Goal: Task Accomplishment & Management: Manage account settings

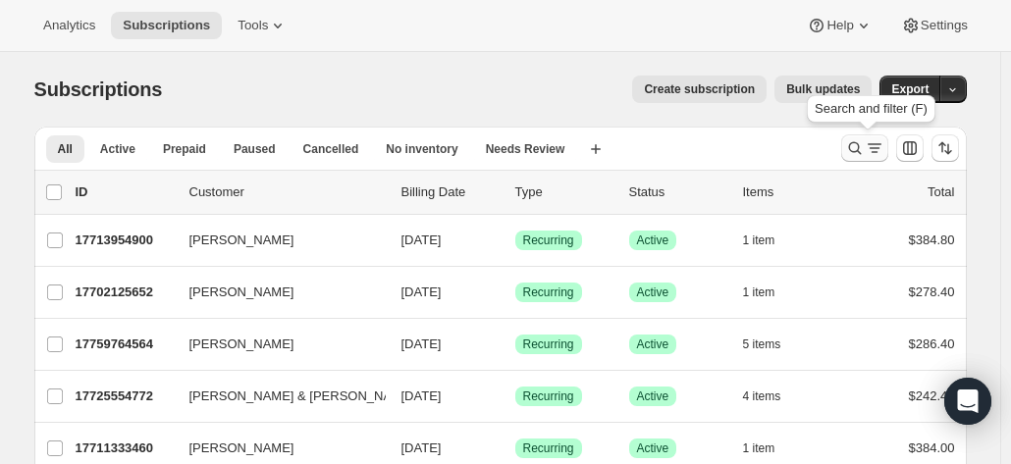
click at [847, 156] on button "Search and filter results" at bounding box center [864, 147] width 47 height 27
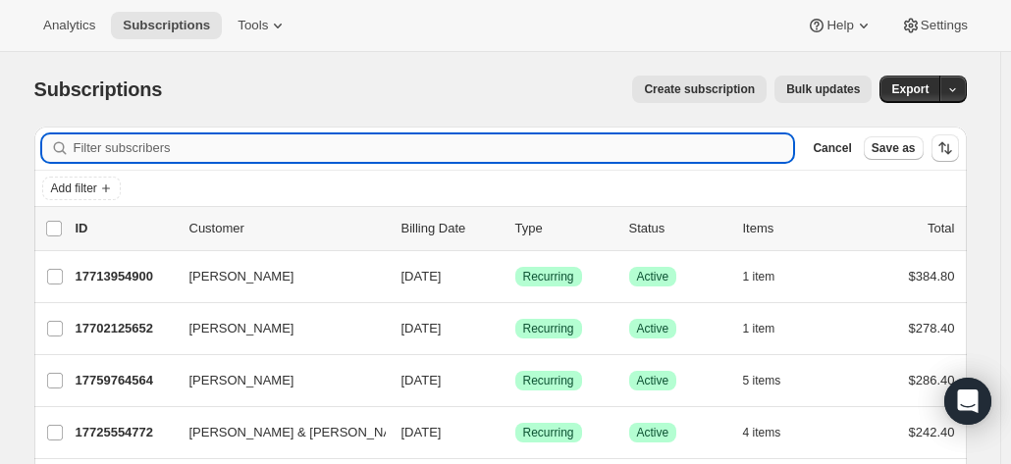
click at [356, 149] on input "Filter subscribers" at bounding box center [434, 147] width 720 height 27
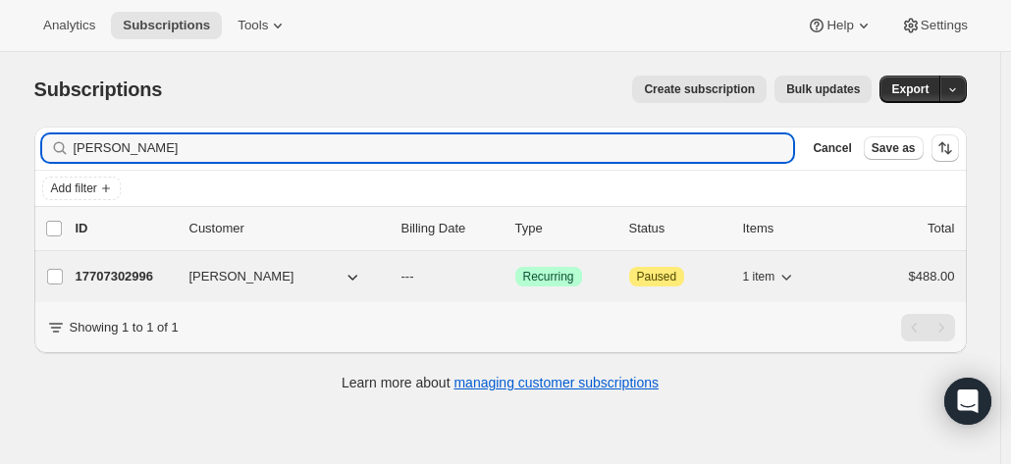
type input "ian butl"
click at [100, 269] on p "17707302996" at bounding box center [125, 277] width 98 height 20
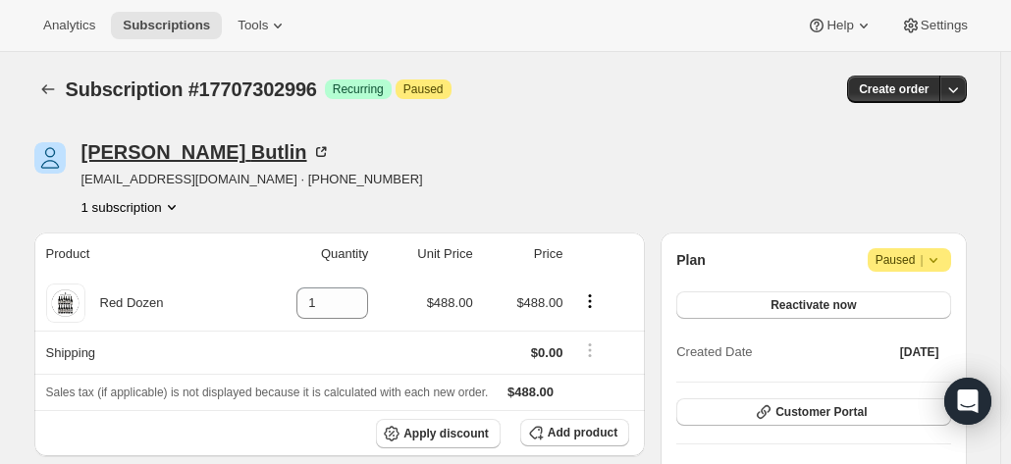
click at [311, 153] on icon at bounding box center [321, 152] width 20 height 20
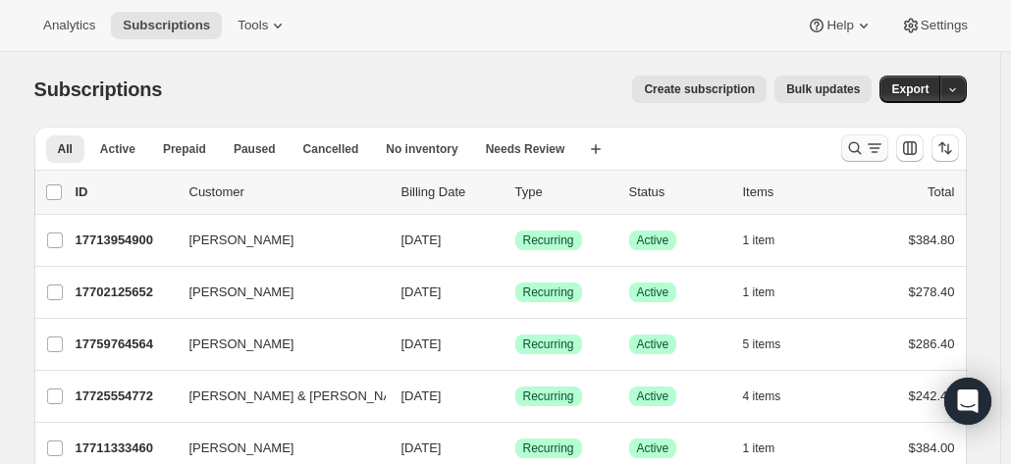
click at [855, 146] on icon "Search and filter results" at bounding box center [855, 148] width 20 height 20
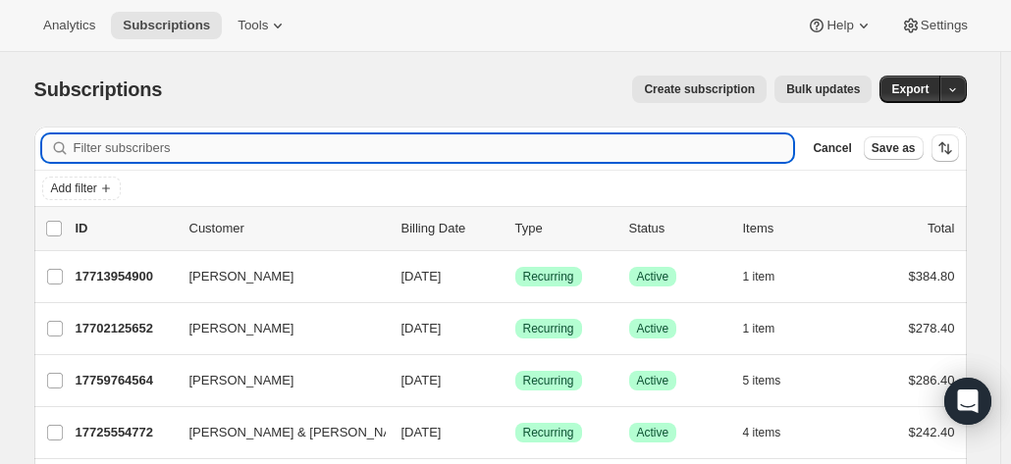
click at [245, 156] on input "Filter subscribers" at bounding box center [434, 147] width 720 height 27
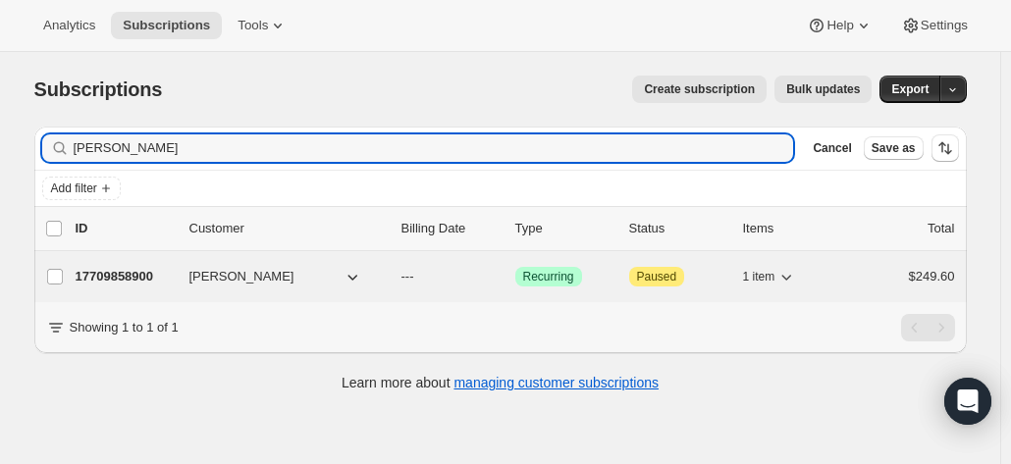
type input "john horgan"
click at [118, 268] on p "17709858900" at bounding box center [125, 277] width 98 height 20
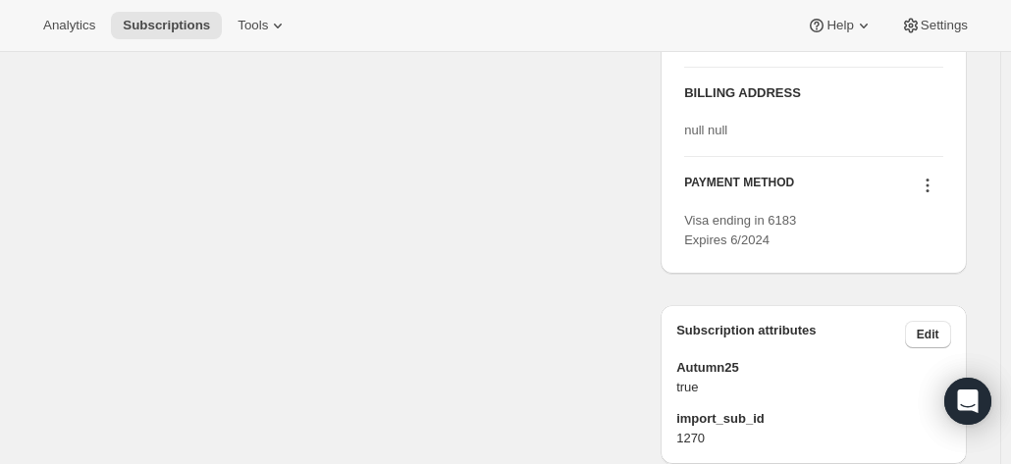
scroll to position [883, 0]
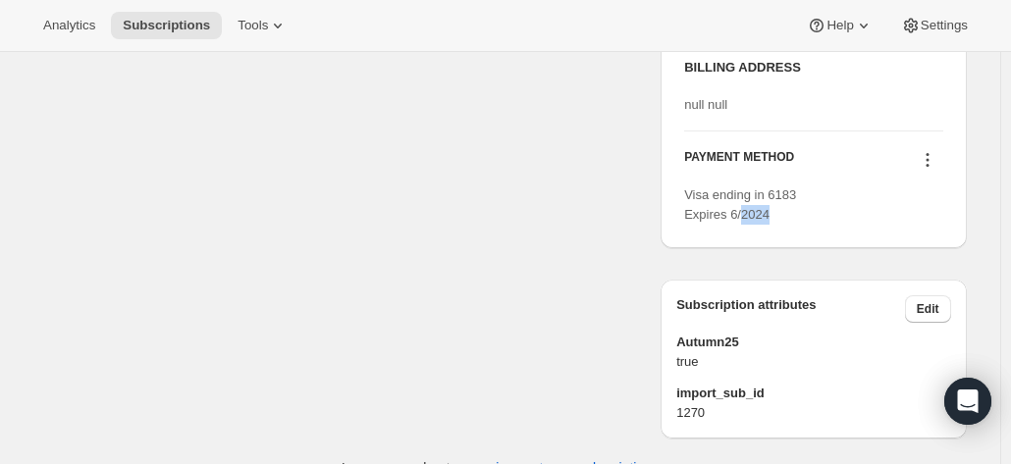
drag, startPoint x: 745, startPoint y: 290, endPoint x: 820, endPoint y: 299, distance: 76.2
click at [820, 248] on div "PICKUP ADDRESS 19 Olivers Road McLaren Vale SA, 5171 Australia BILLING ADDRESS …" at bounding box center [813, 96] width 305 height 303
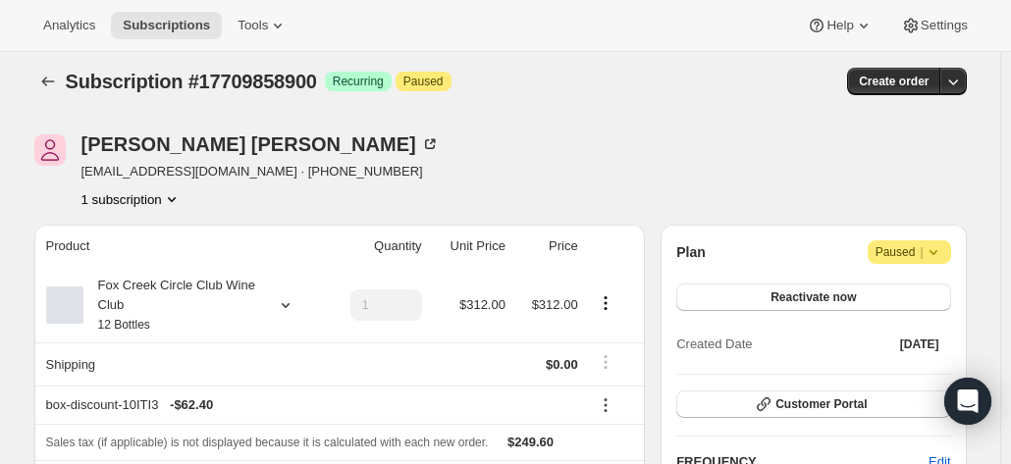
scroll to position [0, 0]
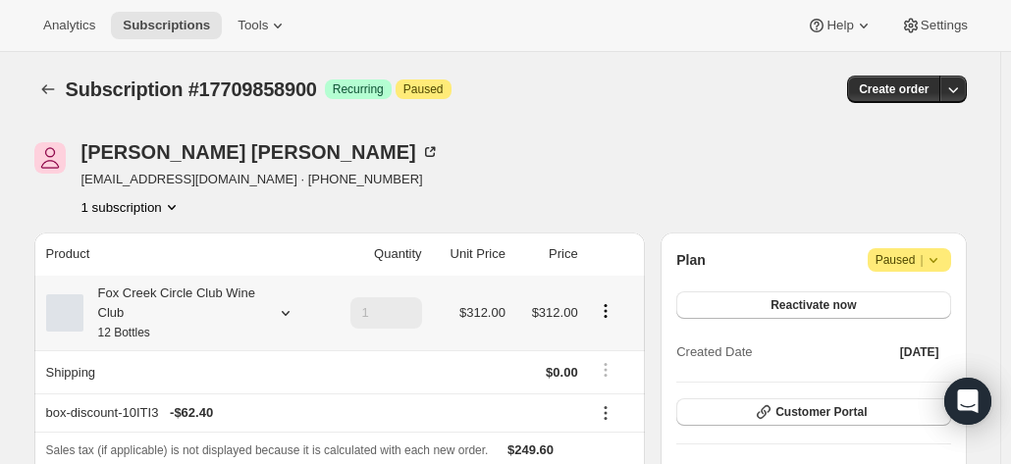
click at [247, 303] on div "Fox Creek Circle Club Wine Club 12 Bottles" at bounding box center [171, 313] width 177 height 59
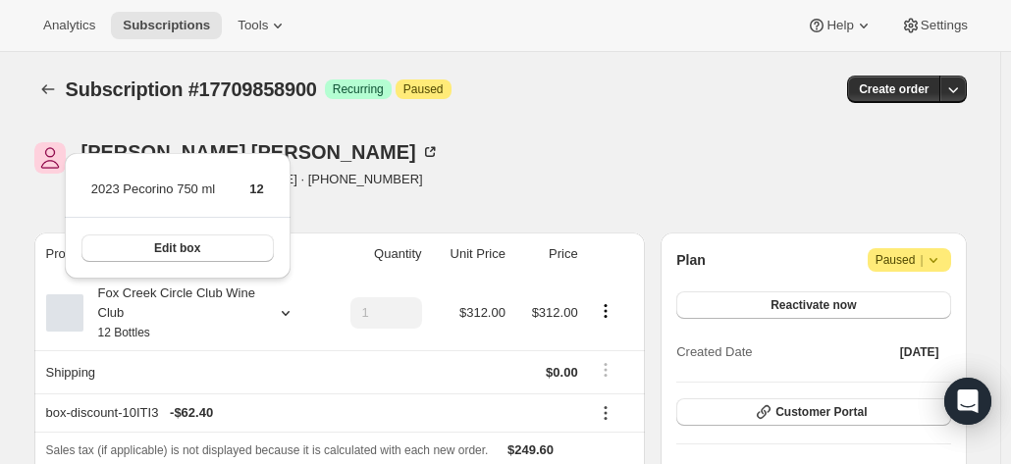
drag, startPoint x: 575, startPoint y: 152, endPoint x: 616, endPoint y: 267, distance: 122.0
click at [575, 151] on div "John Horgan horgan1510@bigpond.com · +61413017760 1 subscription" at bounding box center [360, 179] width 653 height 75
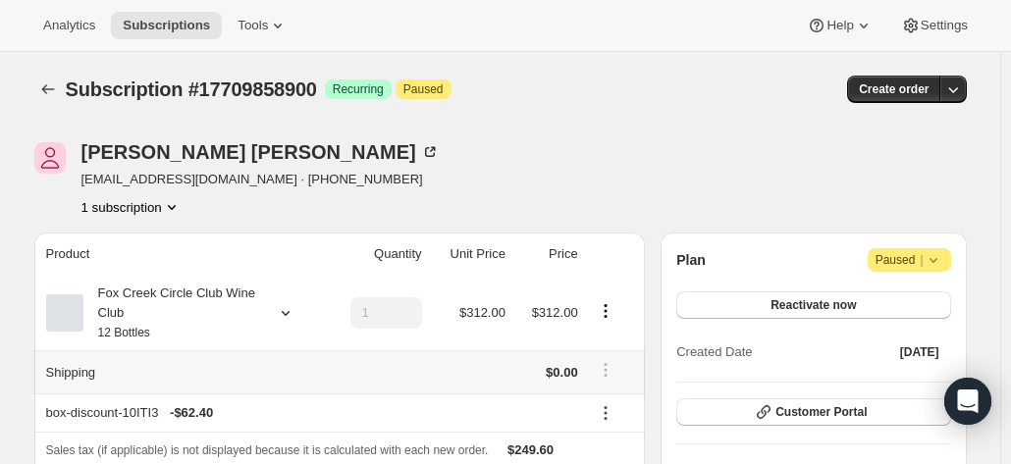
scroll to position [196, 0]
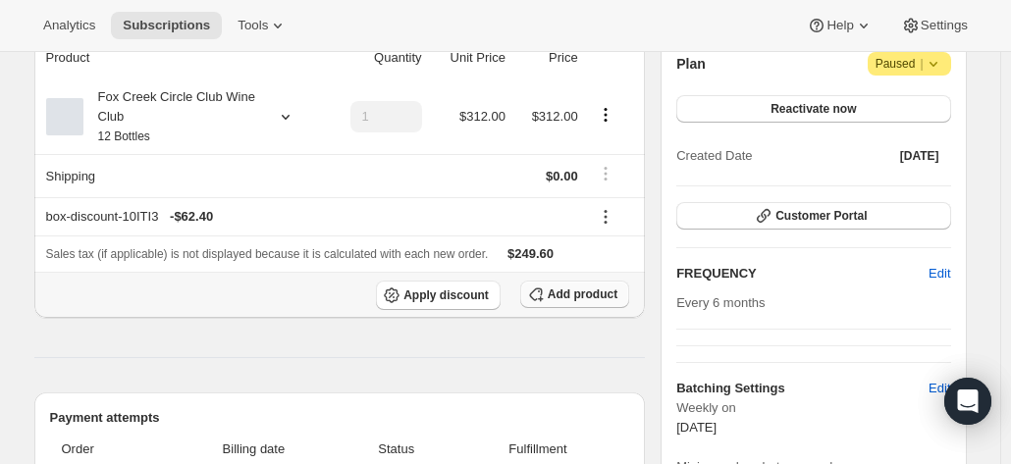
click at [576, 296] on span "Add product" at bounding box center [583, 295] width 70 height 16
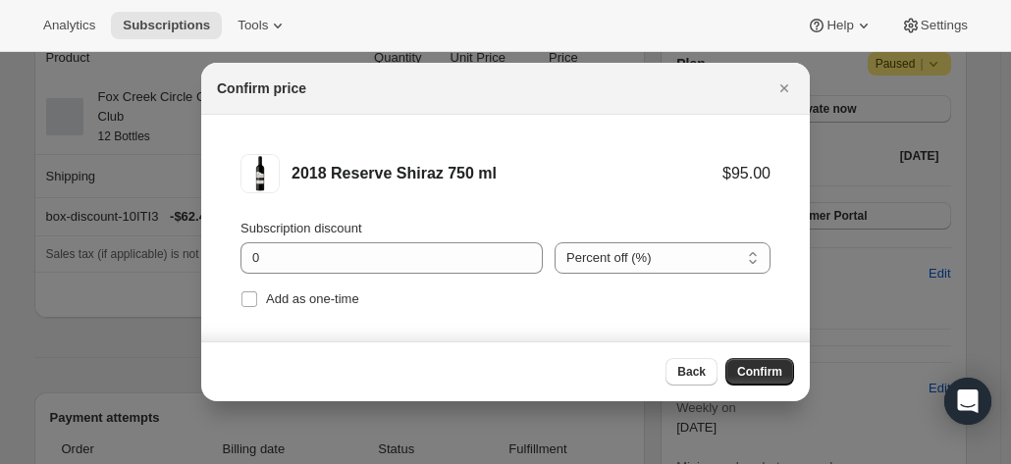
click at [746, 367] on span "Confirm" at bounding box center [759, 372] width 45 height 16
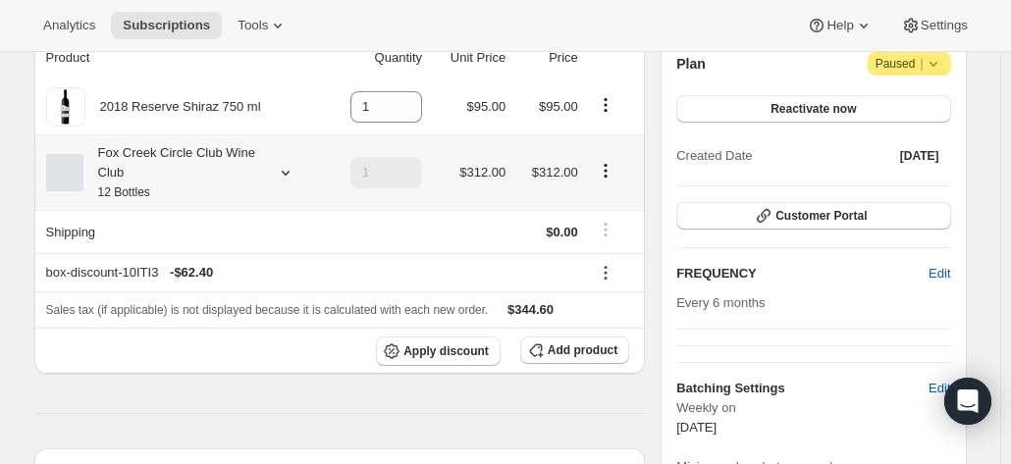
click at [608, 173] on icon "Product actions" at bounding box center [606, 171] width 20 height 20
click at [607, 208] on span "Edit box" at bounding box center [610, 207] width 46 height 15
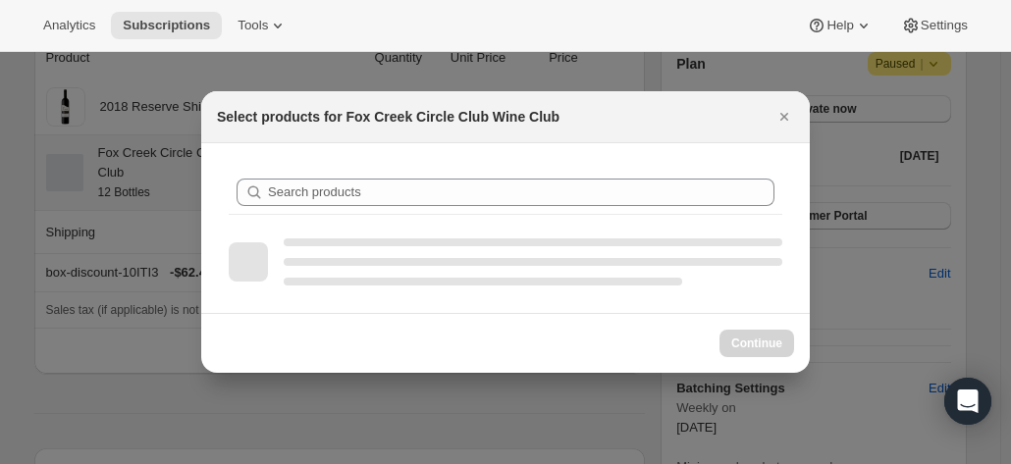
scroll to position [0, 0]
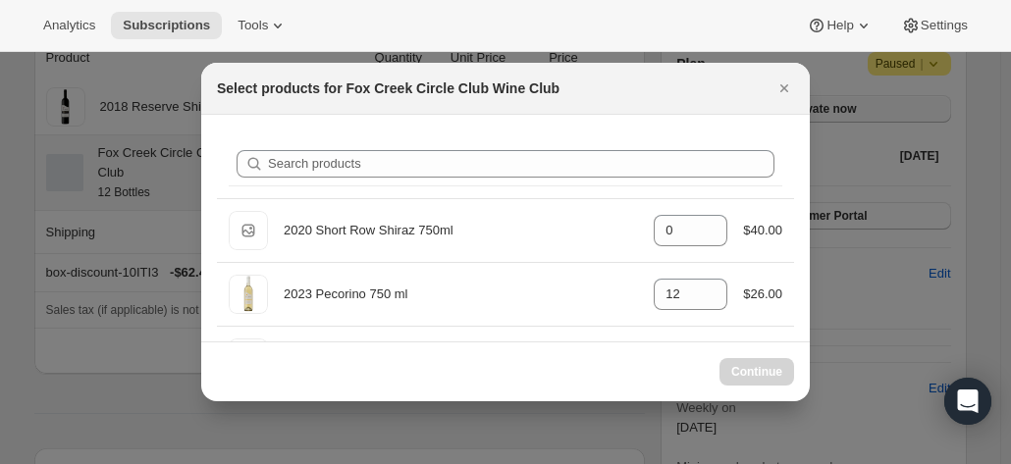
drag, startPoint x: 778, startPoint y: 86, endPoint x: 755, endPoint y: 106, distance: 30.7
click at [779, 85] on icon "Close" at bounding box center [784, 89] width 20 height 20
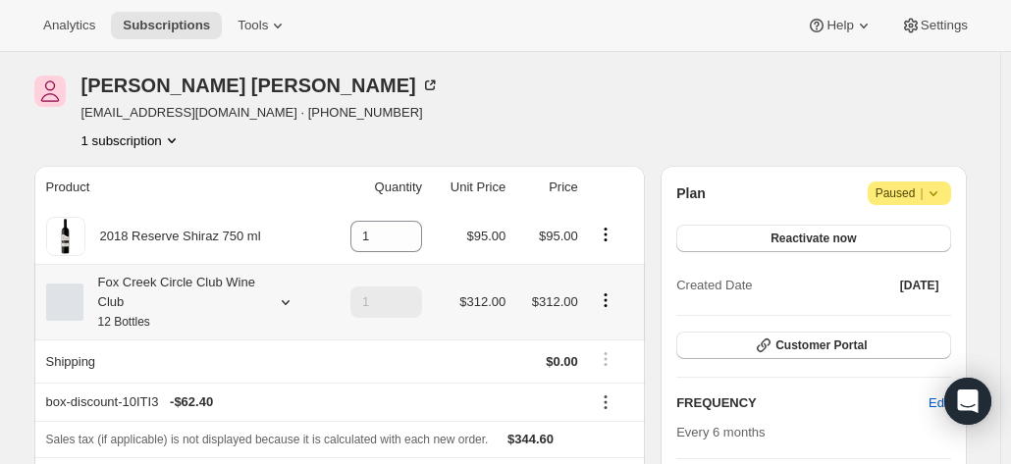
scroll to position [8, 0]
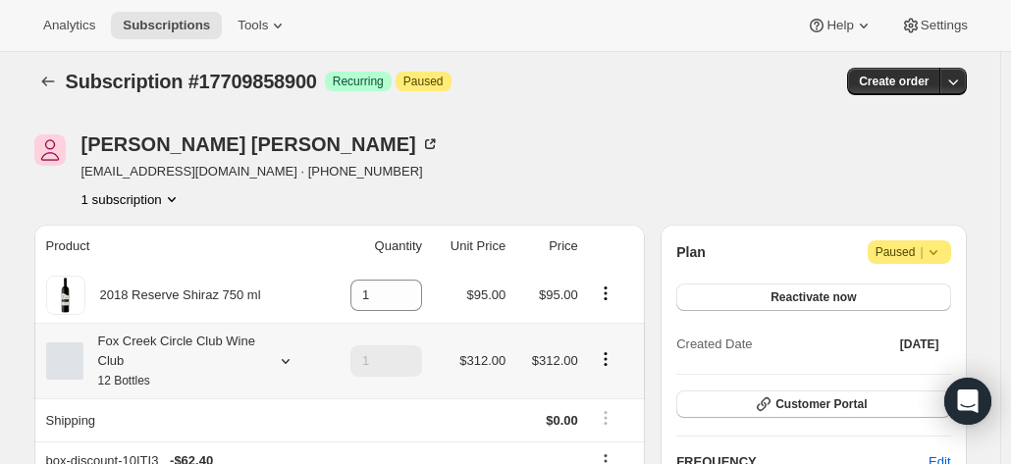
click at [604, 362] on icon "Product actions" at bounding box center [606, 359] width 20 height 20
click at [604, 396] on span "Edit box" at bounding box center [610, 396] width 46 height 15
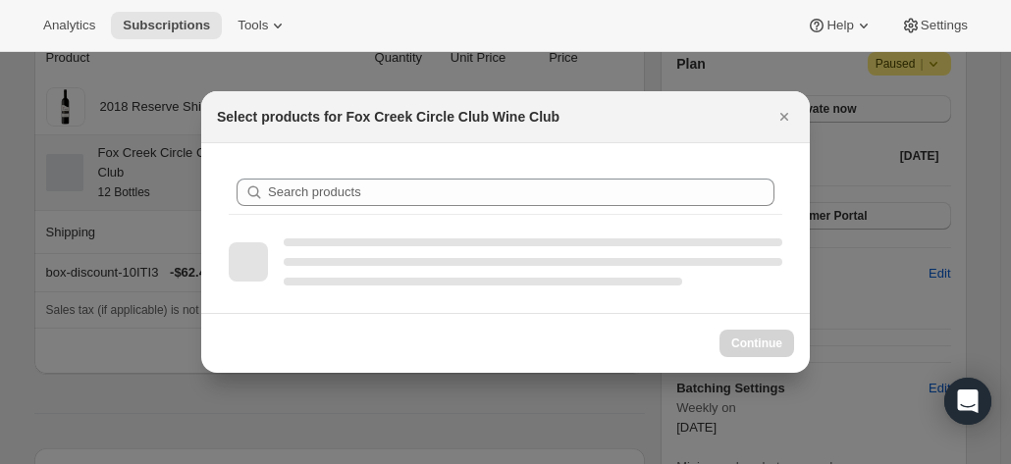
scroll to position [0, 0]
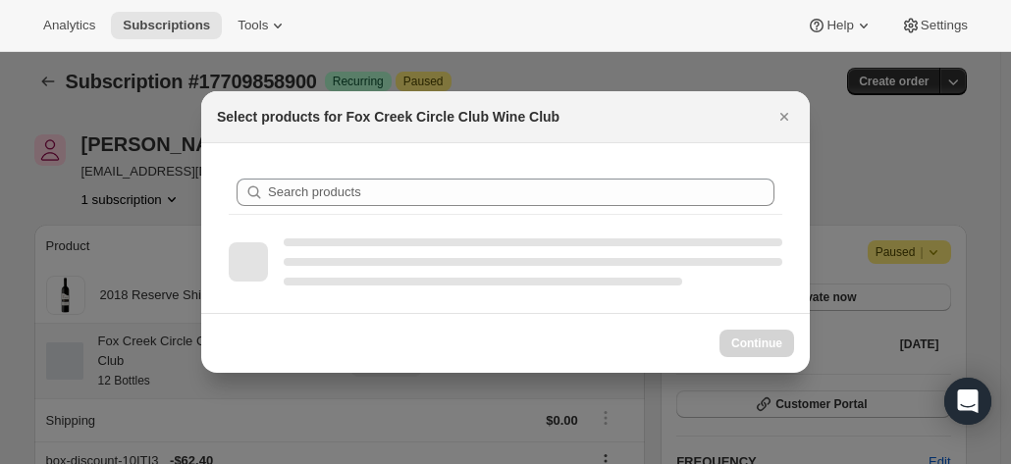
drag, startPoint x: 787, startPoint y: 112, endPoint x: 599, endPoint y: 139, distance: 190.4
click at [785, 112] on icon "Close" at bounding box center [784, 117] width 20 height 20
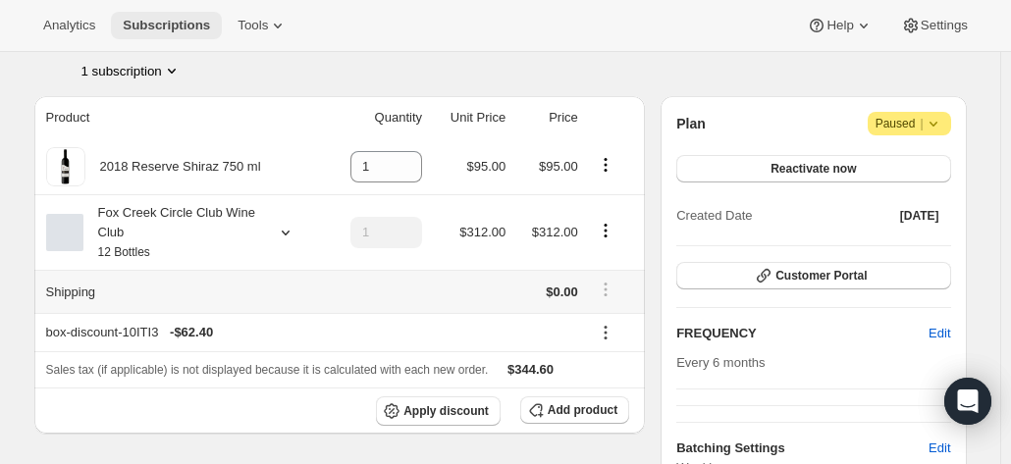
scroll to position [204, 0]
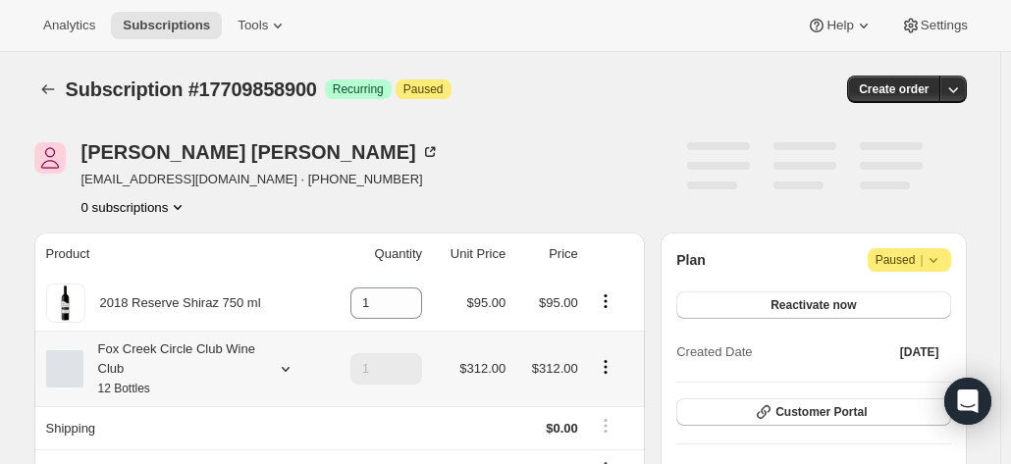
click at [607, 372] on icon "Product actions" at bounding box center [606, 367] width 20 height 20
click at [599, 335] on span "Remove" at bounding box center [610, 329] width 47 height 15
type input "0"
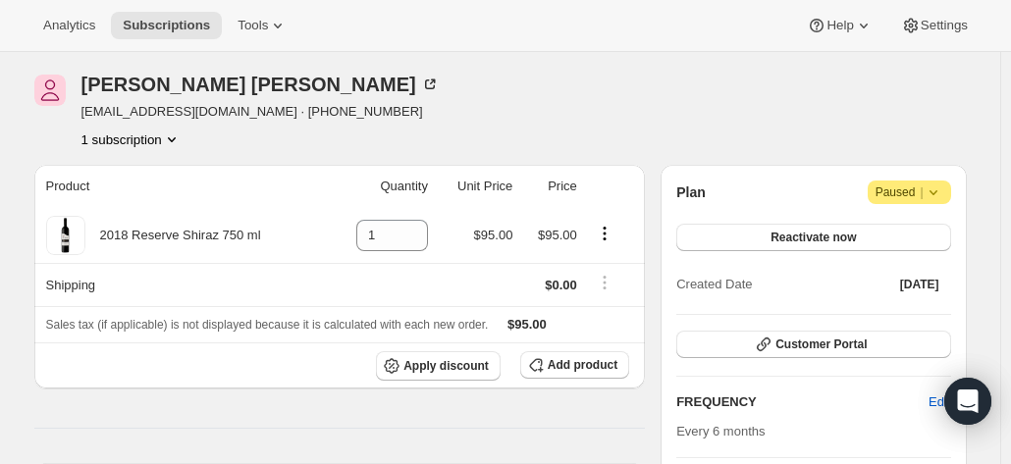
scroll to position [98, 0]
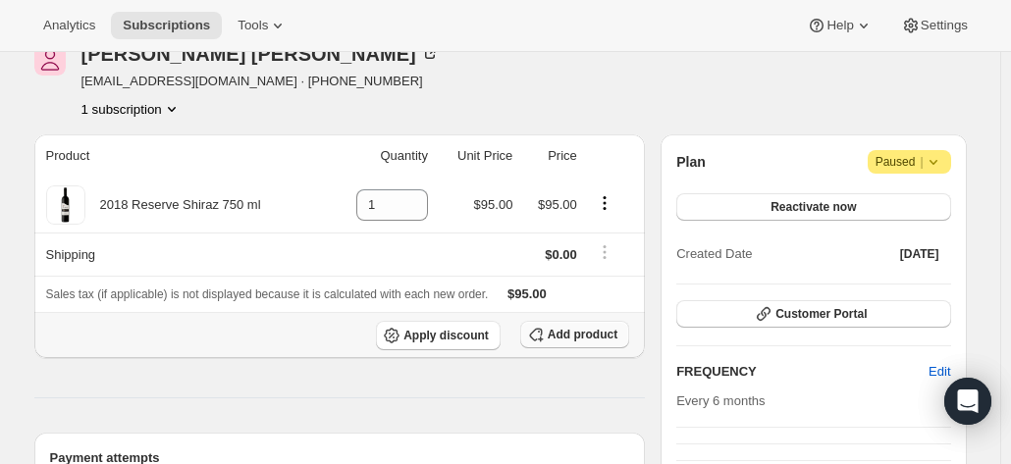
click at [567, 339] on span "Add product" at bounding box center [583, 335] width 70 height 16
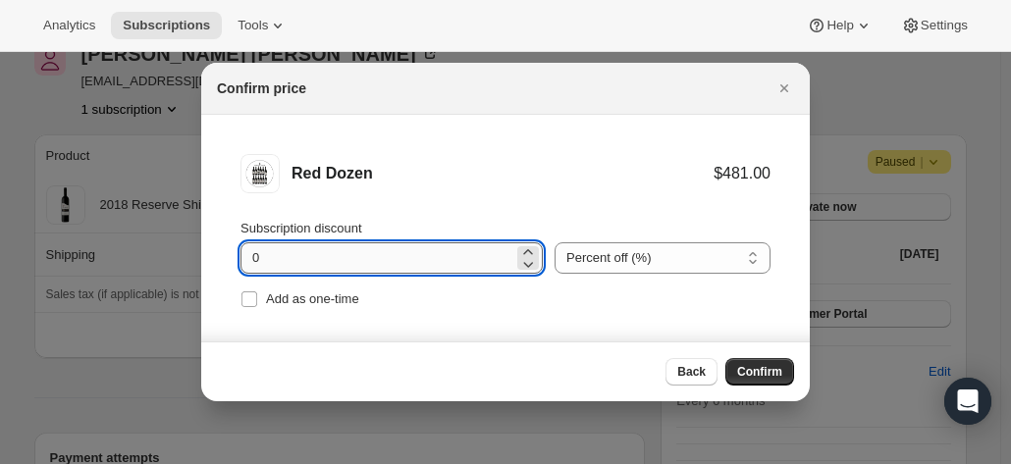
click at [300, 259] on input "0" at bounding box center [376, 257] width 273 height 31
drag, startPoint x: 300, startPoint y: 260, endPoint x: 208, endPoint y: 259, distance: 92.3
click at [208, 259] on li "Red Dozen $481.00 Subscription discount 0 Percent off (%) Amount off ($) Percen…" at bounding box center [505, 234] width 608 height 238
type input "2"
type input "20"
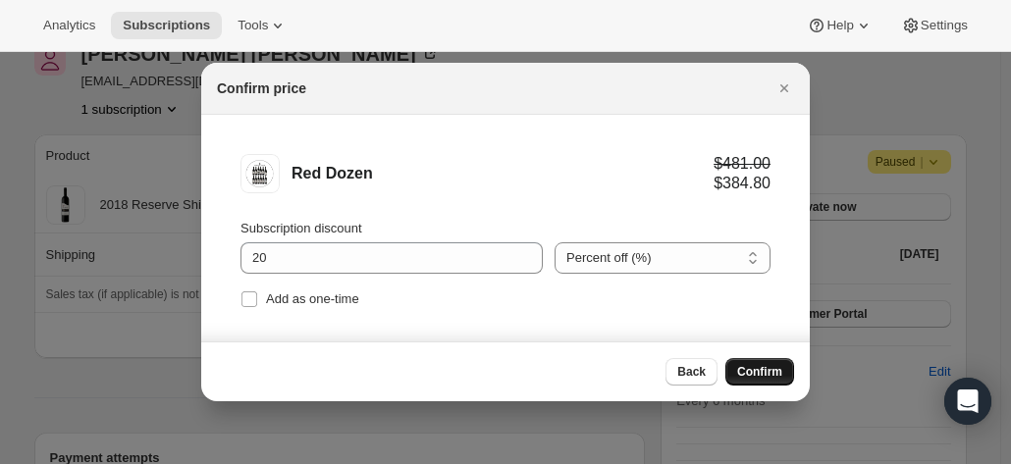
click at [782, 370] on button "Confirm" at bounding box center [759, 371] width 69 height 27
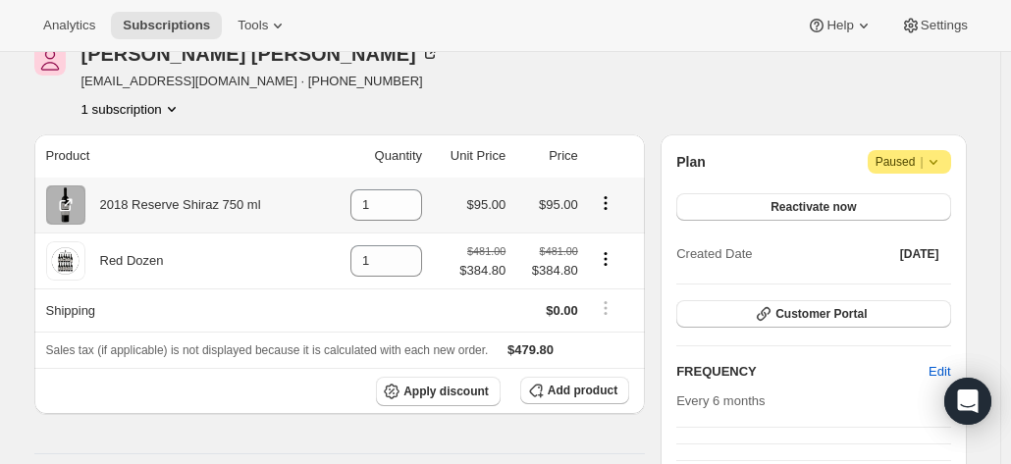
click at [612, 199] on icon "Product actions" at bounding box center [606, 203] width 20 height 20
click at [603, 203] on icon "Product actions" at bounding box center [606, 203] width 20 height 20
drag, startPoint x: 390, startPoint y: 203, endPoint x: 359, endPoint y: 206, distance: 30.6
click at [359, 206] on input "1" at bounding box center [371, 204] width 42 height 31
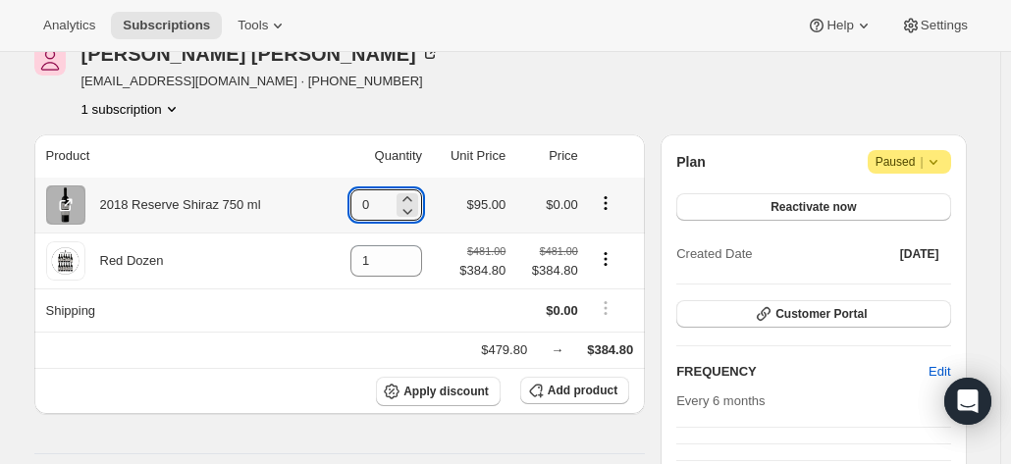
type input "0"
click at [607, 196] on icon "Product actions" at bounding box center [605, 197] width 3 height 3
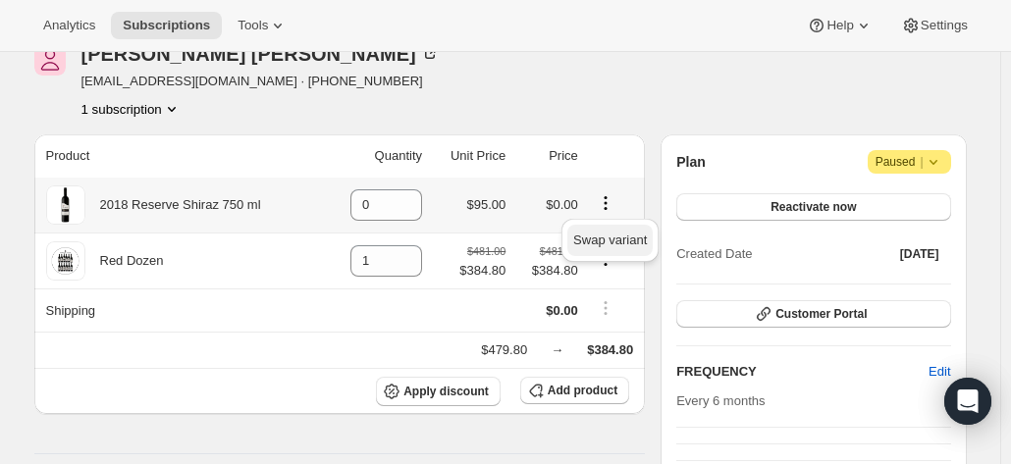
click at [608, 239] on span "Swap variant" at bounding box center [610, 240] width 74 height 15
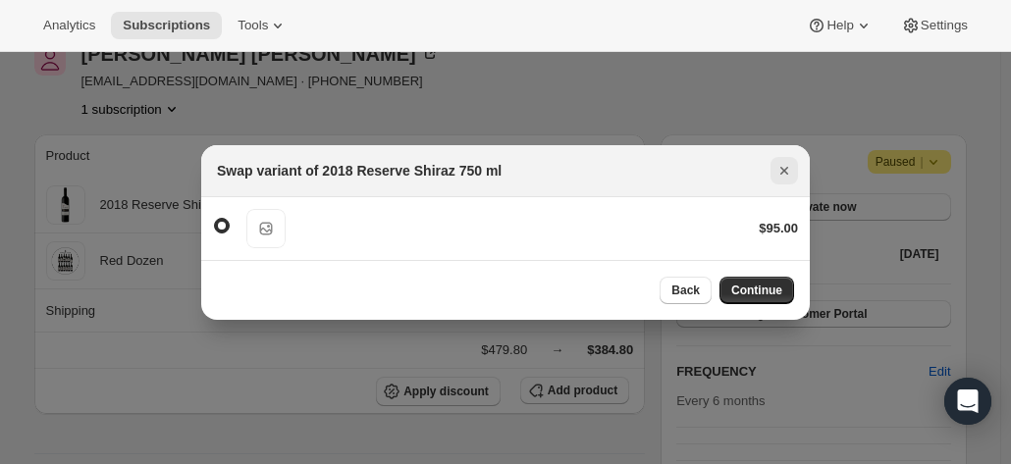
click at [778, 171] on icon "Close" at bounding box center [784, 171] width 20 height 20
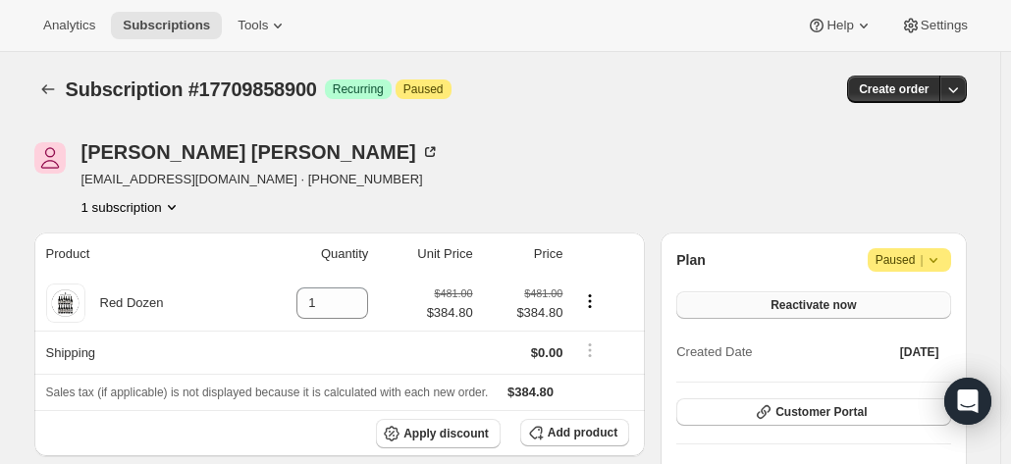
click at [756, 307] on button "Reactivate now" at bounding box center [813, 304] width 274 height 27
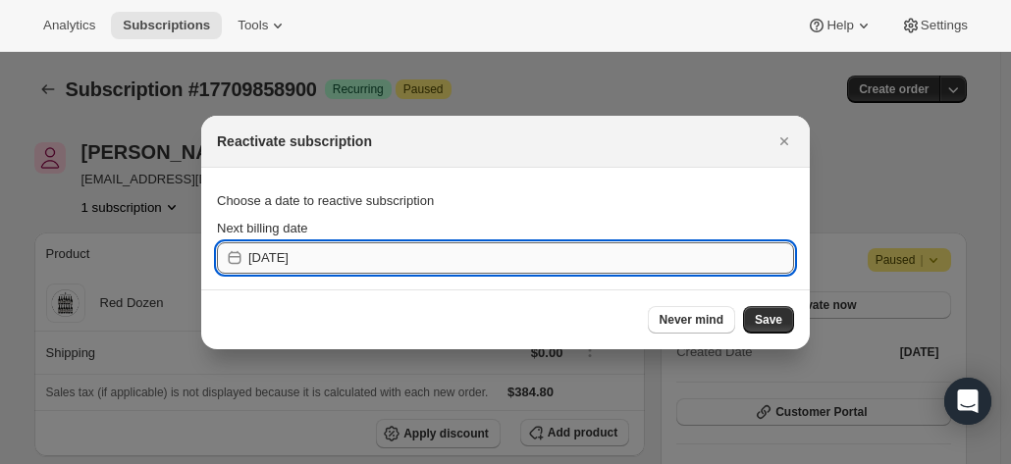
click at [407, 255] on input "2025-10-09" at bounding box center [521, 257] width 546 height 31
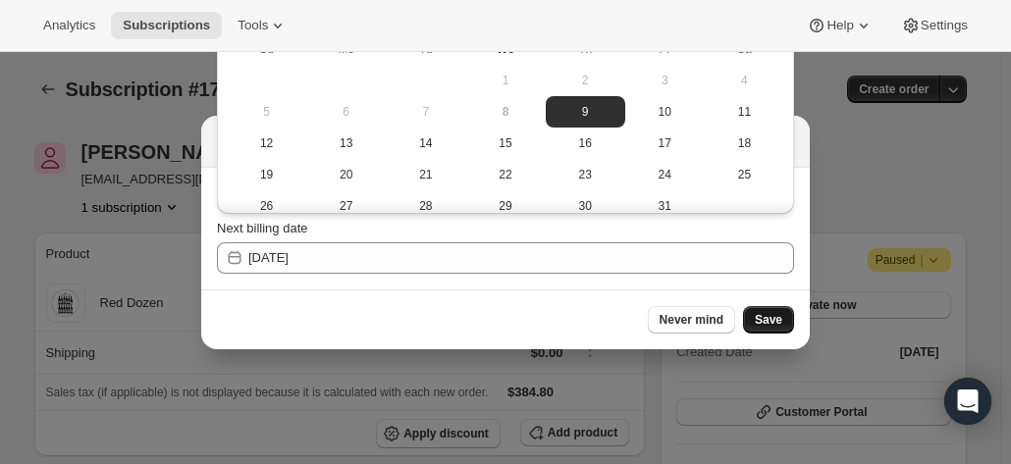
click at [766, 325] on span "Save" at bounding box center [768, 320] width 27 height 16
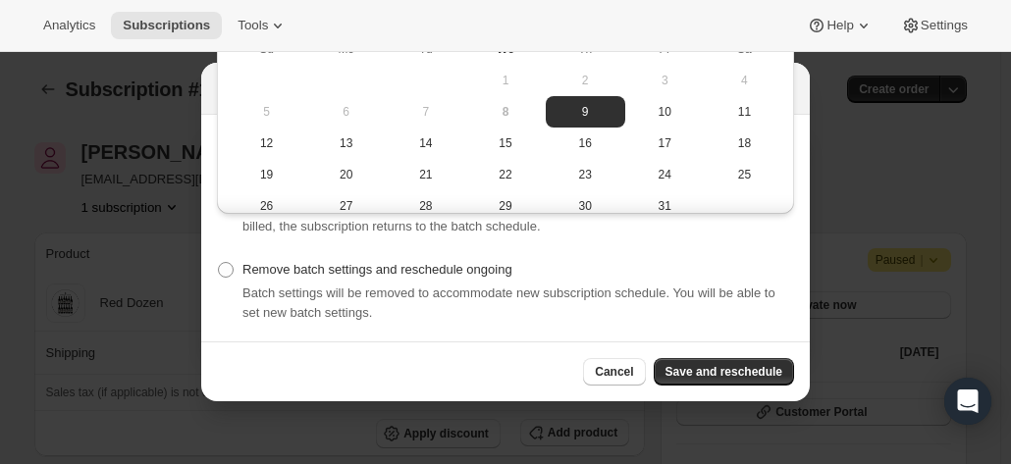
click at [519, 258] on div "Remove batch settings and reschedule ongoing Batch settings will be removed to …" at bounding box center [505, 291] width 577 height 71
click at [716, 361] on button "Save and reschedule" at bounding box center [724, 371] width 140 height 27
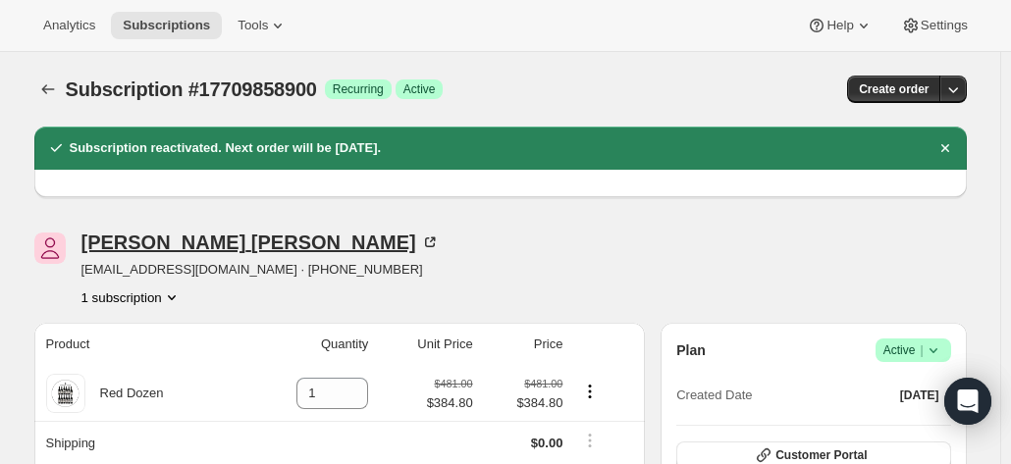
click at [430, 239] on icon at bounding box center [433, 241] width 6 height 6
click at [420, 236] on icon at bounding box center [430, 243] width 20 height 20
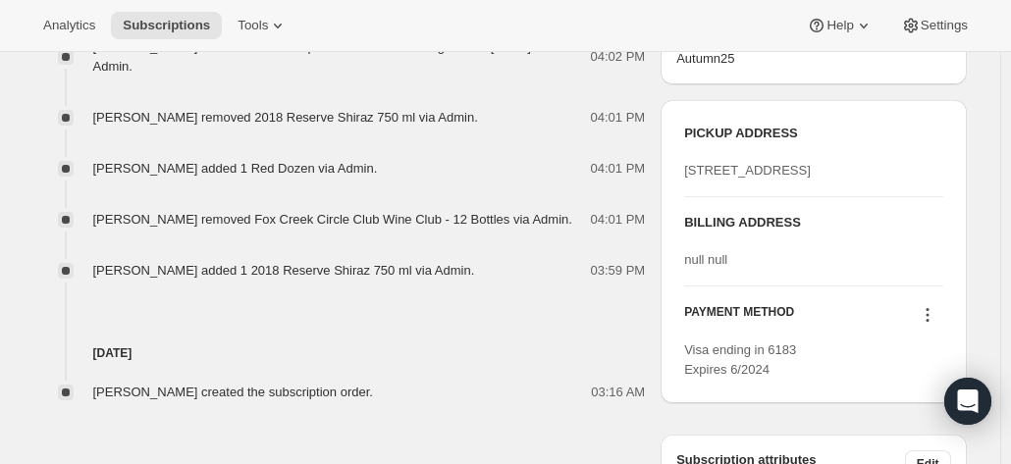
scroll to position [981, 0]
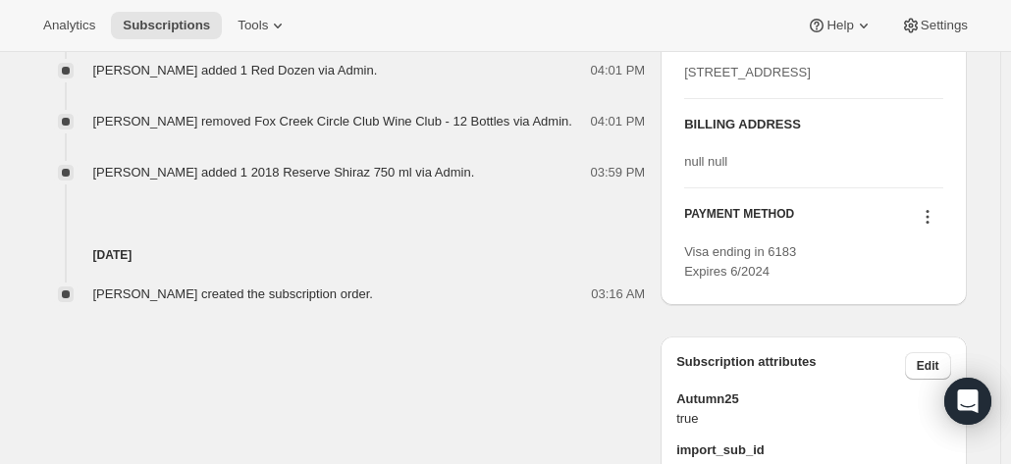
click at [932, 227] on icon at bounding box center [928, 217] width 20 height 20
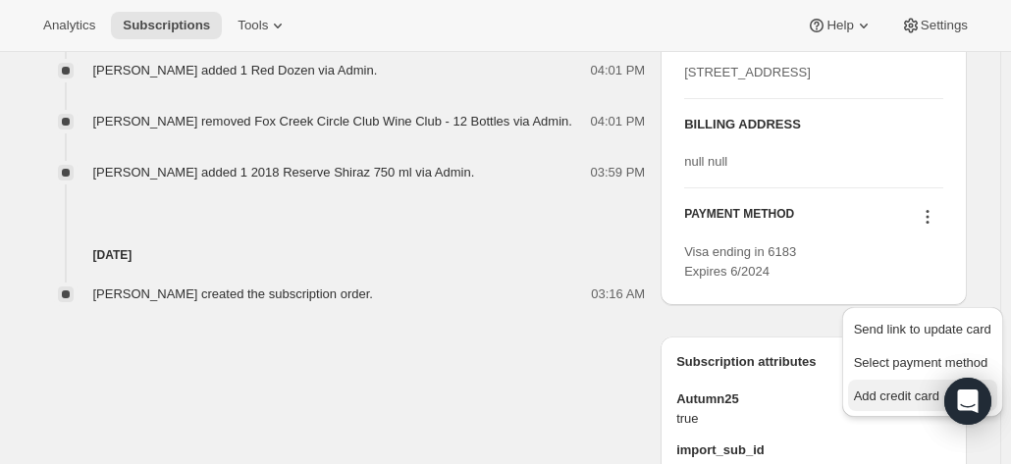
click at [876, 396] on span "Add credit card" at bounding box center [896, 396] width 85 height 15
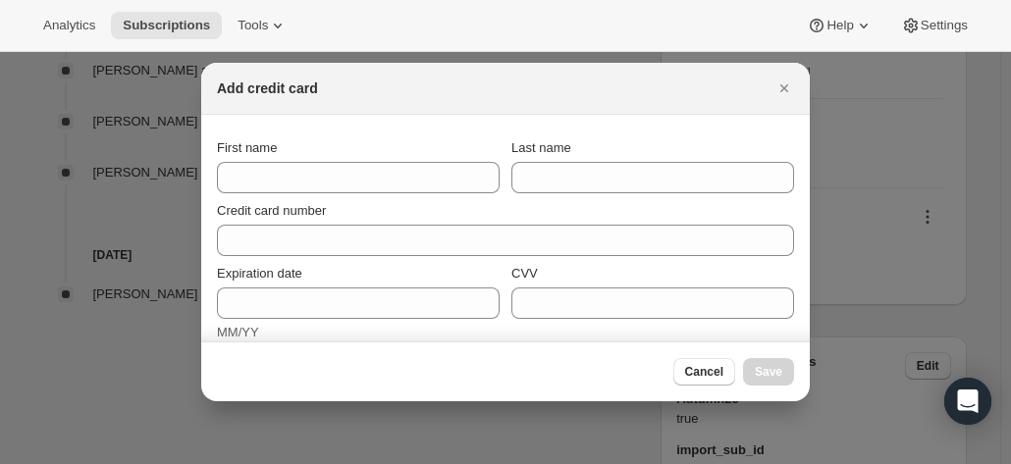
scroll to position [0, 0]
click at [781, 89] on icon "Close" at bounding box center [784, 88] width 8 height 8
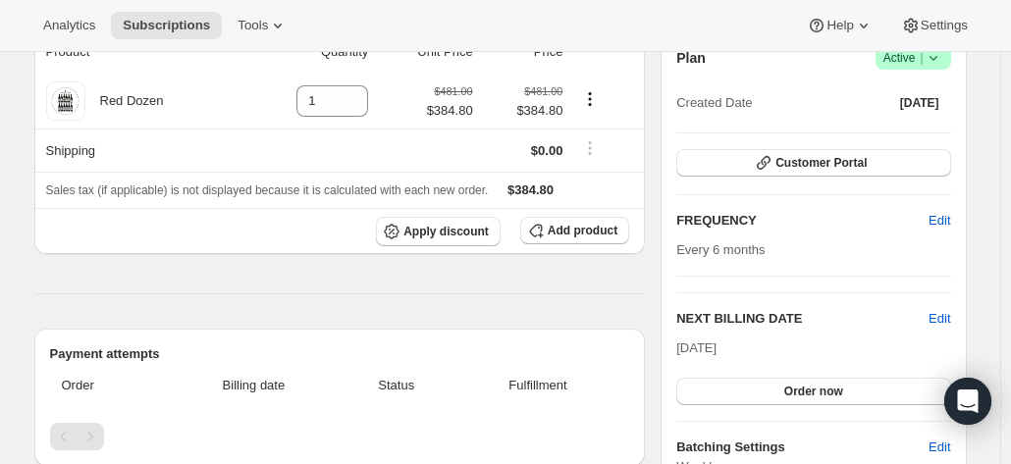
scroll to position [196, 0]
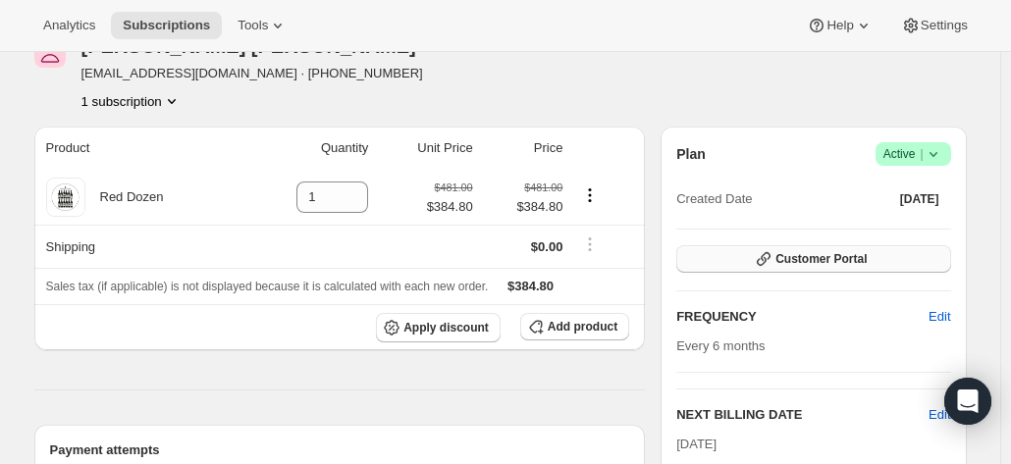
click at [793, 254] on span "Customer Portal" at bounding box center [820, 259] width 91 height 16
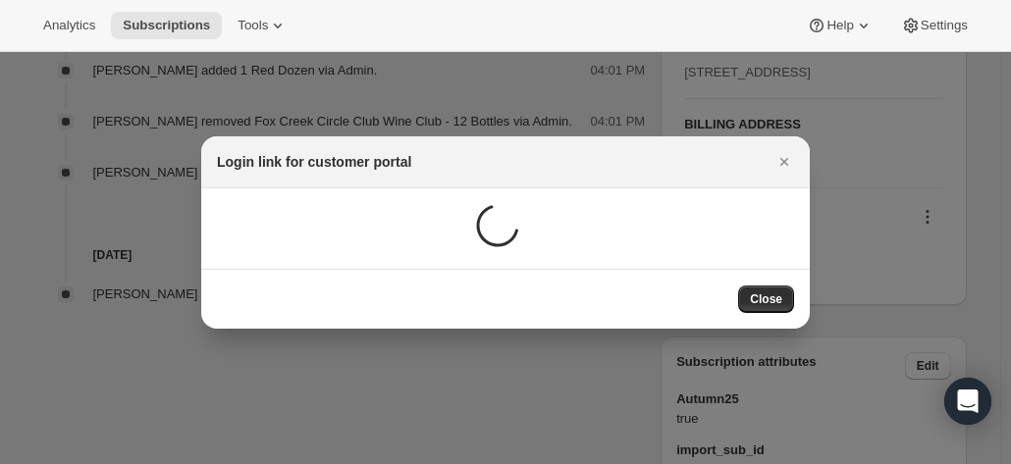
scroll to position [0, 0]
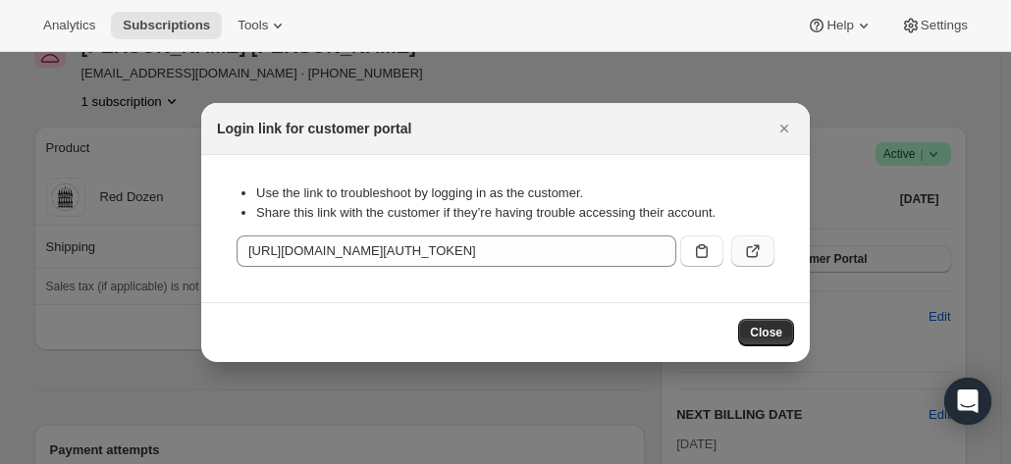
click at [757, 247] on icon ":rd4:" at bounding box center [756, 248] width 8 height 8
click at [782, 131] on icon "Close" at bounding box center [784, 129] width 8 height 8
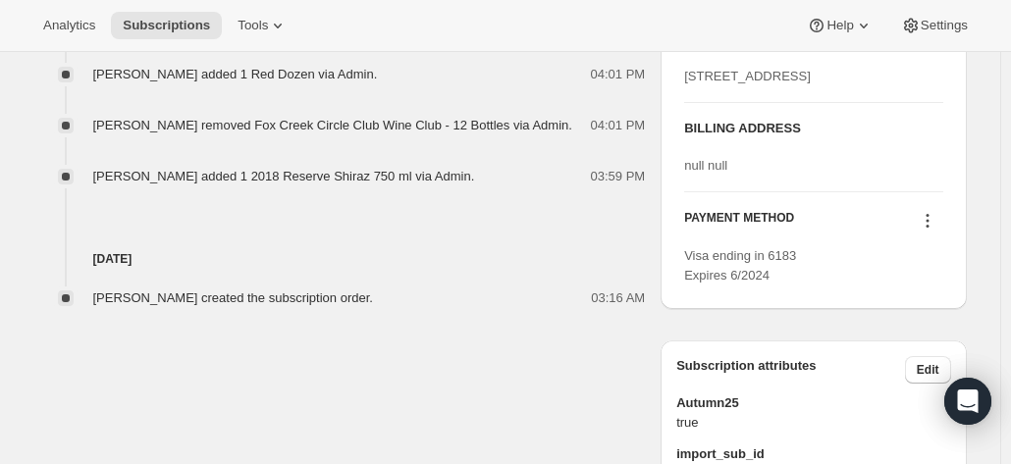
scroll to position [1046, 0]
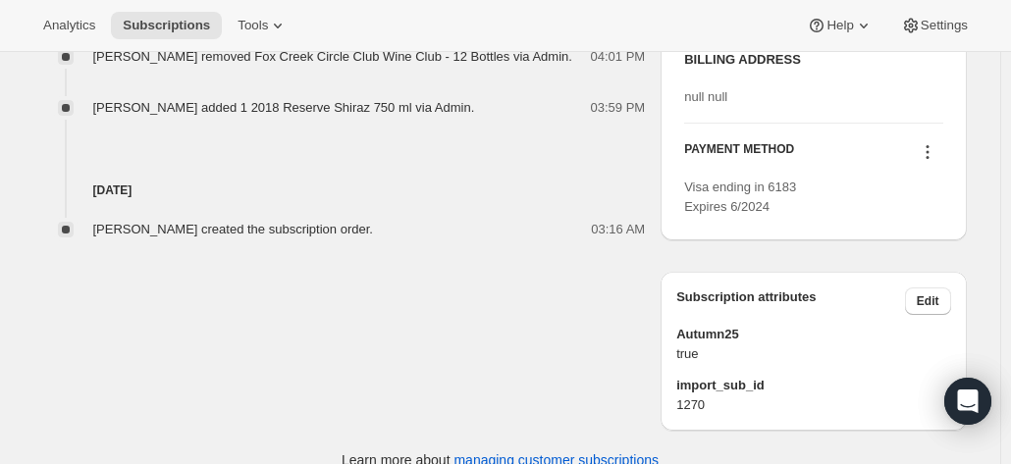
click at [928, 162] on icon at bounding box center [928, 152] width 20 height 20
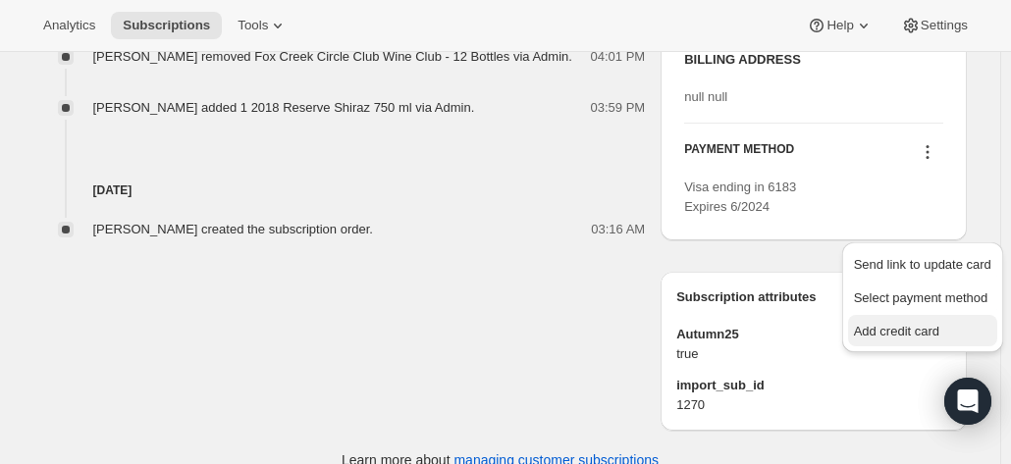
click at [877, 325] on span "Add credit card" at bounding box center [896, 331] width 85 height 15
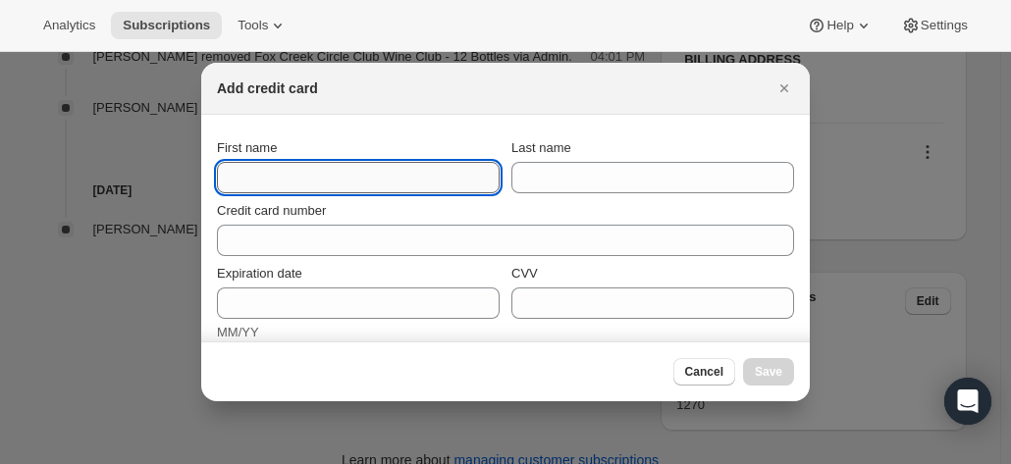
click at [251, 190] on input "First name" at bounding box center [358, 177] width 283 height 31
paste input "John Horgan unit 1/3 Maxwell Street *Leave at front door. DO NOT return to PO M…"
drag, startPoint x: 340, startPoint y: 176, endPoint x: 284, endPoint y: 187, distance: 57.2
click at [0, 146] on html "Analytics Subscriptions Tools Help Settings Skip to content Subscription #17709…" at bounding box center [505, 232] width 1011 height 464
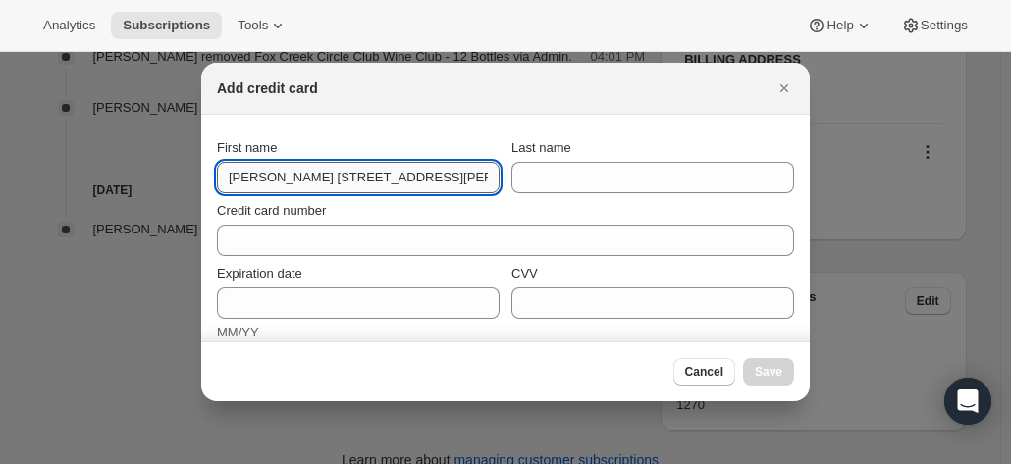
click at [300, 185] on input "John Horgan unit 1/3 Maxwell Street *Leave at front door. DO NOT return to PO M…" at bounding box center [358, 177] width 283 height 31
drag, startPoint x: 256, startPoint y: 182, endPoint x: 610, endPoint y: 186, distance: 354.3
click at [610, 186] on div "First name John Horgan unit 1/3 Maxwell Street *Leave at front door. DO NOT ret…" at bounding box center [505, 165] width 577 height 55
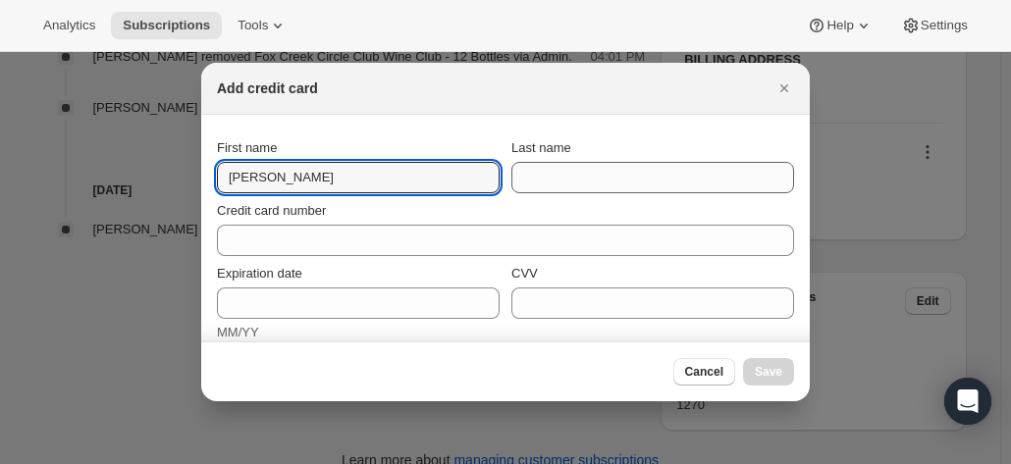
type input "John"
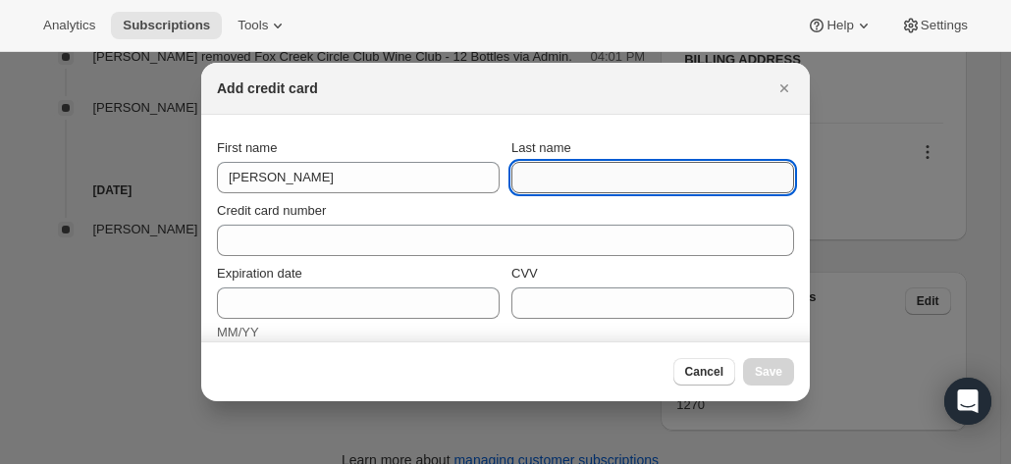
drag, startPoint x: 574, startPoint y: 176, endPoint x: 544, endPoint y: 185, distance: 32.0
click at [572, 176] on input "Last name" at bounding box center [652, 177] width 283 height 31
paste input "Horgan unit 1/3 Maxwell Street *Leave at front door. DO NOT return to PO Mornin…"
drag, startPoint x: 555, startPoint y: 174, endPoint x: 459, endPoint y: 179, distance: 96.3
click at [346, 159] on div "First name John Last name Horgan unit 1/3 Maxwell Street *Leave at front door. …" at bounding box center [505, 165] width 577 height 55
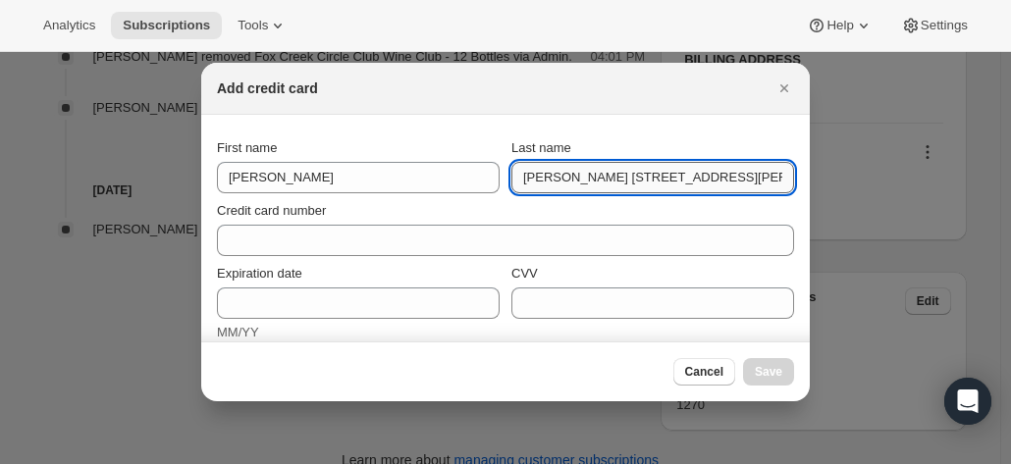
click at [585, 187] on input "Horgan unit 1/3 Maxwell Street *Leave at front door. DO NOT return to PO Mornin…" at bounding box center [652, 177] width 283 height 31
drag, startPoint x: 569, startPoint y: 184, endPoint x: 937, endPoint y: 184, distance: 368.0
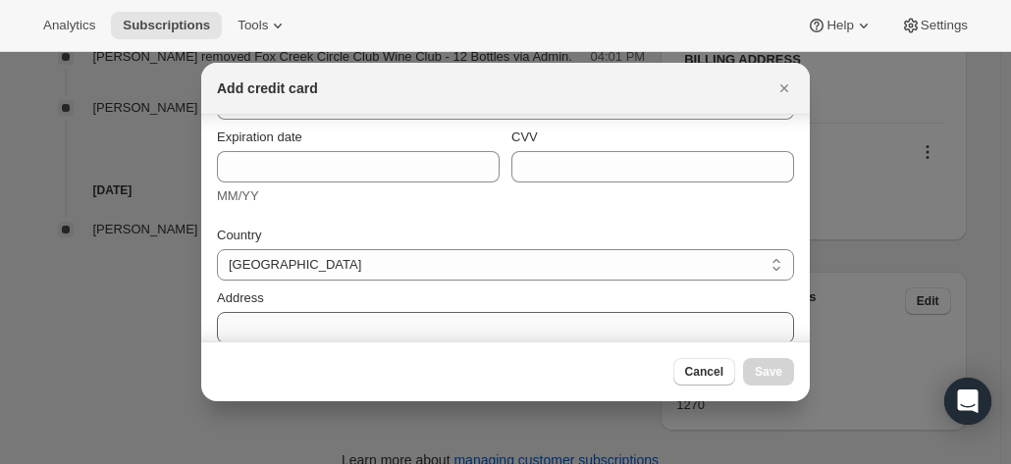
scroll to position [196, 0]
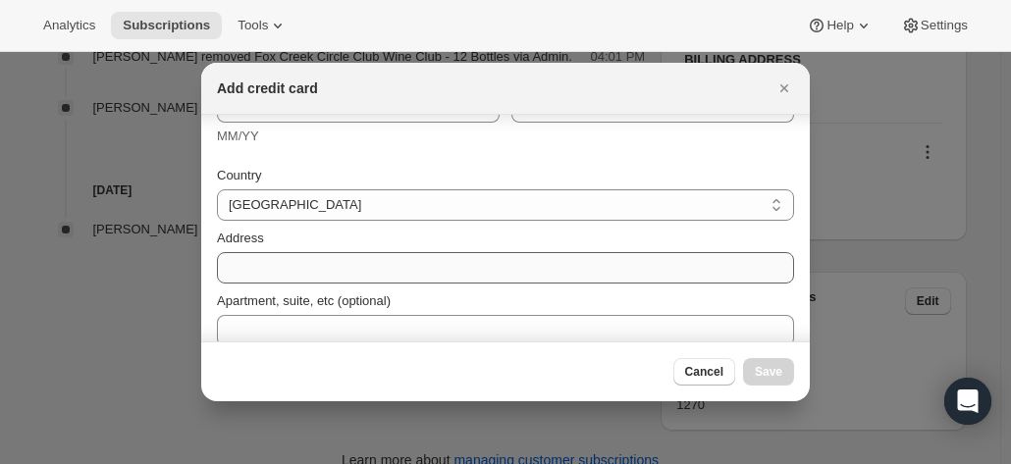
type input "Horgan"
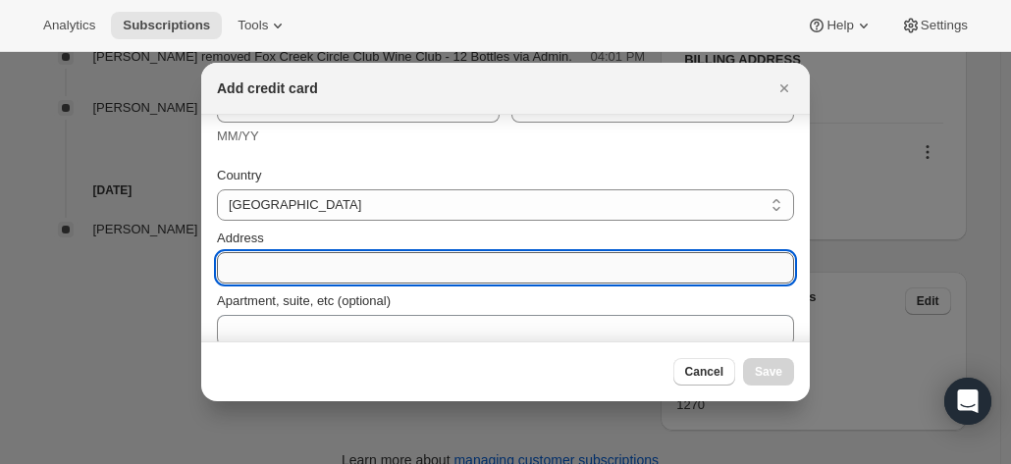
click at [289, 267] on input "Address" at bounding box center [505, 267] width 577 height 31
paste input "unit 1/3 Maxwell Street *Leave at front door. DO NOT return to PO Mornington Vi…"
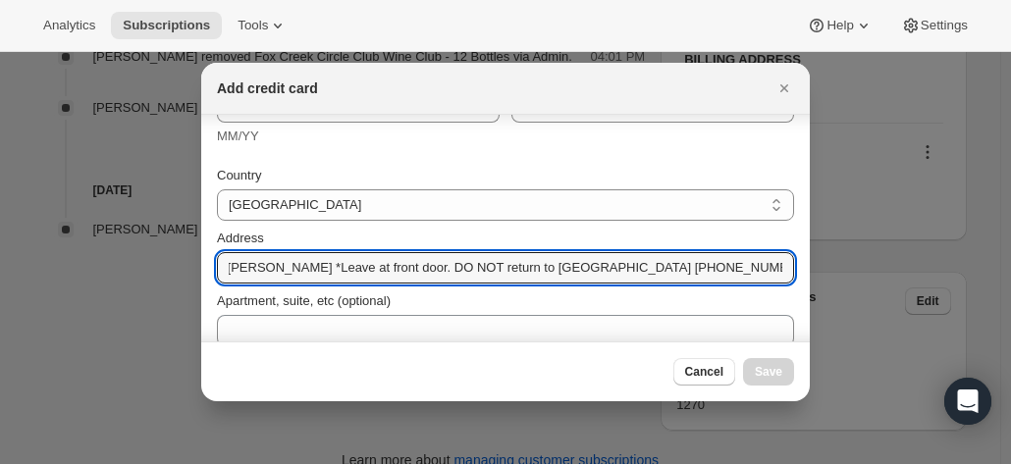
scroll to position [0, 0]
drag, startPoint x: 314, startPoint y: 270, endPoint x: 18, endPoint y: 233, distance: 298.7
click at [0, 234] on html "Analytics Subscriptions Tools Help Settings Skip to content Subscription #17709…" at bounding box center [505, 232] width 1011 height 464
click at [326, 262] on input "unit 1/3 Maxwell Street *Leave at front door. DO NOT return to PO Mornington Vi…" at bounding box center [505, 267] width 577 height 31
drag, startPoint x: 359, startPoint y: 269, endPoint x: 601, endPoint y: 274, distance: 241.5
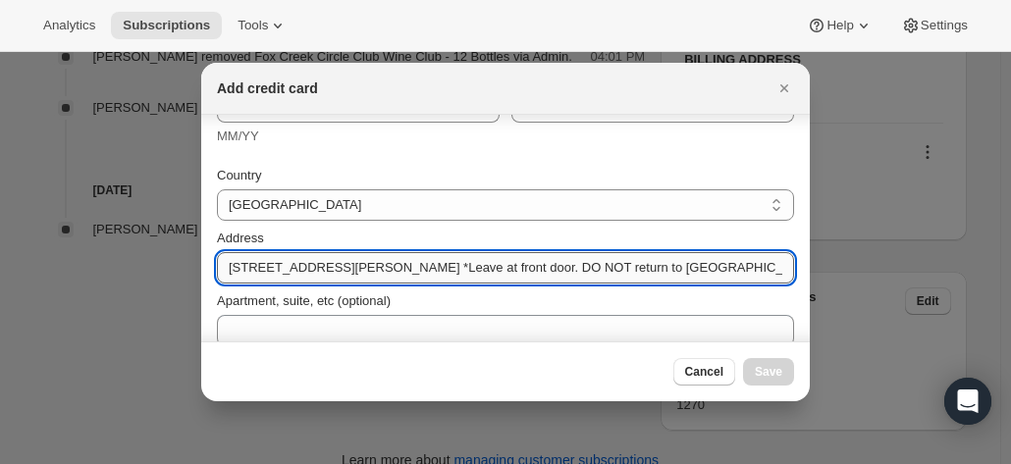
click at [601, 274] on input "unit 1/3 Maxwell Street *Leave at front door. DO NOT return to PO Mornington Vi…" at bounding box center [505, 267] width 577 height 31
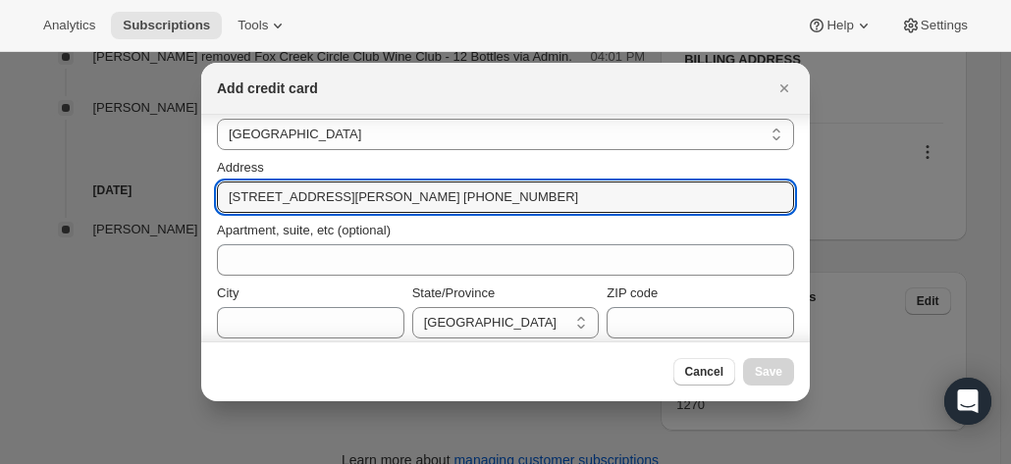
scroll to position [294, 0]
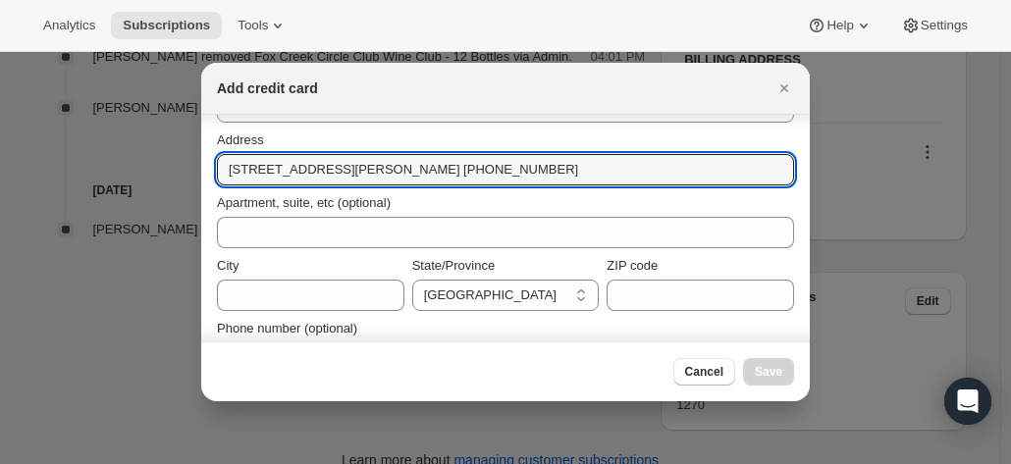
drag, startPoint x: 364, startPoint y: 170, endPoint x: 716, endPoint y: 187, distance: 352.8
click at [716, 187] on div "Country Australia Austria Belgium Canada Czech Republic Denmark Finland France …" at bounding box center [505, 215] width 577 height 318
type input "unit 1/3 Maxwell Street"
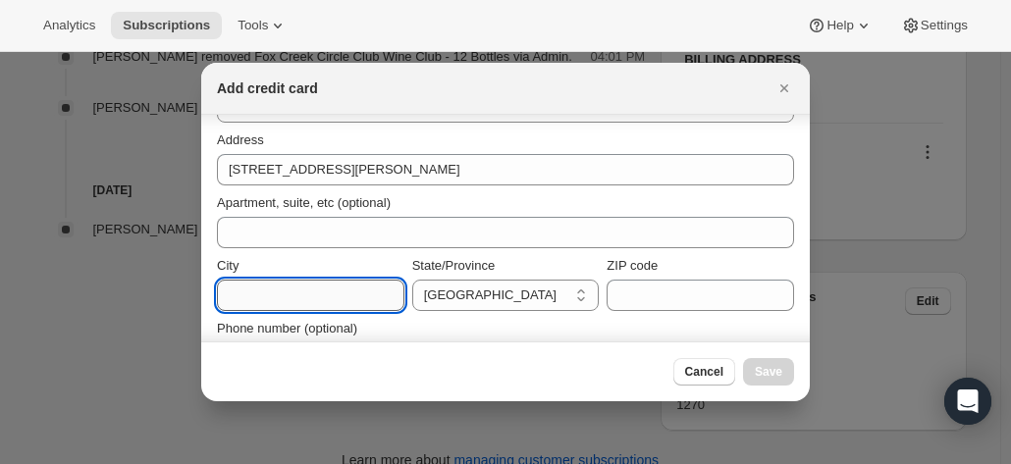
click at [272, 305] on input "City" at bounding box center [310, 295] width 187 height 31
paste input "Mornington Victoria 3931 Australia +61 413 017 760"
drag, startPoint x: 304, startPoint y: 294, endPoint x: 59, endPoint y: 268, distance: 246.8
click at [0, 260] on html "Analytics Subscriptions Tools Help Settings Skip to content Subscription #17709…" at bounding box center [505, 232] width 1011 height 464
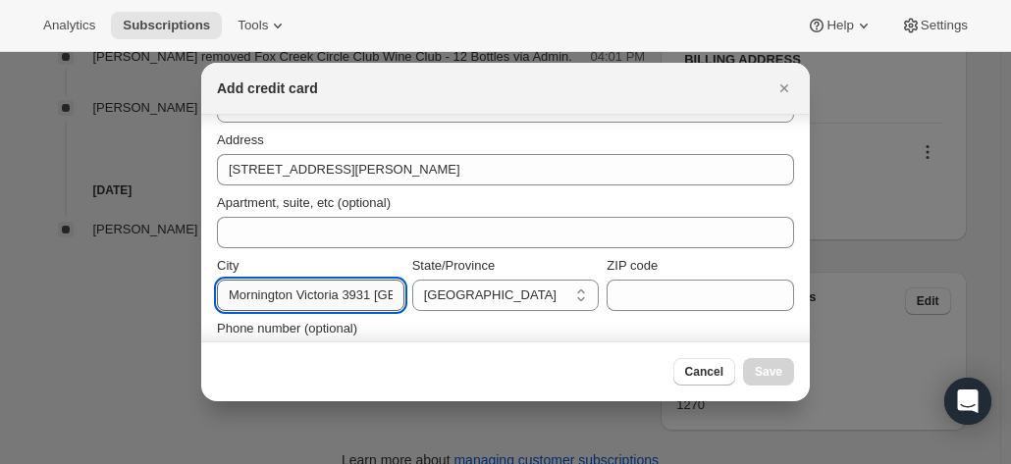
click at [306, 291] on input "Mornington Victoria 3931 Australia +61 413 017 760" at bounding box center [310, 295] width 187 height 31
drag, startPoint x: 302, startPoint y: 299, endPoint x: 550, endPoint y: 297, distance: 247.3
click at [550, 297] on div "City Mornington Victoria 3931 Australia +61 413 017 760 State/Province Australi…" at bounding box center [505, 283] width 577 height 55
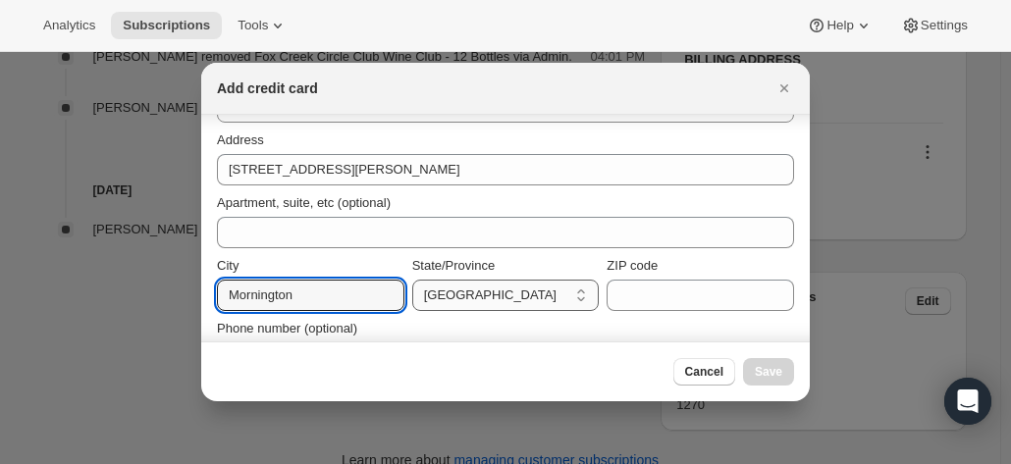
type input "Mornington"
click at [471, 295] on select "Australian Capital Territory New South Wales Northern Territory Queensland Sout…" at bounding box center [505, 295] width 187 height 31
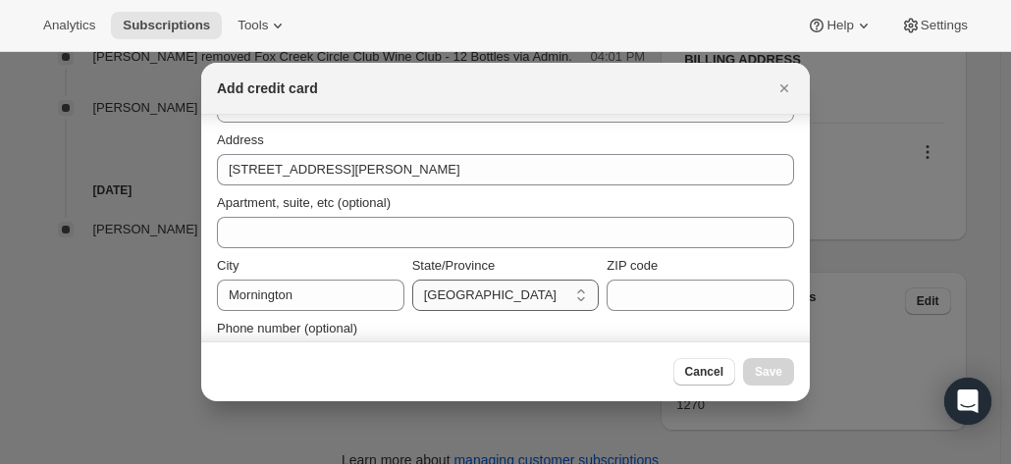
select select "VIC"
click at [412, 280] on select "Australian Capital Territory New South Wales Northern Territory Queensland Sout…" at bounding box center [505, 295] width 187 height 31
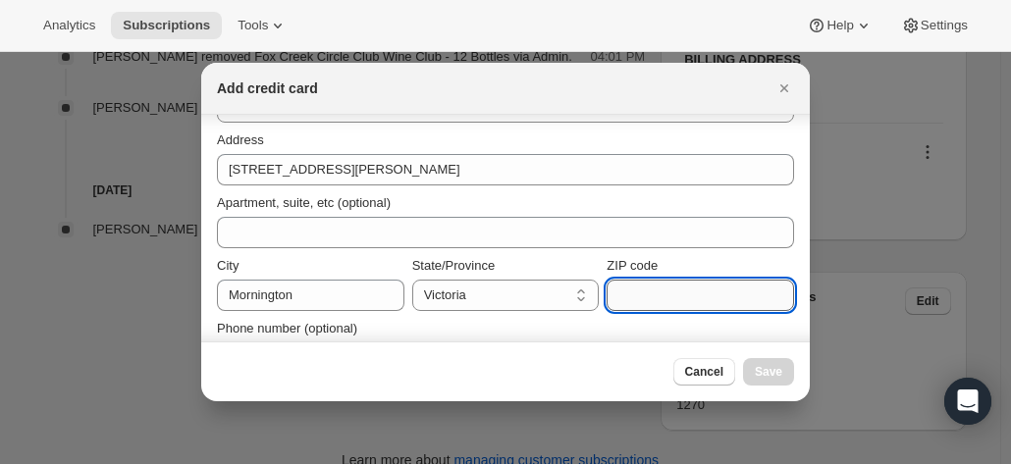
click at [622, 309] on input "ZIP code" at bounding box center [700, 295] width 187 height 31
paste input "Victoria 3931 Australia +61 413 017 760"
drag, startPoint x: 676, startPoint y: 299, endPoint x: 536, endPoint y: 282, distance: 141.5
click at [463, 278] on div "City Mornington State/Province Australian Capital Territory New South Wales Nor…" at bounding box center [505, 283] width 577 height 55
click at [641, 291] on input "Victoria 3931 Australia +61 413 017 760" at bounding box center [700, 295] width 187 height 31
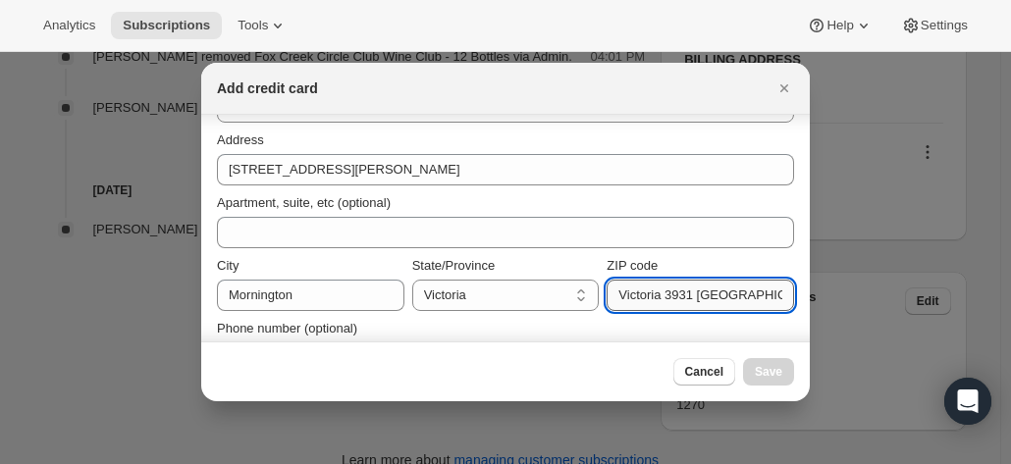
drag, startPoint x: 639, startPoint y: 308, endPoint x: 652, endPoint y: 307, distance: 12.8
click at [640, 308] on input "Victoria 3931 Australia +61 413 017 760" at bounding box center [700, 295] width 187 height 31
click at [663, 295] on input "Victoria 3931 Australia +61 413 017 760" at bounding box center [700, 295] width 187 height 31
drag, startPoint x: 660, startPoint y: 295, endPoint x: 568, endPoint y: 295, distance: 91.3
click at [568, 295] on div "City Mornington State/Province Australian Capital Territory New South Wales Nor…" at bounding box center [505, 283] width 577 height 55
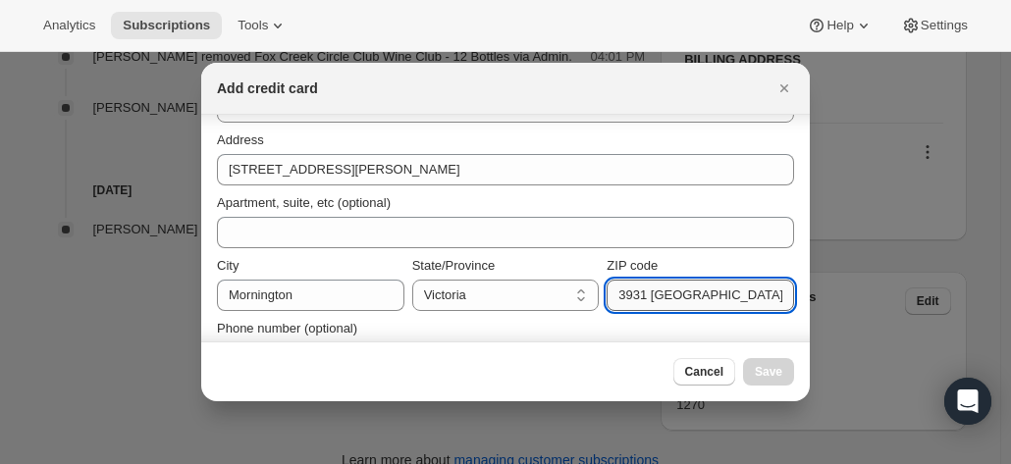
drag, startPoint x: 642, startPoint y: 295, endPoint x: 695, endPoint y: 298, distance: 53.1
click at [695, 298] on input "3931 Australia +61 413 017 760" at bounding box center [700, 295] width 187 height 31
drag, startPoint x: 643, startPoint y: 294, endPoint x: 792, endPoint y: 297, distance: 149.2
click at [792, 297] on section "First name John Last name Horgan Credit card number Expiration date MM/YY CVV C…" at bounding box center [505, 104] width 608 height 569
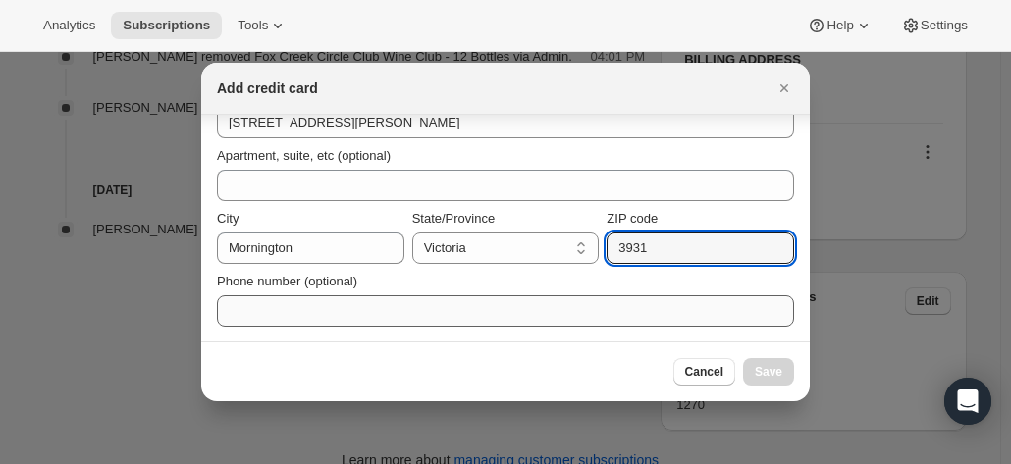
type input "3931"
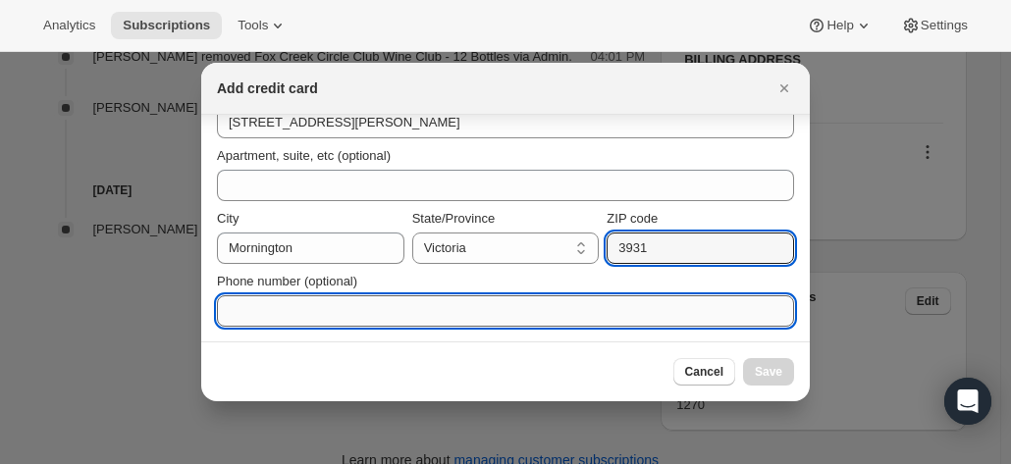
click at [344, 307] on input "Phone number (optional)" at bounding box center [505, 310] width 577 height 31
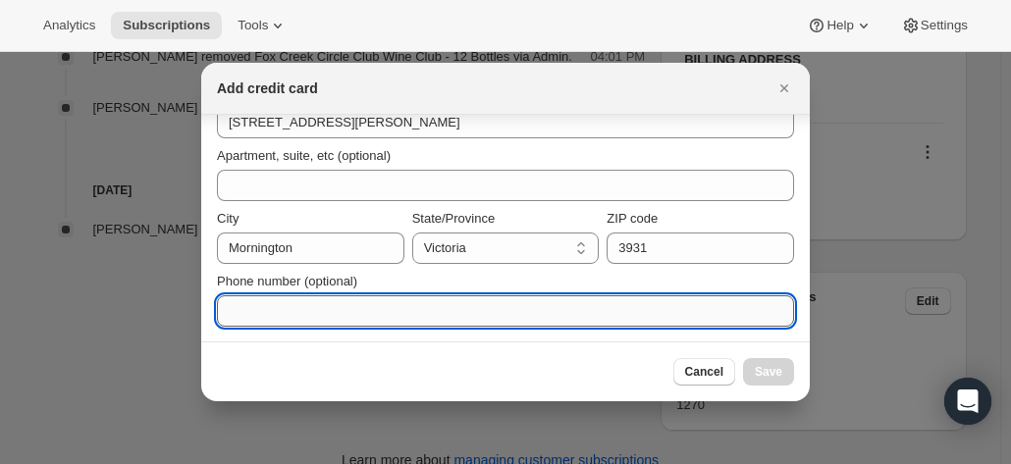
paste input "+61 413 017 760"
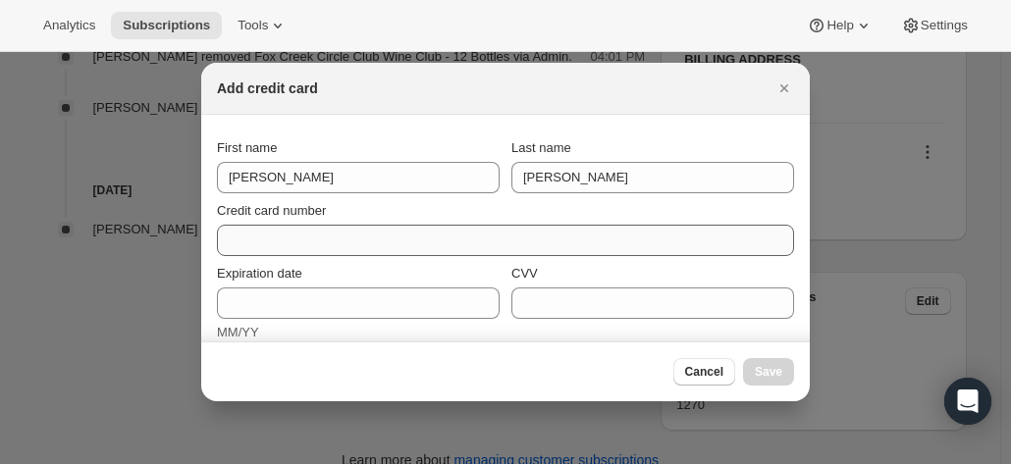
type input "+61 413 017 760"
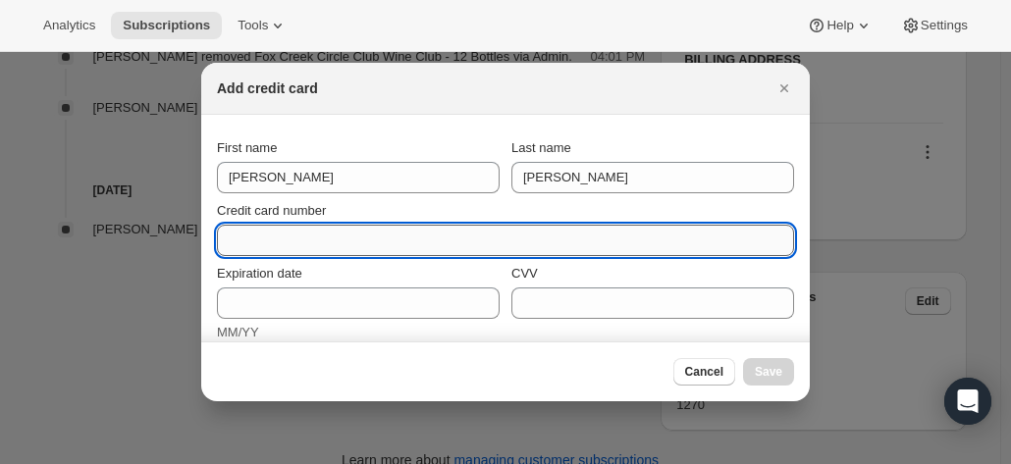
click at [284, 229] on input "Credit card number" at bounding box center [497, 240] width 561 height 31
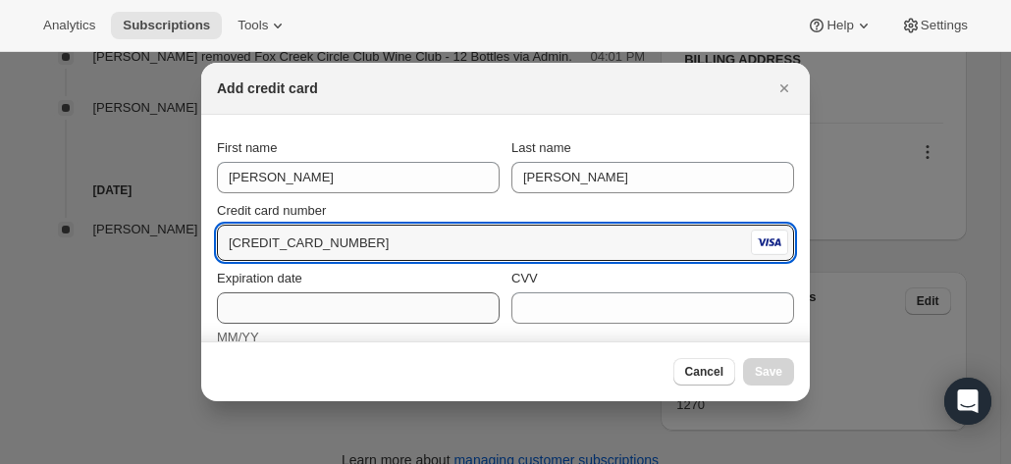
type input "4557 0168 4369 6183"
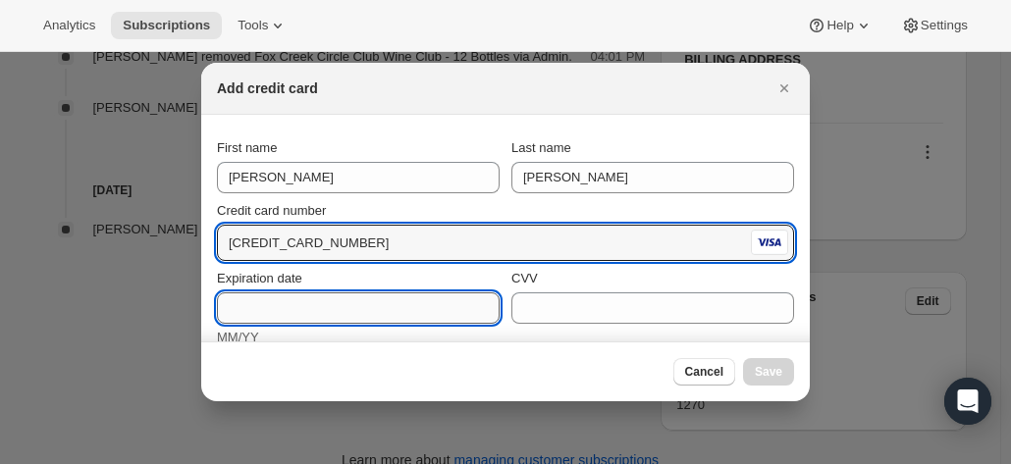
click at [257, 315] on input "Expiration date" at bounding box center [358, 307] width 283 height 31
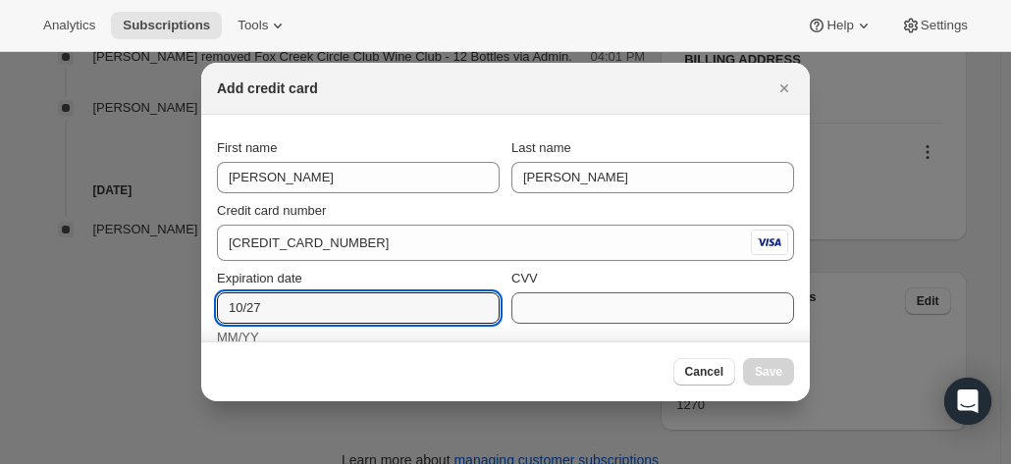
type input "10/27"
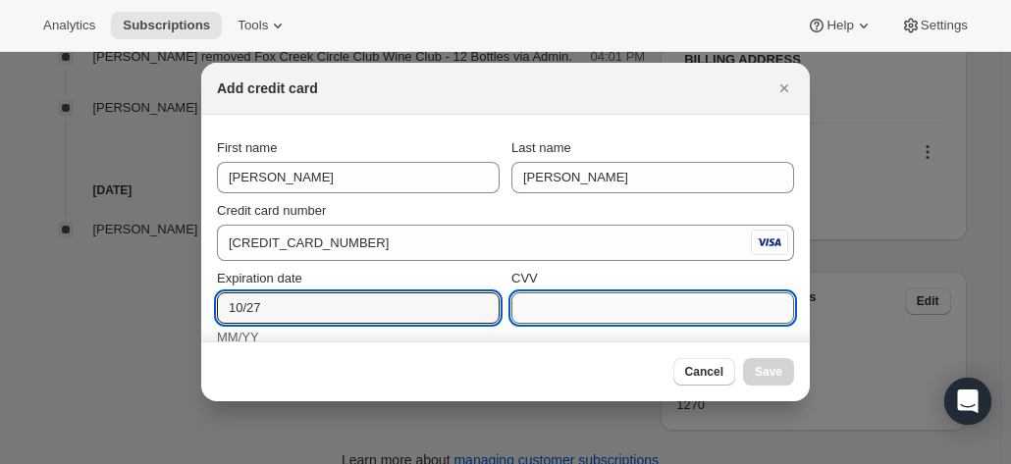
click at [538, 297] on input "CVV" at bounding box center [652, 307] width 283 height 31
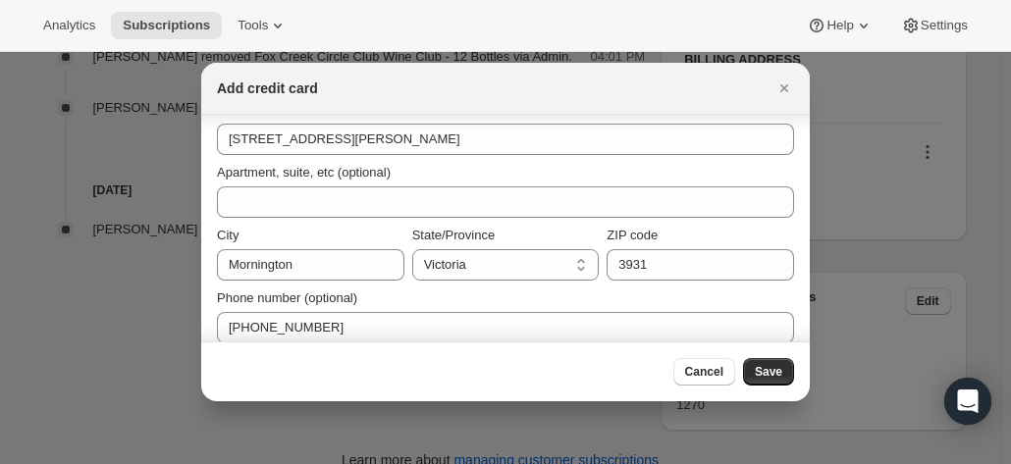
scroll to position [345, 0]
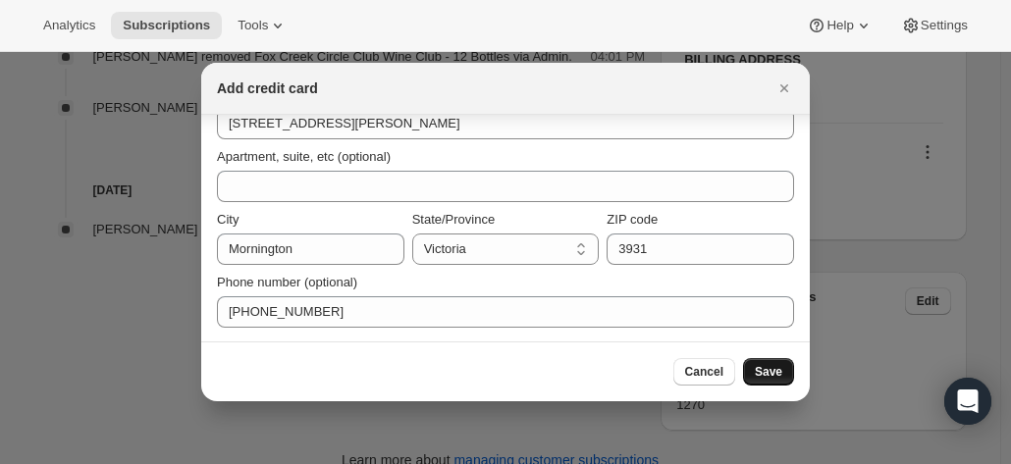
type input "470"
click at [769, 367] on span "Save" at bounding box center [768, 372] width 27 height 16
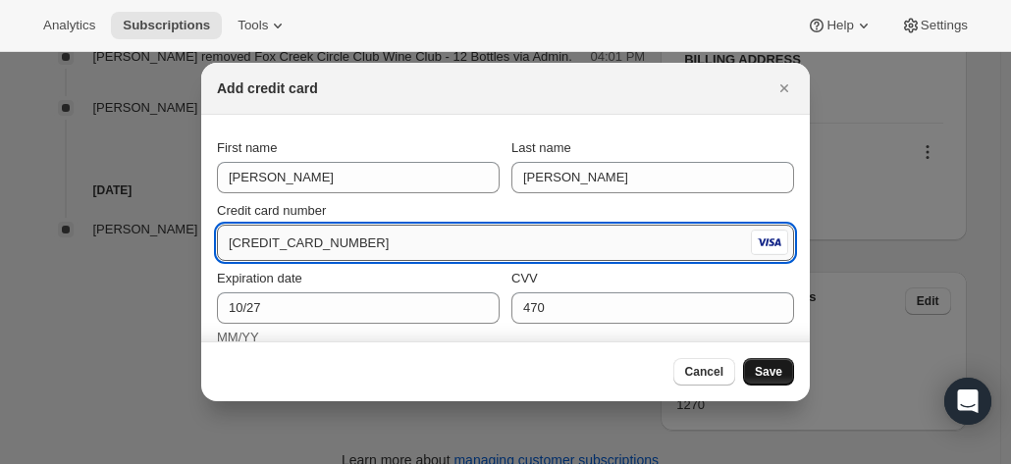
click at [375, 244] on input "4557 0168 4369 6183" at bounding box center [482, 243] width 530 height 31
click at [279, 241] on input "4557 0168 4369 6183" at bounding box center [482, 243] width 530 height 31
drag, startPoint x: 356, startPoint y: 246, endPoint x: 379, endPoint y: 243, distance: 22.8
click at [356, 244] on input "4557 0168 4369 6183" at bounding box center [482, 243] width 530 height 31
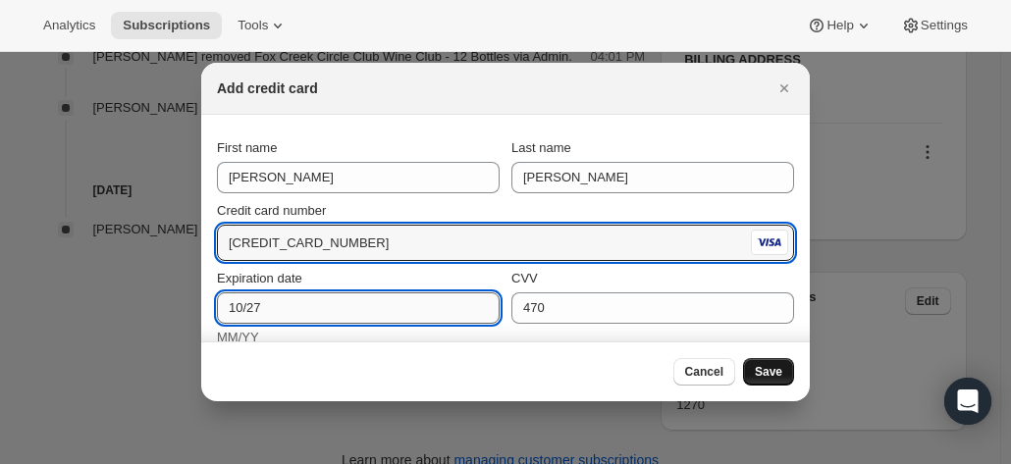
click at [316, 295] on input "10/27" at bounding box center [358, 307] width 283 height 31
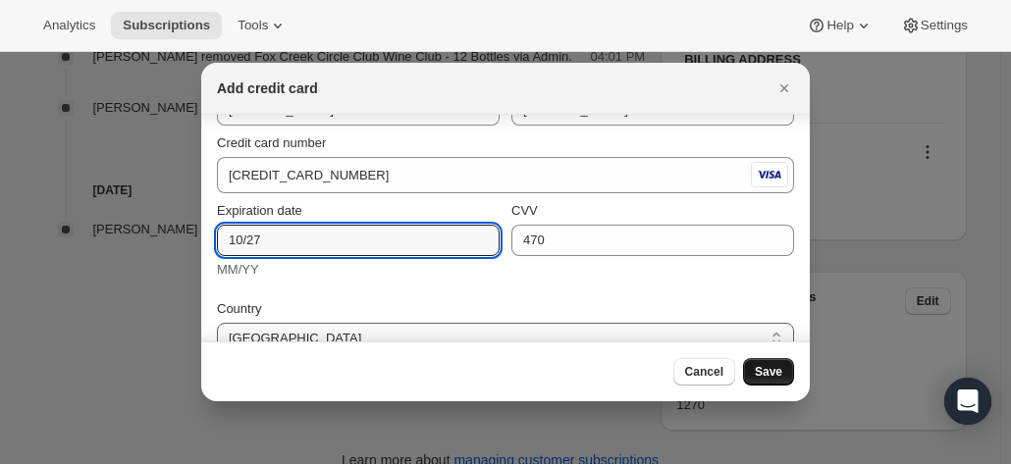
scroll to position [98, 0]
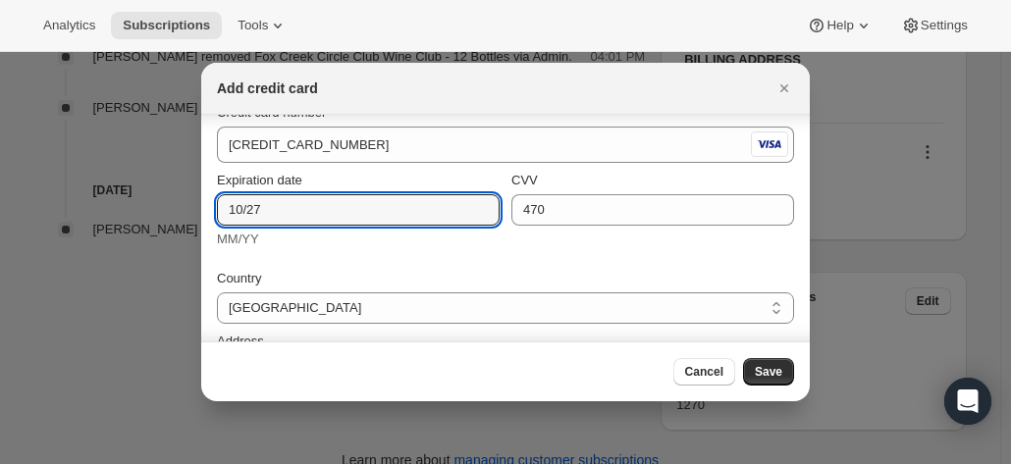
click at [775, 371] on span "Save" at bounding box center [768, 372] width 27 height 16
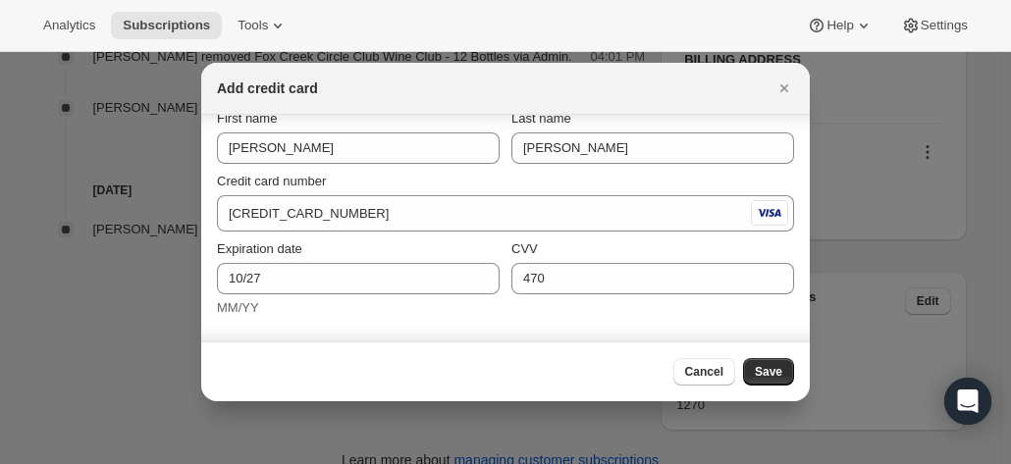
scroll to position [0, 0]
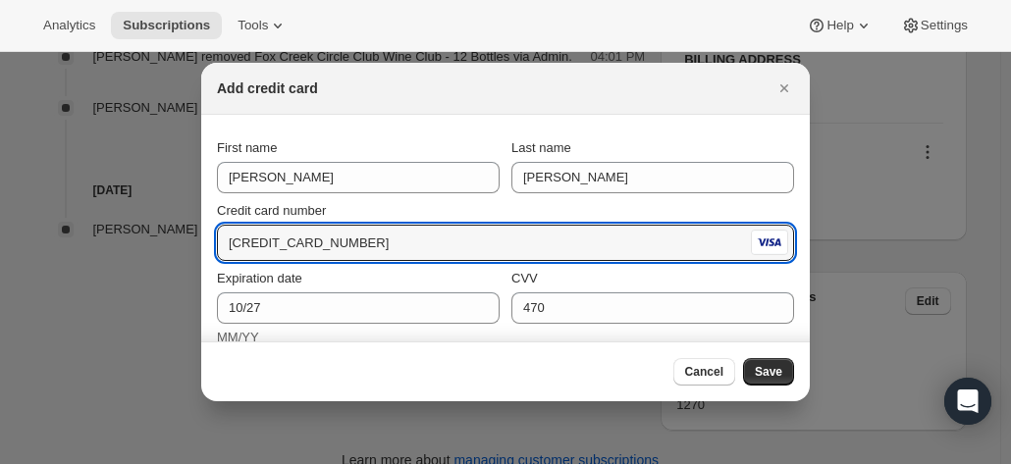
drag, startPoint x: 264, startPoint y: 244, endPoint x: 161, endPoint y: 246, distance: 103.1
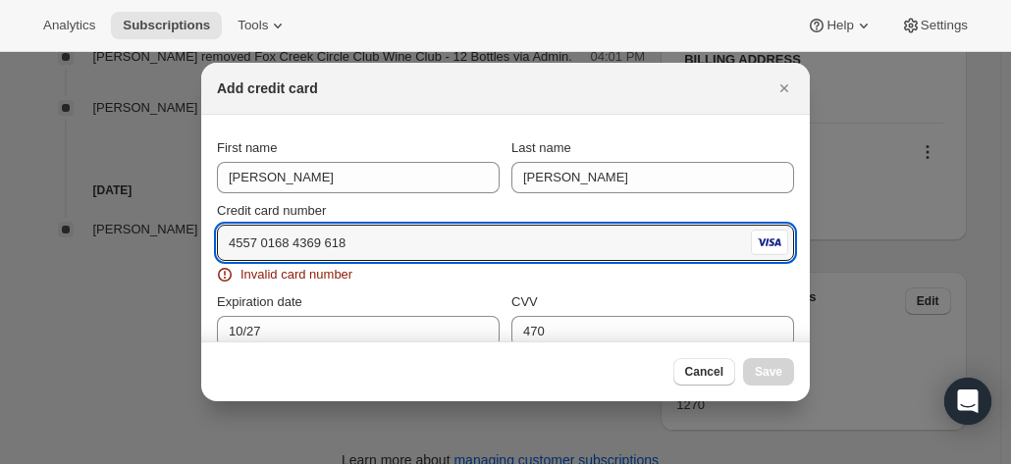
type input "4557 0168 4369 6183"
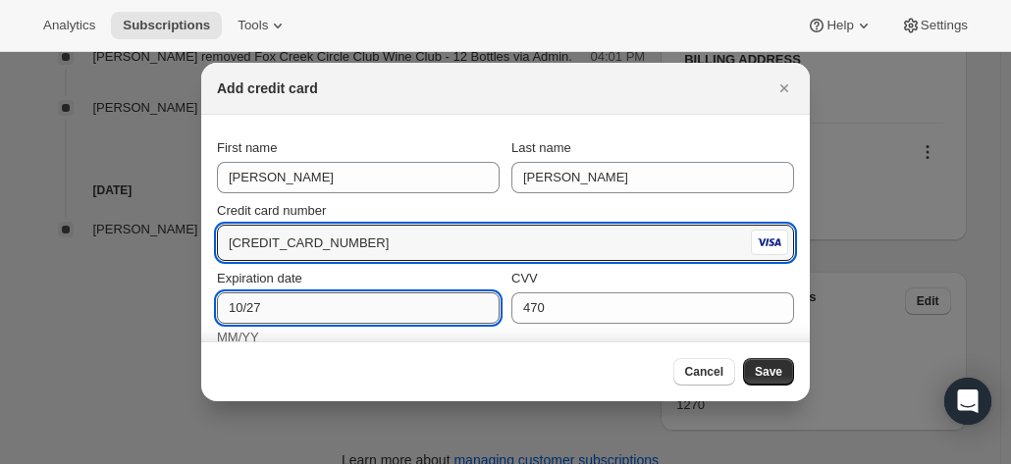
click at [285, 314] on input "10/27" at bounding box center [358, 307] width 283 height 31
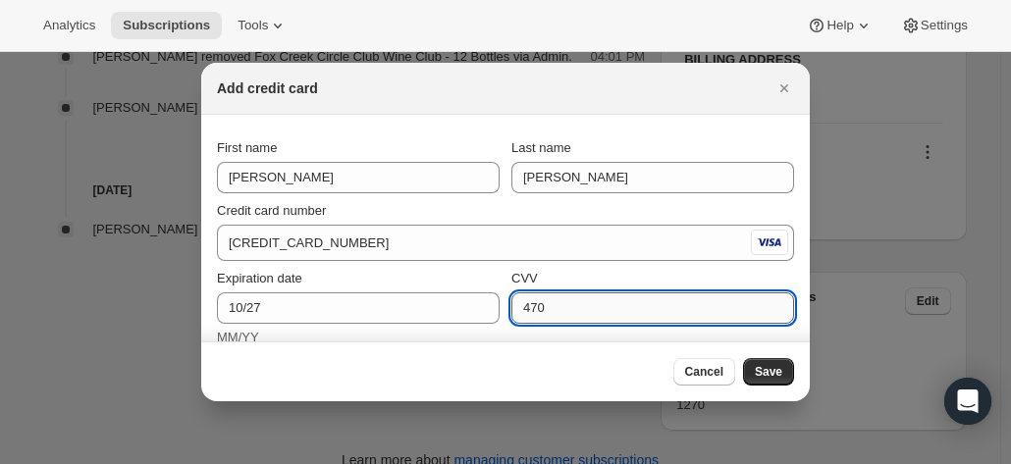
click at [565, 303] on input "470" at bounding box center [652, 307] width 283 height 31
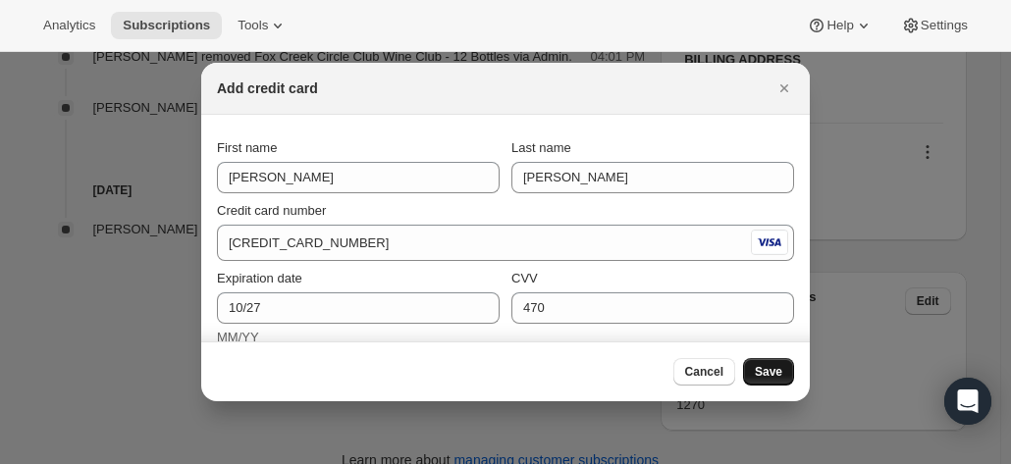
click at [771, 379] on span "Save" at bounding box center [768, 372] width 27 height 16
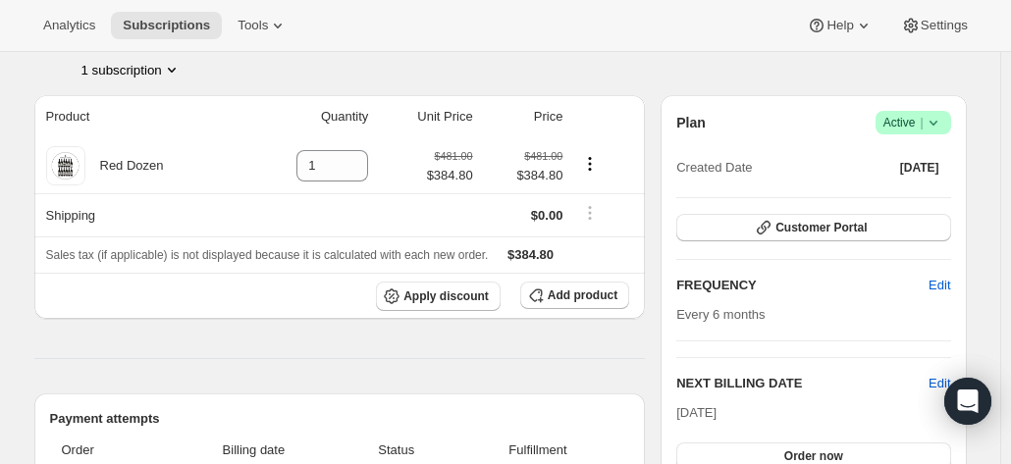
scroll to position [322, 0]
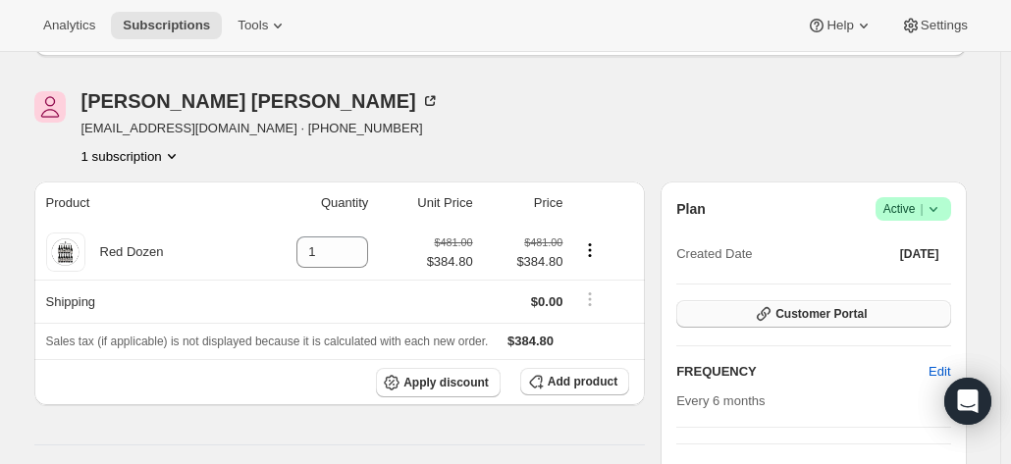
click at [834, 304] on button "Customer Portal" at bounding box center [813, 313] width 274 height 27
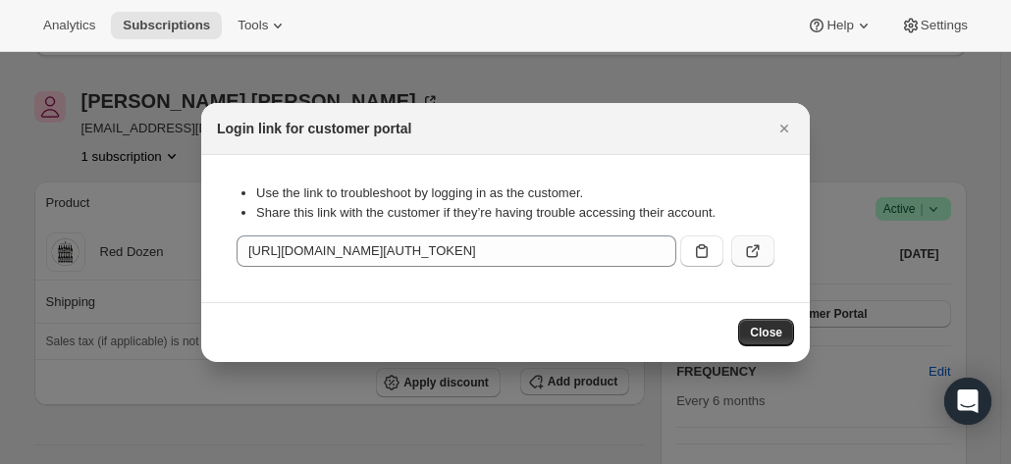
click at [754, 246] on icon ":rh5:" at bounding box center [756, 248] width 8 height 8
click at [779, 121] on icon "Close" at bounding box center [784, 129] width 20 height 20
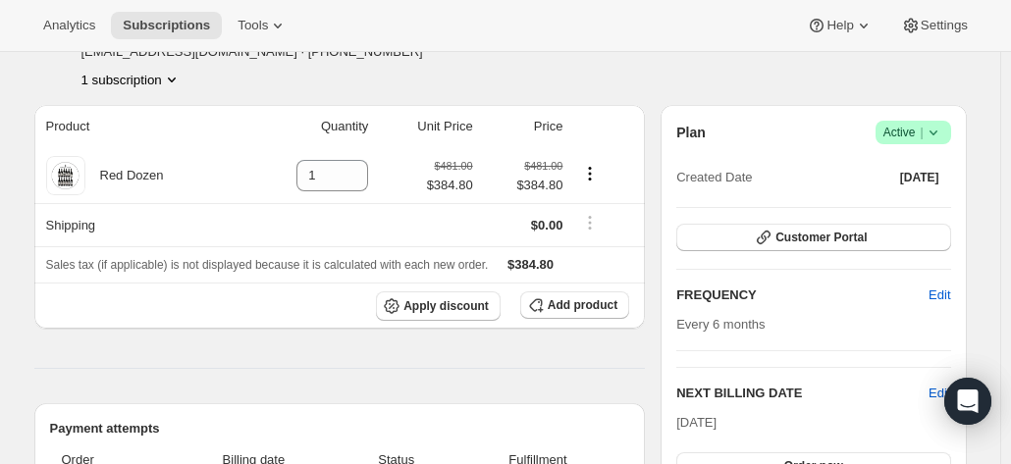
scroll to position [322, 0]
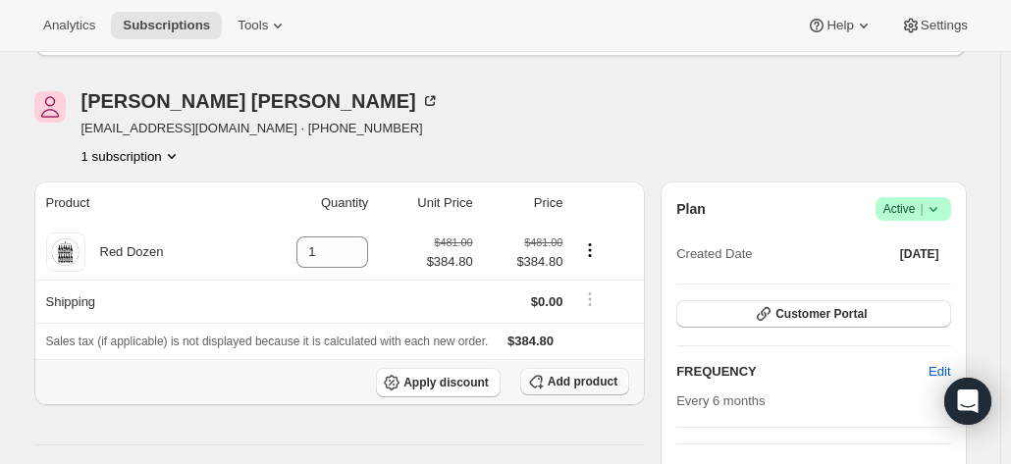
click at [565, 375] on span "Add product" at bounding box center [583, 382] width 70 height 16
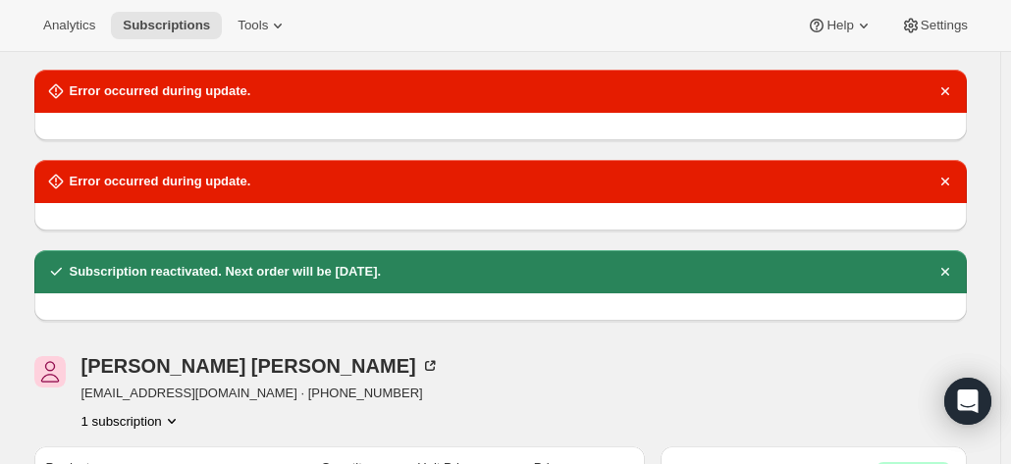
scroll to position [27, 0]
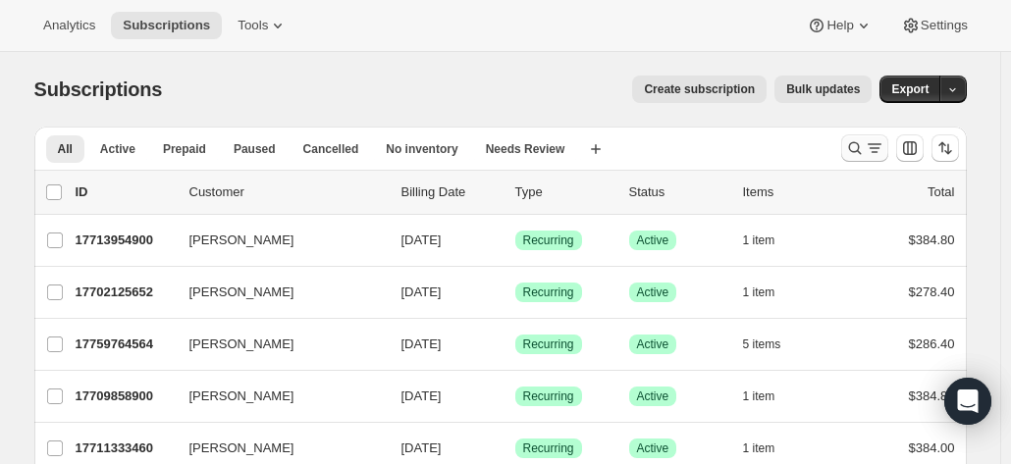
click at [865, 149] on icon "Search and filter results" at bounding box center [855, 148] width 20 height 20
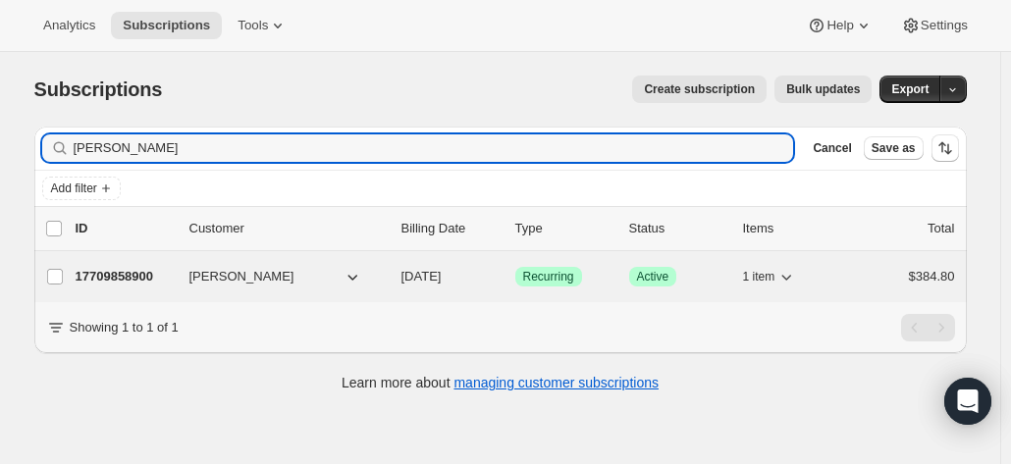
type input "john horgan"
click at [151, 271] on p "17709858900" at bounding box center [125, 277] width 98 height 20
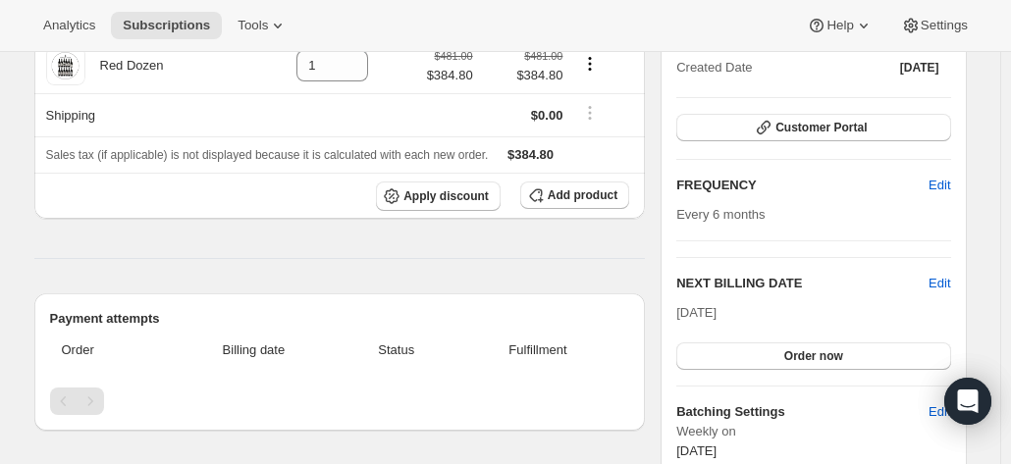
scroll to position [196, 0]
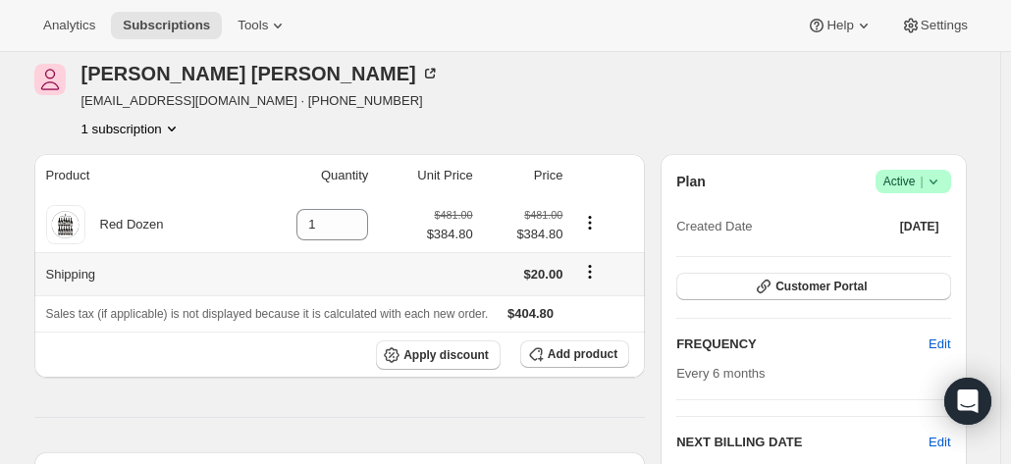
scroll to position [196, 0]
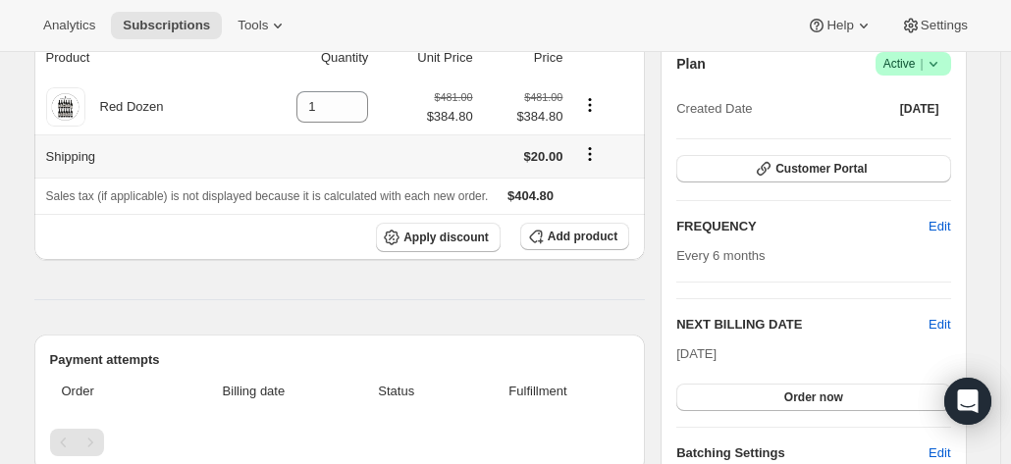
click at [600, 150] on icon "Shipping actions" at bounding box center [590, 154] width 20 height 20
click at [588, 187] on span "Edit shipping rate" at bounding box center [594, 192] width 98 height 15
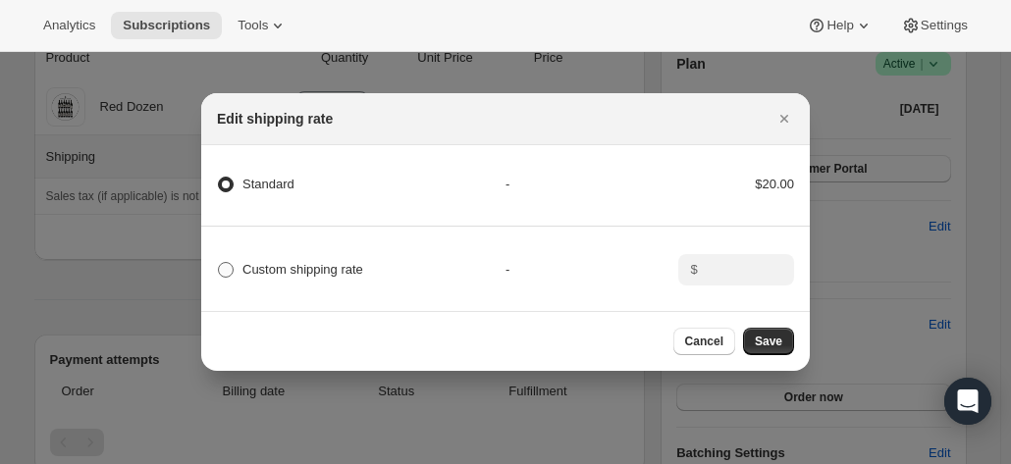
click at [298, 264] on span "Custom shipping rate" at bounding box center [302, 269] width 121 height 15
click at [219, 263] on input "Custom shipping rate" at bounding box center [218, 262] width 1 height 1
radio input "true"
radio input "false"
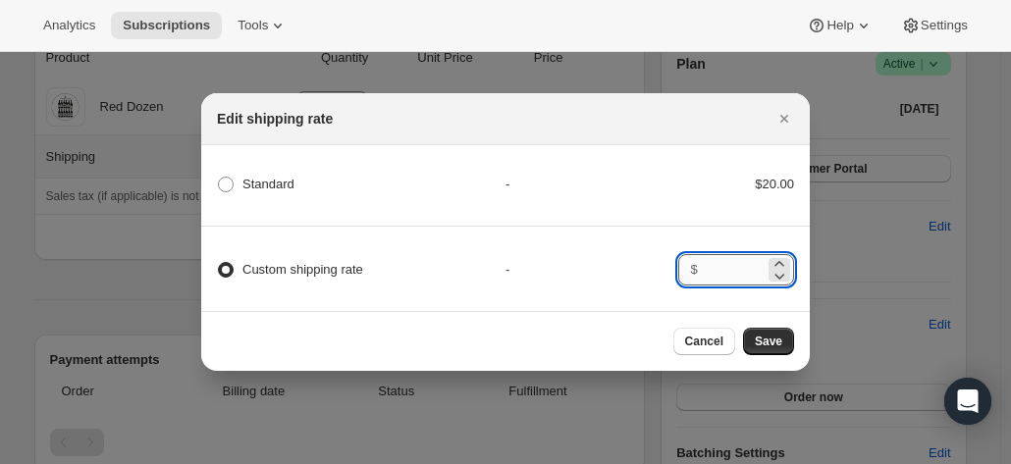
click at [738, 254] on input ":rn:" at bounding box center [734, 269] width 61 height 31
type input "0.00"
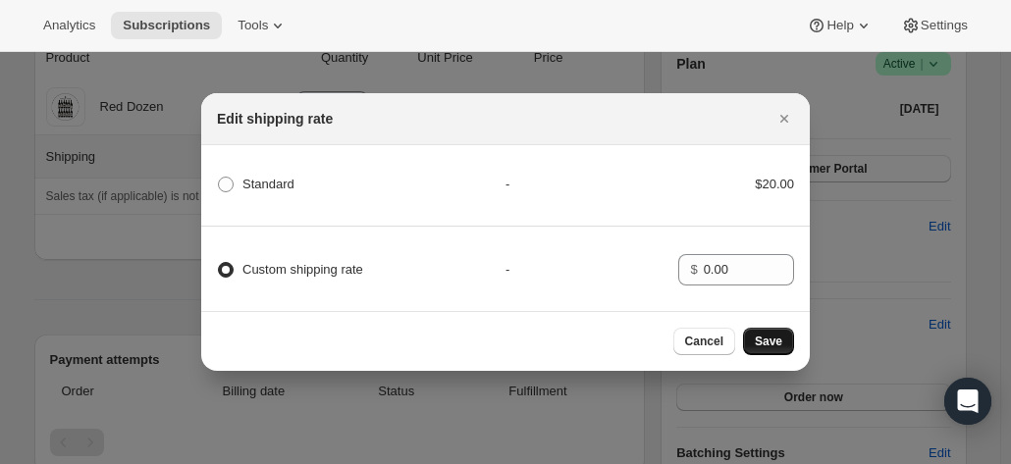
click at [766, 348] on span "Save" at bounding box center [768, 342] width 27 height 16
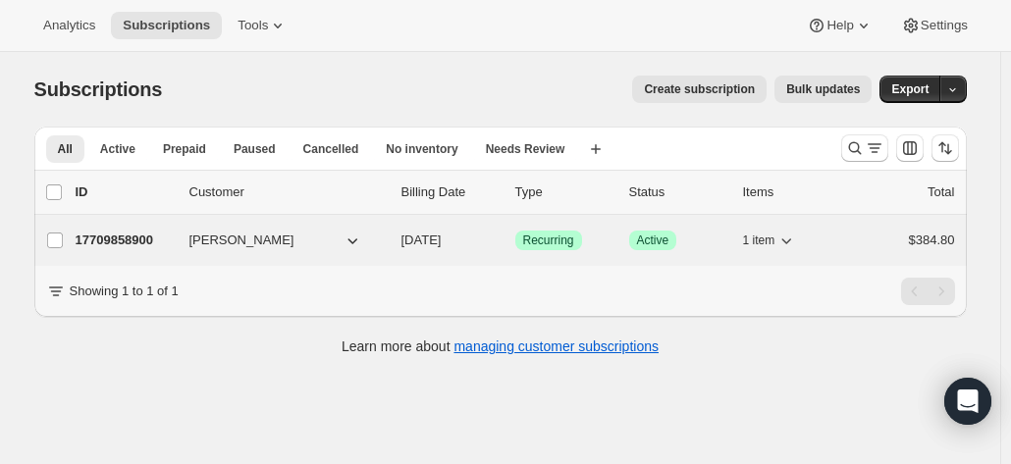
click at [122, 239] on p "17709858900" at bounding box center [125, 241] width 98 height 20
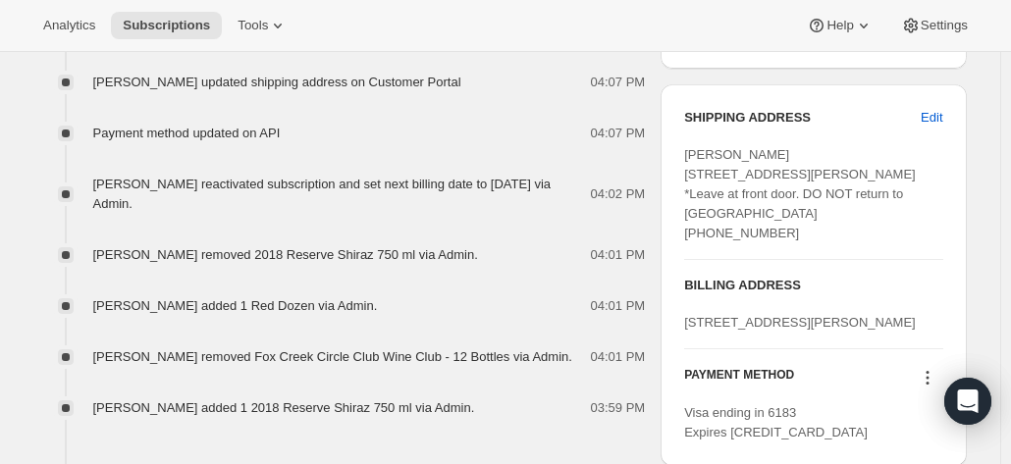
scroll to position [720, 0]
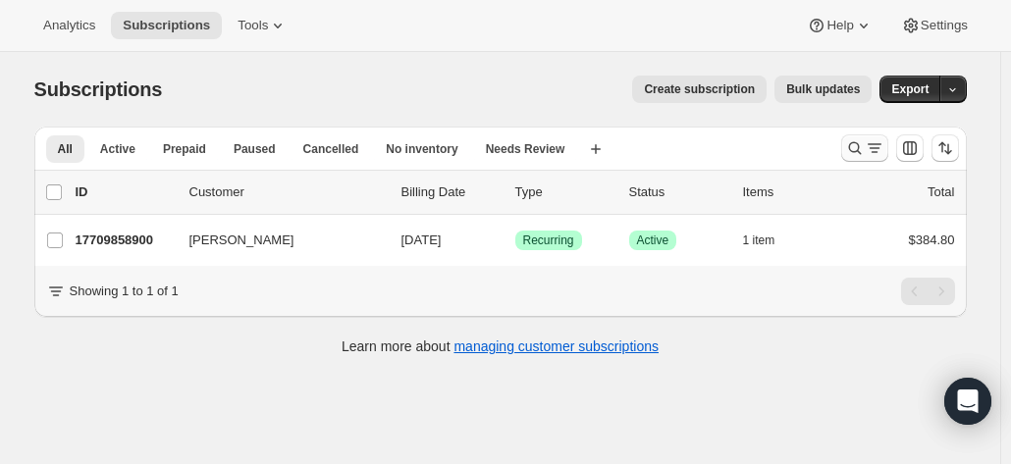
click at [861, 152] on icon "Search and filter results" at bounding box center [855, 148] width 20 height 20
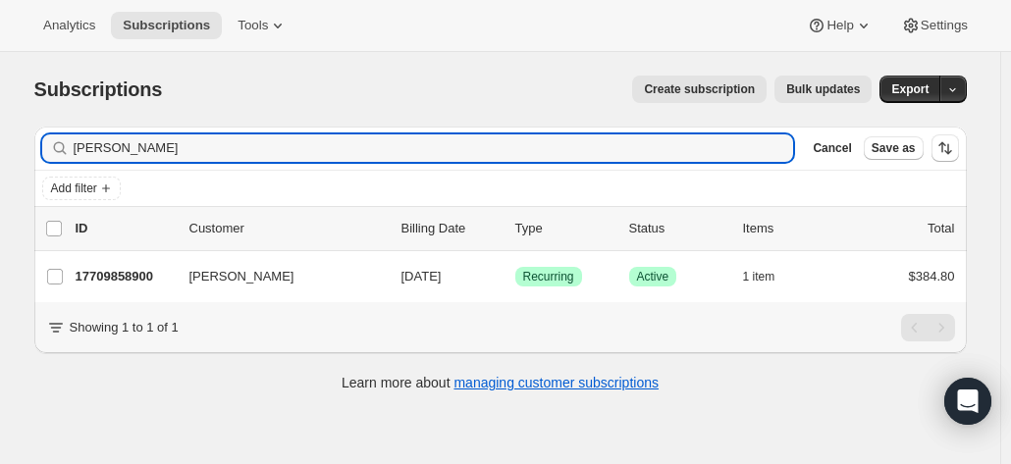
drag, startPoint x: 201, startPoint y: 151, endPoint x: 39, endPoint y: 137, distance: 162.5
click at [35, 147] on div "Filter subscribers john horgan Clear Cancel Save as Add filter 0 selected Updat…" at bounding box center [493, 261] width 948 height 301
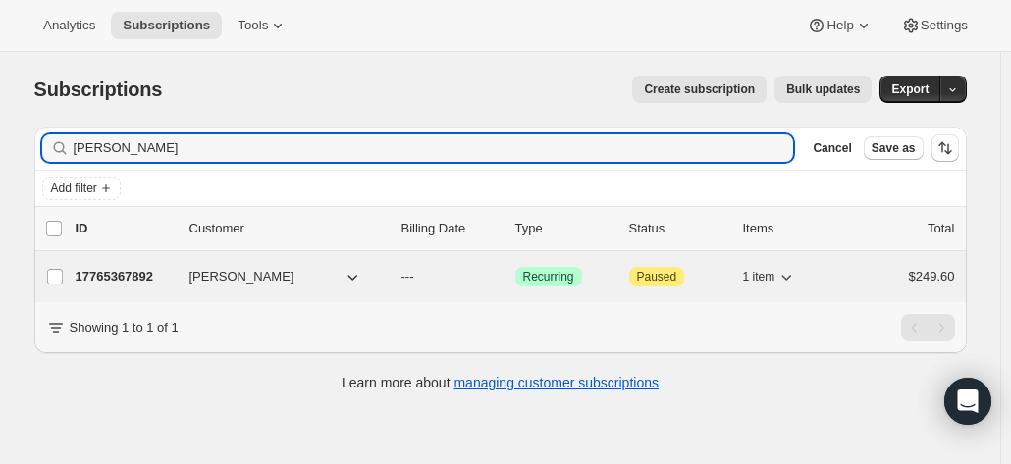
type input "[PERSON_NAME]"
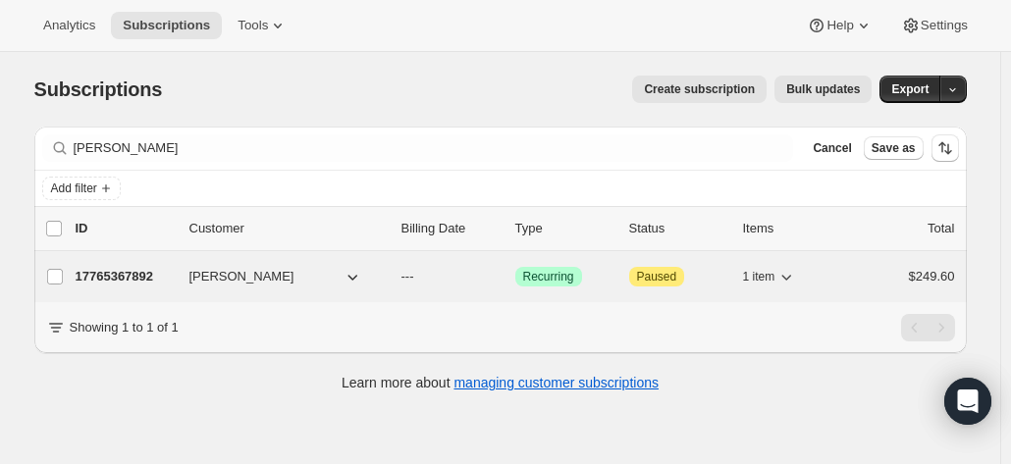
click at [119, 272] on p "17765367892" at bounding box center [125, 277] width 98 height 20
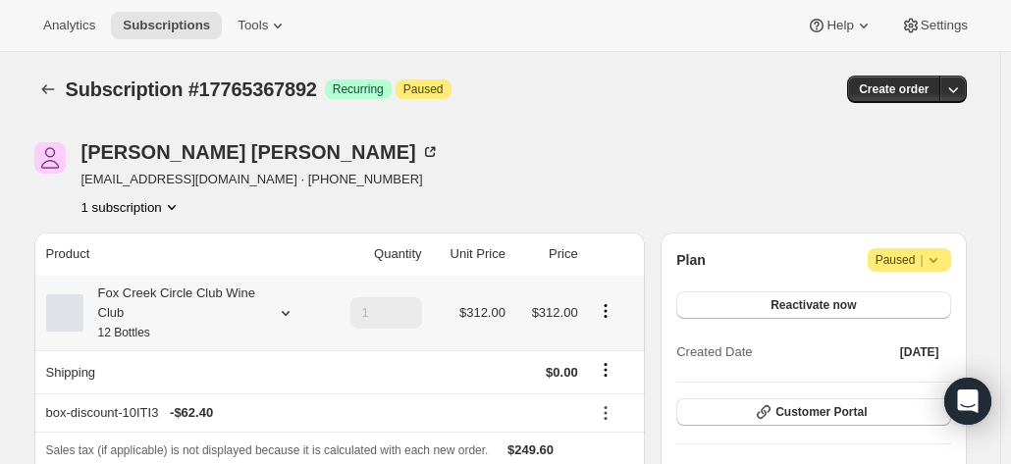
click at [223, 309] on div "Fox Creek Circle Club Wine Club 12 Bottles" at bounding box center [171, 313] width 177 height 59
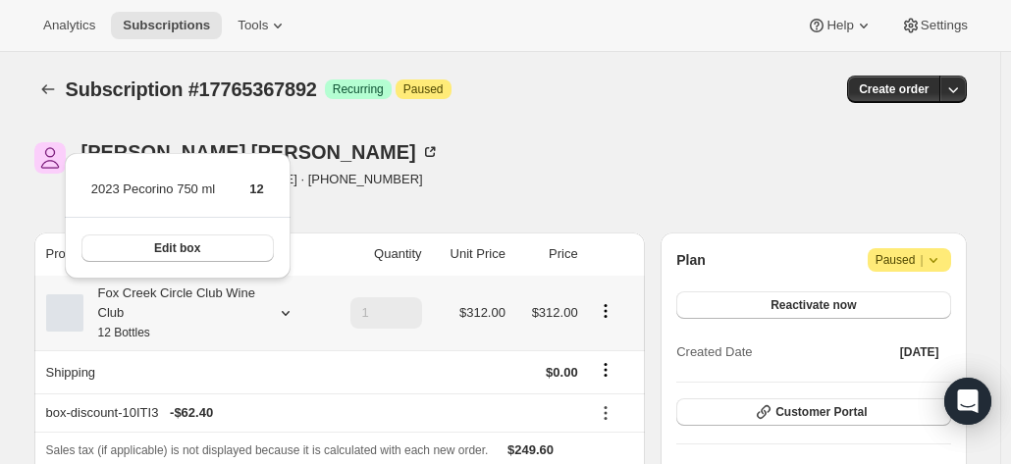
click at [224, 308] on div "Fox Creek Circle Club Wine Club 12 Bottles" at bounding box center [171, 313] width 177 height 59
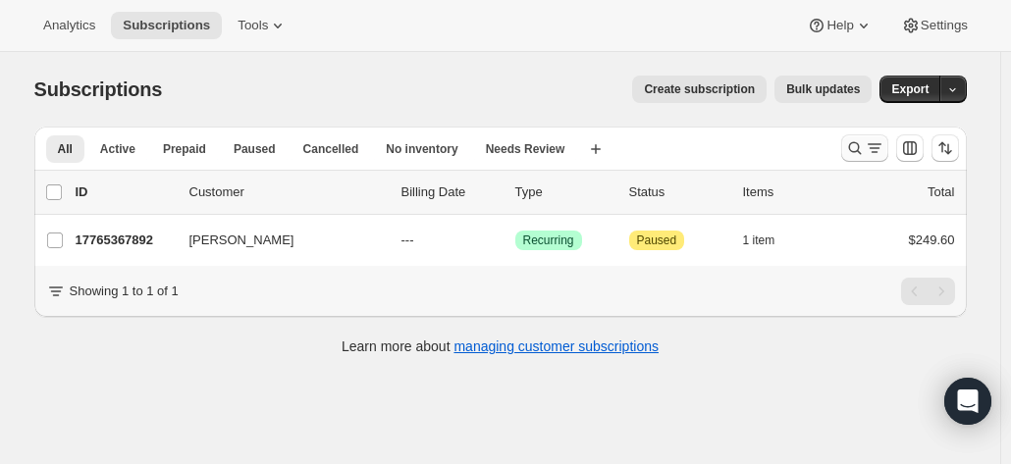
click at [854, 148] on icon "Search and filter results" at bounding box center [854, 148] width 13 height 13
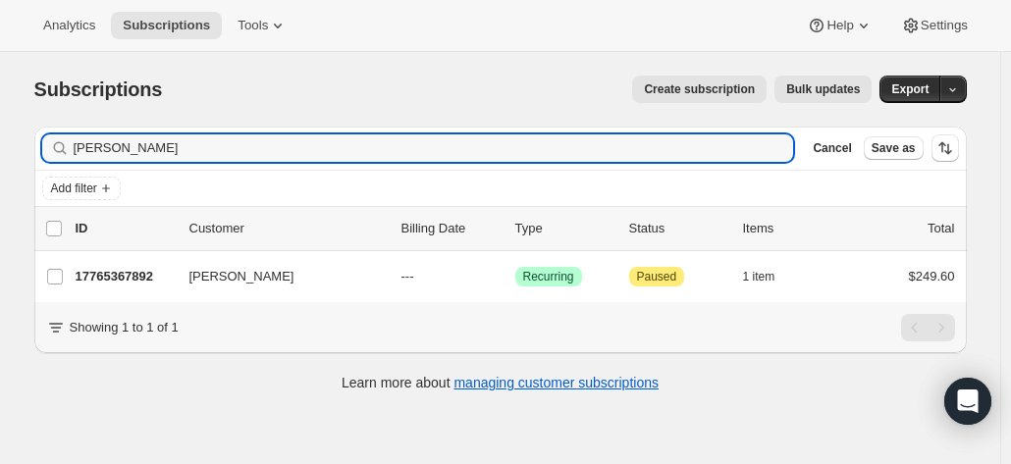
drag, startPoint x: 102, startPoint y: 172, endPoint x: 119, endPoint y: 168, distance: 17.1
click at [102, 170] on div "Filter subscribers [PERSON_NAME] Clear Cancel Save as Add filter" at bounding box center [500, 167] width 932 height 80
click at [135, 150] on input "[PERSON_NAME]" at bounding box center [416, 147] width 685 height 27
drag, startPoint x: 84, startPoint y: 151, endPoint x: 56, endPoint y: 151, distance: 28.5
click at [69, 151] on div "[PERSON_NAME]" at bounding box center [418, 147] width 752 height 27
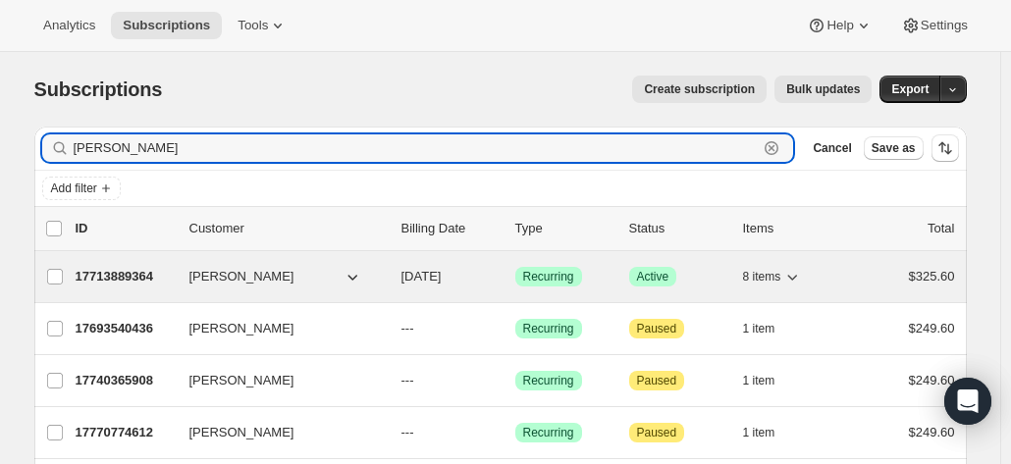
type input "[PERSON_NAME]"
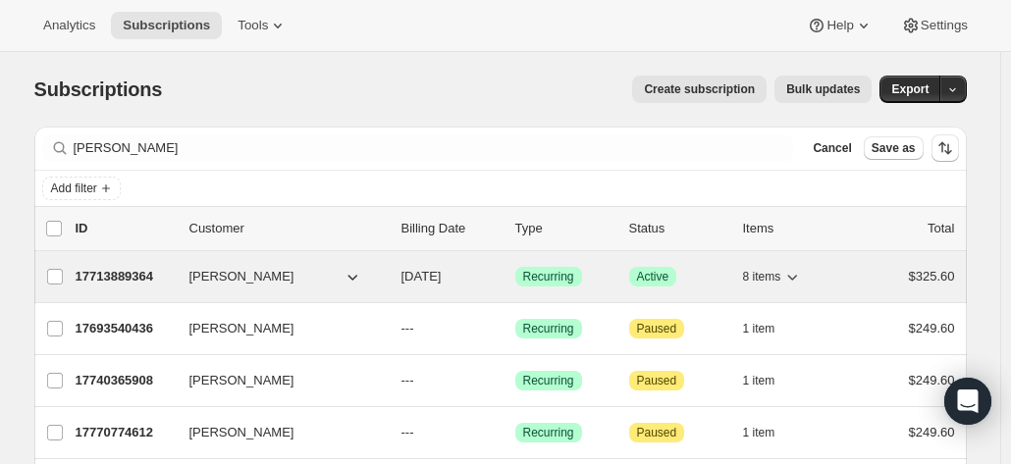
click at [120, 276] on p "17713889364" at bounding box center [125, 277] width 98 height 20
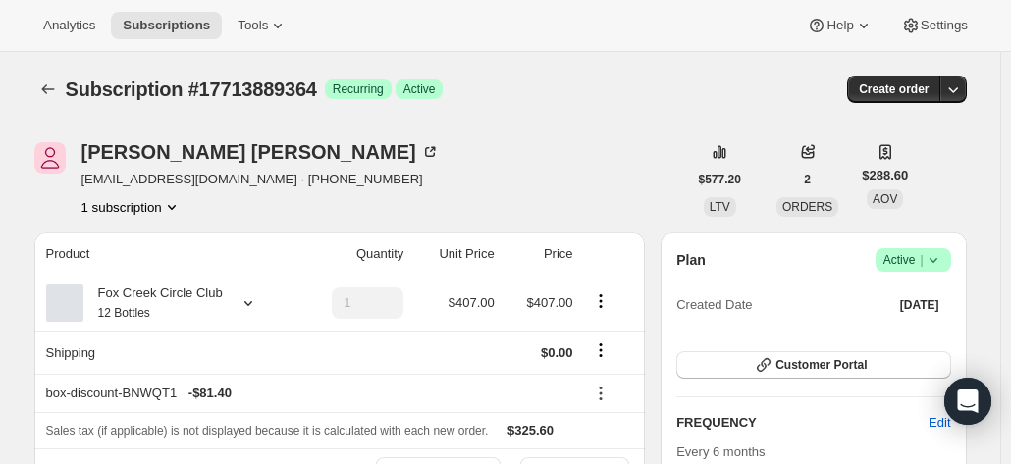
click at [486, 178] on div "[PERSON_NAME] [EMAIL_ADDRESS][DOMAIN_NAME] · [PHONE_NUMBER] 1 subscription" at bounding box center [360, 179] width 653 height 75
drag, startPoint x: 989, startPoint y: 168, endPoint x: 979, endPoint y: 172, distance: 10.6
click at [198, 309] on div "Fox Creek Circle Club 12 Bottles" at bounding box center [152, 303] width 139 height 39
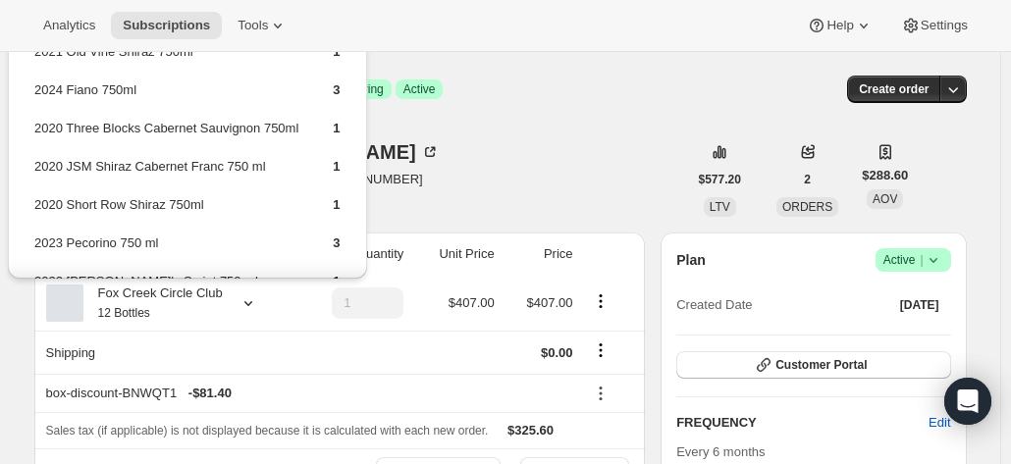
click at [592, 153] on div "Jeremy Taylor knotboy@iinet.net.au · +61413316181 1 subscription" at bounding box center [360, 179] width 653 height 75
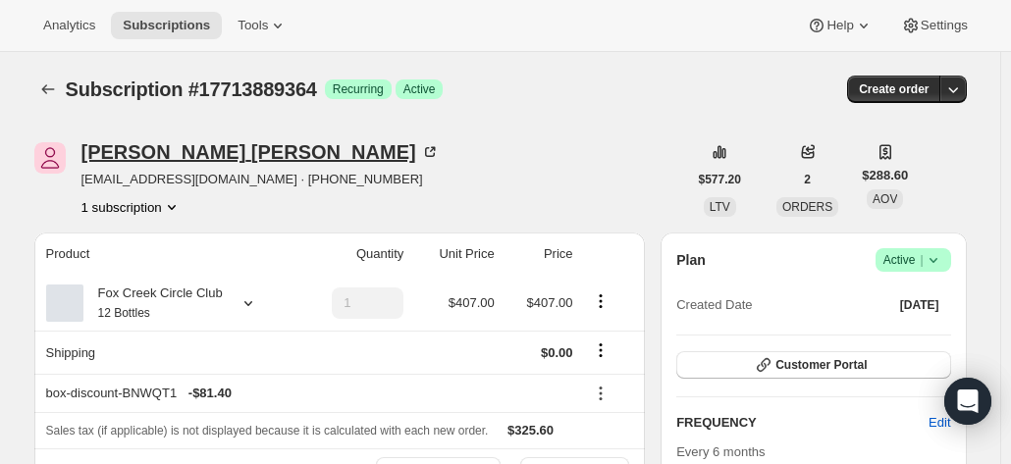
click at [420, 143] on icon at bounding box center [430, 152] width 20 height 20
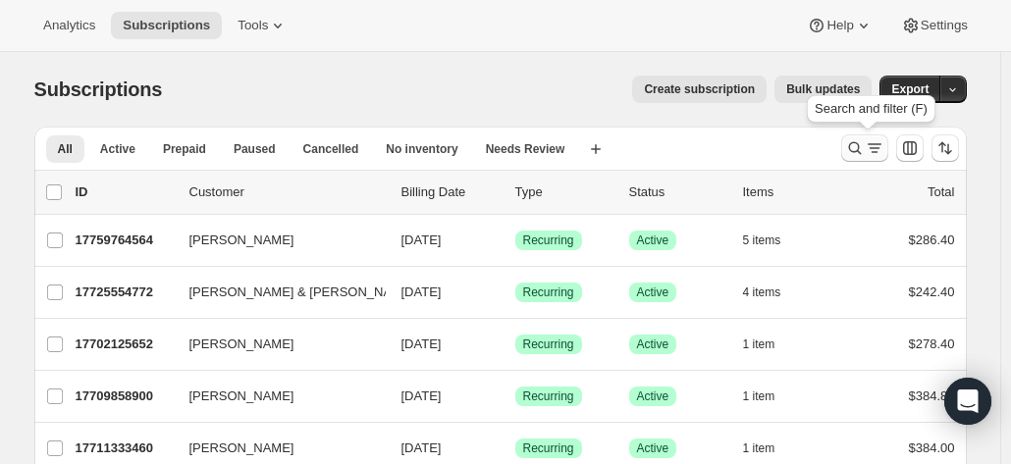
click at [864, 150] on icon "Search and filter results" at bounding box center [855, 148] width 20 height 20
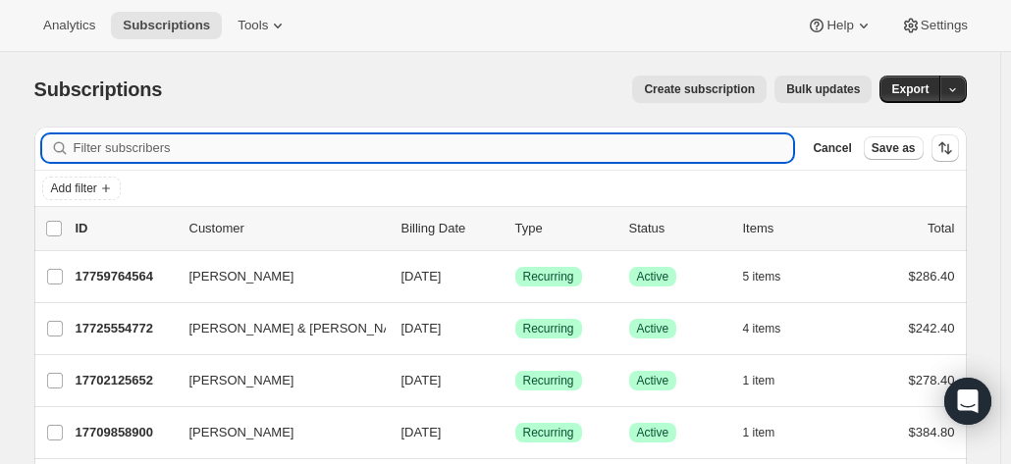
click at [250, 160] on input "Filter subscribers" at bounding box center [434, 147] width 720 height 27
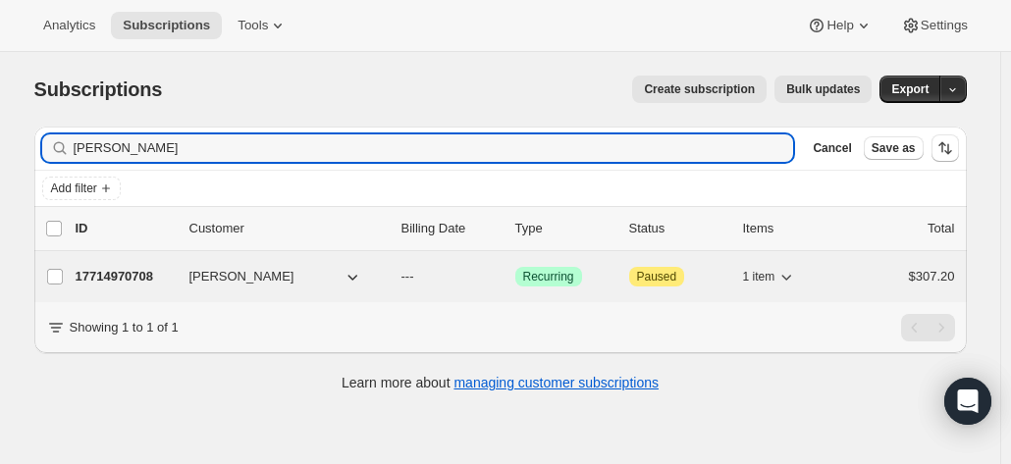
type input "Irena Zhang"
click at [128, 272] on p "17714970708" at bounding box center [125, 277] width 98 height 20
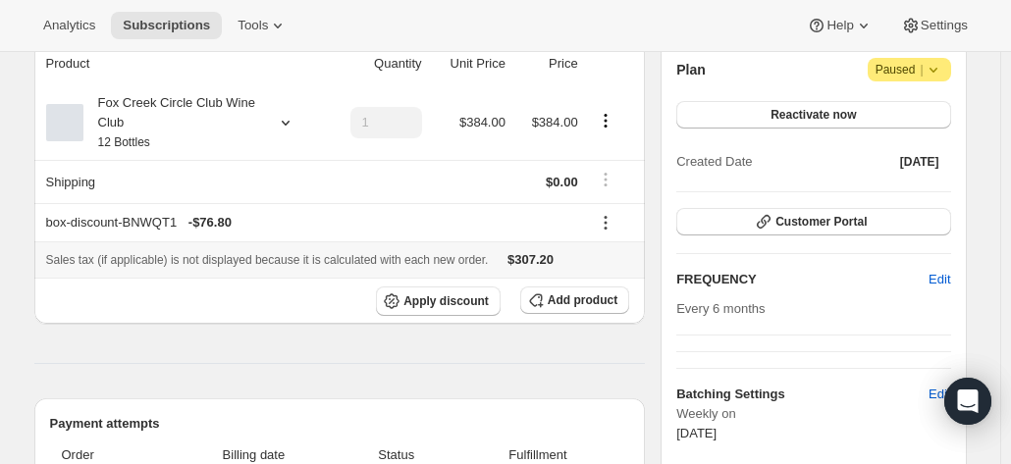
scroll to position [196, 0]
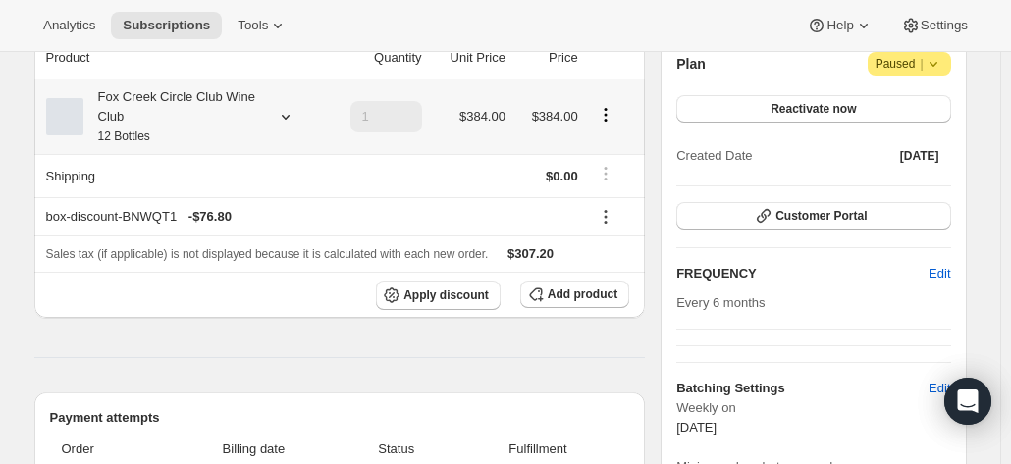
click at [216, 125] on div "Fox Creek Circle Club Wine Club 12 Bottles" at bounding box center [171, 116] width 177 height 59
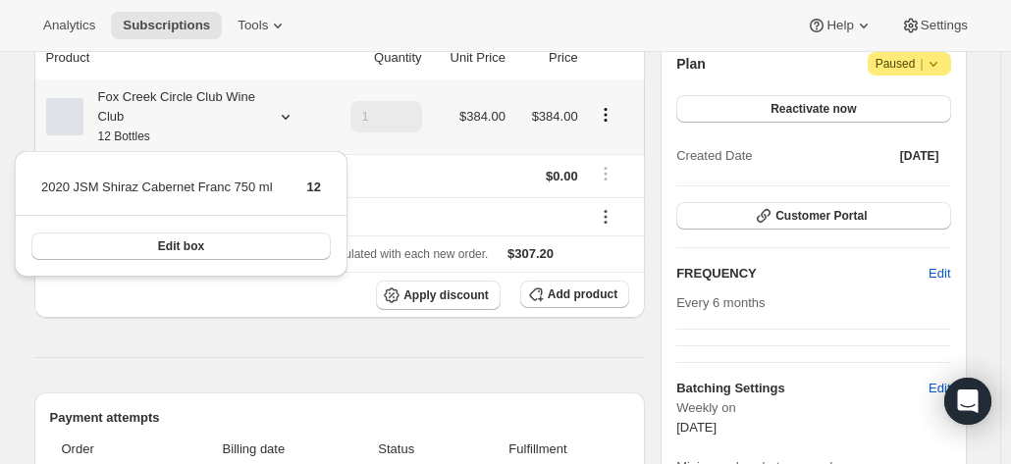
click at [216, 123] on div "Fox Creek Circle Club Wine Club 12 Bottles" at bounding box center [171, 116] width 177 height 59
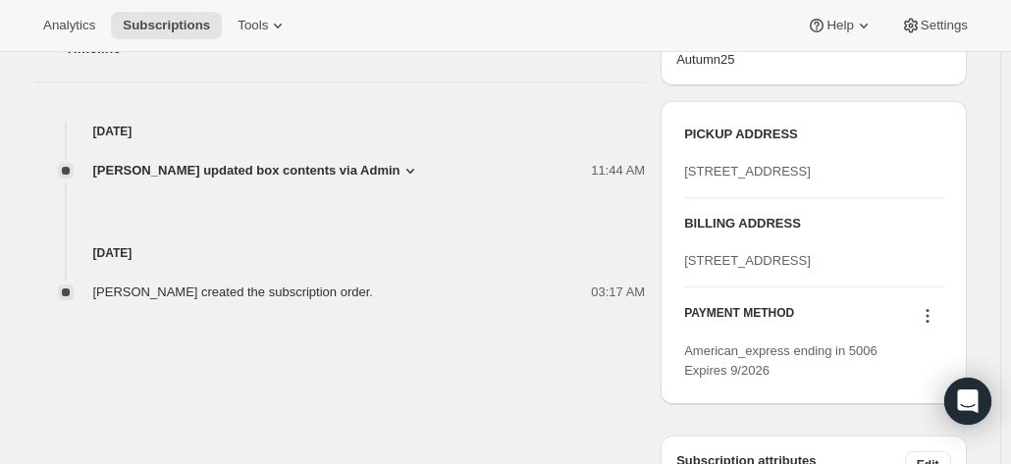
scroll to position [785, 0]
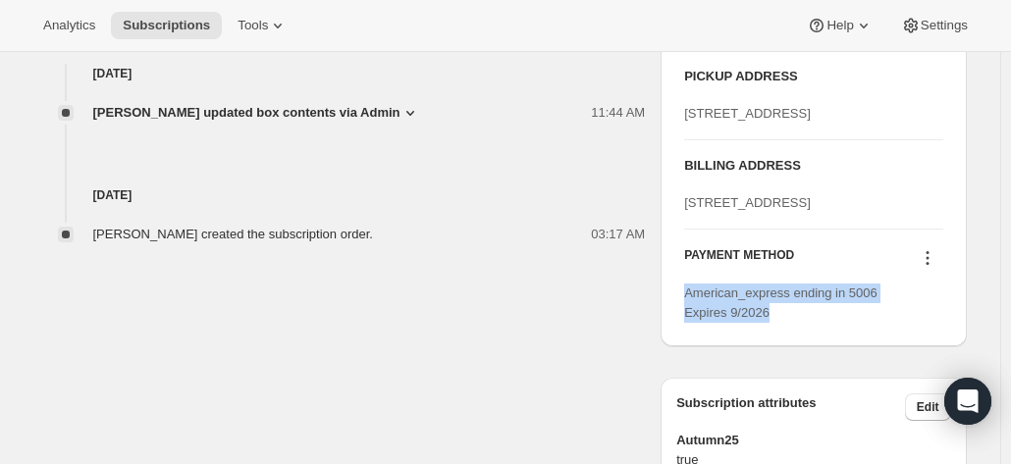
drag, startPoint x: 779, startPoint y: 390, endPoint x: 687, endPoint y: 376, distance: 93.3
click at [687, 346] on div "PICKUP ADDRESS 19 Olivers Road McLaren Vale SA, 5171 Australia BILLING ADDRESS …" at bounding box center [813, 194] width 305 height 303
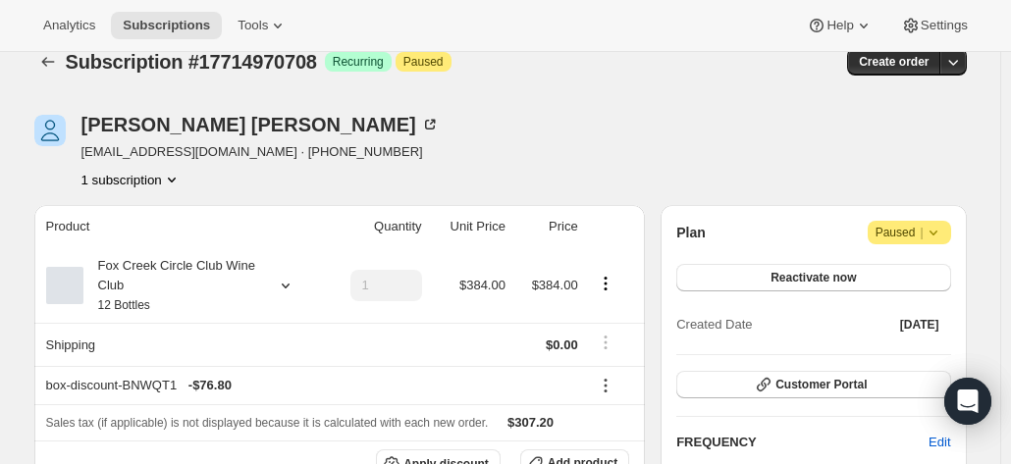
scroll to position [0, 0]
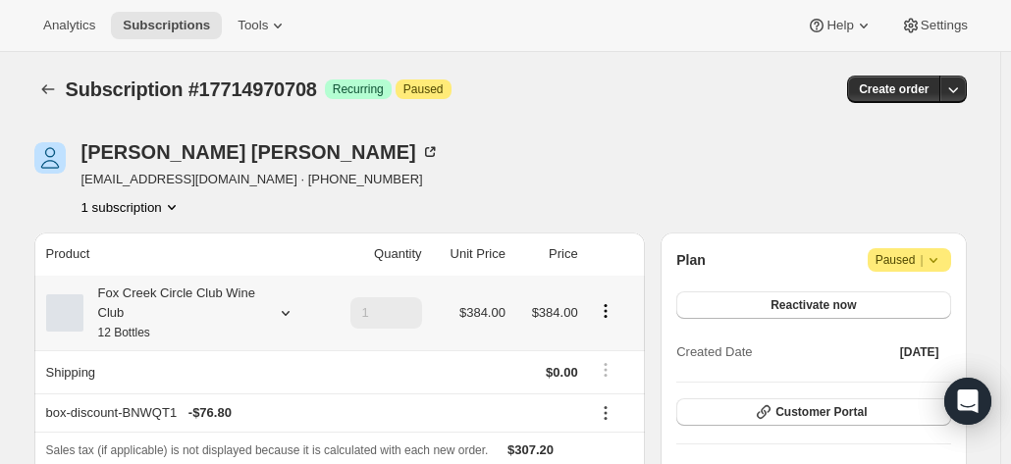
click at [245, 322] on div "Fox Creek Circle Club Wine Club 12 Bottles" at bounding box center [171, 313] width 177 height 59
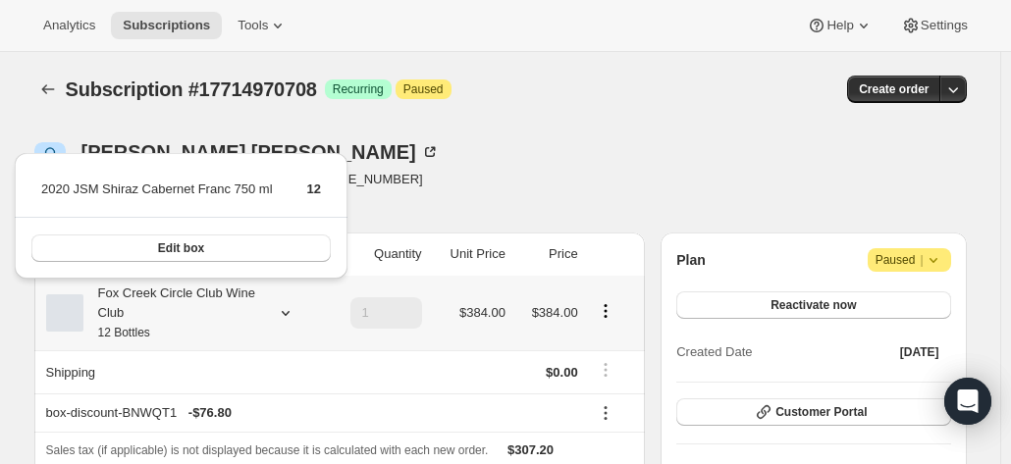
click at [237, 327] on div "Fox Creek Circle Club Wine Club 12 Bottles" at bounding box center [171, 313] width 177 height 59
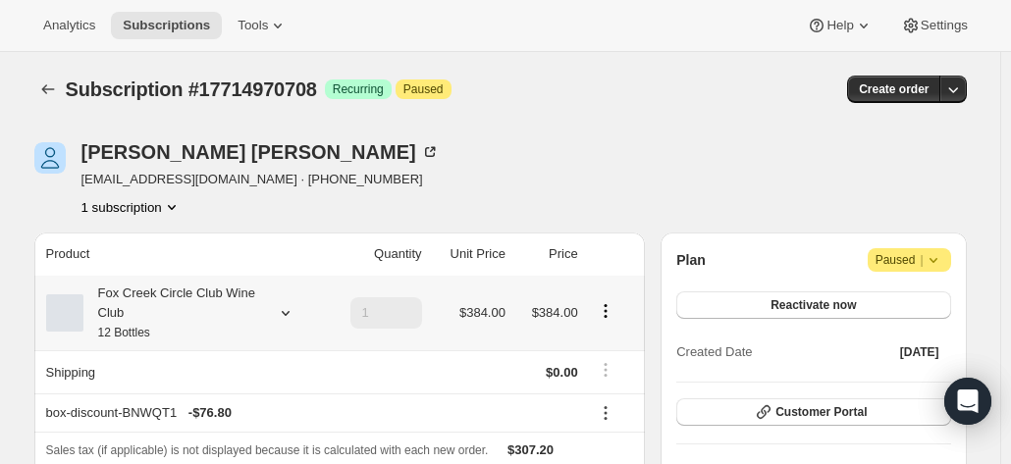
click at [253, 309] on div "Fox Creek Circle Club Wine Club 12 Bottles" at bounding box center [171, 313] width 177 height 59
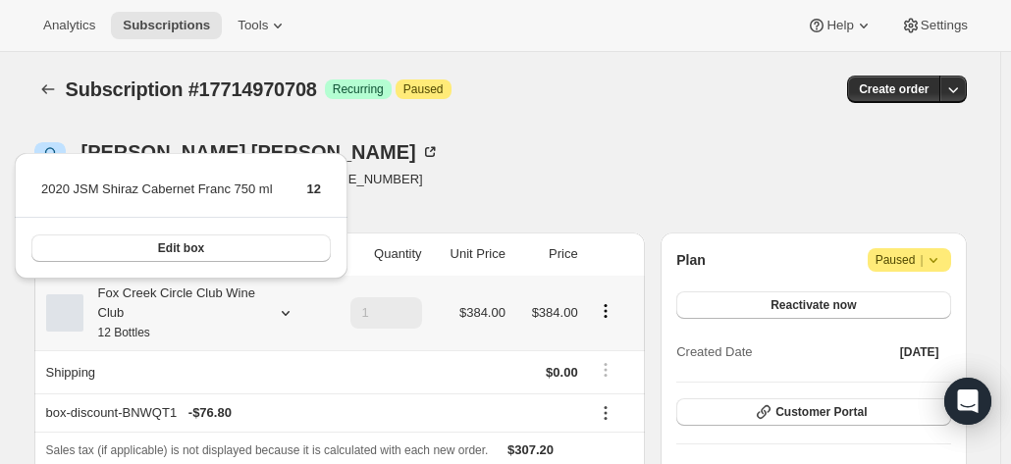
click at [253, 309] on div "Fox Creek Circle Club Wine Club 12 Bottles" at bounding box center [171, 313] width 177 height 59
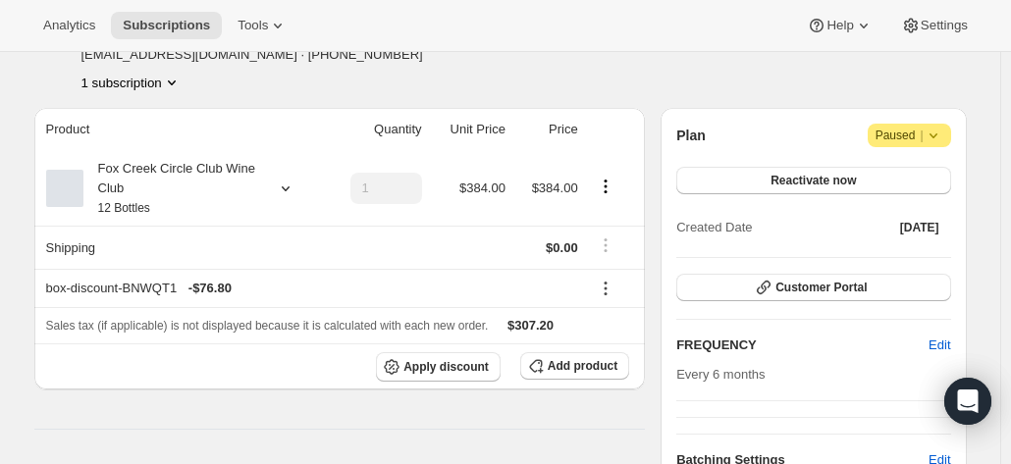
scroll to position [98, 0]
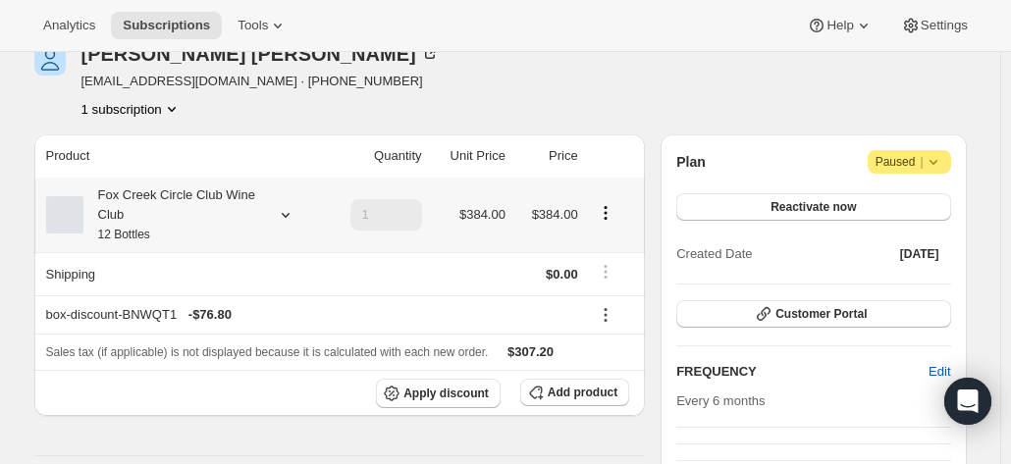
click at [258, 233] on div "Fox Creek Circle Club Wine Club 12 Bottles" at bounding box center [171, 214] width 177 height 59
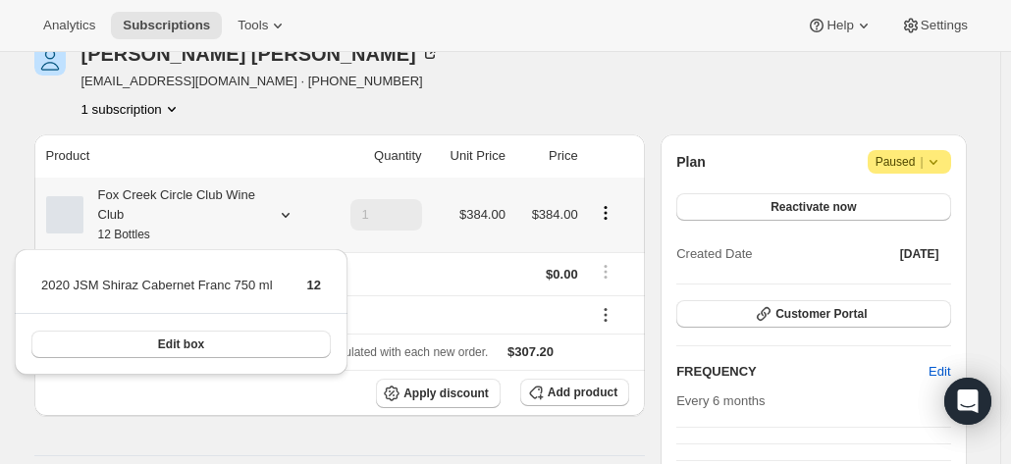
click at [257, 234] on div "Fox Creek Circle Club Wine Club 12 Bottles" at bounding box center [171, 214] width 177 height 59
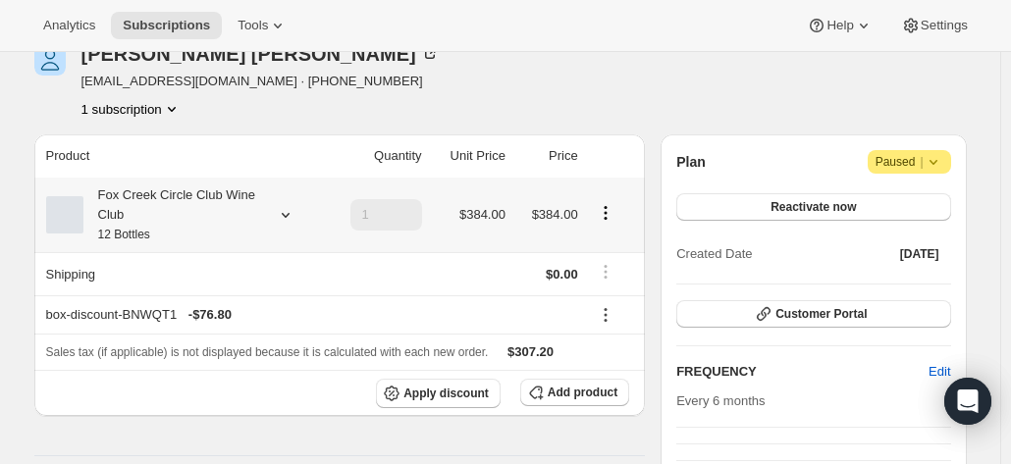
click at [257, 234] on div "Fox Creek Circle Club Wine Club 12 Bottles" at bounding box center [171, 214] width 177 height 59
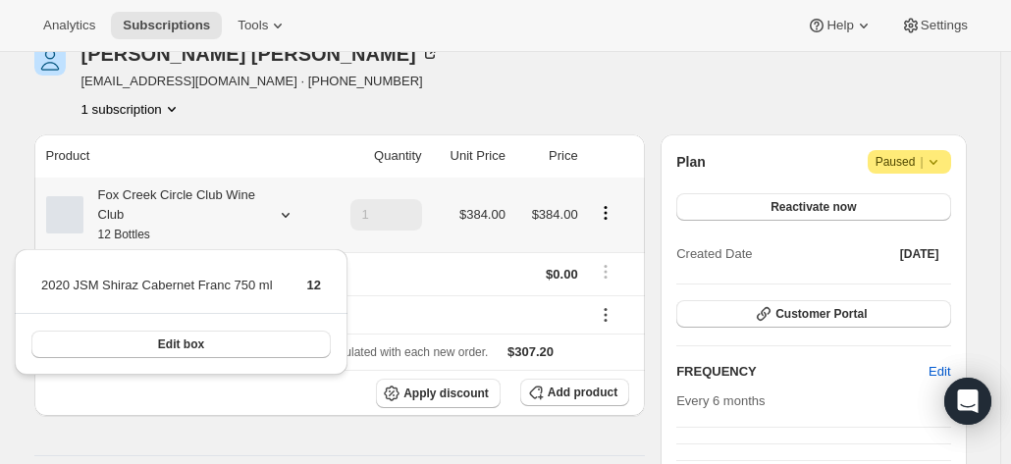
click at [257, 234] on div "Fox Creek Circle Club Wine Club 12 Bottles" at bounding box center [171, 214] width 177 height 59
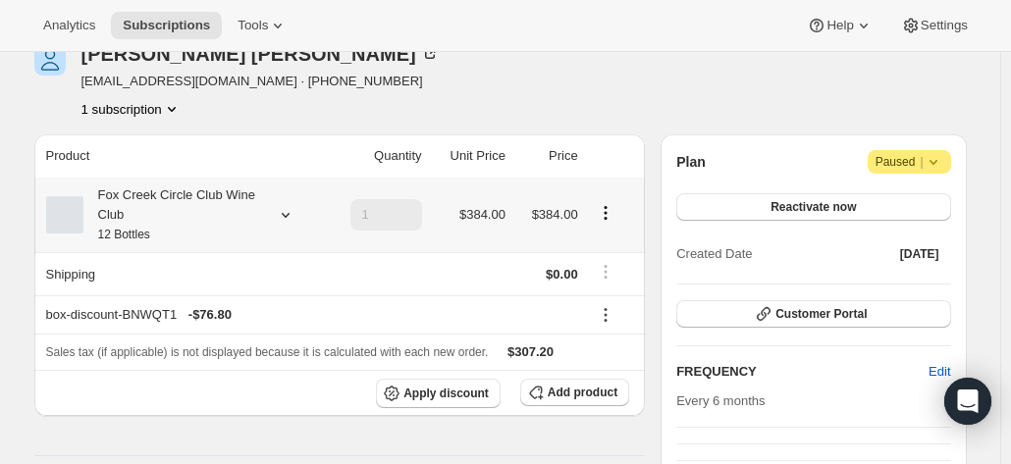
click at [249, 237] on div "Fox Creek Circle Club Wine Club 12 Bottles" at bounding box center [171, 214] width 177 height 59
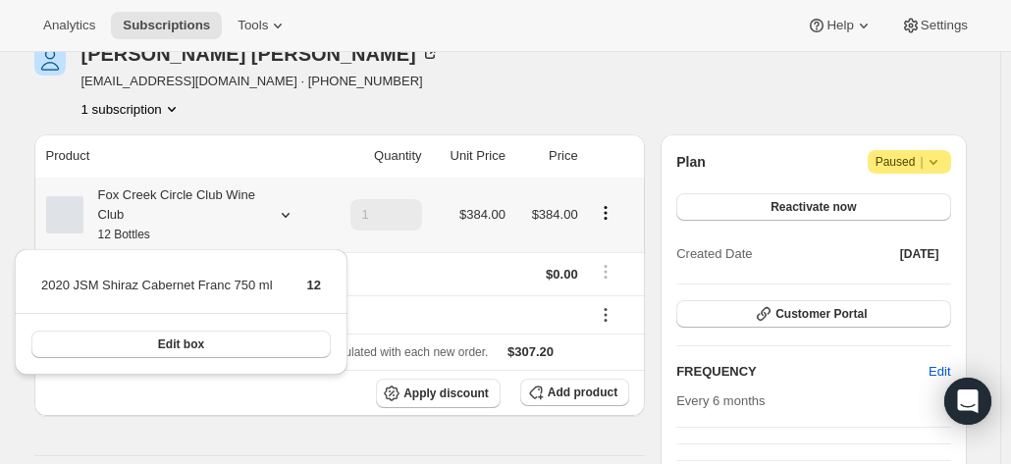
click at [249, 237] on div "Fox Creek Circle Club Wine Club 12 Bottles" at bounding box center [171, 214] width 177 height 59
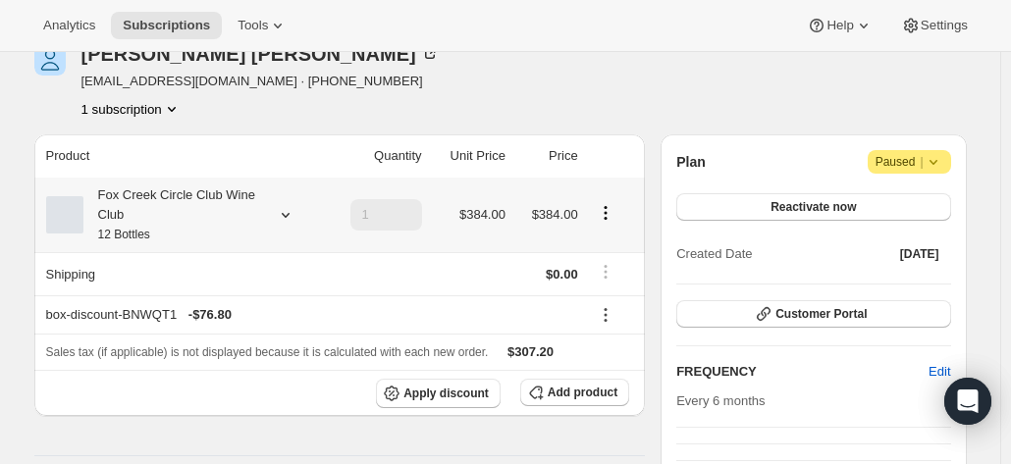
click at [249, 237] on div "Fox Creek Circle Club Wine Club 12 Bottles" at bounding box center [171, 214] width 177 height 59
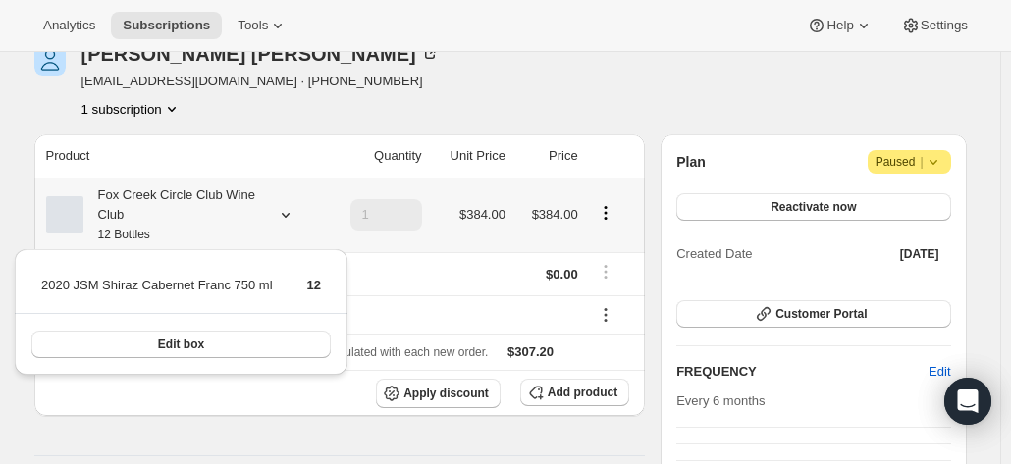
click at [249, 237] on div "Fox Creek Circle Club Wine Club 12 Bottles" at bounding box center [171, 214] width 177 height 59
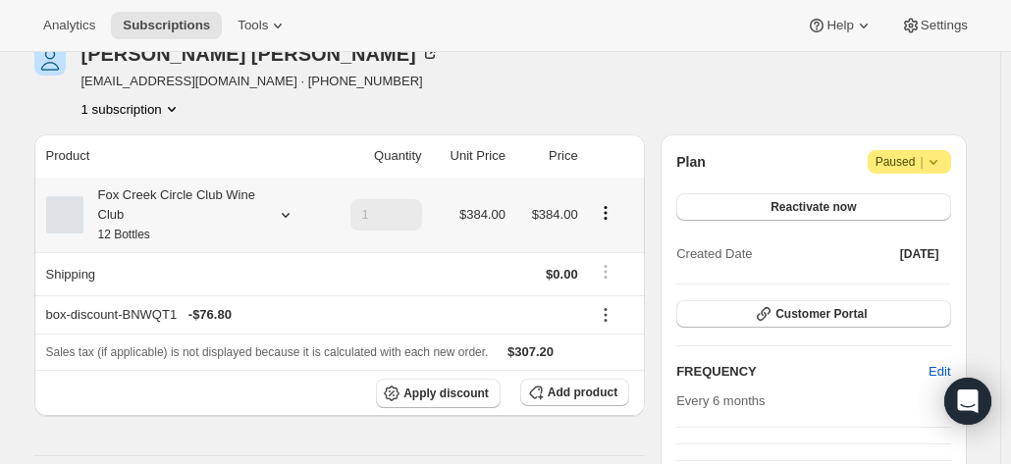
click at [249, 237] on div "Fox Creek Circle Club Wine Club 12 Bottles" at bounding box center [171, 214] width 177 height 59
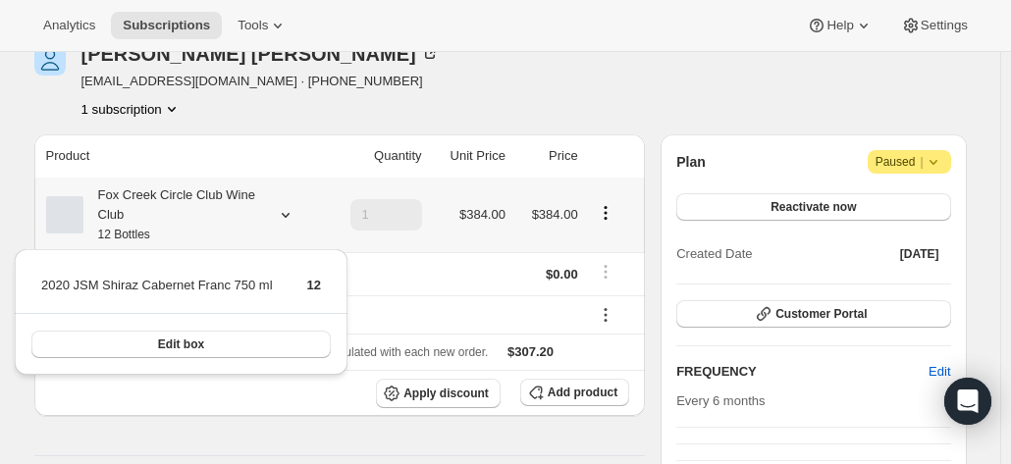
click at [249, 237] on div "Fox Creek Circle Club Wine Club 12 Bottles" at bounding box center [171, 214] width 177 height 59
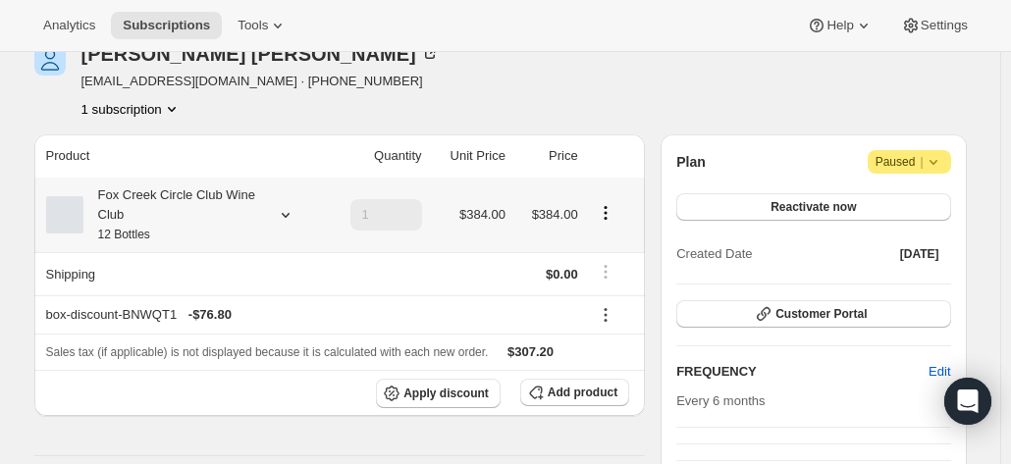
drag, startPoint x: 249, startPoint y: 237, endPoint x: 253, endPoint y: 246, distance: 10.6
click at [253, 246] on th "Fox Creek Circle Club Wine Club 12 Bottles" at bounding box center [179, 215] width 290 height 75
click at [281, 223] on icon at bounding box center [286, 215] width 20 height 20
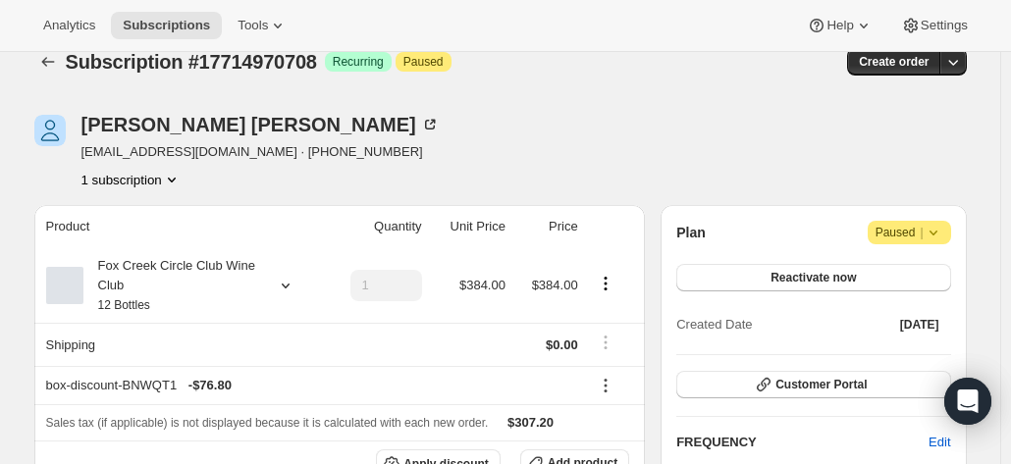
scroll to position [0, 0]
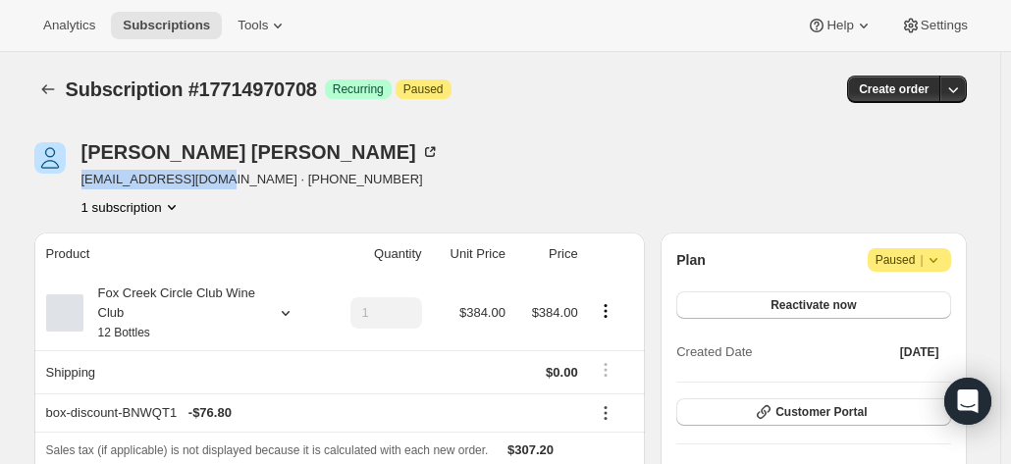
drag, startPoint x: 216, startPoint y: 184, endPoint x: 80, endPoint y: 187, distance: 135.5
click at [80, 187] on div "Irena Zhang irenazhang@gmail.com · +61417227789 1 subscription" at bounding box center [360, 179] width 653 height 75
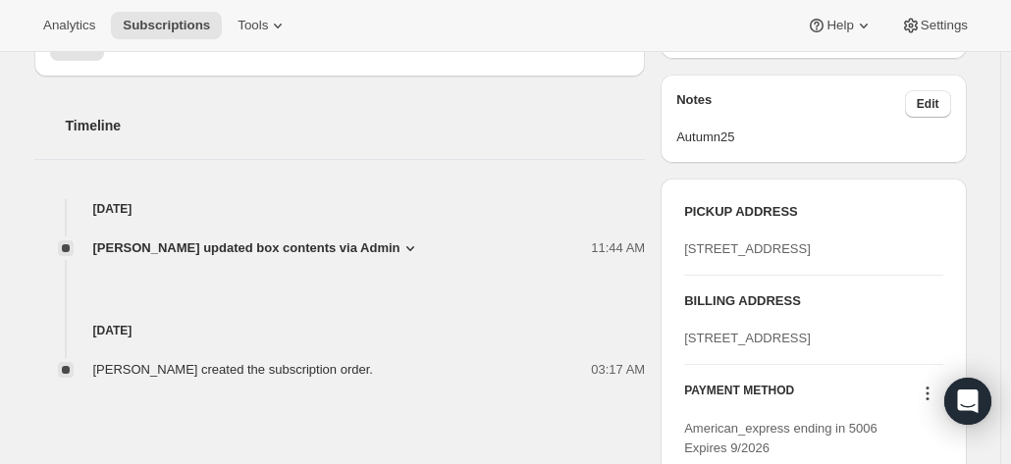
scroll to position [687, 0]
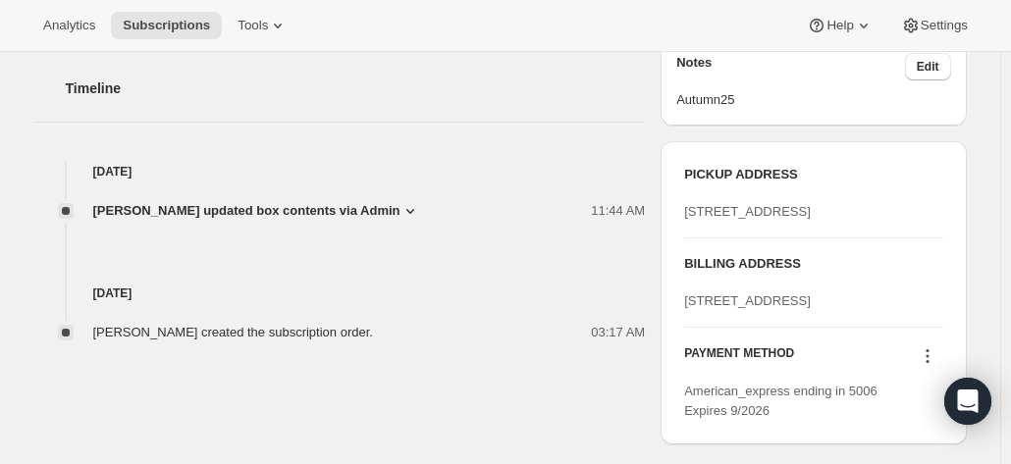
drag, startPoint x: 824, startPoint y: 385, endPoint x: 689, endPoint y: 358, distance: 138.0
click at [689, 311] on div "[STREET_ADDRESS]" at bounding box center [813, 301] width 258 height 20
copy span "[STREET_ADDRESS]"
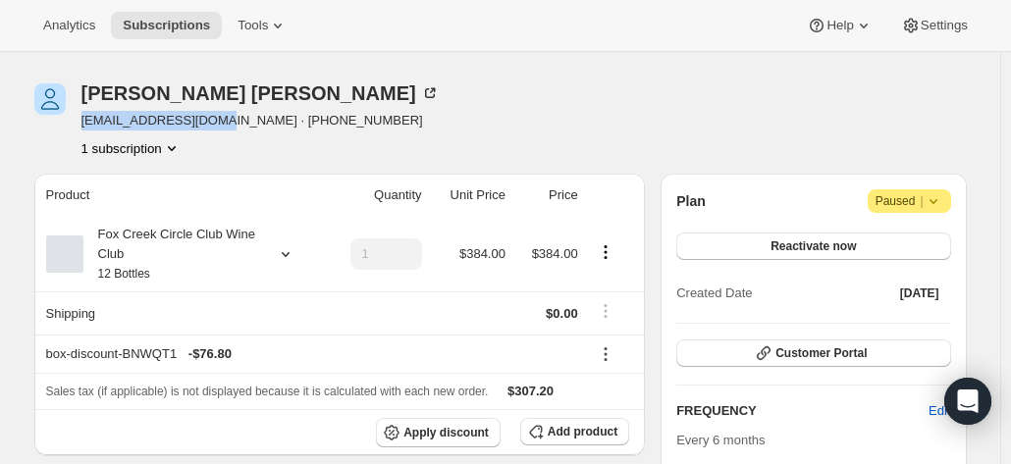
scroll to position [0, 0]
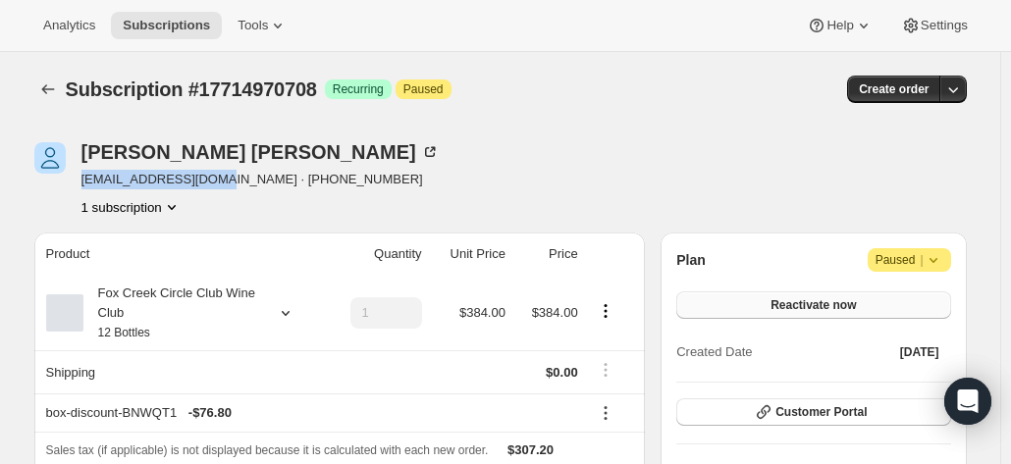
click at [746, 302] on button "Reactivate now" at bounding box center [813, 304] width 274 height 27
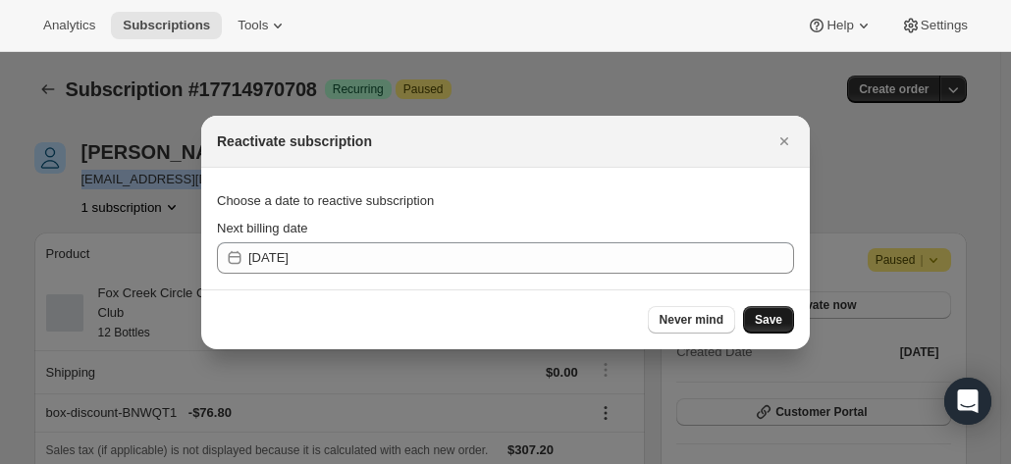
click at [780, 319] on span "Save" at bounding box center [768, 320] width 27 height 16
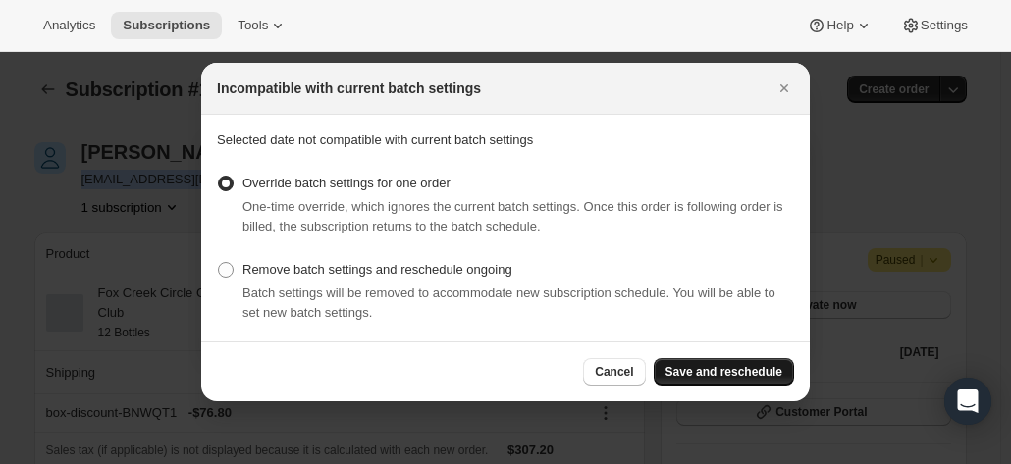
click at [752, 379] on span "Save and reschedule" at bounding box center [723, 372] width 117 height 16
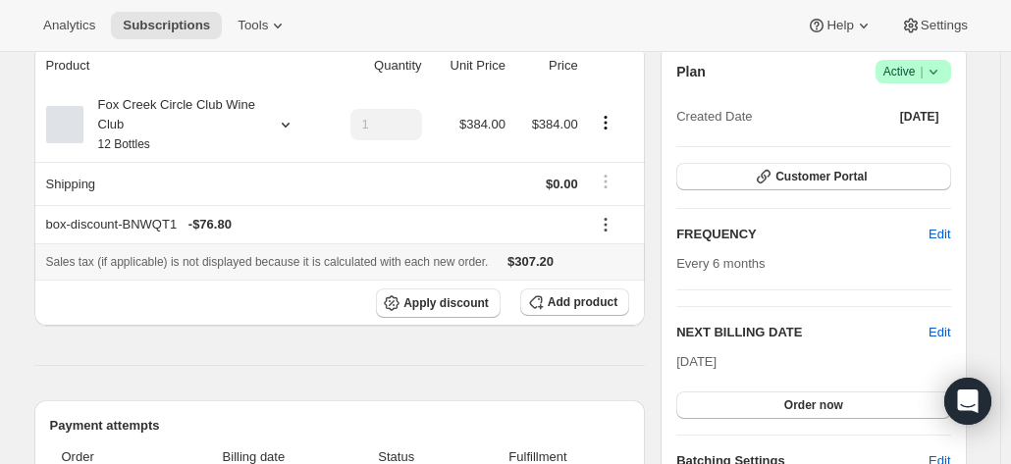
scroll to position [196, 0]
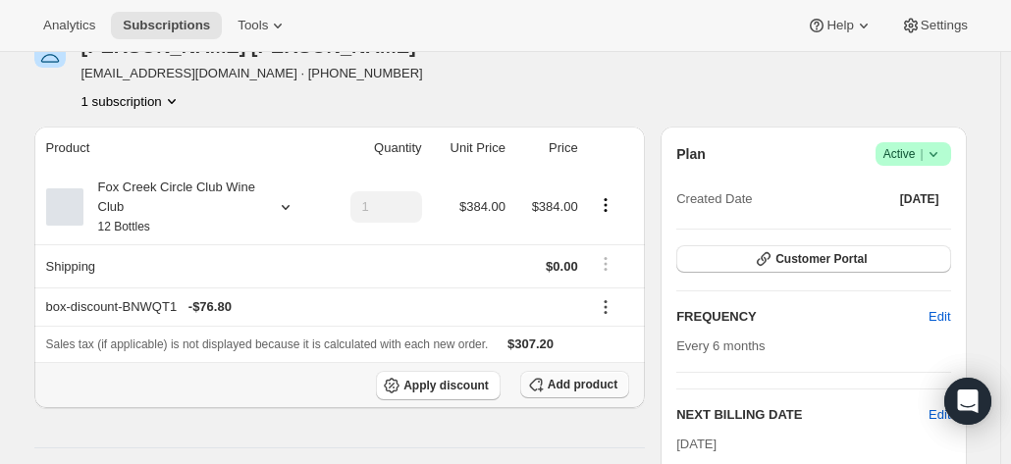
click at [566, 385] on span "Add product" at bounding box center [583, 385] width 70 height 16
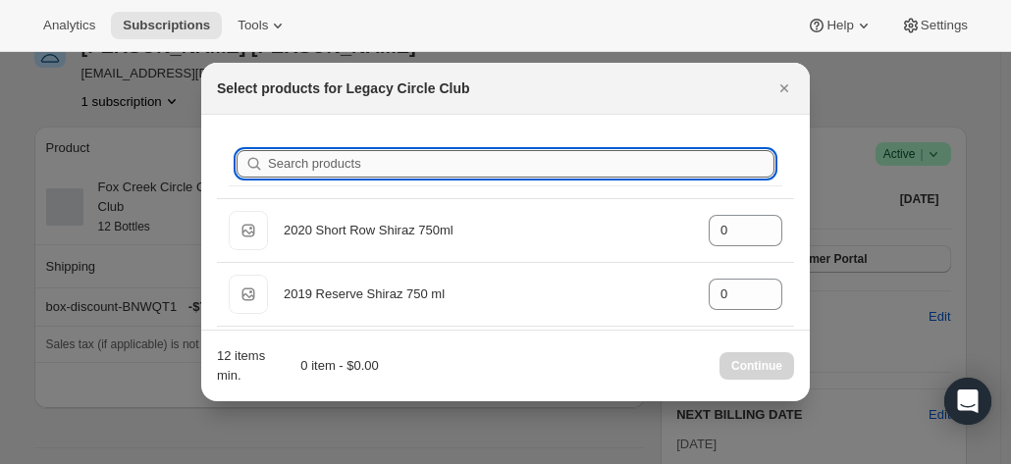
click at [346, 173] on input "Search products" at bounding box center [521, 163] width 506 height 27
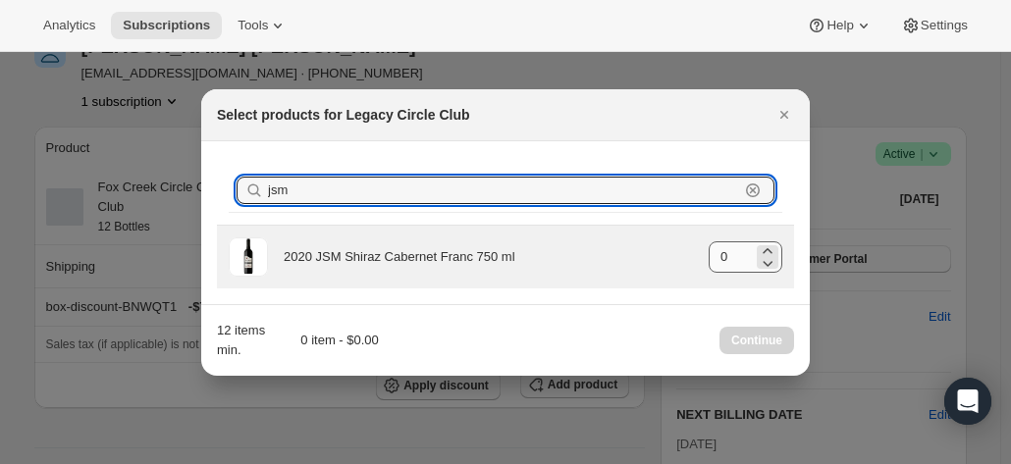
type input "jsm"
click at [744, 258] on input "0" at bounding box center [731, 256] width 44 height 31
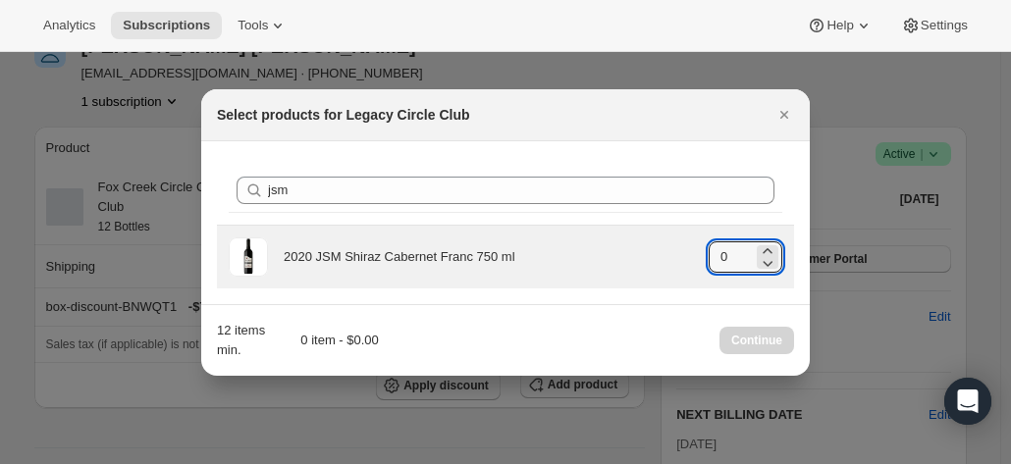
drag, startPoint x: 741, startPoint y: 258, endPoint x: 663, endPoint y: 260, distance: 77.6
click at [663, 260] on div "2020 JSM Shiraz Cabernet Franc 750 ml gid://shopify/ProductVariant/415949165364…" at bounding box center [506, 257] width 554 height 39
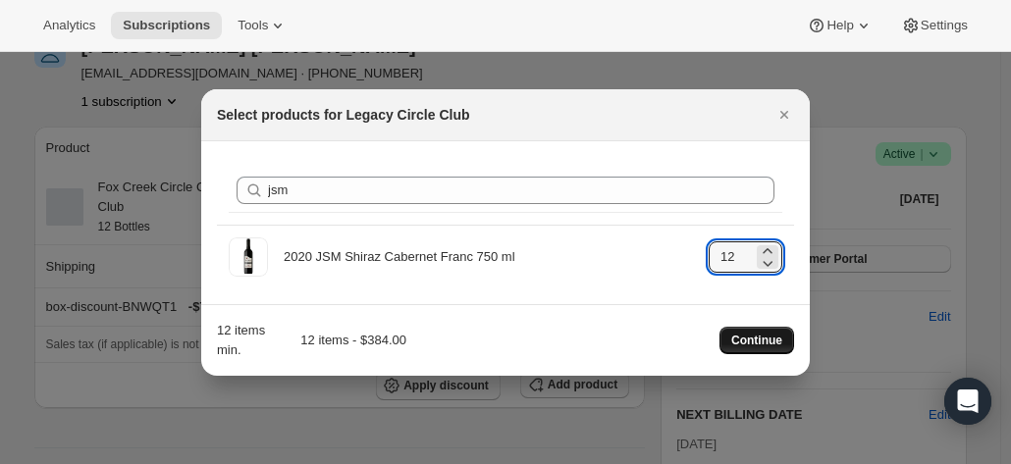
type input "12"
click at [740, 338] on span "Continue" at bounding box center [756, 341] width 51 height 16
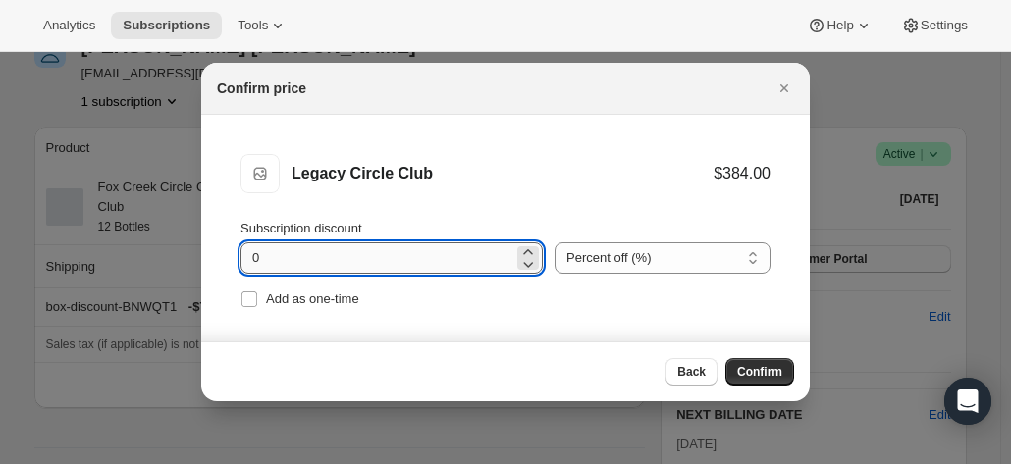
click at [359, 260] on input "0" at bounding box center [376, 257] width 273 height 31
drag, startPoint x: 279, startPoint y: 262, endPoint x: 217, endPoint y: 270, distance: 62.3
click at [217, 270] on li "Legacy Circle Club Legacy Circle Club $384.00 Subscription discount 0 Percent o…" at bounding box center [505, 234] width 608 height 238
type input "15"
click at [782, 368] on button "Confirm" at bounding box center [759, 371] width 69 height 27
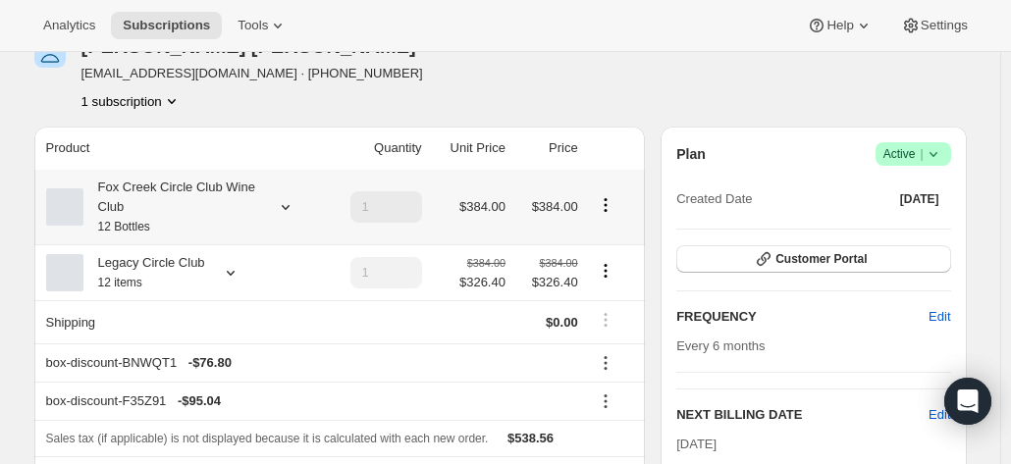
click at [608, 203] on icon "Product actions" at bounding box center [606, 205] width 20 height 20
click at [344, 207] on td "1" at bounding box center [375, 207] width 104 height 75
click at [614, 207] on icon "Product actions" at bounding box center [606, 205] width 20 height 20
click at [608, 206] on icon "Product actions" at bounding box center [606, 205] width 20 height 20
click at [291, 211] on icon at bounding box center [286, 207] width 20 height 20
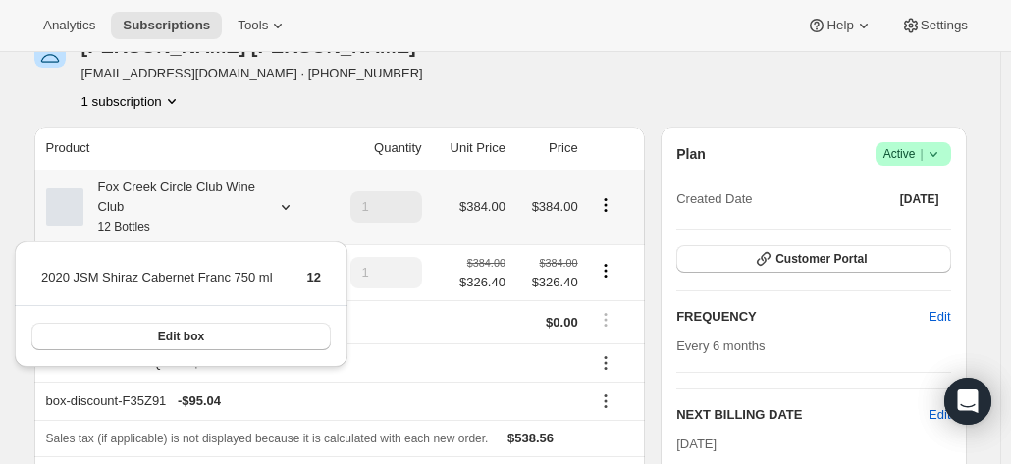
click at [615, 195] on icon "Product actions" at bounding box center [606, 205] width 20 height 20
click at [604, 205] on icon "Product actions" at bounding box center [606, 205] width 20 height 20
click at [432, 387] on th "box-discount-F35Z91 - $95.04" at bounding box center [309, 401] width 550 height 38
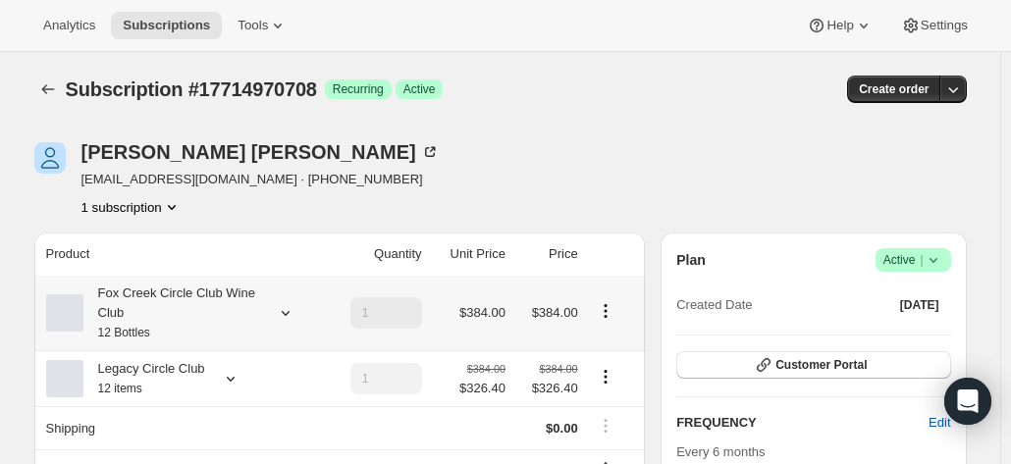
click at [342, 305] on td "1" at bounding box center [375, 313] width 104 height 75
drag, startPoint x: 354, startPoint y: 346, endPoint x: 391, endPoint y: 326, distance: 41.8
click at [364, 339] on td "1" at bounding box center [375, 313] width 104 height 75
click at [356, 316] on td "1" at bounding box center [375, 313] width 104 height 75
click at [608, 307] on icon "Product actions" at bounding box center [606, 311] width 20 height 20
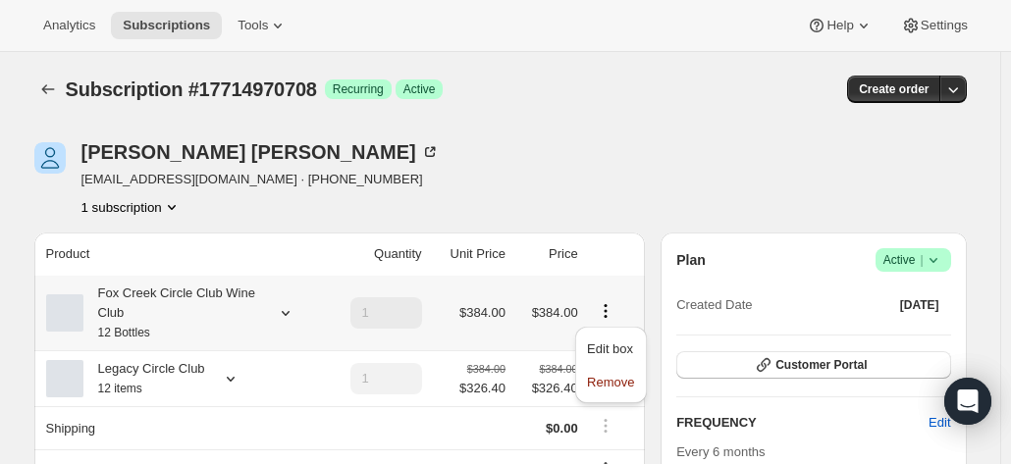
drag, startPoint x: 610, startPoint y: 382, endPoint x: 608, endPoint y: 370, distance: 12.1
click at [613, 370] on button "Remove" at bounding box center [610, 381] width 59 height 31
type input "0"
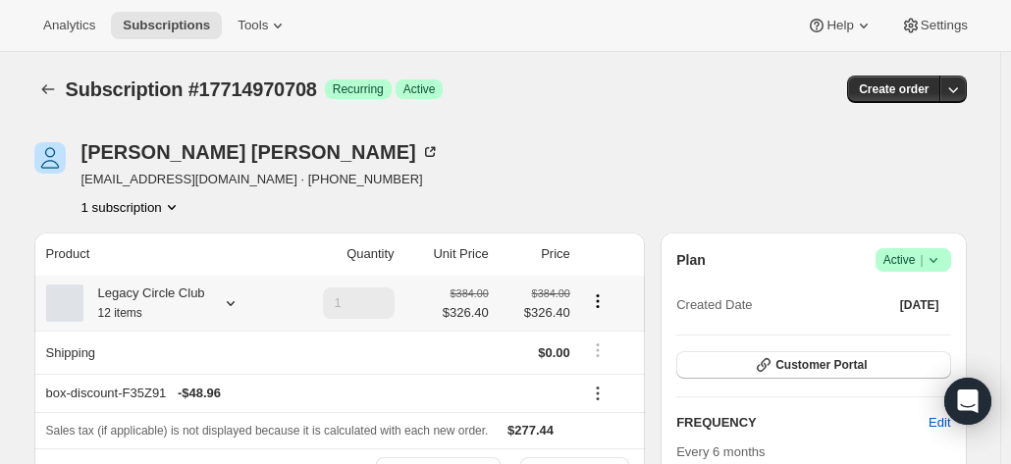
click at [228, 303] on icon at bounding box center [231, 303] width 20 height 20
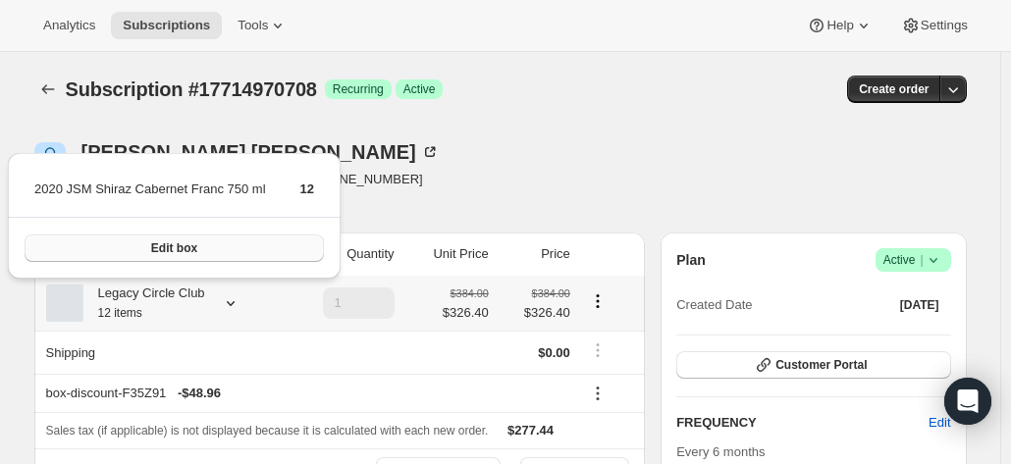
click at [238, 254] on button "Edit box" at bounding box center [174, 248] width 299 height 27
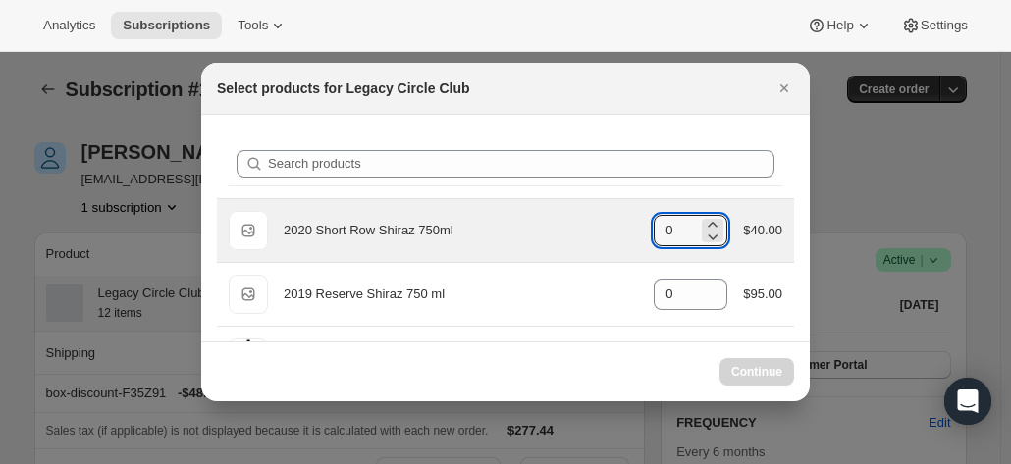
drag, startPoint x: 647, startPoint y: 224, endPoint x: 623, endPoint y: 224, distance: 23.6
click at [624, 224] on div "Default Title 2020 Short Row Shiraz 750ml gid://shopify/ProductVariant/42071335…" at bounding box center [506, 230] width 554 height 39
type input "0"
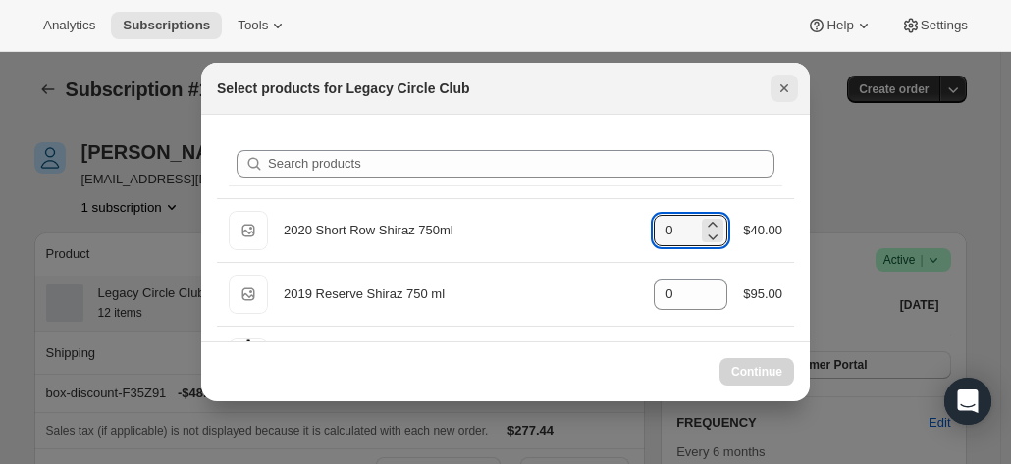
click at [784, 85] on icon "Close" at bounding box center [784, 89] width 20 height 20
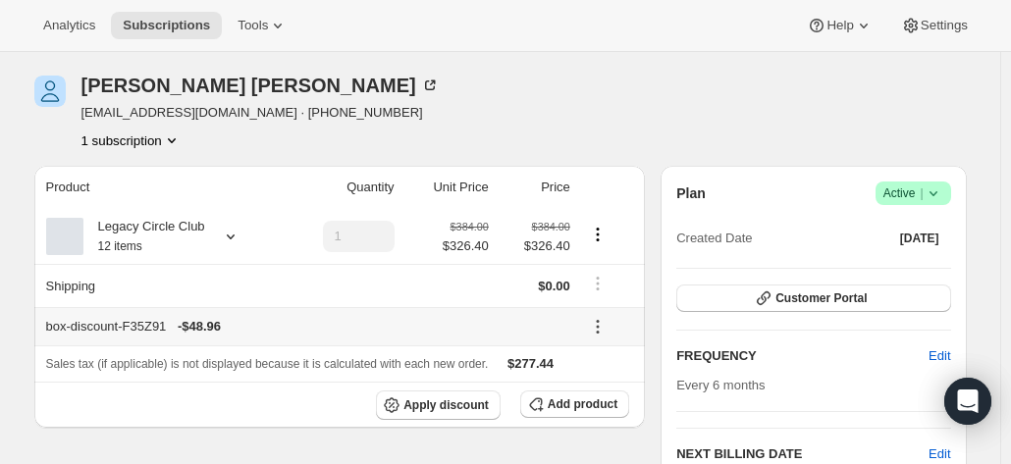
scroll to position [98, 0]
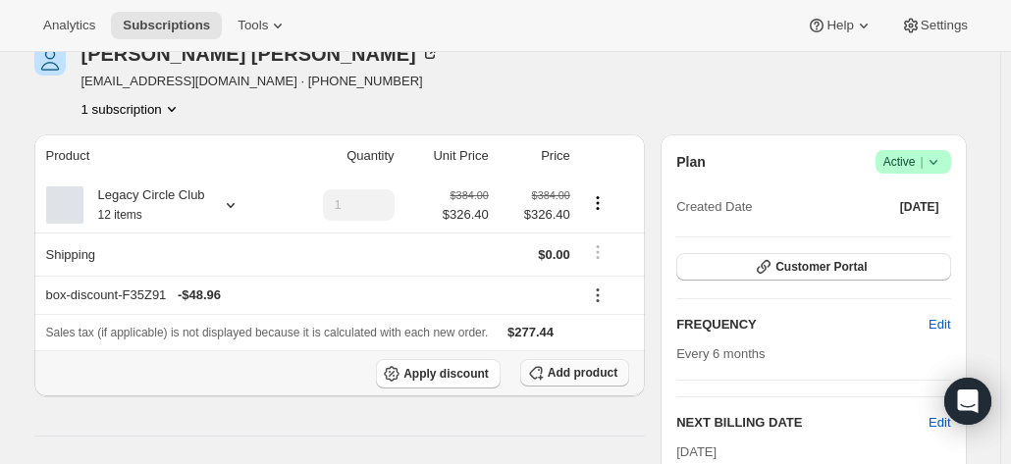
click at [572, 371] on span "Add product" at bounding box center [583, 373] width 70 height 16
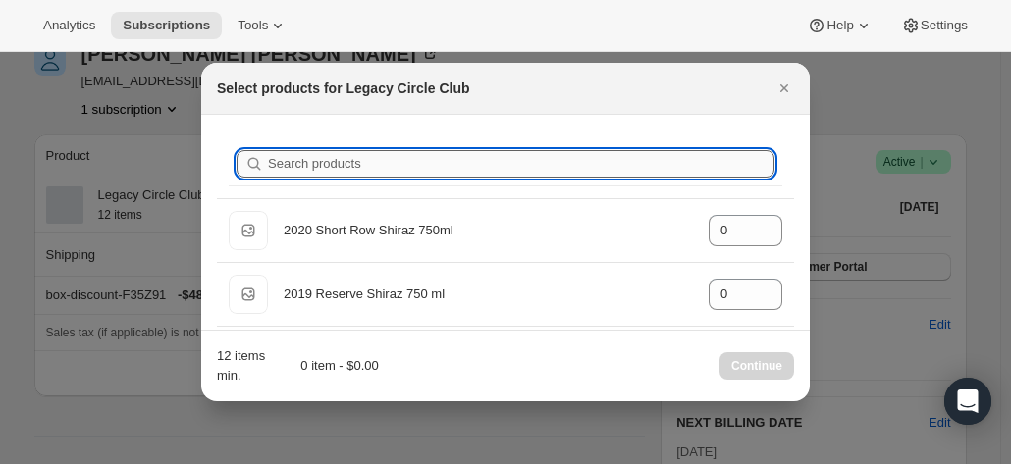
click at [318, 160] on input "Search products" at bounding box center [521, 163] width 506 height 27
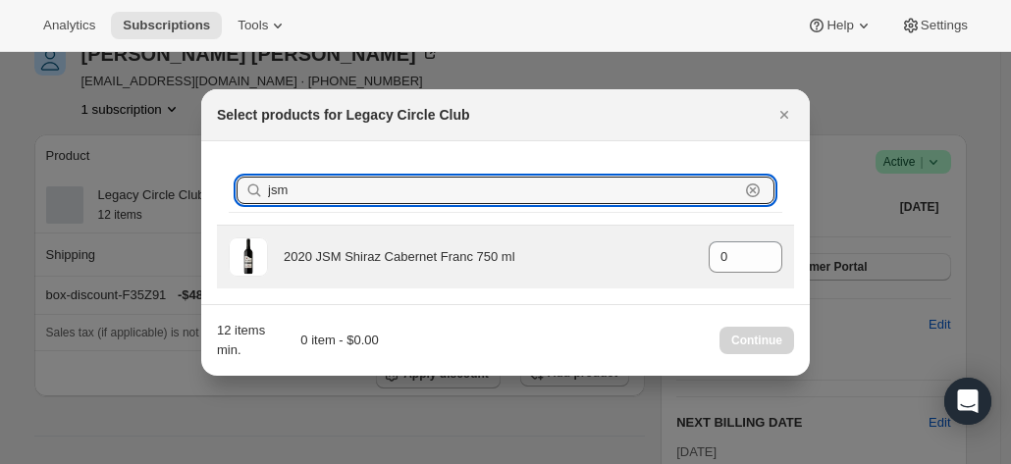
type input "jsm"
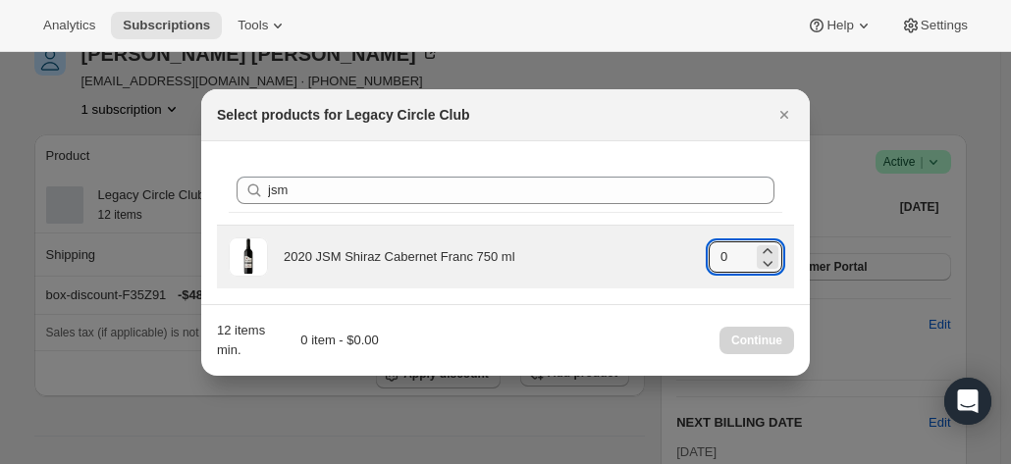
drag, startPoint x: 697, startPoint y: 253, endPoint x: 661, endPoint y: 244, distance: 37.4
click at [664, 248] on div "2020 JSM Shiraz Cabernet Franc 750 ml gid://shopify/ProductVariant/415949165364…" at bounding box center [506, 257] width 554 height 39
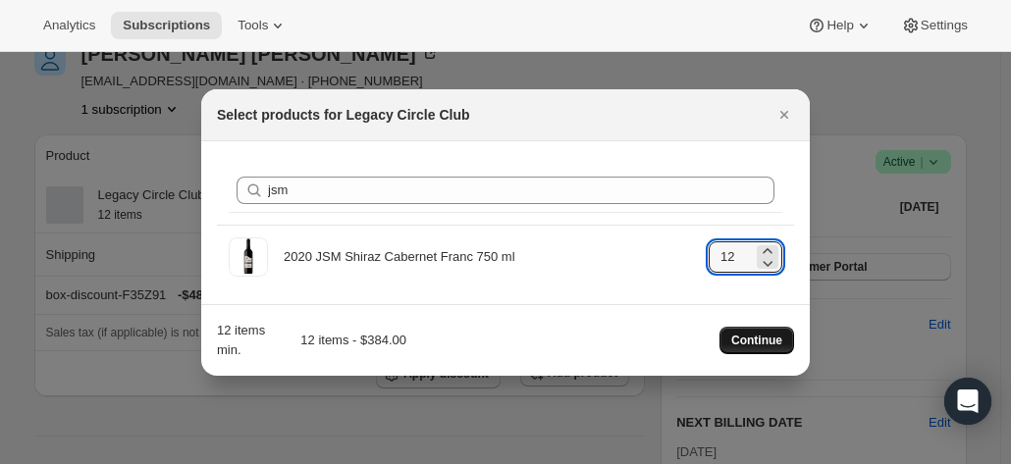
type input "12"
click at [744, 339] on span "Continue" at bounding box center [756, 341] width 51 height 16
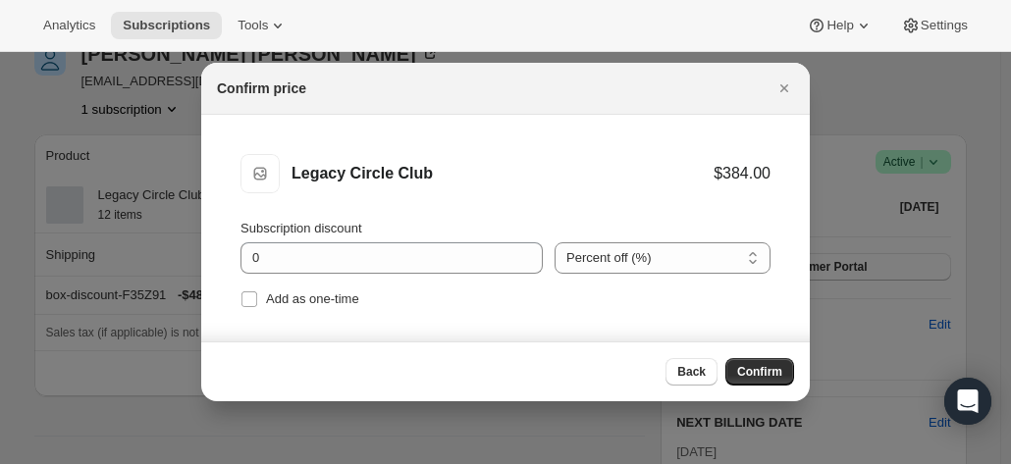
click at [760, 371] on span "Confirm" at bounding box center [759, 372] width 45 height 16
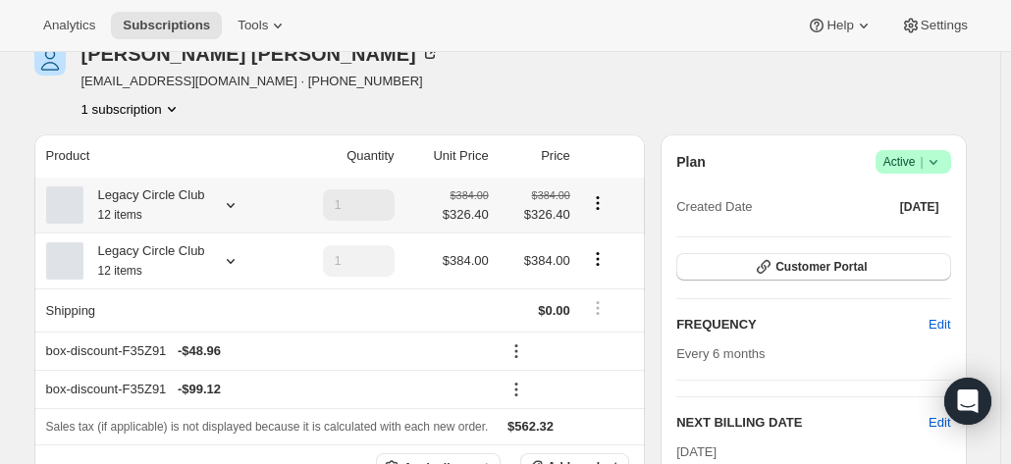
click at [598, 205] on icon "Product actions" at bounding box center [598, 203] width 20 height 20
click at [599, 244] on span "Edit box" at bounding box center [601, 241] width 46 height 15
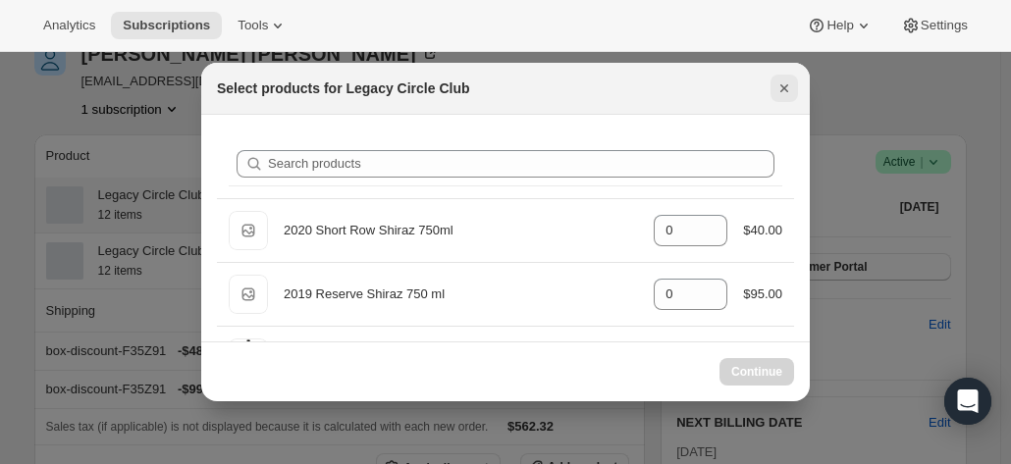
click at [779, 92] on icon "Close" at bounding box center [784, 89] width 20 height 20
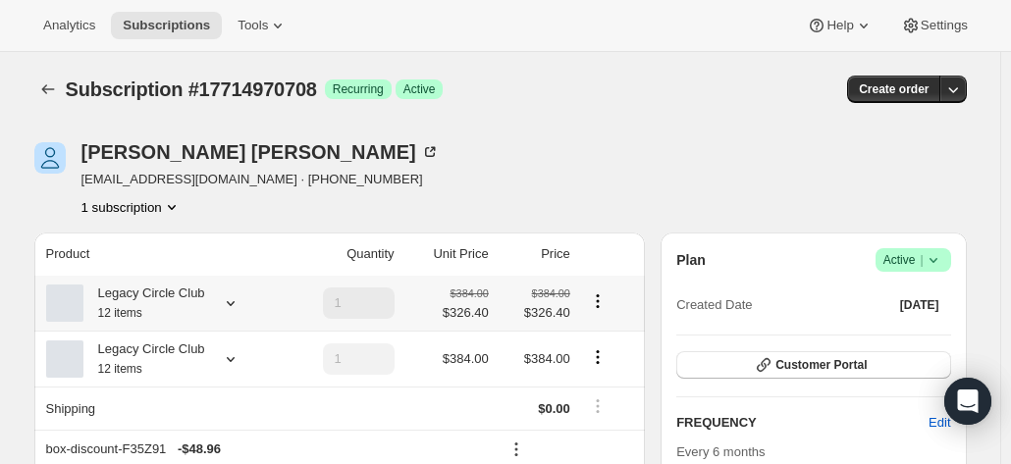
scroll to position [98, 0]
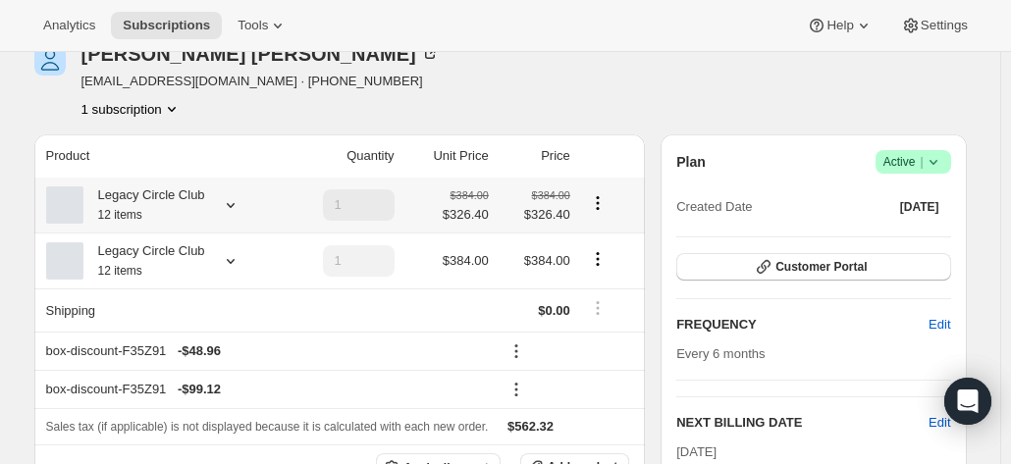
click at [266, 216] on tr "Legacy Circle Club 12 items 1 $384.00 $326.40 $384.00 $326.40" at bounding box center [339, 205] width 611 height 55
click at [595, 201] on icon "Product actions" at bounding box center [598, 203] width 20 height 20
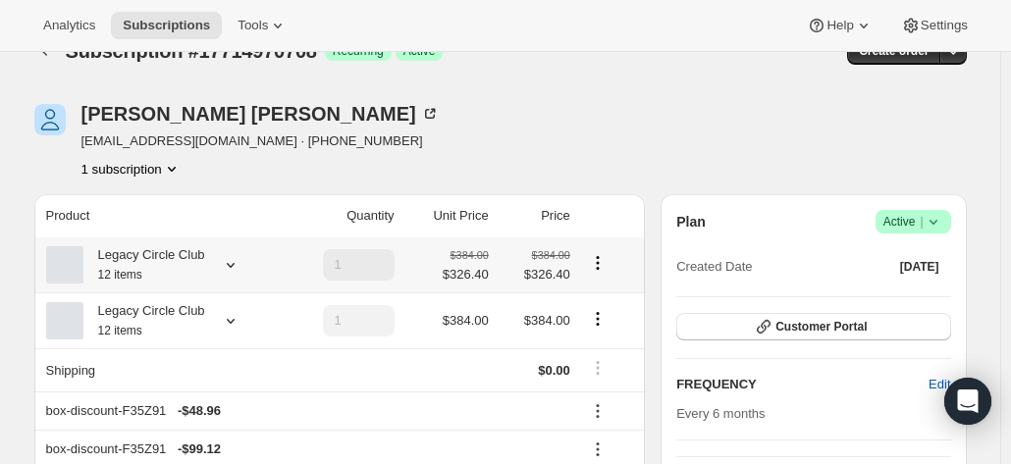
scroll to position [196, 0]
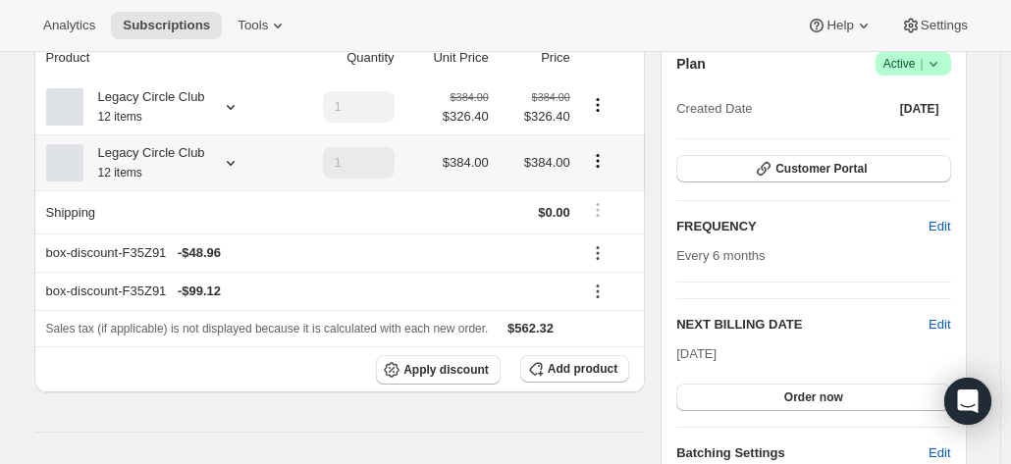
click at [230, 162] on icon at bounding box center [231, 163] width 20 height 20
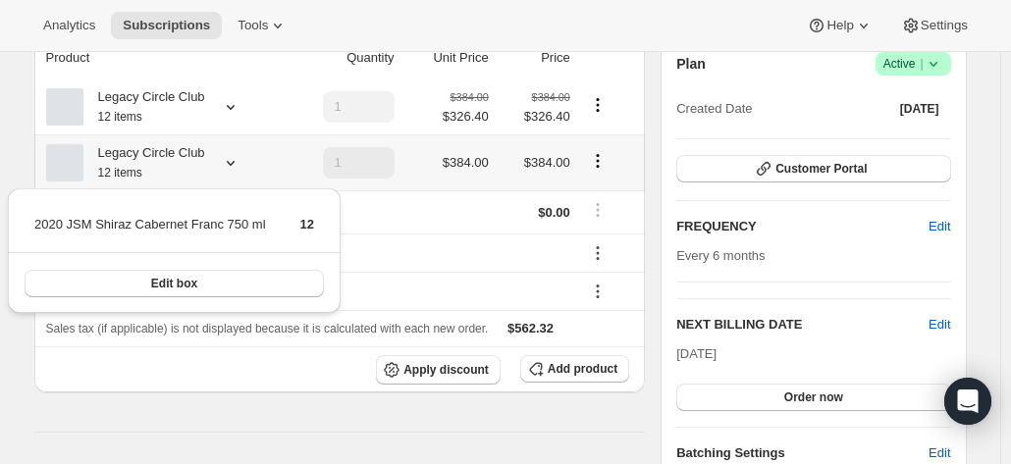
click at [597, 160] on icon "Product actions" at bounding box center [598, 161] width 20 height 20
click at [599, 100] on icon "Product actions" at bounding box center [597, 99] width 3 height 3
click at [599, 176] on span "Remove" at bounding box center [601, 176] width 47 height 15
type input "0"
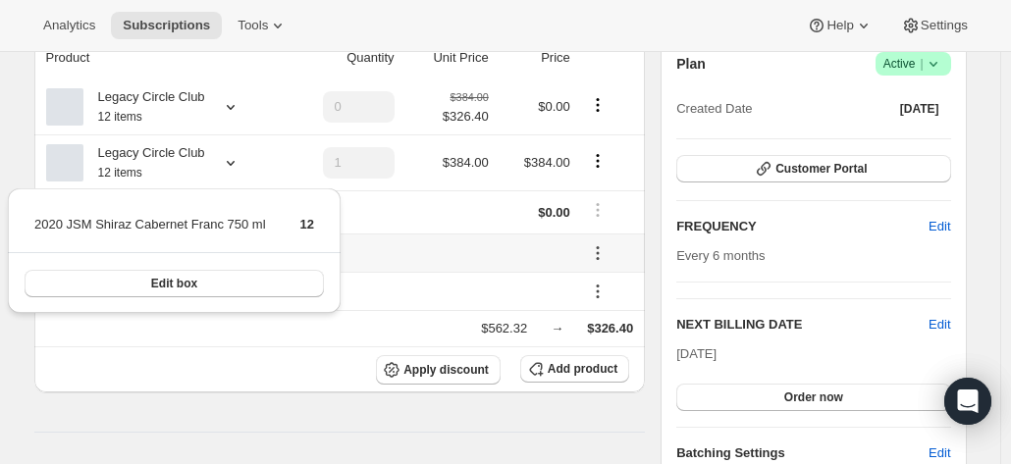
click at [418, 265] on th "box-discount-F35Z91 - $0.00" at bounding box center [305, 253] width 542 height 38
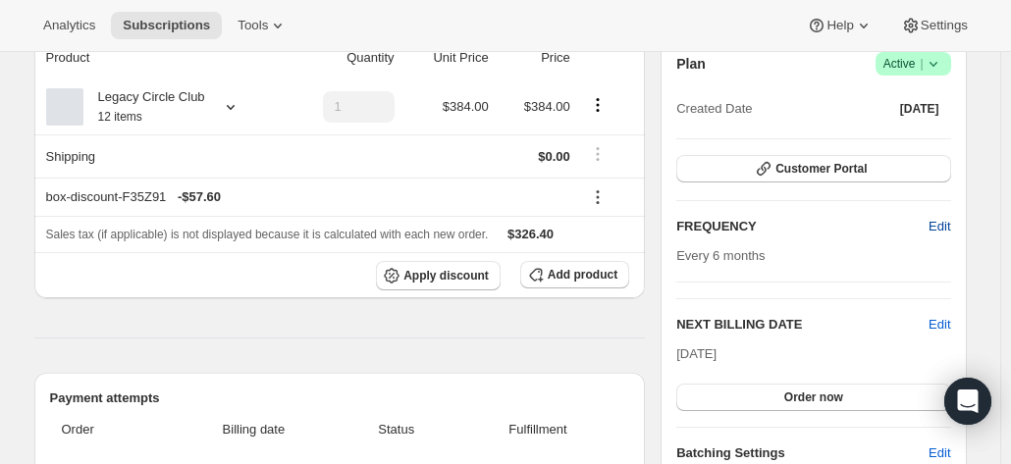
click at [942, 226] on span "Edit" at bounding box center [939, 227] width 22 height 20
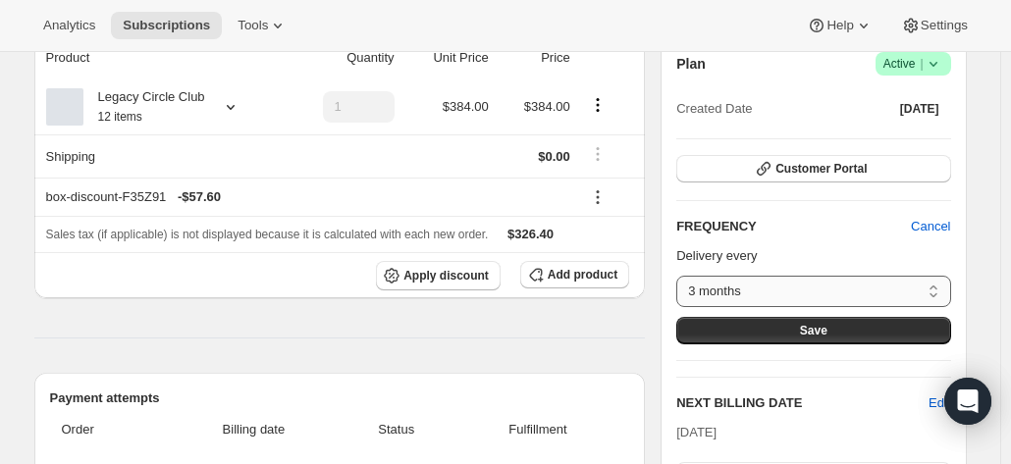
click at [764, 286] on select "3 months 4 months 6 months Custom..." at bounding box center [813, 291] width 274 height 31
select select "custom"
click at [681, 276] on select "3 months 4 months 6 months Custom..." at bounding box center [813, 291] width 274 height 31
select select "MONTH"
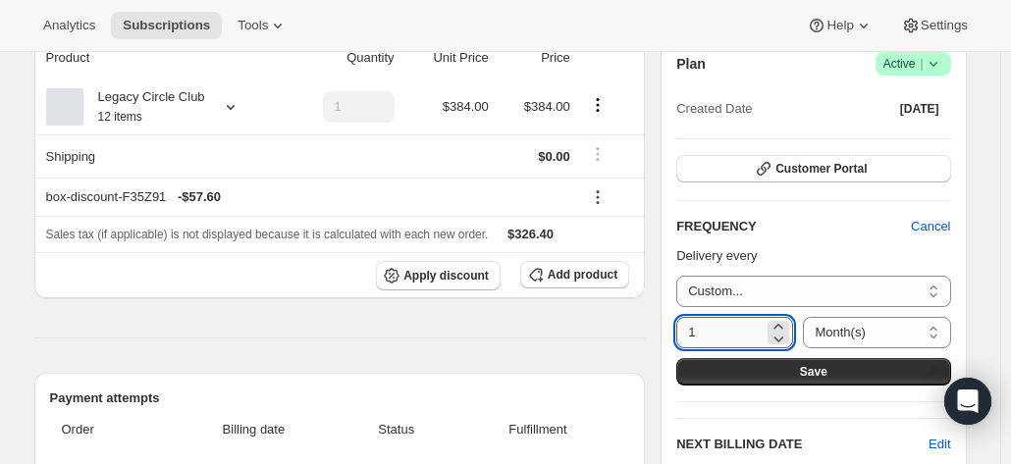
click at [736, 333] on input "1" at bounding box center [719, 332] width 87 height 31
type input "12"
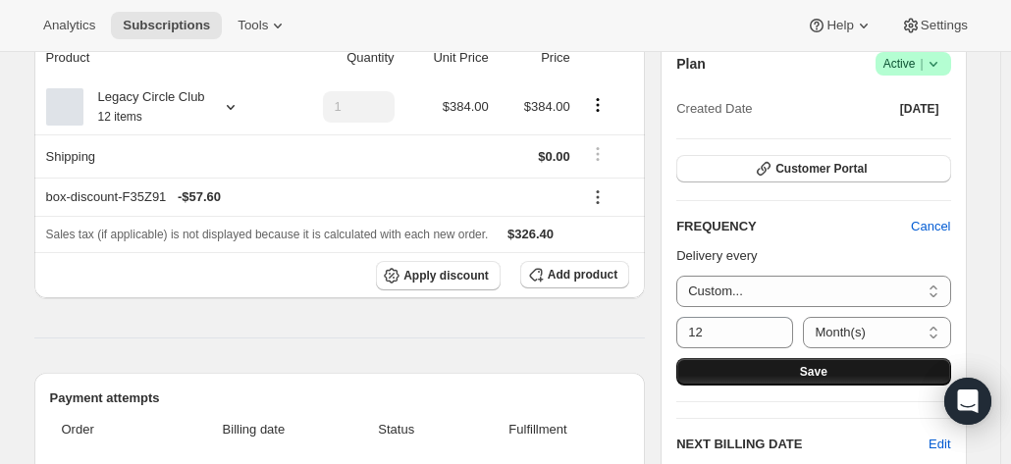
click at [821, 368] on span "Save" at bounding box center [813, 372] width 27 height 16
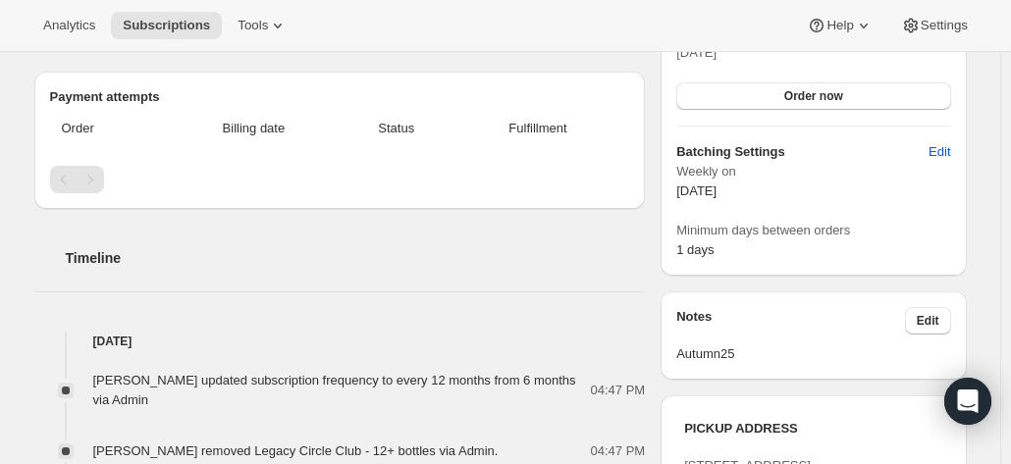
scroll to position [883, 0]
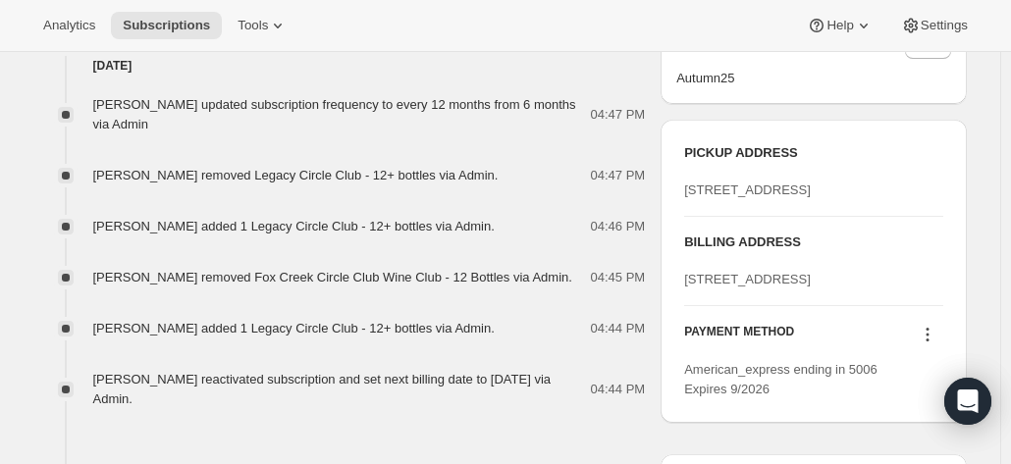
drag, startPoint x: 822, startPoint y: 358, endPoint x: 668, endPoint y: 340, distance: 155.2
click at [665, 341] on div "PICKUP ADDRESS 19 Olivers Road McLaren Vale SA, 5171 Australia BILLING ADDRESS …" at bounding box center [813, 271] width 305 height 303
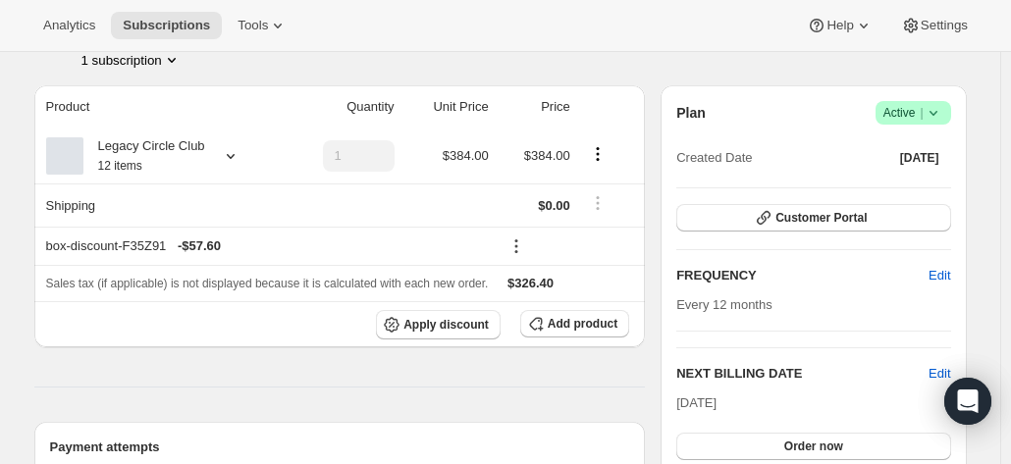
scroll to position [196, 0]
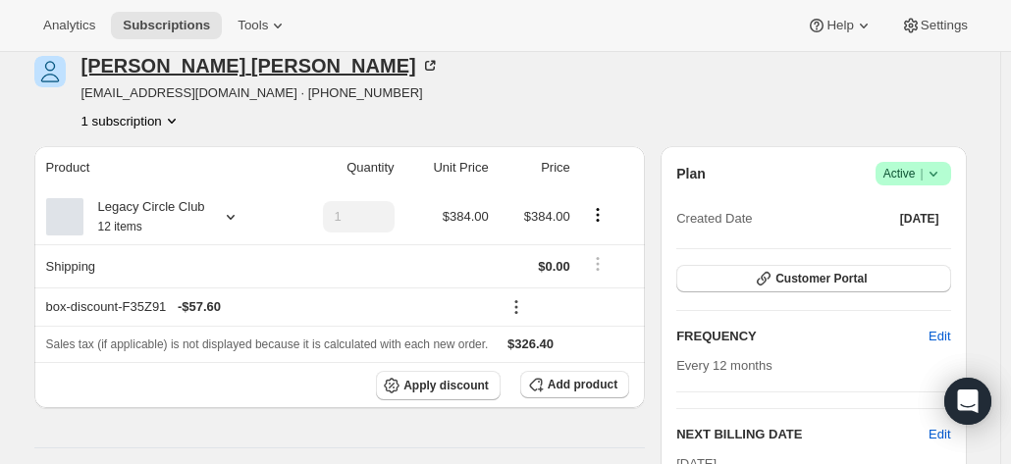
click at [420, 66] on icon at bounding box center [430, 66] width 20 height 20
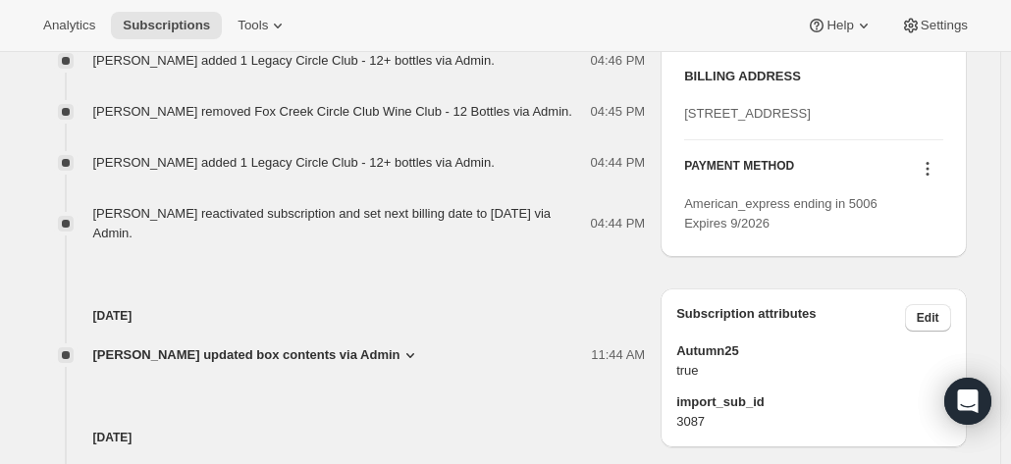
scroll to position [1080, 0]
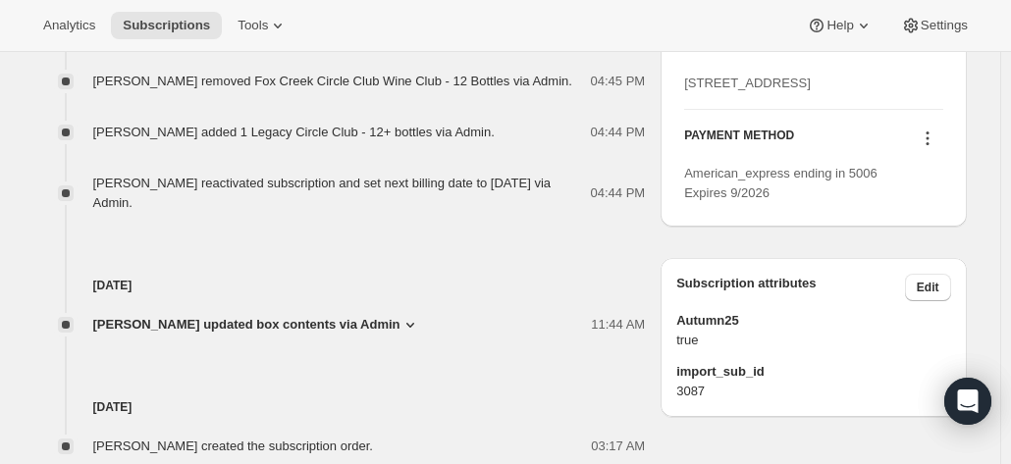
click at [942, 149] on button at bounding box center [927, 139] width 31 height 22
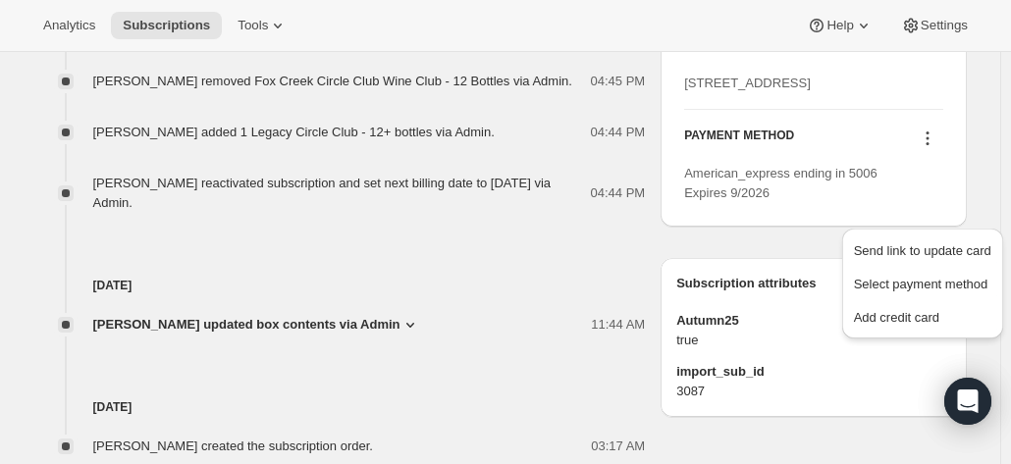
click at [937, 148] on icon at bounding box center [928, 139] width 20 height 20
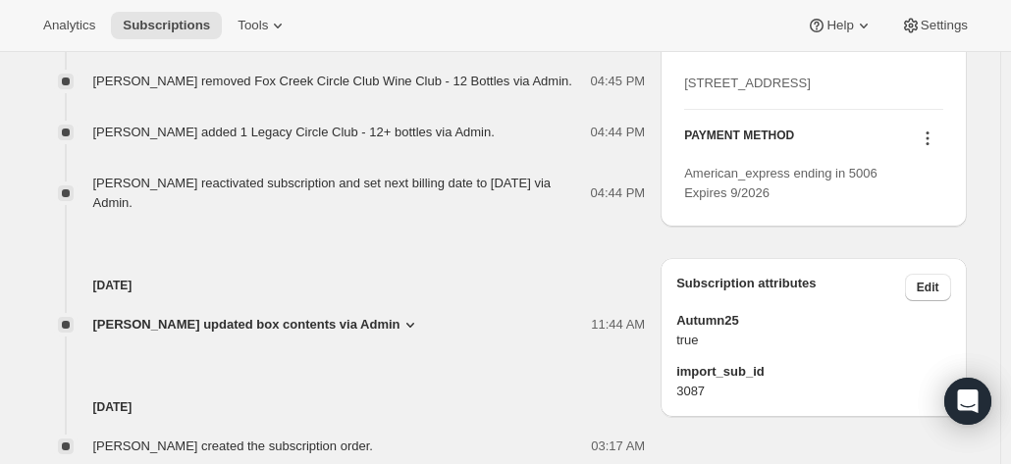
click at [934, 148] on icon at bounding box center [928, 139] width 20 height 20
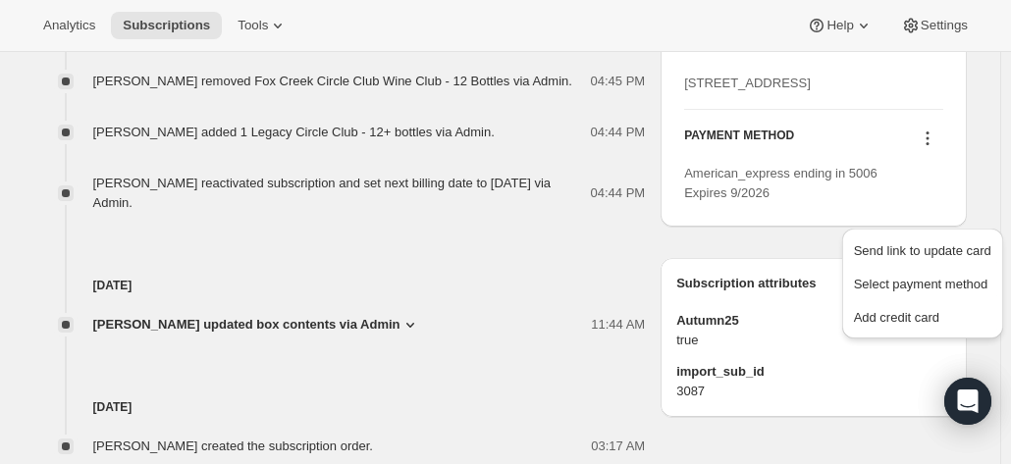
click at [929, 148] on icon at bounding box center [928, 139] width 20 height 20
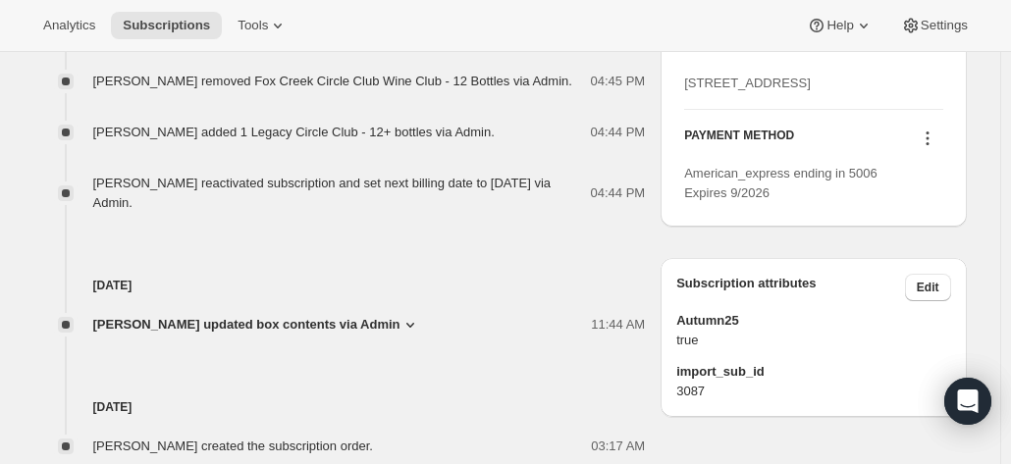
click at [929, 148] on icon at bounding box center [928, 139] width 20 height 20
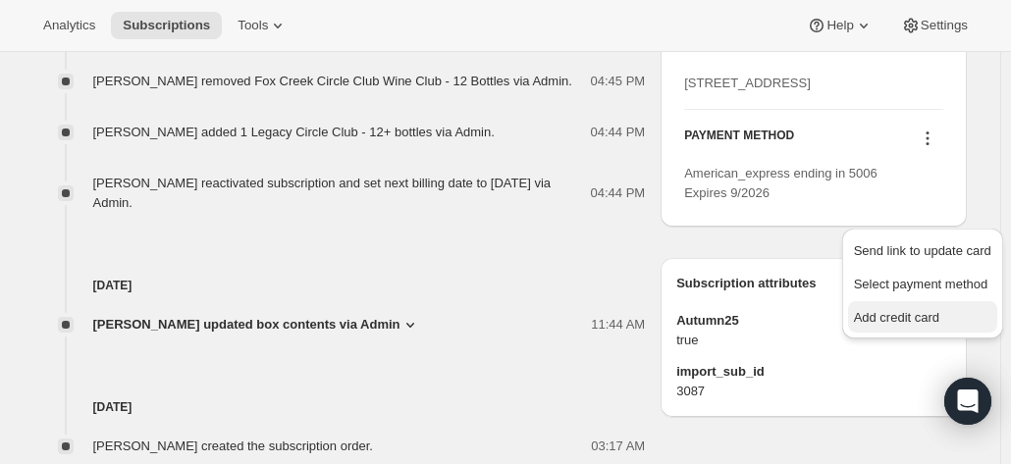
click at [888, 315] on span "Add credit card" at bounding box center [896, 317] width 85 height 15
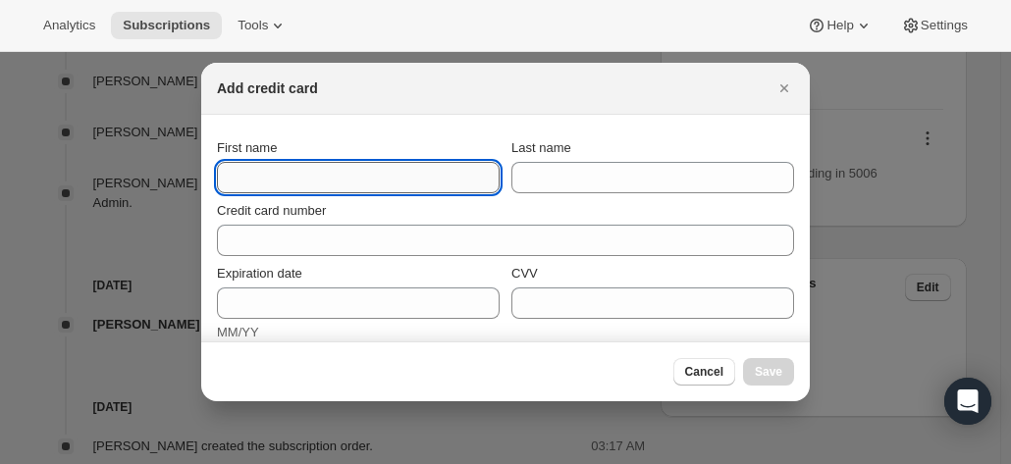
click at [347, 170] on input "First name" at bounding box center [358, 177] width 283 height 31
paste input "Irena Zhang 17 Victoria Avenue Unley Park South Australia 5061 Australia +61 41…"
drag, startPoint x: 319, startPoint y: 184, endPoint x: -47, endPoint y: 138, distance: 368.8
click at [0, 138] on html "Analytics Subscriptions Tools Help Settings Skip to content Subscription #17714…" at bounding box center [505, 232] width 1011 height 464
click at [279, 177] on input "Irena Zhang 17 Victoria Avenue Unley Park South Australia 5061 Australia +61 41…" at bounding box center [358, 177] width 283 height 31
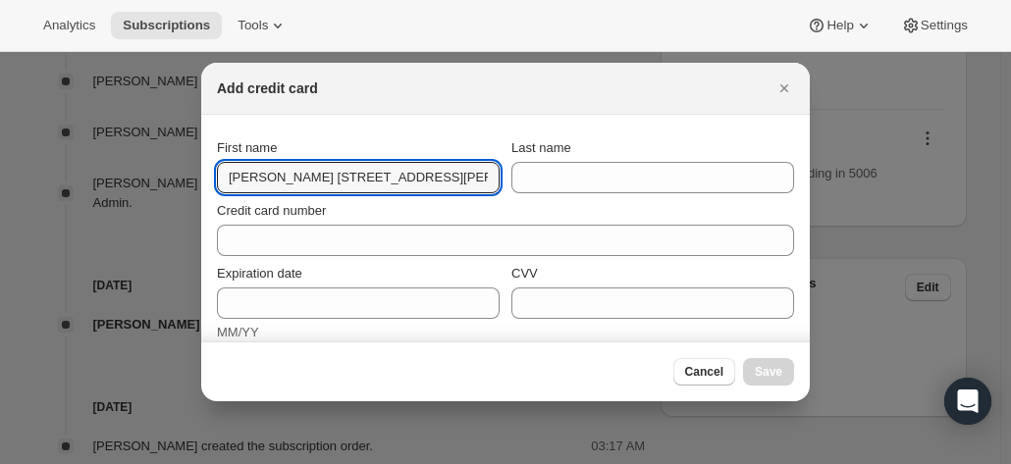
scroll to position [0, 255]
drag, startPoint x: 261, startPoint y: 177, endPoint x: 691, endPoint y: 193, distance: 430.2
click at [691, 193] on section "First name Irena Zhang 17 Victoria Avenue Unley Park South Australia 5061 Austr…" at bounding box center [505, 399] width 608 height 569
type input "[PERSON_NAME]"
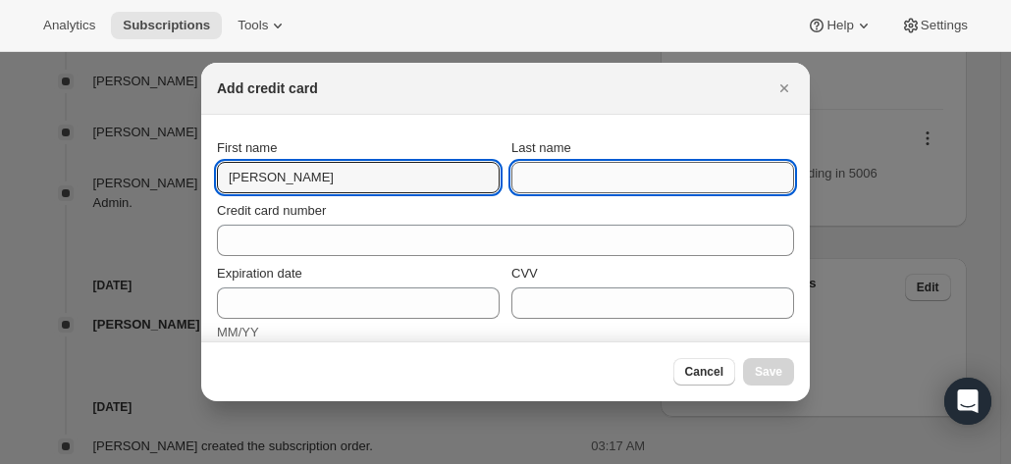
click at [603, 182] on input "Last name" at bounding box center [652, 177] width 283 height 31
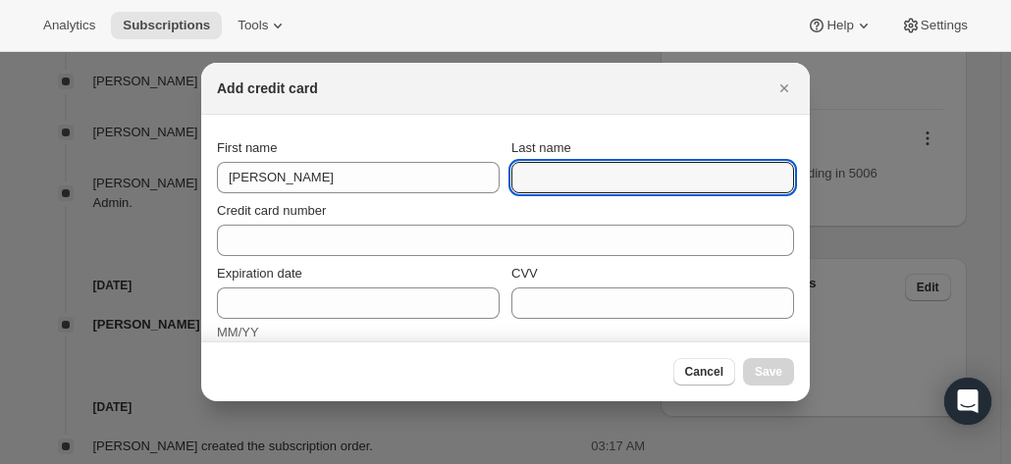
paste input "Zhang 17 Victoria Avenue Unley Park South Australia 5061 Australia +61 417 227 …"
drag, startPoint x: 416, startPoint y: 160, endPoint x: 388, endPoint y: 160, distance: 28.5
click at [372, 160] on div "First name Irena Last name Zhang 17 Victoria Avenue Unley Park South Australia …" at bounding box center [505, 165] width 577 height 55
click at [561, 178] on input "Zhang 17 Victoria Avenue Unley Park South Australia 5061 Australia +61 417 227 …" at bounding box center [652, 177] width 283 height 31
click at [557, 178] on input "Zhang 17 Victoria Avenue Unley Park South Australia 5061 Australia +61 417 227 …" at bounding box center [652, 177] width 283 height 31
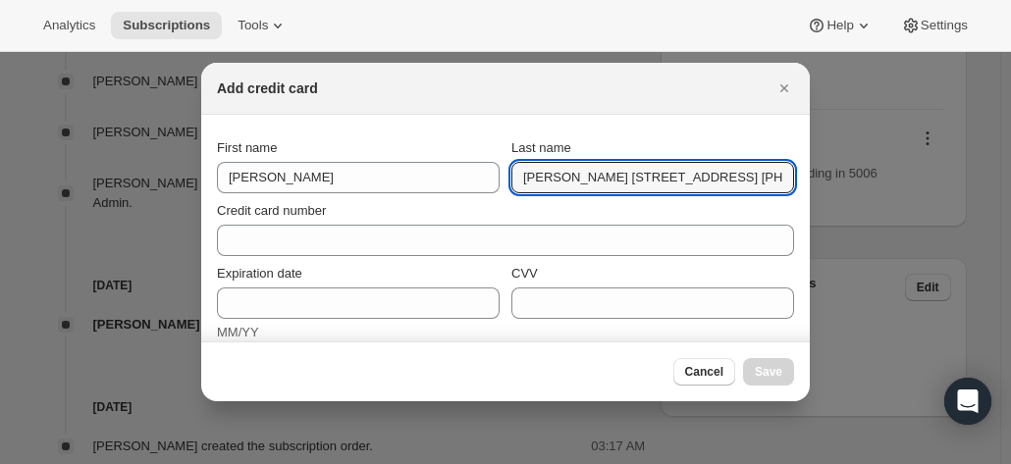
scroll to position [0, 223]
drag, startPoint x: 555, startPoint y: 180, endPoint x: 1020, endPoint y: 207, distance: 465.0
click at [1010, 207] on html "Analytics Subscriptions Tools Help Settings Skip to content Subscription #17714…" at bounding box center [505, 232] width 1011 height 464
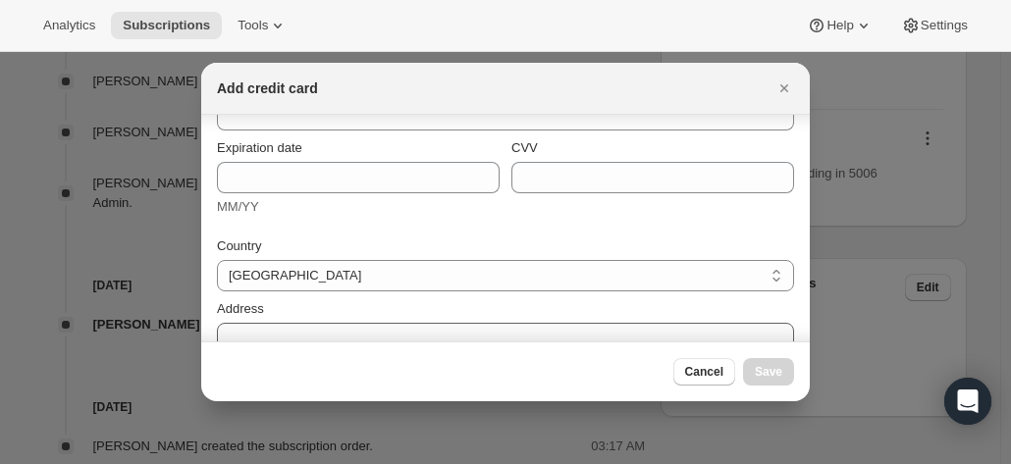
scroll to position [196, 0]
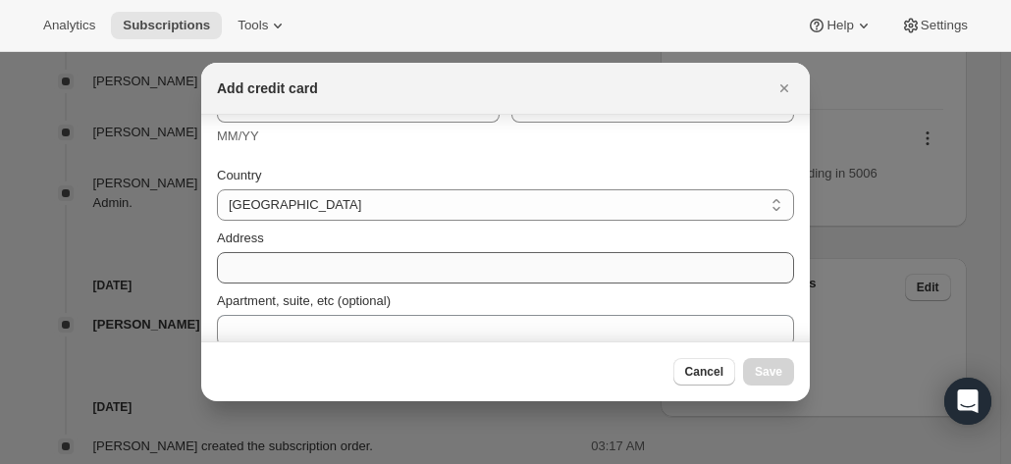
type input "[PERSON_NAME]"
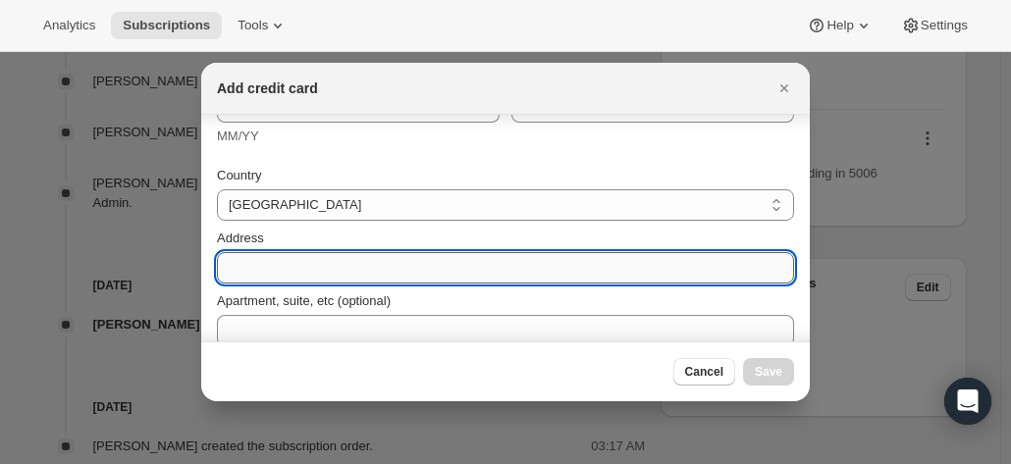
click at [275, 274] on input "Address" at bounding box center [505, 267] width 577 height 31
paste input "17 Victoria Avenue Unley Park South Australia 5061 Australia +61 417 227 789"
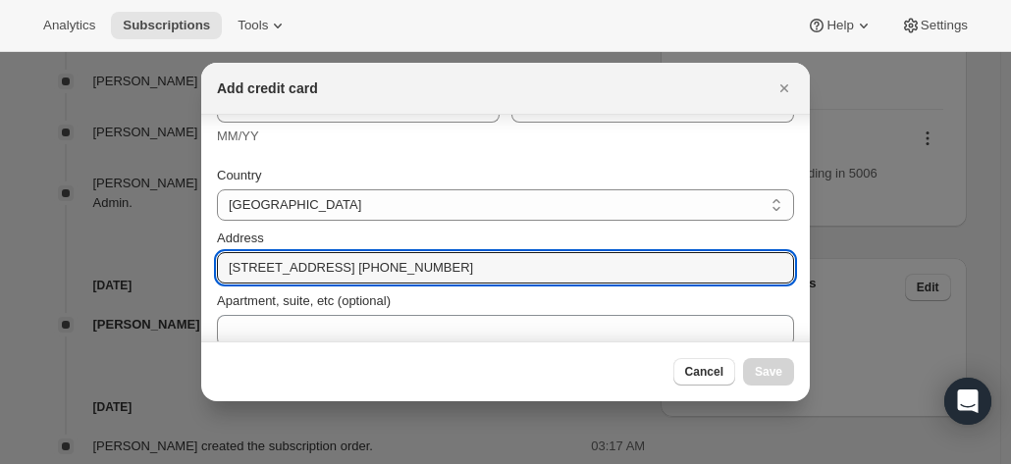
drag, startPoint x: 337, startPoint y: 270, endPoint x: 794, endPoint y: 293, distance: 458.0
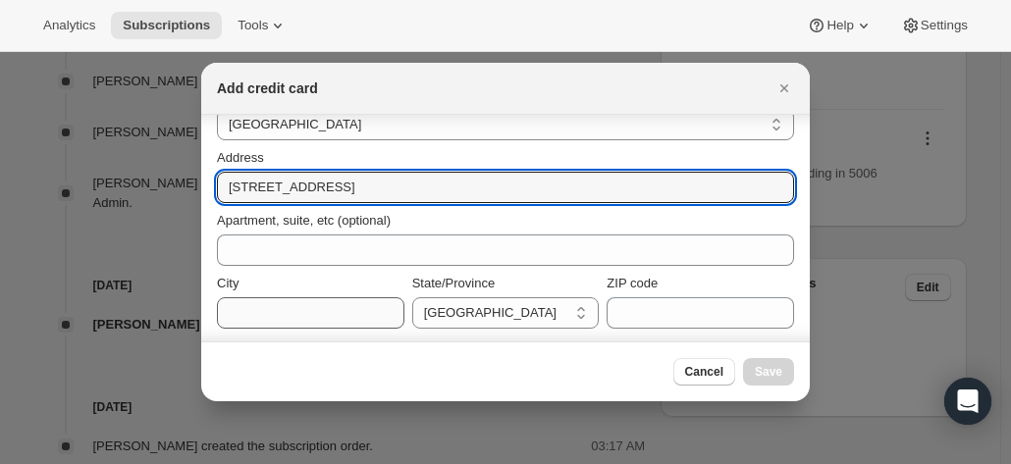
scroll to position [294, 0]
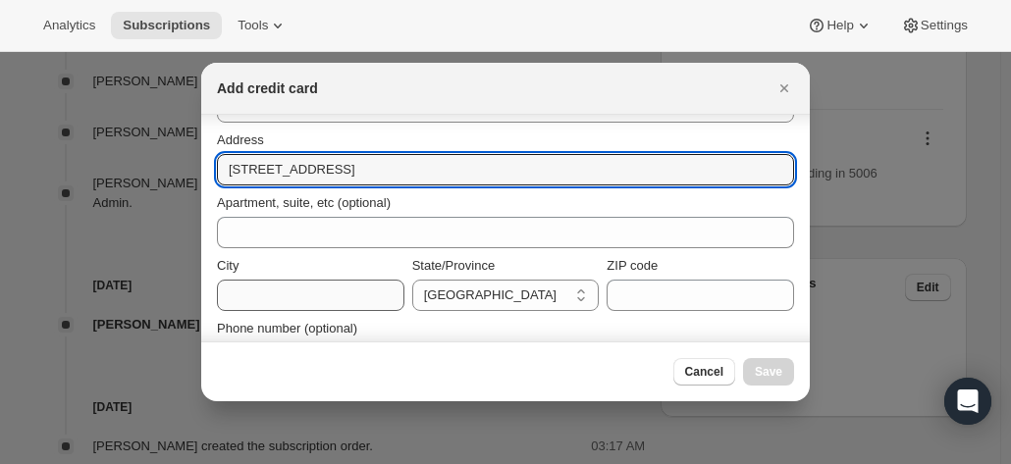
type input "17 Victoria Avenue"
click at [267, 293] on input "City" at bounding box center [310, 295] width 187 height 31
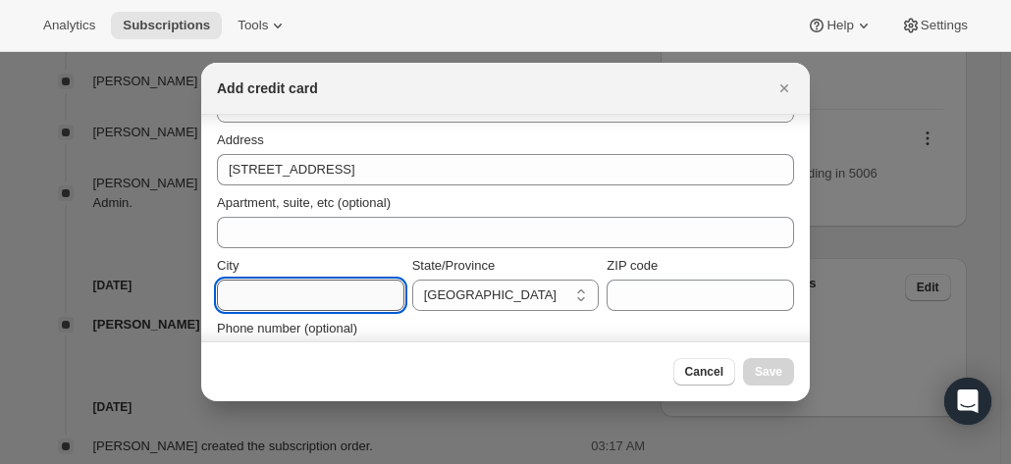
paste input "Unley Park South Australia 5061 Australia +61 417 227 789"
drag, startPoint x: 289, startPoint y: 292, endPoint x: 166, endPoint y: 299, distance: 122.9
click at [247, 305] on input "Unley Park South Australia 5061 Australia +61 417 227 789" at bounding box center [310, 295] width 187 height 31
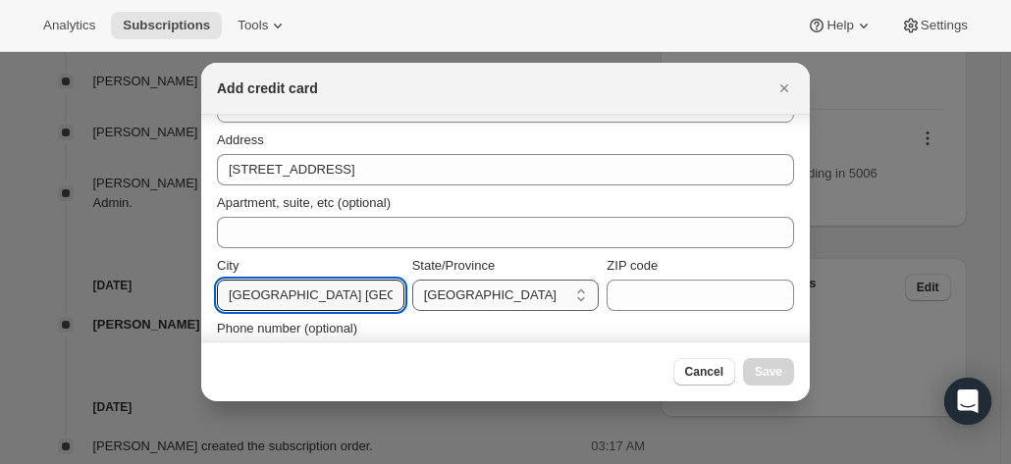
scroll to position [0, 169]
drag, startPoint x: 292, startPoint y: 295, endPoint x: 547, endPoint y: 296, distance: 254.2
click at [546, 299] on div "City Unley Park South Australia 5061 Australia +61 417 227 789 State/Province A…" at bounding box center [505, 283] width 577 height 55
type input "Unley Park"
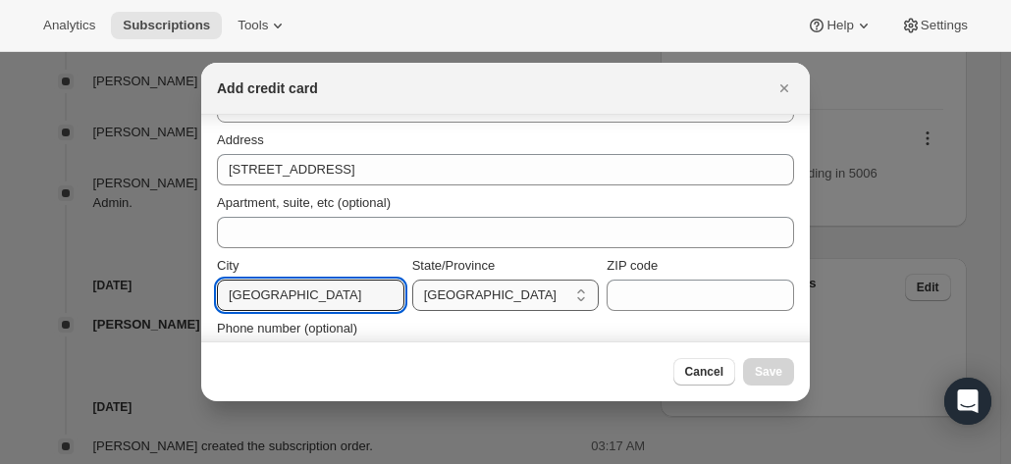
click at [498, 286] on select "Australian Capital Territory New South Wales Northern Territory Queensland Sout…" at bounding box center [505, 295] width 187 height 31
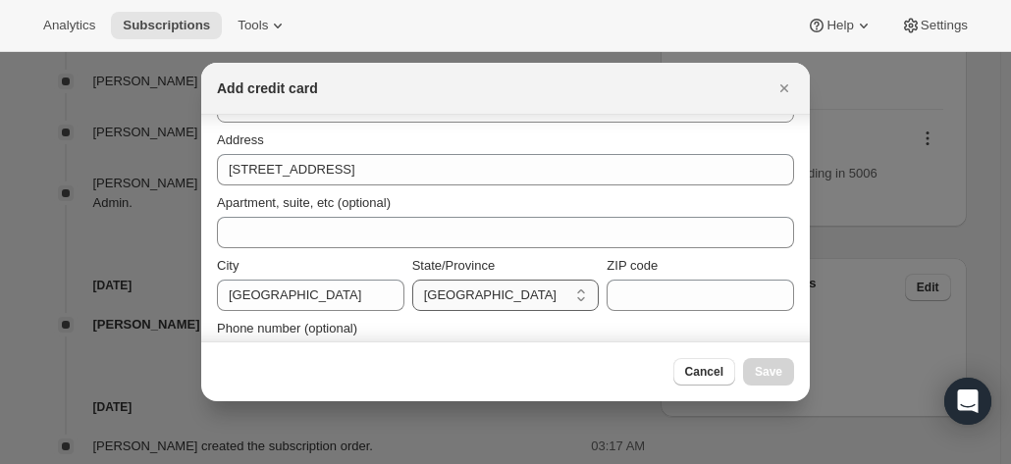
select select "SA"
click at [412, 280] on select "Australian Capital Territory New South Wales Northern Territory Queensland Sout…" at bounding box center [505, 295] width 187 height 31
click at [635, 298] on input "ZIP code" at bounding box center [700, 295] width 187 height 31
paste input "South Australia 5061 Australia +61 417 227 789"
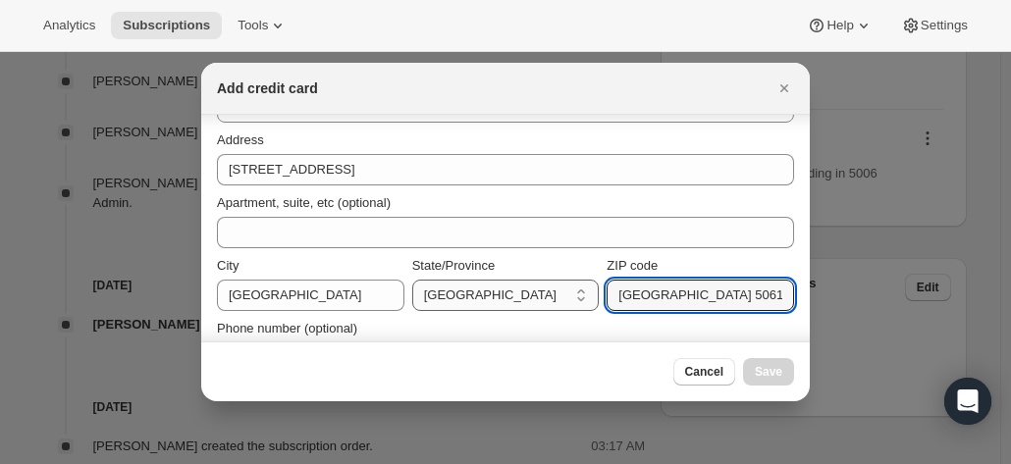
drag, startPoint x: 467, startPoint y: 290, endPoint x: 507, endPoint y: 291, distance: 40.3
click at [463, 290] on div "City Unley Park State/Province Australian Capital Territory New South Wales Nor…" at bounding box center [505, 283] width 577 height 55
click at [646, 297] on input "South Australia 5061 Australia +61 417 227 789" at bounding box center [700, 295] width 187 height 31
drag, startPoint x: 675, startPoint y: 299, endPoint x: 554, endPoint y: 300, distance: 121.7
click at [554, 300] on div "City Unley Park State/Province Australian Capital Territory New South Wales Nor…" at bounding box center [505, 283] width 577 height 55
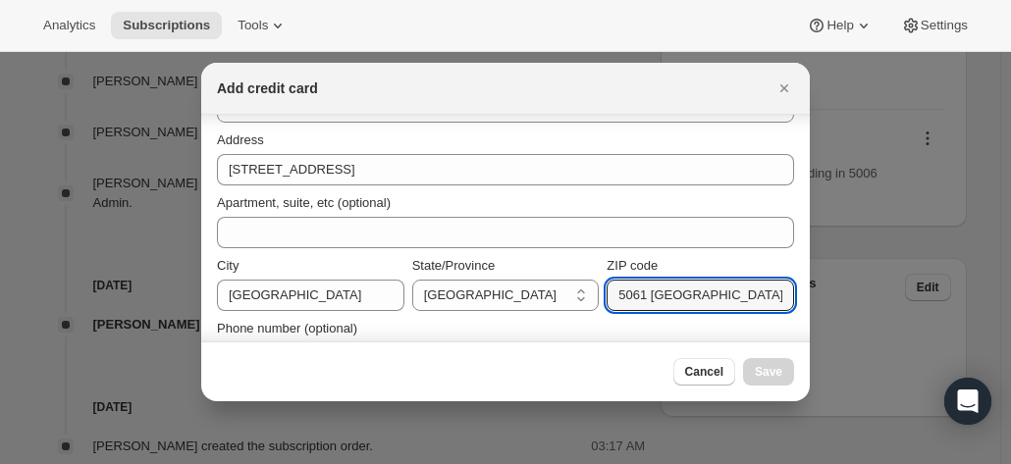
scroll to position [0, 18]
drag, startPoint x: 643, startPoint y: 293, endPoint x: 873, endPoint y: 314, distance: 231.6
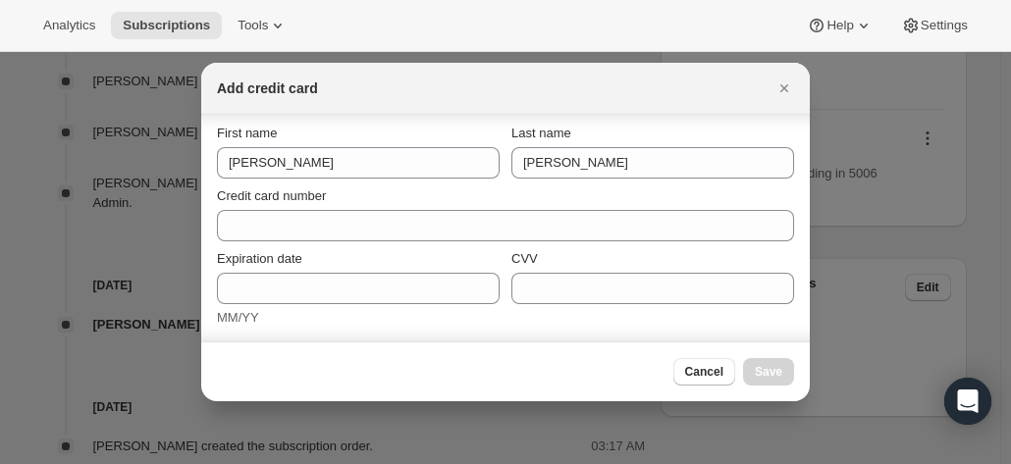
scroll to position [0, 0]
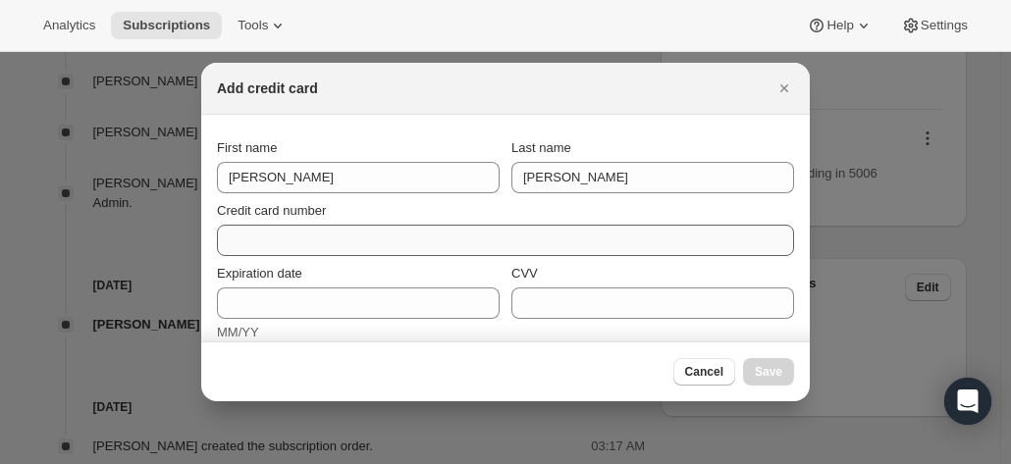
type input "5061"
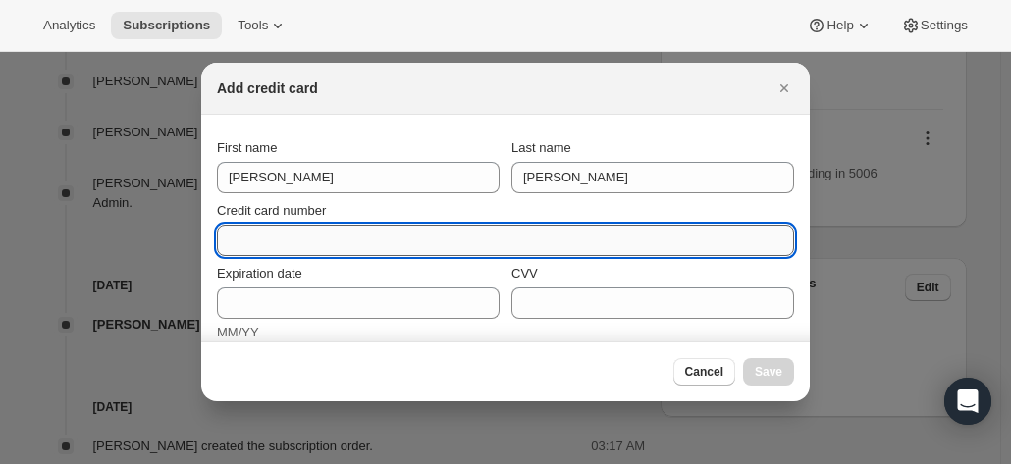
click at [323, 239] on input "Credit card number" at bounding box center [497, 240] width 561 height 31
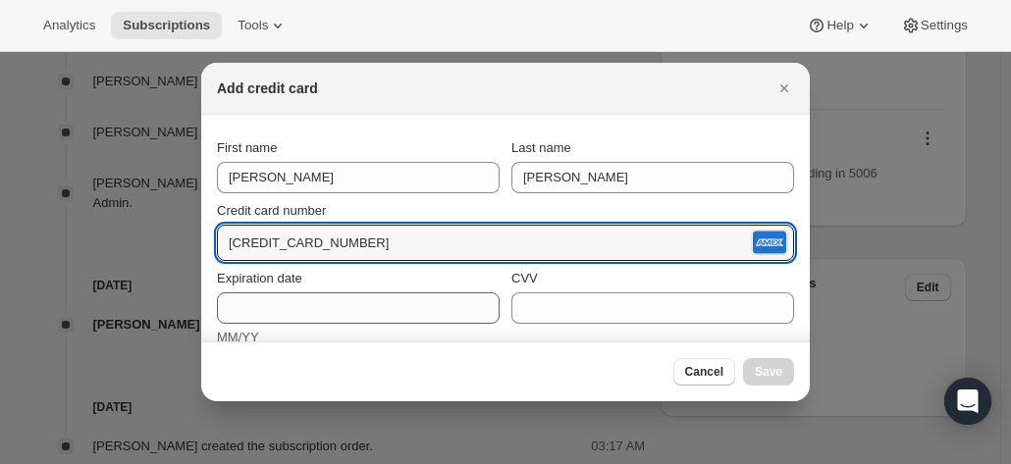
type input "3760 816998 87002"
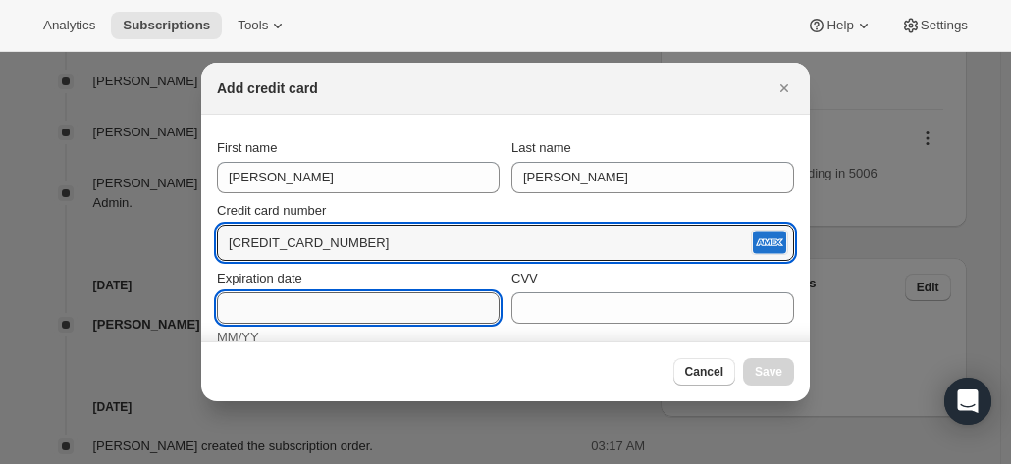
click at [309, 317] on input "Expiration date" at bounding box center [358, 307] width 283 height 31
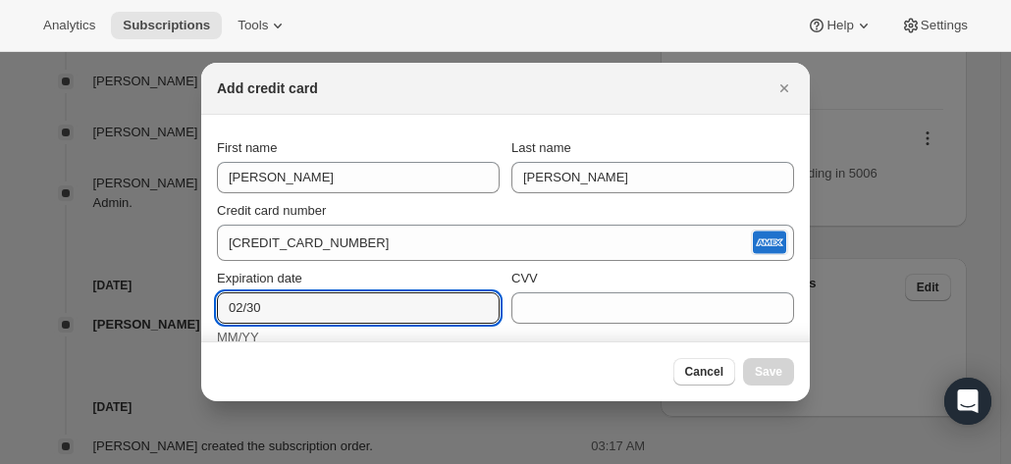
type input "02/30"
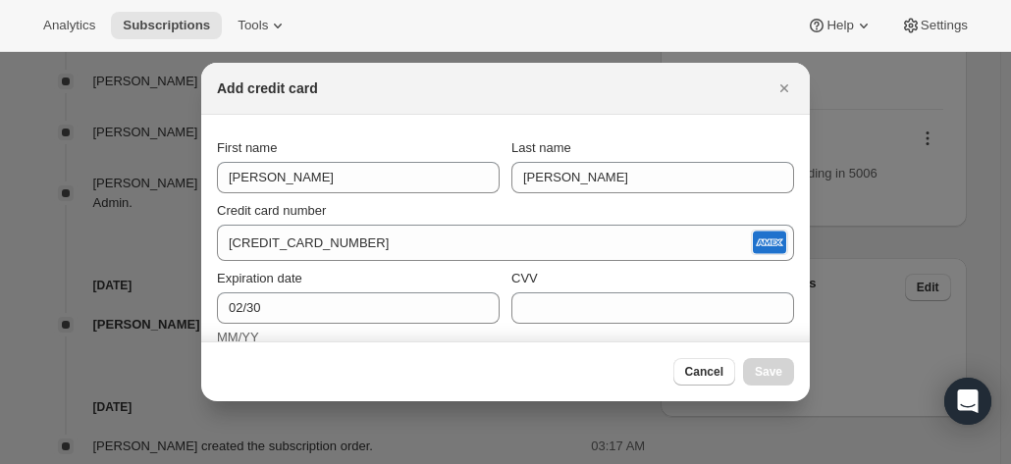
click at [605, 325] on div "CVV" at bounding box center [652, 308] width 283 height 79
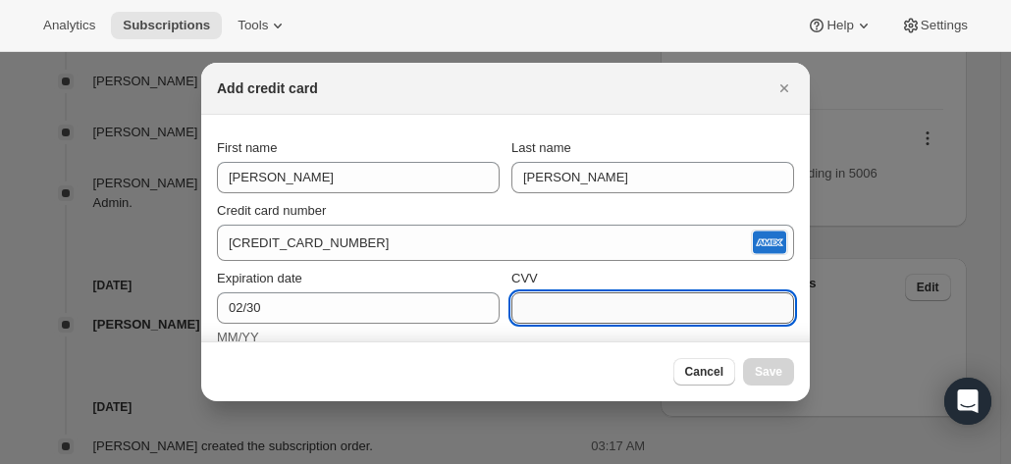
click at [583, 310] on input "CVV" at bounding box center [652, 307] width 283 height 31
type input "8221"
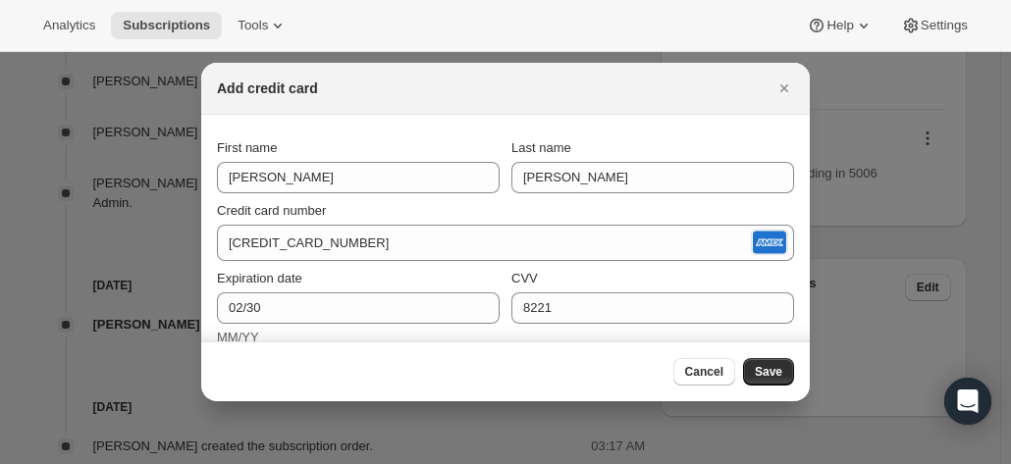
click at [683, 100] on div "Add credit card" at bounding box center [505, 89] width 608 height 52
drag, startPoint x: 775, startPoint y: 368, endPoint x: 766, endPoint y: 374, distance: 11.4
click at [773, 368] on span "Save" at bounding box center [768, 372] width 27 height 16
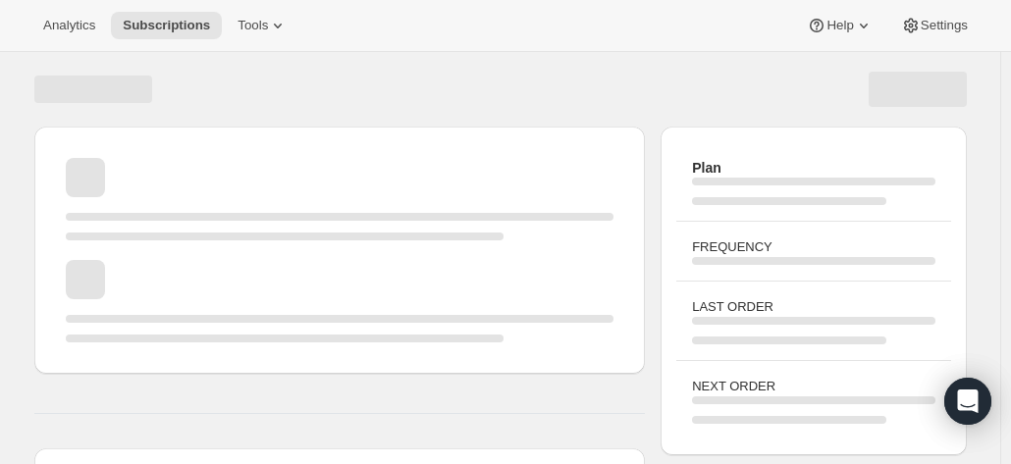
scroll to position [420, 0]
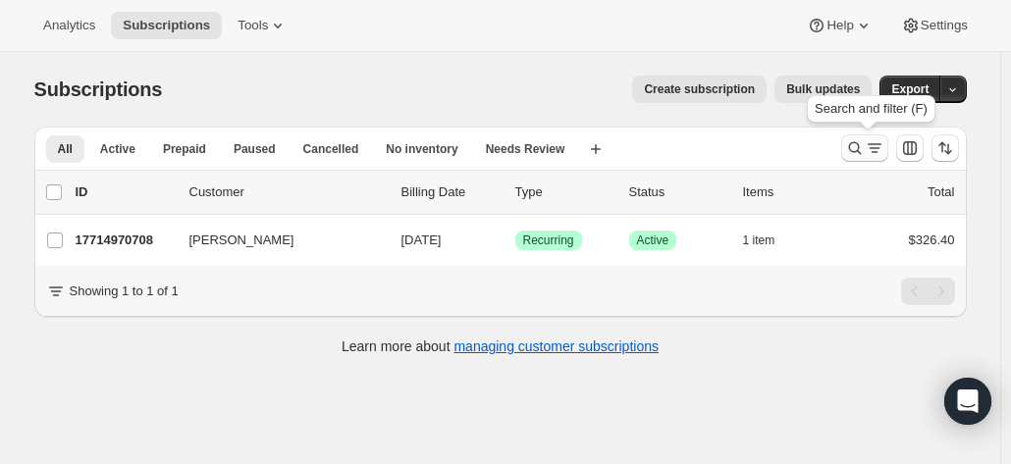
click at [868, 146] on div "Search and filter results" at bounding box center [864, 148] width 39 height 20
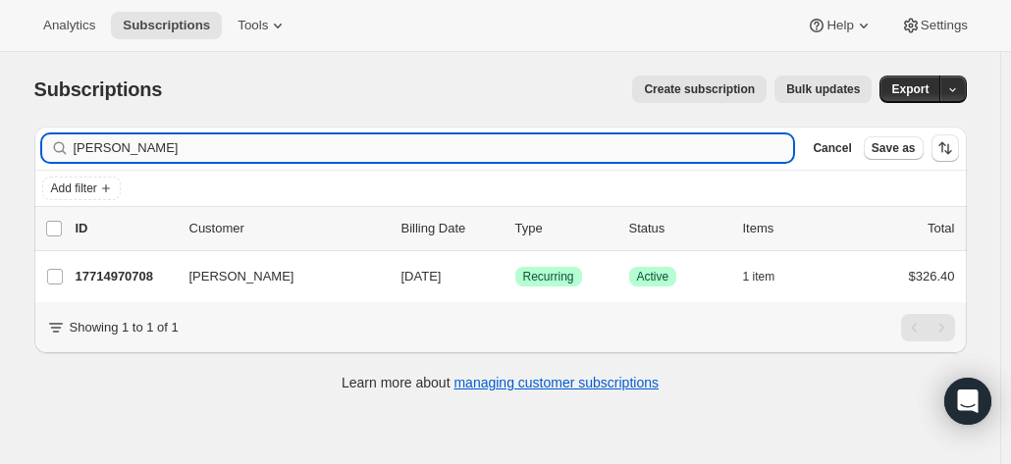
drag, startPoint x: 172, startPoint y: 140, endPoint x: 103, endPoint y: 160, distance: 71.4
click at [34, 140] on div "Filter subscribers Irena Zhang Clear Cancel Save as Add filter 0 selected Updat…" at bounding box center [493, 261] width 948 height 301
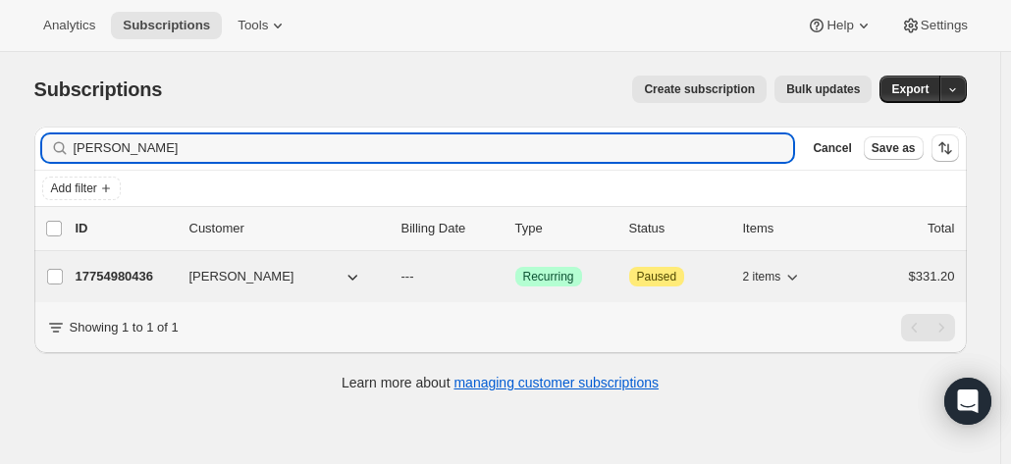
type input "kurt chamber"
click at [162, 267] on p "17754980436" at bounding box center [125, 277] width 98 height 20
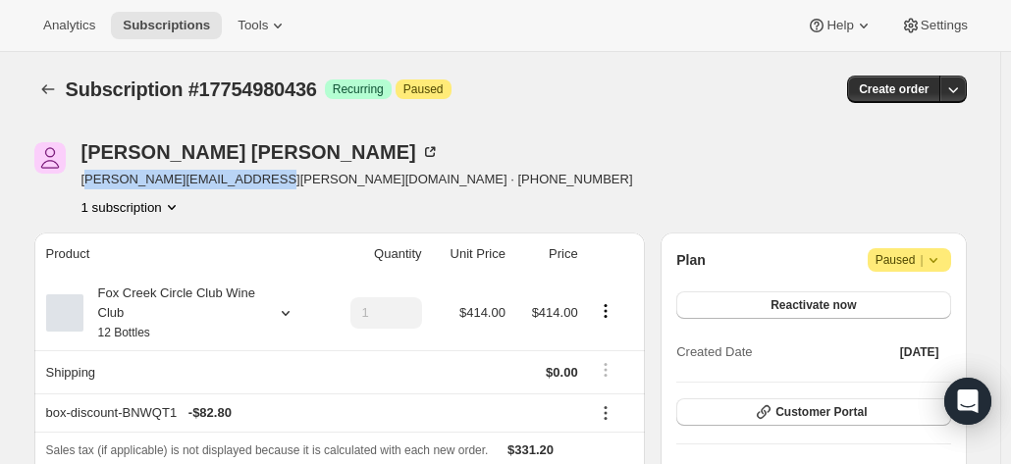
drag, startPoint x: 260, startPoint y: 185, endPoint x: 239, endPoint y: 184, distance: 20.7
click at [100, 185] on span "kurt.chambers@yahoo.com.au · +61497212463" at bounding box center [357, 180] width 552 height 20
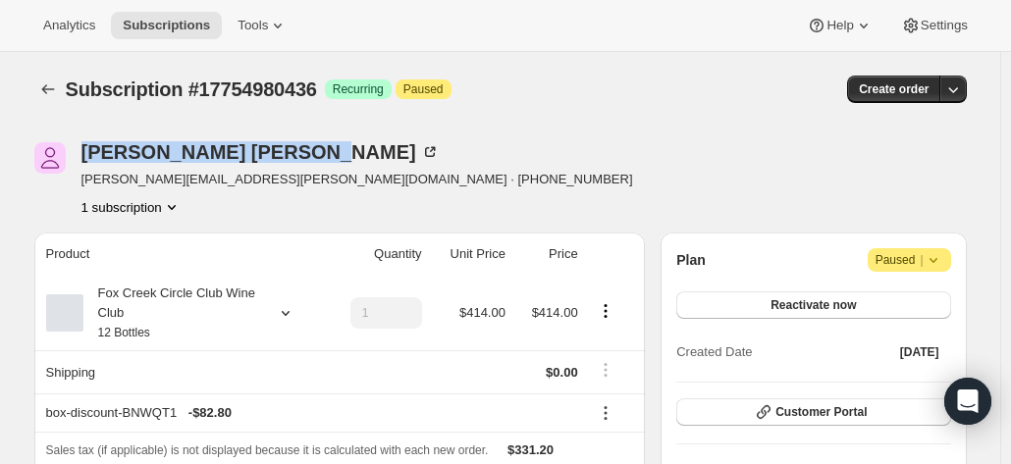
drag, startPoint x: 227, startPoint y: 150, endPoint x: 53, endPoint y: 154, distance: 173.8
click at [53, 154] on div "Kurt Chambers kurt.chambers@yahoo.com.au · +61497212463 1 subscription" at bounding box center [360, 179] width 653 height 75
copy div "Kurt Chambers"
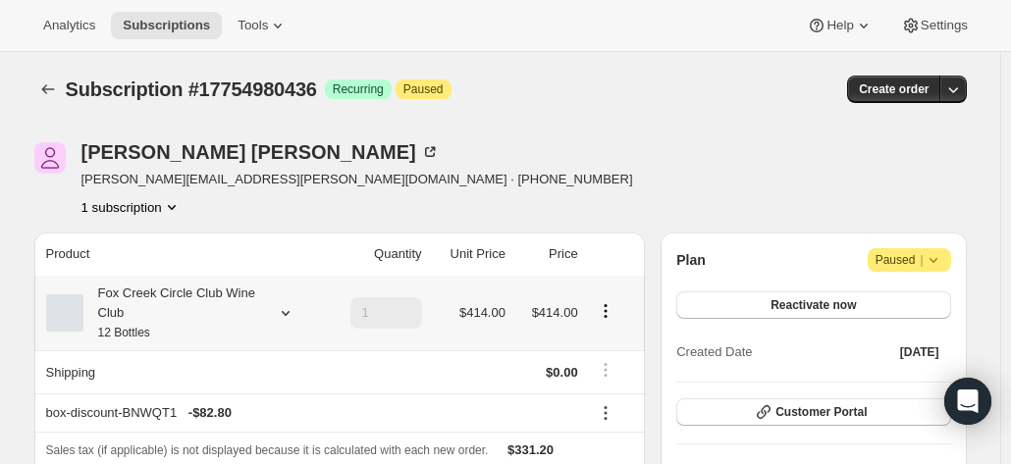
click at [279, 309] on div at bounding box center [281, 313] width 27 height 20
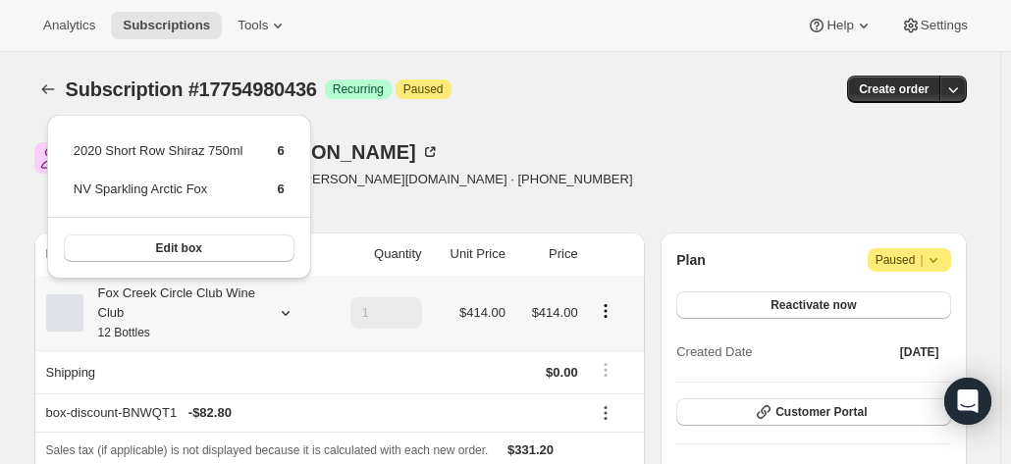
click at [281, 309] on icon at bounding box center [286, 313] width 20 height 20
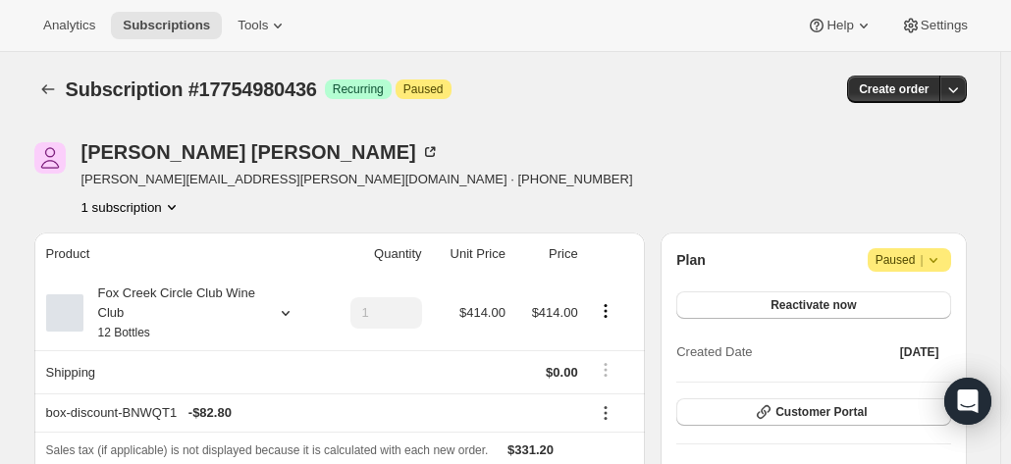
click at [385, 200] on div "Kurt Chambers kurt.chambers@yahoo.com.au · +61497212463 1 subscription" at bounding box center [360, 179] width 653 height 75
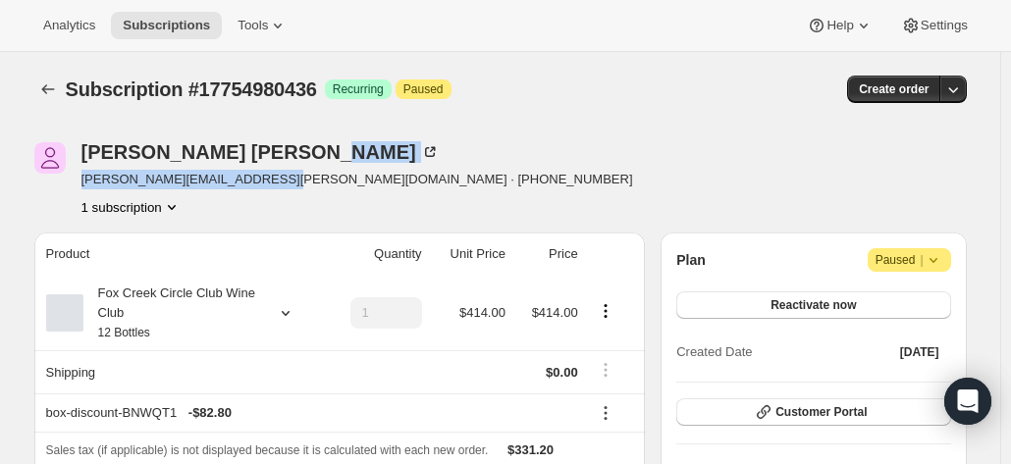
drag, startPoint x: 222, startPoint y: 153, endPoint x: 269, endPoint y: 166, distance: 48.8
click at [271, 168] on div "Kurt Chambers kurt.chambers@yahoo.com.au · +61497212463 1 subscription" at bounding box center [357, 179] width 552 height 75
click at [430, 150] on icon at bounding box center [433, 150] width 6 height 6
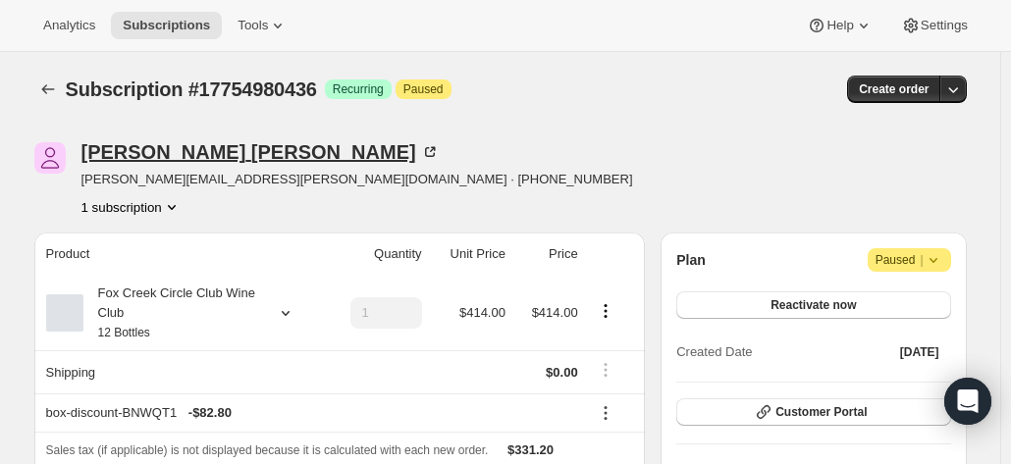
click at [420, 148] on icon at bounding box center [430, 152] width 20 height 20
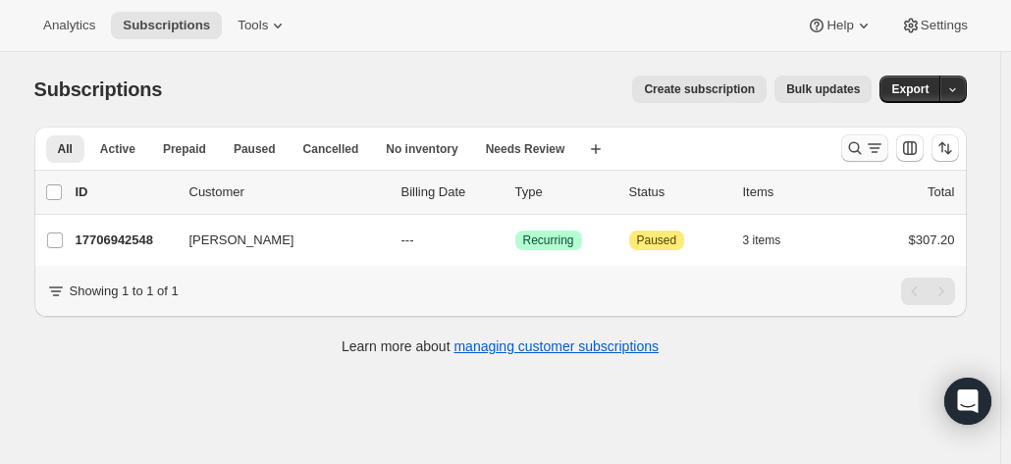
click at [860, 147] on icon "Search and filter results" at bounding box center [855, 148] width 20 height 20
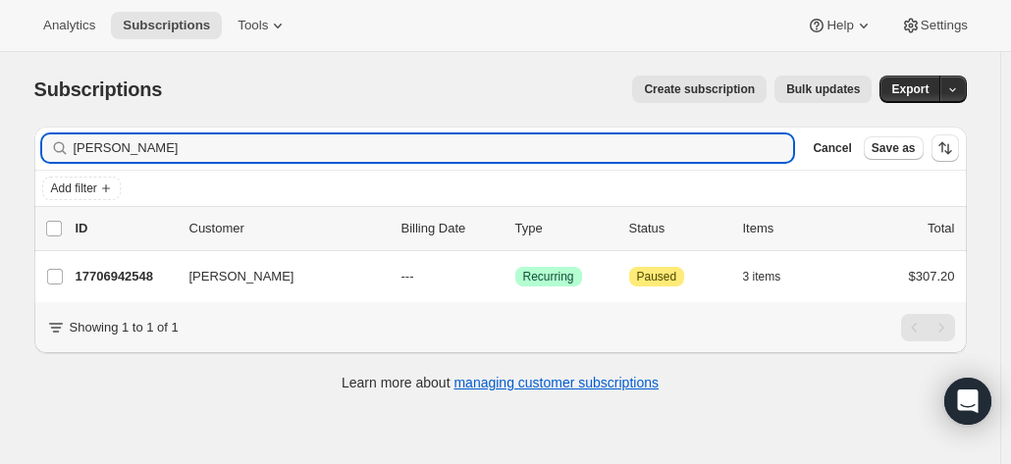
drag, startPoint x: 150, startPoint y: 145, endPoint x: 22, endPoint y: 132, distance: 129.2
click at [20, 139] on div "Subscriptions. This page is ready Subscriptions Create subscription Bulk update…" at bounding box center [500, 232] width 979 height 360
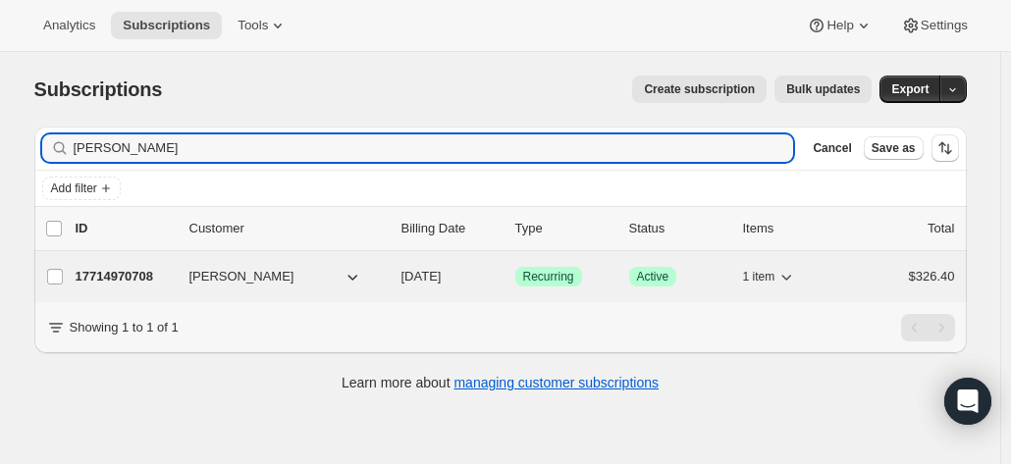
type input "[PERSON_NAME]"
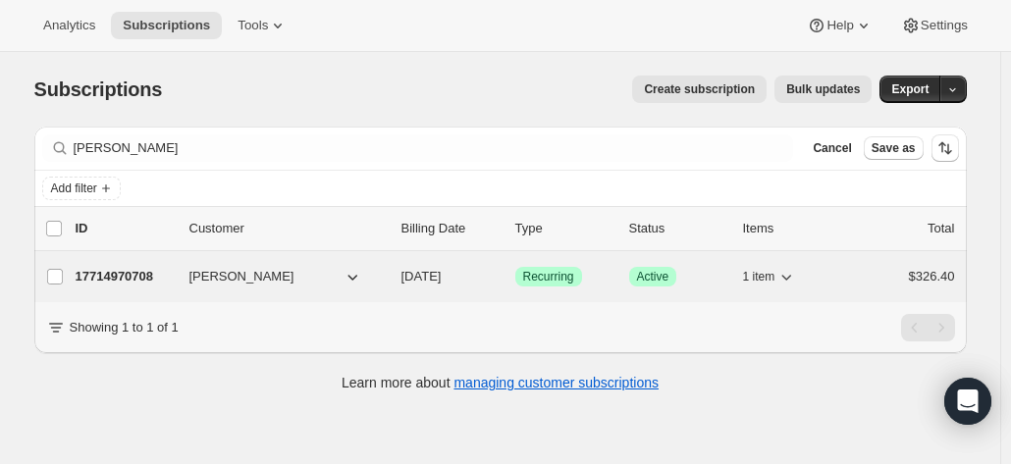
click at [123, 264] on div "17714970708 Irena Zhang 10/09/2025 Success Recurring Success Active 1 item $326…" at bounding box center [515, 276] width 879 height 27
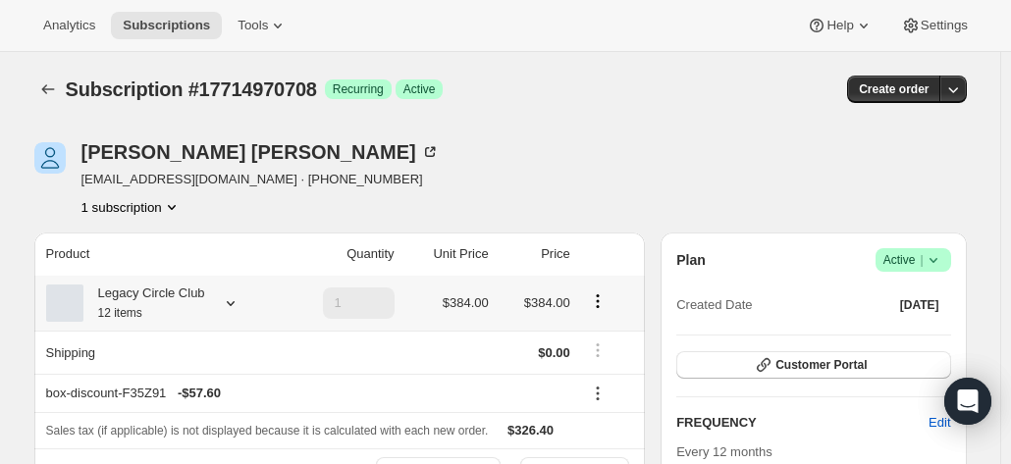
click at [157, 314] on div "Legacy Circle Club 12 items" at bounding box center [144, 303] width 122 height 39
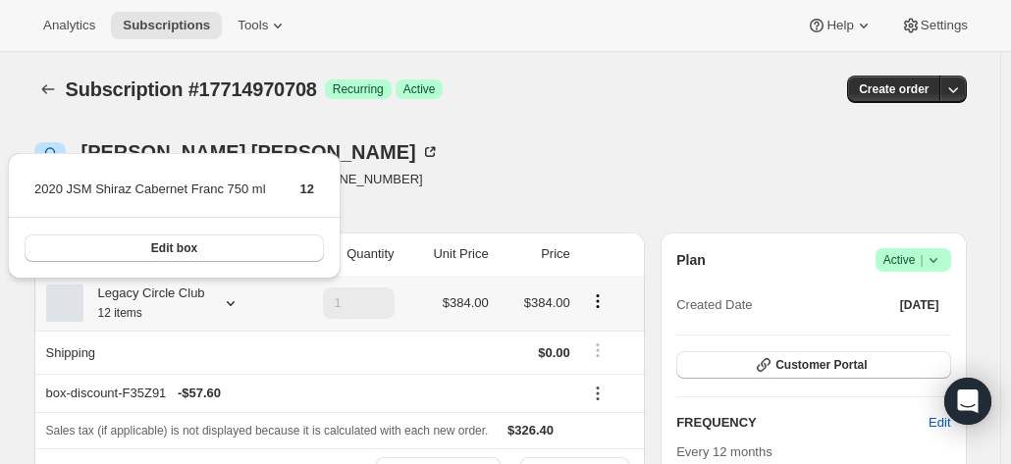
click at [157, 314] on div "Legacy Circle Club 12 items" at bounding box center [144, 303] width 122 height 39
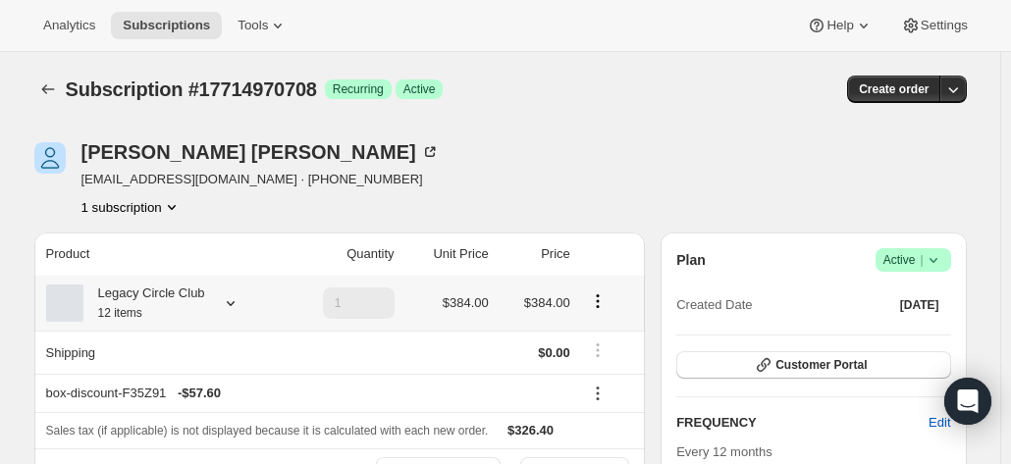
click at [157, 314] on div "Legacy Circle Club 12 items" at bounding box center [144, 303] width 122 height 39
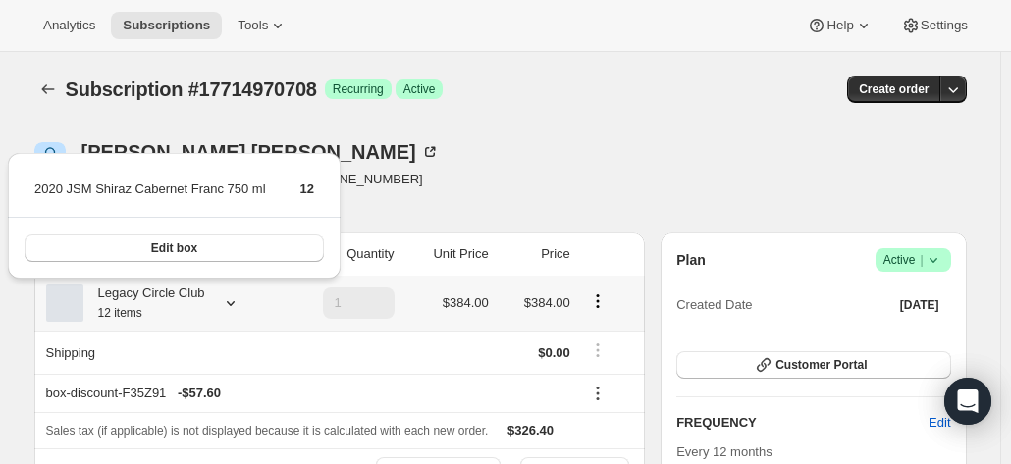
click at [157, 314] on div "Legacy Circle Club 12 items" at bounding box center [144, 303] width 122 height 39
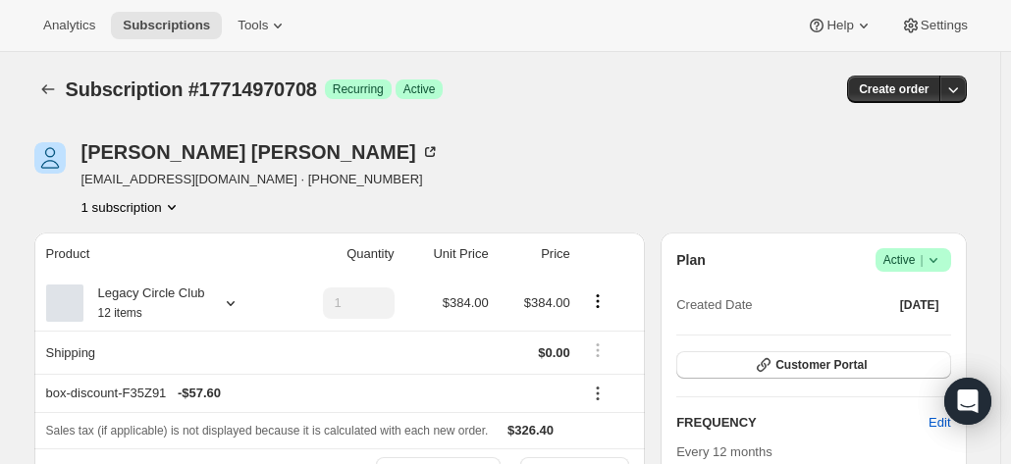
click at [450, 211] on div "Irena Zhang irenazhang@gmail.com · +61417227789 1 subscription" at bounding box center [360, 179] width 653 height 75
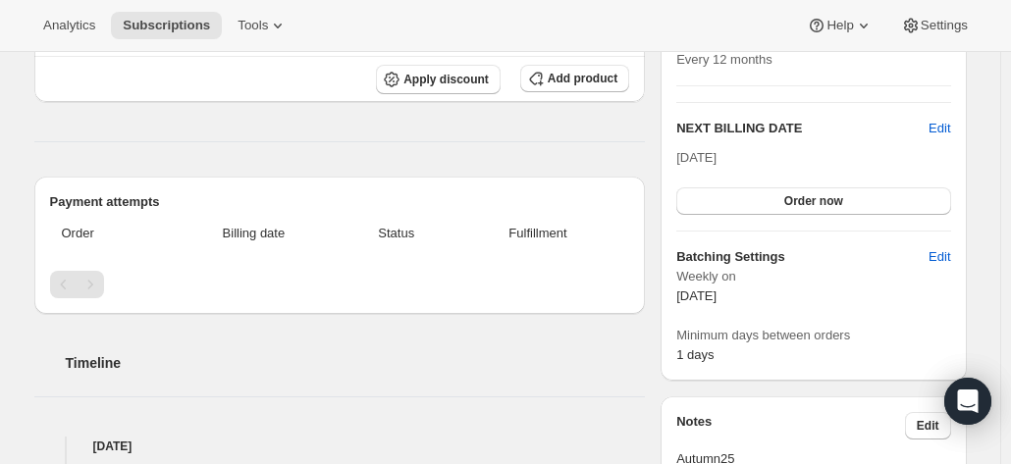
scroll to position [98, 0]
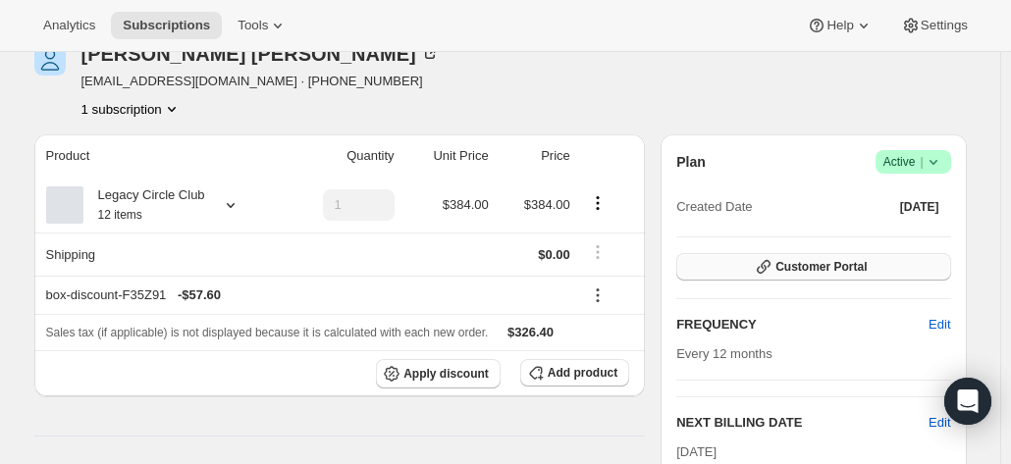
click at [861, 271] on span "Customer Portal" at bounding box center [820, 267] width 91 height 16
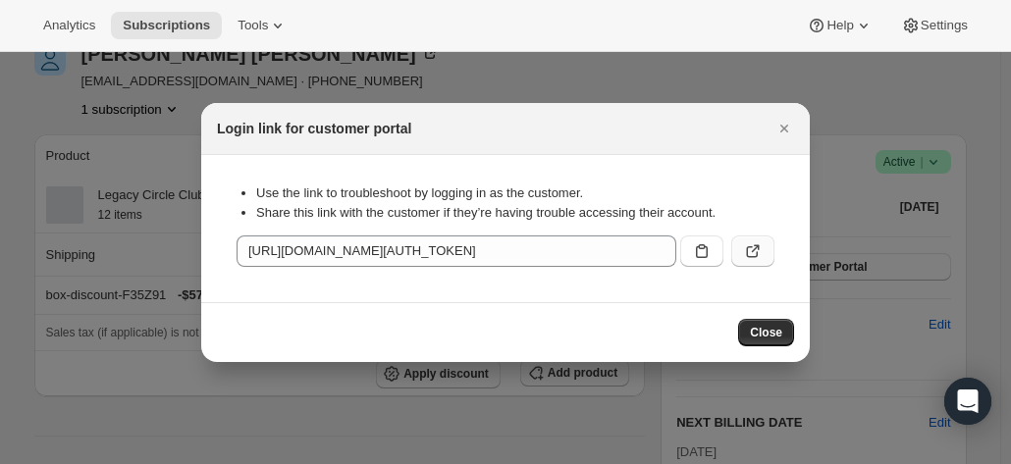
click at [765, 250] on button ":rna:" at bounding box center [752, 251] width 43 height 31
drag, startPoint x: 782, startPoint y: 123, endPoint x: 656, endPoint y: 170, distance: 135.1
click at [780, 123] on icon "Close" at bounding box center [784, 129] width 20 height 20
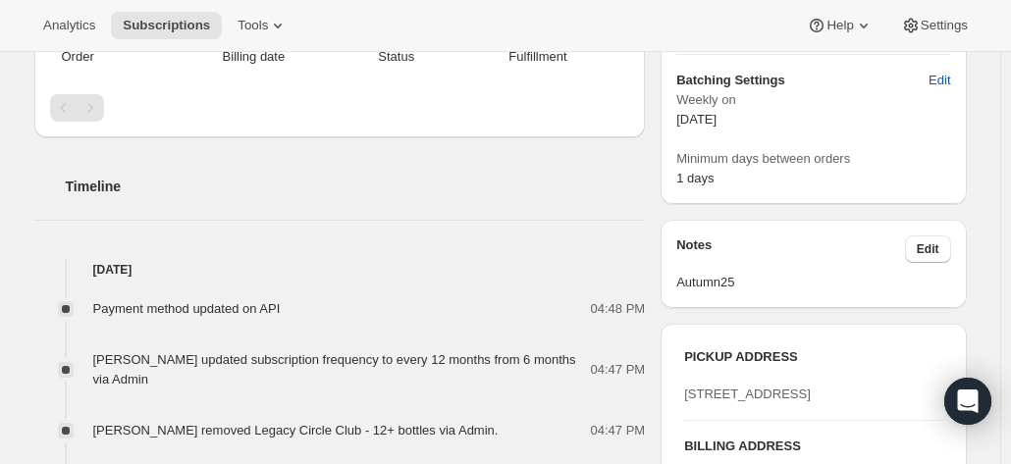
scroll to position [687, 0]
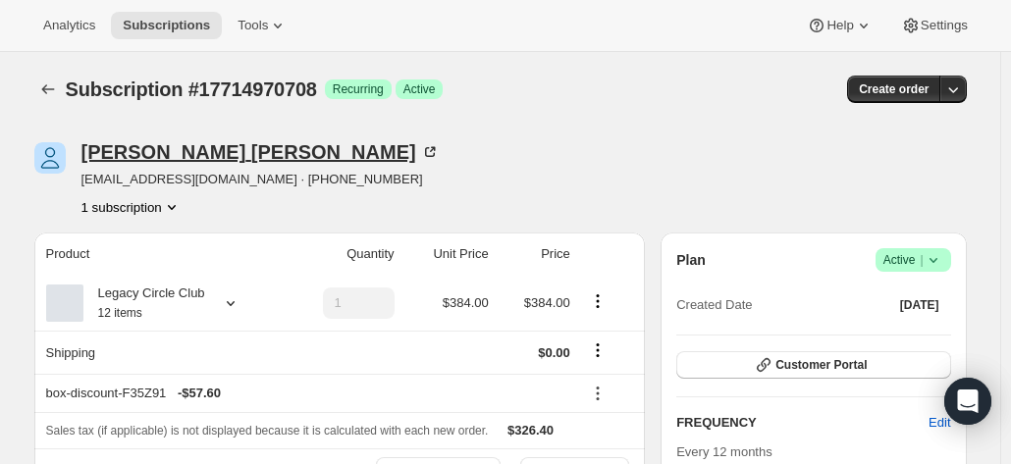
click at [420, 148] on icon at bounding box center [430, 152] width 20 height 20
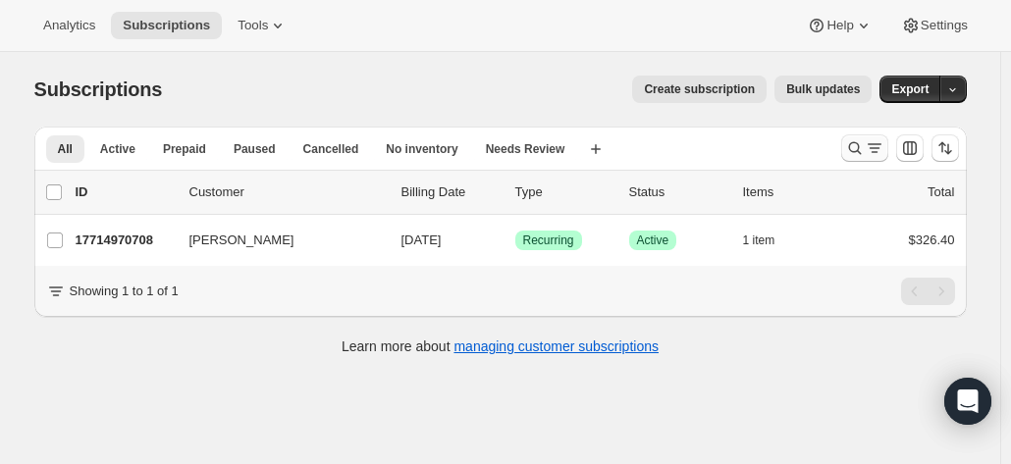
click at [858, 148] on icon "Search and filter results" at bounding box center [855, 148] width 20 height 20
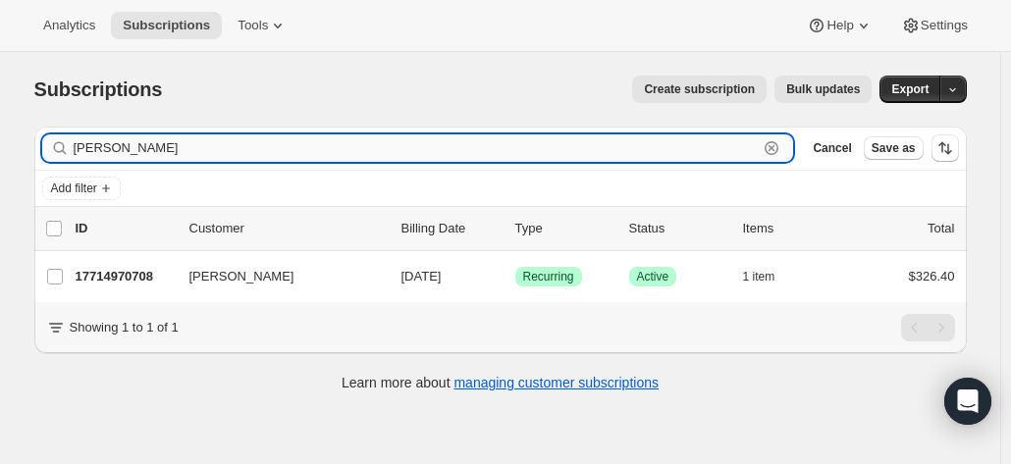
drag, startPoint x: 148, startPoint y: 152, endPoint x: 81, endPoint y: 150, distance: 66.8
click at [81, 150] on input "[PERSON_NAME]" at bounding box center [416, 147] width 685 height 27
type input "i"
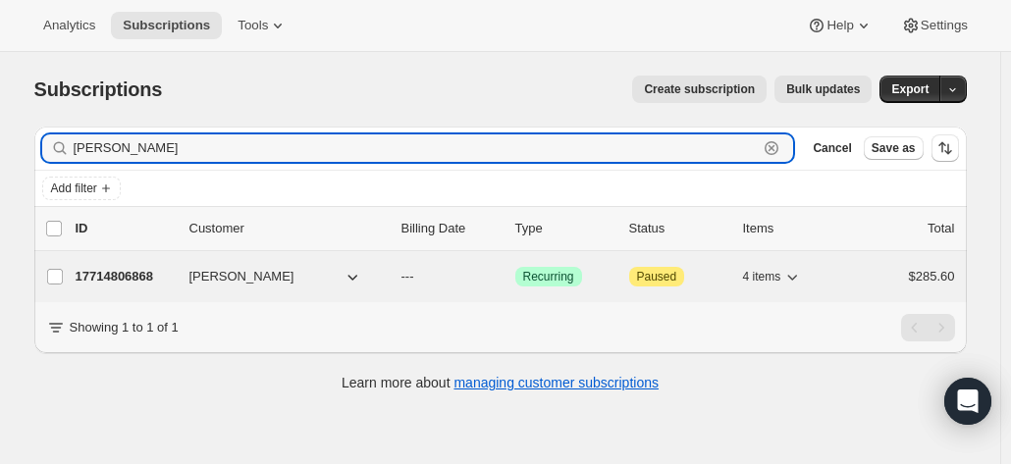
type input "[PERSON_NAME]"
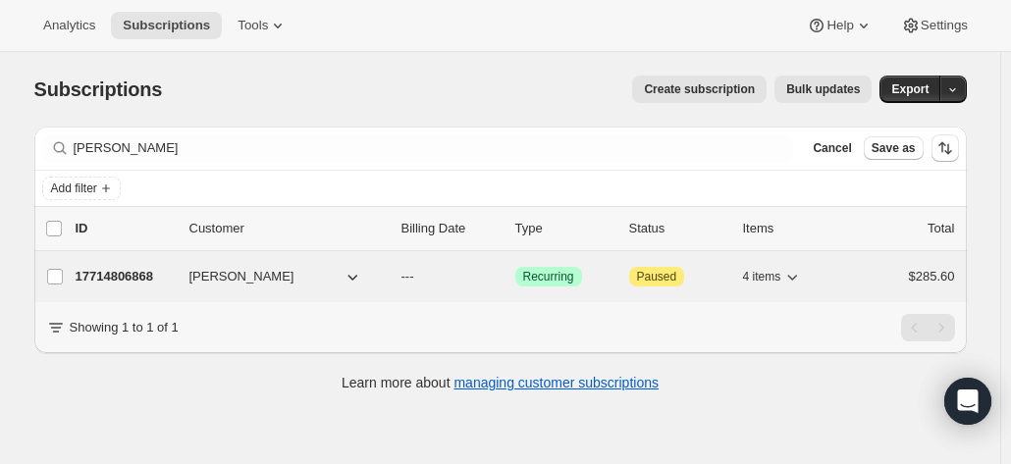
click at [127, 277] on p "17714806868" at bounding box center [125, 277] width 98 height 20
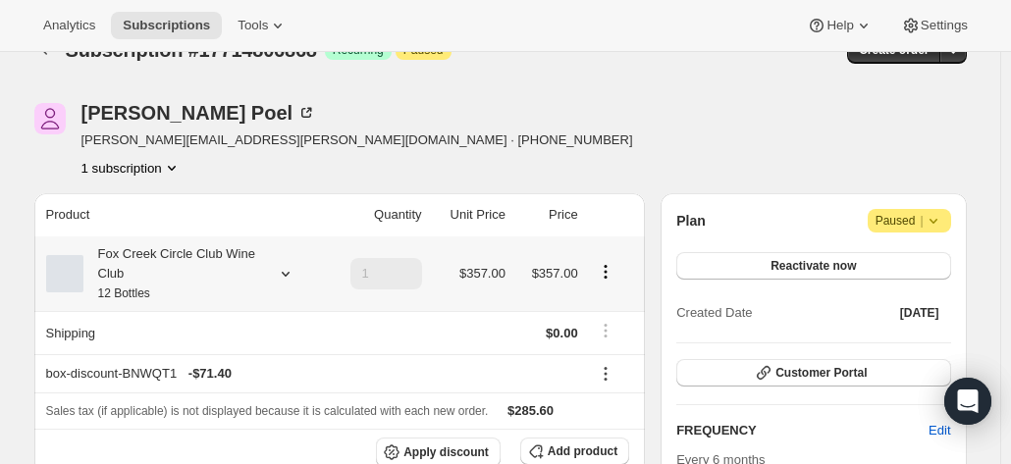
scroll to position [98, 0]
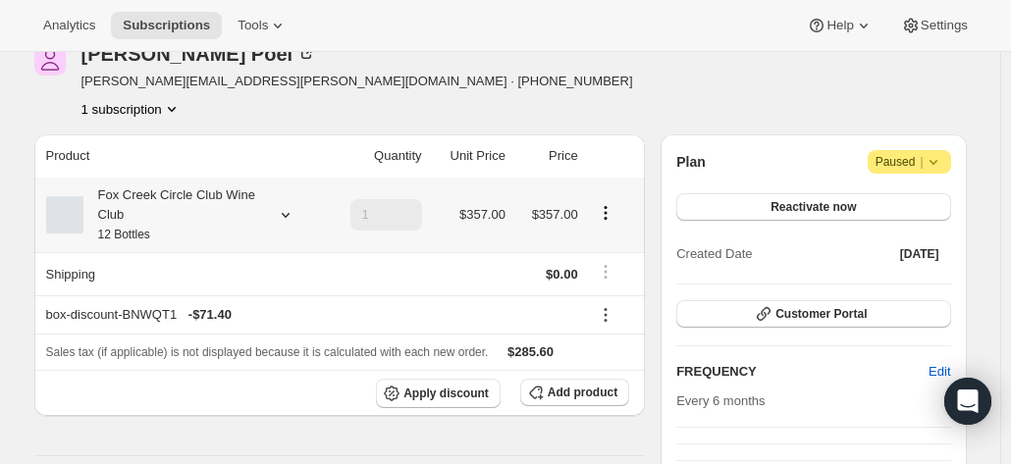
click at [230, 211] on div "Fox Creek Circle Club Wine Club 12 Bottles" at bounding box center [171, 214] width 177 height 59
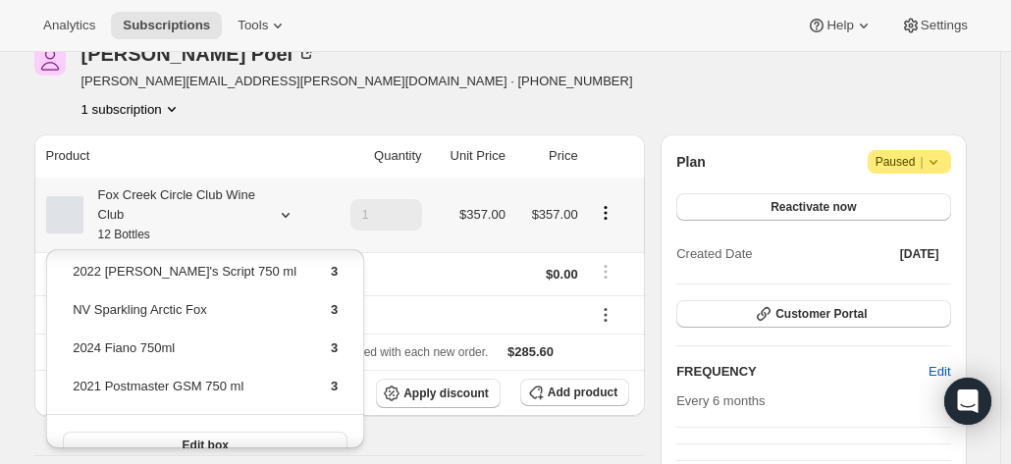
scroll to position [0, 0]
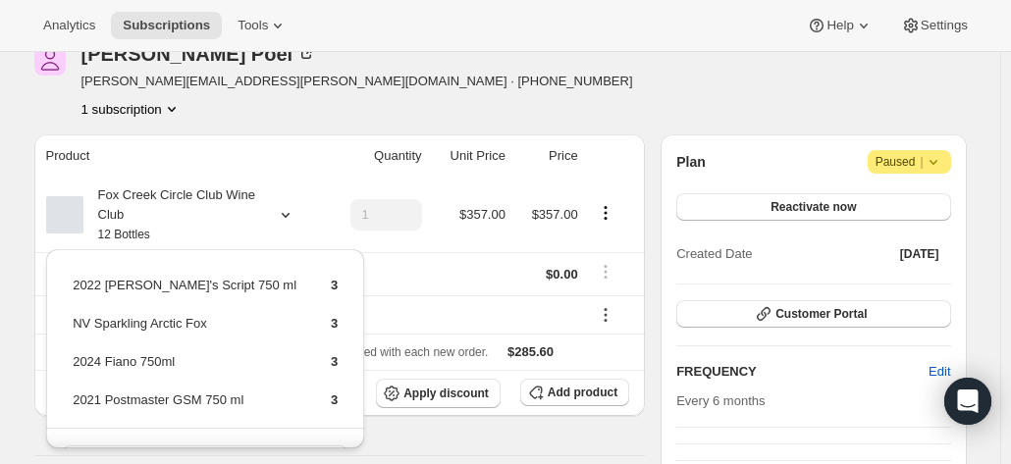
click at [350, 111] on div "[PERSON_NAME] [PERSON_NAME][EMAIL_ADDRESS][PERSON_NAME][DOMAIN_NAME] · [PHONE_N…" at bounding box center [360, 81] width 653 height 75
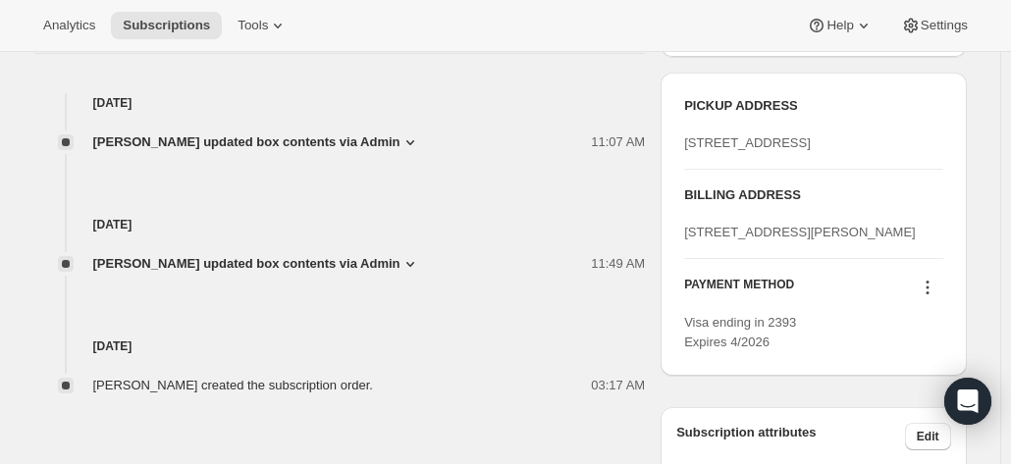
scroll to position [785, 0]
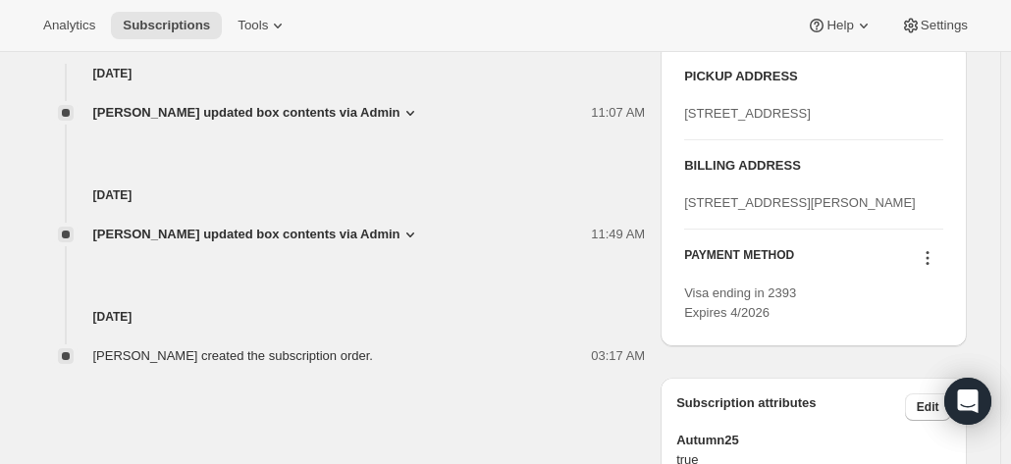
drag, startPoint x: 811, startPoint y: 284, endPoint x: 685, endPoint y: 259, distance: 128.0
click at [685, 259] on div "PICKUP ADDRESS [STREET_ADDRESS] BILLING ADDRESS [STREET_ADDRESS][PERSON_NAME] n…" at bounding box center [813, 194] width 305 height 303
copy span "[STREET_ADDRESS][PERSON_NAME]"
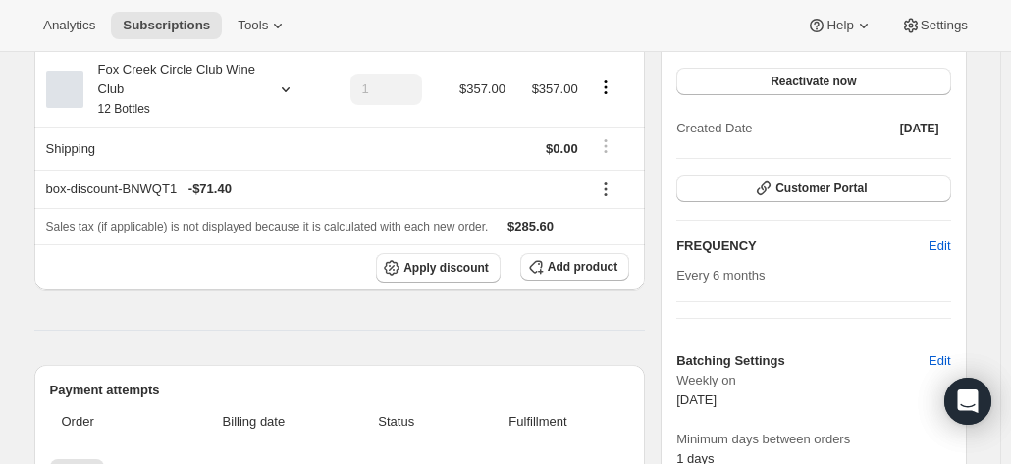
scroll to position [0, 0]
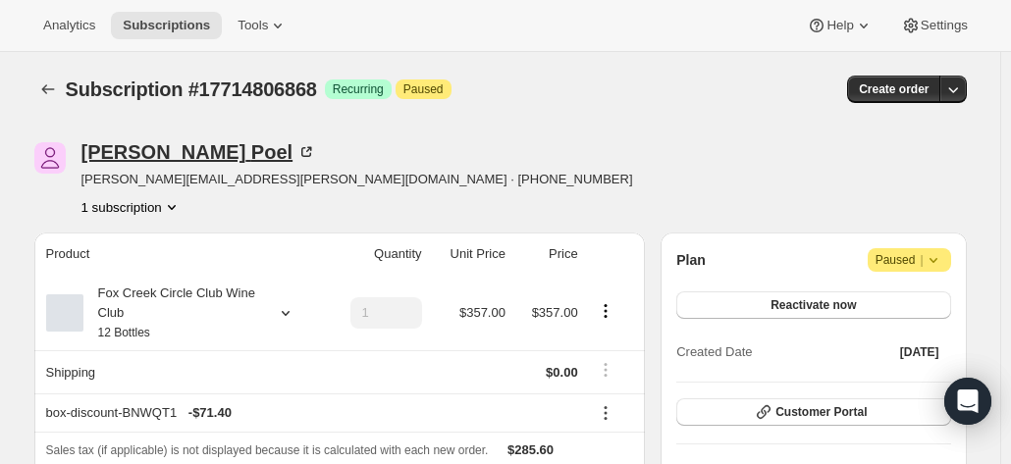
click at [296, 152] on icon at bounding box center [306, 152] width 20 height 20
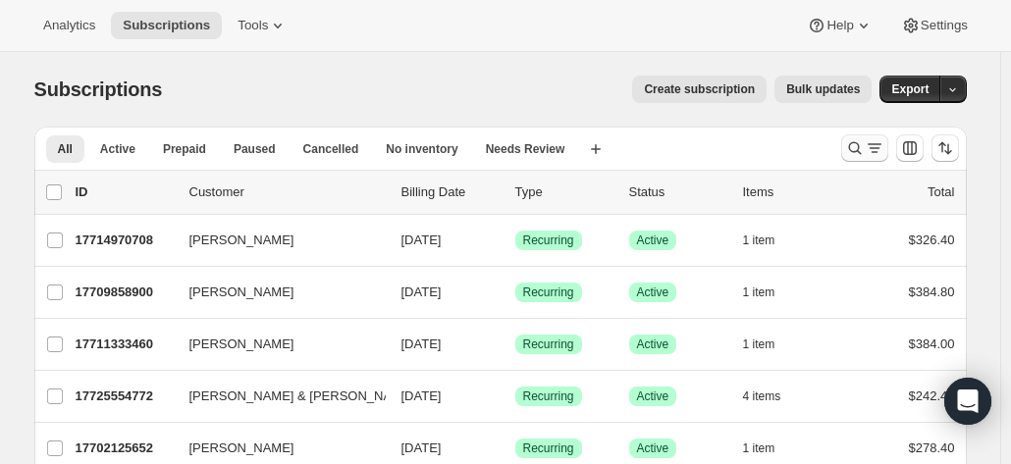
click at [854, 140] on icon "Search and filter results" at bounding box center [855, 148] width 20 height 20
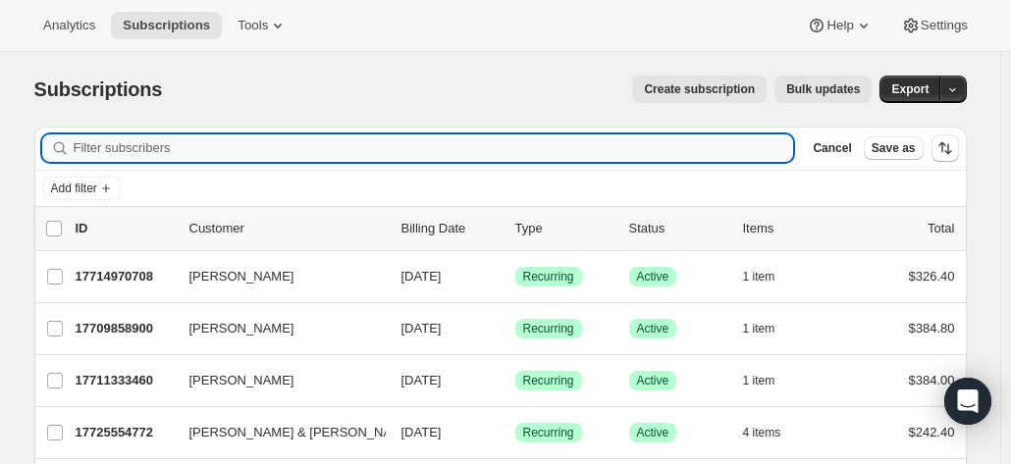
click at [206, 152] on input "Filter subscribers" at bounding box center [434, 147] width 720 height 27
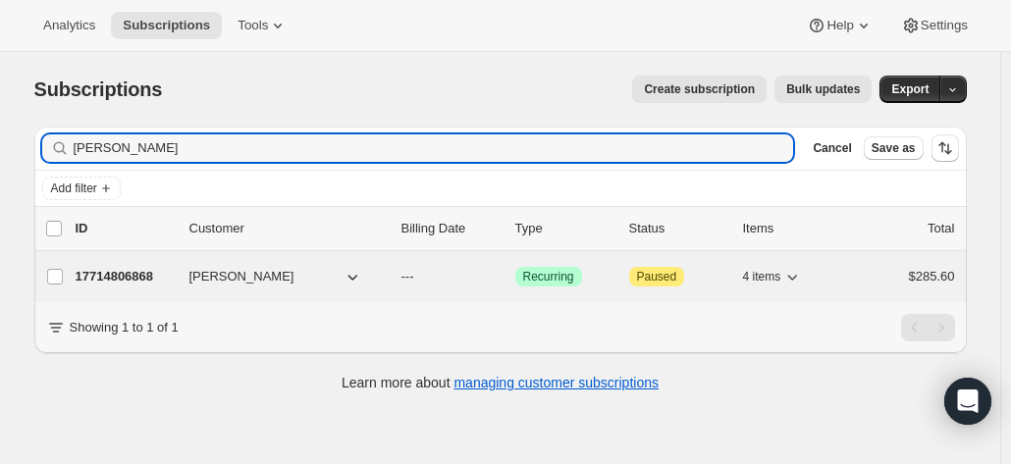
type input "[PERSON_NAME]"
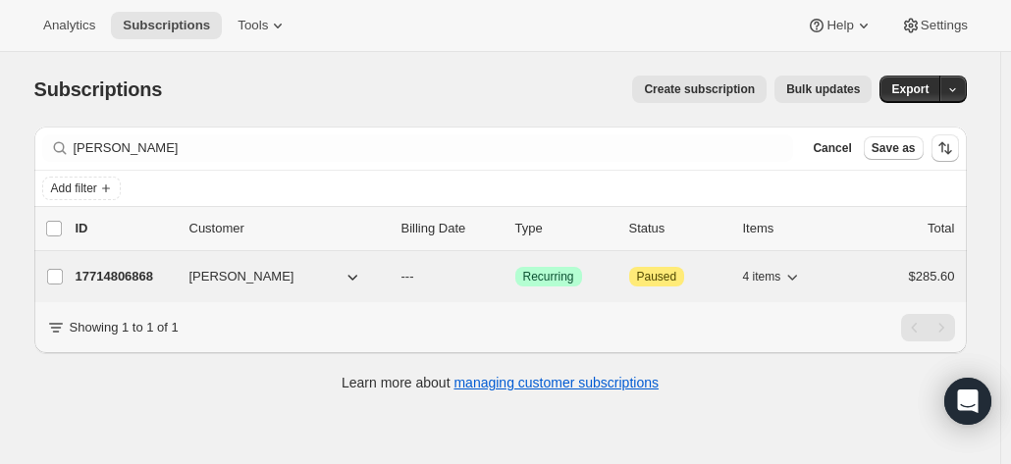
click at [155, 278] on p "17714806868" at bounding box center [125, 277] width 98 height 20
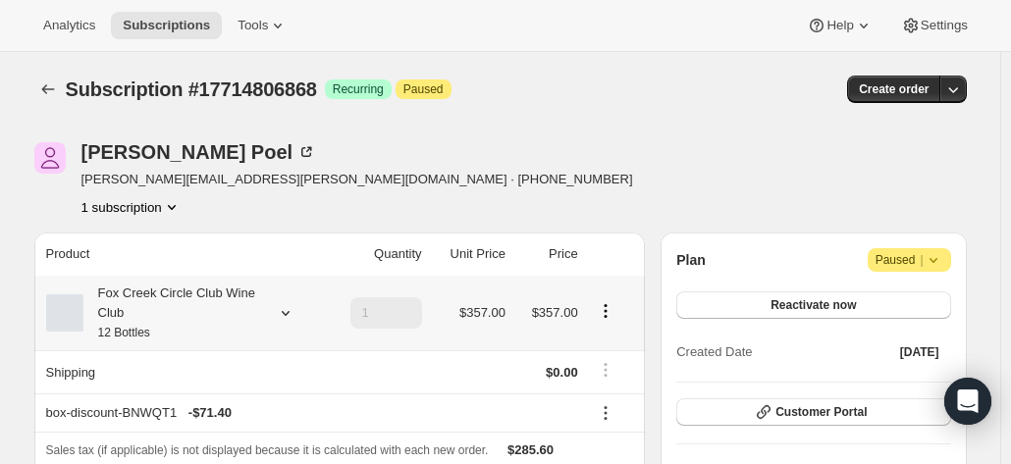
click at [260, 314] on div "Fox Creek Circle Club Wine Club 12 Bottles" at bounding box center [171, 313] width 177 height 59
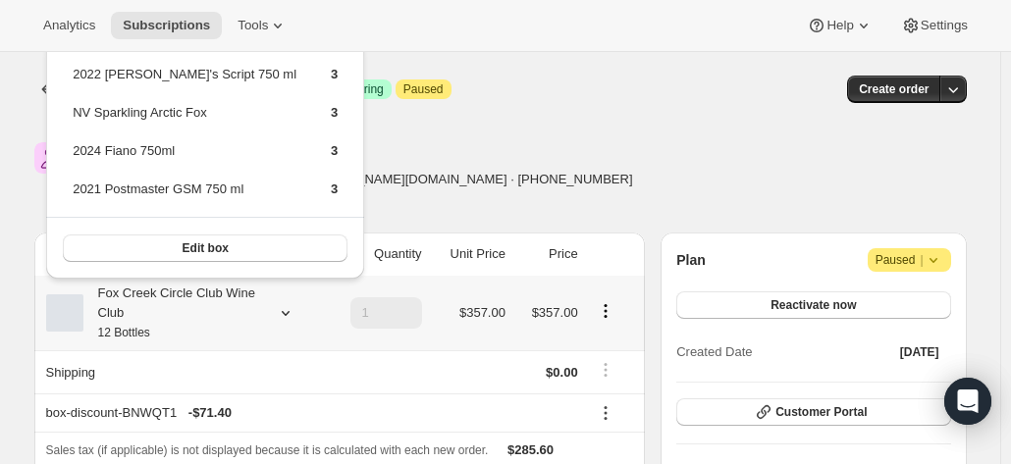
click at [260, 314] on div "Fox Creek Circle Club Wine Club 12 Bottles" at bounding box center [171, 313] width 177 height 59
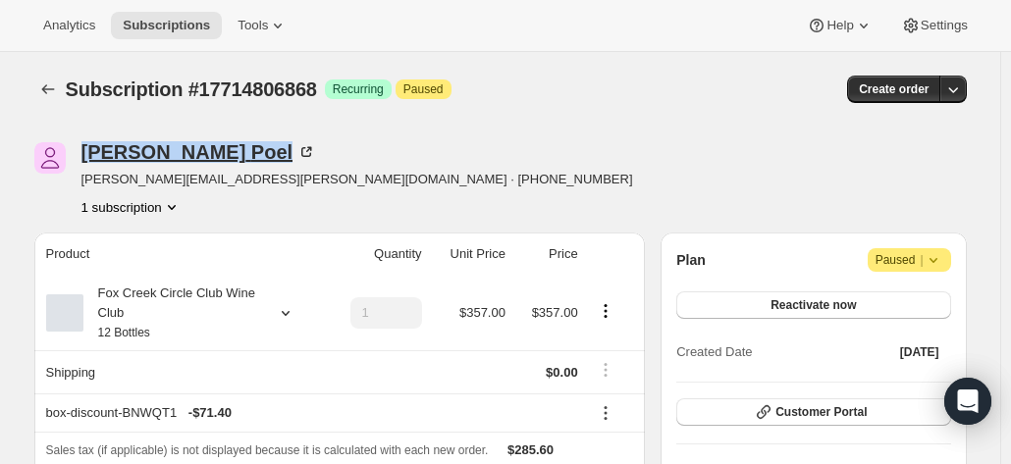
drag, startPoint x: 214, startPoint y: 154, endPoint x: 88, endPoint y: 154, distance: 125.6
click at [88, 154] on div "Kathleen Poel" at bounding box center [199, 152] width 236 height 20
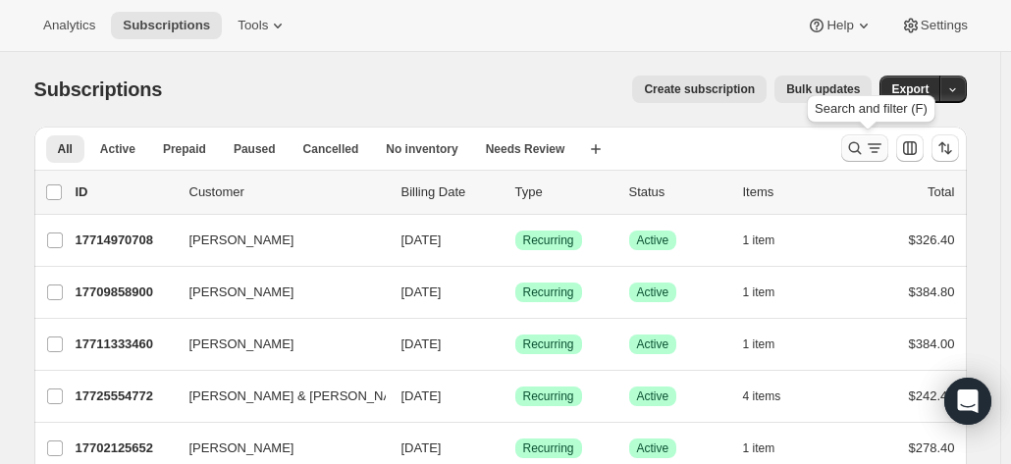
click at [857, 148] on icon "Search and filter results" at bounding box center [855, 148] width 20 height 20
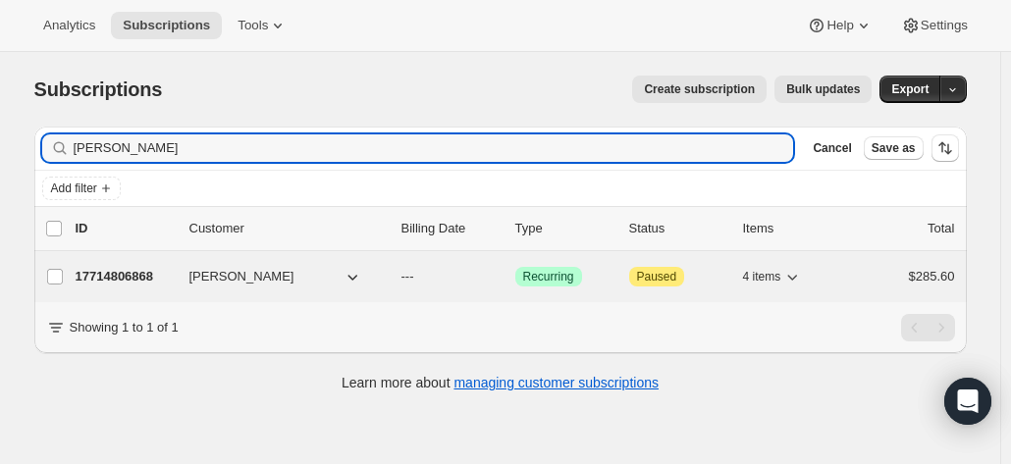
type input "[PERSON_NAME]"
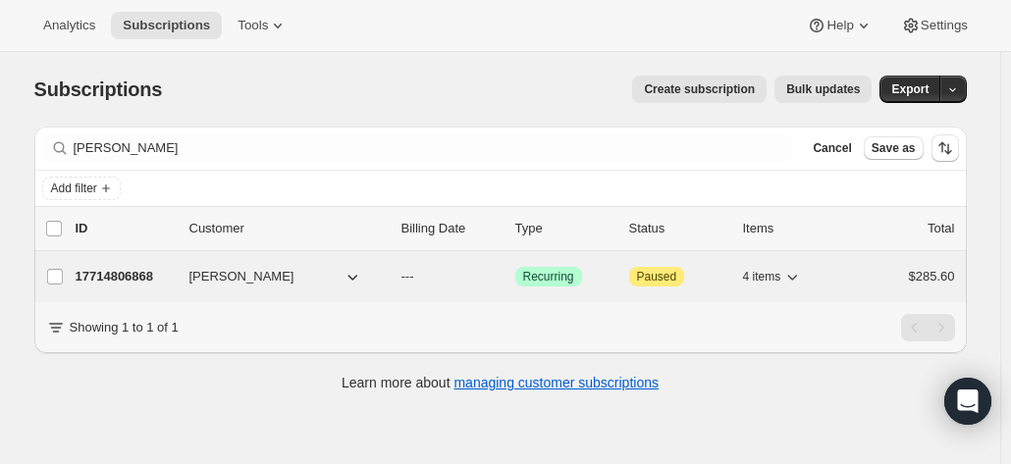
click at [140, 268] on p "17714806868" at bounding box center [125, 277] width 98 height 20
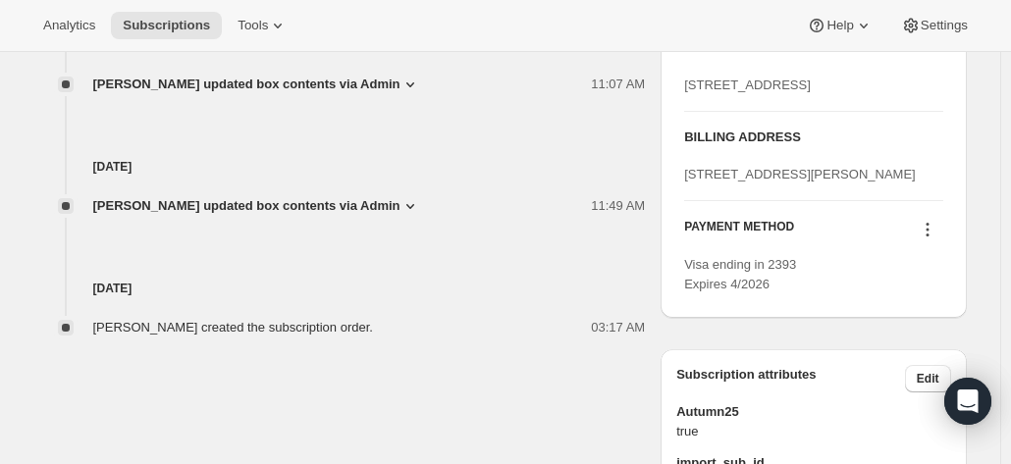
scroll to position [883, 0]
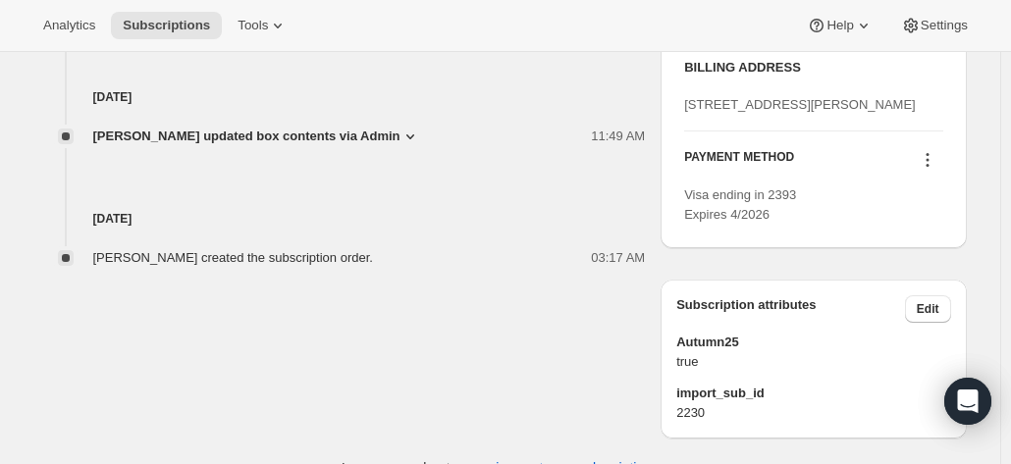
click at [926, 170] on icon at bounding box center [928, 160] width 20 height 20
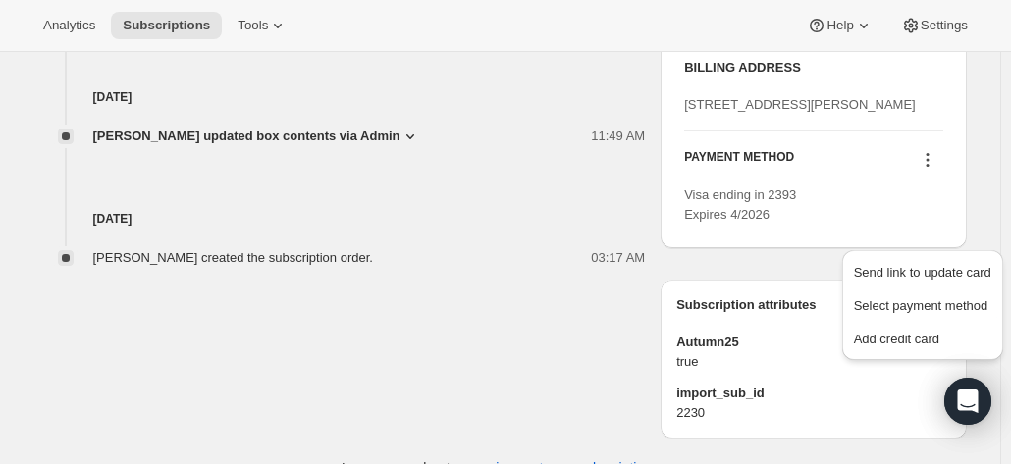
click at [926, 170] on icon at bounding box center [928, 160] width 20 height 20
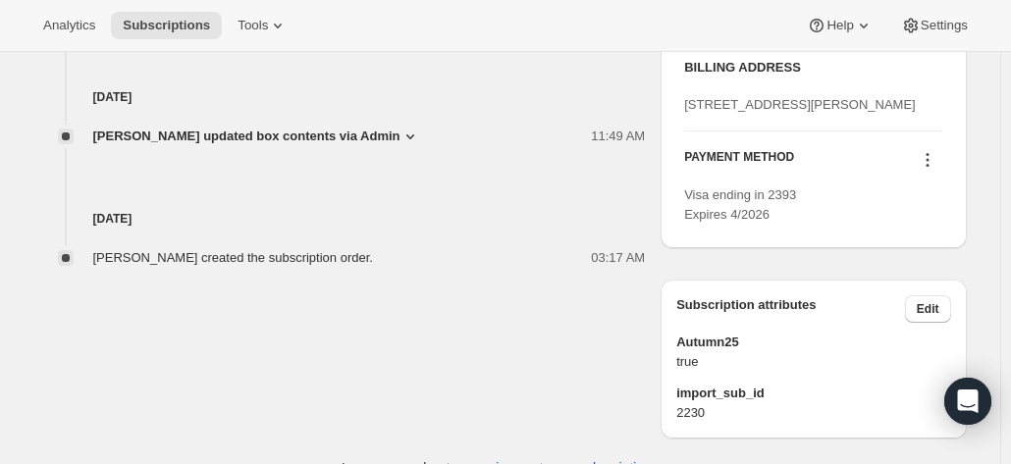
click at [927, 170] on icon at bounding box center [928, 160] width 20 height 20
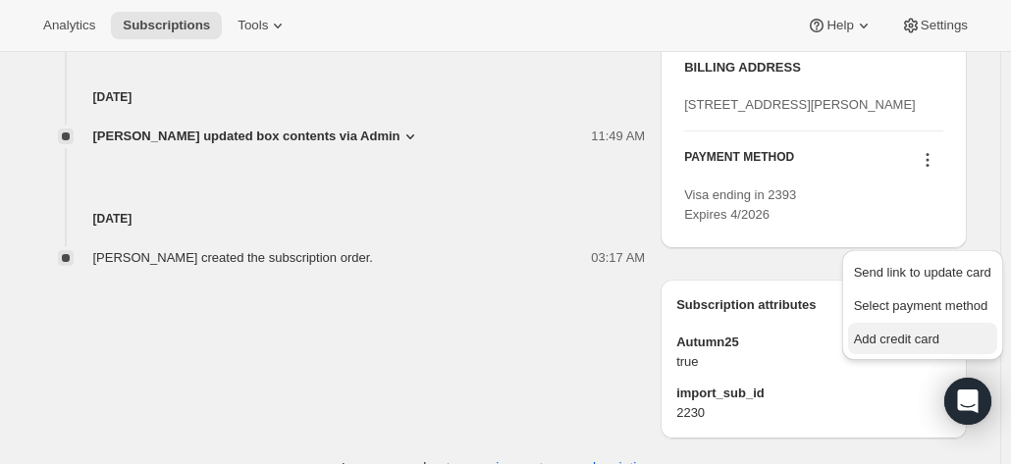
click at [884, 341] on span "Add credit card" at bounding box center [896, 339] width 85 height 15
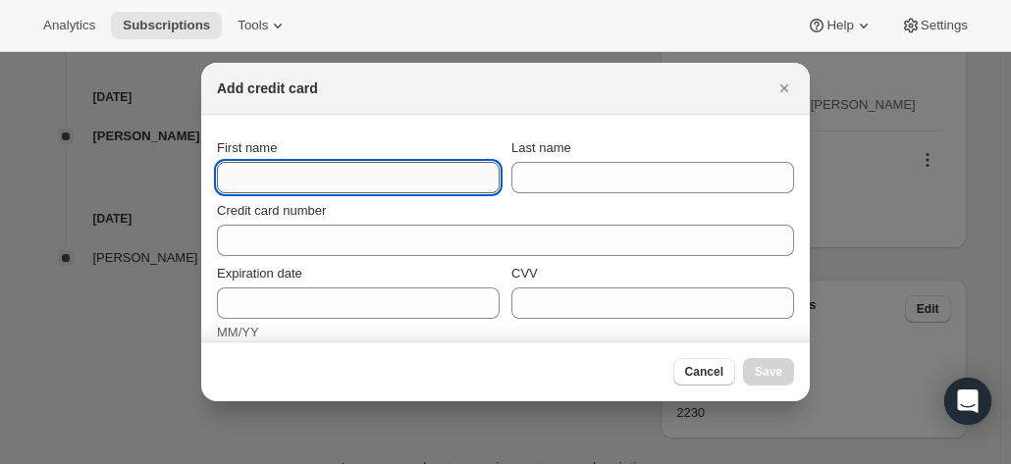
click at [331, 178] on input "First name" at bounding box center [358, 177] width 283 height 31
paste input "Kathleen Poel 2/123 Wungan Street Macleod Victoria 3085 Australia +61 438 328 5…"
drag, startPoint x: 300, startPoint y: 185, endPoint x: 8, endPoint y: 164, distance: 293.3
click at [287, 178] on input "Kathleen Poel 2/123 Wungan Street Macleod Victoria 3085 Australia +61 438 328 5…" at bounding box center [358, 177] width 283 height 31
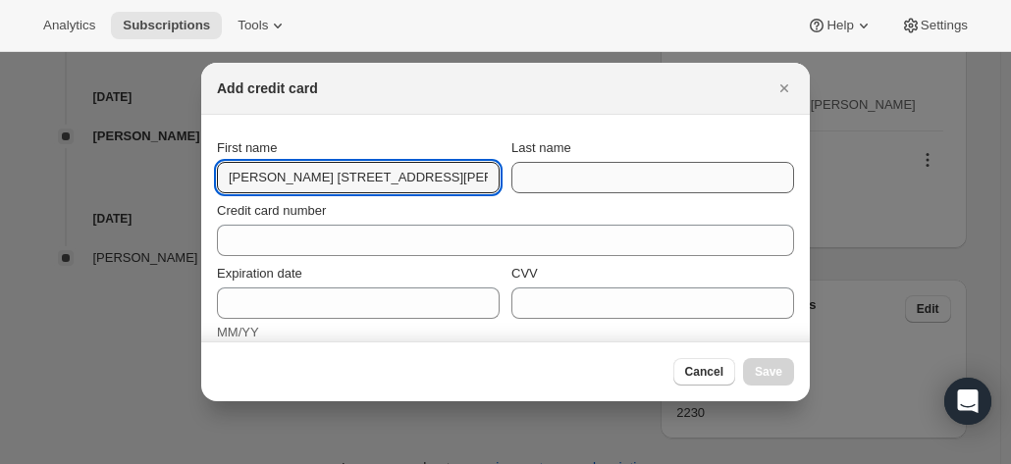
scroll to position [0, 225]
drag, startPoint x: 279, startPoint y: 184, endPoint x: 797, endPoint y: 185, distance: 518.2
click at [803, 188] on div "First name Kathleen Poel 2/123 Wungan Street Macleod Victoria 3085 Australia +6…" at bounding box center [505, 228] width 608 height 227
type input "[PERSON_NAME]"
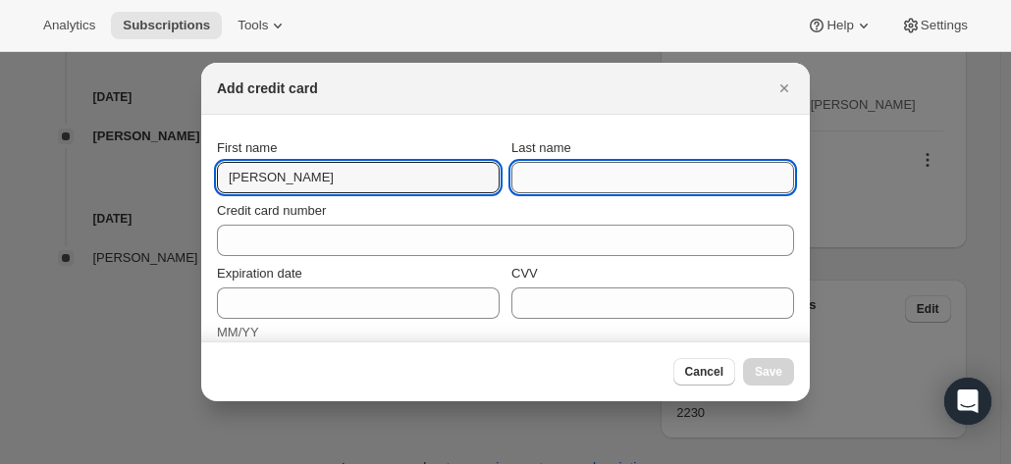
click at [515, 178] on input "Last name" at bounding box center [652, 177] width 283 height 31
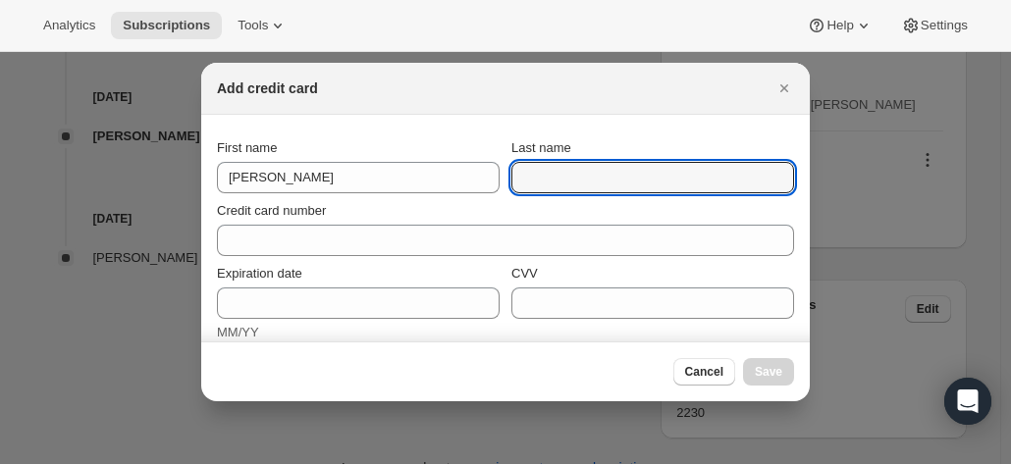
paste input "Poel 2/123 Wungan Street Macleod Victoria 3085 Australia +61 438 328 583"
drag, startPoint x: 585, startPoint y: 176, endPoint x: 354, endPoint y: 170, distance: 230.7
click at [348, 172] on div "First name Kathleen Last name Poel 2/123 Wungan Street Macleod Victoria 3085 Au…" at bounding box center [505, 165] width 577 height 55
click at [590, 168] on input "Poel 2/123 Wungan Street Macleod Victoria 3085 Australia +61 438 328 583" at bounding box center [652, 177] width 283 height 31
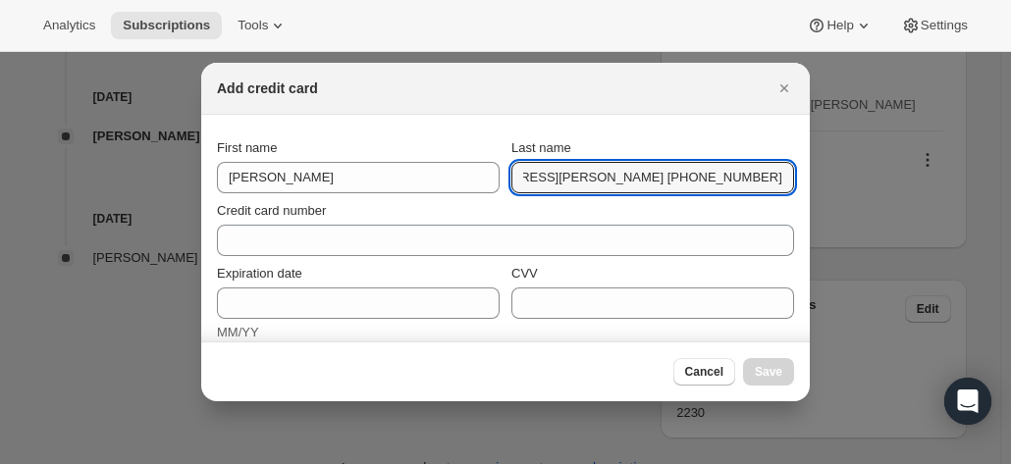
drag, startPoint x: 549, startPoint y: 180, endPoint x: 1016, endPoint y: 173, distance: 467.2
click at [1010, 177] on html "Analytics Subscriptions Tools Help Settings Skip to content Subscription #17714…" at bounding box center [505, 232] width 1011 height 464
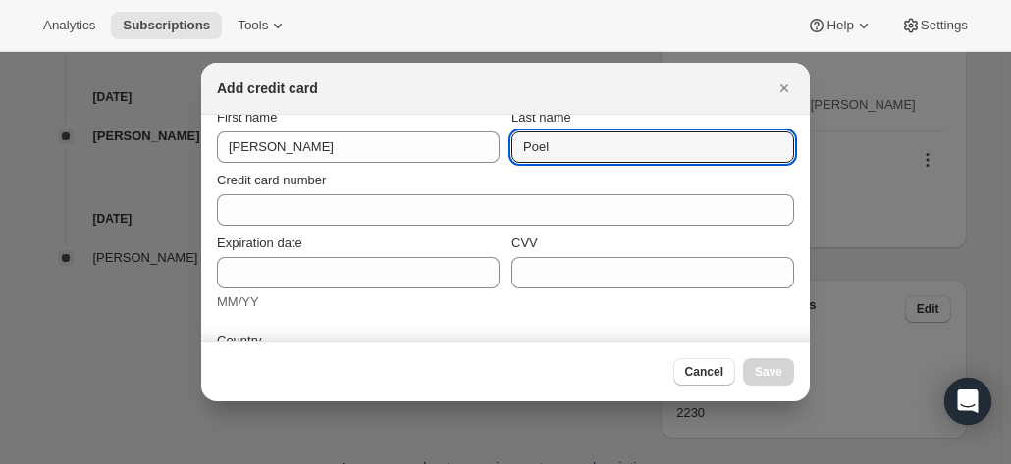
scroll to position [0, 0]
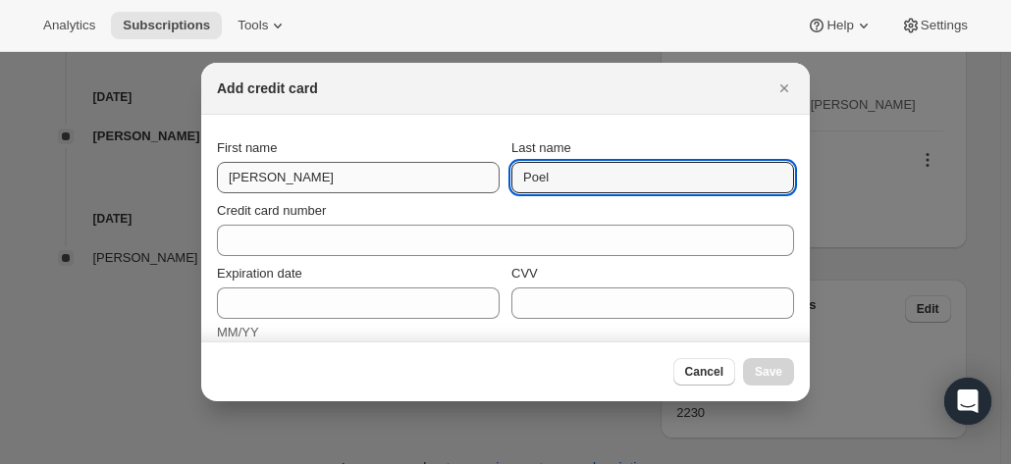
drag, startPoint x: 518, startPoint y: 178, endPoint x: 468, endPoint y: 172, distance: 50.4
click at [453, 174] on div "First name Kathleen Last name Poel" at bounding box center [505, 165] width 577 height 55
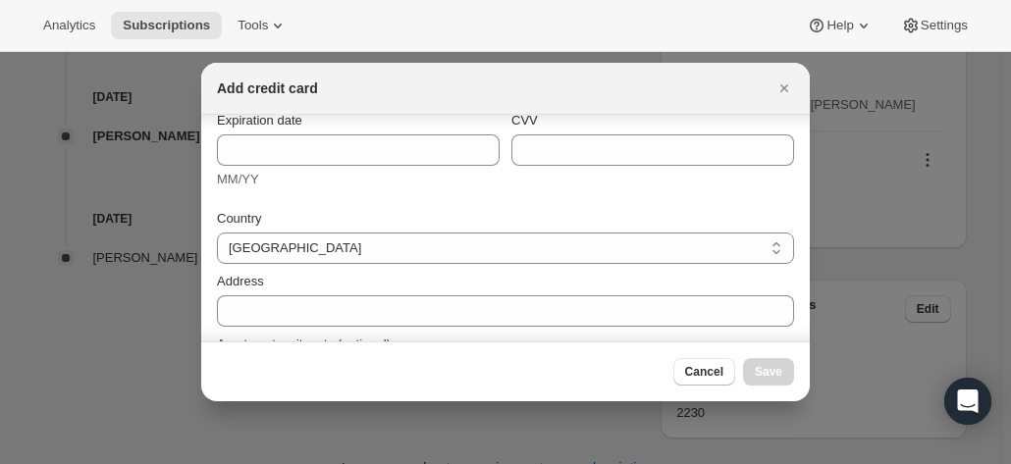
scroll to position [196, 0]
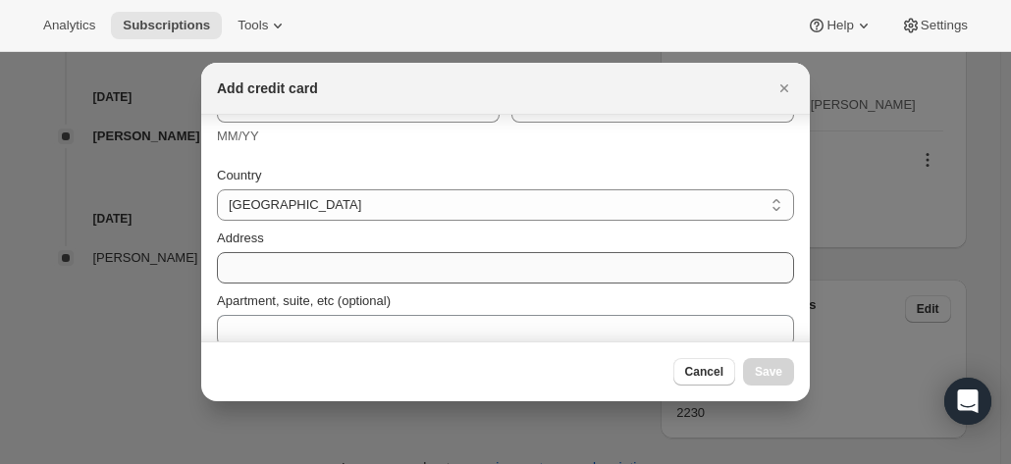
type input "Poel"
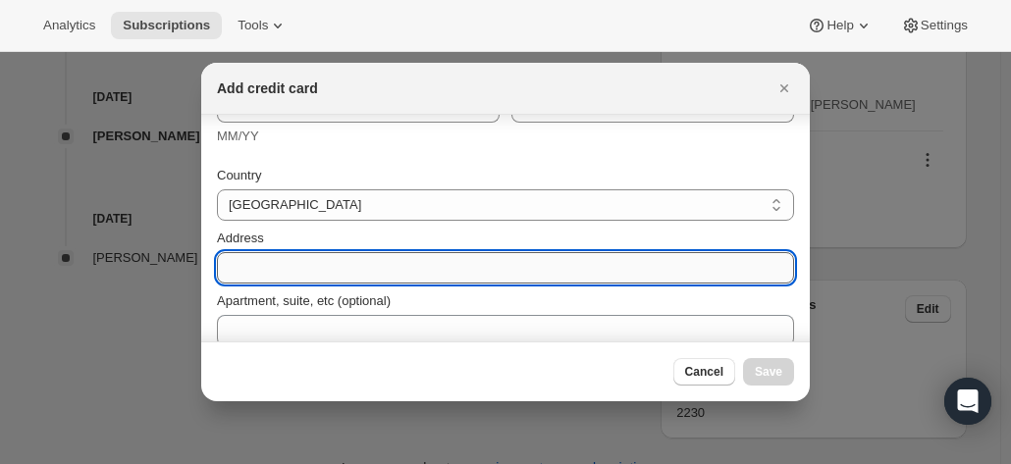
click at [267, 264] on input "Address" at bounding box center [505, 267] width 577 height 31
paste input "2/123 Wungan Street Macleod Victoria 3085 Australia +61 438 328 583"
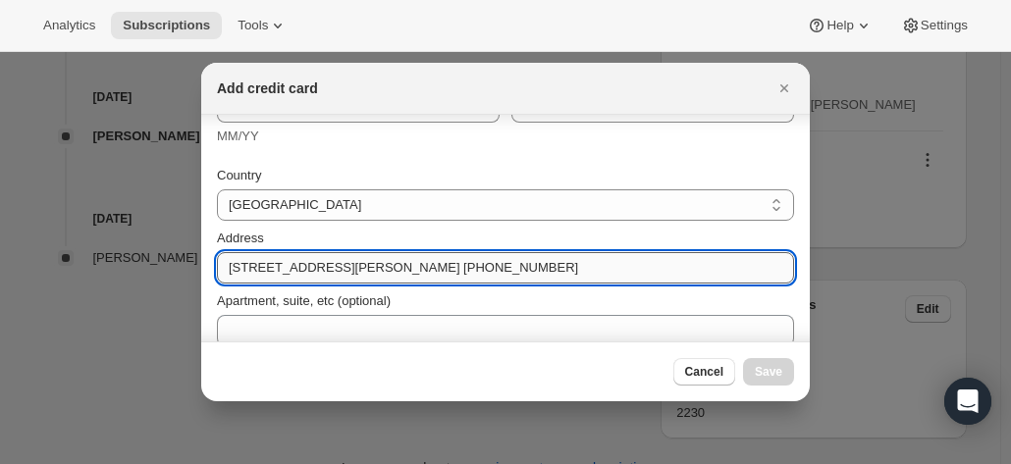
click at [339, 270] on input "2/123 Wungan Street Macleod Victoria 3085 Australia +61 438 328 583" at bounding box center [505, 267] width 577 height 31
drag, startPoint x: 353, startPoint y: 269, endPoint x: 773, endPoint y: 260, distance: 420.1
click at [807, 267] on div "First name Kathleen Last name Poel Credit card number Expiration date MM/YY CVV…" at bounding box center [505, 228] width 608 height 227
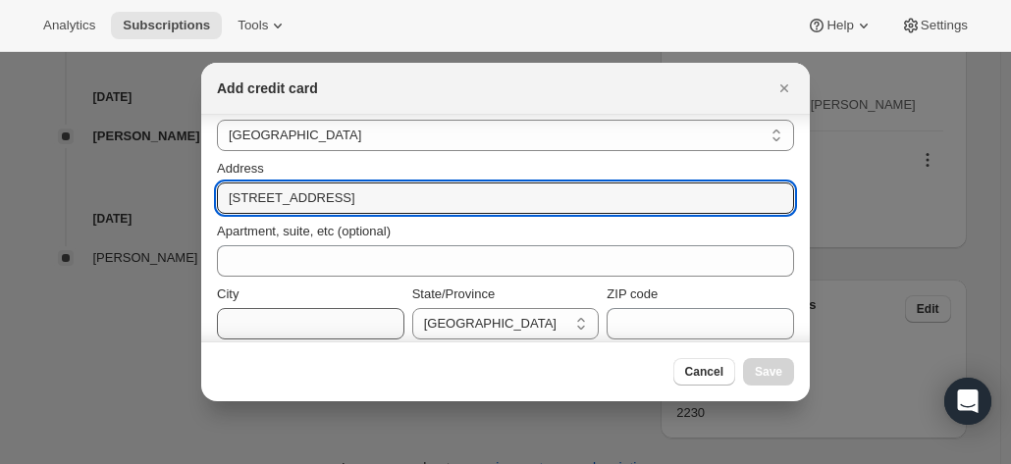
scroll to position [294, 0]
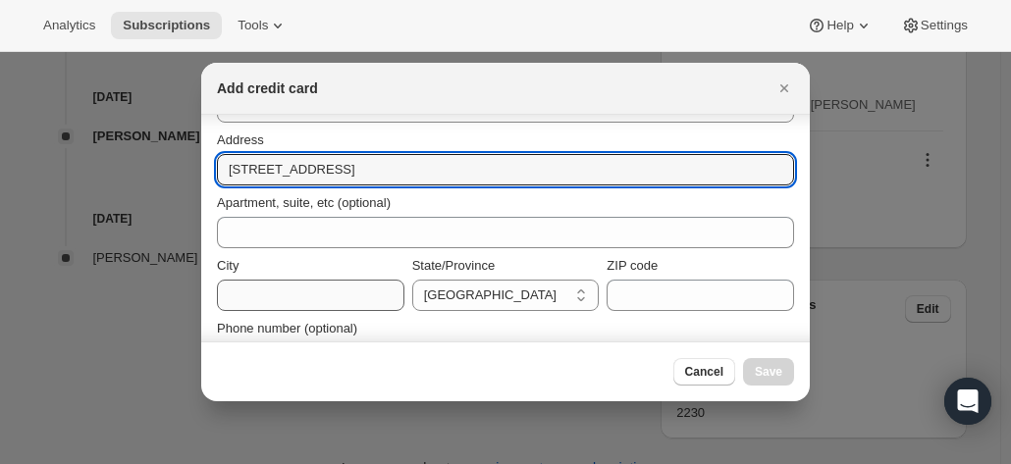
type input "2/123 Wungan Street"
click at [280, 299] on input "City" at bounding box center [310, 295] width 187 height 31
paste input "Macleod Victoria 3085 Australia +61 438 328 583"
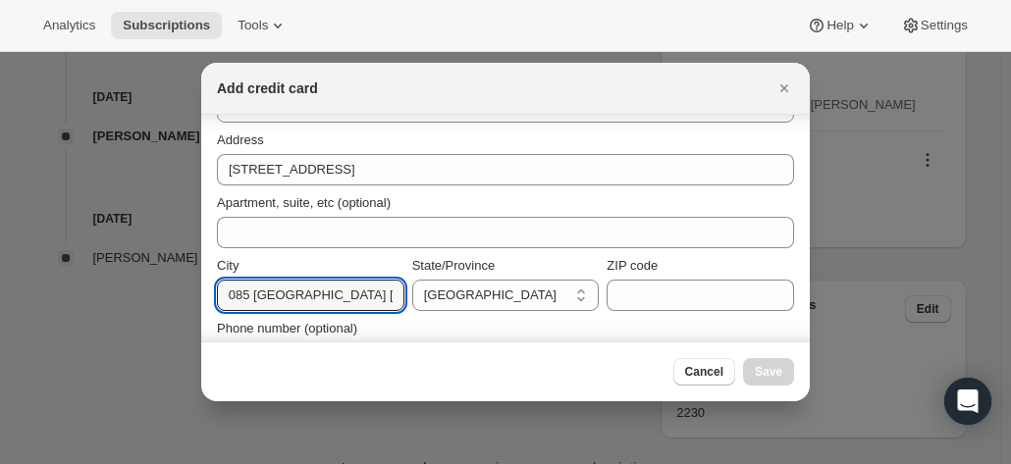
scroll to position [0, 0]
drag, startPoint x: 299, startPoint y: 299, endPoint x: -60, endPoint y: 235, distance: 365.0
click at [0, 235] on html "Analytics Subscriptions Tools Help Settings Skip to content Subscription #17714…" at bounding box center [505, 232] width 1011 height 464
click at [300, 301] on input "Macleod Victoria 3085 Australia +61 438 328 583" at bounding box center [310, 295] width 187 height 31
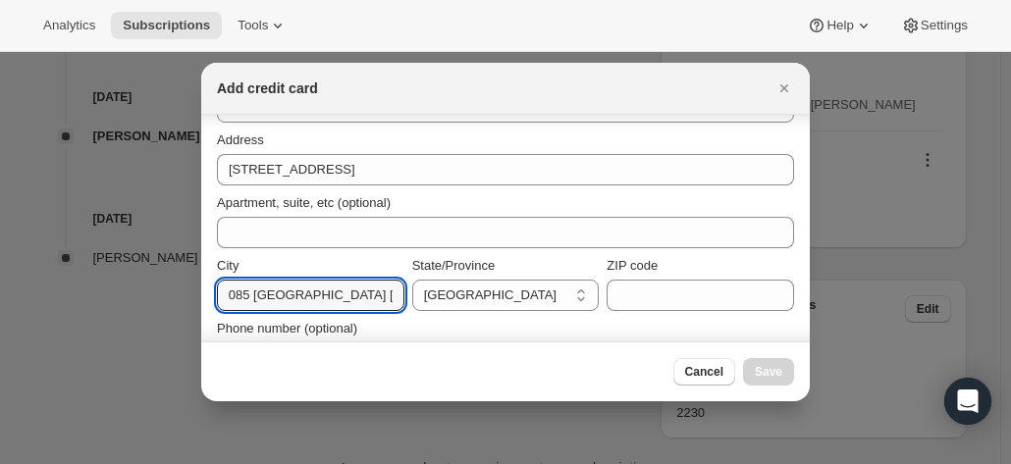
drag, startPoint x: 283, startPoint y: 297, endPoint x: 486, endPoint y: 315, distance: 203.9
click at [486, 315] on div "Country Australia Austria Belgium Canada Czech Republic Denmark Finland France …" at bounding box center [505, 215] width 577 height 318
type input "Macleod"
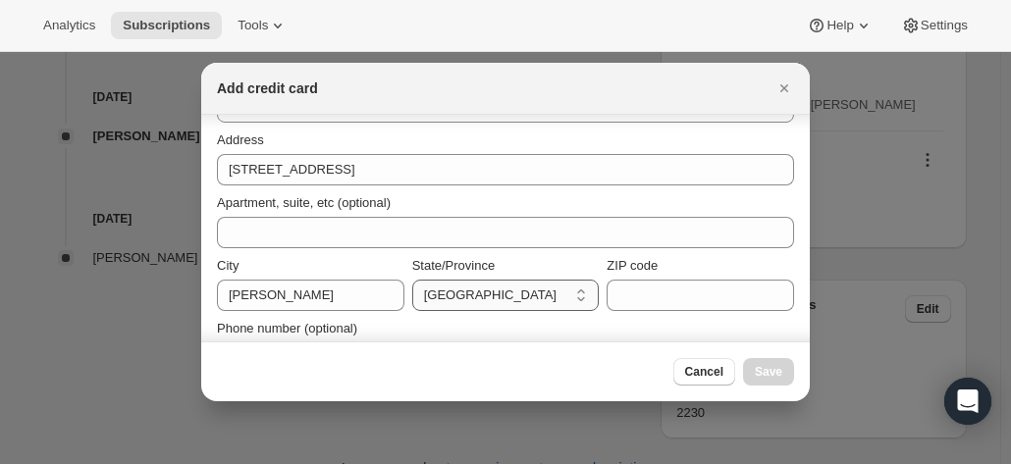
click at [493, 291] on select "Australian Capital Territory New South Wales Northern Territory Queensland Sout…" at bounding box center [505, 295] width 187 height 31
select select "VIC"
click at [412, 280] on select "Australian Capital Territory New South Wales Northern Territory Queensland Sout…" at bounding box center [505, 295] width 187 height 31
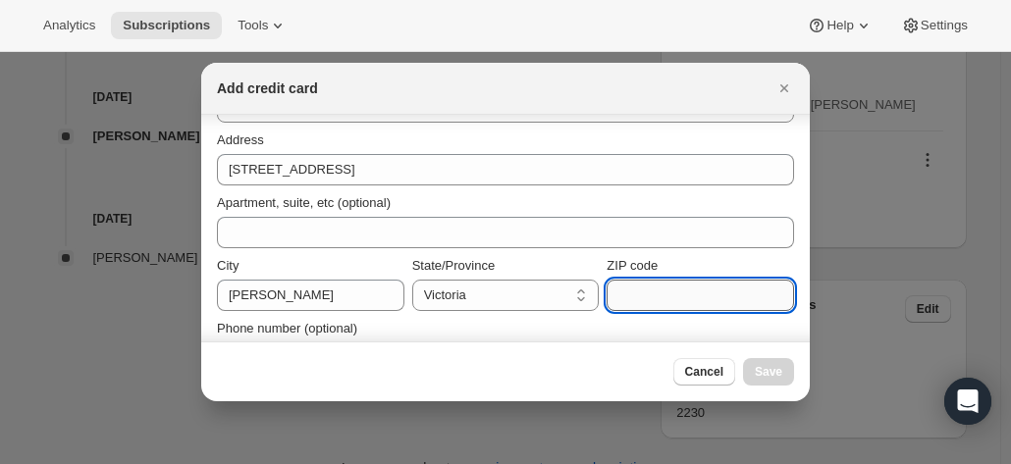
click at [634, 297] on input "ZIP code" at bounding box center [700, 295] width 187 height 31
paste input "Victoria 3085 Australia +61 438 328 583"
click at [501, 291] on div "City Macleod State/Province Australian Capital Territory New South Wales Northe…" at bounding box center [505, 283] width 577 height 55
click at [669, 299] on input "Victoria 3085 Australia +61 438 328 583" at bounding box center [700, 295] width 187 height 31
click at [656, 295] on input "Victoria 3085 Australia +61 438 328 583" at bounding box center [700, 295] width 187 height 31
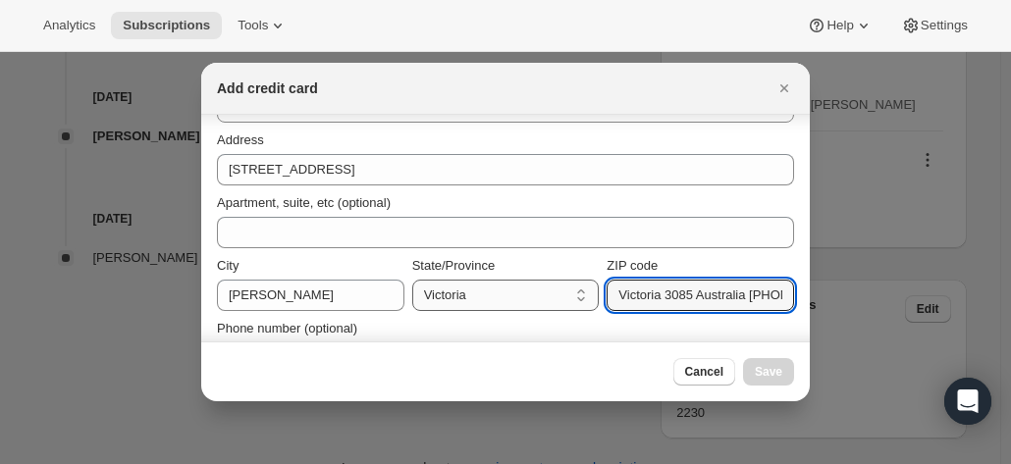
drag, startPoint x: 659, startPoint y: 295, endPoint x: 517, endPoint y: 282, distance: 142.0
click at [511, 285] on div "City Macleod State/Province Australian Capital Territory New South Wales Northe…" at bounding box center [505, 283] width 577 height 55
drag, startPoint x: 642, startPoint y: 295, endPoint x: 857, endPoint y: 295, distance: 214.9
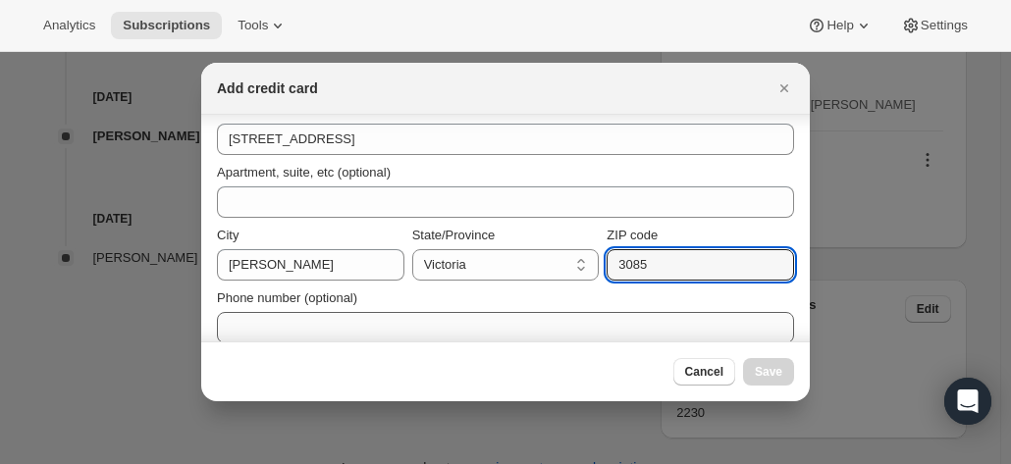
scroll to position [342, 0]
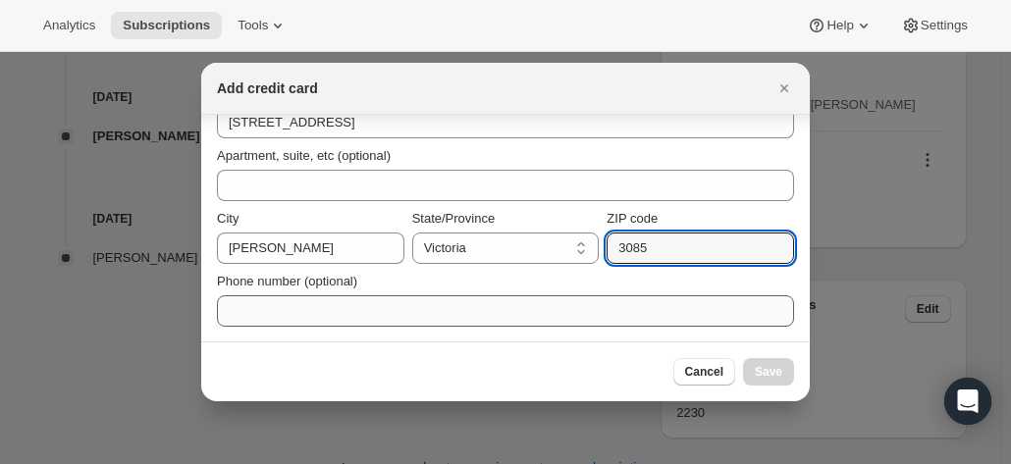
type input "3085"
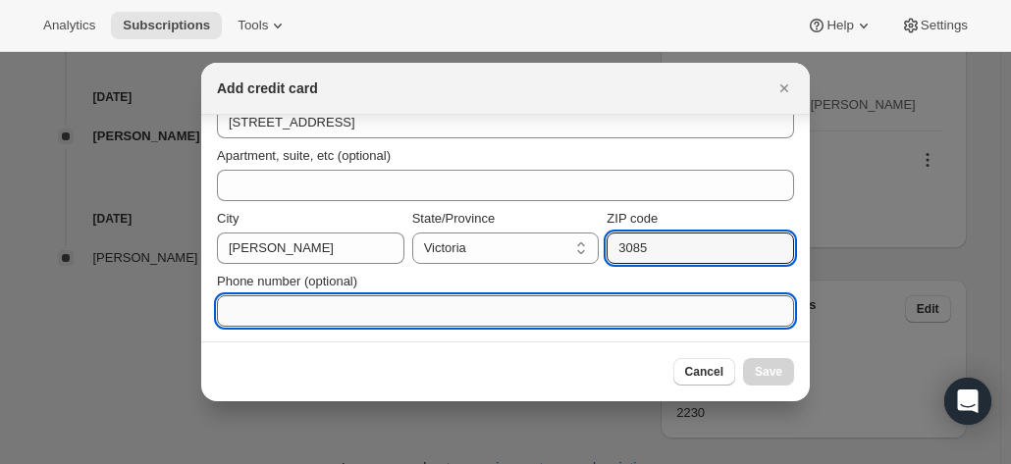
click at [314, 311] on input "Phone number (optional)" at bounding box center [505, 310] width 577 height 31
paste input "Australia +61 438 328 583"
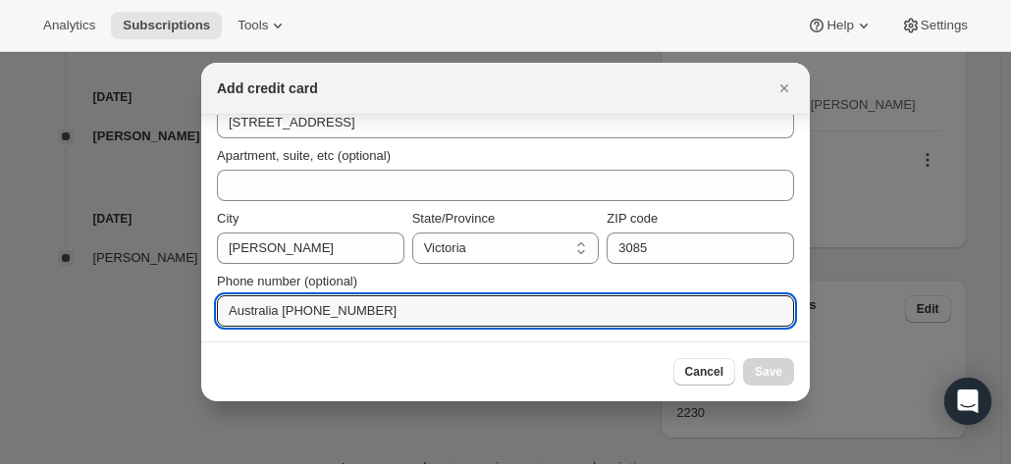
drag, startPoint x: 277, startPoint y: 309, endPoint x: 147, endPoint y: 290, distance: 131.0
click at [279, 314] on input "Australia +61 438 328 583" at bounding box center [505, 310] width 577 height 31
drag, startPoint x: 281, startPoint y: 313, endPoint x: 173, endPoint y: 303, distance: 108.4
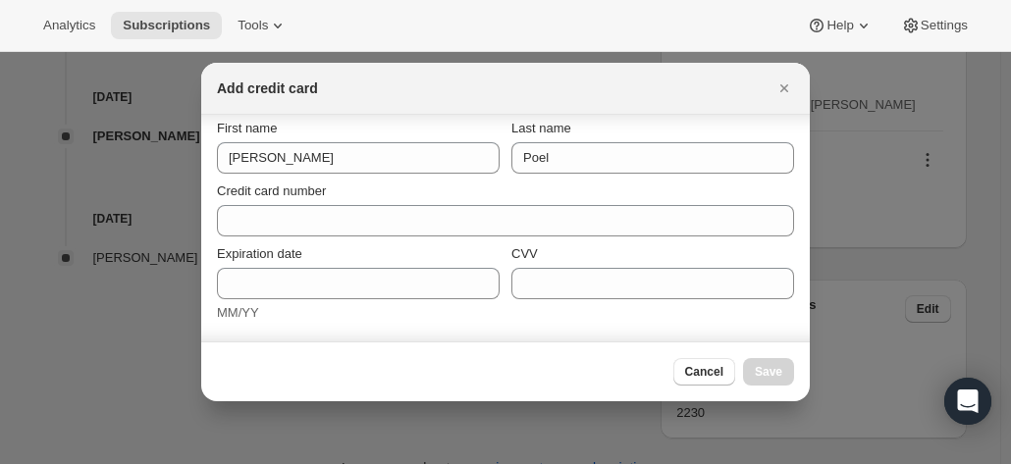
scroll to position [0, 0]
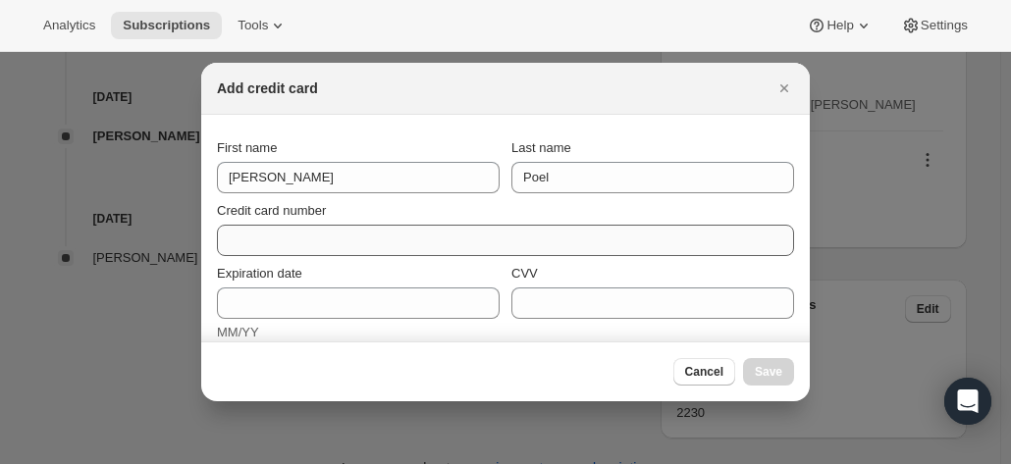
type input "+61 438 328 583"
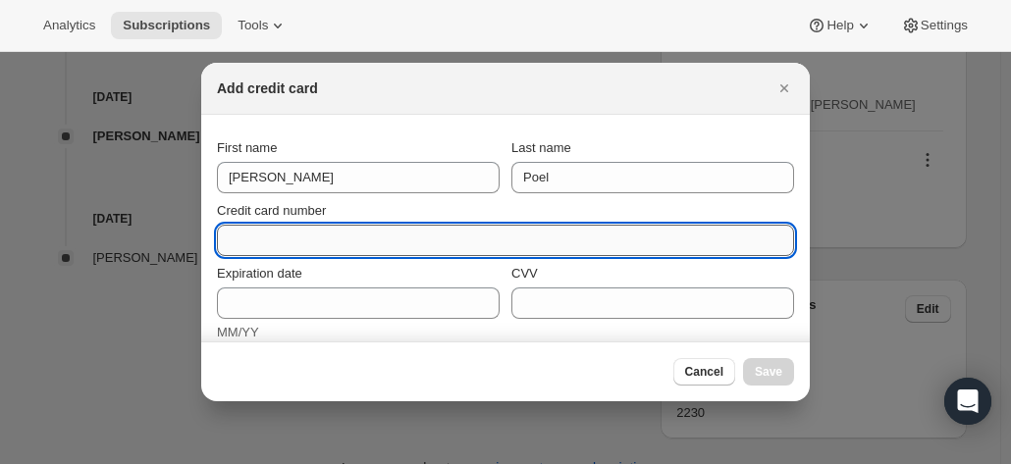
click at [325, 238] on input "Credit card number" at bounding box center [497, 240] width 561 height 31
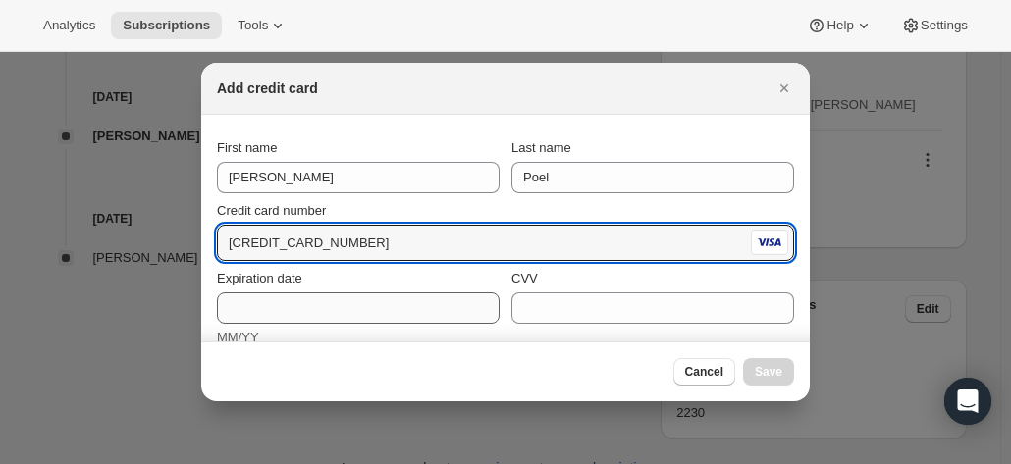
type input "4564 6800 3201 2618"
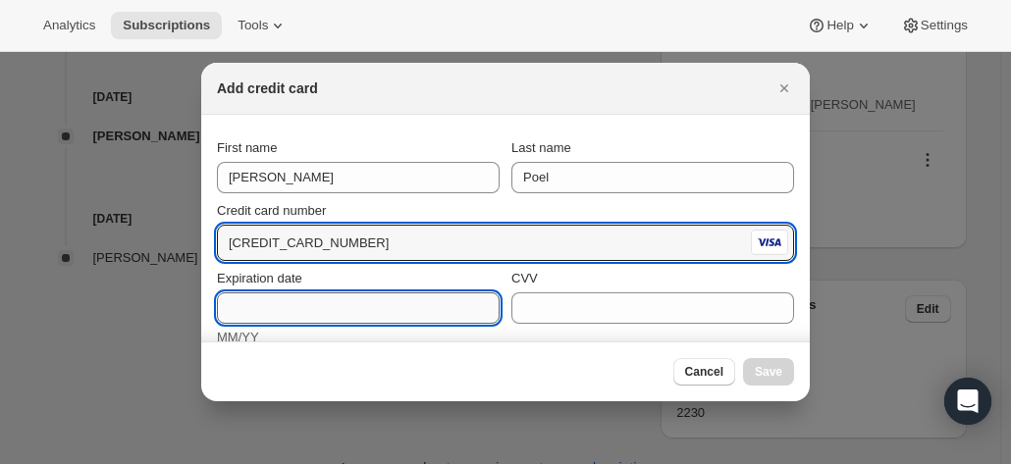
click at [238, 315] on input "Expiration date" at bounding box center [358, 307] width 283 height 31
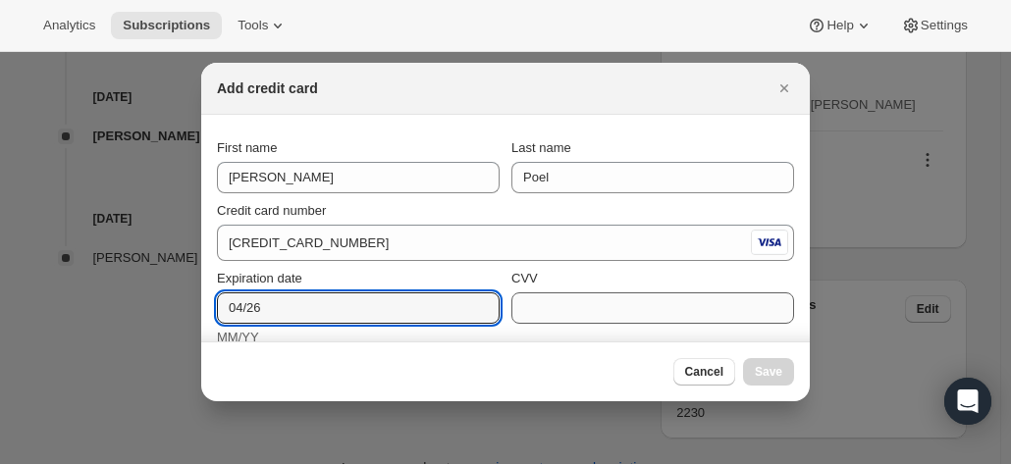
type input "04/26"
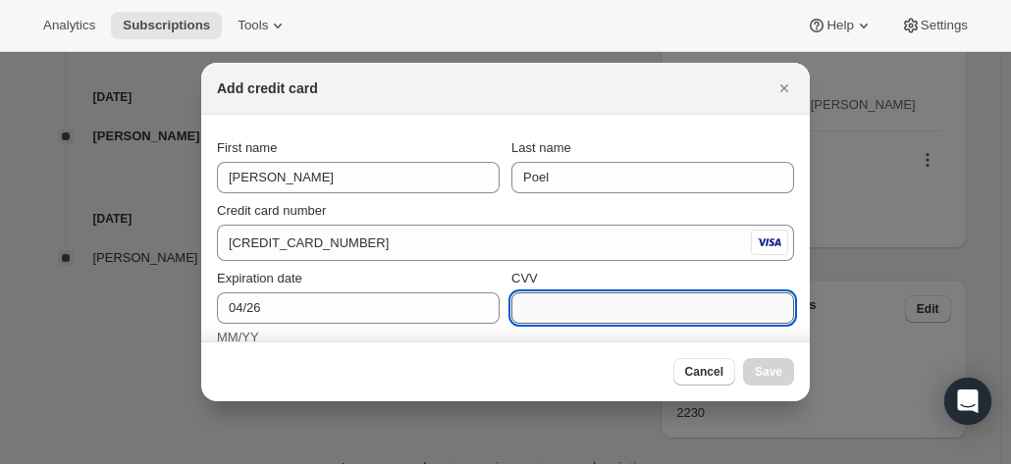
click at [565, 310] on input "CVV" at bounding box center [652, 307] width 283 height 31
type input "083"
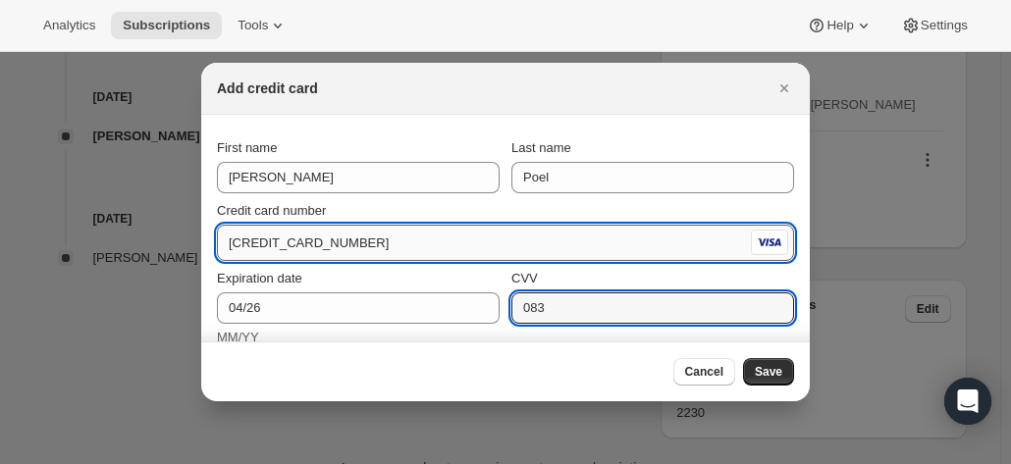
click at [392, 253] on input "4564 6800 3201 2618" at bounding box center [482, 243] width 530 height 31
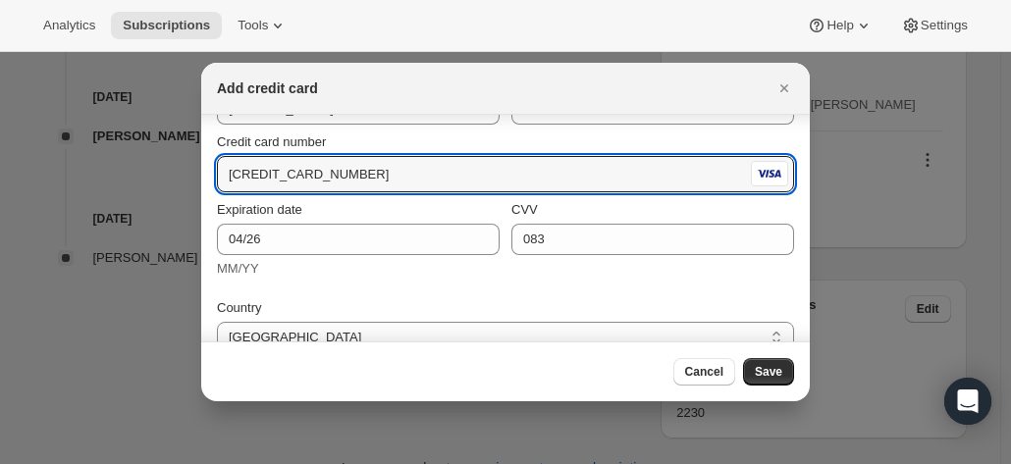
scroll to position [98, 0]
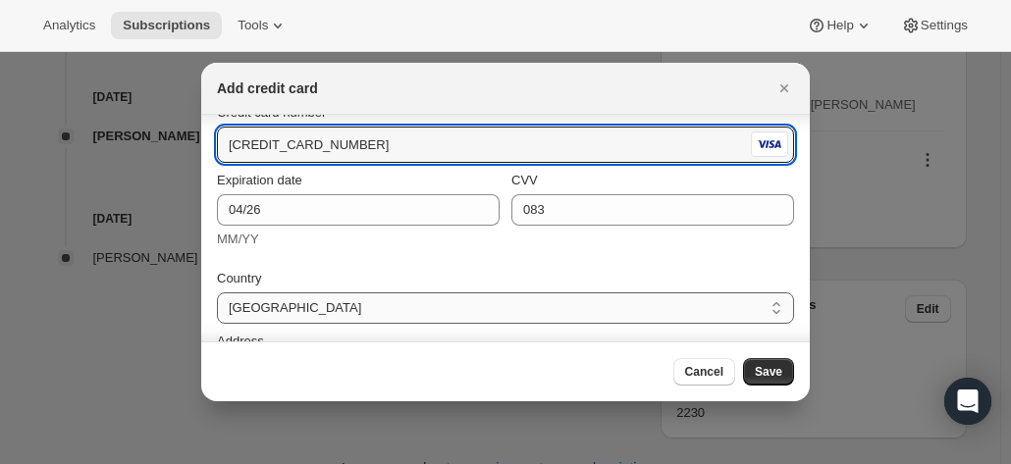
click at [320, 309] on select "Australia Austria Belgium Canada Czech Republic Denmark Finland France Germany …" at bounding box center [505, 307] width 577 height 31
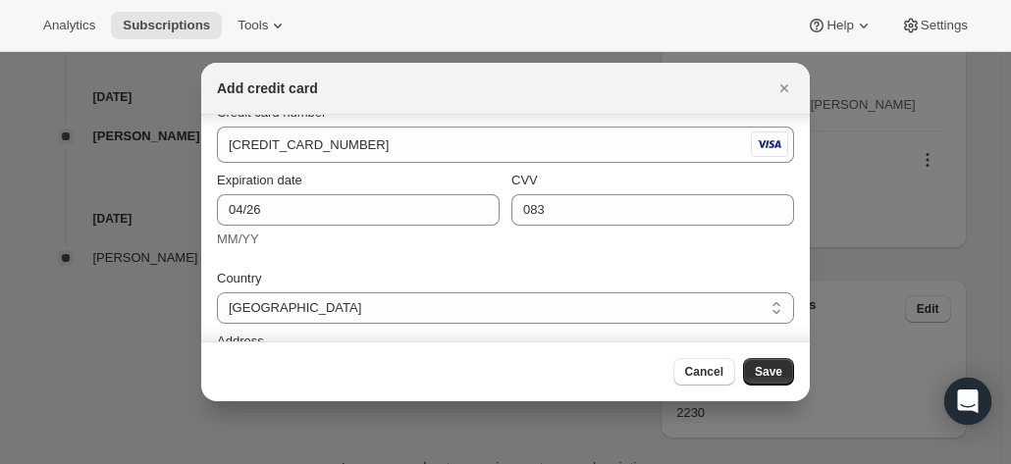
click at [883, 280] on div at bounding box center [505, 232] width 1011 height 464
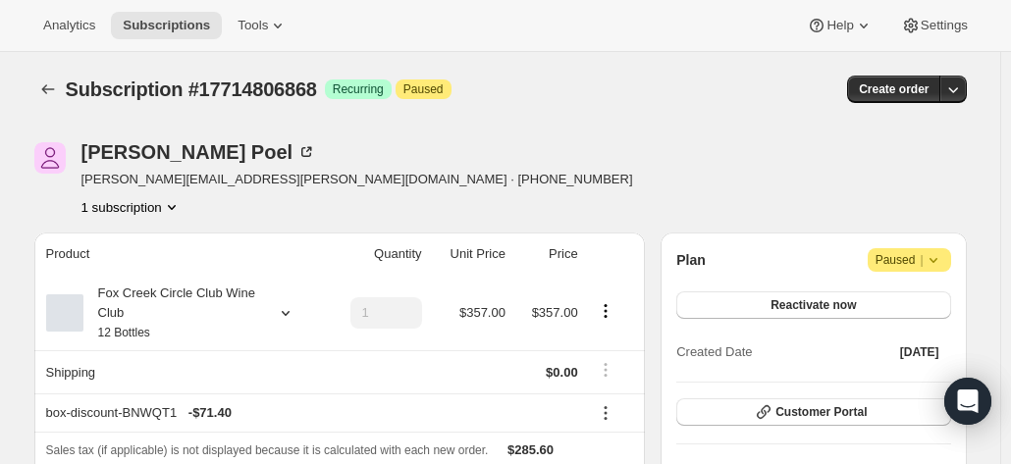
scroll to position [883, 0]
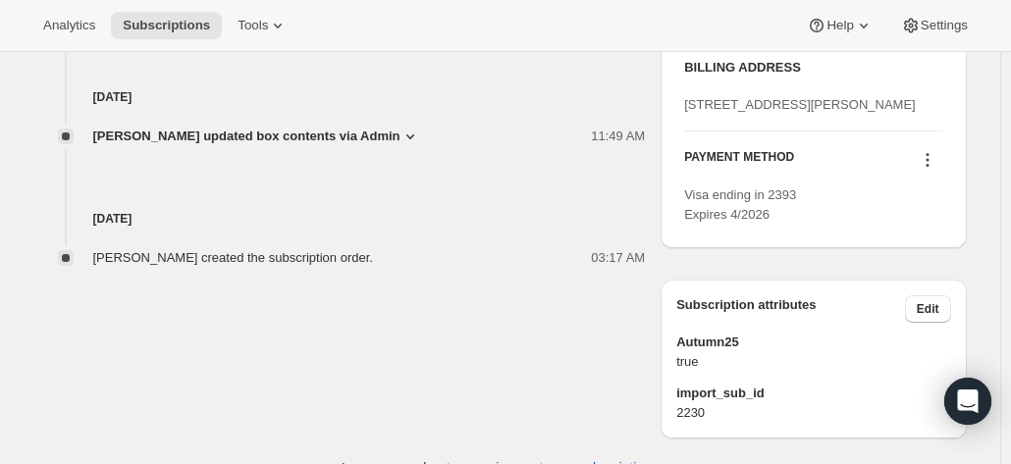
click at [928, 162] on icon at bounding box center [926, 160] width 3 height 3
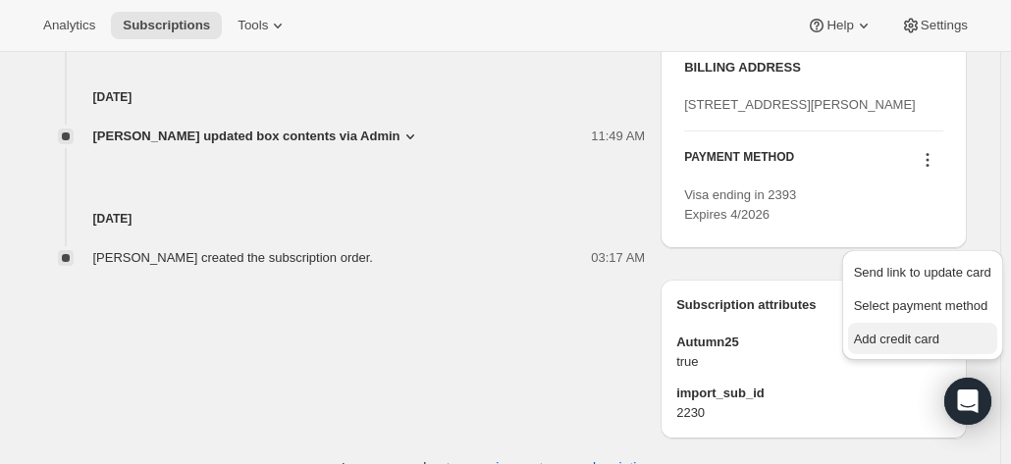
click at [892, 335] on span "Add credit card" at bounding box center [896, 339] width 85 height 15
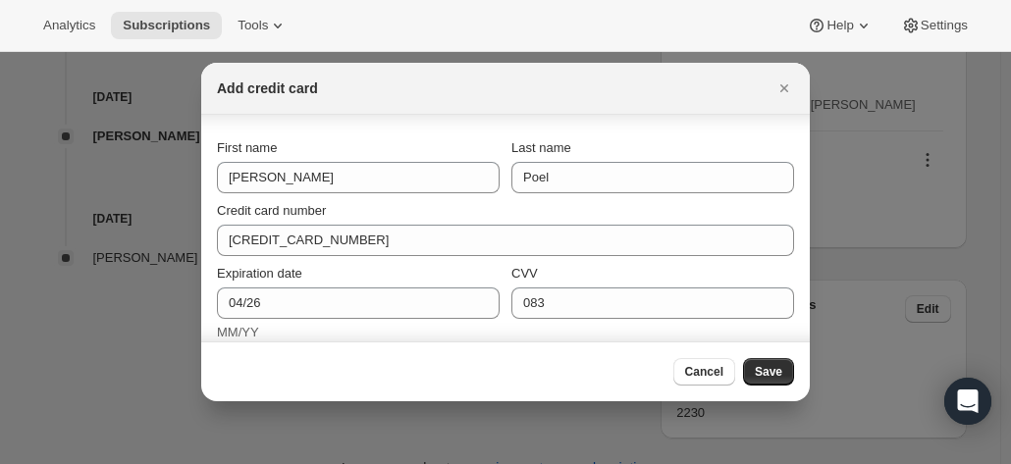
scroll to position [98, 0]
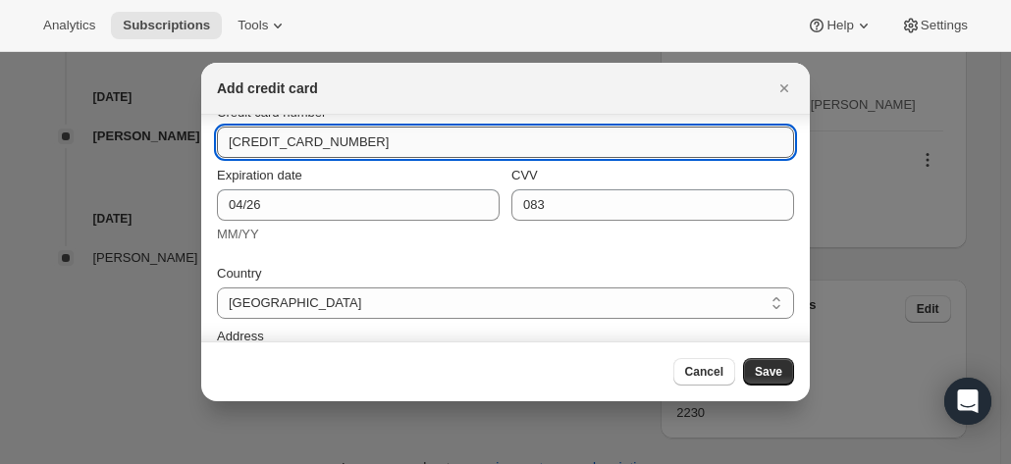
click at [234, 140] on input "4564 6800 3201 2618" at bounding box center [497, 142] width 561 height 31
click at [291, 140] on input "4564 6800 3201 2618" at bounding box center [497, 142] width 561 height 31
click at [328, 141] on input "4564 6800 3201 2618" at bounding box center [497, 142] width 561 height 31
click at [353, 142] on input "4564 6800 3201 2618" at bounding box center [497, 142] width 561 height 31
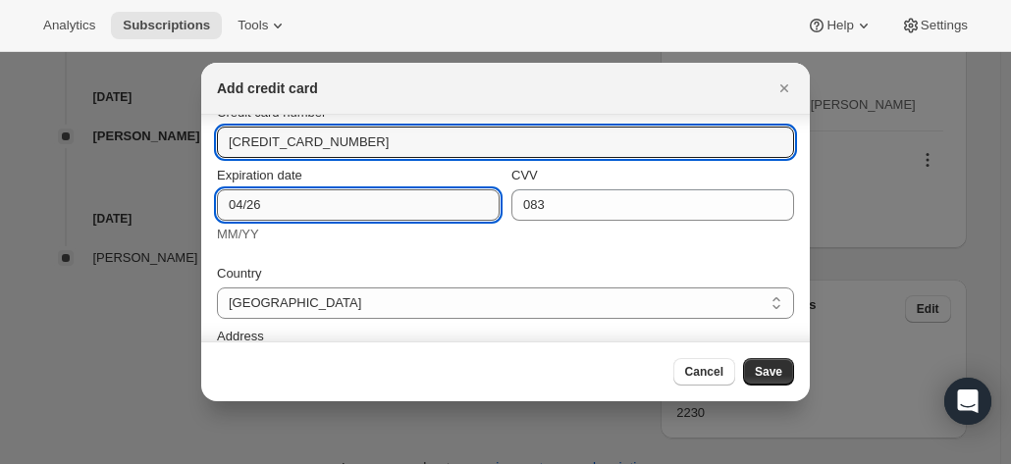
click at [294, 202] on input "04/26" at bounding box center [358, 204] width 283 height 31
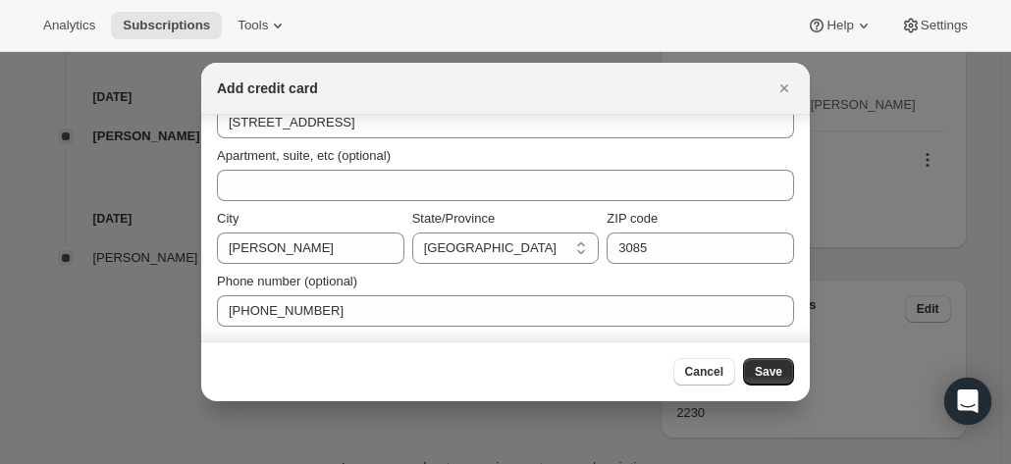
scroll to position [0, 0]
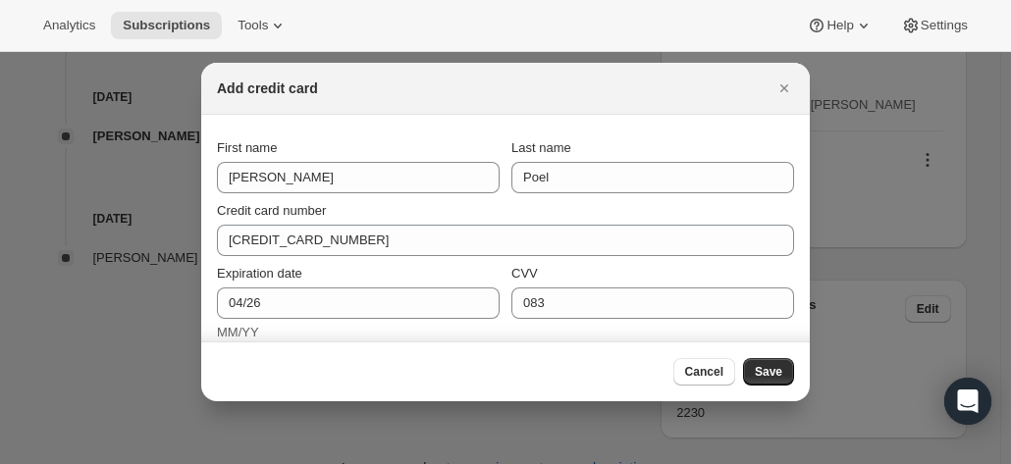
click at [770, 366] on span "Save" at bounding box center [768, 372] width 27 height 16
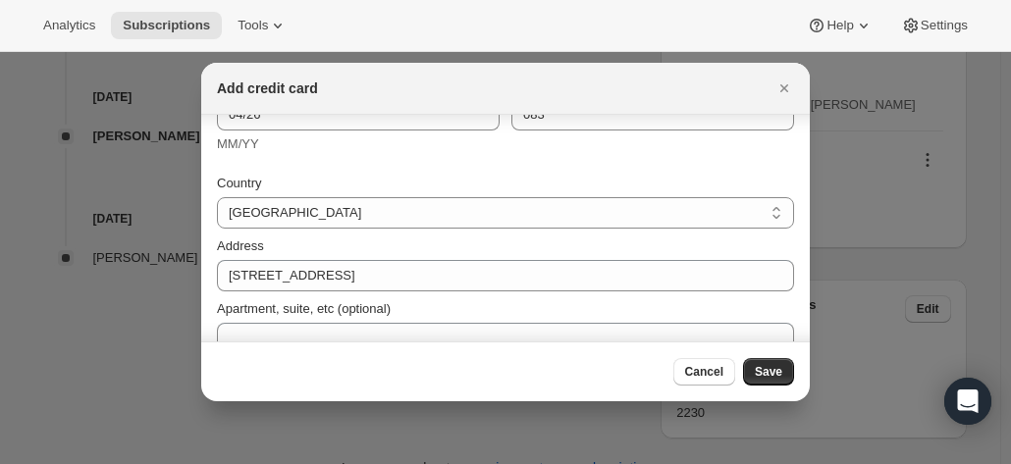
scroll to position [294, 0]
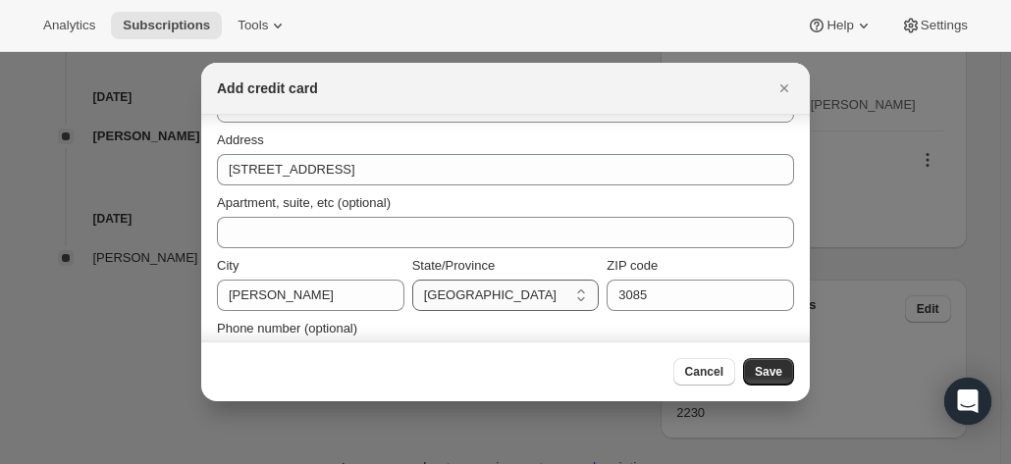
click at [472, 299] on select "Australian Capital Territory New South Wales Northern Territory Queensland Sout…" at bounding box center [505, 295] width 187 height 31
select select "VIC"
click at [412, 280] on select "Australian Capital Territory New South Wales Northern Territory Queensland Sout…" at bounding box center [505, 295] width 187 height 31
click at [771, 365] on span "Save" at bounding box center [768, 372] width 27 height 16
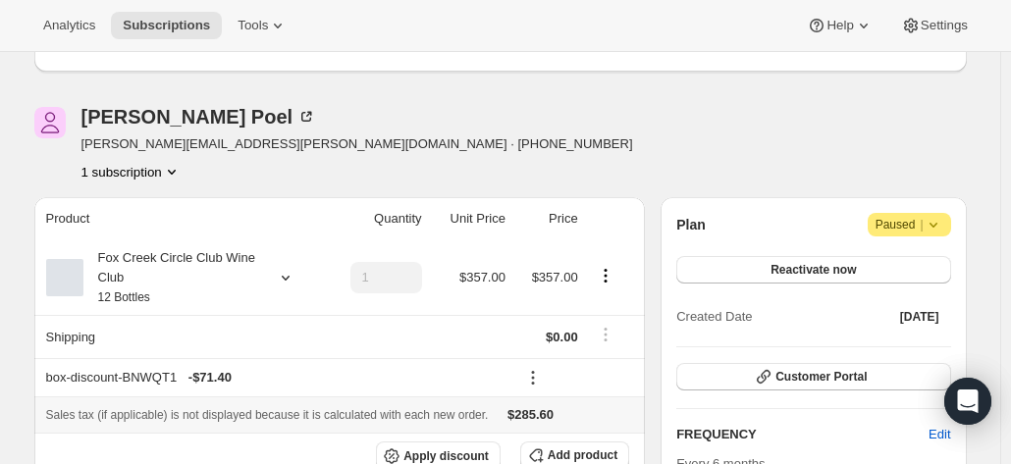
scroll to position [0, 0]
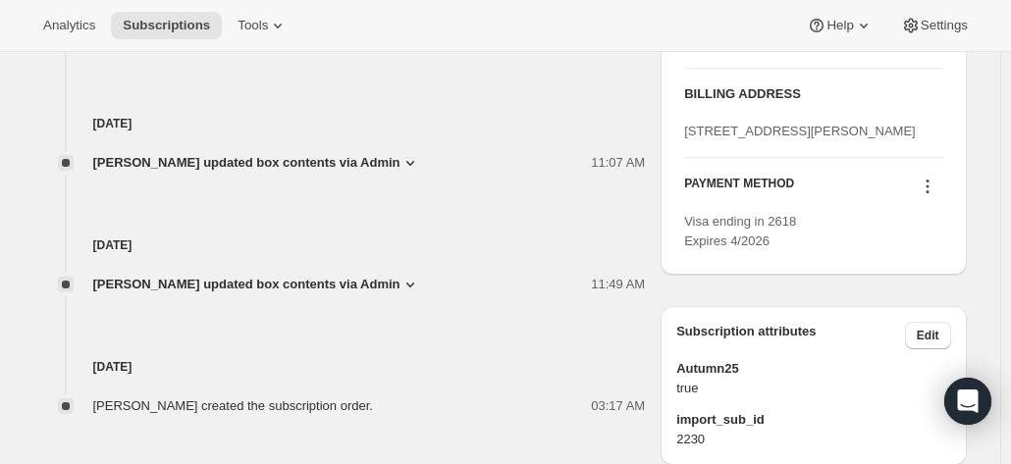
scroll to position [883, 0]
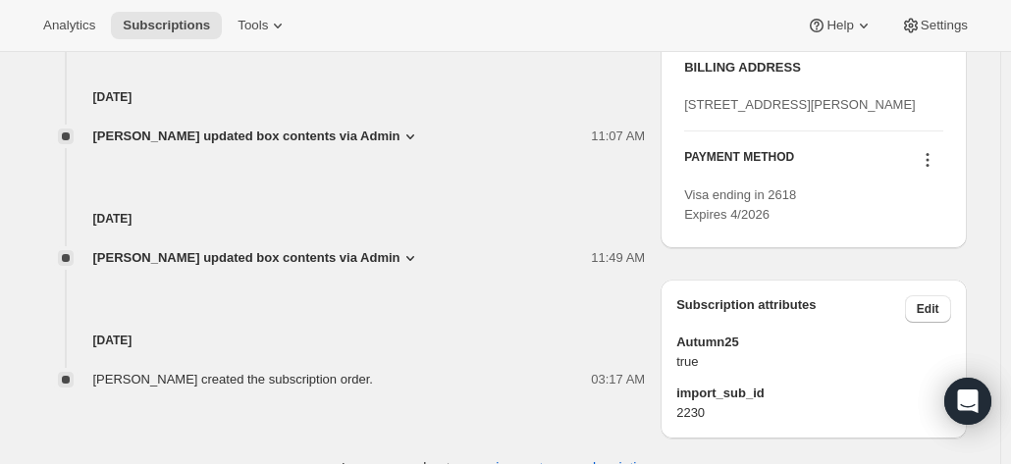
click at [928, 170] on icon at bounding box center [928, 160] width 20 height 20
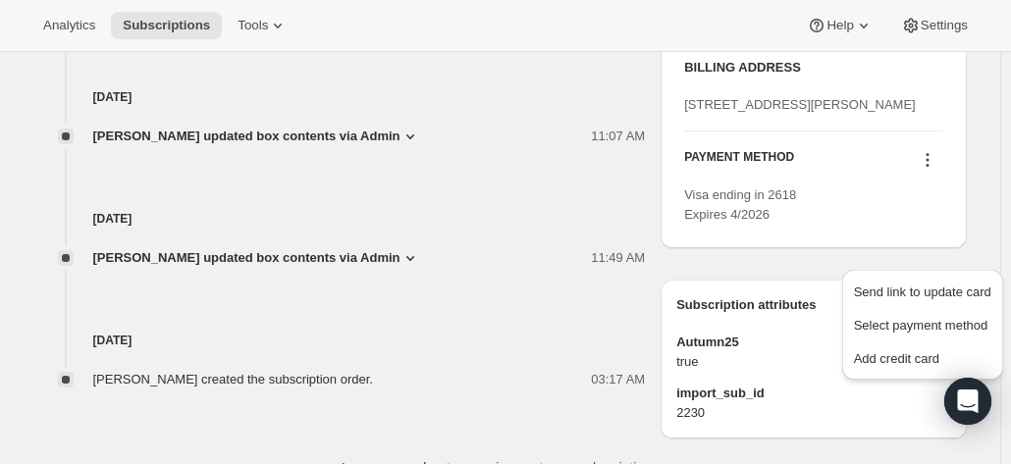
click at [526, 316] on div "[DATE] [PERSON_NAME] created the subscription order. 03:17 AM" at bounding box center [339, 329] width 611 height 122
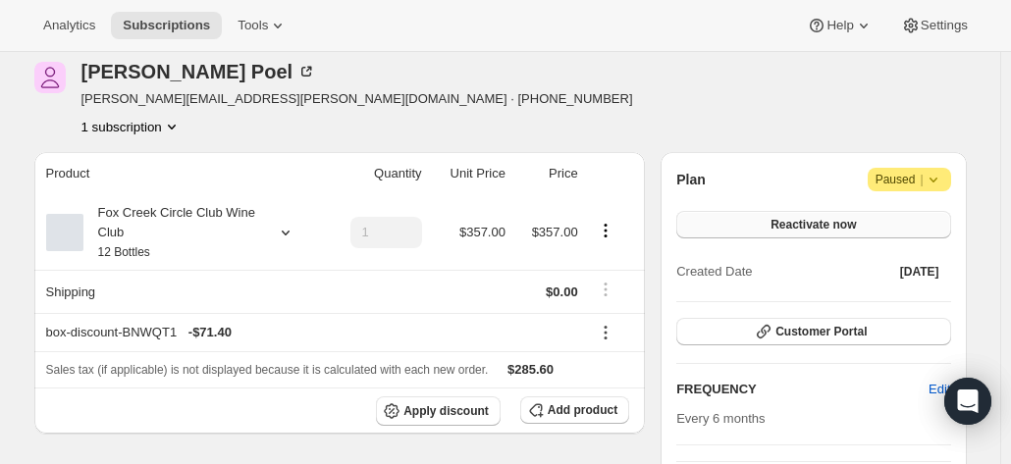
scroll to position [98, 0]
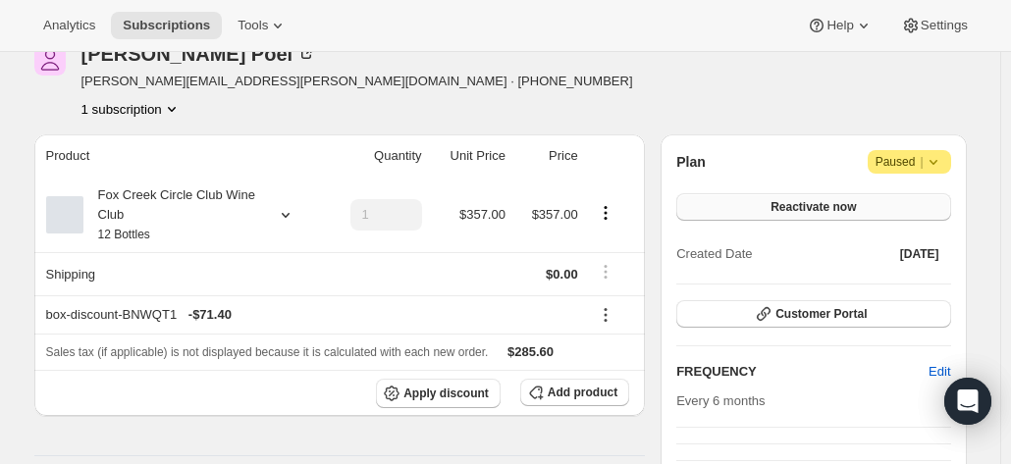
click at [833, 218] on button "Reactivate now" at bounding box center [813, 206] width 274 height 27
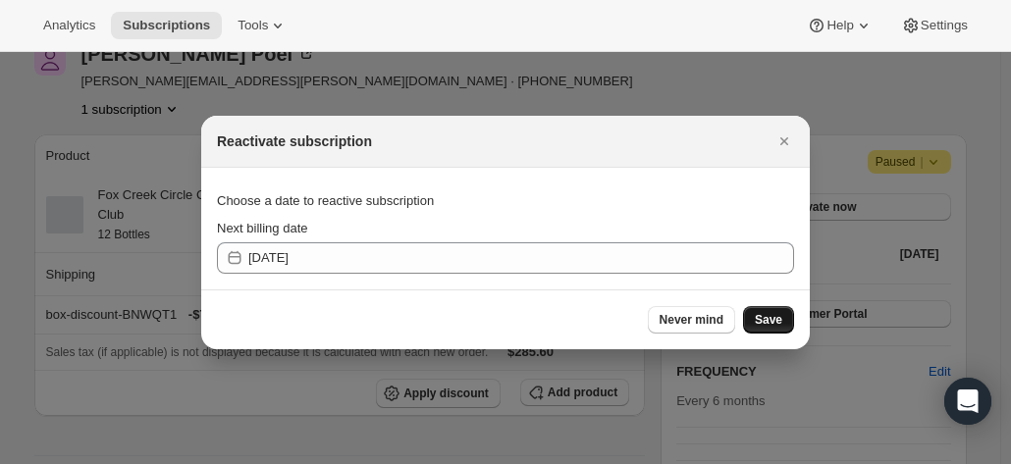
click at [763, 315] on span "Save" at bounding box center [768, 320] width 27 height 16
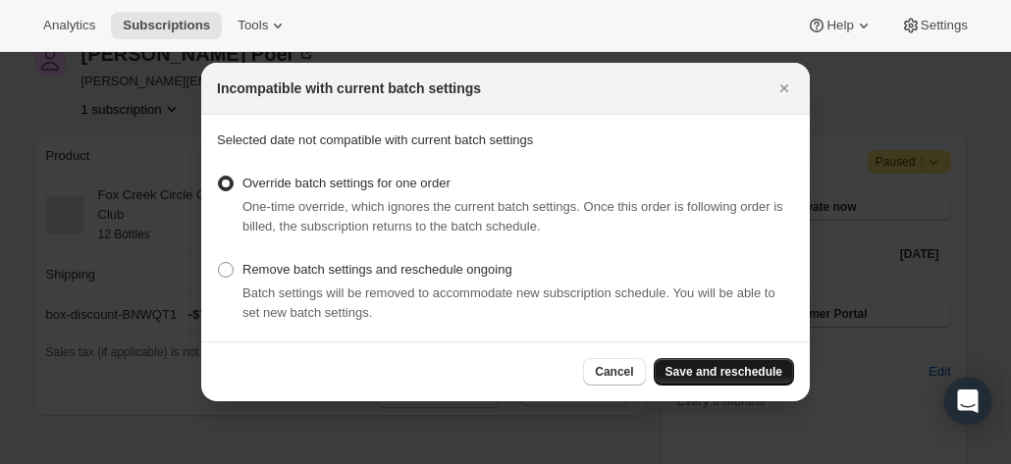
click at [734, 365] on span "Save and reschedule" at bounding box center [723, 372] width 117 height 16
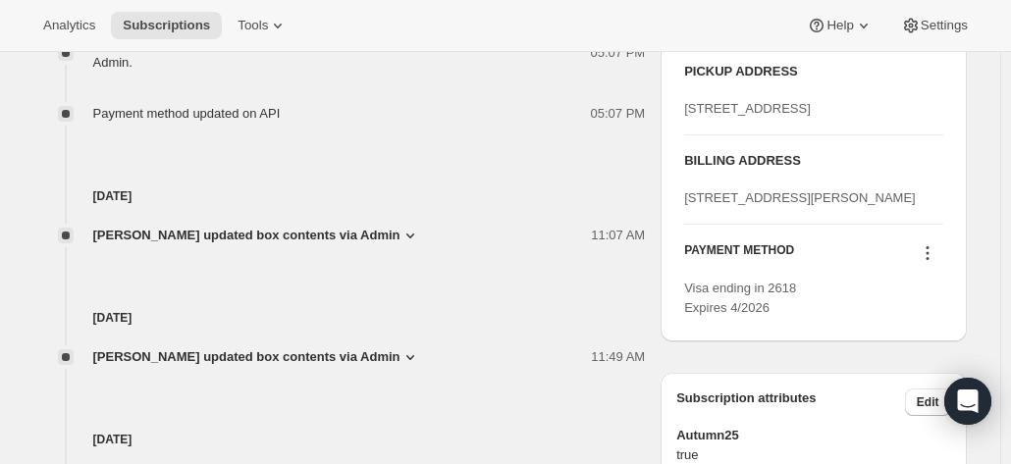
scroll to position [883, 0]
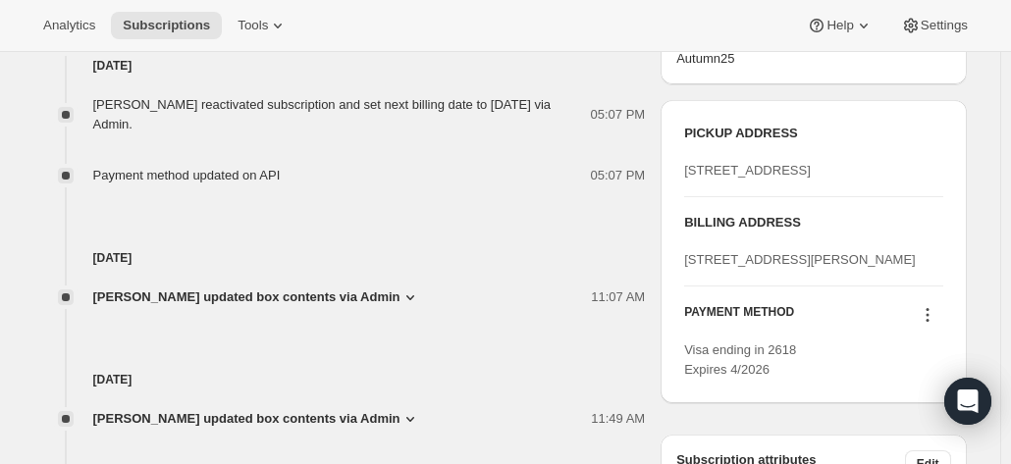
drag, startPoint x: 738, startPoint y: 361, endPoint x: 689, endPoint y: 313, distance: 68.7
click at [689, 270] on div "[STREET_ADDRESS][PERSON_NAME]" at bounding box center [813, 260] width 258 height 20
copy span "[STREET_ADDRESS][PERSON_NAME]"
click at [766, 270] on div "[STREET_ADDRESS][PERSON_NAME]" at bounding box center [813, 260] width 258 height 20
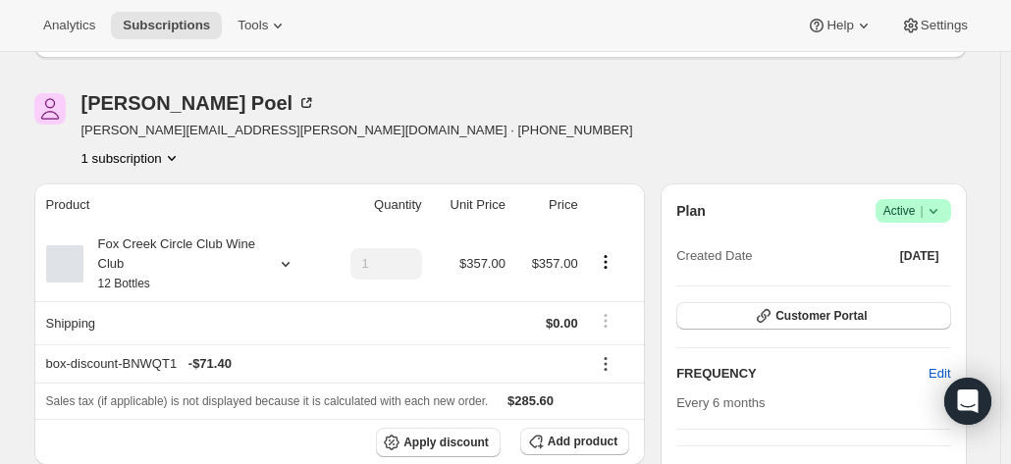
scroll to position [196, 0]
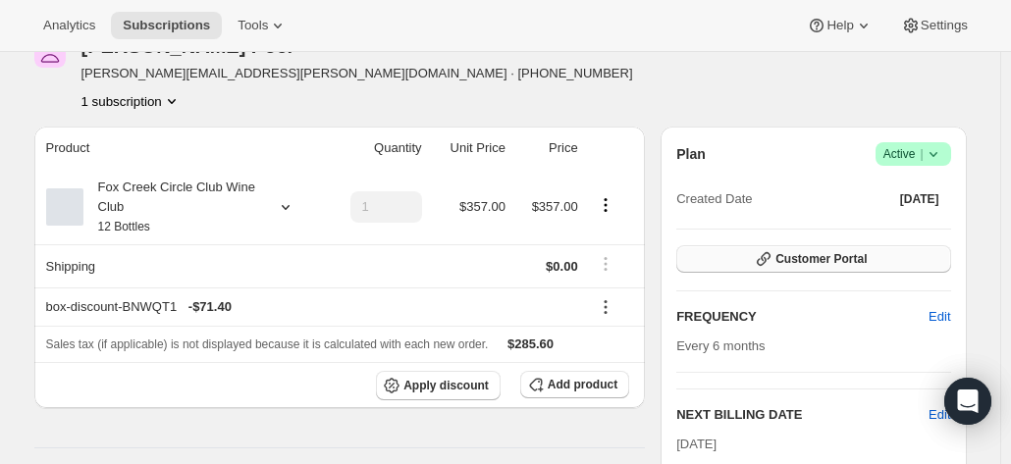
click at [801, 249] on button "Customer Portal" at bounding box center [813, 258] width 274 height 27
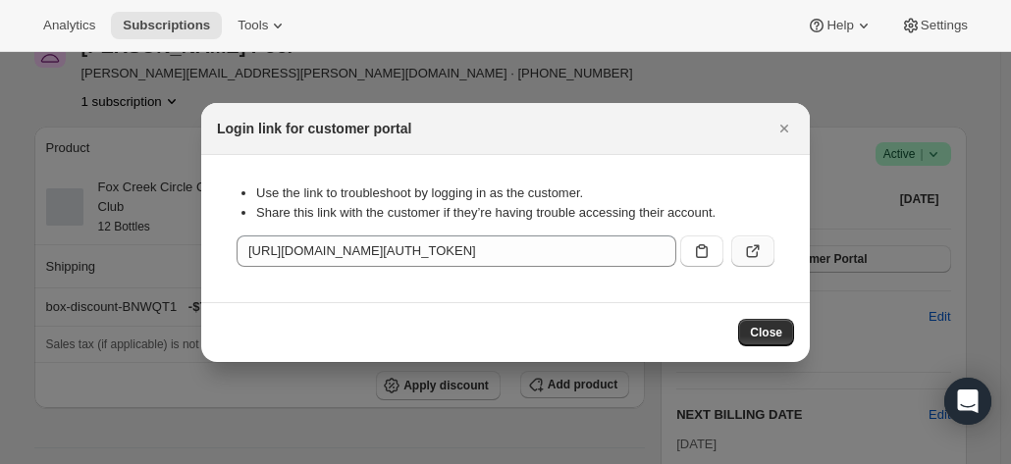
click at [754, 250] on icon ":r5b:" at bounding box center [753, 251] width 20 height 20
drag, startPoint x: 783, startPoint y: 129, endPoint x: 709, endPoint y: 170, distance: 85.2
click at [783, 127] on icon "Close" at bounding box center [784, 129] width 8 height 8
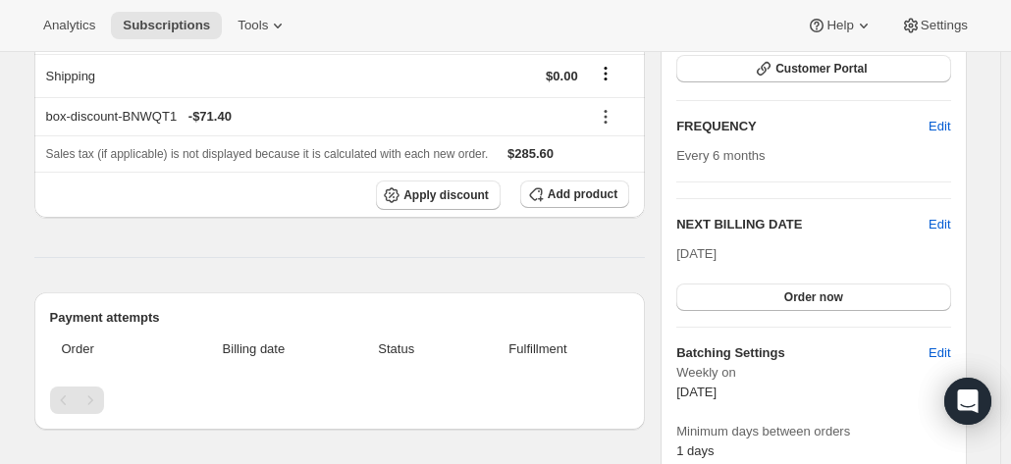
scroll to position [196, 0]
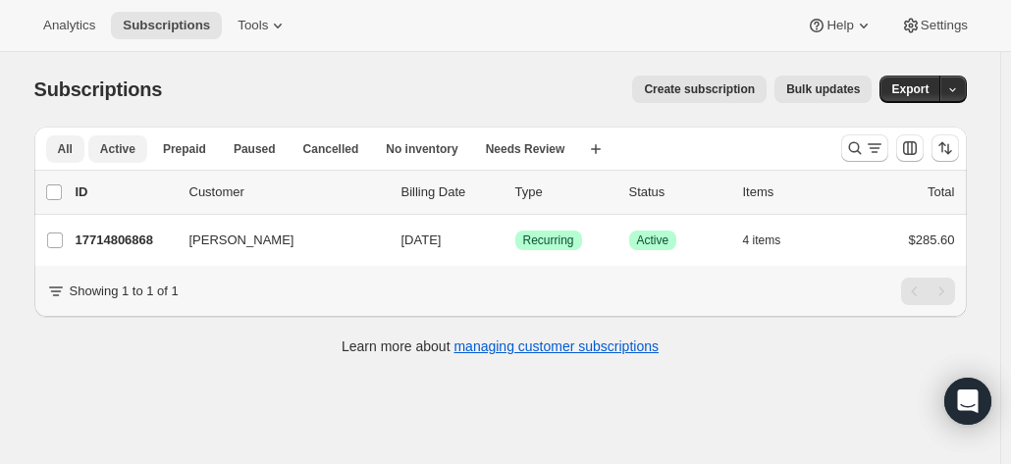
click at [138, 148] on button "Active" at bounding box center [117, 148] width 59 height 27
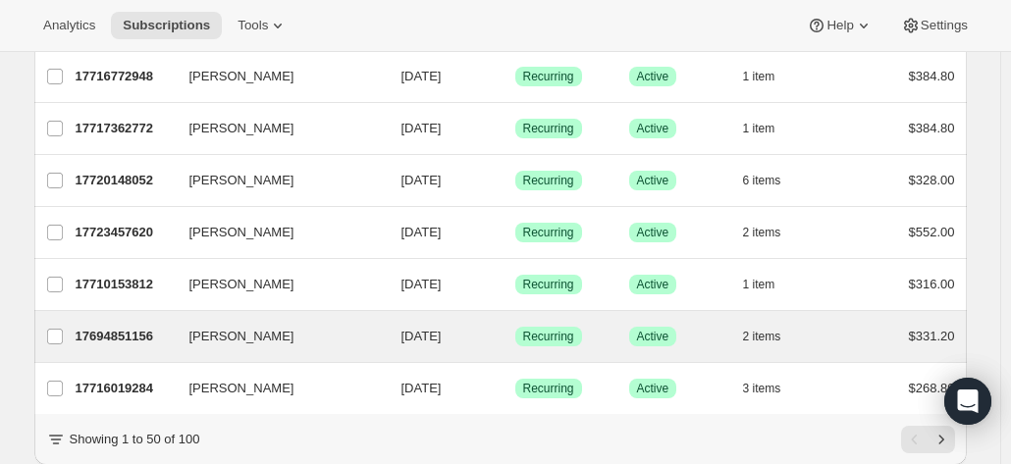
scroll to position [2457, 0]
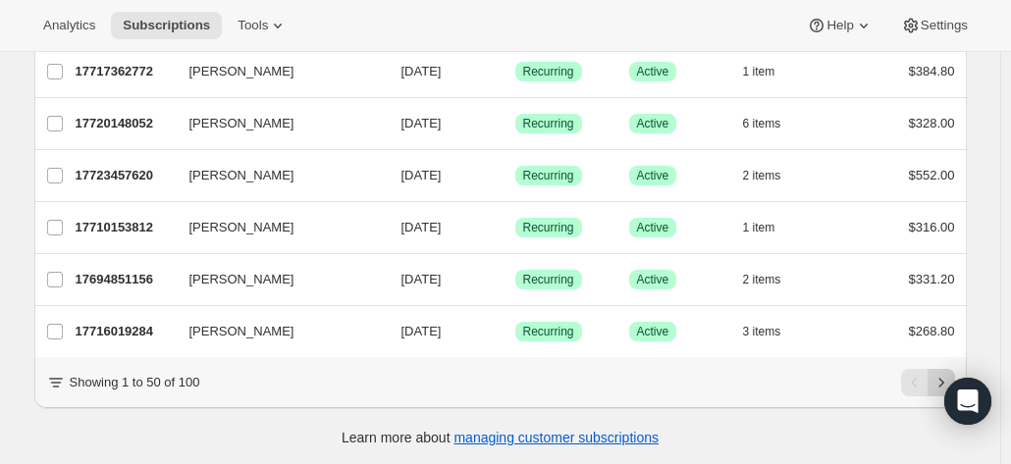
click at [939, 380] on icon "Next" at bounding box center [941, 383] width 20 height 20
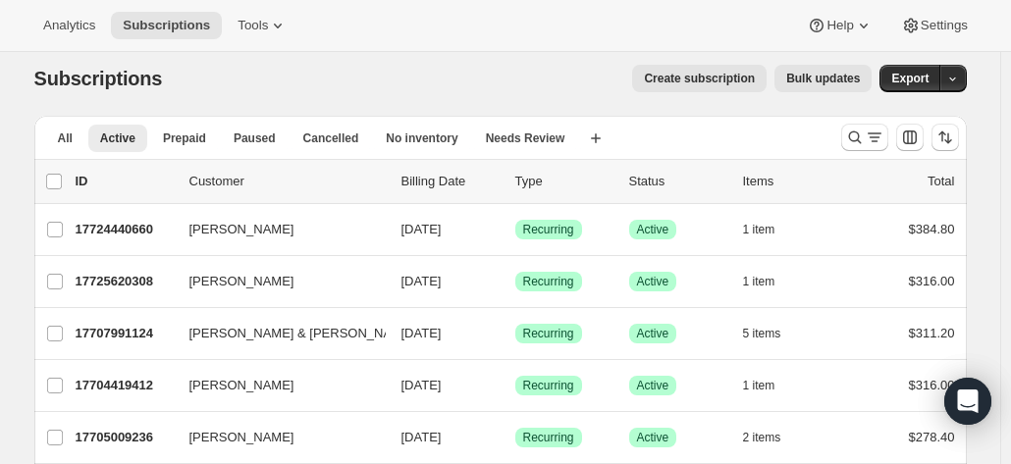
scroll to position [0, 0]
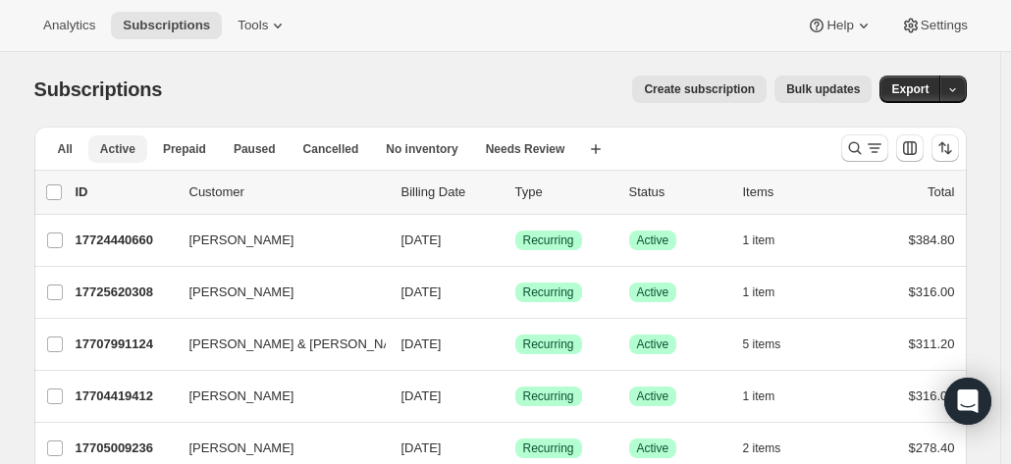
click at [115, 148] on span "Active" at bounding box center [117, 149] width 35 height 16
click at [428, 191] on p "Billing Date" at bounding box center [450, 193] width 98 height 20
click at [62, 150] on span "All" at bounding box center [65, 149] width 15 height 16
click at [131, 152] on span "Active" at bounding box center [117, 149] width 35 height 16
click at [845, 153] on button "Search and filter results" at bounding box center [864, 147] width 47 height 27
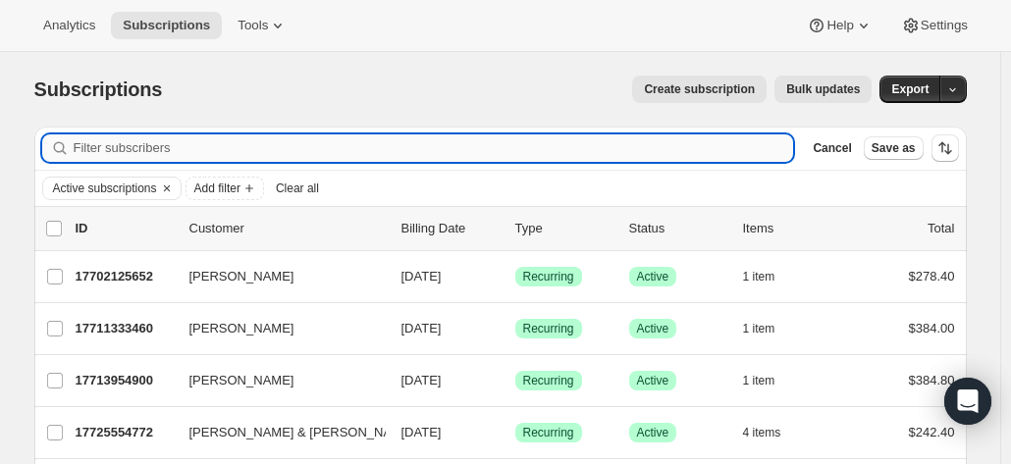
click at [266, 155] on input "Filter subscribers" at bounding box center [434, 147] width 720 height 27
paste input "Trish Sue See"
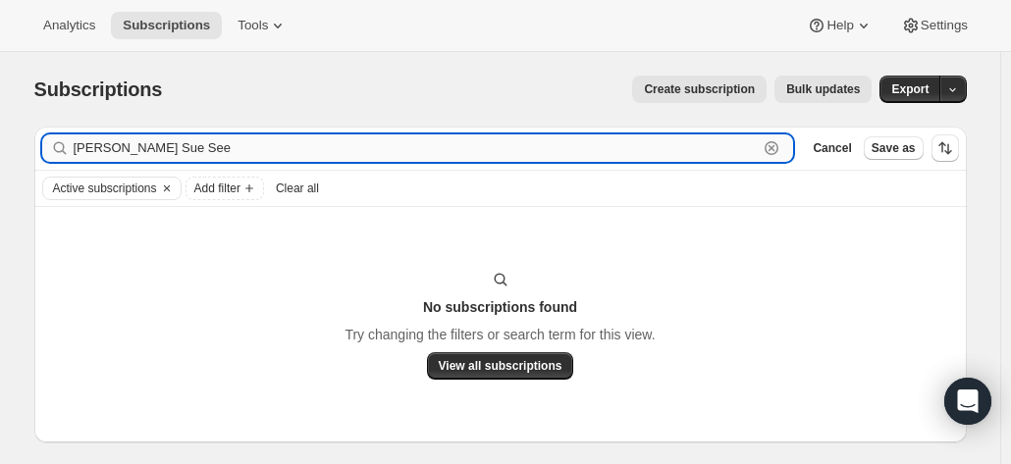
click at [179, 142] on input "Trish Sue See" at bounding box center [416, 147] width 685 height 27
drag, startPoint x: 132, startPoint y: 139, endPoint x: 17, endPoint y: 139, distance: 114.8
click at [17, 139] on div "Subscriptions. This page is ready Subscriptions Create subscription Bulk update…" at bounding box center [500, 276] width 979 height 449
click at [196, 143] on input "Trish Sue See" at bounding box center [416, 147] width 685 height 27
type input "Trish Sue"
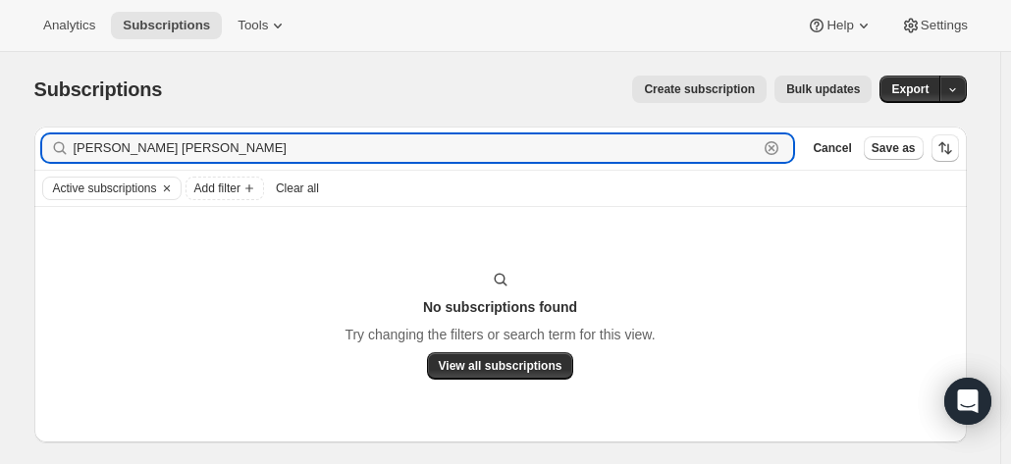
drag, startPoint x: 188, startPoint y: 146, endPoint x: -2, endPoint y: 150, distance: 190.4
click at [0, 150] on html "Analytics Subscriptions Tools Help Settings Skip to content Subscriptions. This…" at bounding box center [505, 232] width 1011 height 464
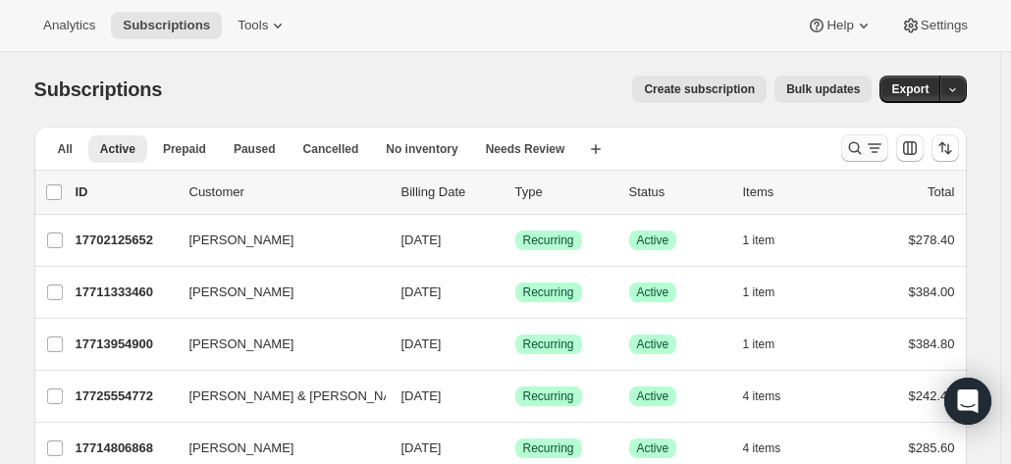
click at [859, 154] on icon "Search and filter results" at bounding box center [855, 148] width 20 height 20
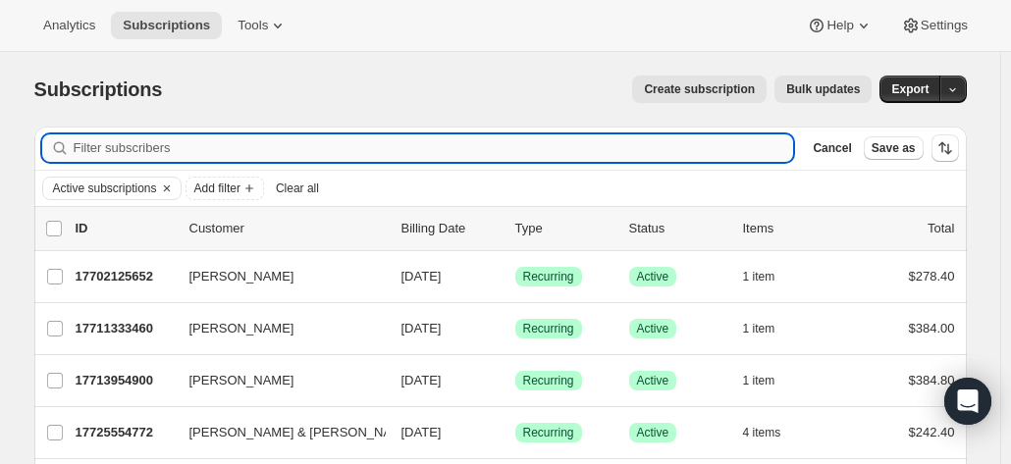
click at [207, 148] on input "Filter subscribers" at bounding box center [434, 147] width 720 height 27
type input "[EMAIL_ADDRESS][DOMAIN_NAME]"
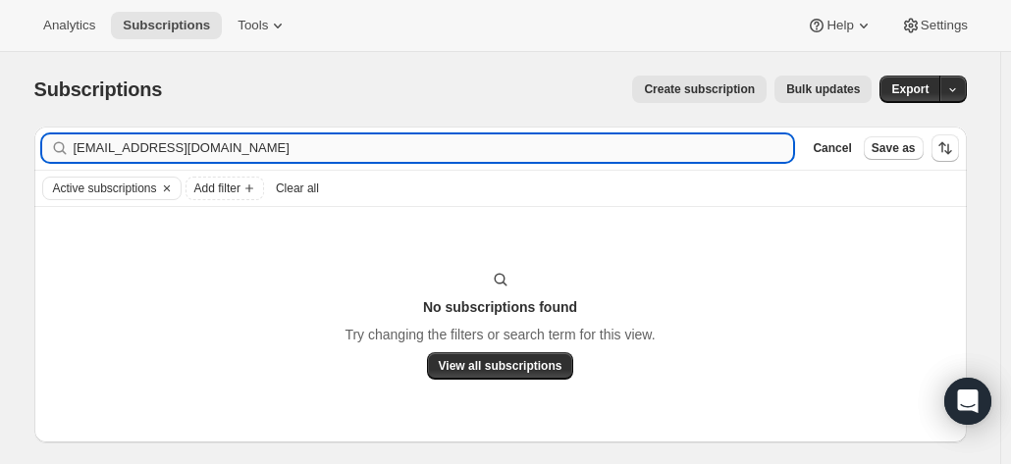
click at [288, 152] on input "[EMAIL_ADDRESS][DOMAIN_NAME]" at bounding box center [434, 147] width 720 height 27
drag, startPoint x: 160, startPoint y: 154, endPoint x: 57, endPoint y: 151, distance: 103.1
click at [49, 153] on div "[EMAIL_ADDRESS][DOMAIN_NAME] Clear" at bounding box center [418, 147] width 752 height 27
type input "T"
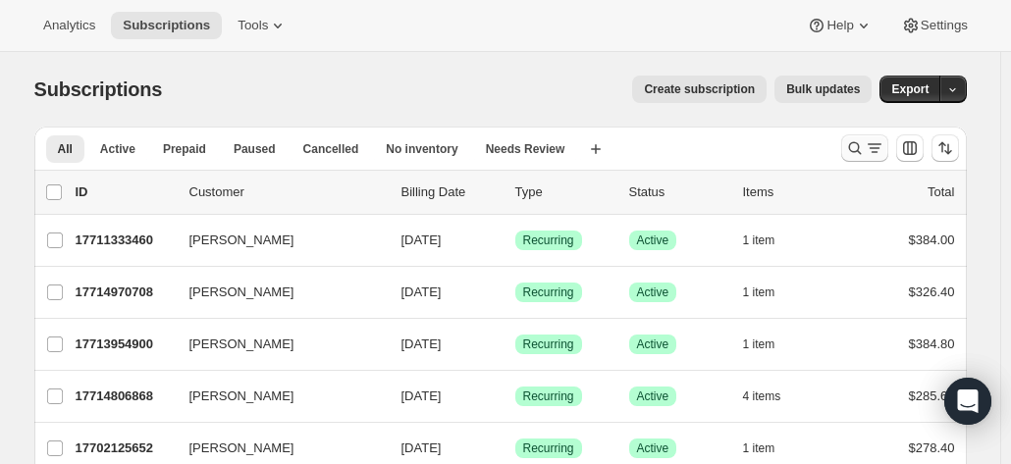
click at [847, 146] on button "Search and filter results" at bounding box center [864, 147] width 47 height 27
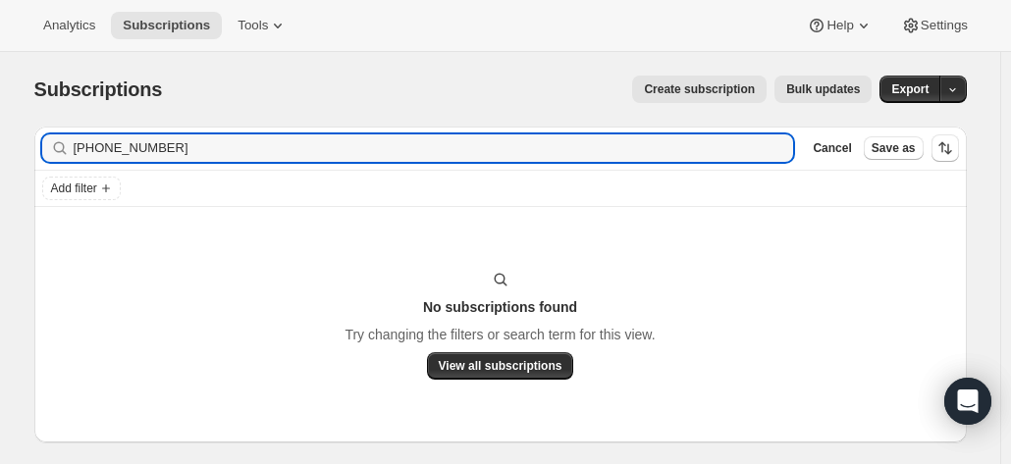
drag, startPoint x: 204, startPoint y: 138, endPoint x: 47, endPoint y: 138, distance: 157.0
click at [55, 144] on div "[PHONE_NUMBER] Clear" at bounding box center [418, 147] width 752 height 27
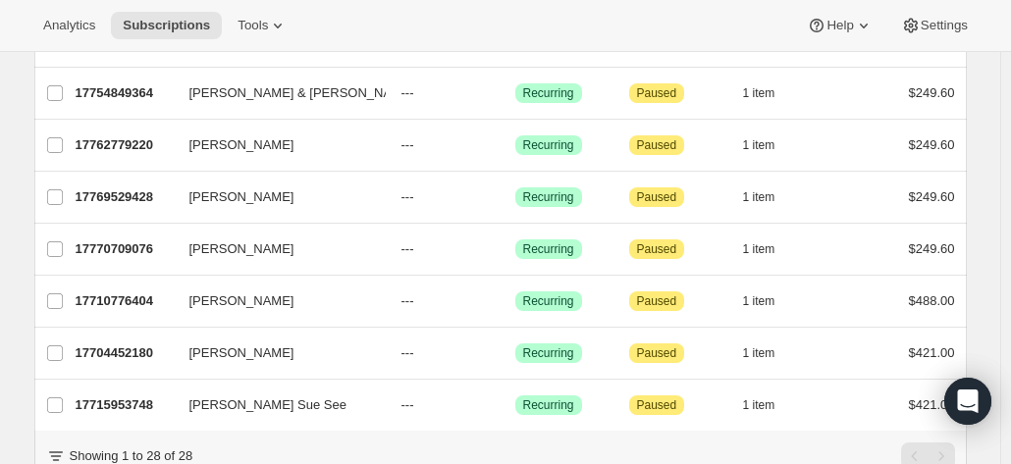
scroll to position [1356, 0]
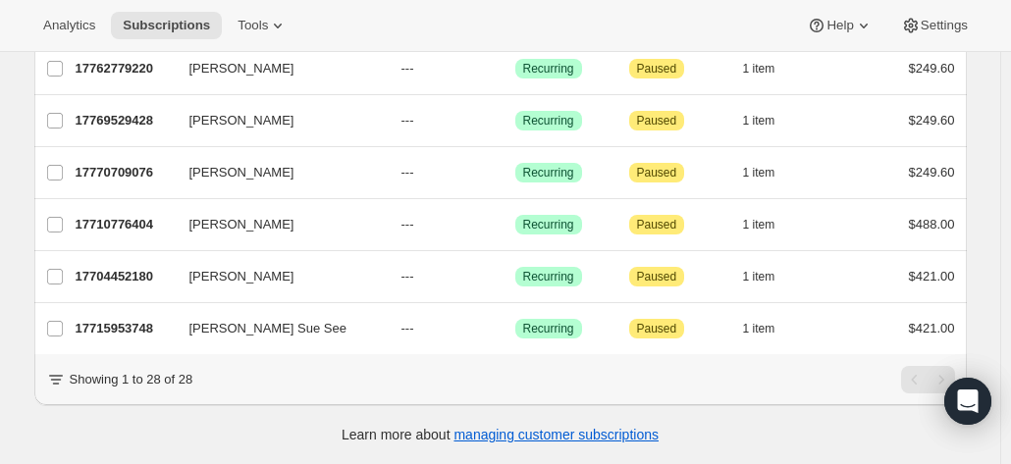
type input "sue"
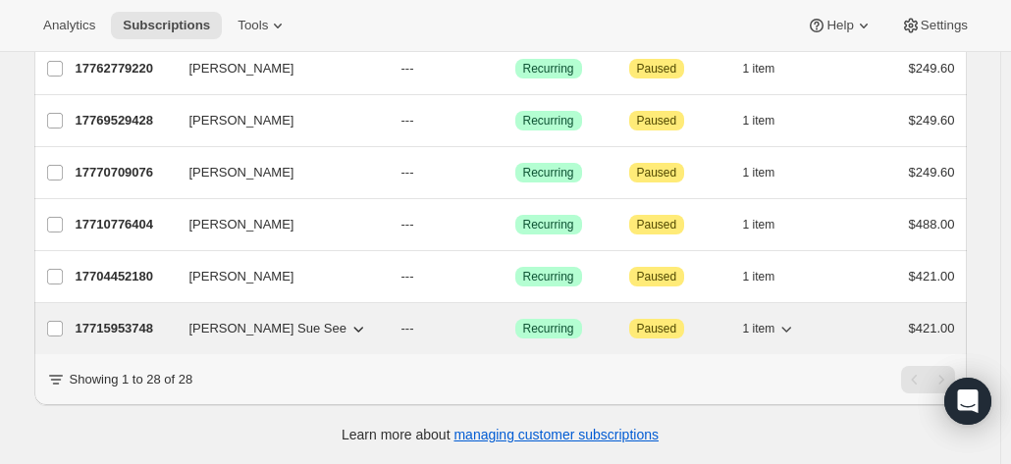
click at [121, 319] on p "17715953748" at bounding box center [125, 329] width 98 height 20
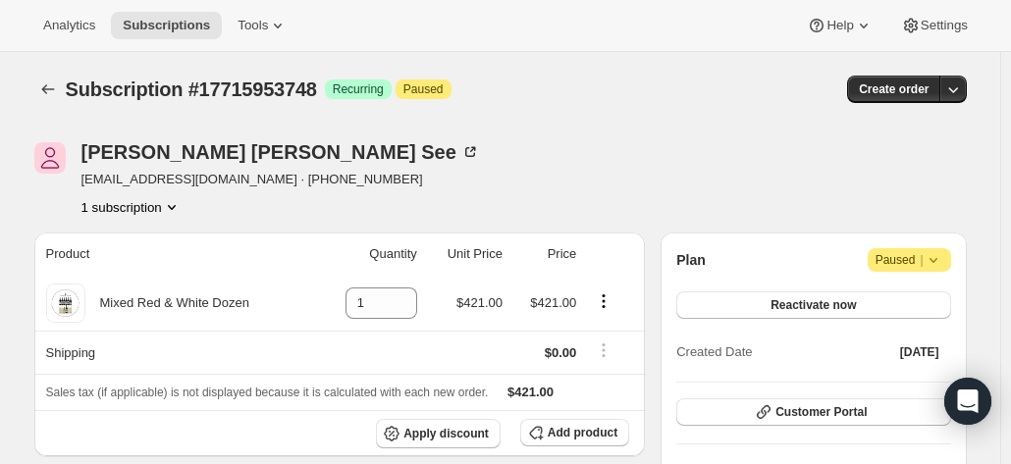
click at [940, 254] on icon at bounding box center [934, 260] width 20 height 20
click at [898, 296] on span "Cancel subscription" at bounding box center [916, 298] width 111 height 15
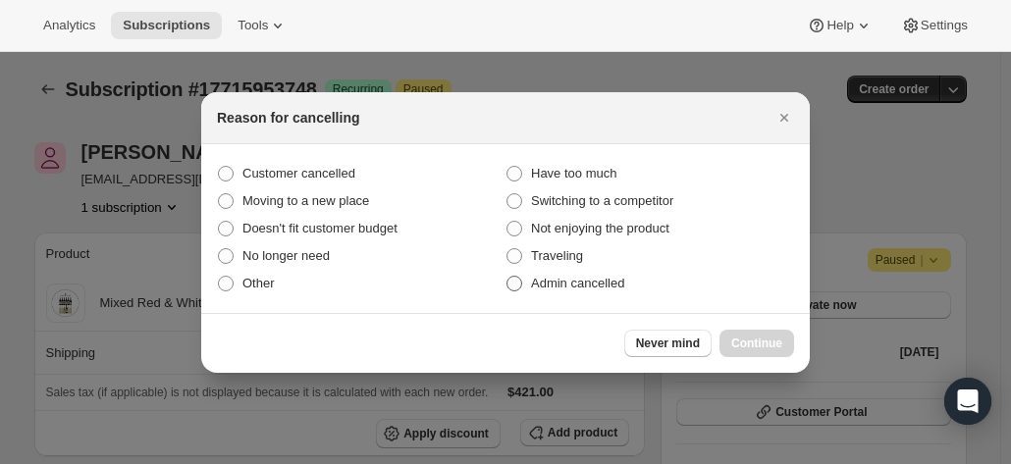
click at [575, 286] on span "Admin cancelled" at bounding box center [577, 283] width 93 height 15
click at [516, 287] on span ":rhb:" at bounding box center [514, 284] width 16 height 16
click at [507, 277] on input "Admin cancelled" at bounding box center [506, 276] width 1 height 1
radio input "true"
drag, startPoint x: 758, startPoint y: 335, endPoint x: 715, endPoint y: 333, distance: 42.2
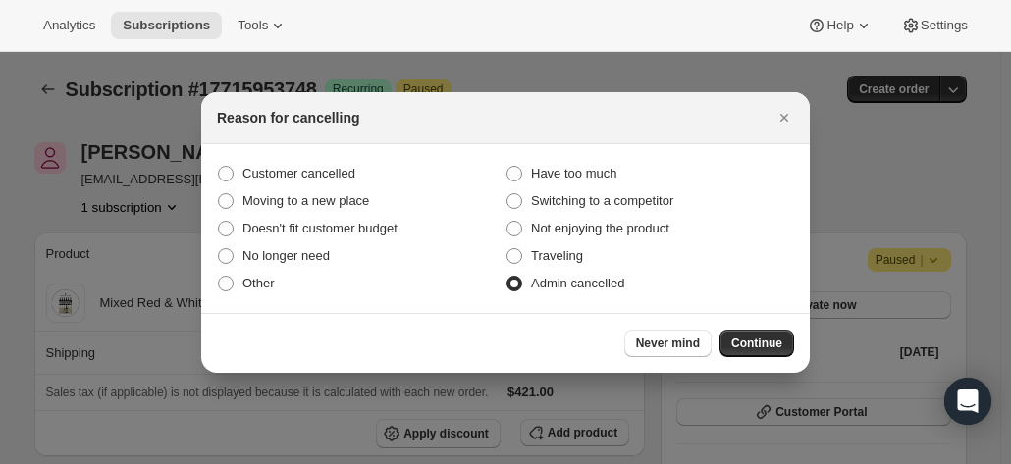
click at [762, 335] on button "Continue" at bounding box center [756, 343] width 75 height 27
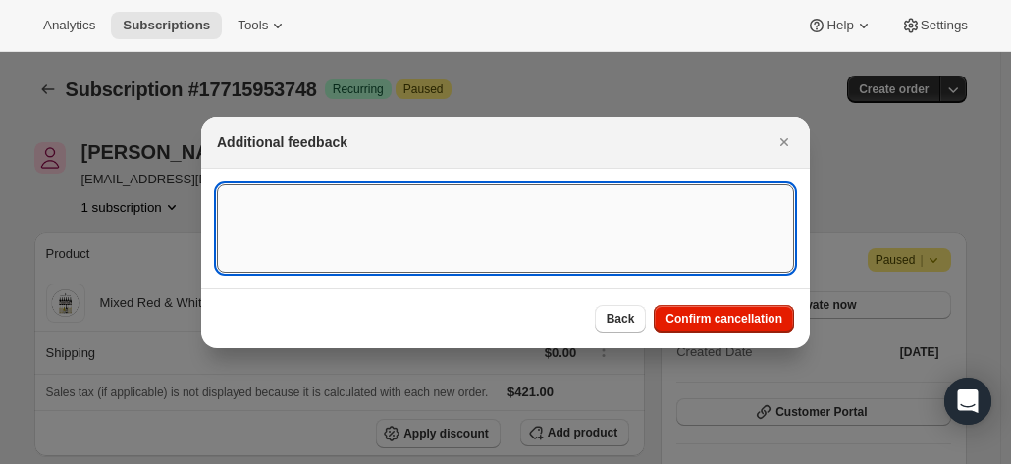
click at [347, 232] on textarea ":rhb:" at bounding box center [505, 229] width 577 height 88
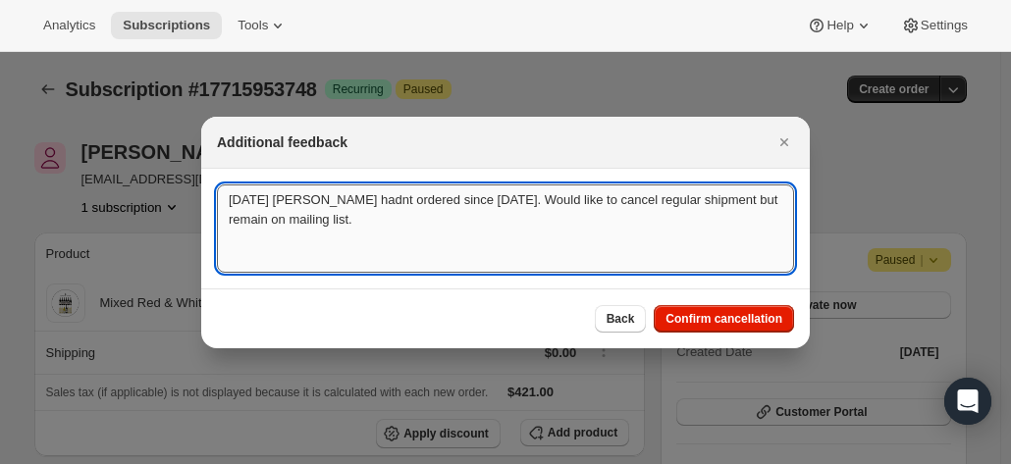
click at [321, 195] on textarea "8.10.25 Trish hadnt ordered since 2022. Would like to cancel regular shipment b…" at bounding box center [505, 229] width 577 height 88
click at [331, 200] on textarea "8.10.25 Trish hadnt ordered since 2022. Would like to cancel regular shipment b…" at bounding box center [505, 229] width 577 height 88
click at [436, 218] on textarea "8.10.25 Trish hadn't ordered since 2022. Would like to cancel regular shipment …" at bounding box center [505, 229] width 577 height 88
drag, startPoint x: 385, startPoint y: 223, endPoint x: 102, endPoint y: 147, distance: 292.6
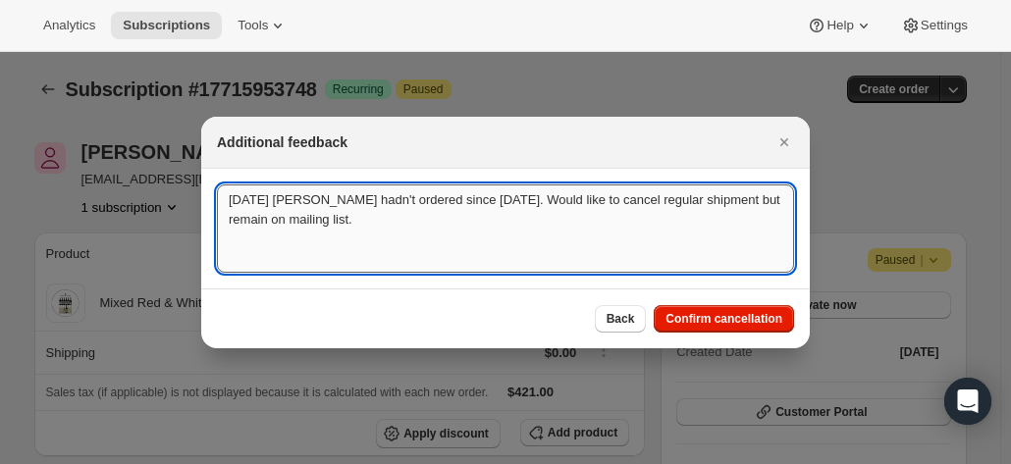
drag, startPoint x: 385, startPoint y: 240, endPoint x: 382, endPoint y: 227, distance: 14.1
click at [385, 239] on textarea "8.10.25 Trish hadn't ordered since 2022. Would like to cancel regular shipment …" at bounding box center [505, 229] width 577 height 88
click at [449, 242] on textarea "8.10.25 Trish hadn't ordered since 2022. Would like to cancel regular shipment …" at bounding box center [505, 229] width 577 height 88
type textarea "8.10.25 Trish hadn't ordered since 2022. Would like to cancel regular shipment …"
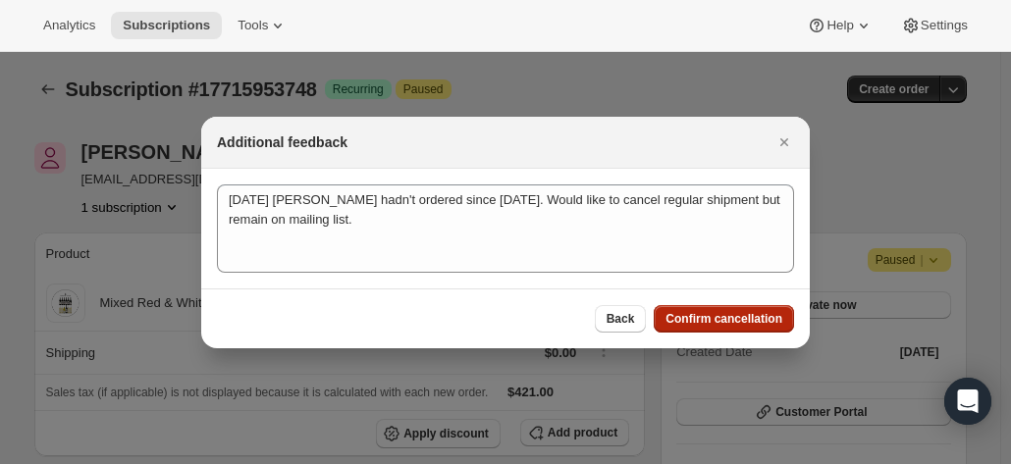
click at [699, 308] on button "Confirm cancellation" at bounding box center [724, 318] width 140 height 27
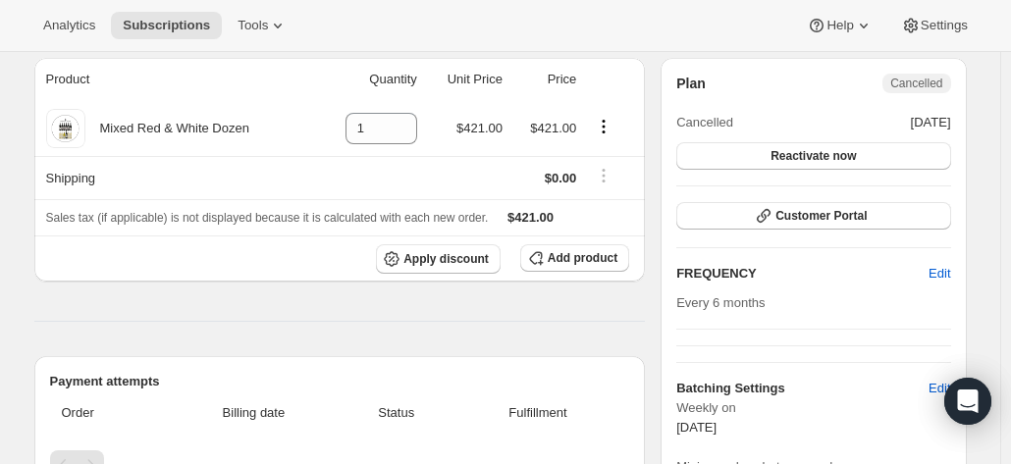
scroll to position [294, 0]
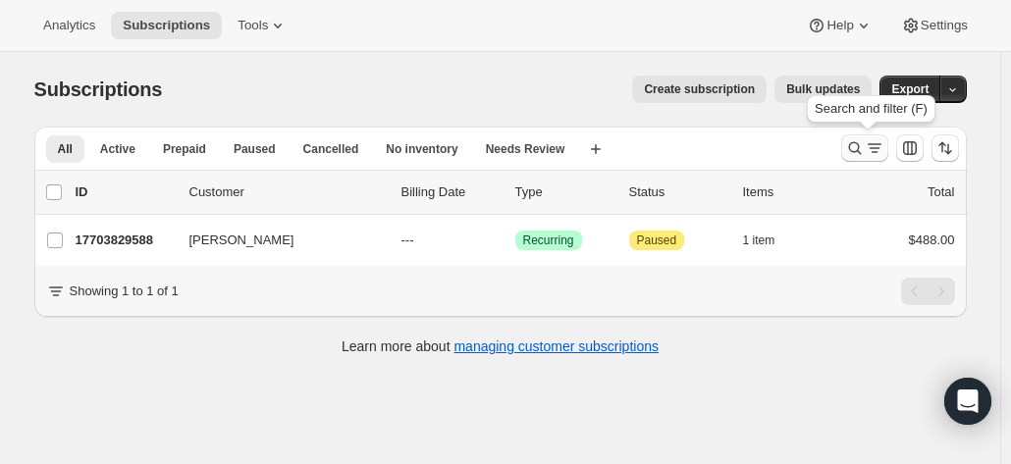
click at [867, 153] on div "Search and filter results" at bounding box center [864, 148] width 39 height 20
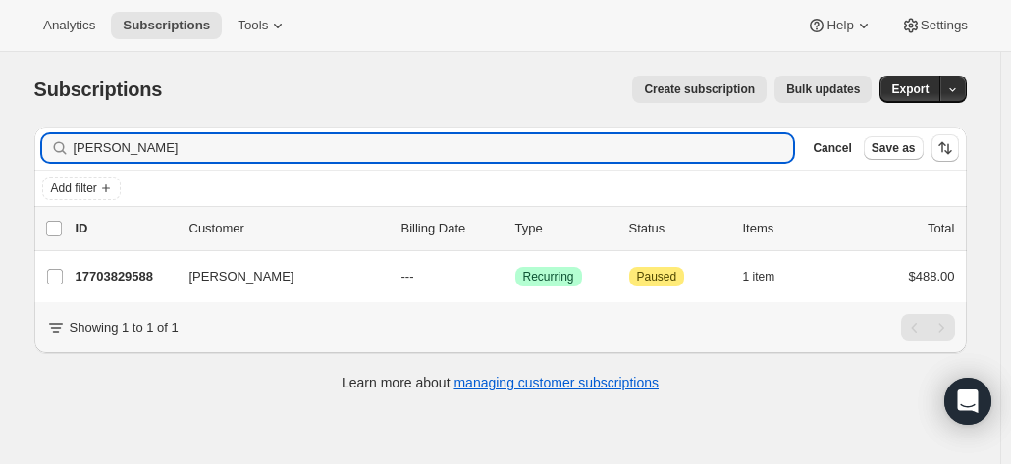
drag, startPoint x: 137, startPoint y: 148, endPoint x: 26, endPoint y: 146, distance: 110.9
click at [26, 148] on div "Filter subscribers [PERSON_NAME] Clear Cancel Save as Add filter 0 selected Upd…" at bounding box center [493, 261] width 948 height 301
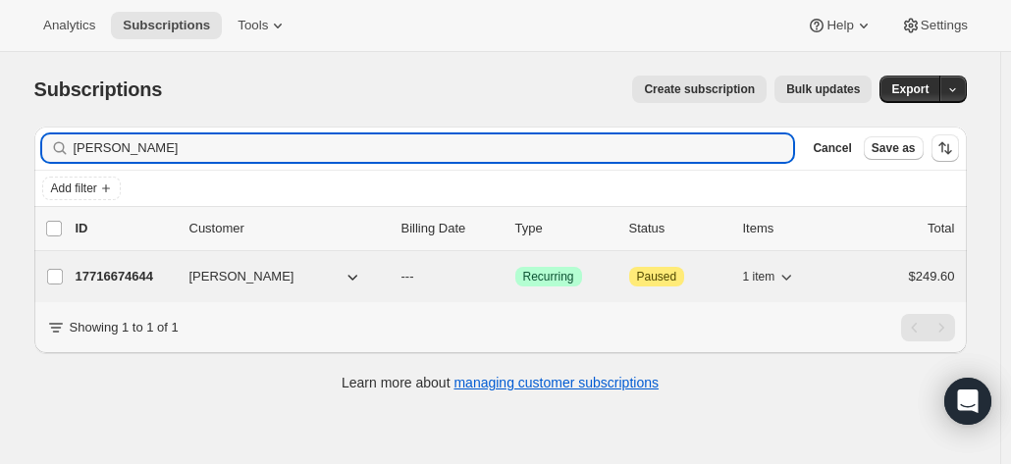
type input "[PERSON_NAME]"
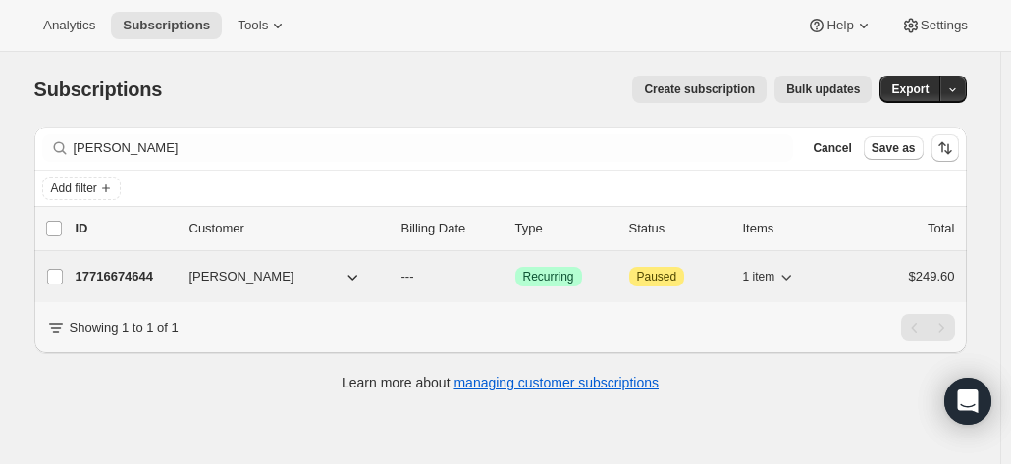
click at [122, 272] on p "17716674644" at bounding box center [125, 277] width 98 height 20
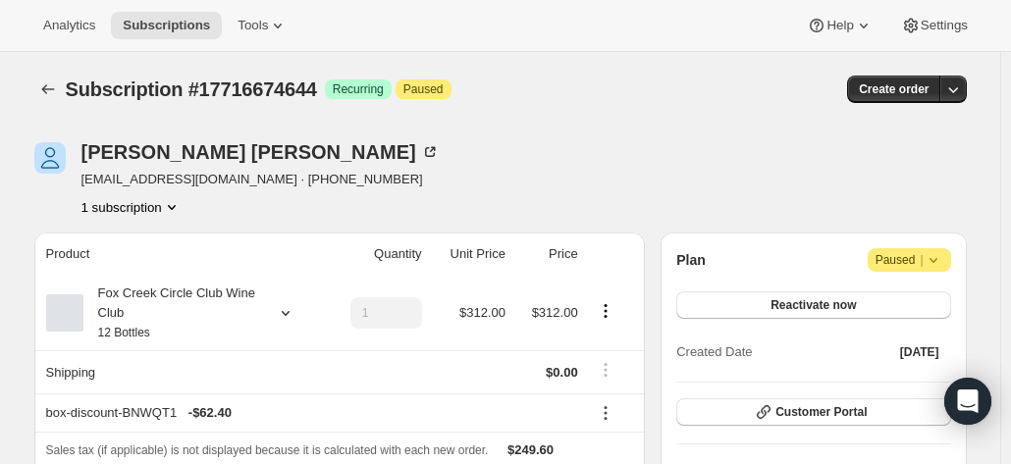
click at [430, 151] on icon at bounding box center [433, 150] width 6 height 6
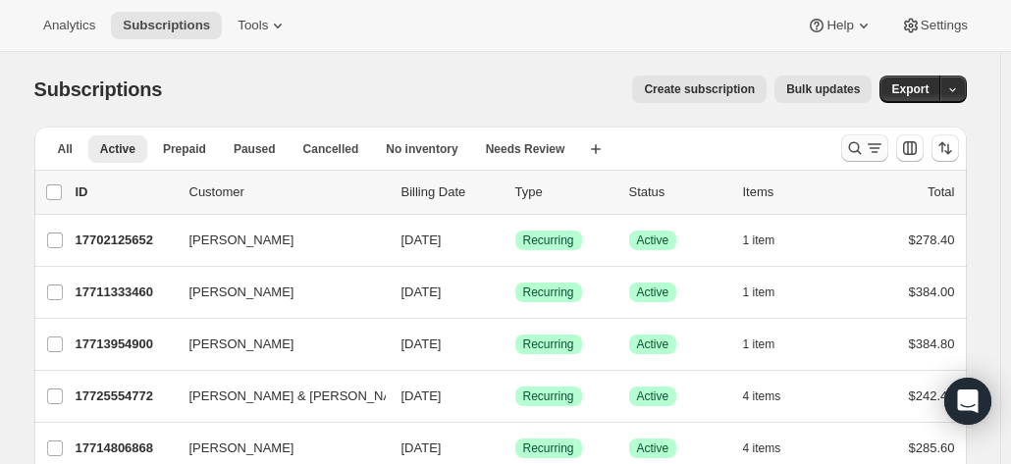
click at [850, 146] on icon "Search and filter results" at bounding box center [855, 148] width 20 height 20
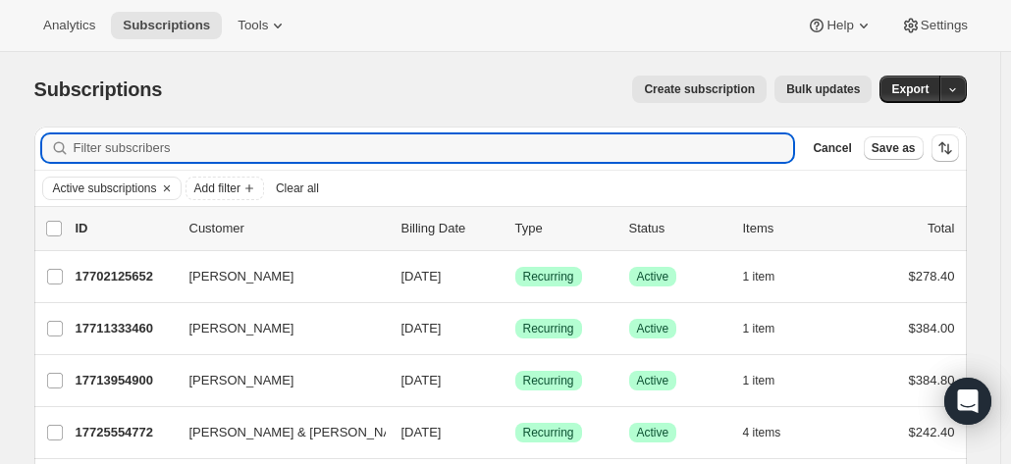
type input "Deborah Browne 31 Mulsanne Street *Leave down driveway under carport Holland Pa…"
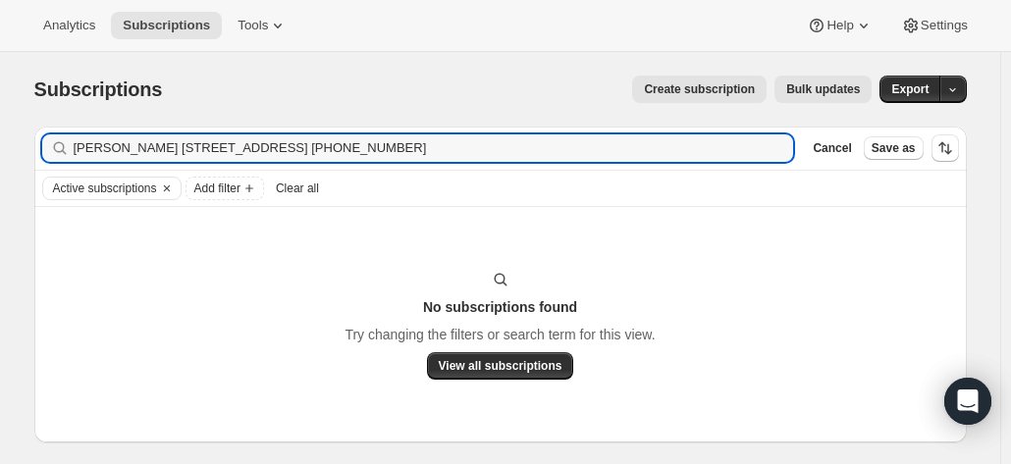
drag, startPoint x: 766, startPoint y: 151, endPoint x: 32, endPoint y: 162, distance: 734.2
click at [32, 162] on div "Filter subscribers Deborah Browne 31 Mulsanne Street *Leave down driveway under…" at bounding box center [493, 306] width 948 height 391
drag, startPoint x: 186, startPoint y: 145, endPoint x: 78, endPoint y: 153, distance: 109.2
click at [76, 153] on div "deborah brown Clear" at bounding box center [418, 147] width 752 height 27
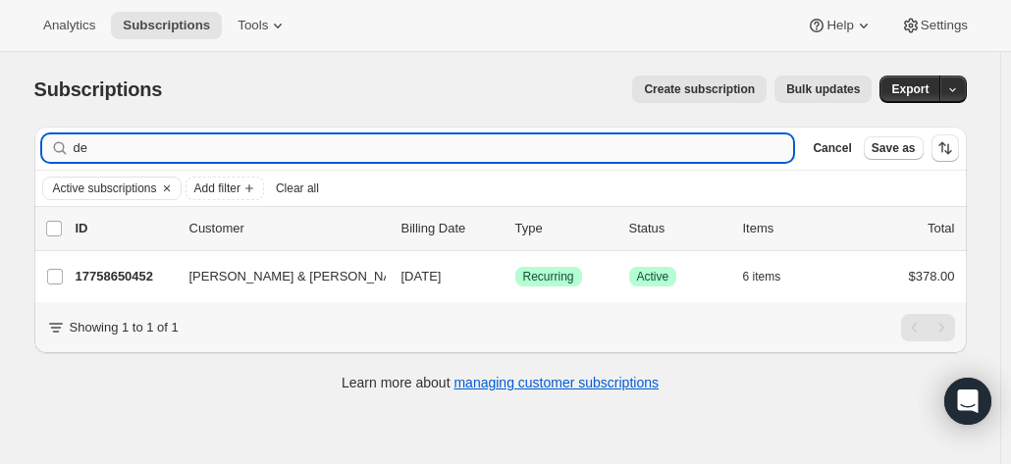
type input "d"
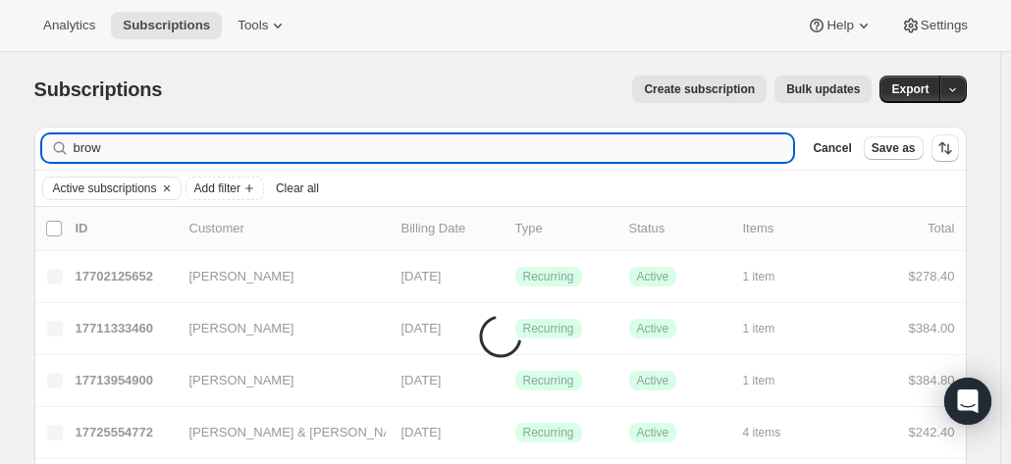
type input "brown"
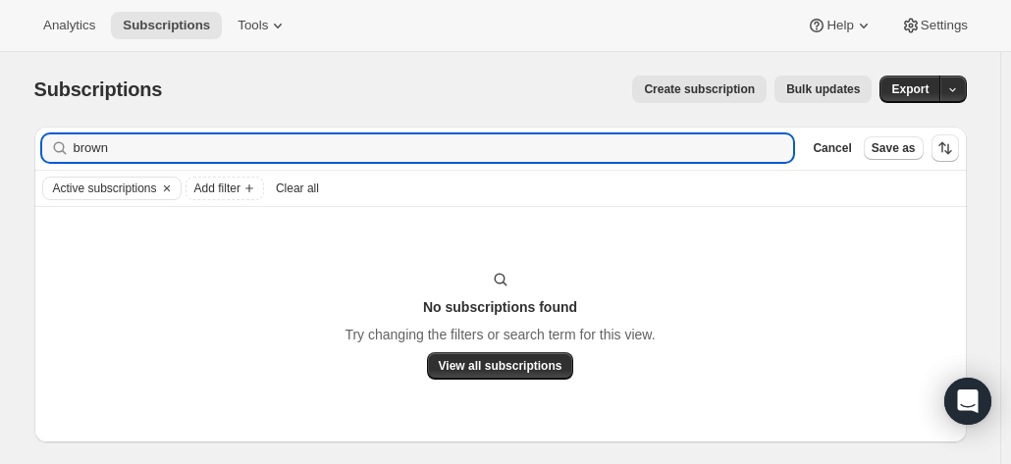
drag, startPoint x: 56, startPoint y: 146, endPoint x: 74, endPoint y: 132, distance: 23.0
click at [35, 144] on div "Filter subscribers brown Clear Cancel Save as Active subscriptions Add filter C…" at bounding box center [493, 306] width 948 height 391
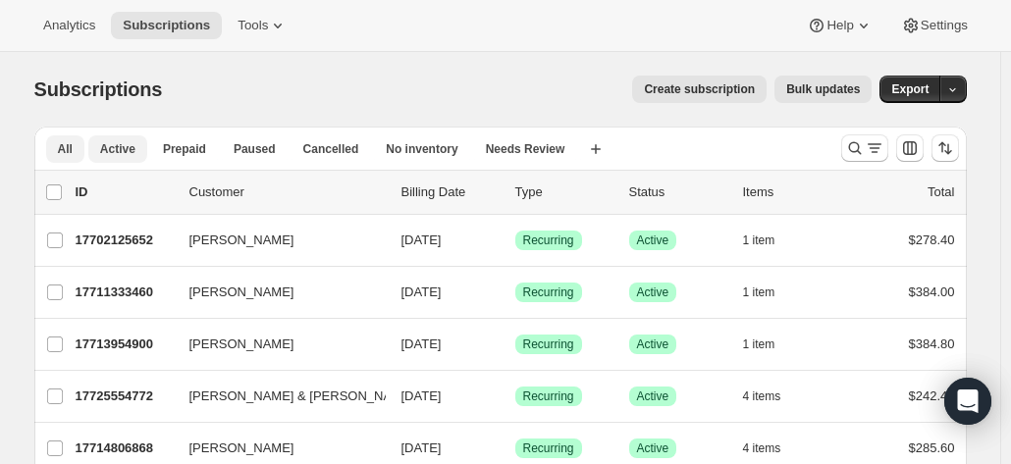
click at [63, 147] on span "All" at bounding box center [65, 149] width 15 height 16
click at [852, 146] on icon "Search and filter results" at bounding box center [855, 148] width 20 height 20
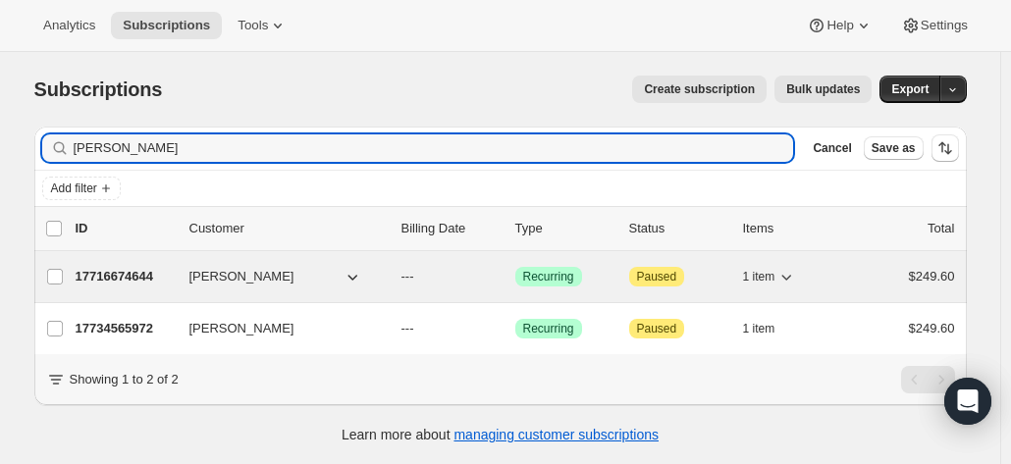
type input "deborah"
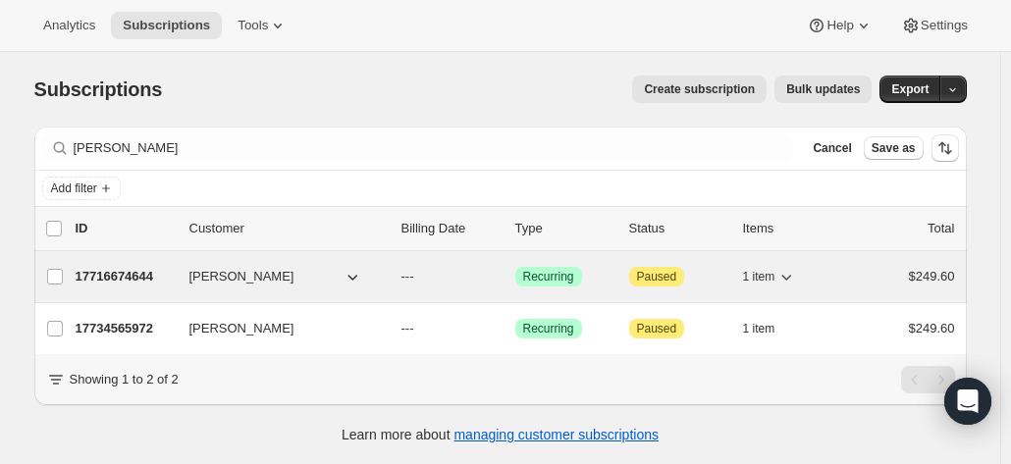
click at [148, 276] on p "17716674644" at bounding box center [125, 277] width 98 height 20
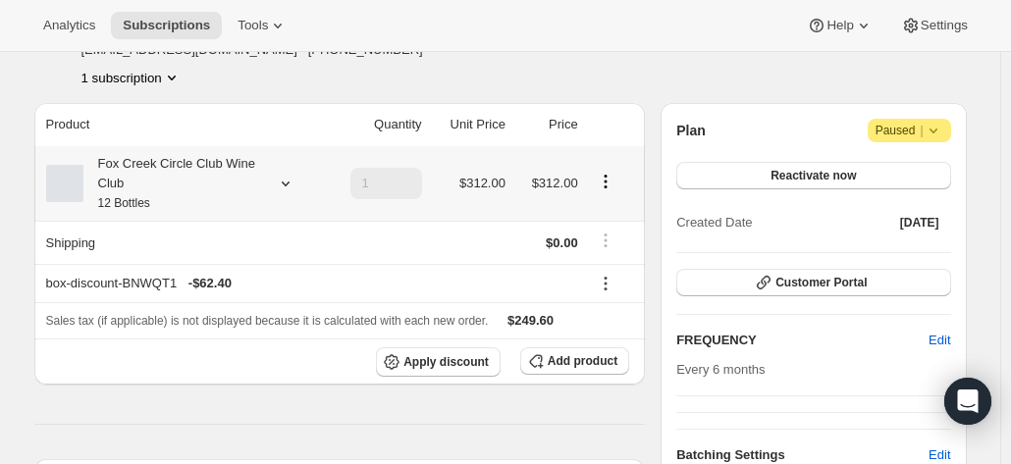
scroll to position [98, 0]
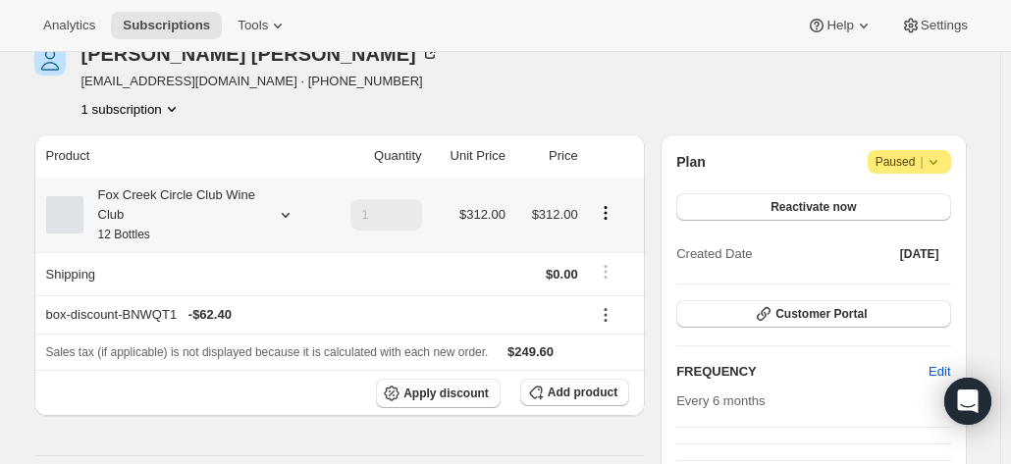
click at [239, 216] on div "Fox Creek Circle Club Wine Club 12 Bottles" at bounding box center [171, 214] width 177 height 59
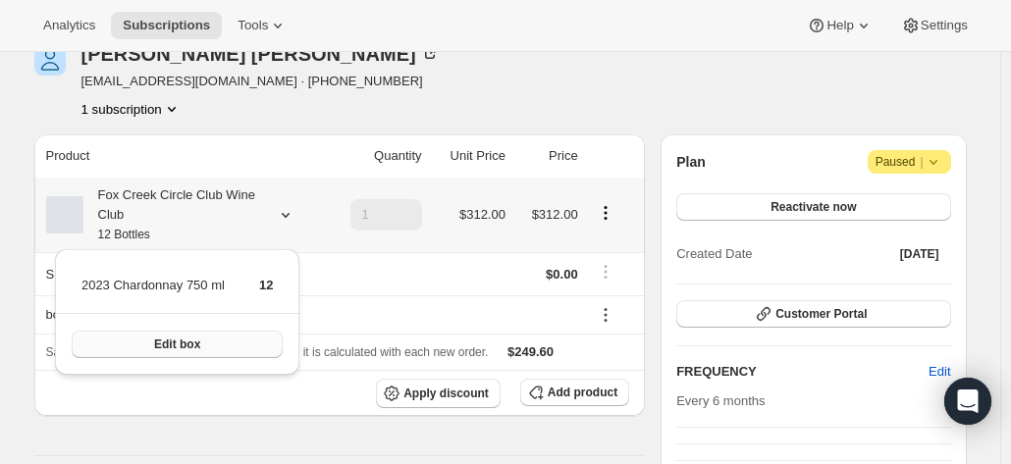
click at [220, 348] on button "Edit box" at bounding box center [177, 344] width 211 height 27
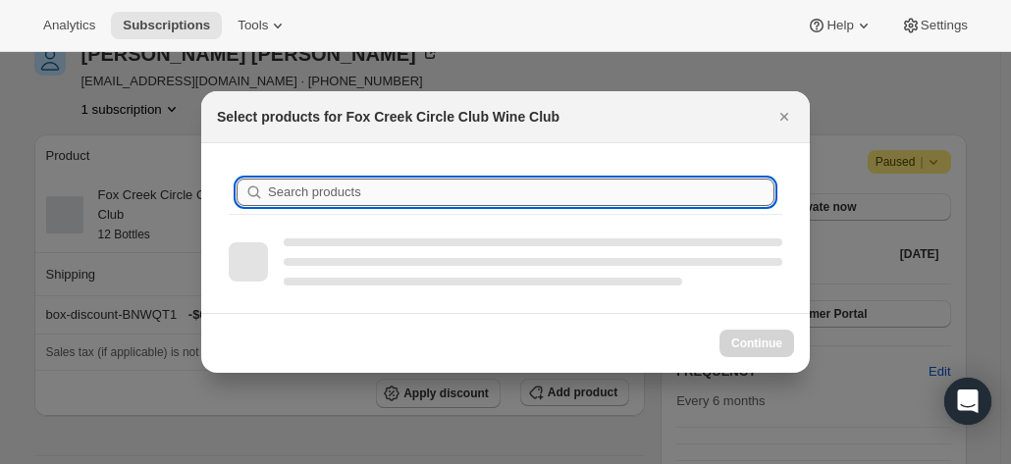
click at [285, 201] on input "Search products" at bounding box center [521, 192] width 506 height 27
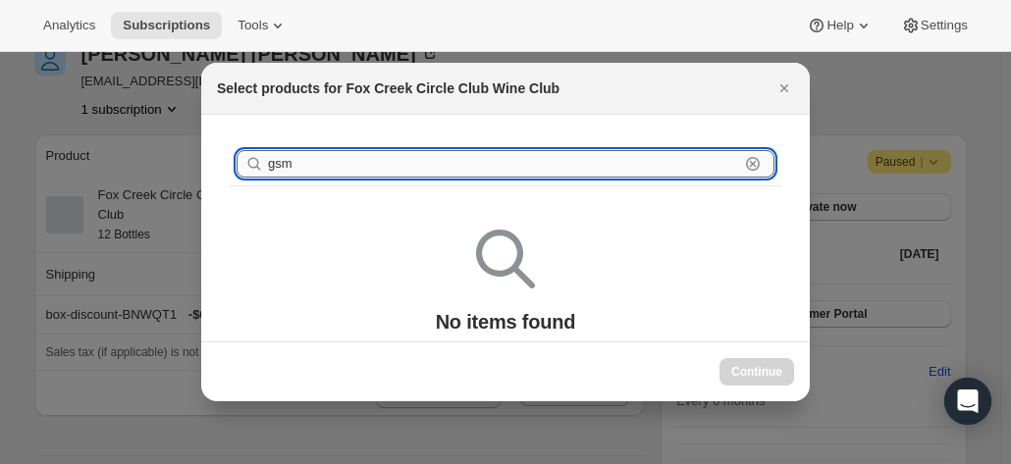
type input "gsm"
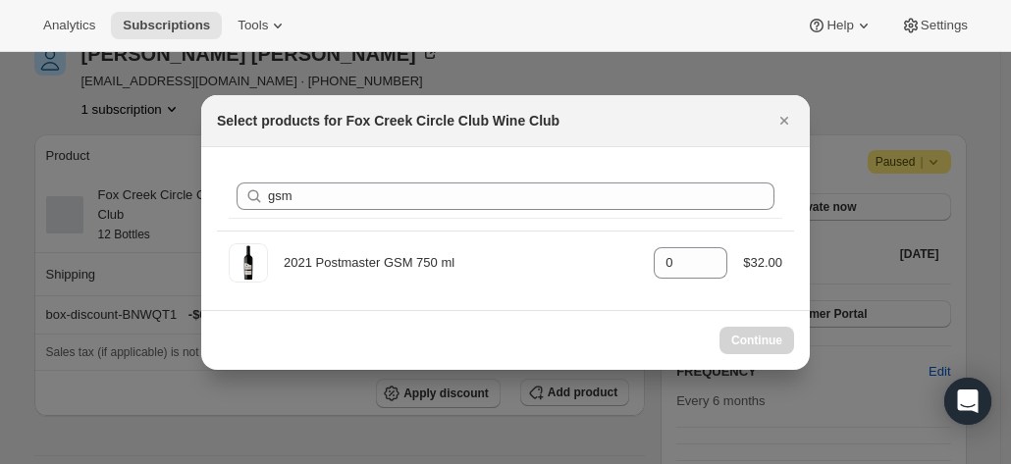
drag, startPoint x: 326, startPoint y: 170, endPoint x: 235, endPoint y: 170, distance: 91.3
click at [234, 170] on div "Search products gsm Clear" at bounding box center [505, 197] width 577 height 68
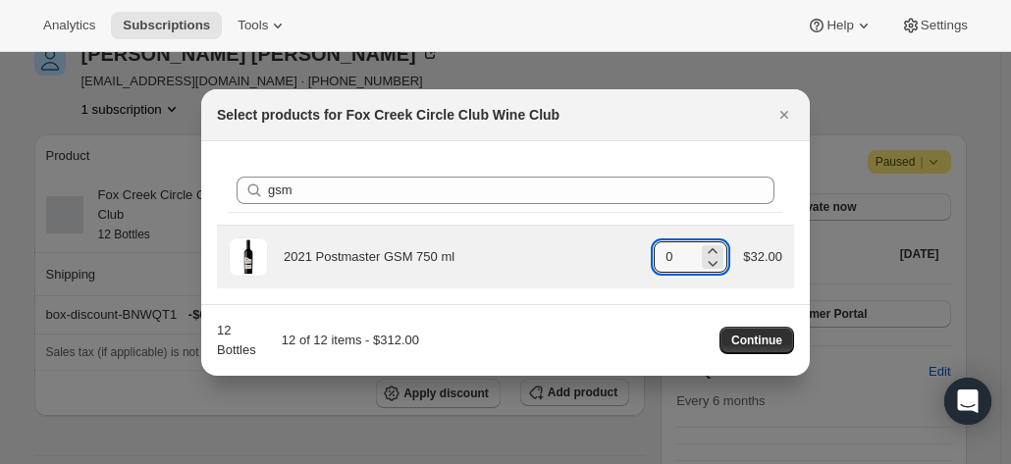
drag, startPoint x: 652, startPoint y: 256, endPoint x: 622, endPoint y: 252, distance: 29.7
click at [622, 252] on div "2021 Postmaster GSM 750 ml gid://shopify/ProductVariant/41582796800084 0 $32.00" at bounding box center [506, 257] width 554 height 39
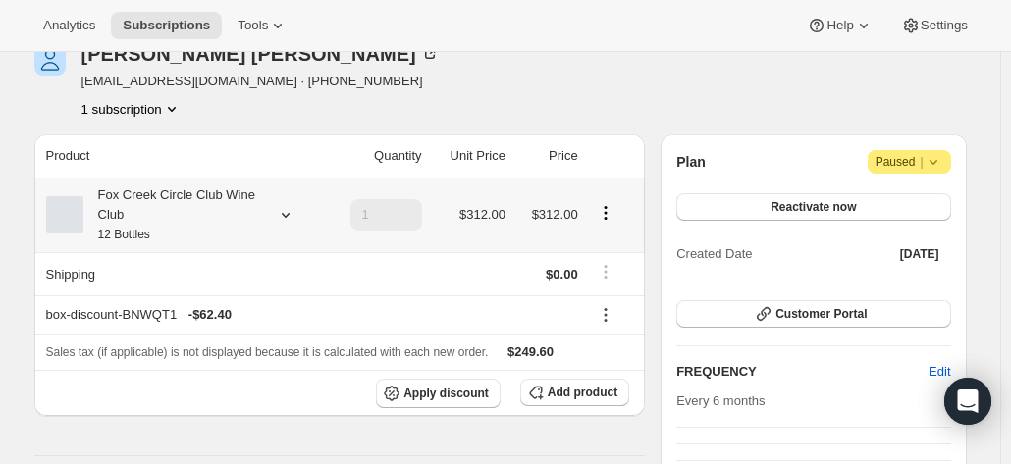
click at [276, 207] on div at bounding box center [281, 215] width 27 height 20
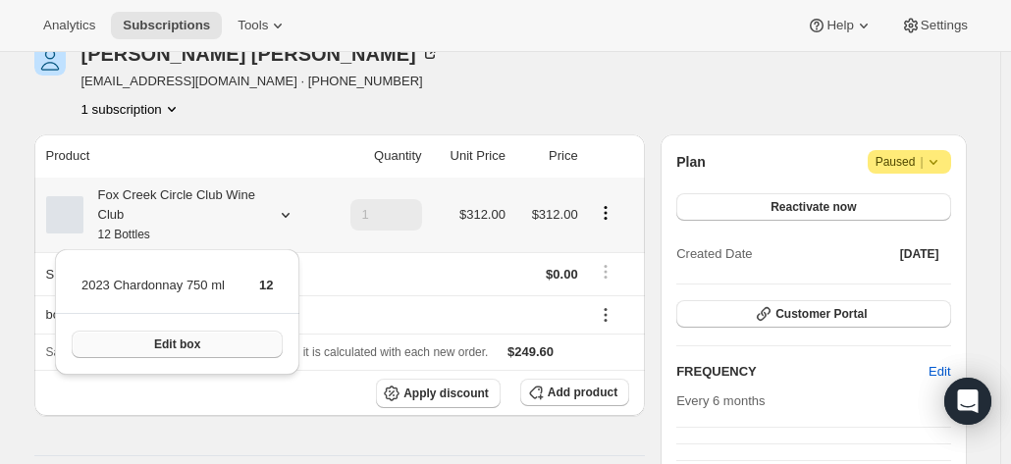
click at [206, 339] on button "Edit box" at bounding box center [177, 344] width 211 height 27
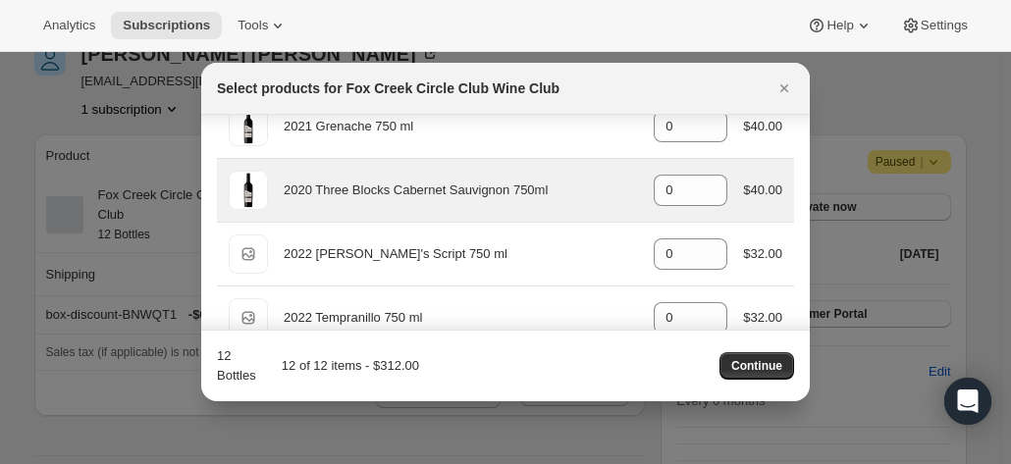
scroll to position [491, 0]
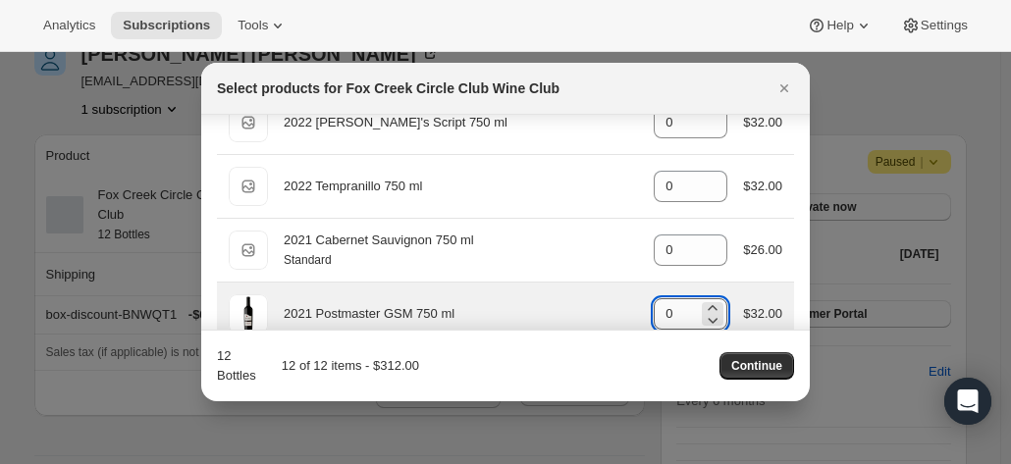
drag, startPoint x: 669, startPoint y: 319, endPoint x: 654, endPoint y: 313, distance: 16.8
click at [654, 313] on input "0" at bounding box center [676, 313] width 44 height 31
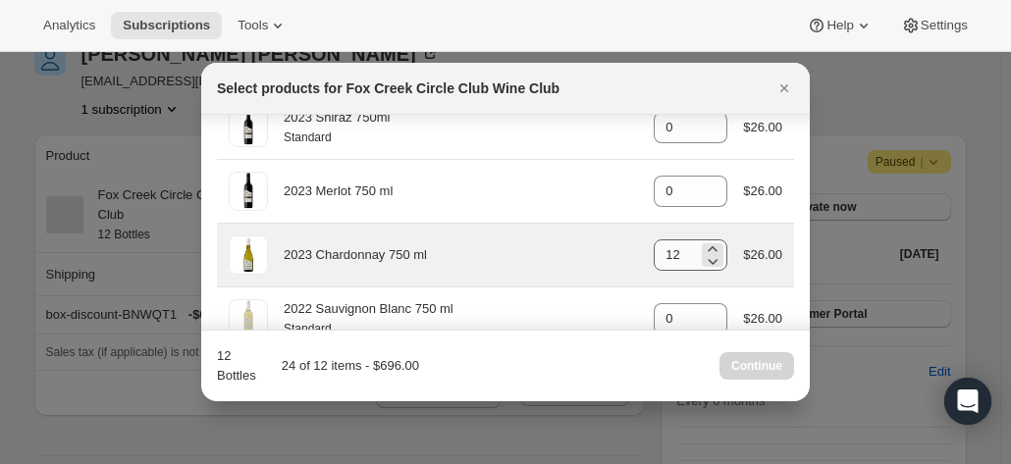
scroll to position [1090, 0]
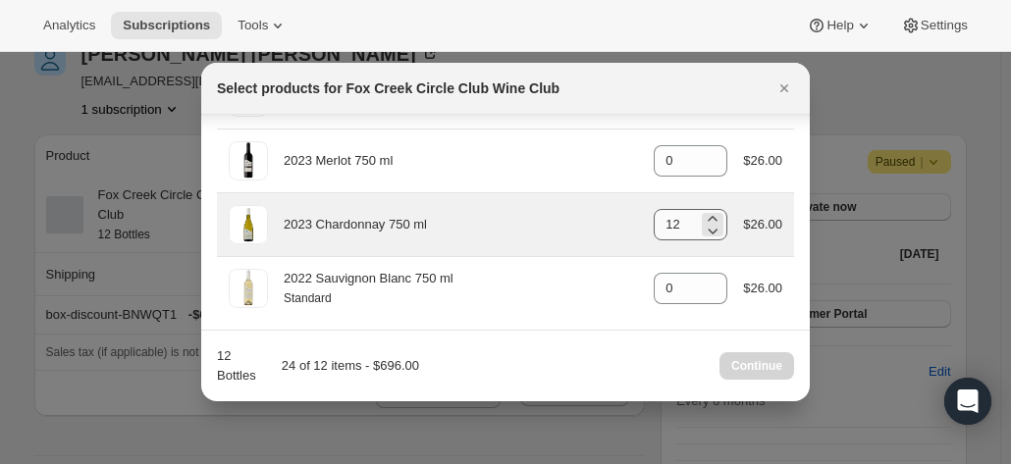
type input "12"
drag, startPoint x: 678, startPoint y: 219, endPoint x: 644, endPoint y: 215, distance: 34.6
click at [654, 217] on input "12" at bounding box center [676, 224] width 44 height 31
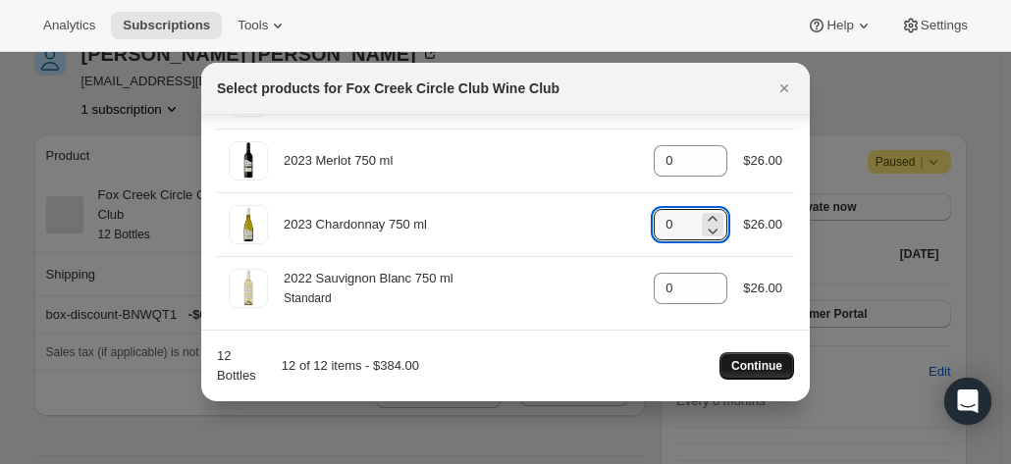
type input "0"
click at [758, 365] on span "Continue" at bounding box center [756, 366] width 51 height 16
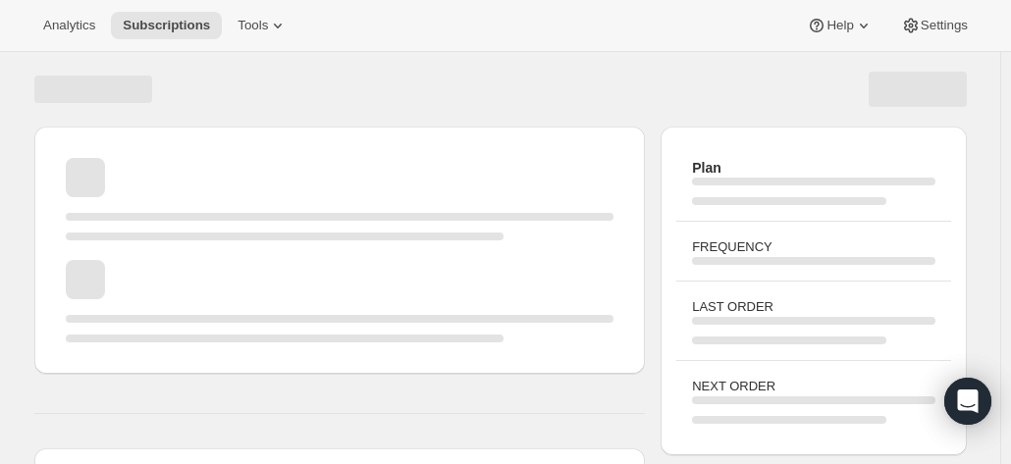
scroll to position [98, 0]
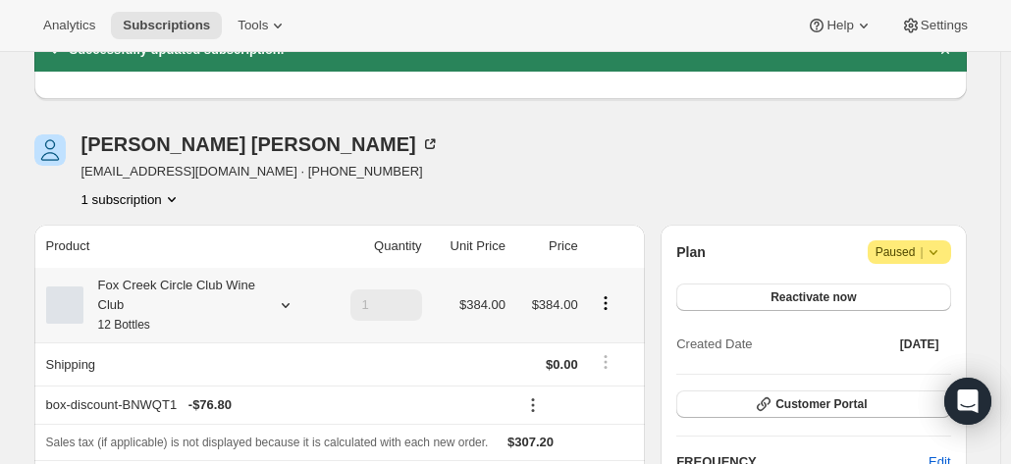
click at [249, 311] on div "Fox Creek Circle Club Wine Club 12 Bottles" at bounding box center [171, 305] width 177 height 59
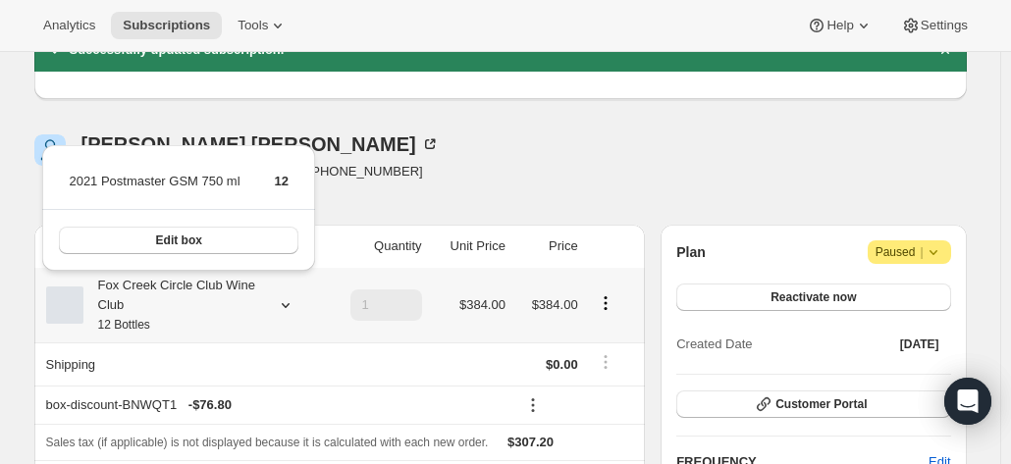
click at [249, 311] on div "Fox Creek Circle Club Wine Club 12 Bottles" at bounding box center [171, 305] width 177 height 59
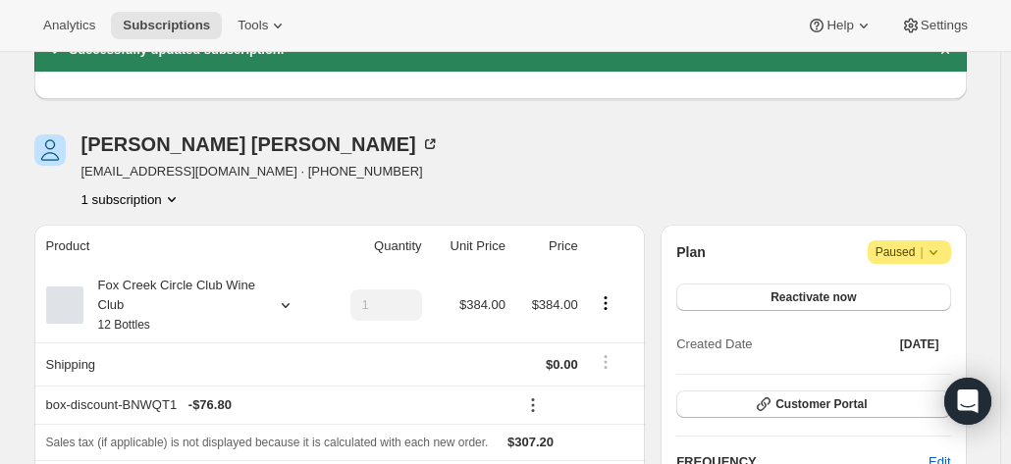
click at [289, 225] on th "Product" at bounding box center [179, 246] width 290 height 43
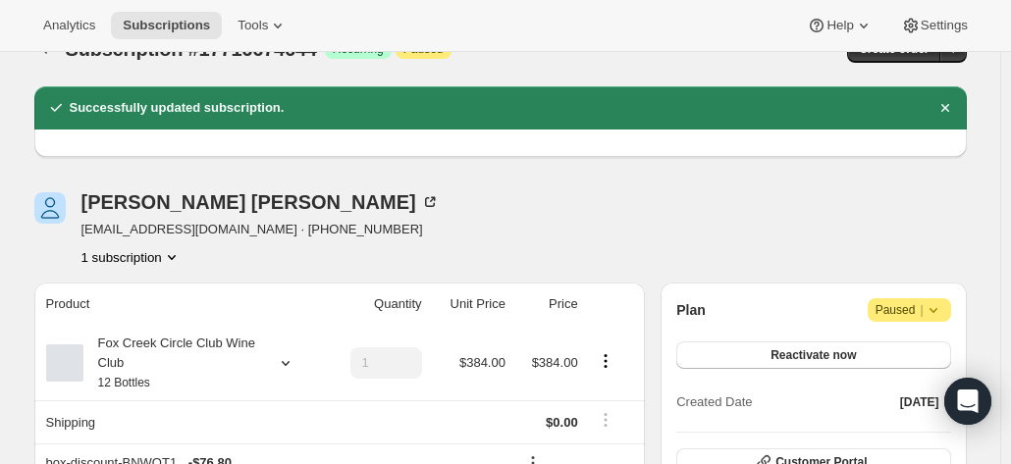
scroll to position [0, 0]
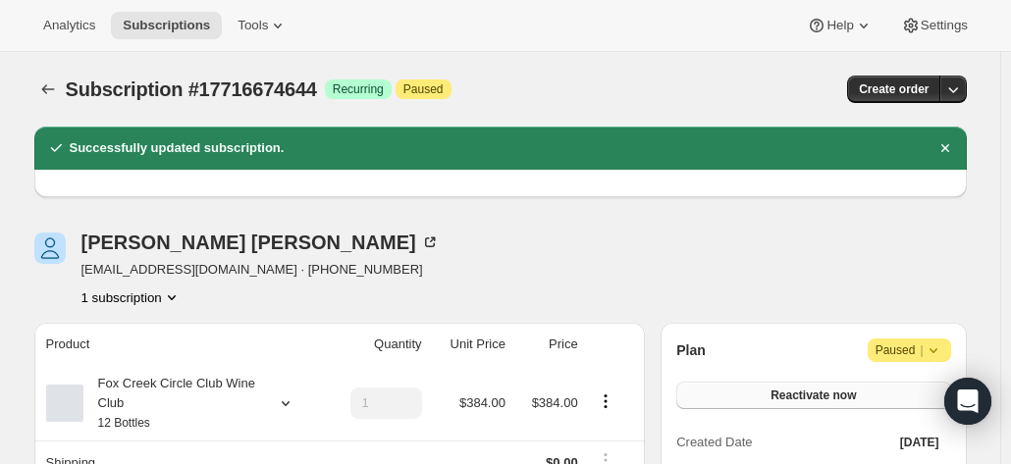
click at [776, 399] on button "Reactivate now" at bounding box center [813, 395] width 274 height 27
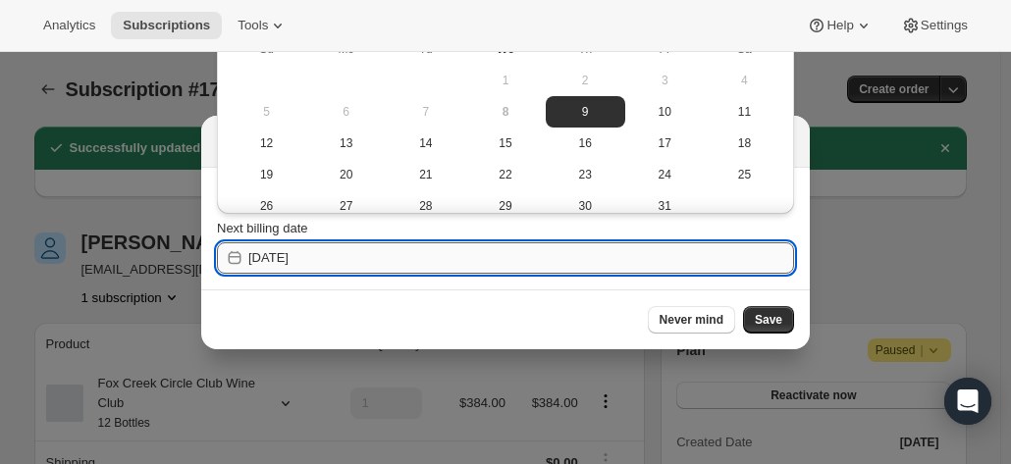
click at [361, 260] on input "2025-10-09" at bounding box center [521, 257] width 546 height 31
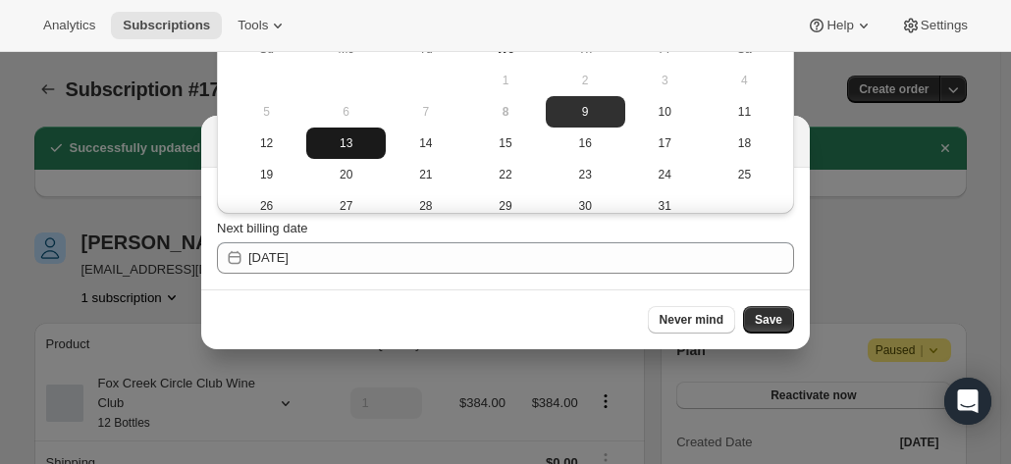
click at [334, 142] on span "13" at bounding box center [346, 143] width 64 height 16
type input "2025-10-12"
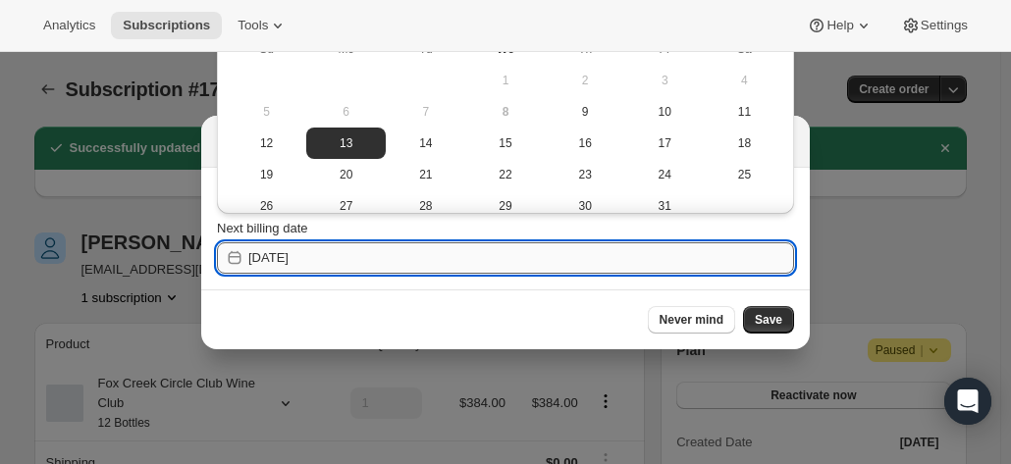
click at [344, 250] on input "2025-10-12" at bounding box center [521, 257] width 546 height 31
click at [351, 141] on span "13" at bounding box center [346, 143] width 64 height 16
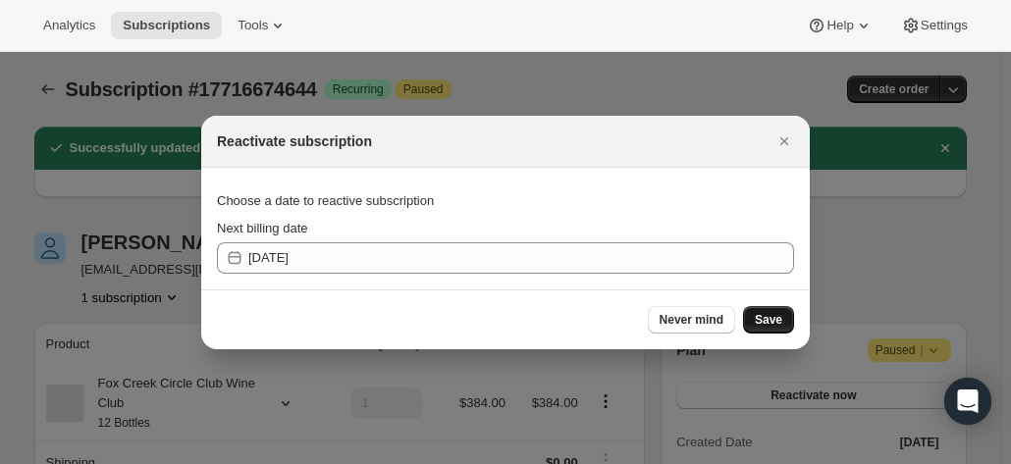
click at [756, 319] on button "Save" at bounding box center [768, 319] width 51 height 27
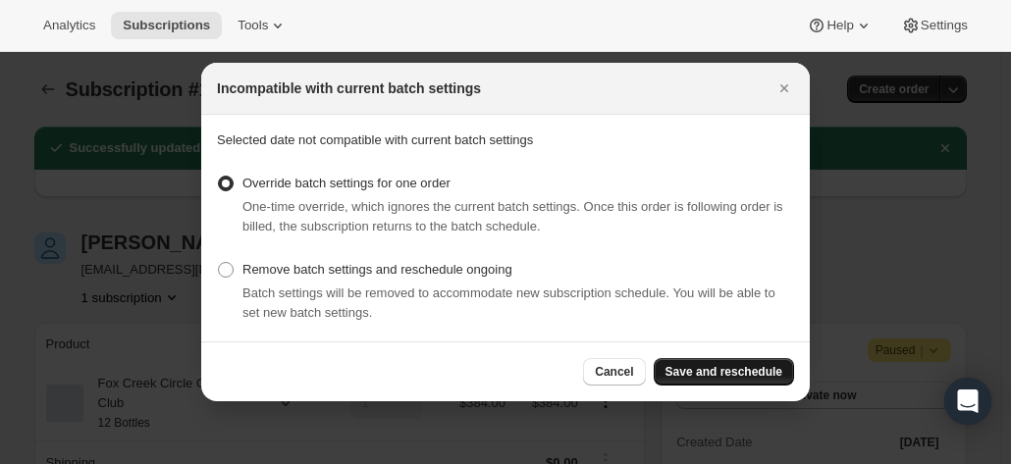
click at [756, 376] on span "Save and reschedule" at bounding box center [723, 372] width 117 height 16
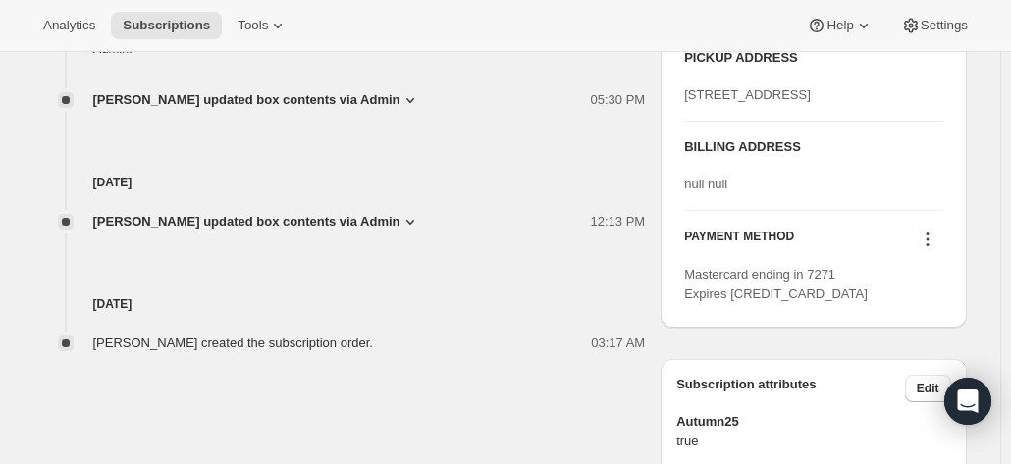
scroll to position [1080, 0]
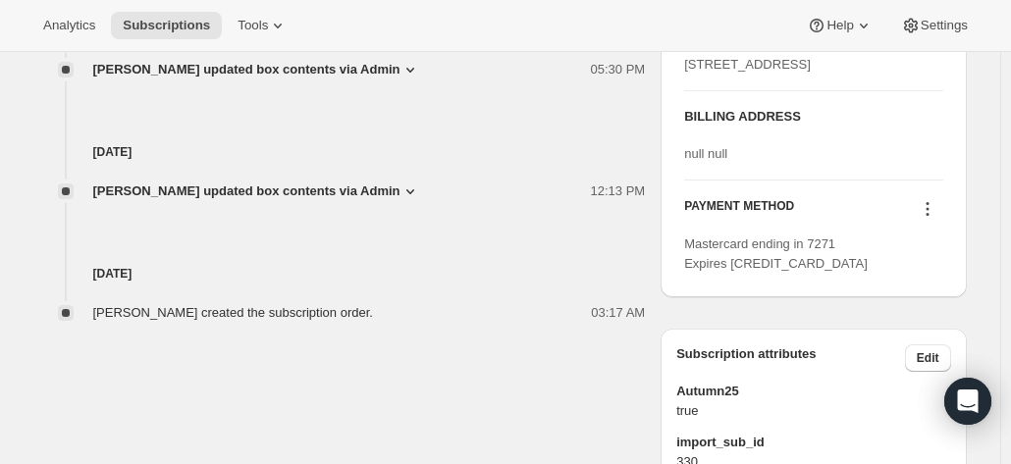
click at [930, 219] on icon at bounding box center [928, 209] width 20 height 20
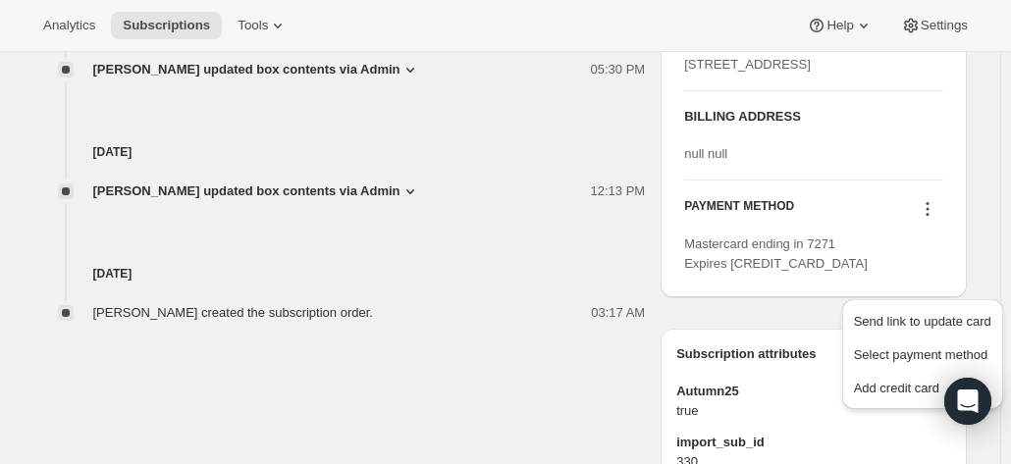
click at [930, 219] on icon at bounding box center [928, 209] width 20 height 20
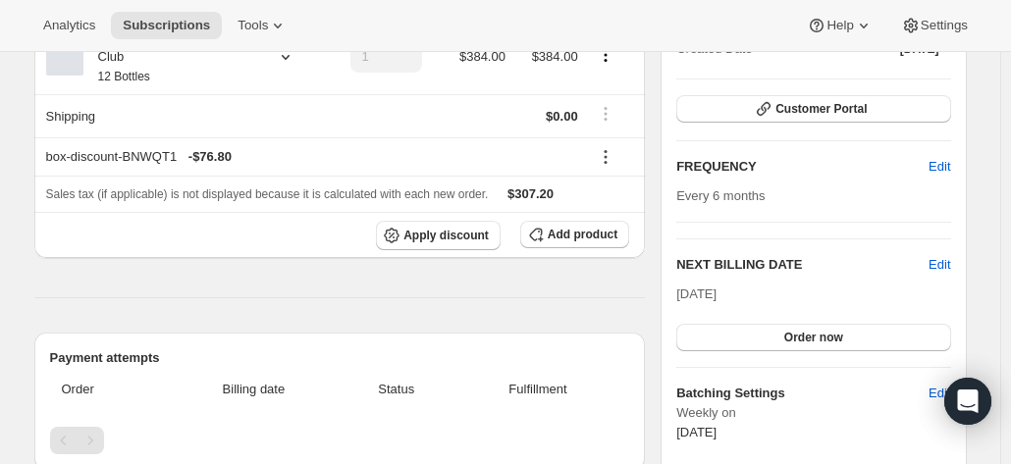
scroll to position [196, 0]
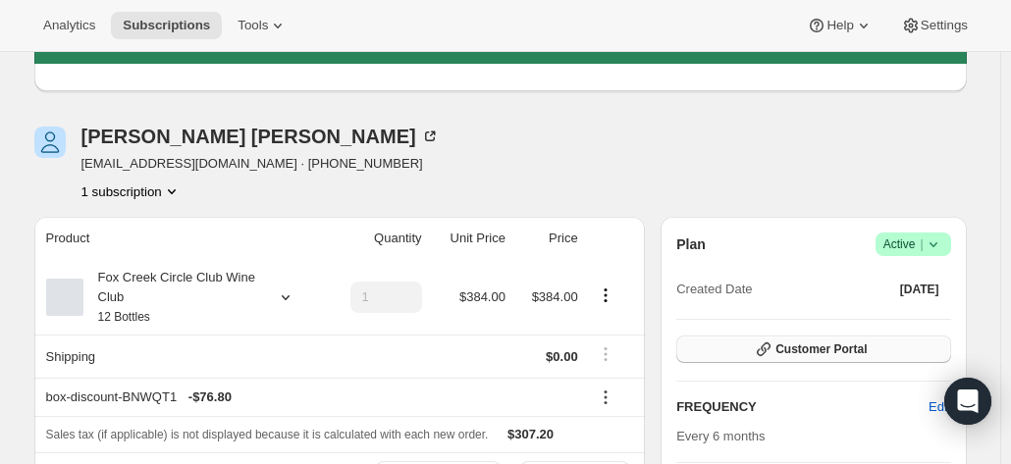
click at [838, 341] on button "Customer Portal" at bounding box center [813, 349] width 274 height 27
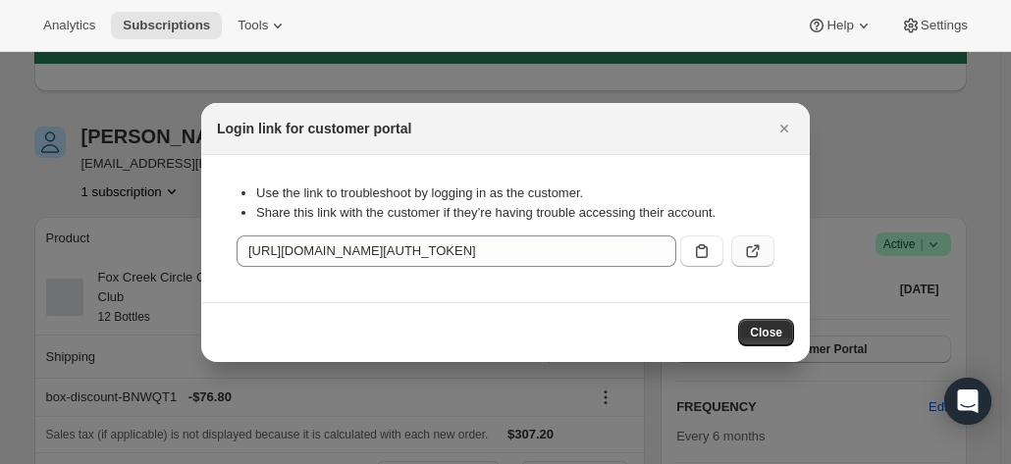
click at [768, 248] on button ":rl3:" at bounding box center [752, 251] width 43 height 31
click at [787, 132] on icon "Close" at bounding box center [784, 129] width 8 height 8
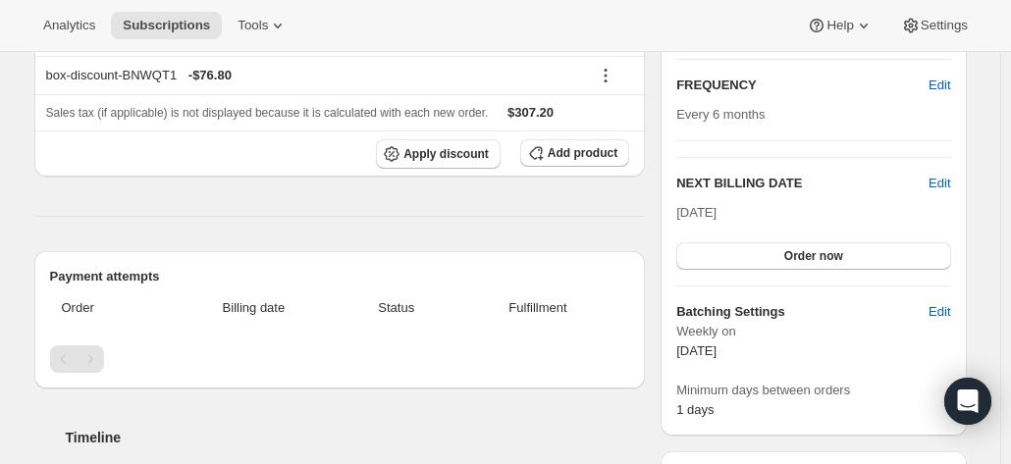
scroll to position [589, 0]
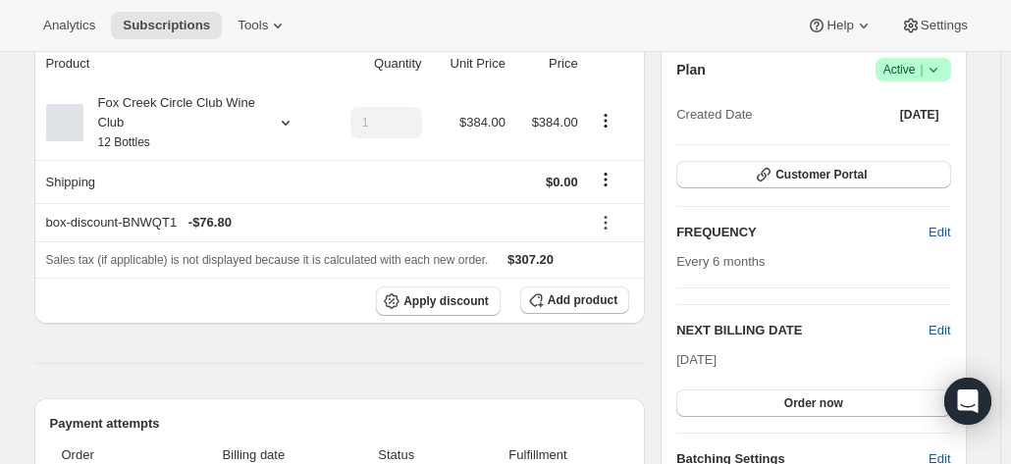
scroll to position [196, 0]
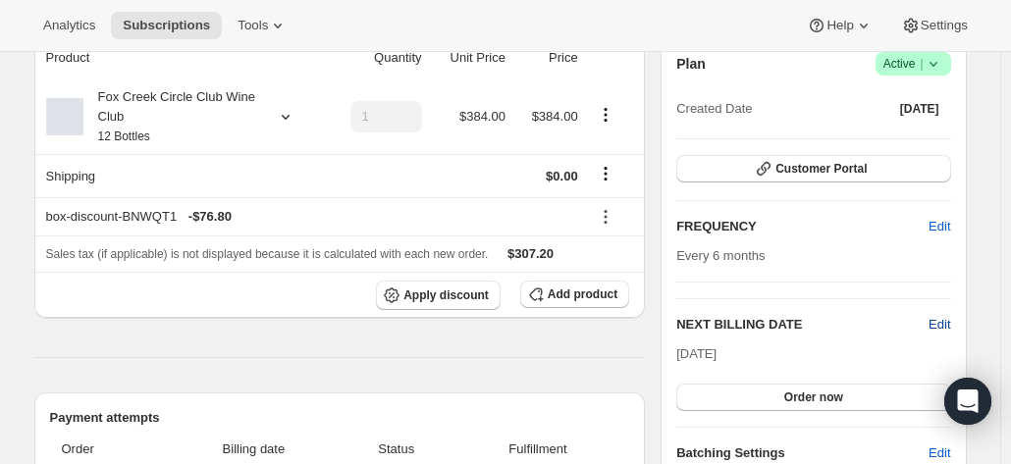
click at [939, 319] on span "Edit" at bounding box center [939, 325] width 22 height 20
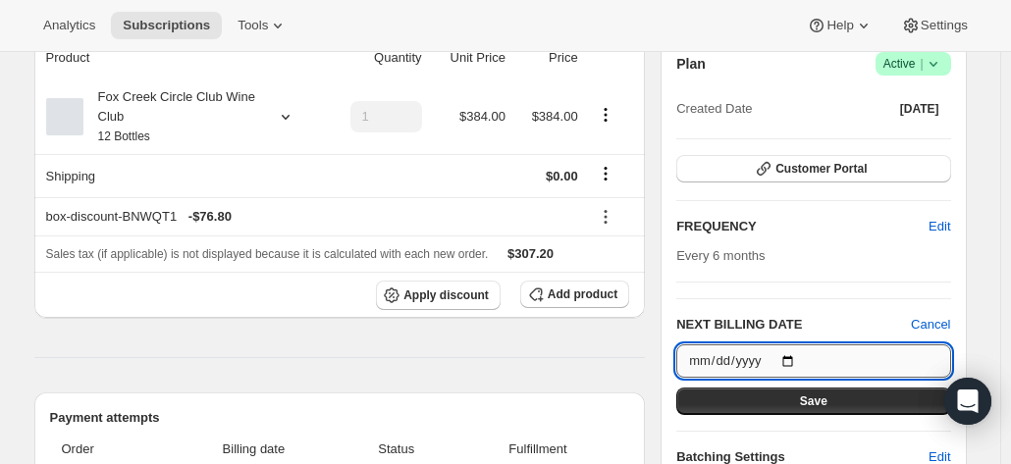
click at [793, 356] on input "[DATE]" at bounding box center [813, 360] width 274 height 33
type input "[DATE]"
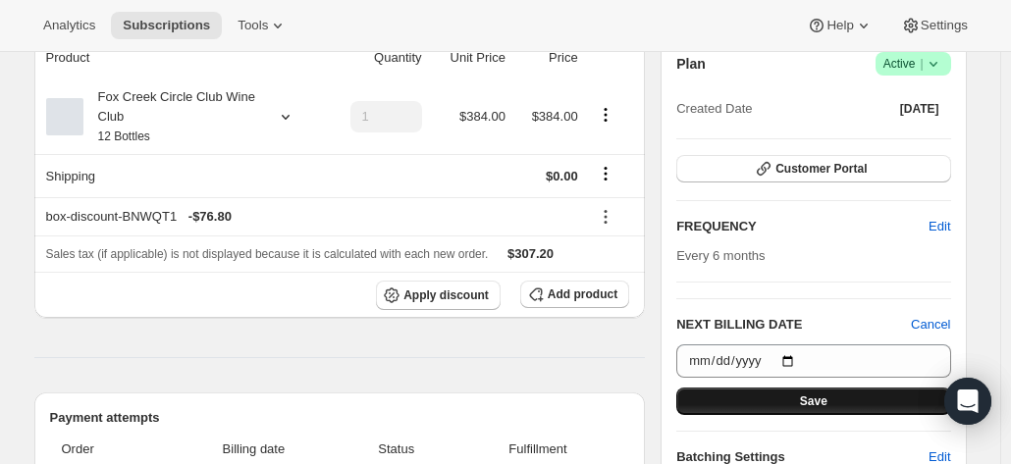
click at [793, 399] on button "Save" at bounding box center [813, 401] width 274 height 27
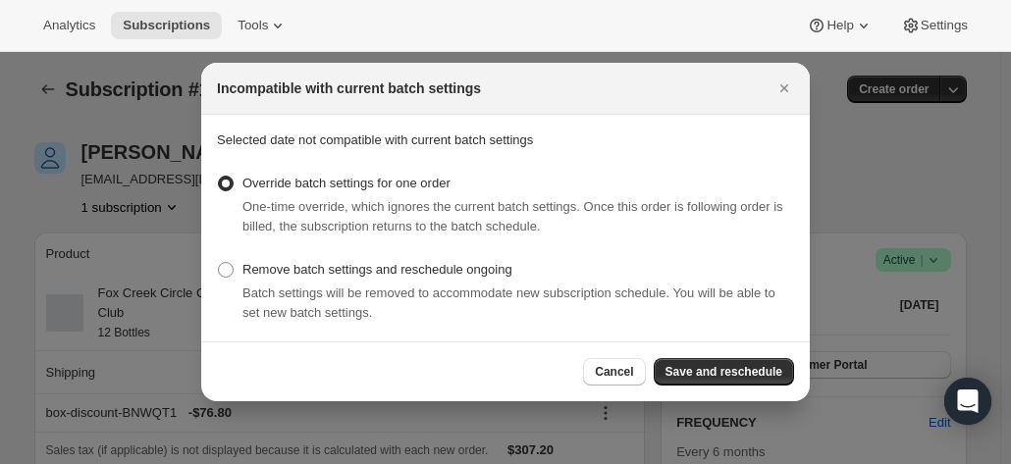
scroll to position [0, 0]
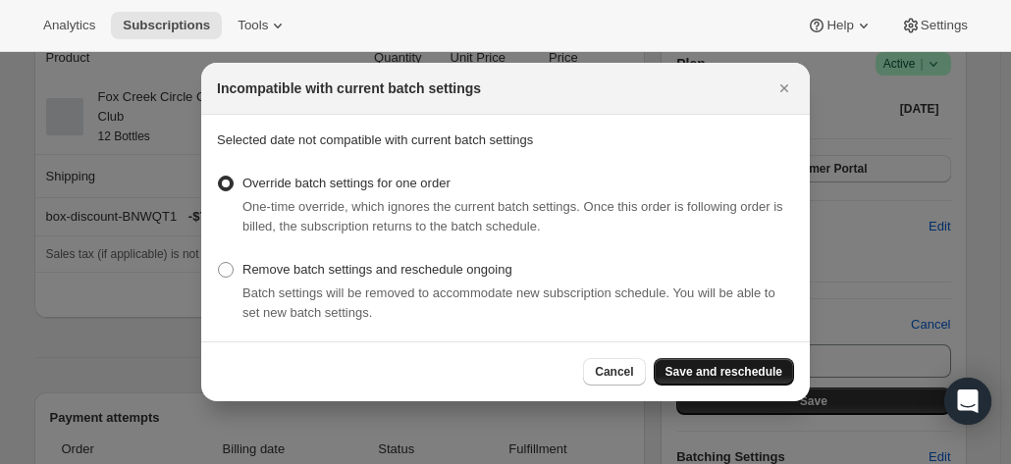
click at [715, 372] on span "Save and reschedule" at bounding box center [723, 372] width 117 height 16
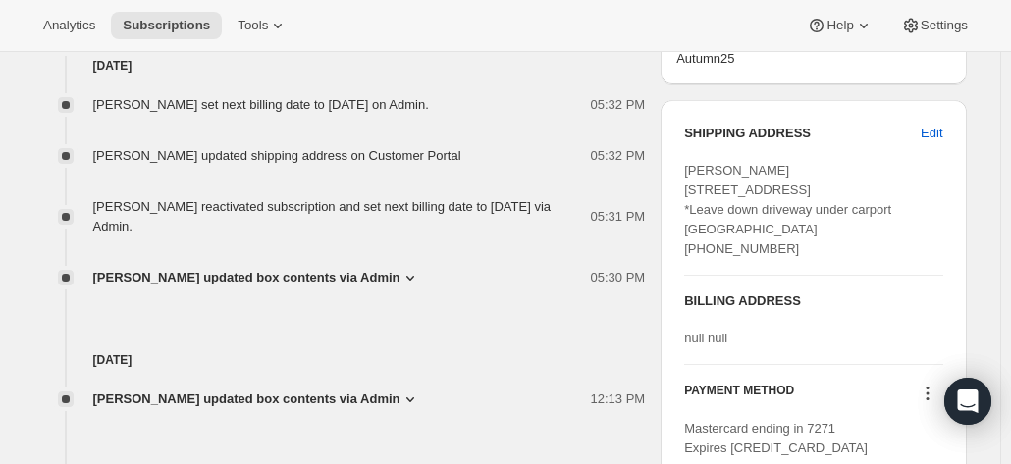
scroll to position [1080, 0]
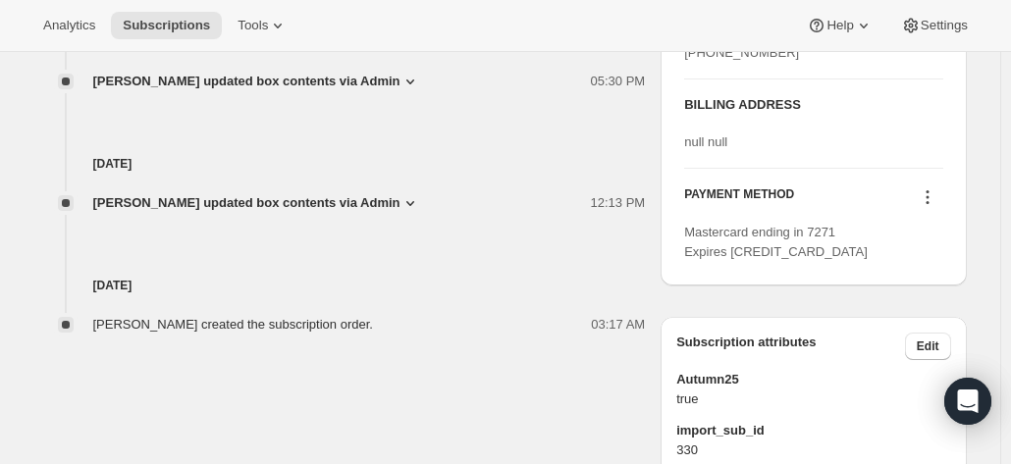
click at [935, 207] on icon at bounding box center [928, 197] width 20 height 20
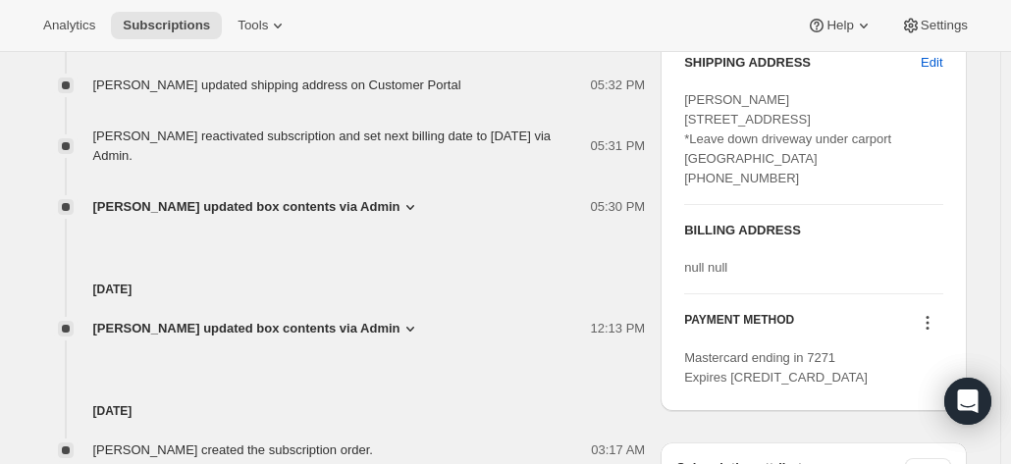
scroll to position [883, 0]
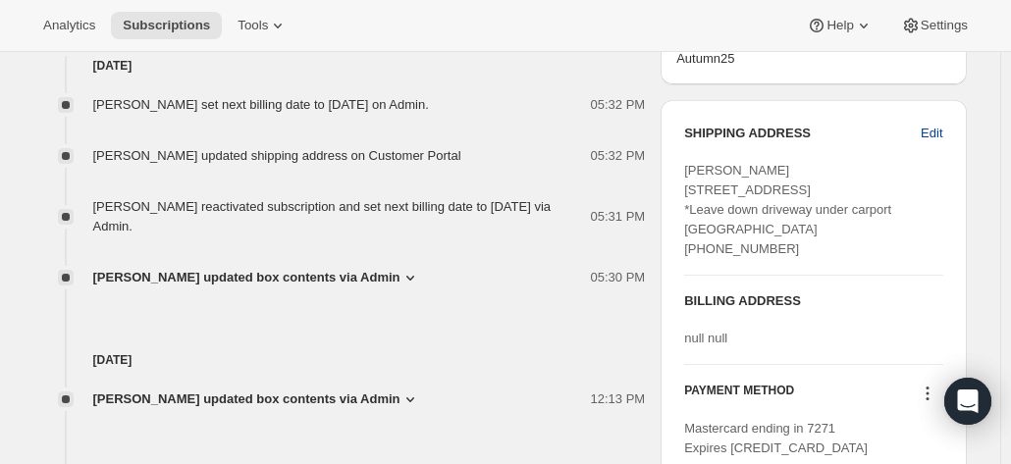
click at [932, 133] on span "Edit" at bounding box center [932, 134] width 22 height 20
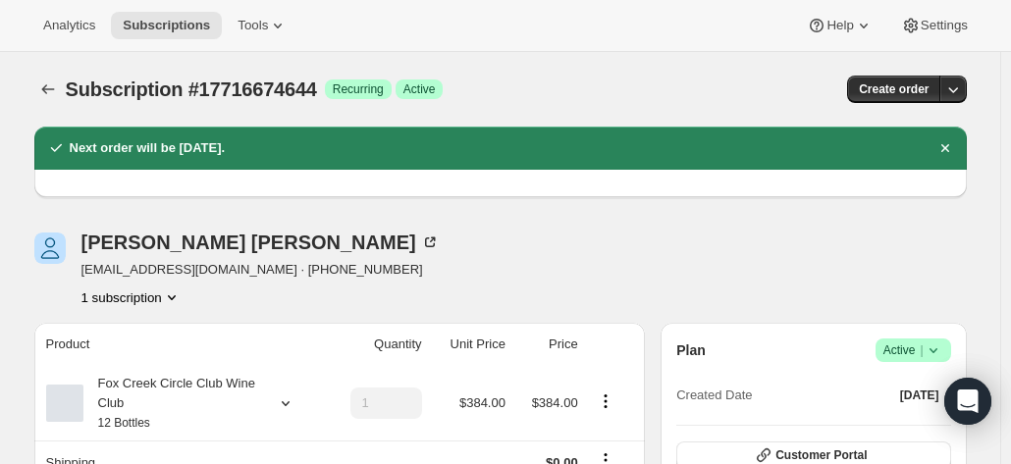
select select "QLD"
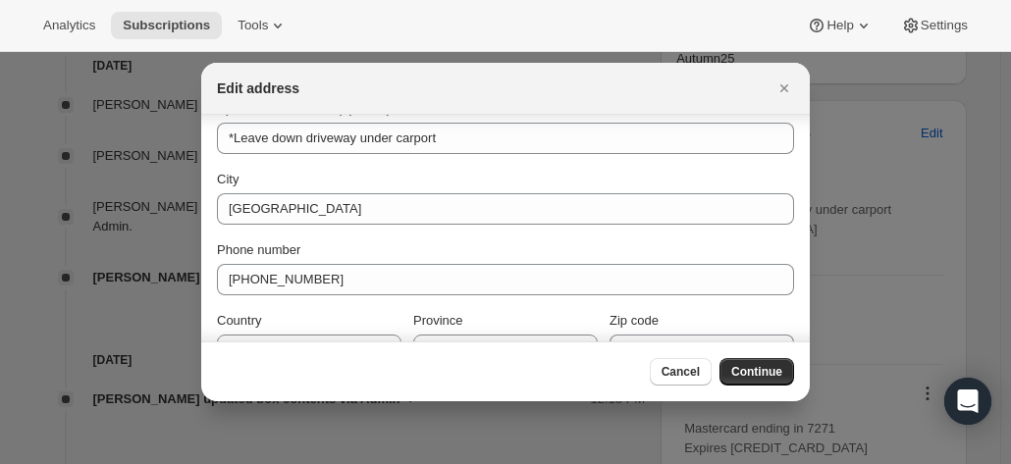
scroll to position [283, 0]
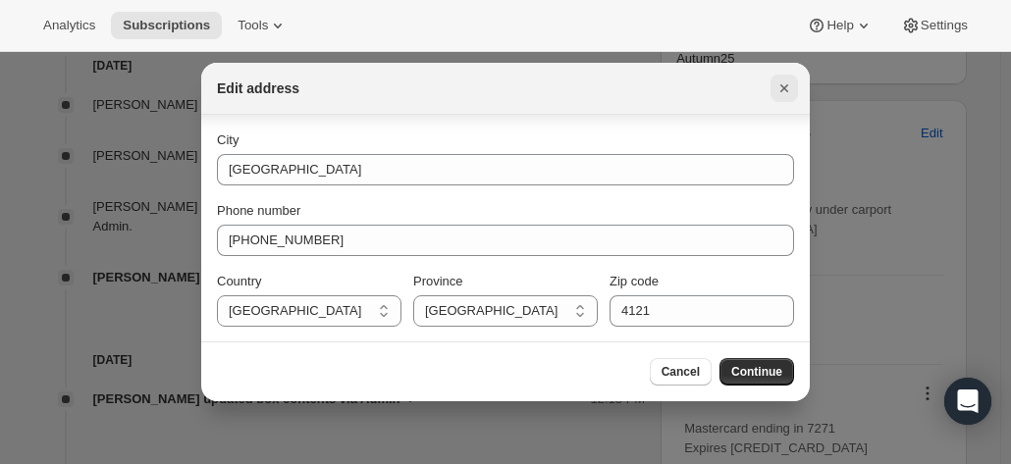
click at [789, 86] on icon "Close" at bounding box center [784, 89] width 20 height 20
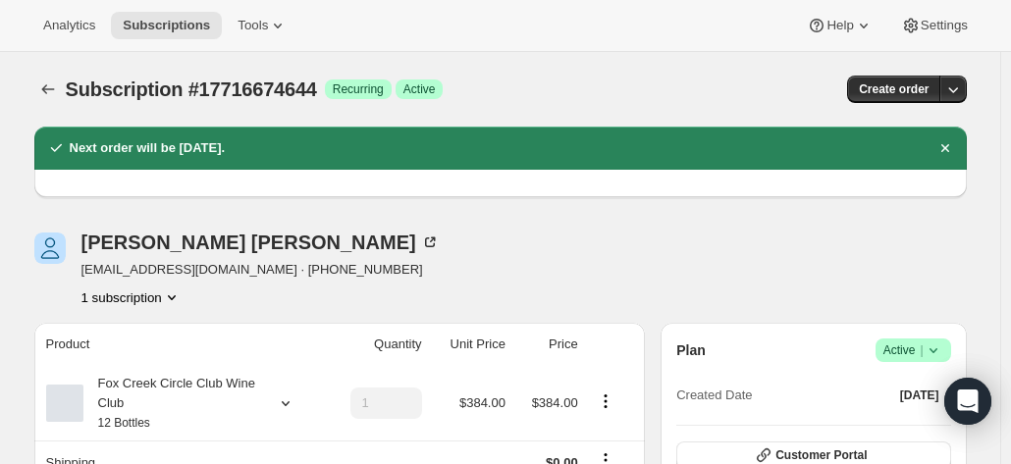
scroll to position [196, 0]
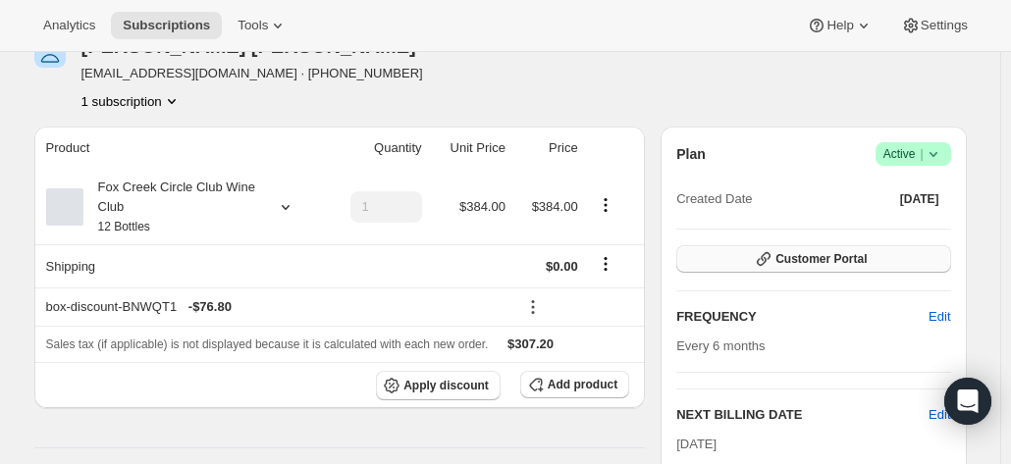
click at [799, 260] on span "Customer Portal" at bounding box center [820, 259] width 91 height 16
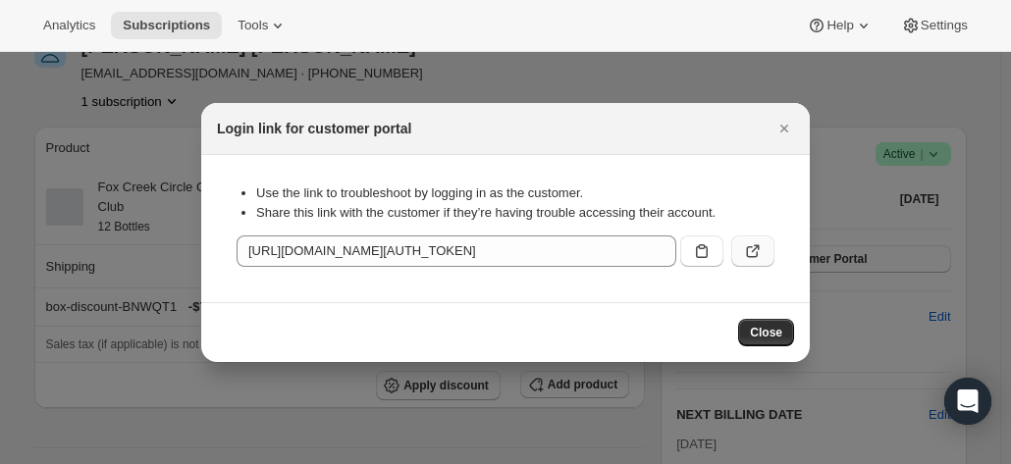
click at [759, 247] on icon ":r75:" at bounding box center [756, 248] width 8 height 8
click at [760, 262] on button ":r75:" at bounding box center [752, 251] width 43 height 31
click at [777, 127] on icon "Close" at bounding box center [784, 129] width 20 height 20
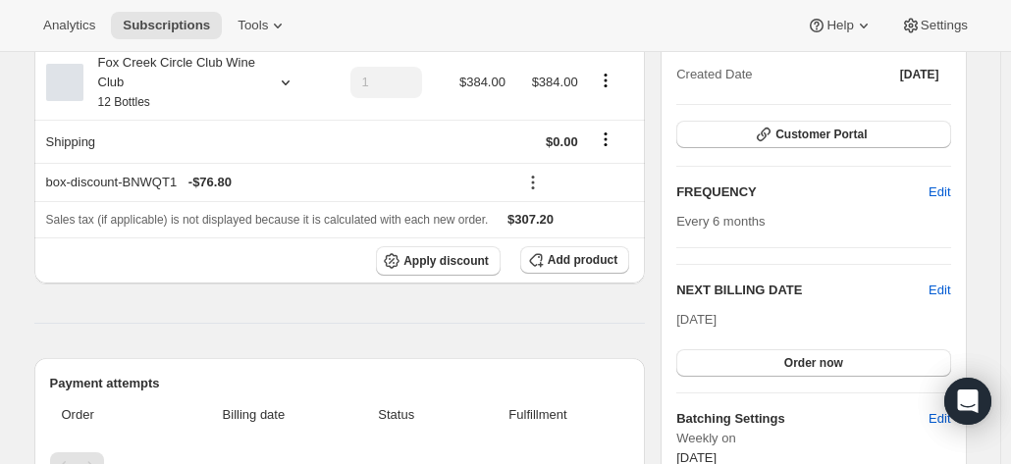
scroll to position [393, 0]
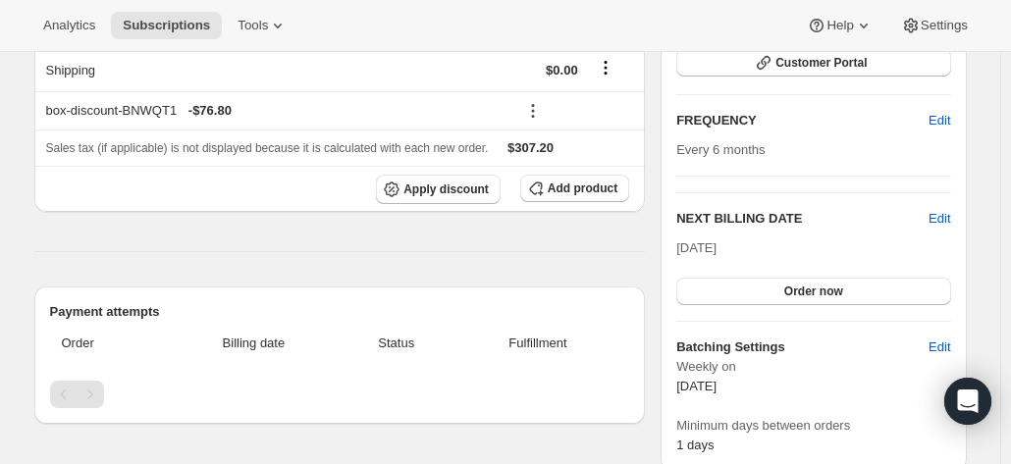
drag, startPoint x: 944, startPoint y: 214, endPoint x: 901, endPoint y: 229, distance: 45.6
click at [942, 214] on span "Edit" at bounding box center [939, 219] width 22 height 20
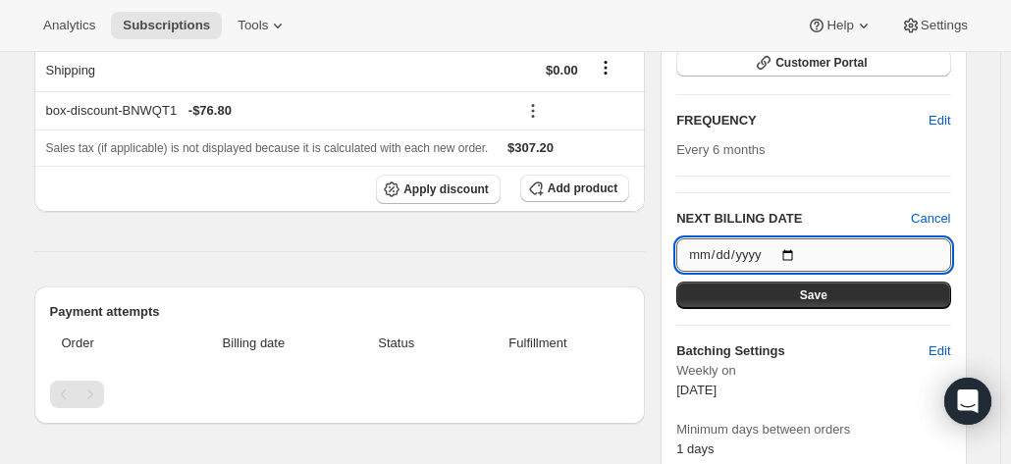
click at [714, 247] on input "2025-10-13" at bounding box center [813, 254] width 274 height 33
click at [700, 250] on input "2025-10-13" at bounding box center [813, 254] width 274 height 33
click at [799, 248] on input "2025-10-13" at bounding box center [813, 254] width 274 height 33
type input "2025-10-12"
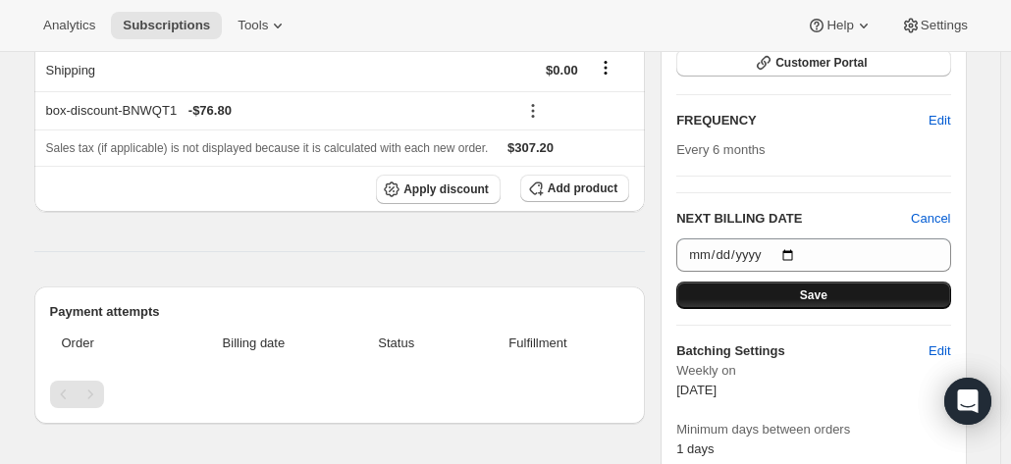
click at [801, 288] on button "Save" at bounding box center [813, 295] width 274 height 27
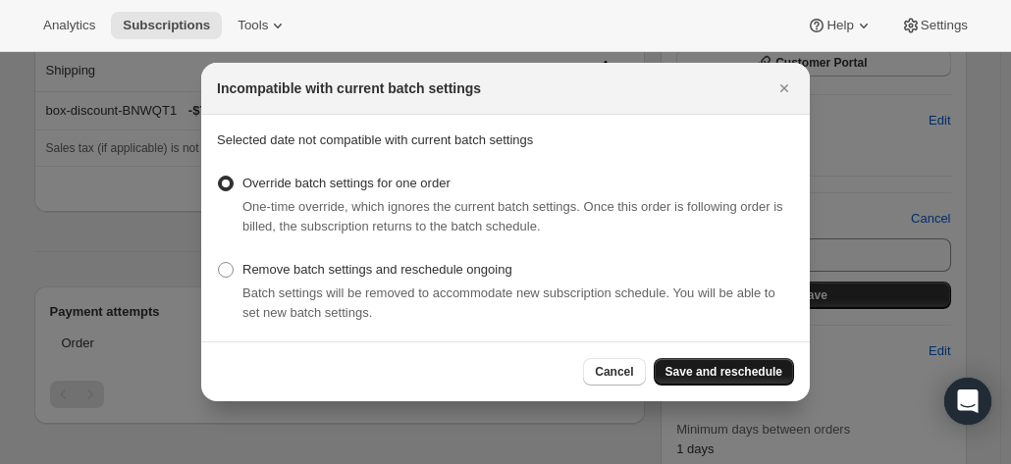
click at [720, 376] on span "Save and reschedule" at bounding box center [723, 372] width 117 height 16
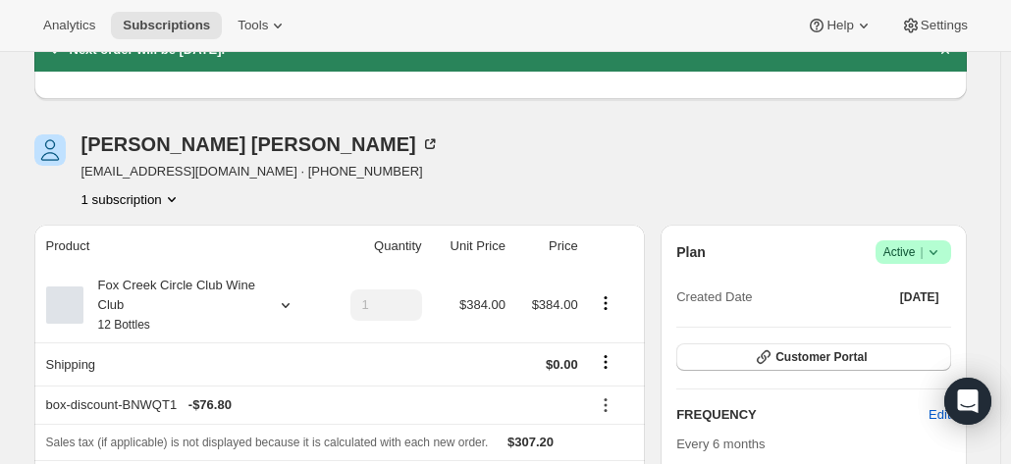
scroll to position [294, 0]
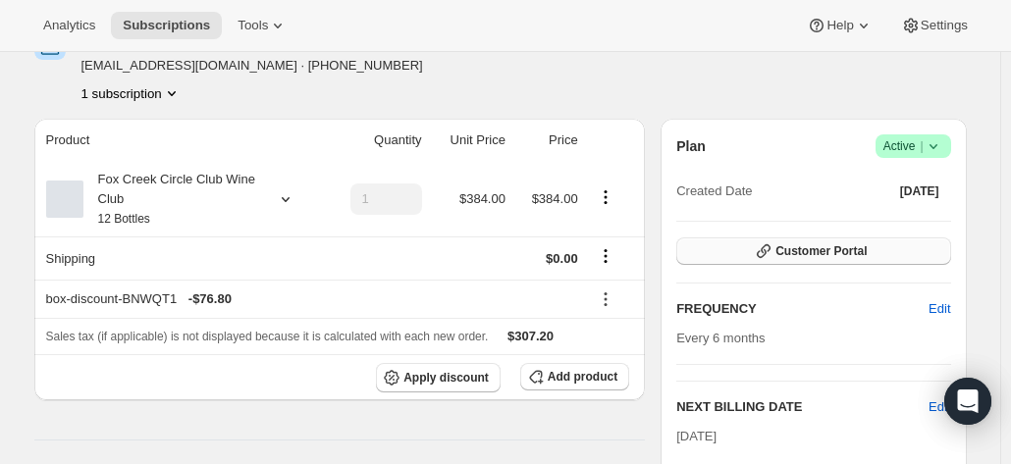
click at [832, 254] on span "Customer Portal" at bounding box center [820, 251] width 91 height 16
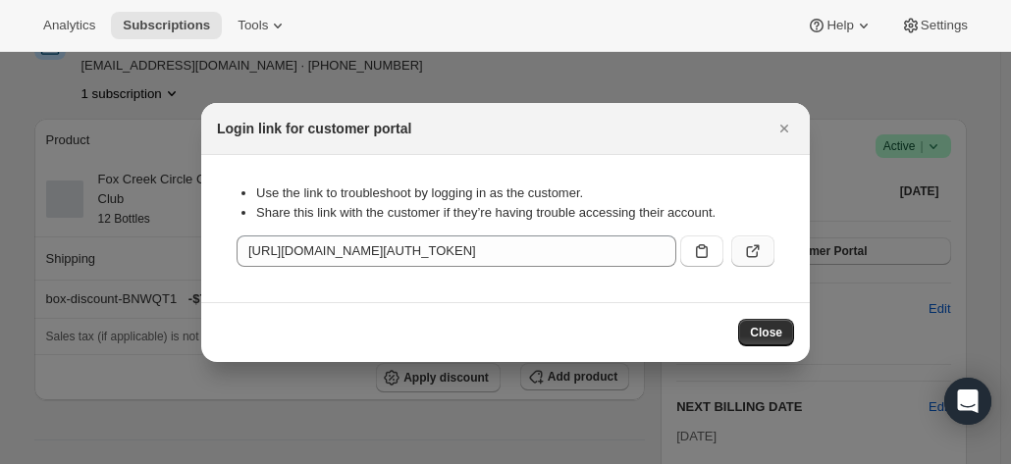
click at [767, 252] on button ":rcf:" at bounding box center [752, 251] width 43 height 31
click at [978, 221] on div at bounding box center [505, 232] width 1011 height 464
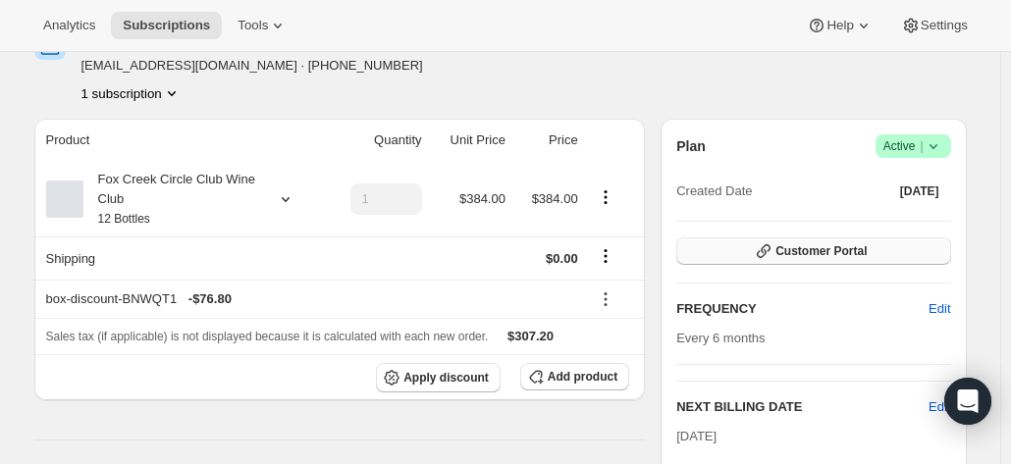
scroll to position [491, 0]
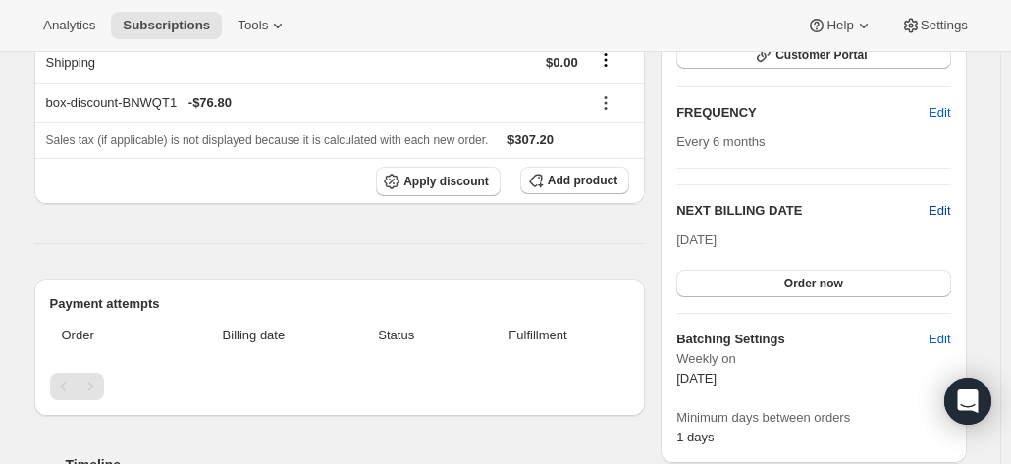
click at [939, 211] on span "Edit" at bounding box center [939, 211] width 22 height 20
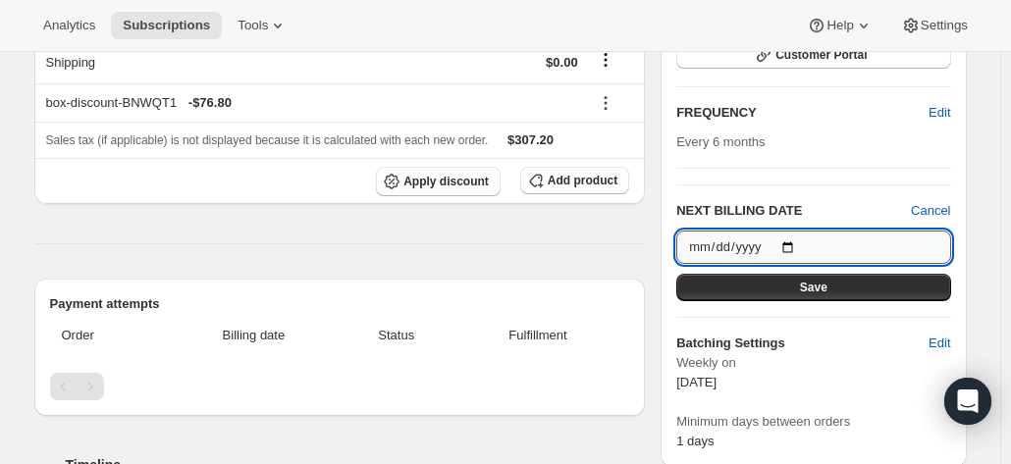
click at [719, 244] on input "2025-10-12" at bounding box center [813, 247] width 274 height 33
click at [793, 241] on input "2025-10-12" at bounding box center [813, 247] width 274 height 33
type input "2025-10-13"
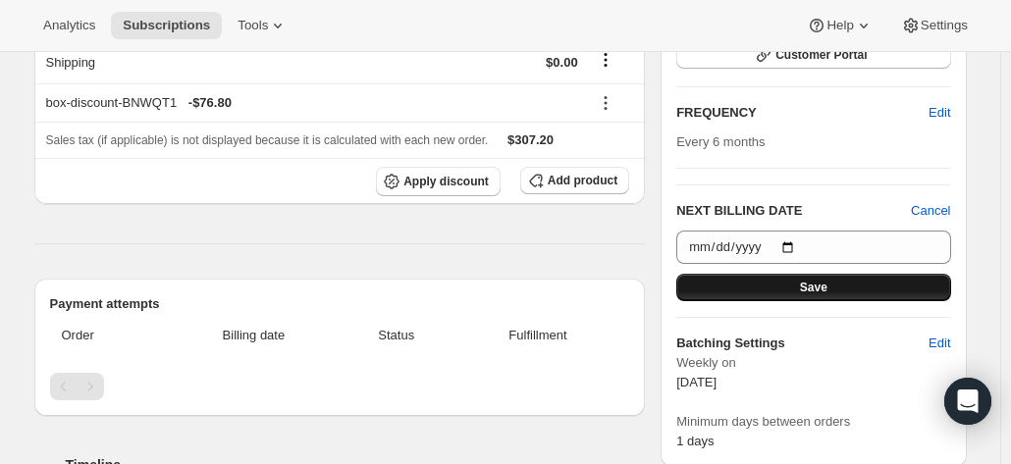
click at [780, 281] on button "Save" at bounding box center [813, 287] width 274 height 27
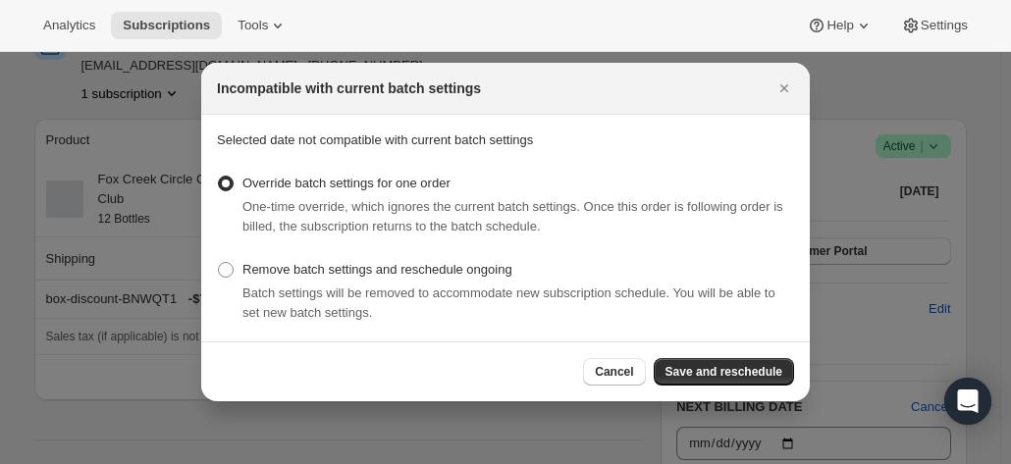
scroll to position [0, 0]
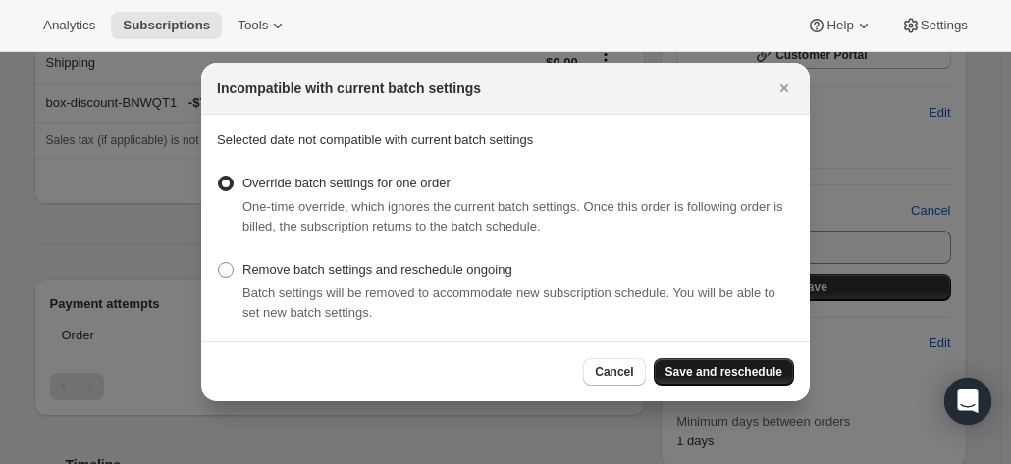
click at [762, 368] on span "Save and reschedule" at bounding box center [723, 372] width 117 height 16
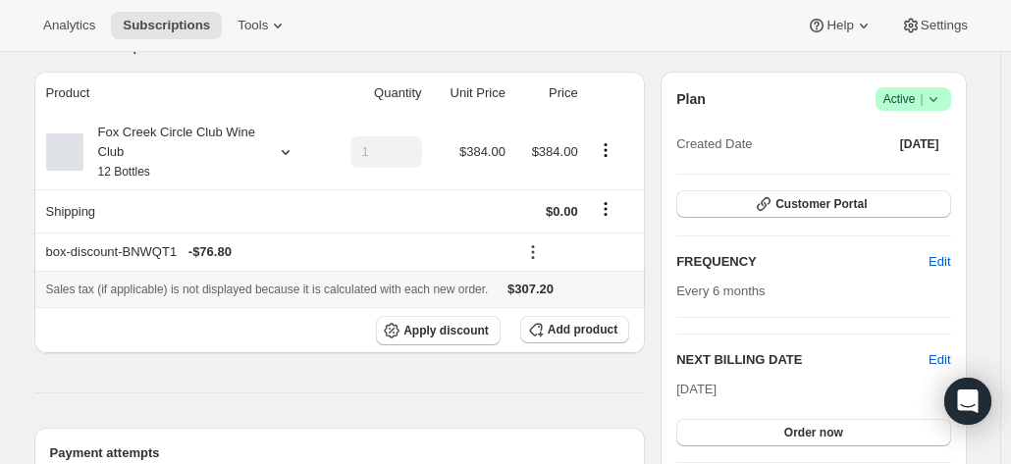
scroll to position [491, 0]
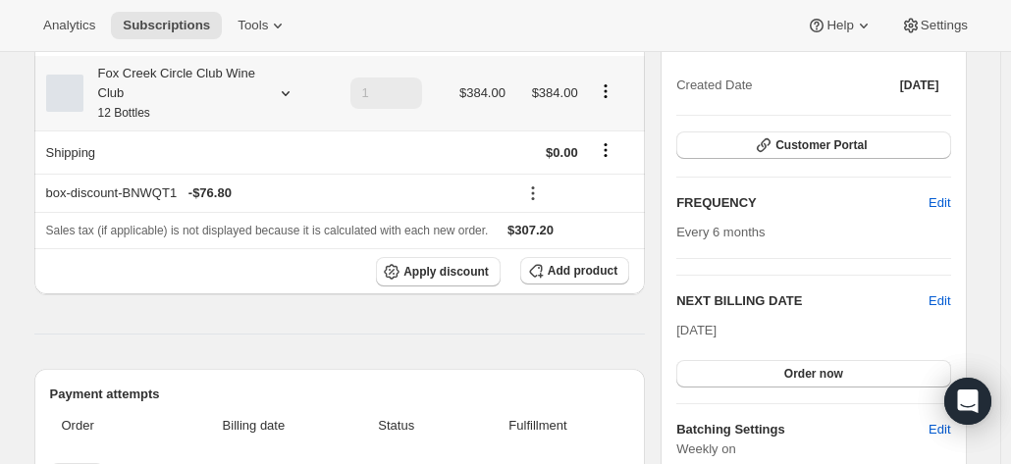
click at [238, 99] on div "Fox Creek Circle Club Wine Club 12 Bottles" at bounding box center [171, 93] width 177 height 59
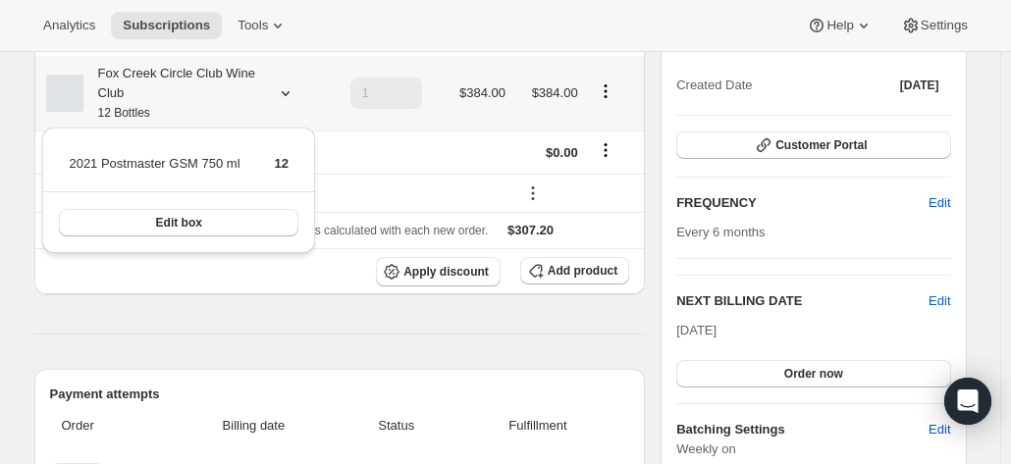
click at [238, 99] on div "Fox Creek Circle Club Wine Club 12 Bottles" at bounding box center [171, 93] width 177 height 59
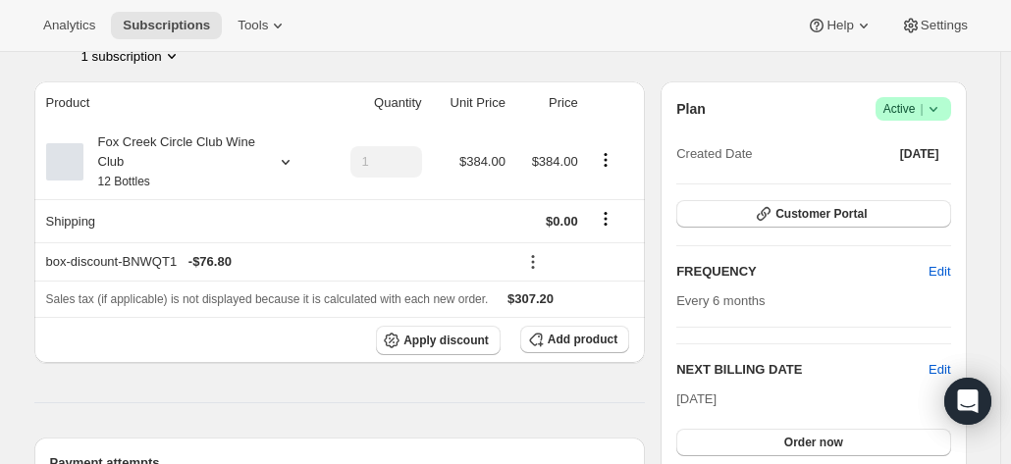
scroll to position [393, 0]
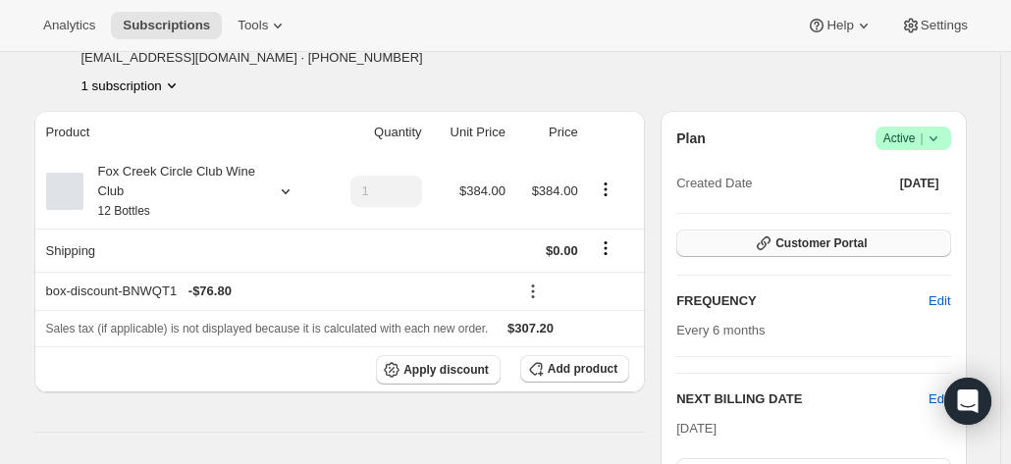
click at [843, 242] on span "Customer Portal" at bounding box center [820, 244] width 91 height 16
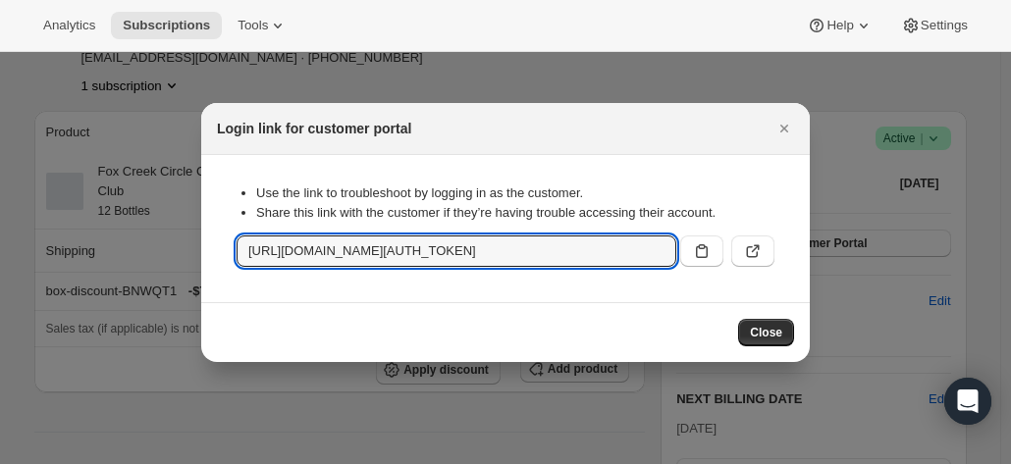
scroll to position [0, 2114]
drag, startPoint x: 243, startPoint y: 253, endPoint x: 909, endPoint y: 251, distance: 665.4
click at [789, 130] on icon "Close" at bounding box center [784, 129] width 20 height 20
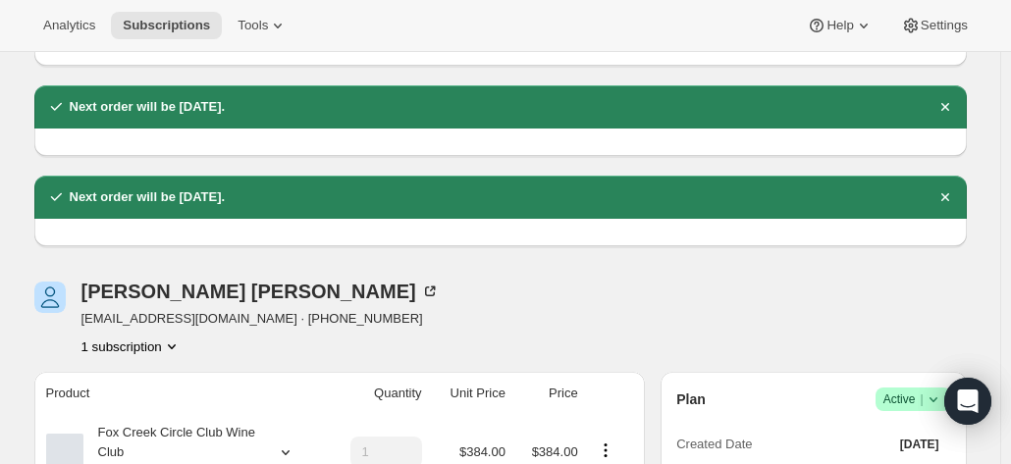
scroll to position [98, 0]
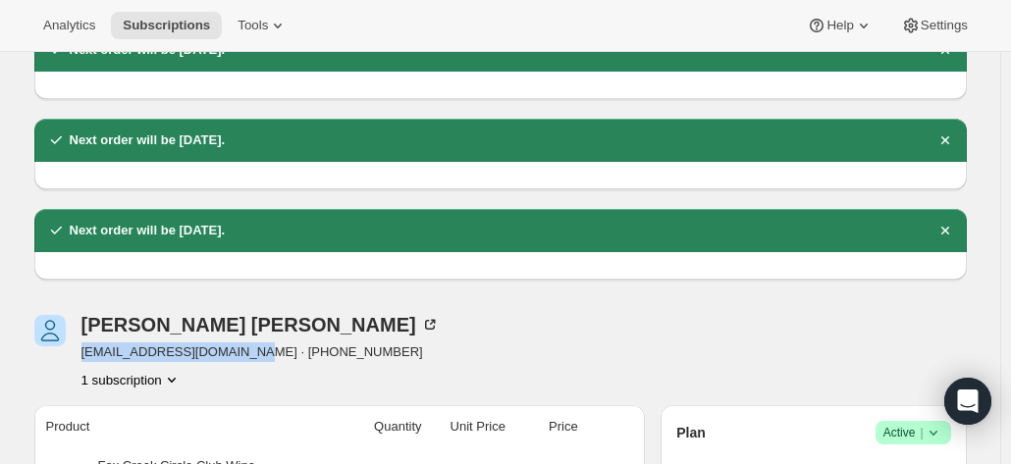
drag, startPoint x: 259, startPoint y: 357, endPoint x: 88, endPoint y: 352, distance: 170.8
click at [88, 352] on span "debbiebrowne309@gmail.com · +61412196456" at bounding box center [260, 353] width 358 height 20
copy span "debbiebrowne309@gmail.com"
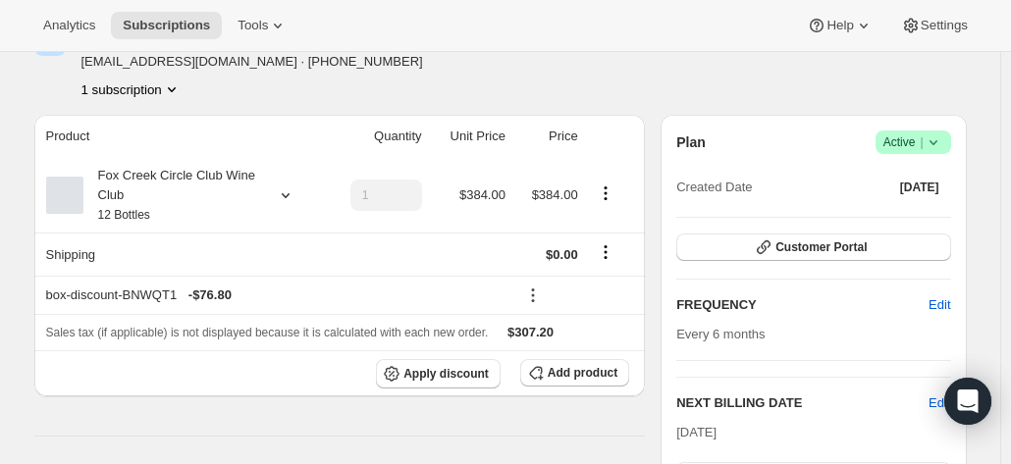
scroll to position [294, 0]
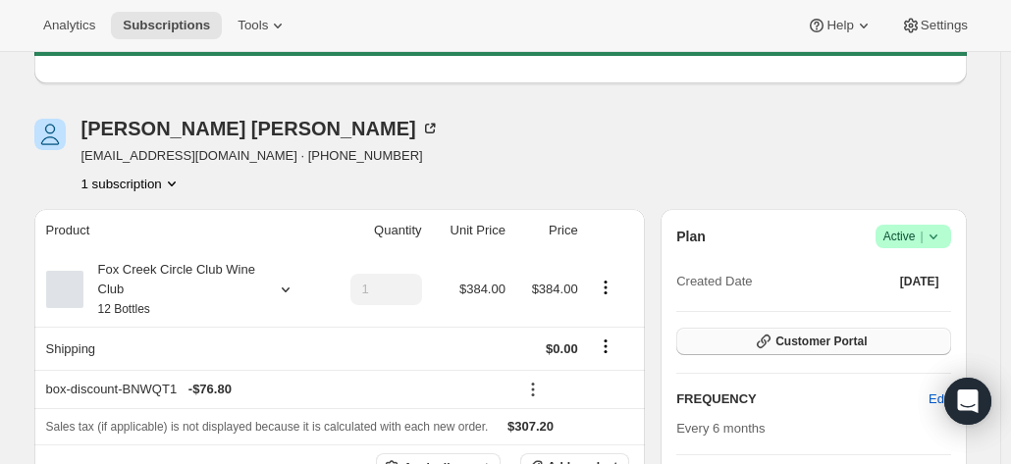
click at [773, 338] on icon "button" at bounding box center [764, 342] width 20 height 20
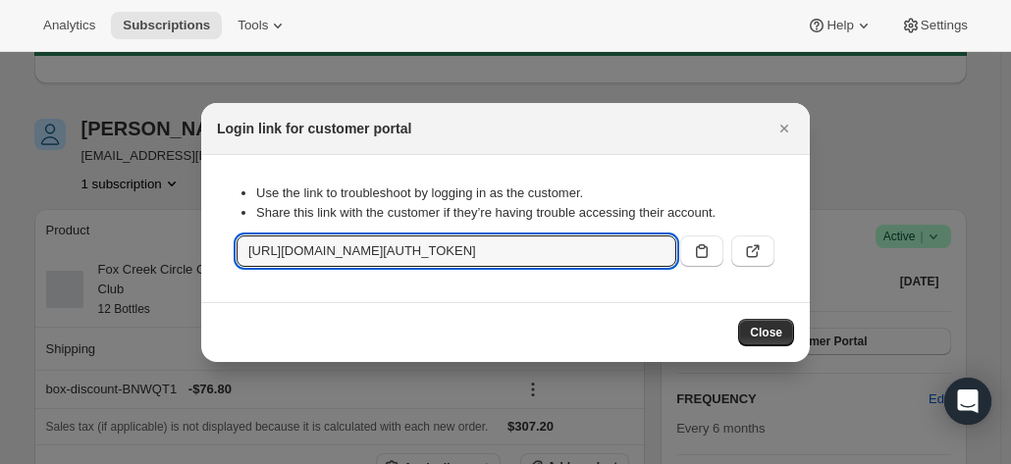
scroll to position [0, 2114]
drag, startPoint x: 245, startPoint y: 250, endPoint x: 981, endPoint y: 250, distance: 736.1
click at [785, 128] on icon "Close" at bounding box center [784, 129] width 8 height 8
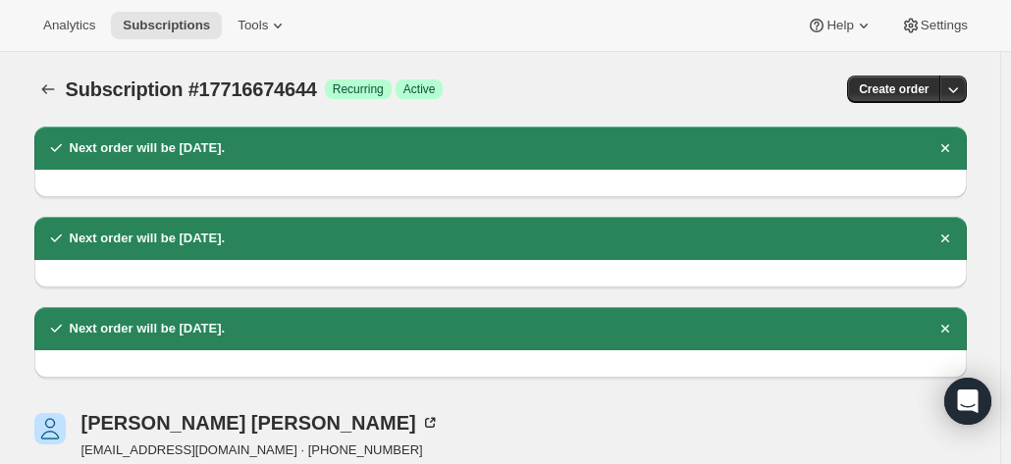
scroll to position [294, 0]
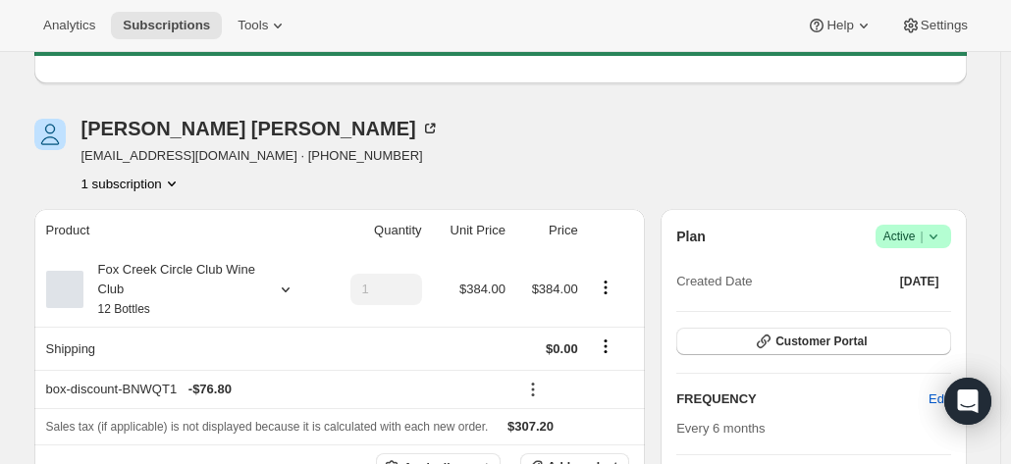
drag, startPoint x: 989, startPoint y: 237, endPoint x: 976, endPoint y: 238, distance: 13.9
drag, startPoint x: 258, startPoint y: 154, endPoint x: 84, endPoint y: 160, distance: 173.8
click at [84, 160] on div "Deborah Browne debbiebrowne309@gmail.com · +61412196456 1 subscription" at bounding box center [360, 156] width 653 height 75
copy span "debbiebrowne309@gmail.com"
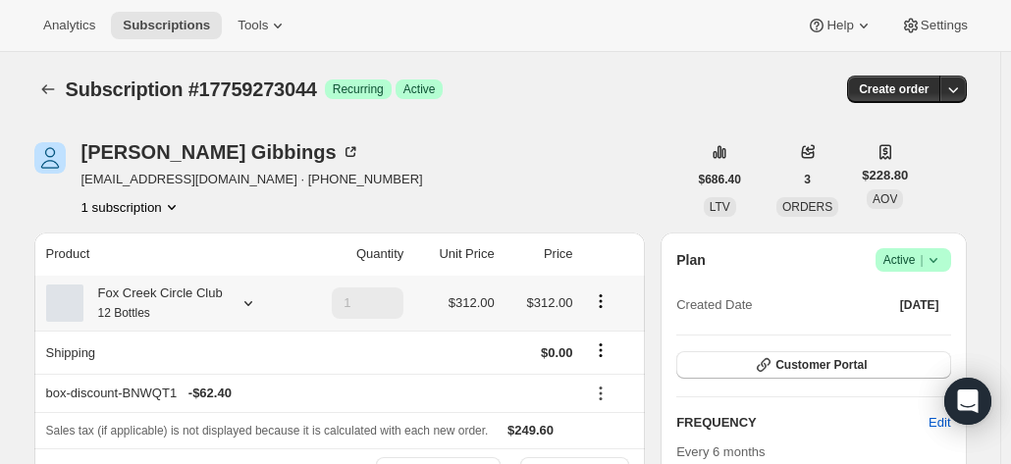
click at [239, 298] on icon at bounding box center [248, 303] width 20 height 20
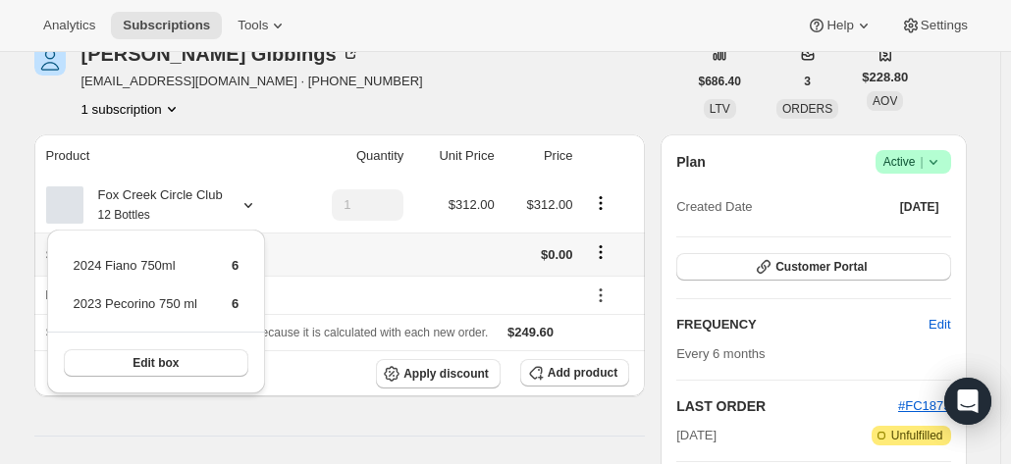
scroll to position [196, 0]
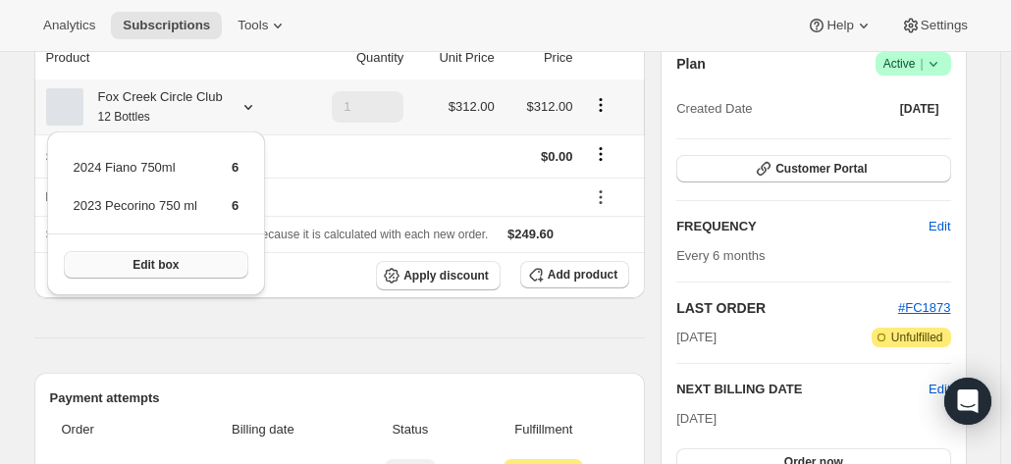
click at [138, 261] on span "Edit box" at bounding box center [155, 265] width 46 height 16
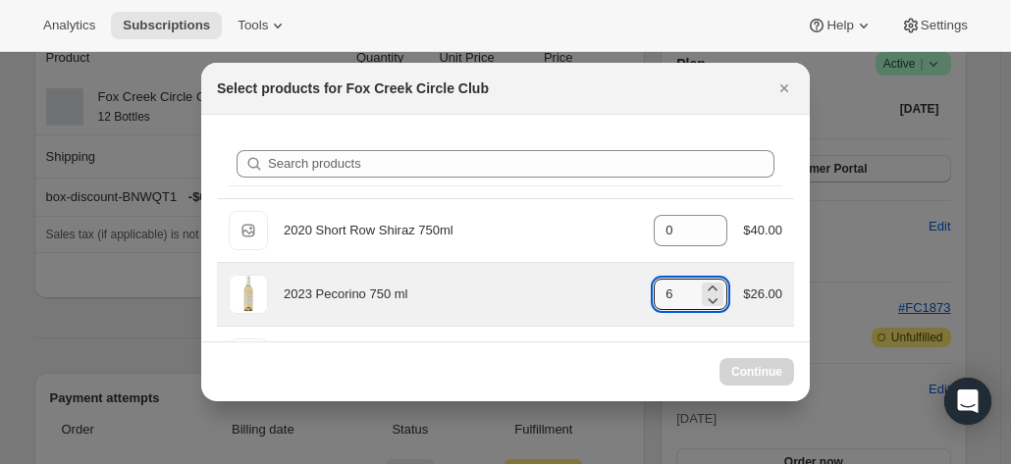
click at [637, 292] on div "2023 Pecorino 750 ml gid://shopify/ProductVariant/41594933280852 6 $26.00" at bounding box center [506, 294] width 554 height 39
drag, startPoint x: 677, startPoint y: 292, endPoint x: 656, endPoint y: 294, distance: 21.7
click at [656, 294] on input "6" at bounding box center [676, 294] width 44 height 31
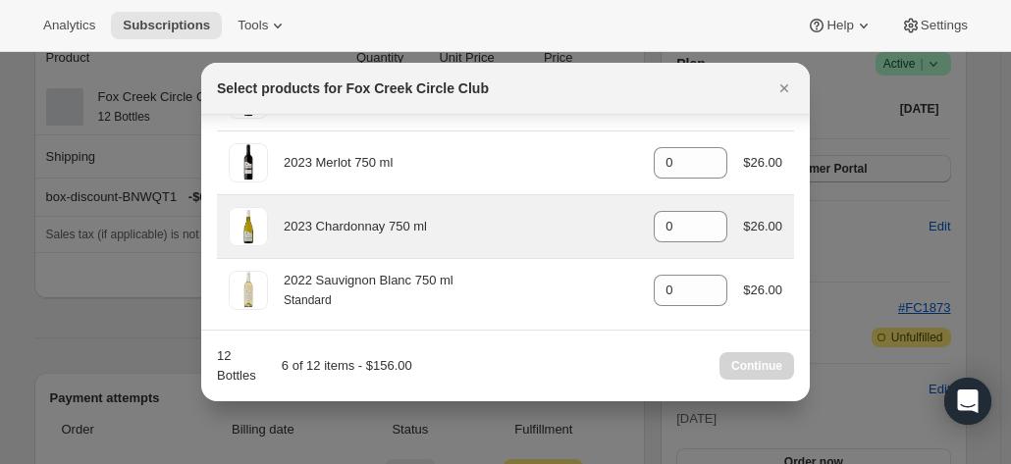
scroll to position [1090, 0]
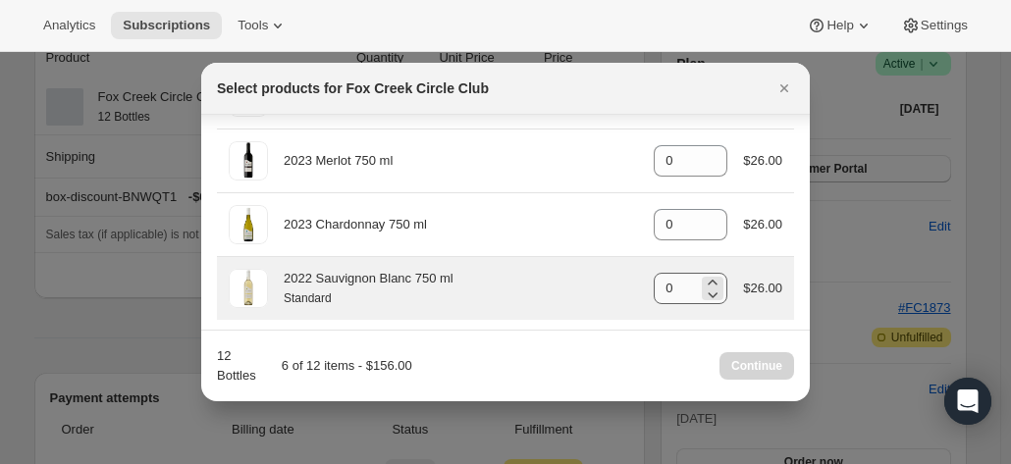
type input "0"
drag, startPoint x: 669, startPoint y: 284, endPoint x: 620, endPoint y: 284, distance: 49.1
click at [623, 284] on div "2022 Sauvignon Blanc 750 ml Standard gid://shopify/ProductVariant/4159251303637…" at bounding box center [506, 288] width 554 height 39
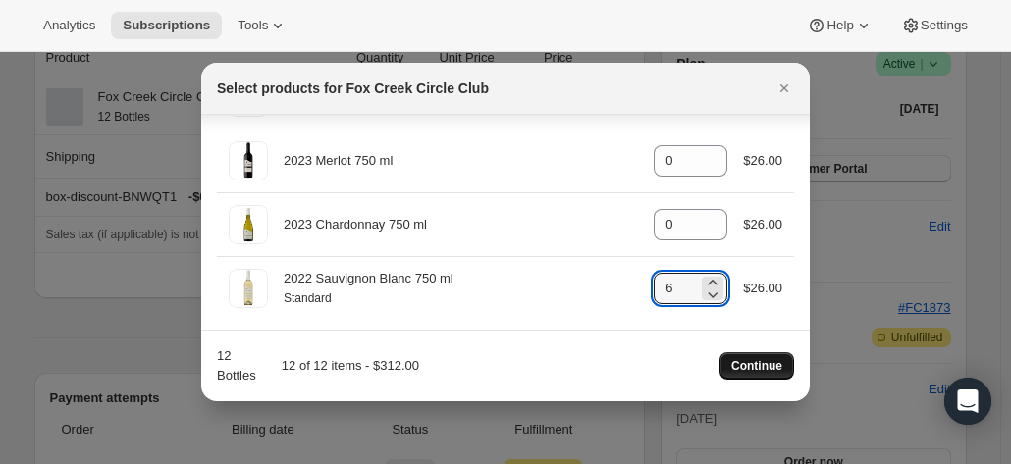
type input "6"
click at [746, 372] on span "Continue" at bounding box center [756, 366] width 51 height 16
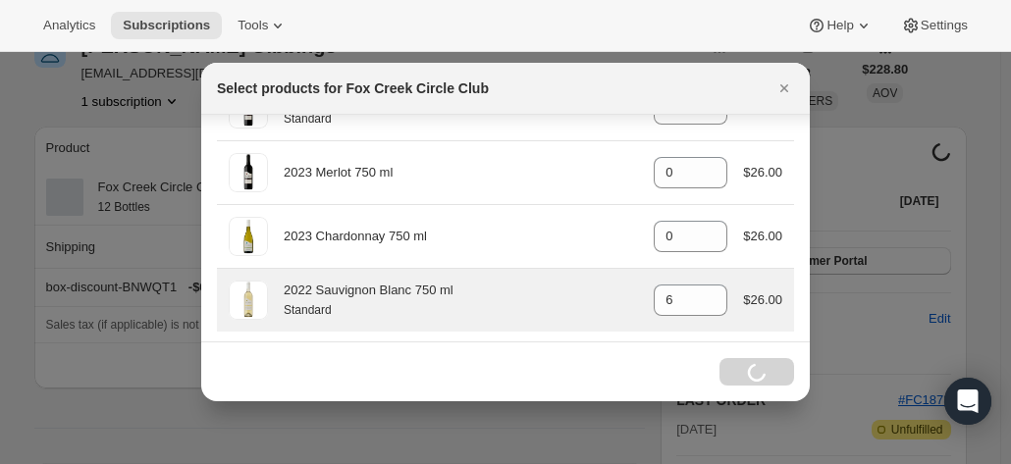
scroll to position [287, 0]
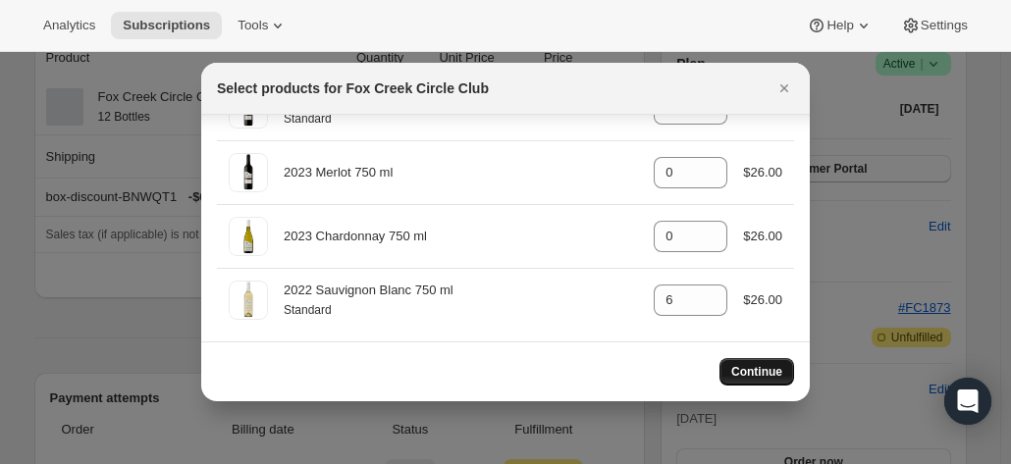
click at [740, 362] on button "Continue" at bounding box center [756, 371] width 75 height 27
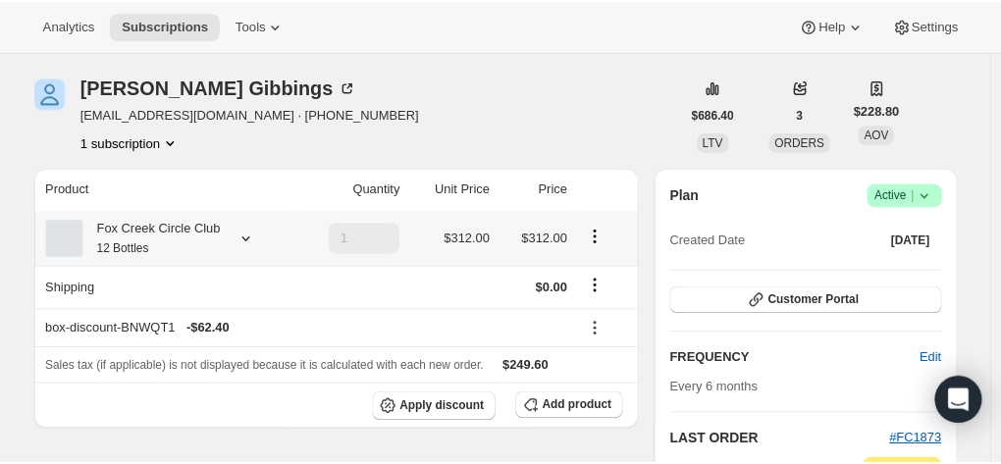
scroll to position [294, 0]
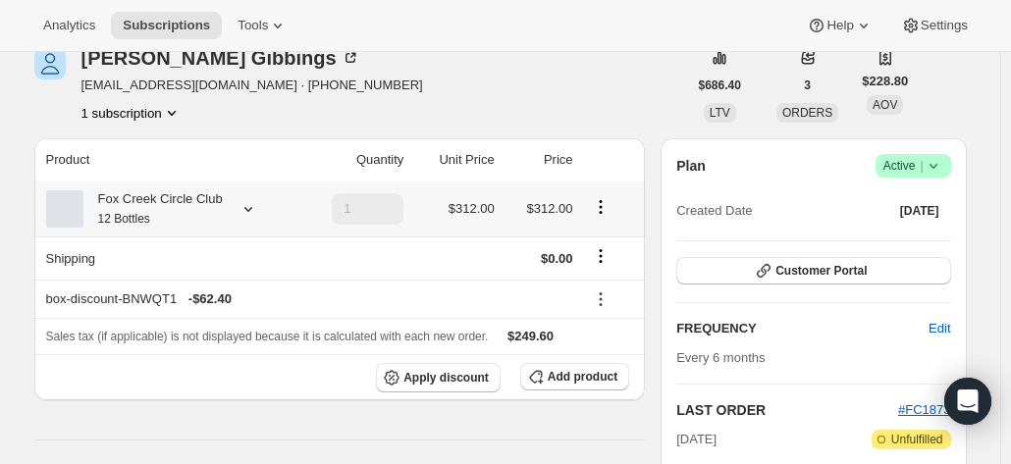
click at [147, 221] on small "12 Bottles" at bounding box center [124, 219] width 52 height 14
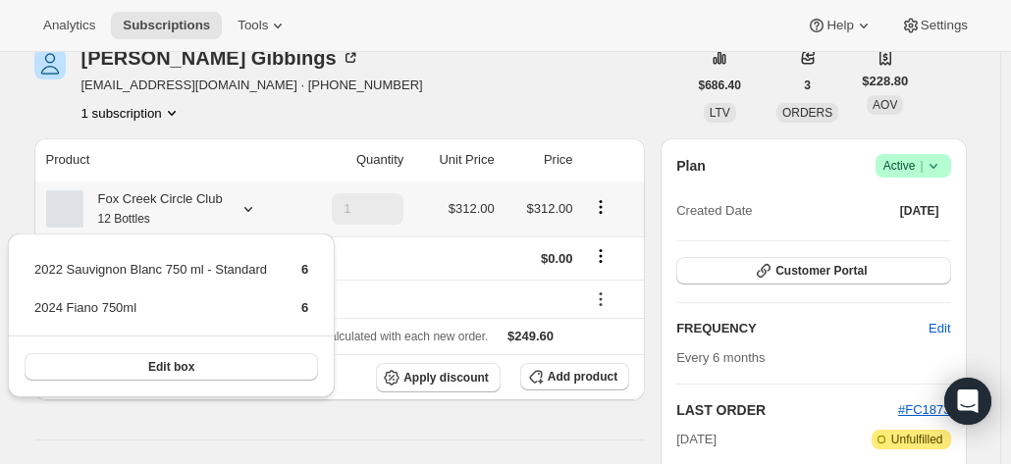
click at [147, 219] on small "12 Bottles" at bounding box center [124, 219] width 52 height 14
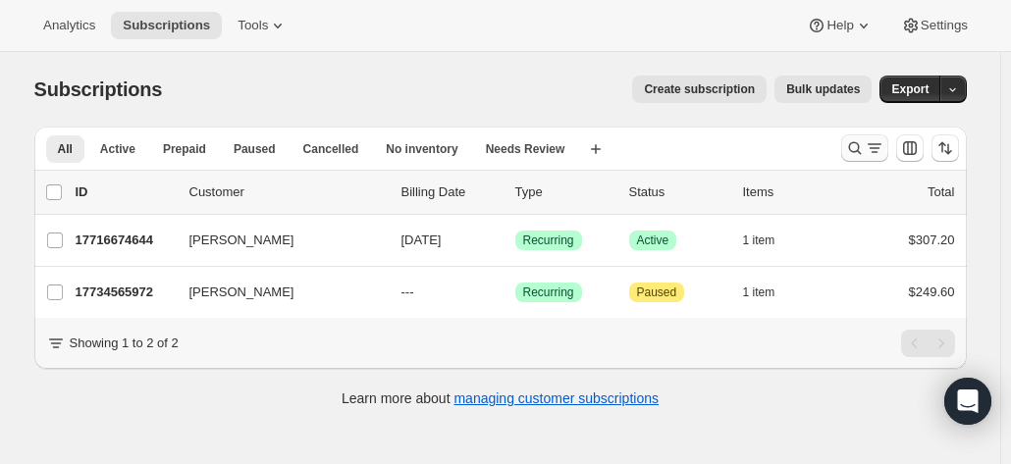
click at [864, 144] on icon "Search and filter results" at bounding box center [855, 148] width 20 height 20
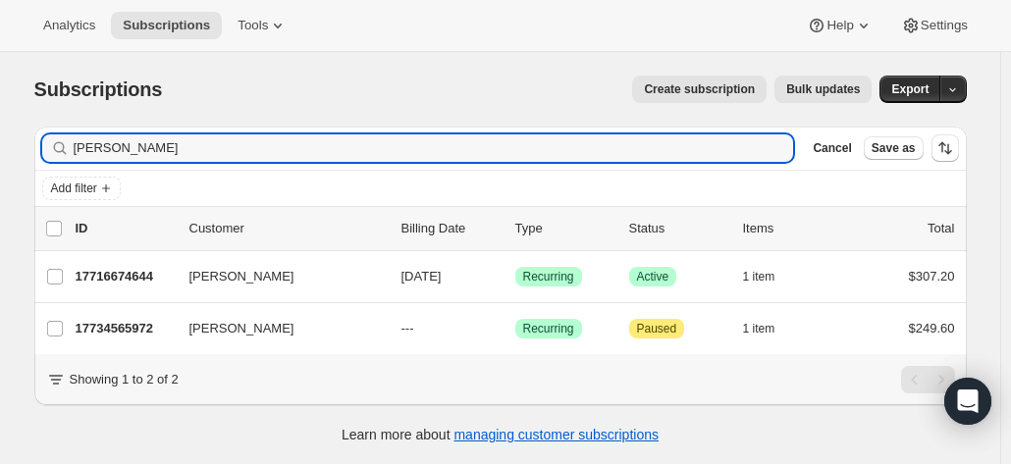
drag, startPoint x: 225, startPoint y: 148, endPoint x: 63, endPoint y: 129, distance: 163.1
click at [63, 129] on div "Filter subscribers [PERSON_NAME] Cancel Save as" at bounding box center [500, 148] width 932 height 43
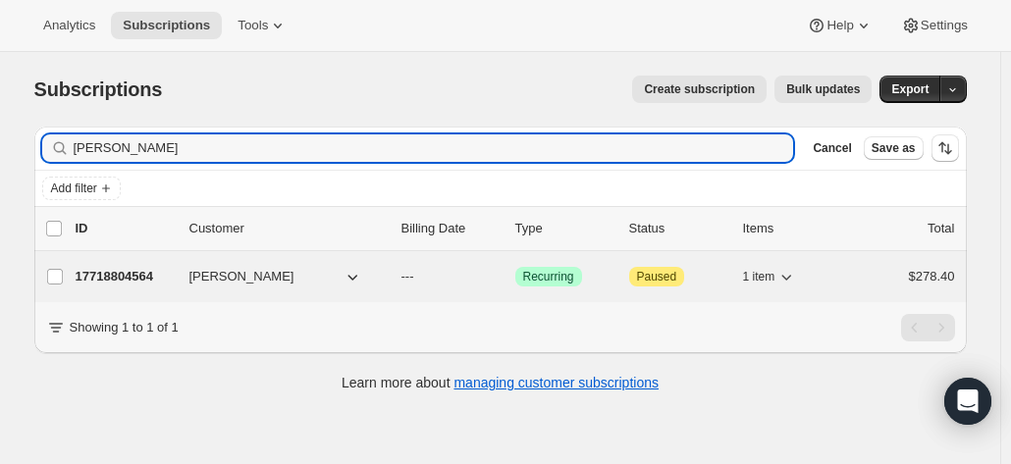
type input "[PERSON_NAME]"
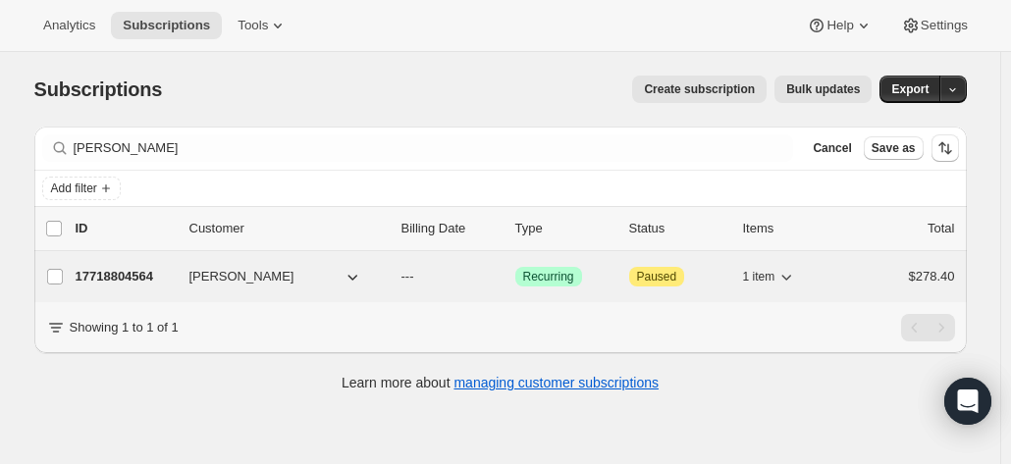
click at [133, 278] on p "17718804564" at bounding box center [125, 277] width 98 height 20
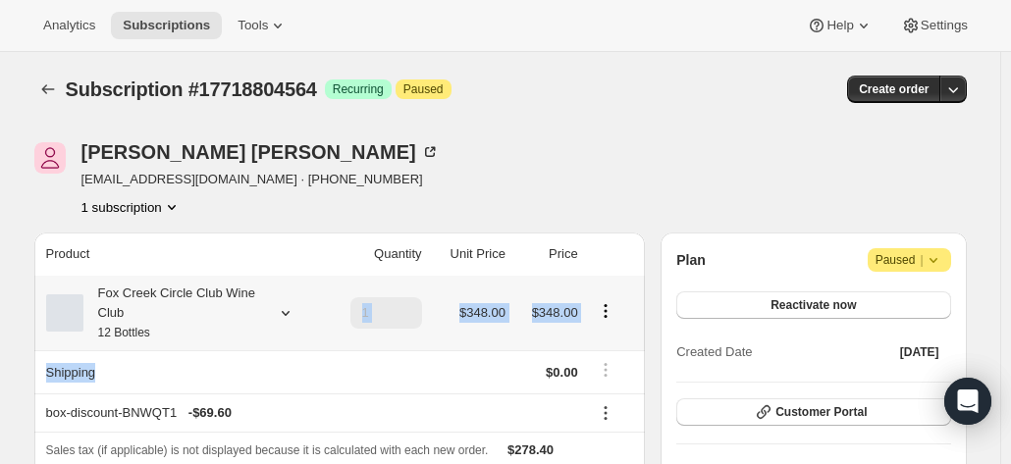
click at [237, 352] on tbody "Fox Creek Circle Club Wine Club 12 Bottles 1 $348.00 $348.00 Shipping $0.00 box…" at bounding box center [339, 395] width 611 height 238
click at [223, 319] on div "Fox Creek Circle Club Wine Club 12 Bottles" at bounding box center [171, 313] width 177 height 59
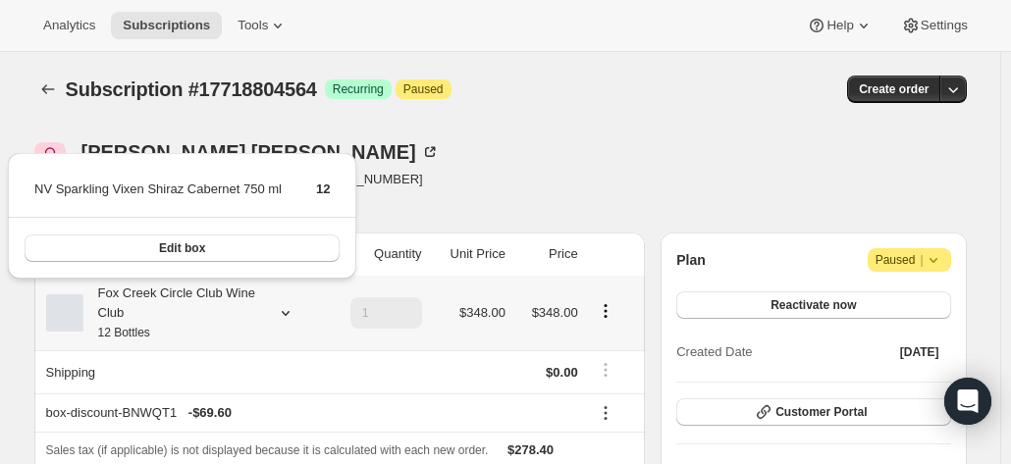
click at [227, 324] on div "Fox Creek Circle Club Wine Club 12 Bottles" at bounding box center [171, 313] width 177 height 59
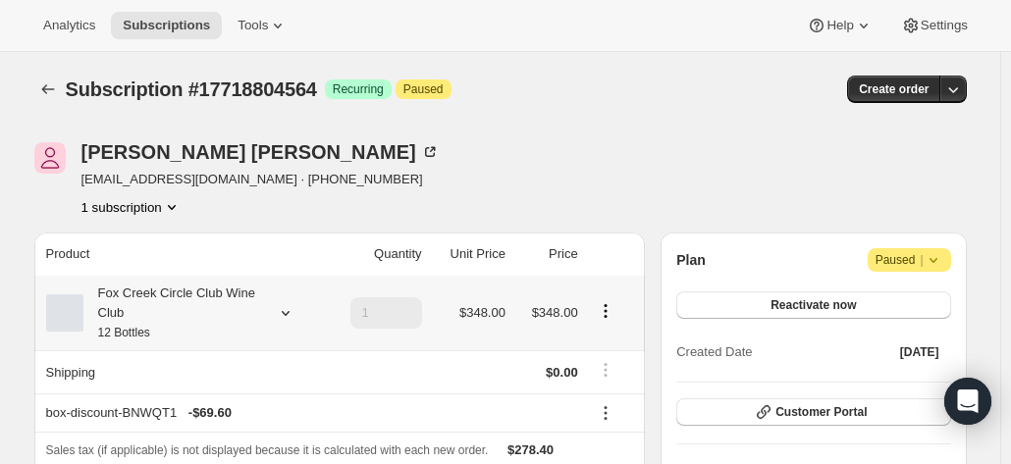
click at [265, 304] on div "Fox Creek Circle Club Wine Club 12 Bottles" at bounding box center [182, 313] width 272 height 59
click at [291, 316] on icon at bounding box center [286, 313] width 20 height 20
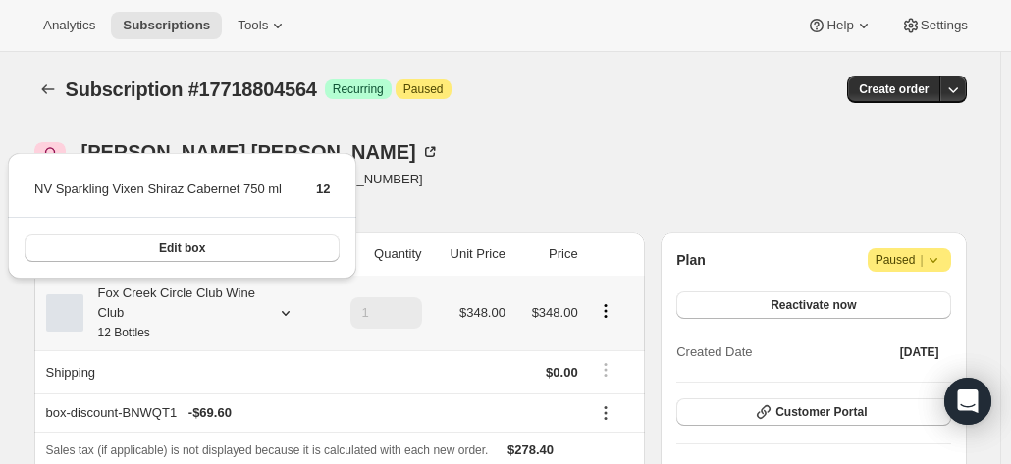
click at [285, 311] on icon at bounding box center [286, 313] width 20 height 20
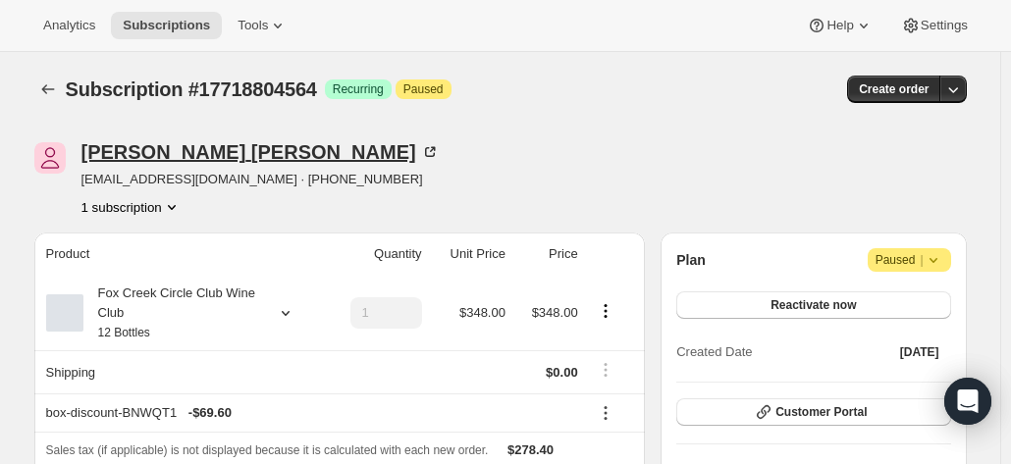
click at [430, 148] on icon at bounding box center [433, 150] width 6 height 6
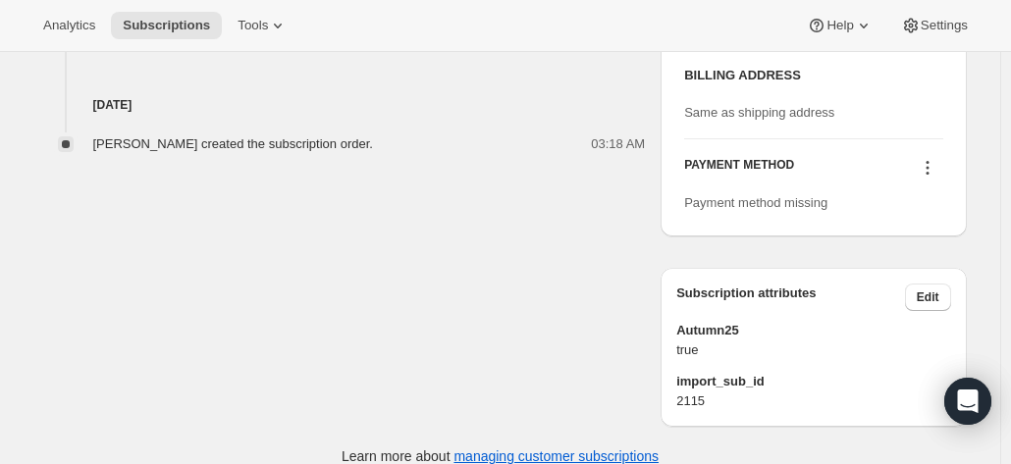
scroll to position [950, 0]
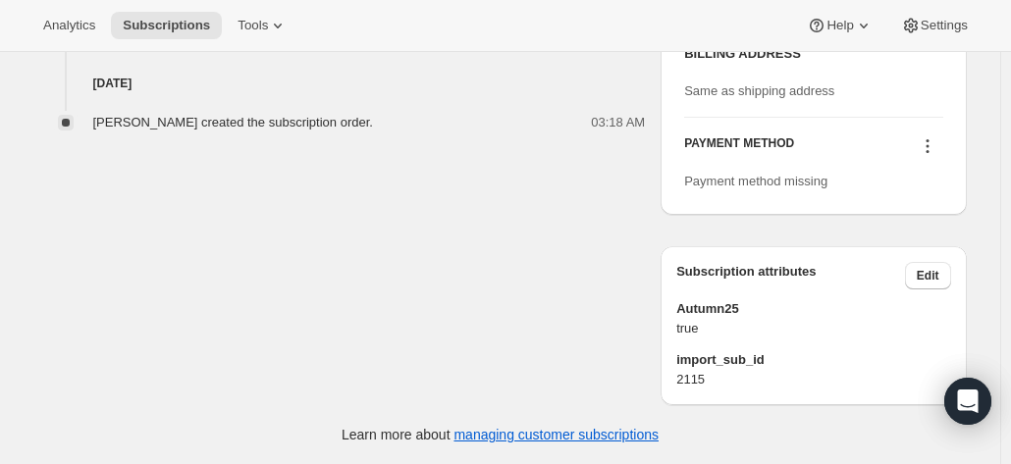
click at [924, 153] on icon at bounding box center [928, 146] width 20 height 20
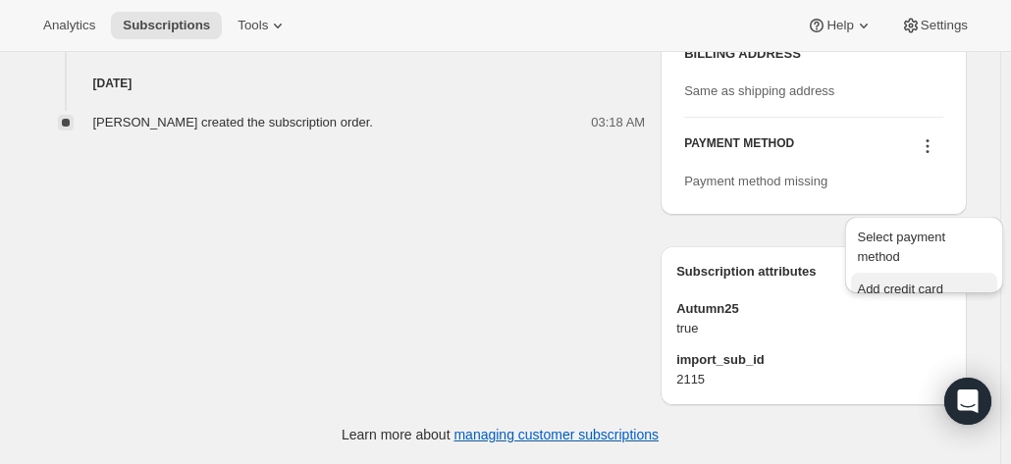
click at [894, 273] on button "Add credit card" at bounding box center [924, 288] width 146 height 31
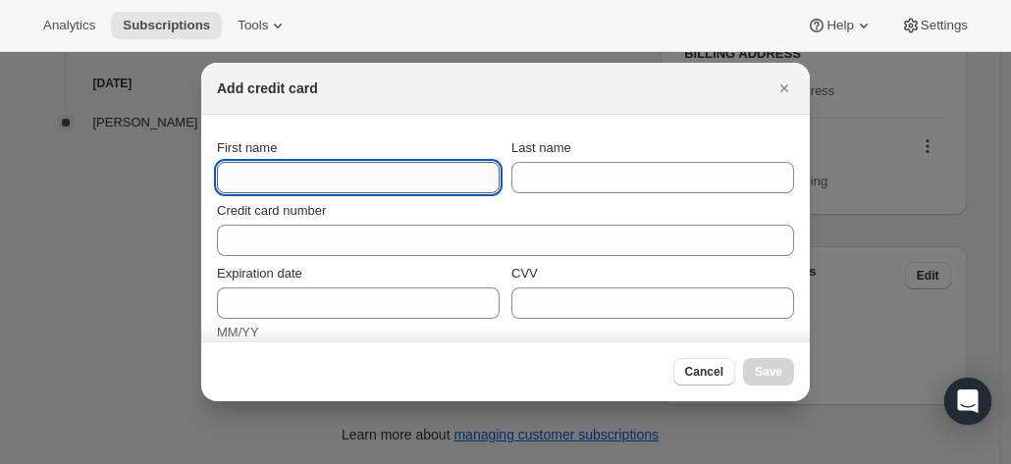
click at [367, 172] on input "First name" at bounding box center [358, 177] width 283 height 31
paste input "[PERSON_NAME] [STREET_ADDRESS][PERSON_NAME] [PHONE_NUMBER]"
drag, startPoint x: 321, startPoint y: 168, endPoint x: 133, endPoint y: 150, distance: 188.3
click at [133, 463] on div "Add credit card First name [PERSON_NAME] [STREET_ADDRESS][PERSON_NAME] [PHONE_N…" at bounding box center [505, 464] width 1011 height 0
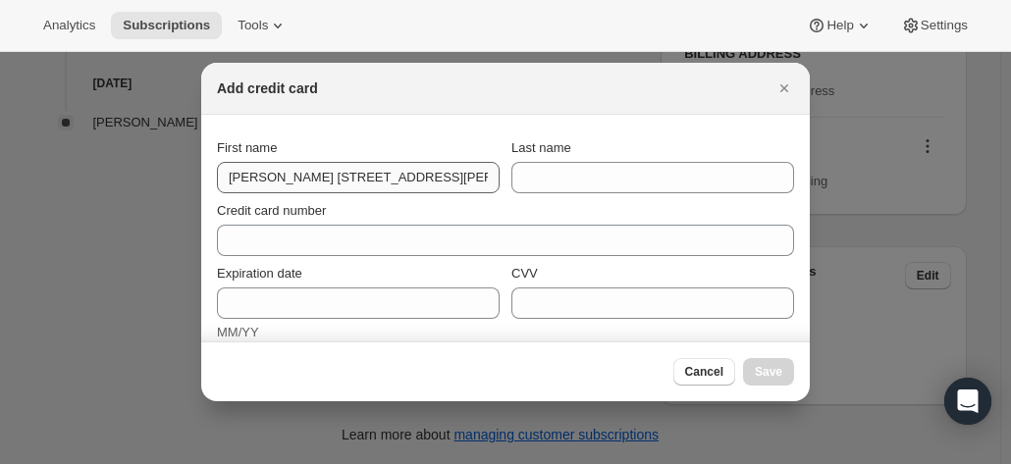
drag, startPoint x: 271, startPoint y: 193, endPoint x: 274, endPoint y: 184, distance: 10.2
click at [274, 190] on section "First name [PERSON_NAME] [STREET_ADDRESS][PERSON_NAME] [PHONE_NUMBER] Last name…" at bounding box center [505, 399] width 608 height 569
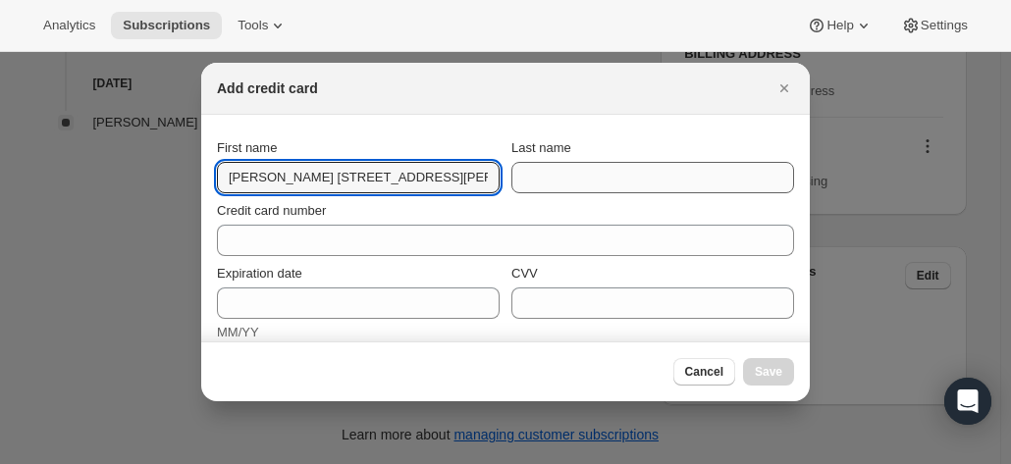
scroll to position [0, 226]
drag, startPoint x: 257, startPoint y: 177, endPoint x: 603, endPoint y: 178, distance: 345.5
click at [603, 178] on div "First name [PERSON_NAME] [STREET_ADDRESS][PERSON_NAME] [PHONE_NUMBER] Last name" at bounding box center [505, 165] width 577 height 55
type input "[PERSON_NAME]"
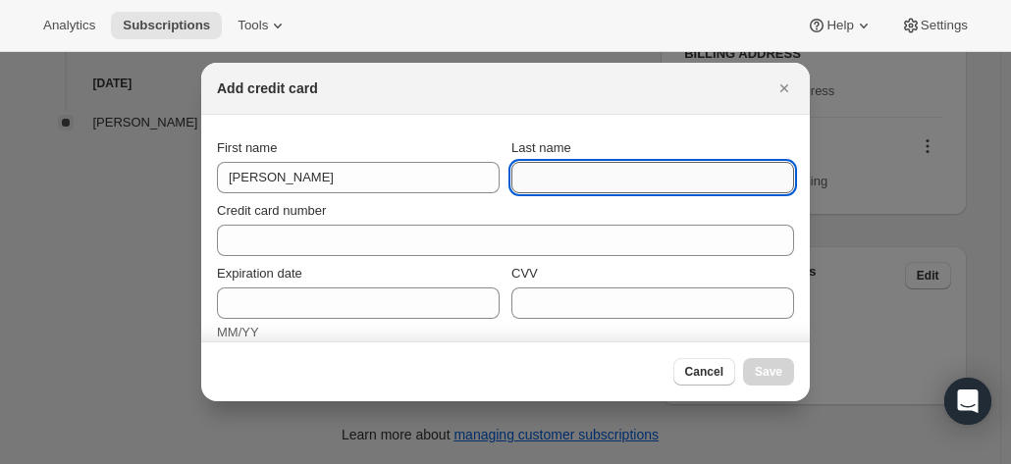
click at [593, 172] on input "Last name" at bounding box center [652, 177] width 283 height 31
paste input "[PERSON_NAME] [STREET_ADDRESS][PERSON_NAME] [PHONE_NUMBER]"
drag, startPoint x: 587, startPoint y: 174, endPoint x: 396, endPoint y: 165, distance: 190.6
click at [389, 170] on div "First name [PERSON_NAME] name [PERSON_NAME] [STREET_ADDRESS][PERSON_NAME] [PHON…" at bounding box center [505, 165] width 577 height 55
click at [557, 178] on input "[PERSON_NAME] [STREET_ADDRESS][PERSON_NAME] [PHONE_NUMBER]" at bounding box center [652, 177] width 283 height 31
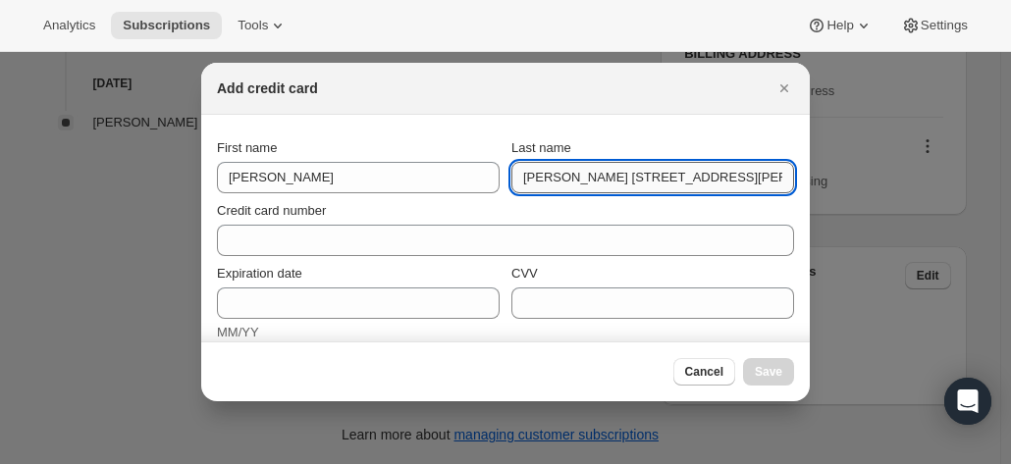
click at [571, 179] on input "[PERSON_NAME] [STREET_ADDRESS][PERSON_NAME] [PHONE_NUMBER]" at bounding box center [652, 177] width 283 height 31
drag, startPoint x: 571, startPoint y: 179, endPoint x: 943, endPoint y: 178, distance: 372.0
click at [943, 463] on div "Add credit card First name [PERSON_NAME] name [PERSON_NAME] [STREET_ADDRESS][PE…" at bounding box center [505, 464] width 1011 height 0
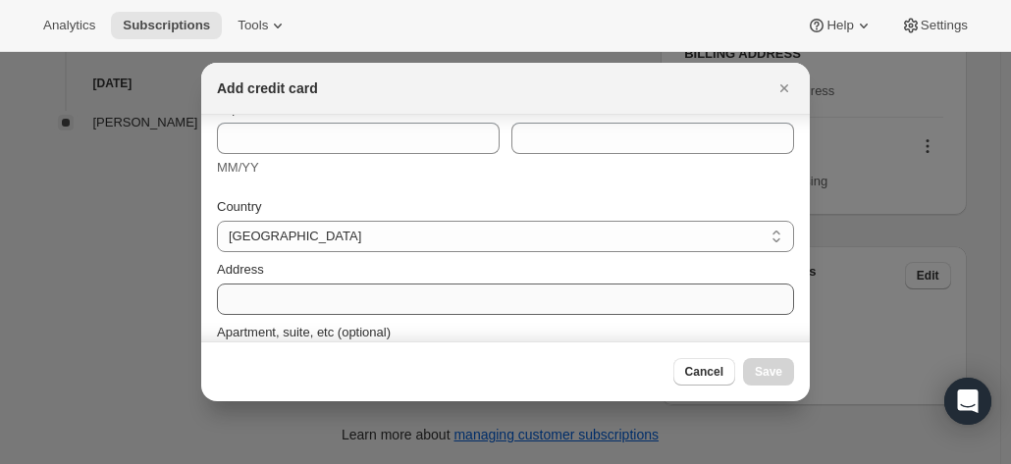
scroll to position [196, 0]
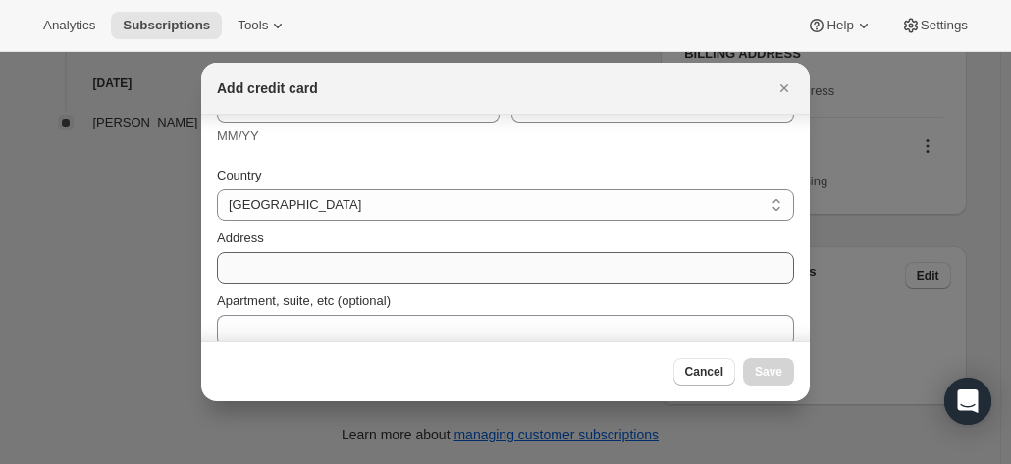
type input "[PERSON_NAME]"
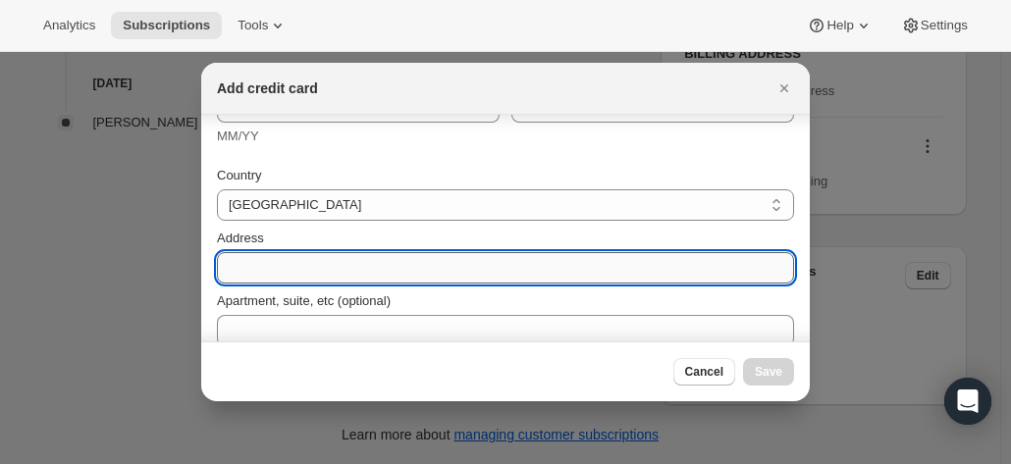
click at [273, 271] on input "Address" at bounding box center [505, 267] width 577 height 31
paste input "[STREET_ADDRESS][PERSON_NAME] [PHONE_NUMBER]"
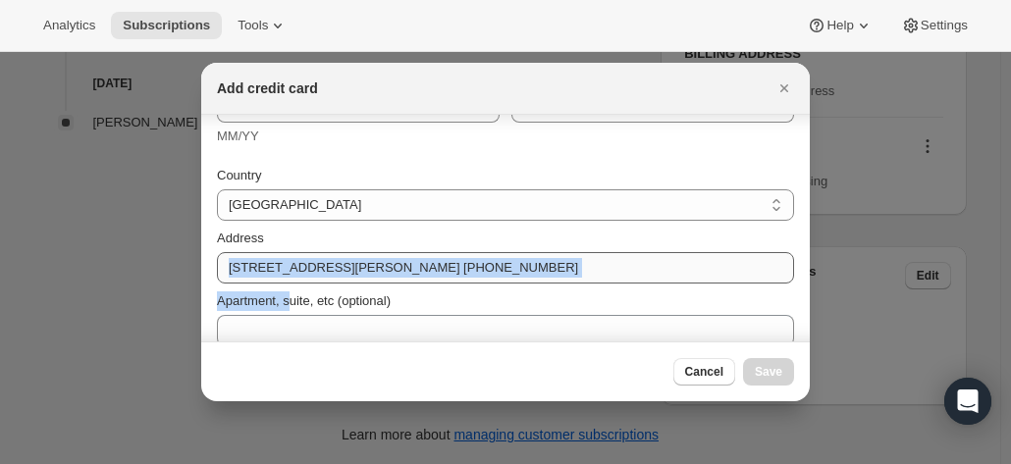
drag, startPoint x: 291, startPoint y: 284, endPoint x: 239, endPoint y: 268, distance: 53.4
click at [233, 272] on div "Country [GEOGRAPHIC_DATA] [GEOGRAPHIC_DATA] [GEOGRAPHIC_DATA] [GEOGRAPHIC_DATA]…" at bounding box center [505, 313] width 577 height 318
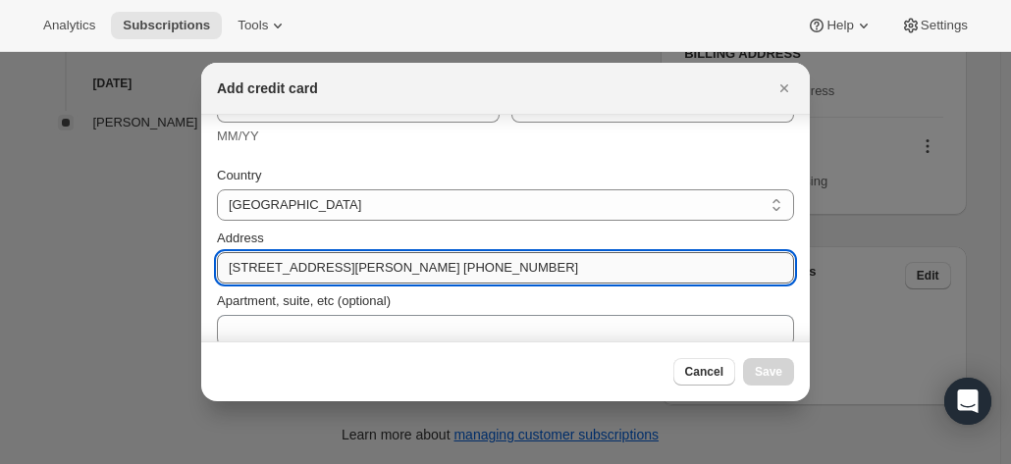
click at [294, 267] on input "[STREET_ADDRESS][PERSON_NAME] [PHONE_NUMBER]" at bounding box center [505, 267] width 577 height 31
click at [344, 265] on input "[STREET_ADDRESS][PERSON_NAME] [PHONE_NUMBER]" at bounding box center [505, 267] width 577 height 31
drag, startPoint x: 344, startPoint y: 265, endPoint x: 662, endPoint y: 265, distance: 319.0
click at [662, 265] on input "[STREET_ADDRESS][PERSON_NAME] [PHONE_NUMBER]" at bounding box center [505, 267] width 577 height 31
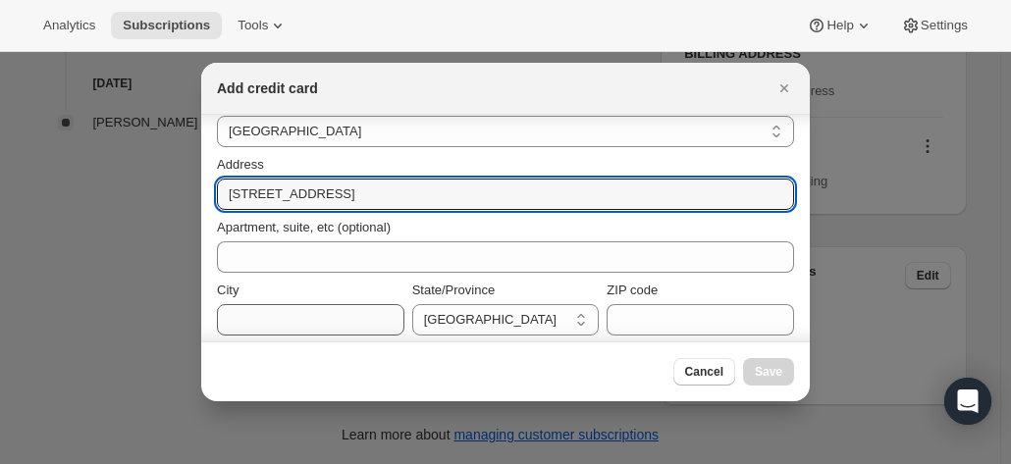
scroll to position [294, 0]
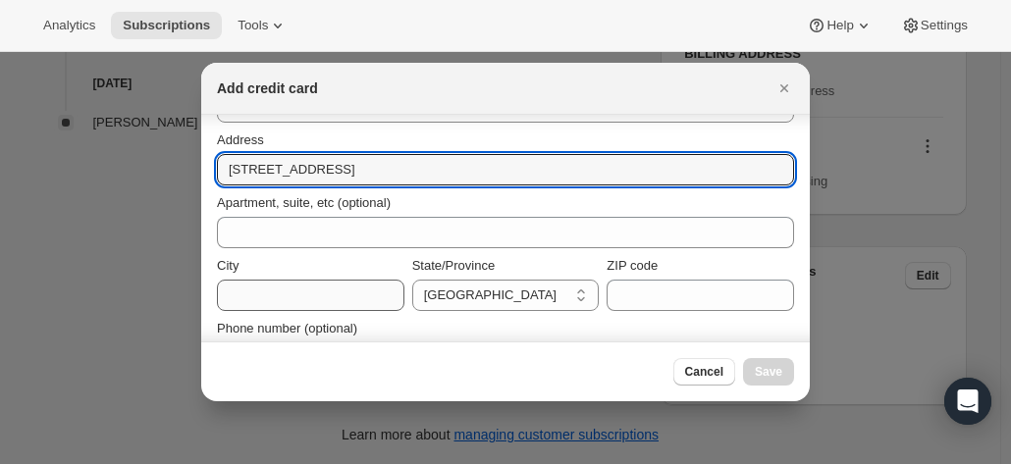
type input "[STREET_ADDRESS]"
click at [284, 291] on input "City" at bounding box center [310, 295] width 187 height 31
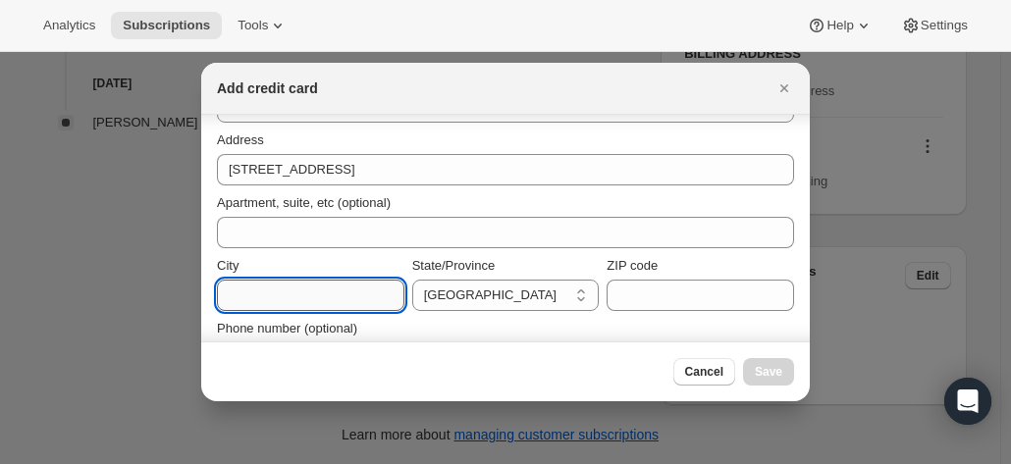
paste input "[PERSON_NAME] 3222 [GEOGRAPHIC_DATA] [PHONE_NUMBER]"
drag, startPoint x: 228, startPoint y: 283, endPoint x: 214, endPoint y: 282, distance: 13.8
click at [73, 463] on div "Add credit card First name [PERSON_NAME] name [PERSON_NAME] Credit card number …" at bounding box center [505, 464] width 1011 height 0
click at [269, 293] on input "[PERSON_NAME] 3222 [GEOGRAPHIC_DATA] [PHONE_NUMBER]" at bounding box center [310, 295] width 187 height 31
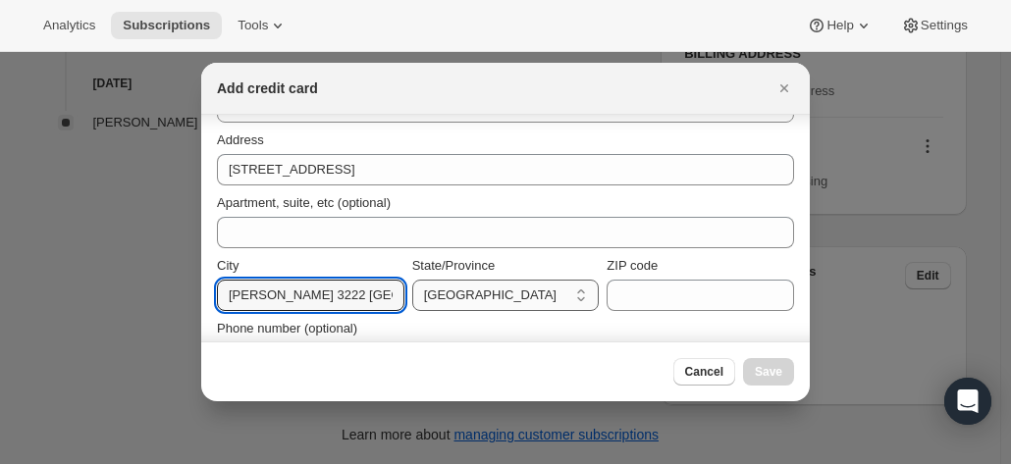
scroll to position [0, 128]
drag, startPoint x: 292, startPoint y: 296, endPoint x: 581, endPoint y: 299, distance: 288.6
click at [581, 299] on div "[GEOGRAPHIC_DATA][PERSON_NAME] [GEOGRAPHIC_DATA] [PHONE_NUMBER] State/Province …" at bounding box center [505, 283] width 577 height 55
type input "Wallington"
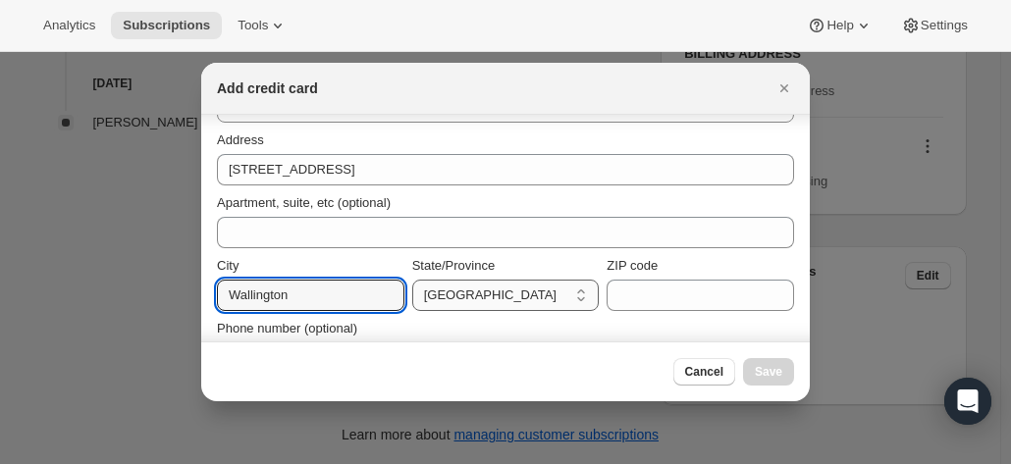
click at [452, 291] on select "[GEOGRAPHIC_DATA] [GEOGRAPHIC_DATA] [GEOGRAPHIC_DATA] [GEOGRAPHIC_DATA] [GEOGRA…" at bounding box center [505, 295] width 187 height 31
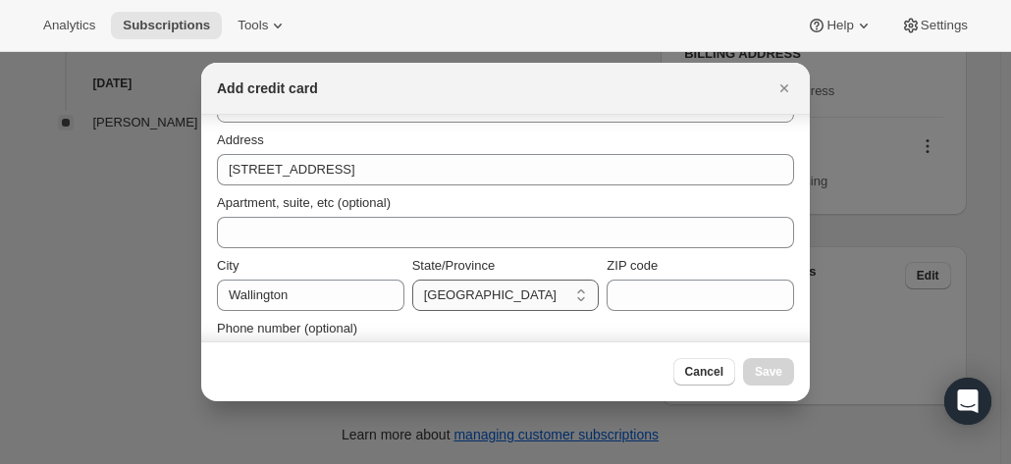
select select "VIC"
click at [412, 280] on select "[GEOGRAPHIC_DATA] [GEOGRAPHIC_DATA] [GEOGRAPHIC_DATA] [GEOGRAPHIC_DATA] [GEOGRA…" at bounding box center [505, 295] width 187 height 31
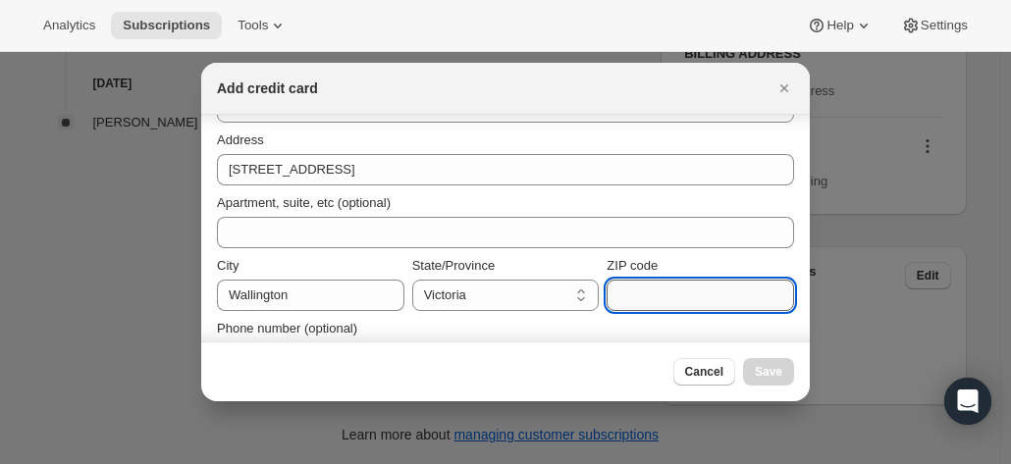
click at [635, 290] on input "ZIP code" at bounding box center [700, 295] width 187 height 31
paste input "Victoria 3222 [GEOGRAPHIC_DATA] [PHONE_NUMBER]"
drag, startPoint x: 637, startPoint y: 290, endPoint x: 671, endPoint y: 286, distance: 34.6
click at [448, 288] on div "City [GEOGRAPHIC_DATA]/Province [GEOGRAPHIC_DATA] [GEOGRAPHIC_DATA] [GEOGRAPHIC…" at bounding box center [505, 283] width 577 height 55
click at [650, 290] on input "Victoria 3222 [GEOGRAPHIC_DATA] [PHONE_NUMBER]" at bounding box center [700, 295] width 187 height 31
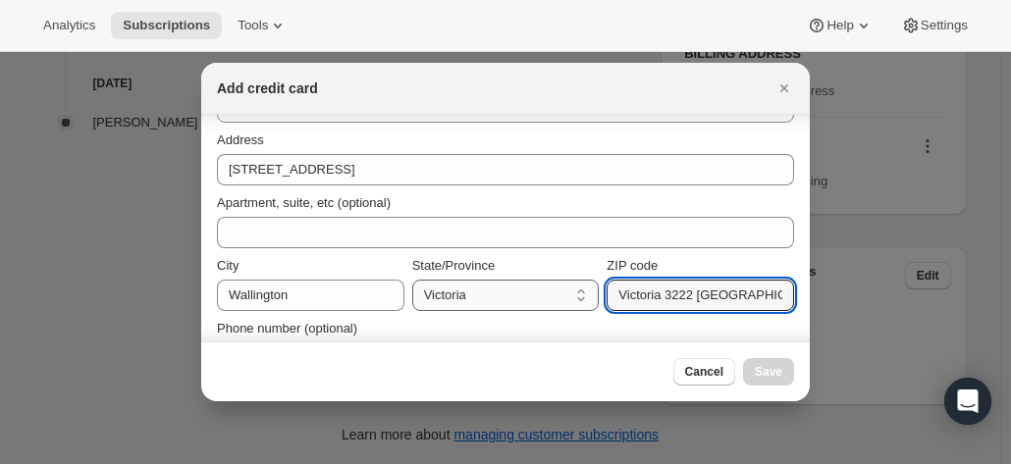
drag, startPoint x: 661, startPoint y: 293, endPoint x: 571, endPoint y: 281, distance: 90.2
click at [571, 289] on div "City [GEOGRAPHIC_DATA]/Province [GEOGRAPHIC_DATA] [GEOGRAPHIC_DATA] [GEOGRAPHIC…" at bounding box center [505, 283] width 577 height 55
drag, startPoint x: 643, startPoint y: 303, endPoint x: 878, endPoint y: 288, distance: 236.1
click at [878, 463] on div "Add credit card First name [PERSON_NAME] name [PERSON_NAME] Credit card number …" at bounding box center [505, 464] width 1011 height 0
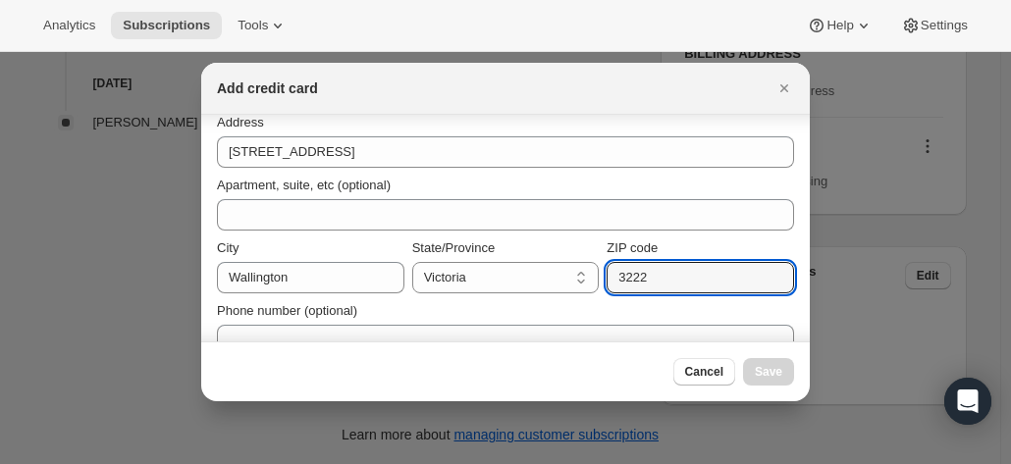
scroll to position [342, 0]
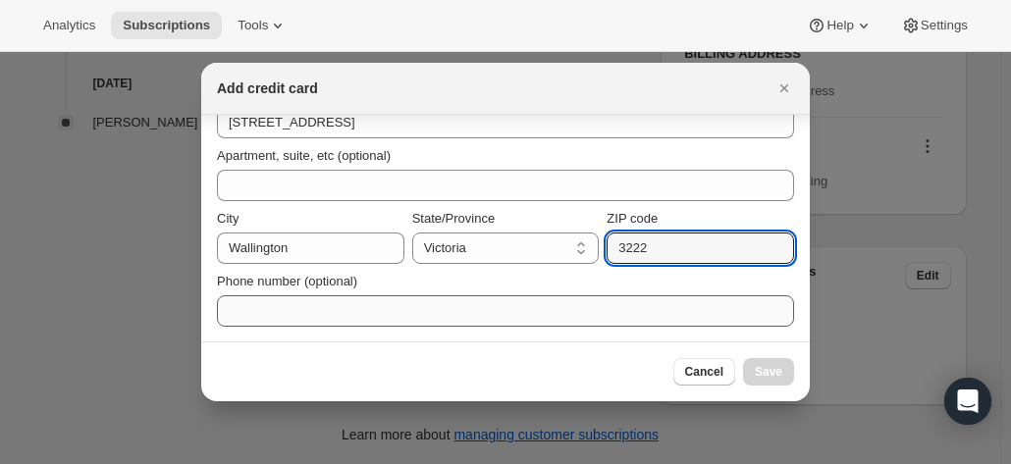
type input "3222"
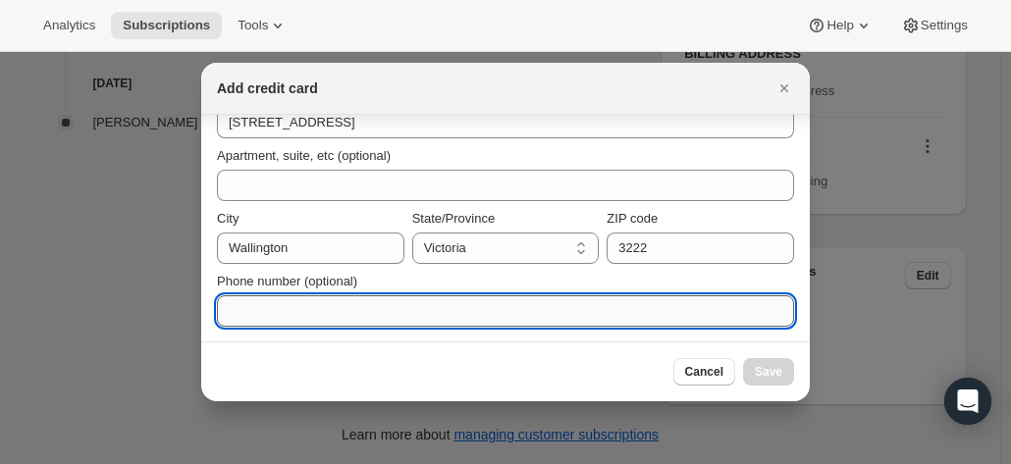
click at [331, 304] on input "Phone number (optional)" at bounding box center [505, 310] width 577 height 31
paste input "Australia [PHONE_NUMBER]"
drag, startPoint x: 228, startPoint y: 313, endPoint x: 157, endPoint y: 299, distance: 72.0
click at [161, 463] on div "Add credit card First name [PERSON_NAME] name [PERSON_NAME] Credit card number …" at bounding box center [505, 464] width 1011 height 0
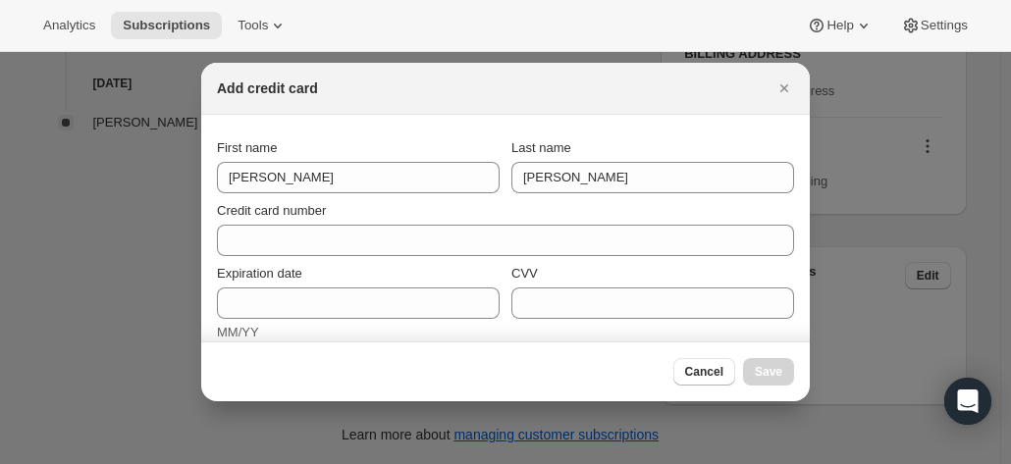
scroll to position [0, 0]
type input "[PHONE_NUMBER]"
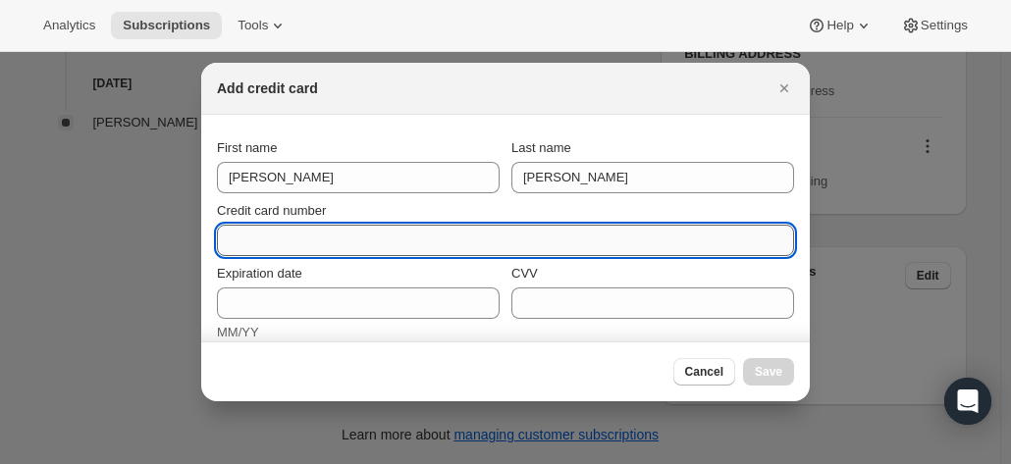
click at [277, 240] on input "Credit card number" at bounding box center [497, 240] width 561 height 31
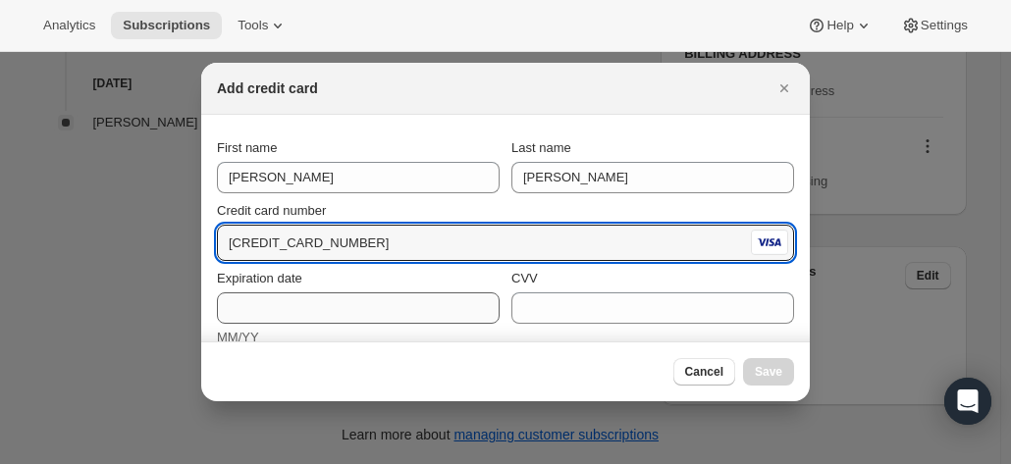
type input "4052 2152 0301 4199"
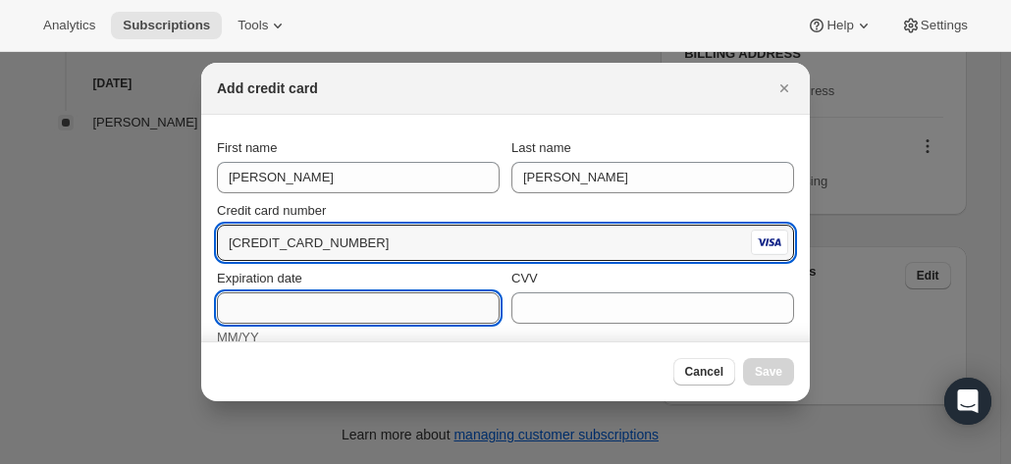
click at [273, 314] on input "Expiration date" at bounding box center [358, 307] width 283 height 31
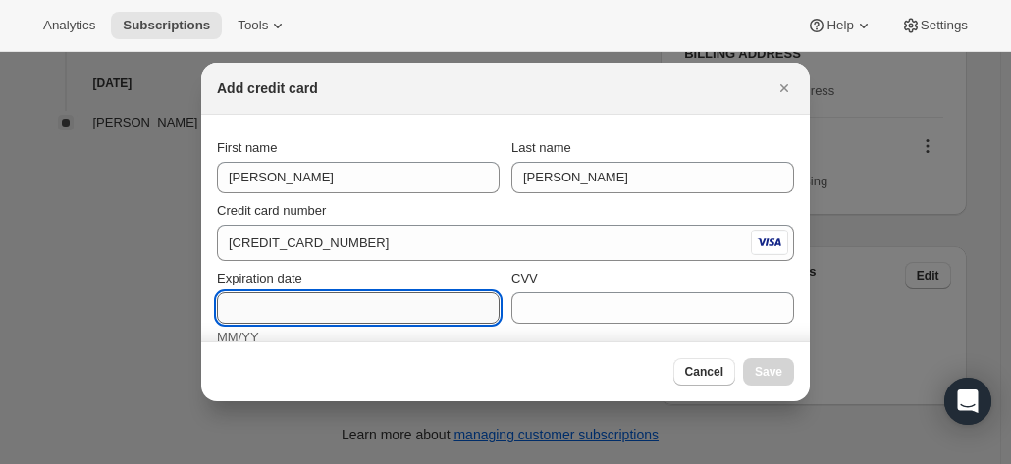
click at [314, 309] on input "Expiration date" at bounding box center [358, 307] width 283 height 31
type input "06/27"
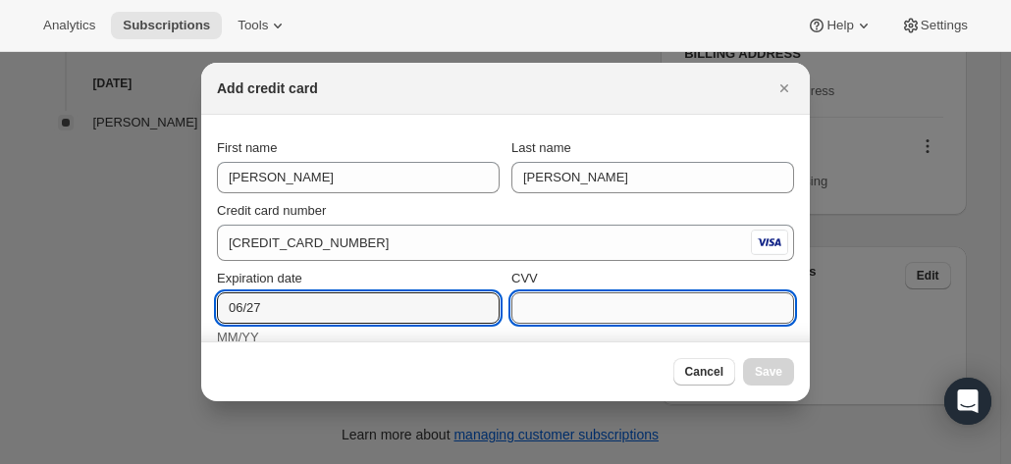
drag, startPoint x: 534, startPoint y: 313, endPoint x: 548, endPoint y: 297, distance: 20.9
click at [536, 309] on input "CVV" at bounding box center [652, 307] width 283 height 31
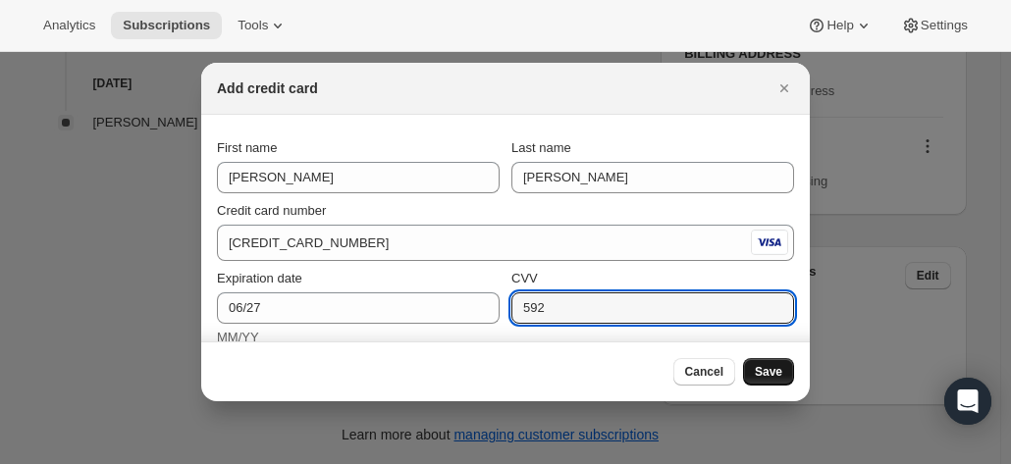
type input "592"
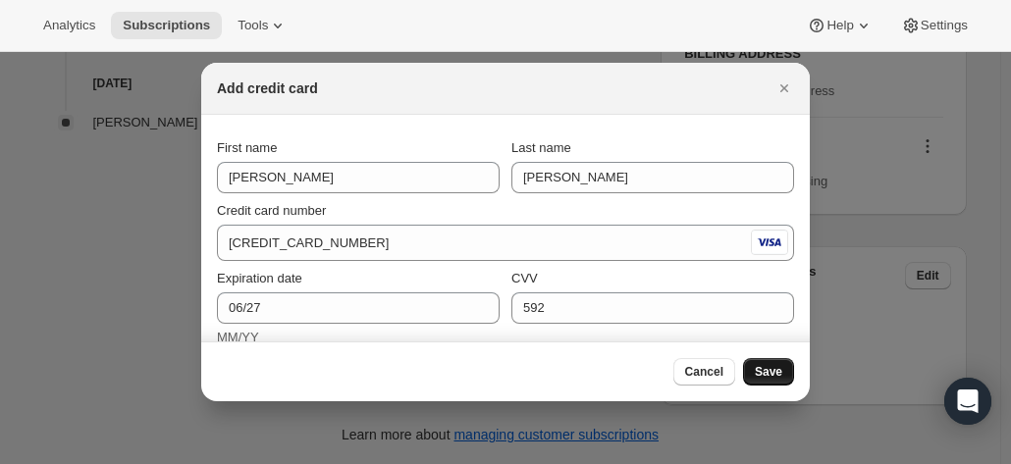
click at [778, 380] on button "Save" at bounding box center [768, 371] width 51 height 27
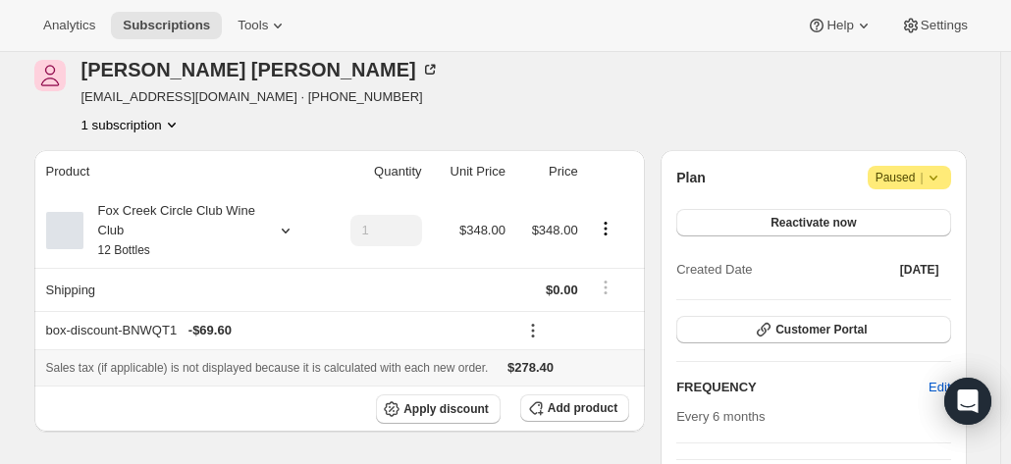
scroll to position [196, 0]
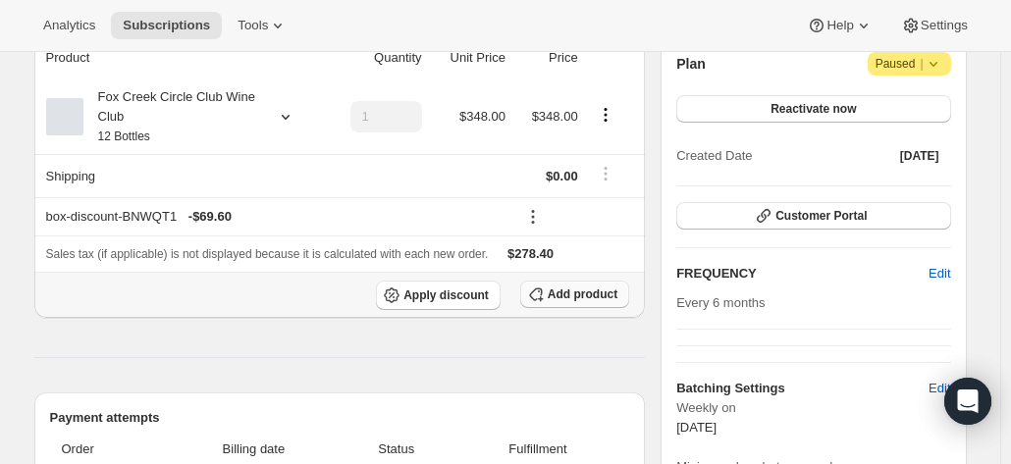
click at [581, 295] on span "Add product" at bounding box center [583, 295] width 70 height 16
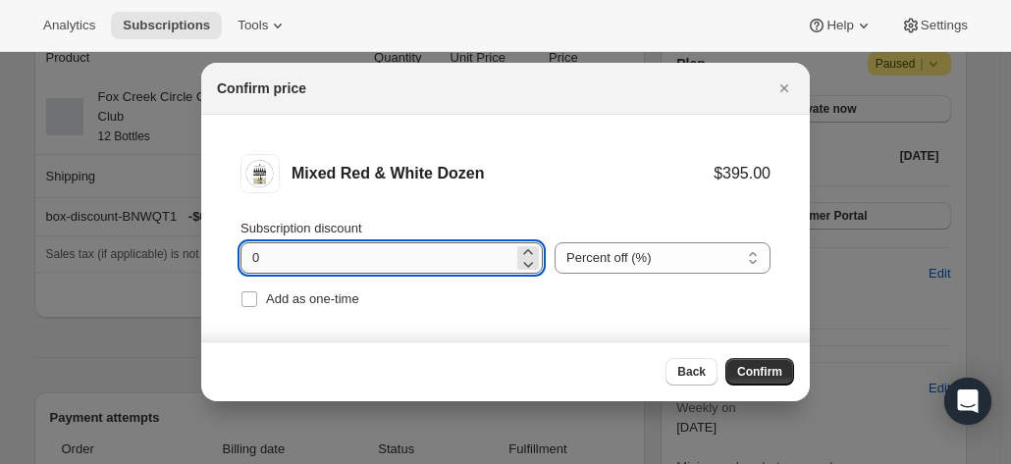
click at [381, 256] on input "0" at bounding box center [376, 257] width 273 height 31
type input "20"
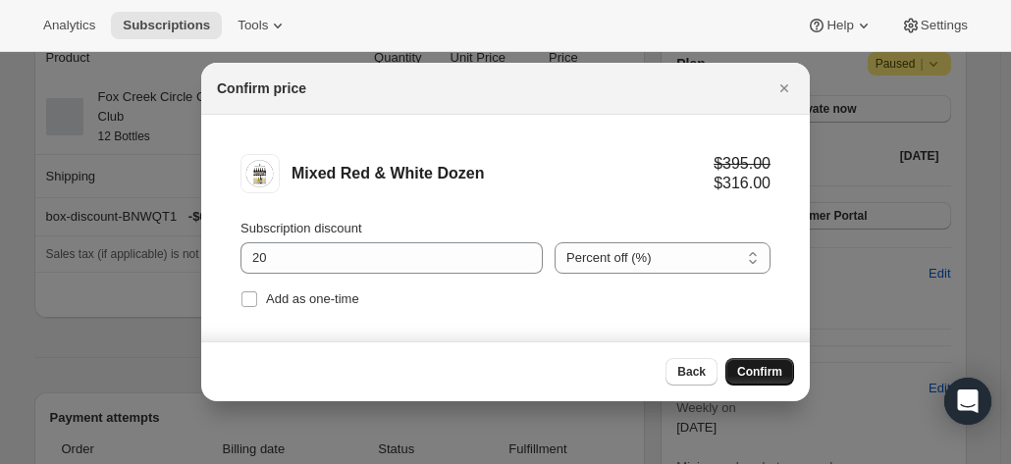
drag, startPoint x: 775, startPoint y: 371, endPoint x: 766, endPoint y: 363, distance: 12.6
click at [773, 370] on span "Confirm" at bounding box center [759, 372] width 45 height 16
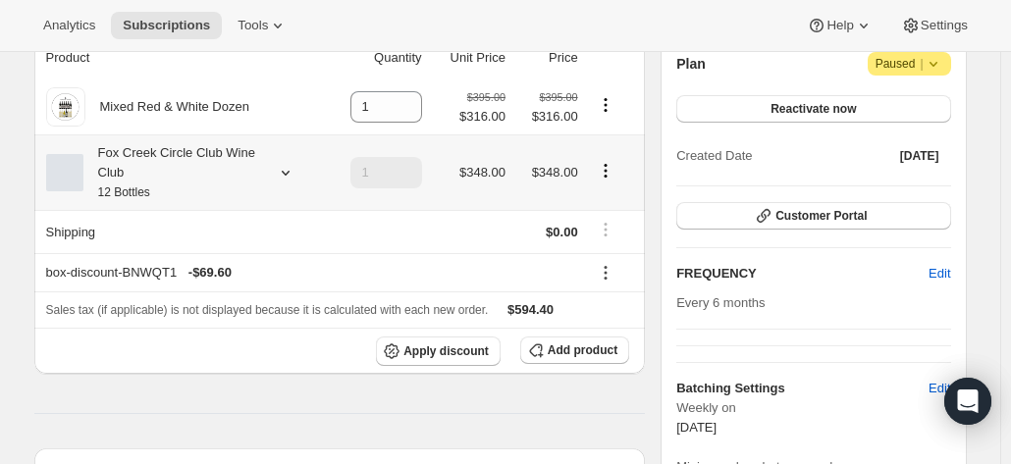
click at [608, 172] on icon "Product actions" at bounding box center [606, 171] width 20 height 20
click at [289, 174] on icon at bounding box center [285, 173] width 8 height 5
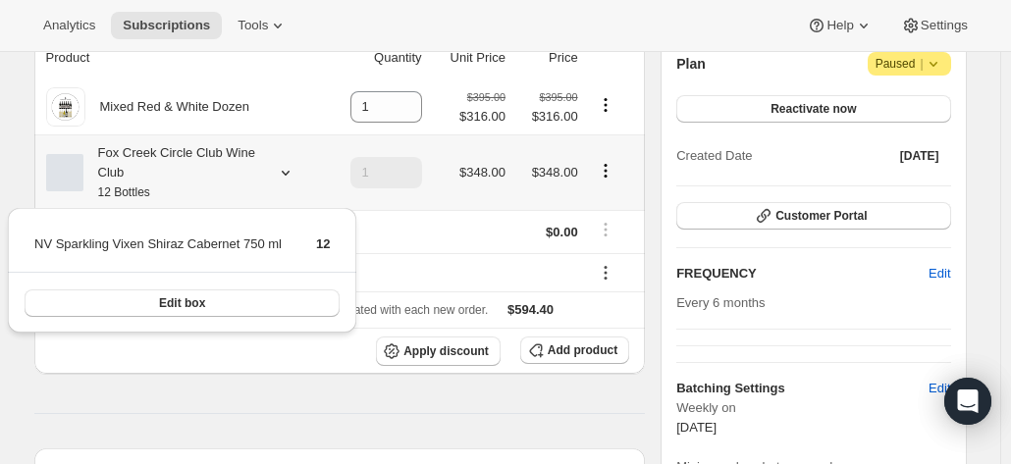
click at [289, 174] on icon at bounding box center [285, 173] width 8 height 5
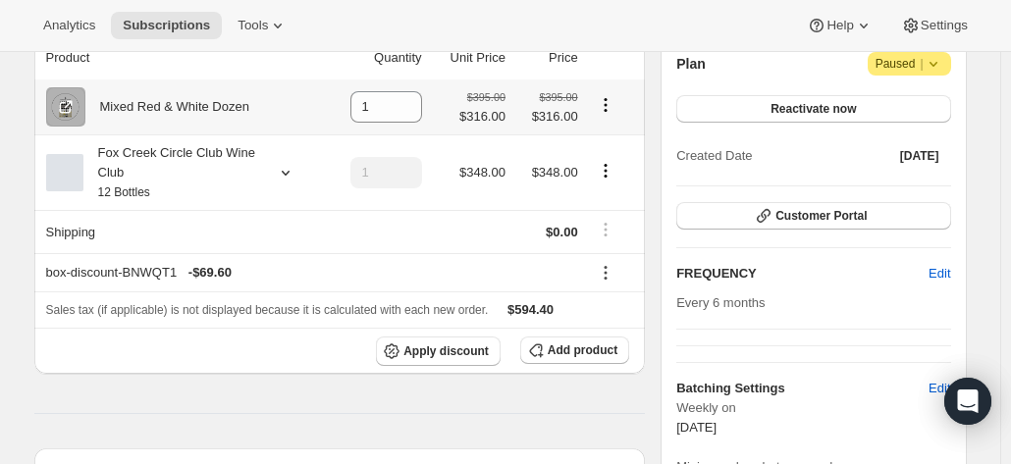
click at [606, 110] on icon "Product actions" at bounding box center [606, 105] width 20 height 20
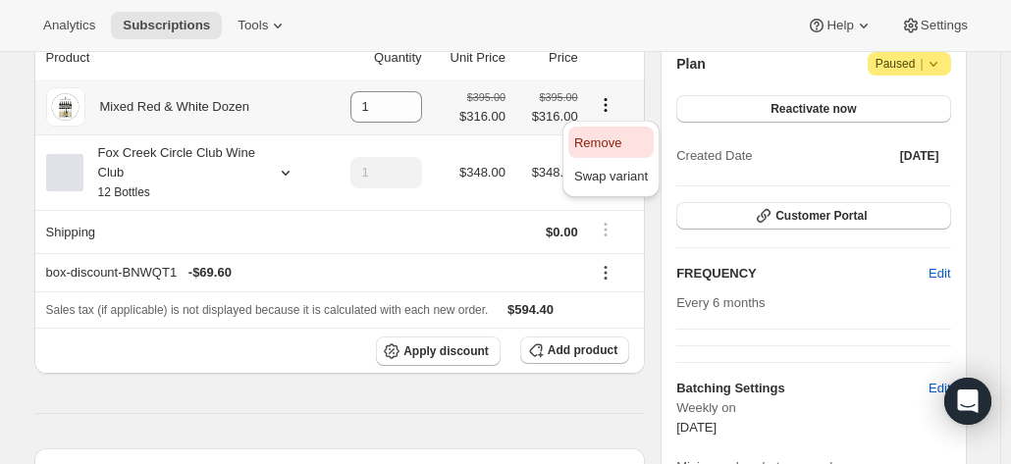
click at [591, 135] on span "Remove" at bounding box center [597, 142] width 47 height 15
type input "0"
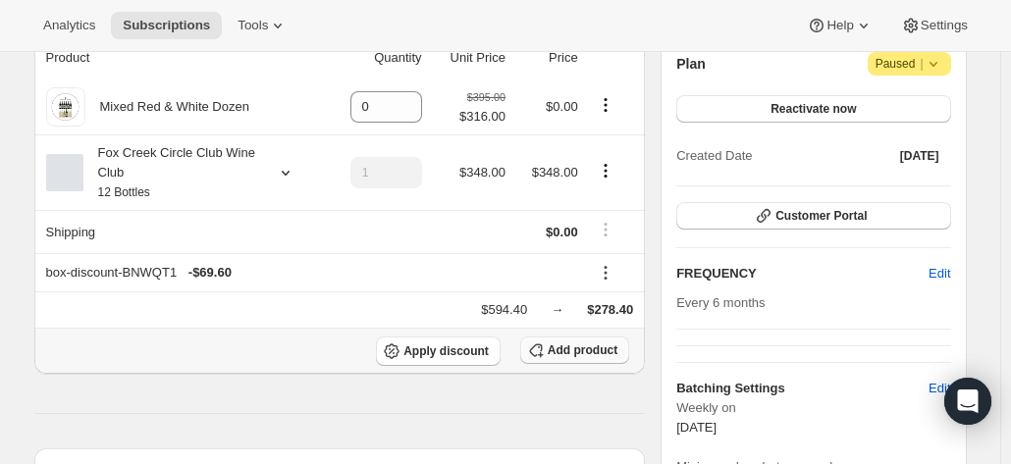
click at [589, 358] on button "Add product" at bounding box center [574, 350] width 109 height 27
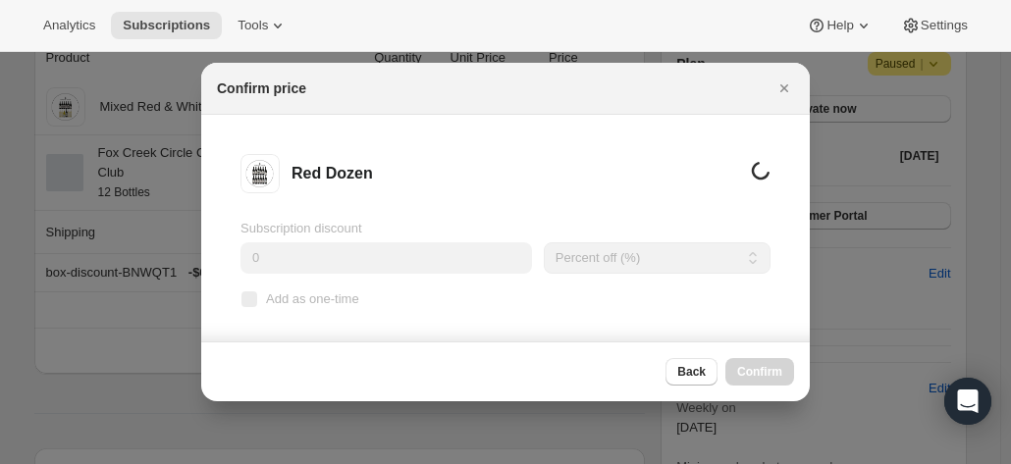
scroll to position [0, 0]
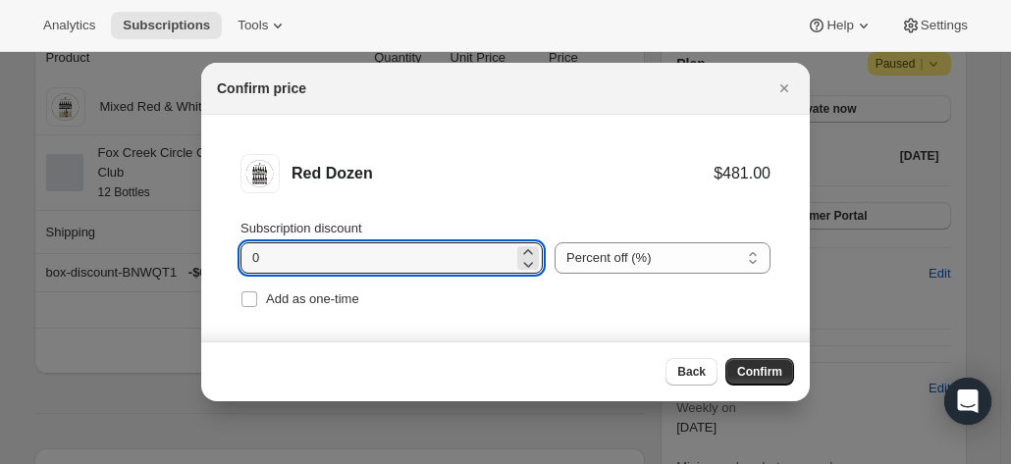
drag, startPoint x: 295, startPoint y: 248, endPoint x: 168, endPoint y: 233, distance: 128.5
type input "20"
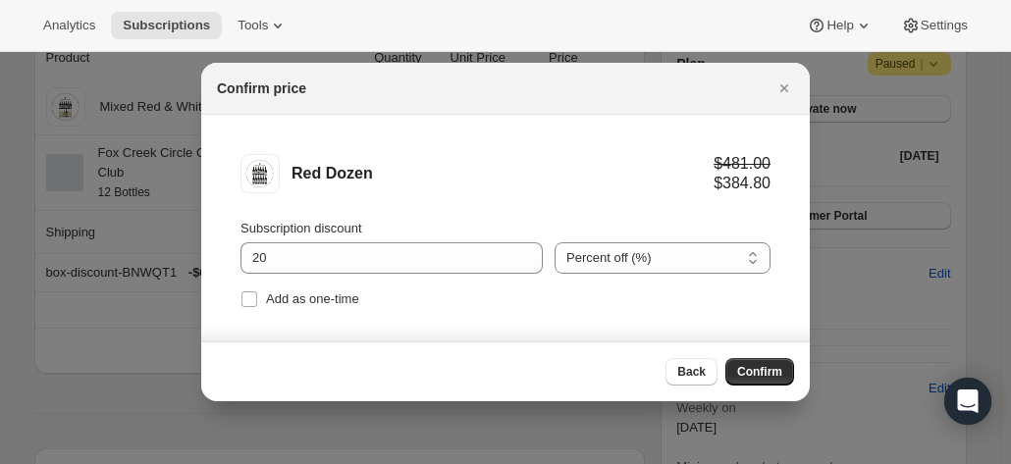
drag, startPoint x: 760, startPoint y: 364, endPoint x: 752, endPoint y: 355, distance: 11.8
click at [760, 360] on button "Confirm" at bounding box center [759, 371] width 69 height 27
type input "1"
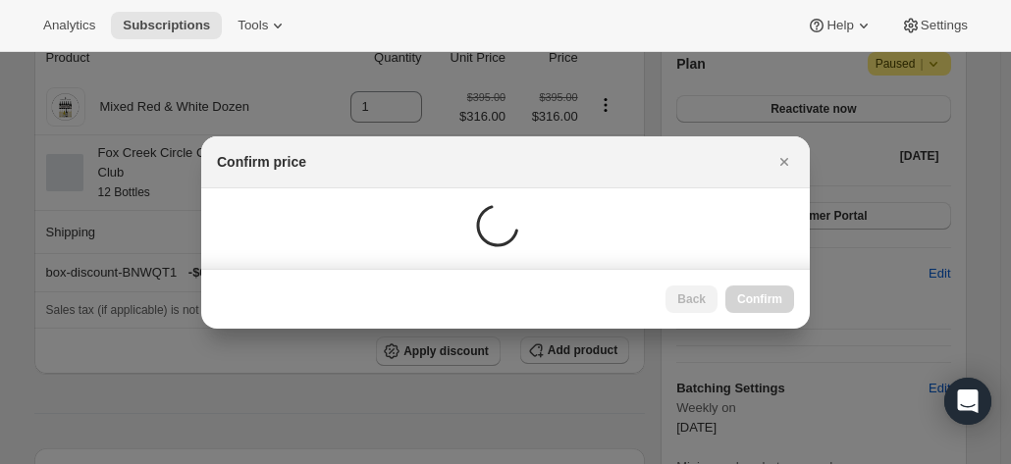
scroll to position [196, 0]
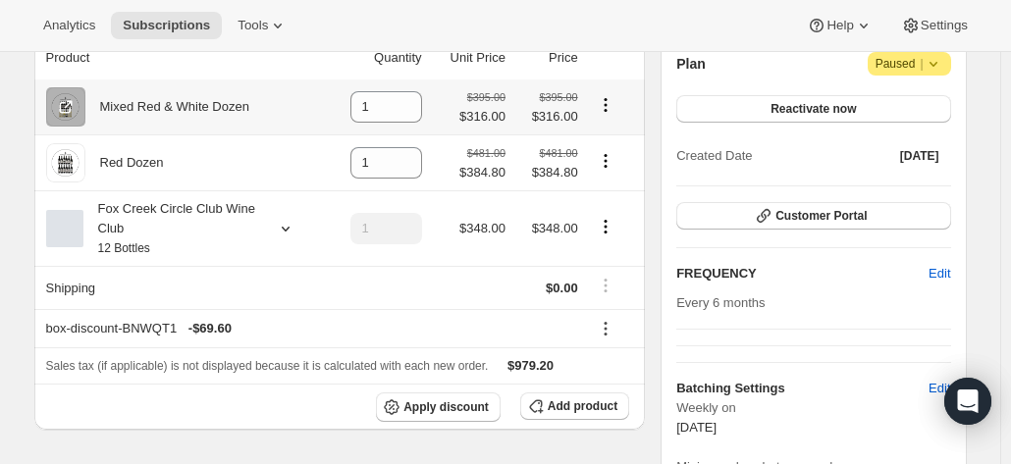
click at [610, 107] on icon "Product actions" at bounding box center [606, 105] width 20 height 20
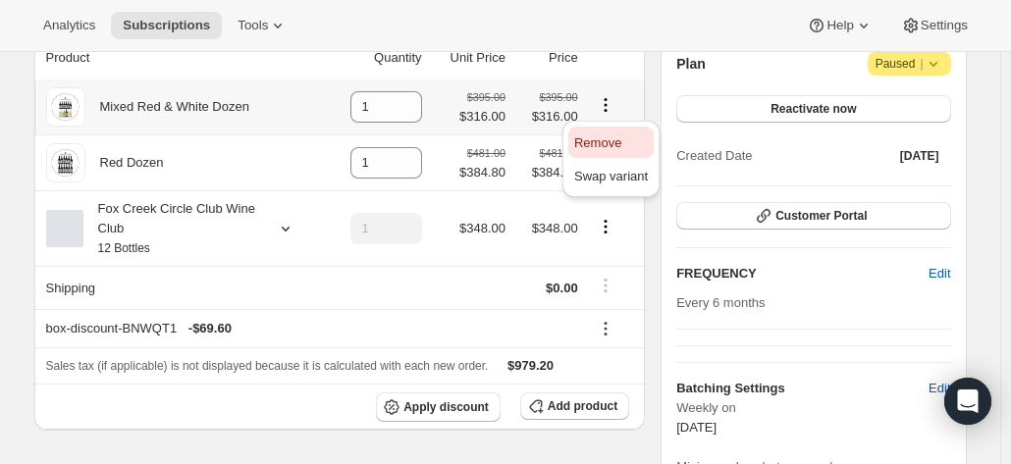
click at [596, 142] on span "Remove" at bounding box center [597, 142] width 47 height 15
type input "0"
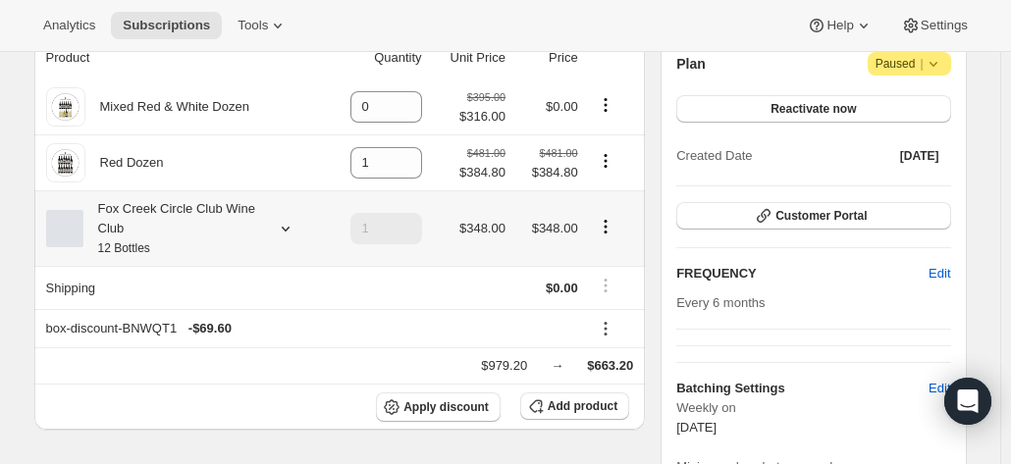
click at [607, 232] on icon "Product actions" at bounding box center [605, 232] width 3 height 3
click at [604, 295] on span "Remove" at bounding box center [610, 298] width 47 height 15
type input "0"
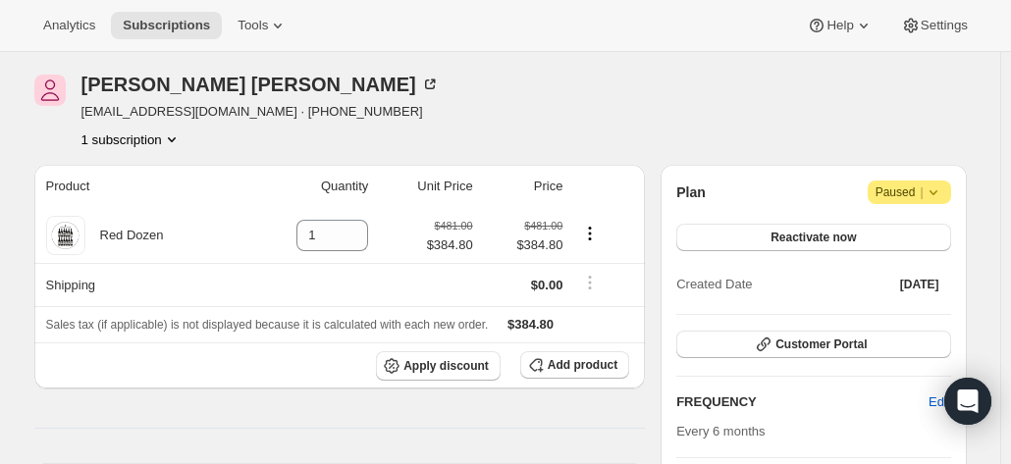
scroll to position [98, 0]
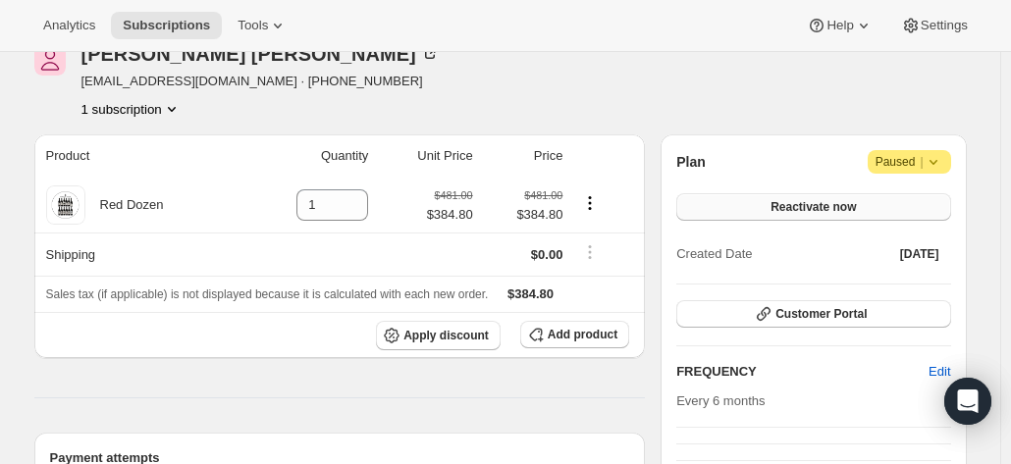
click at [757, 216] on button "Reactivate now" at bounding box center [813, 206] width 274 height 27
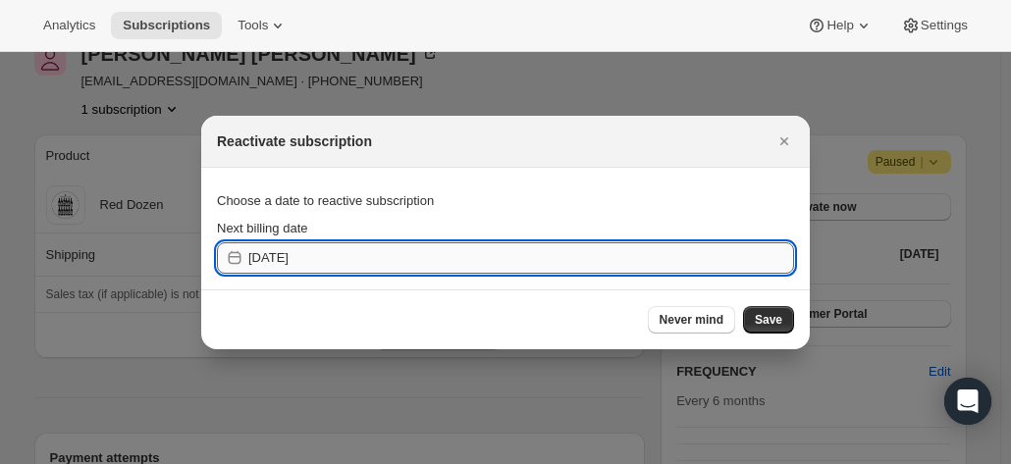
click at [501, 255] on input "2025-10-09" at bounding box center [521, 257] width 546 height 31
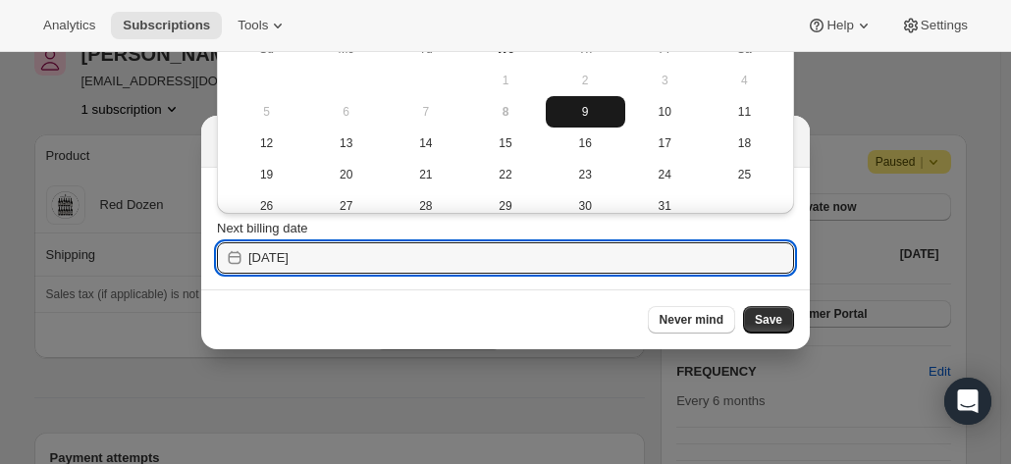
click at [591, 112] on span "9" at bounding box center [586, 112] width 64 height 16
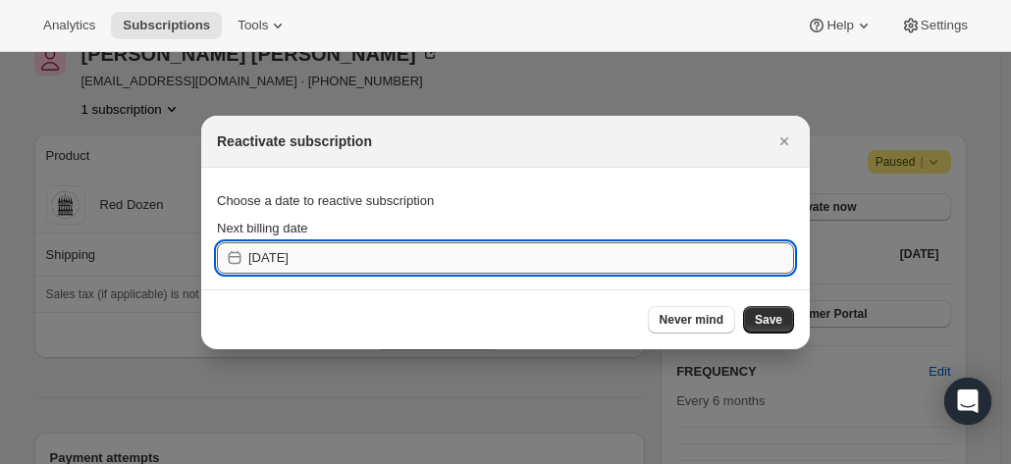
click at [432, 266] on input "2025-10-08" at bounding box center [521, 257] width 546 height 31
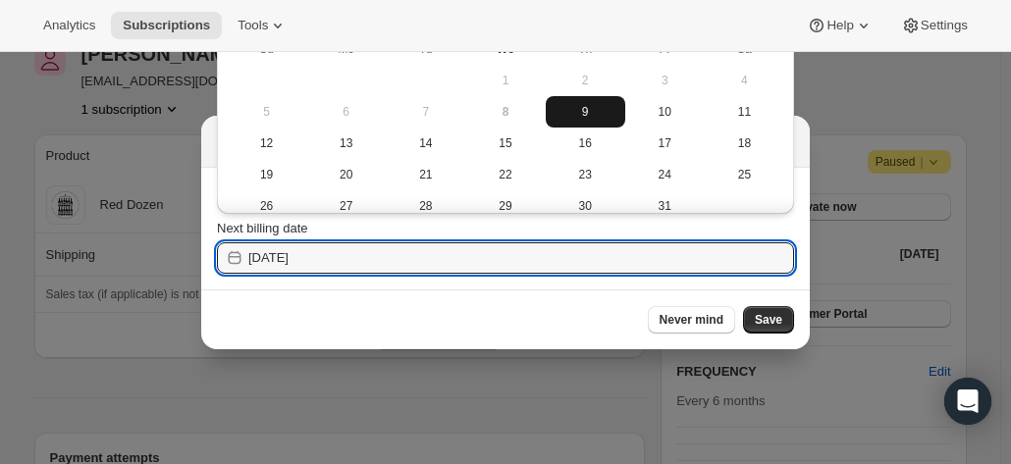
click at [577, 109] on span "9" at bounding box center [586, 112] width 64 height 16
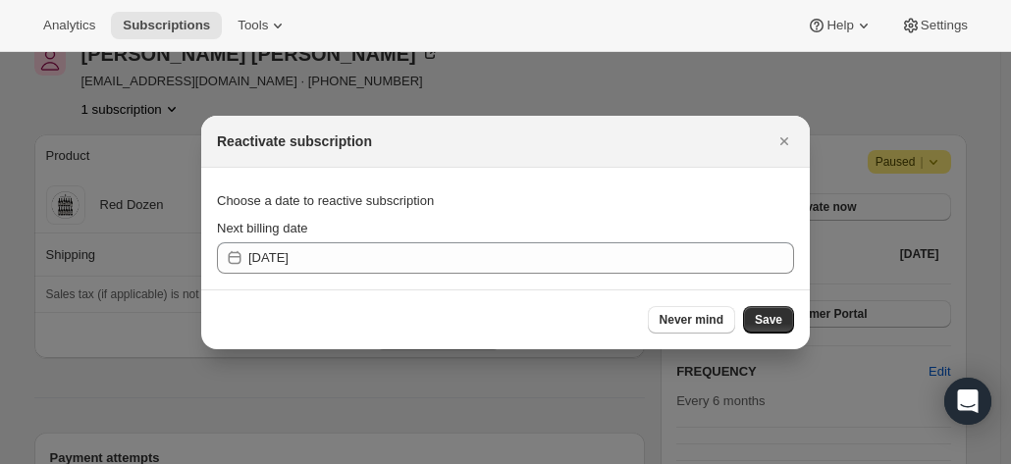
click at [649, 277] on section "Choose a date to reactive subscription Next billing date 2025-10-08" at bounding box center [505, 229] width 608 height 122
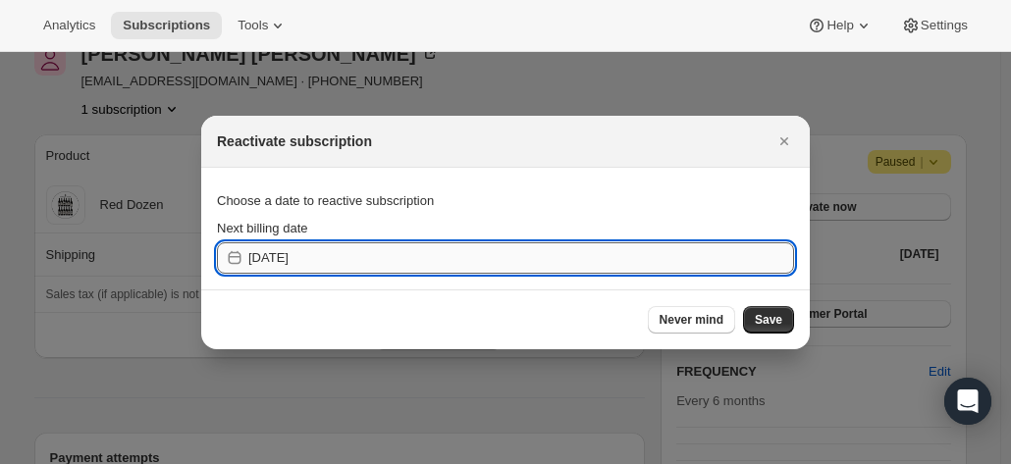
click at [679, 250] on input "2025-10-08" at bounding box center [521, 257] width 546 height 31
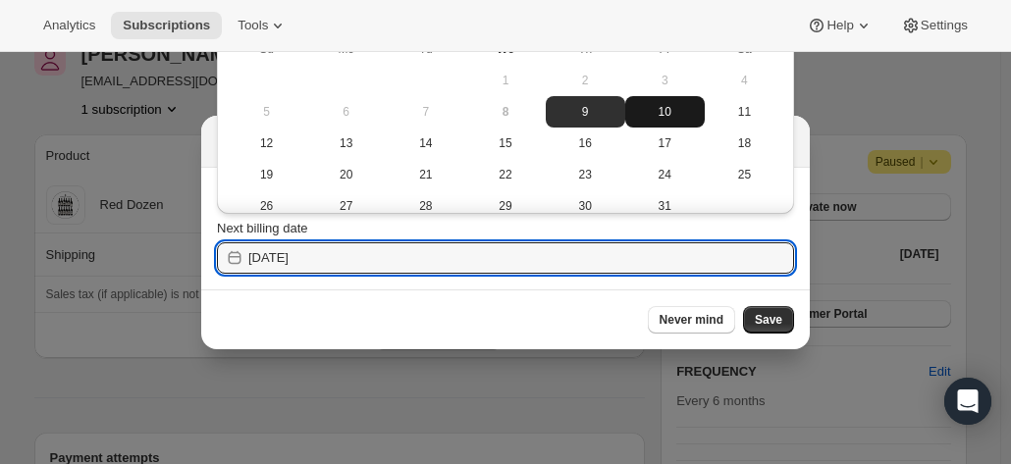
click at [658, 113] on span "10" at bounding box center [665, 112] width 64 height 16
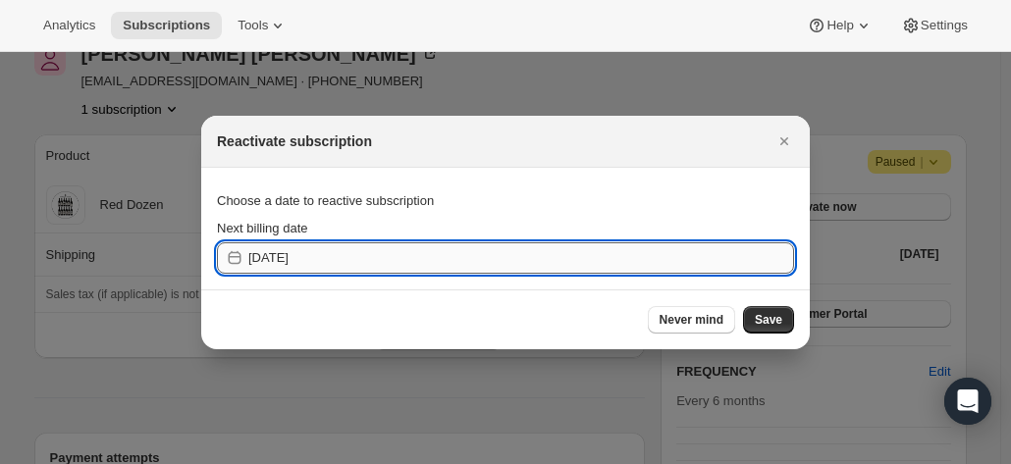
click at [587, 252] on input "2025-10-09" at bounding box center [521, 257] width 546 height 31
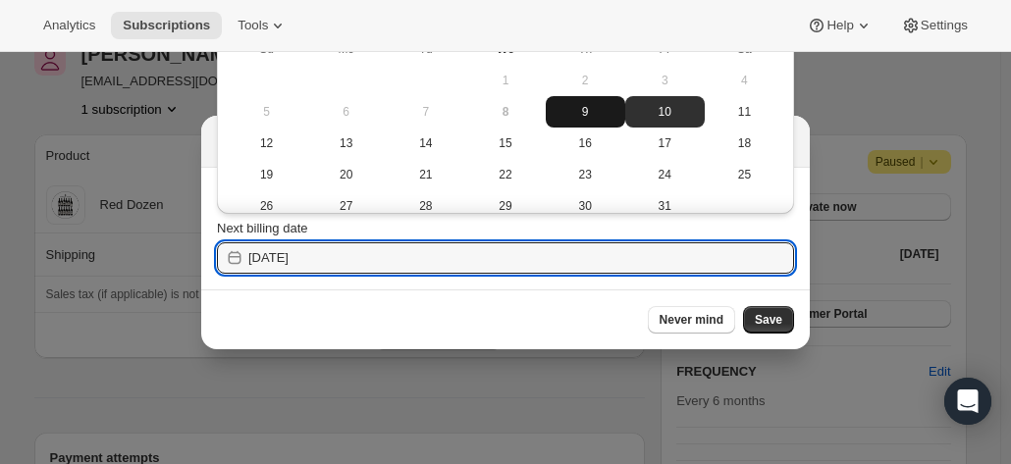
click at [603, 120] on button "9" at bounding box center [585, 111] width 79 height 31
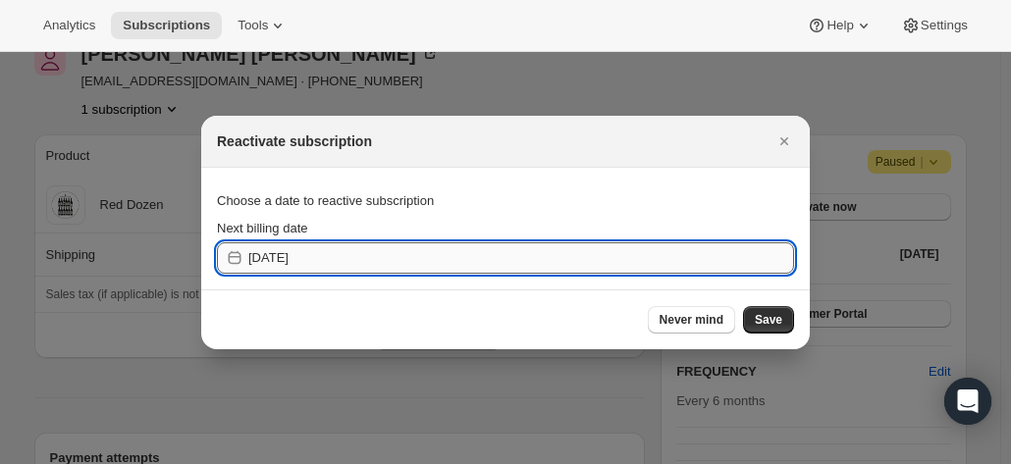
click at [540, 248] on input "2025-10-08" at bounding box center [521, 257] width 546 height 31
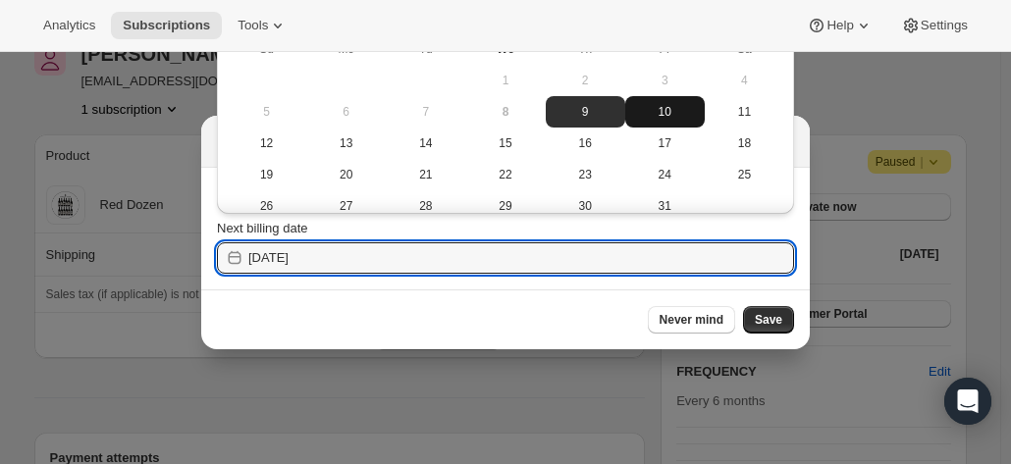
click at [657, 108] on span "10" at bounding box center [665, 112] width 64 height 16
type input "2025-10-09"
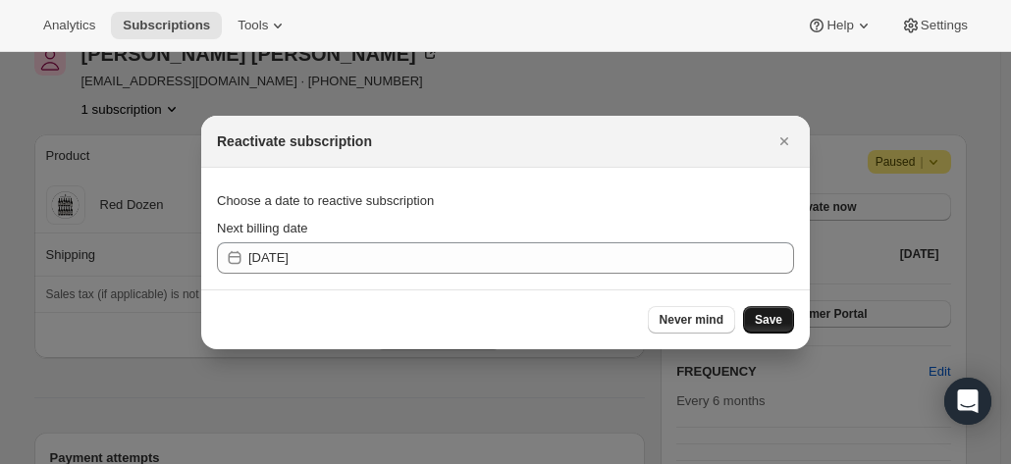
click at [760, 310] on button "Save" at bounding box center [768, 319] width 51 height 27
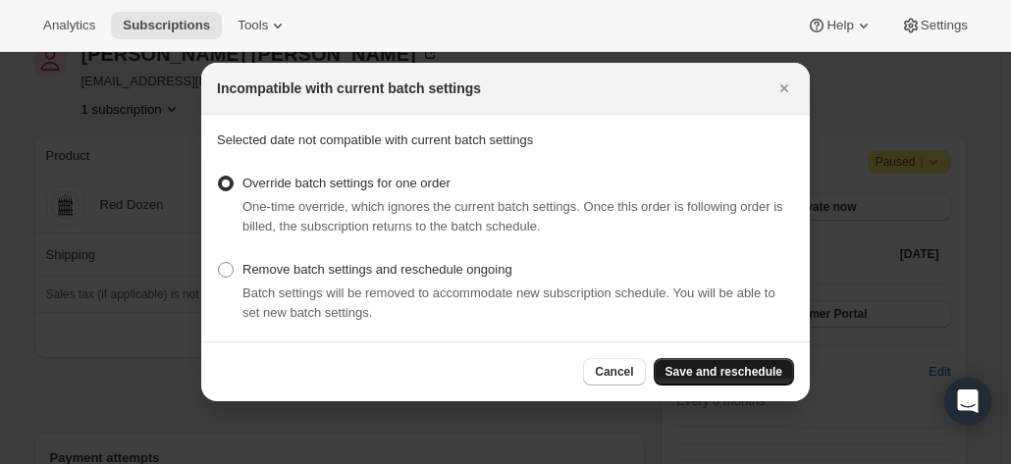
click at [722, 360] on button "Save and reschedule" at bounding box center [724, 371] width 140 height 27
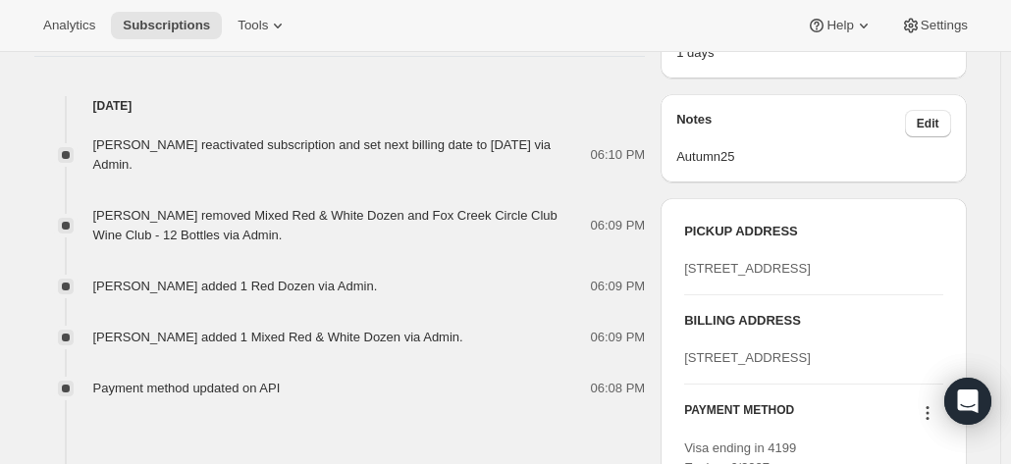
scroll to position [883, 0]
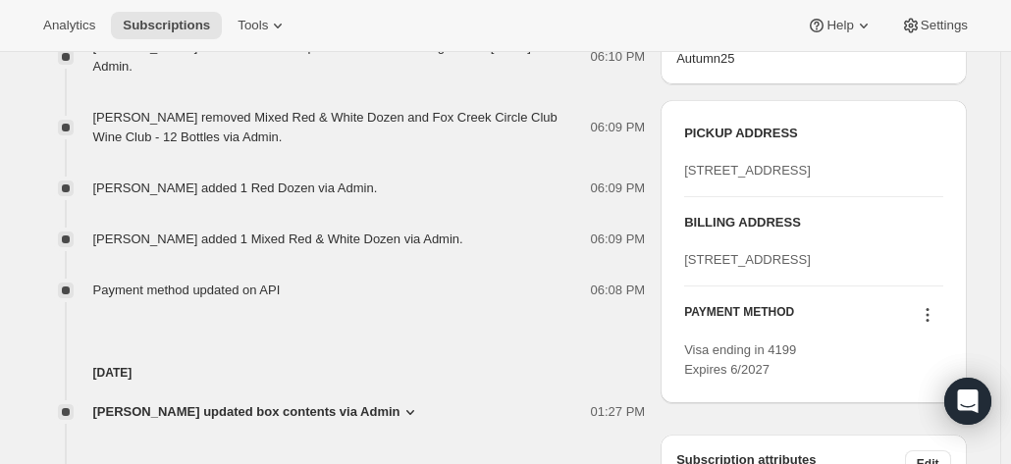
drag, startPoint x: 749, startPoint y: 361, endPoint x: 681, endPoint y: 317, distance: 80.8
click at [681, 317] on div "PICKUP ADDRESS 19 Olivers Road McLaren Vale SA, 5171 Australia BILLING ADDRESS …" at bounding box center [813, 251] width 305 height 303
copy span "255 Curlewis Road Wallington VIC 3222 Australia"
click at [768, 267] on span "255 Curlewis Road Wallington VIC 3222 Australia" at bounding box center [747, 259] width 127 height 15
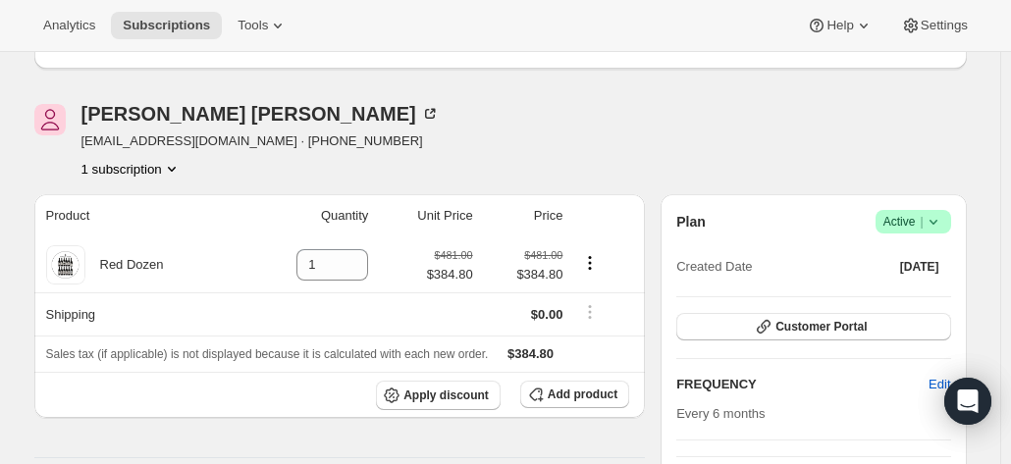
scroll to position [196, 0]
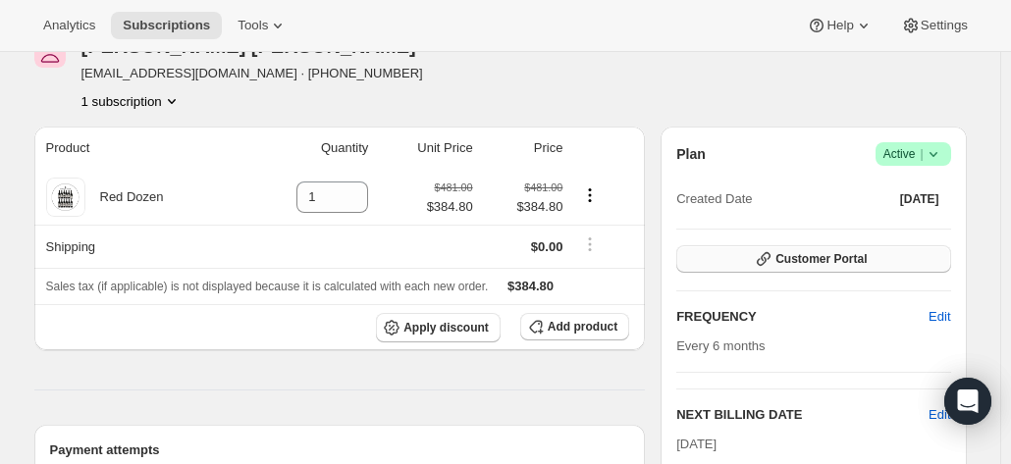
click at [806, 259] on span "Customer Portal" at bounding box center [820, 259] width 91 height 16
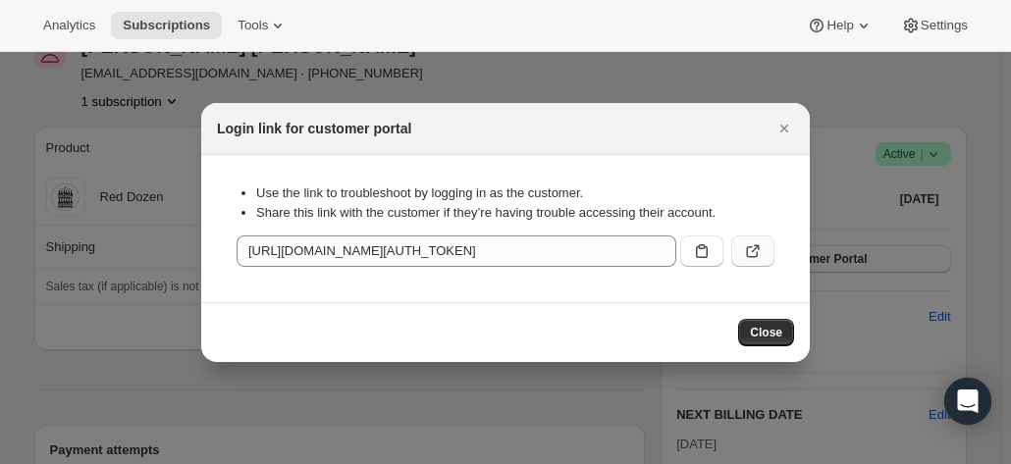
click at [751, 252] on icon ":rml:" at bounding box center [753, 251] width 20 height 20
drag, startPoint x: 791, startPoint y: 123, endPoint x: 779, endPoint y: 123, distance: 11.8
click at [790, 123] on icon "Close" at bounding box center [784, 129] width 20 height 20
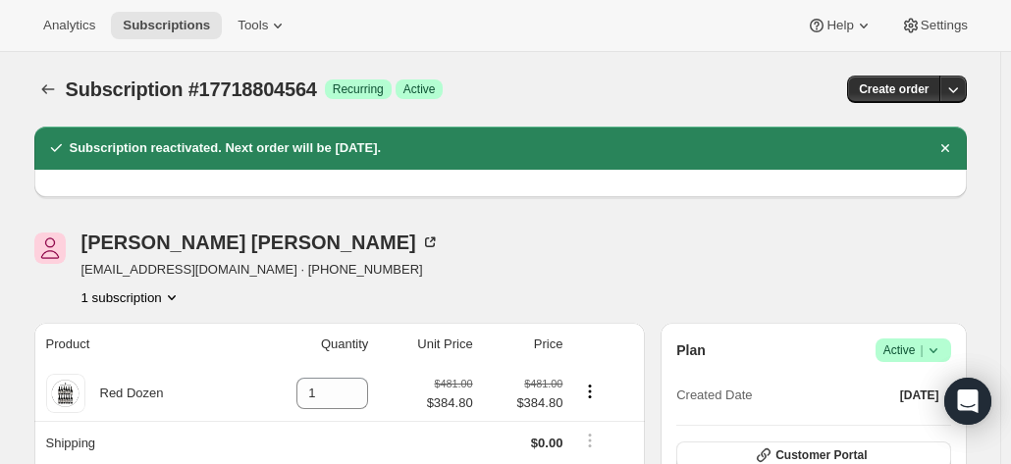
scroll to position [196, 0]
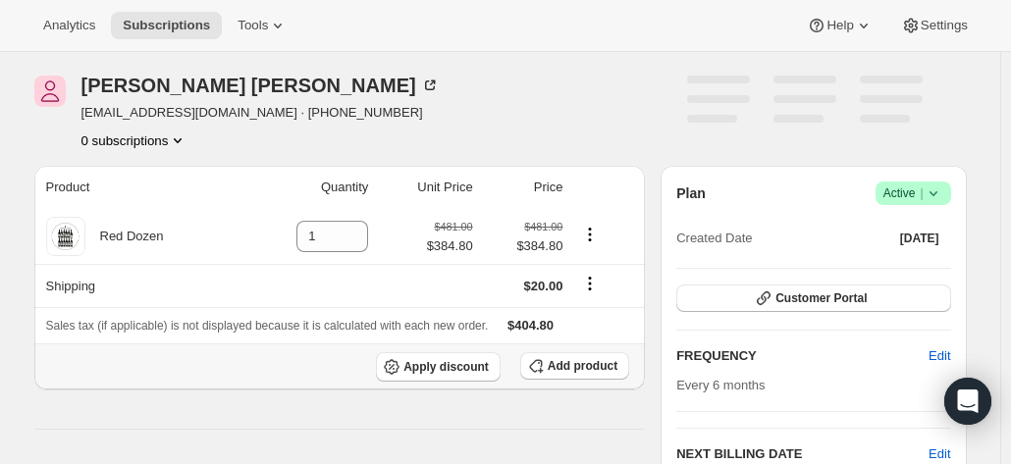
scroll to position [98, 0]
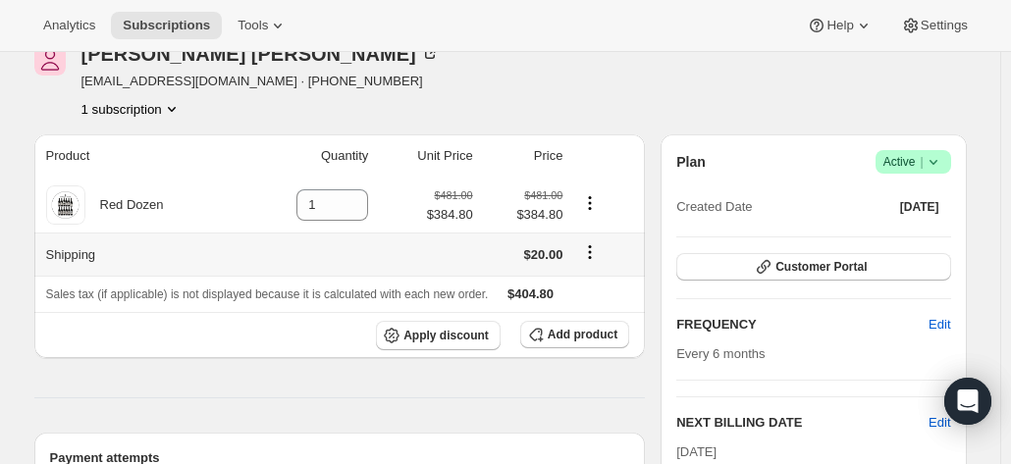
click at [600, 252] on icon "Shipping actions" at bounding box center [590, 252] width 20 height 20
click at [591, 296] on span "Edit shipping rate" at bounding box center [594, 290] width 98 height 15
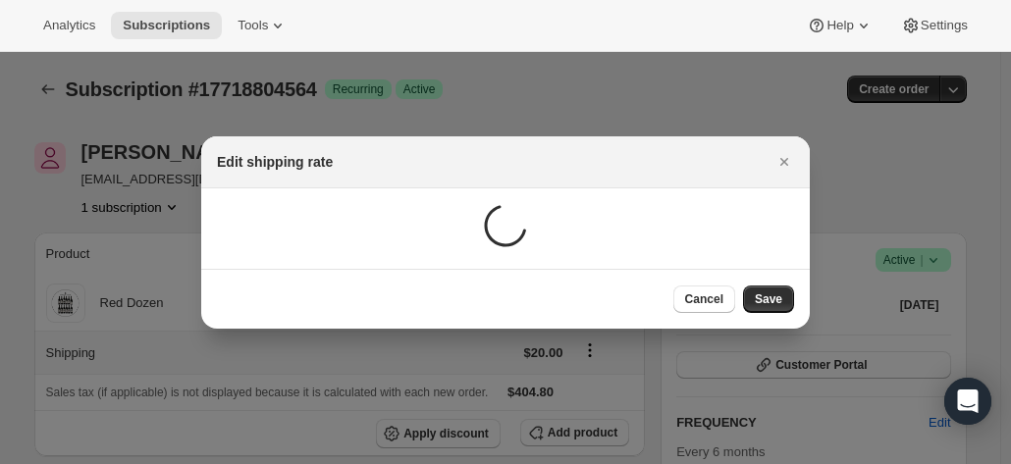
scroll to position [0, 0]
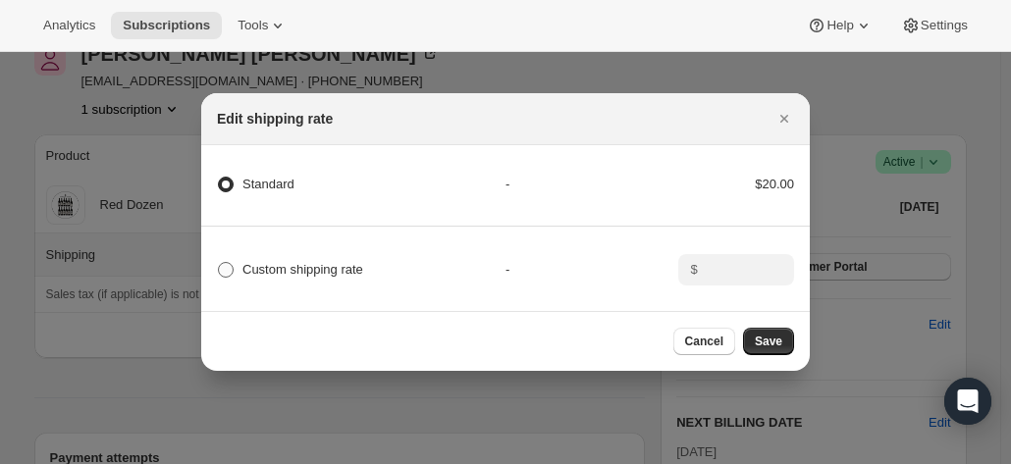
click at [304, 263] on span "Custom shipping rate" at bounding box center [302, 269] width 121 height 15
click at [219, 263] on input "Custom shipping rate" at bounding box center [218, 262] width 1 height 1
radio input "true"
radio input "false"
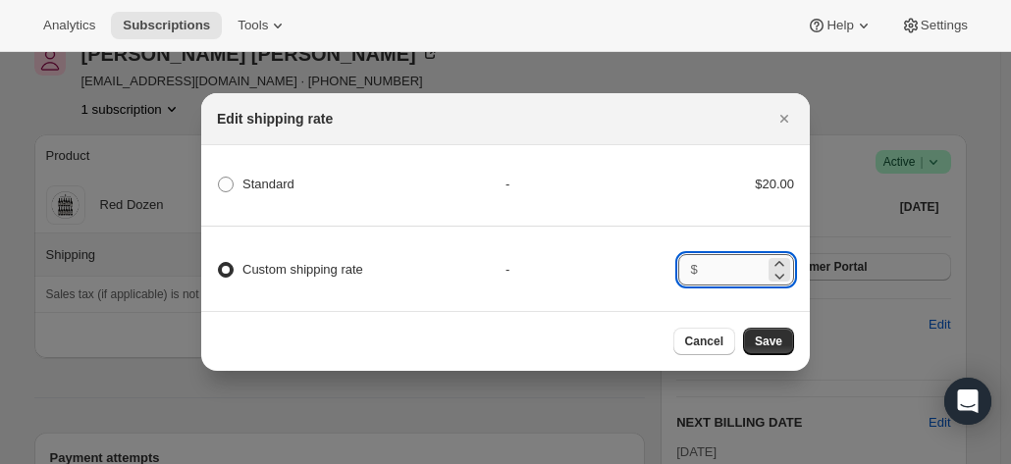
click at [730, 265] on input ":rn:" at bounding box center [734, 269] width 61 height 31
type input "0.00"
click at [764, 343] on span "Save" at bounding box center [768, 342] width 27 height 16
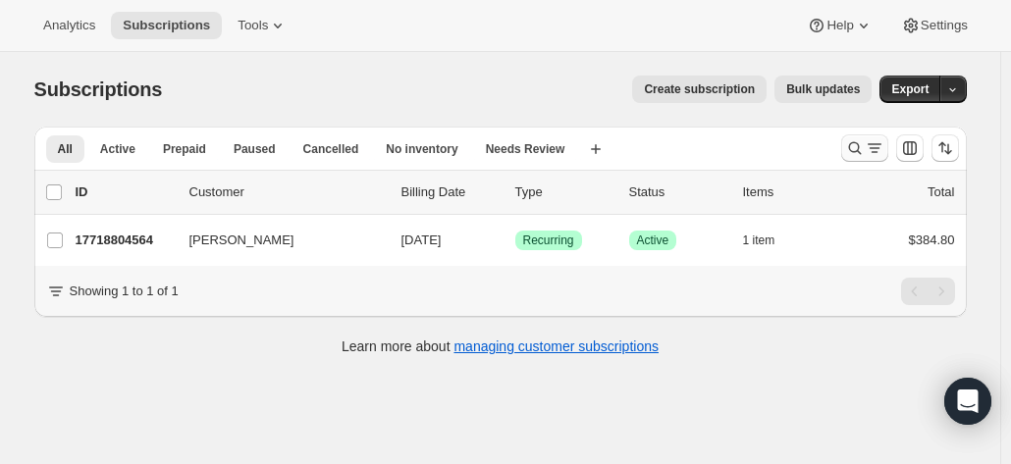
click at [865, 152] on icon "Search and filter results" at bounding box center [855, 148] width 20 height 20
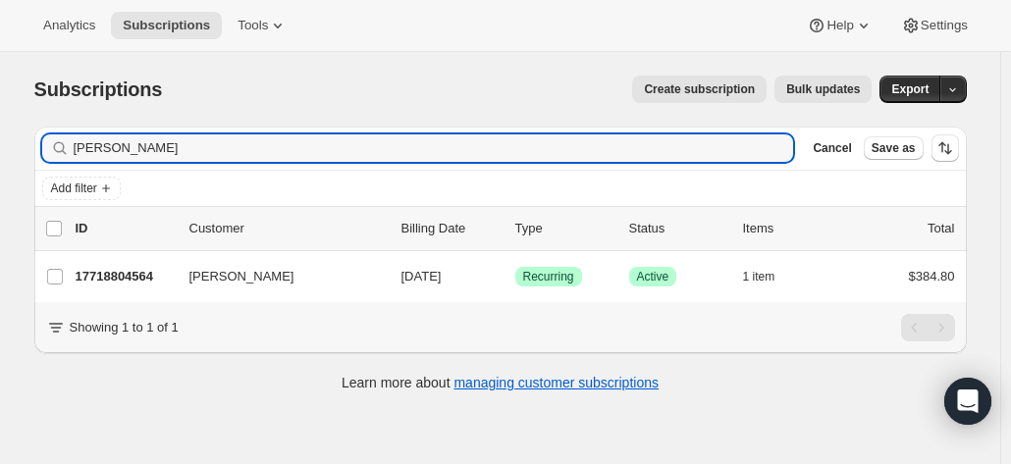
drag, startPoint x: 147, startPoint y: 154, endPoint x: 33, endPoint y: 153, distance: 113.9
click at [37, 154] on div "Filter subscribers [PERSON_NAME] Cancel Save as Add filter 0 selected Update ne…" at bounding box center [493, 261] width 948 height 301
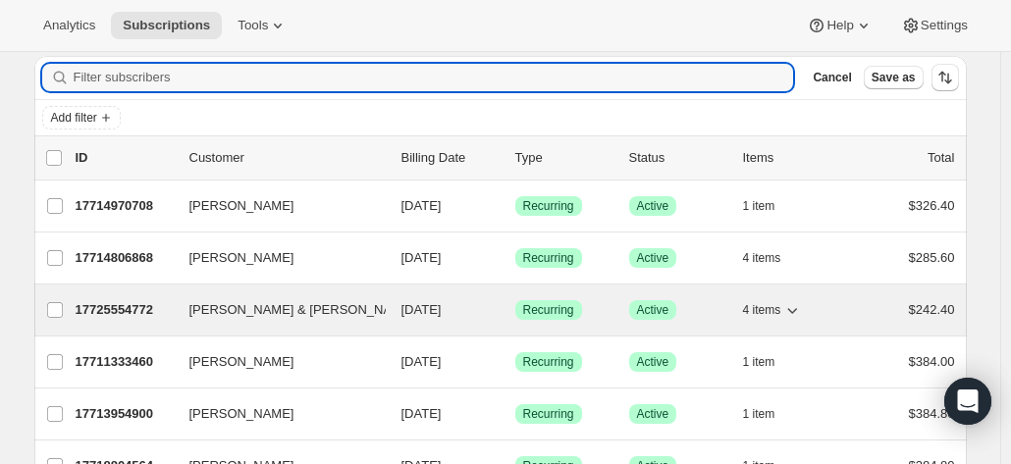
scroll to position [98, 0]
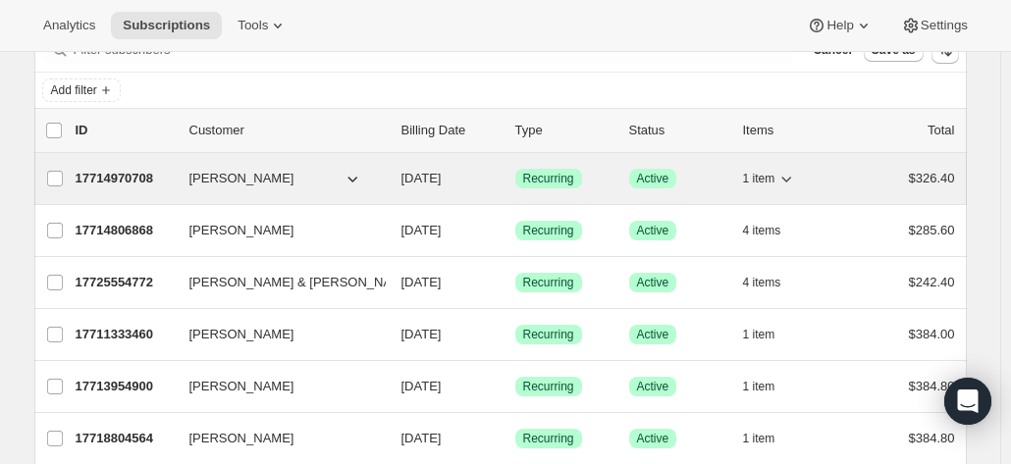
click at [122, 173] on p "17714970708" at bounding box center [125, 179] width 98 height 20
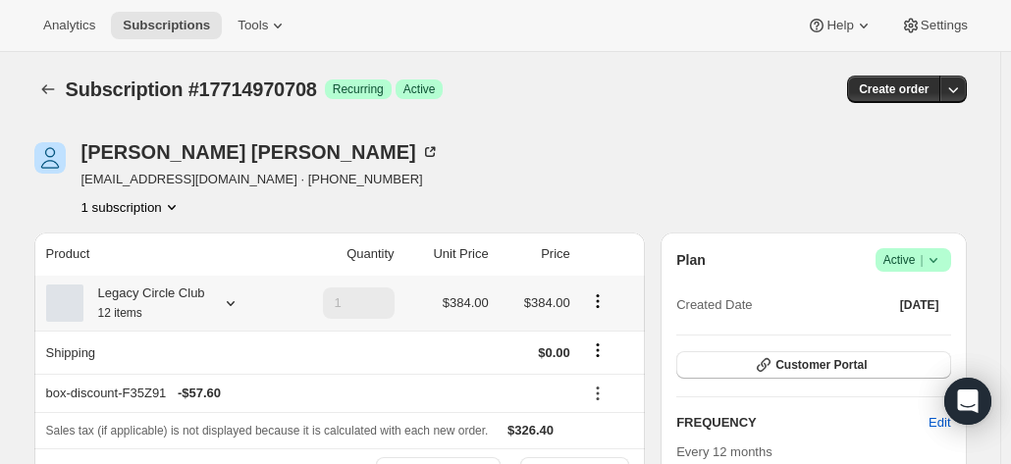
click at [141, 299] on div "Legacy Circle Club 12 items" at bounding box center [144, 303] width 122 height 39
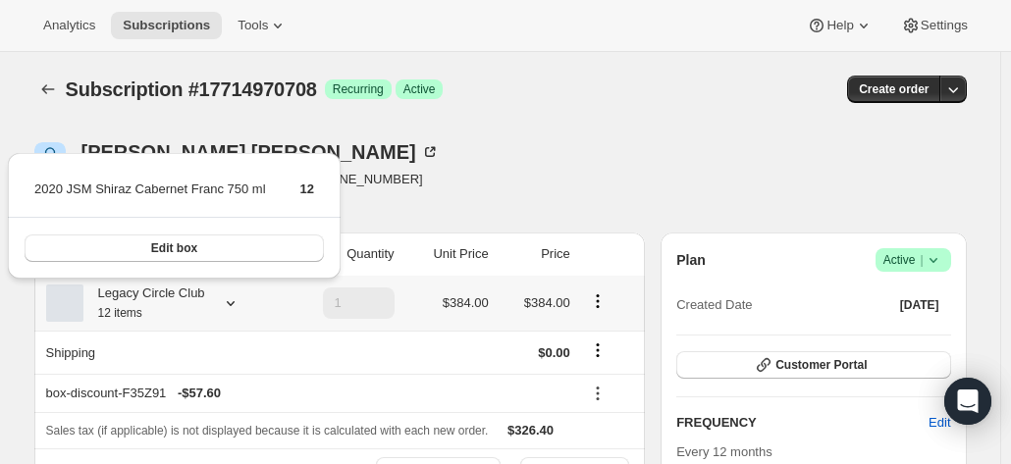
click at [141, 299] on div "Legacy Circle Club 12 items" at bounding box center [144, 303] width 122 height 39
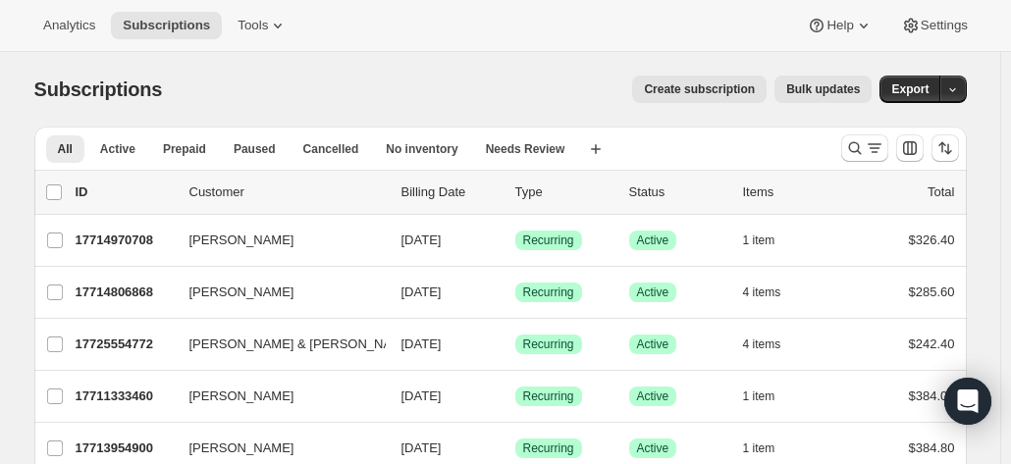
click at [853, 129] on div at bounding box center [899, 148] width 133 height 39
click at [852, 141] on icon "Search and filter results" at bounding box center [855, 148] width 20 height 20
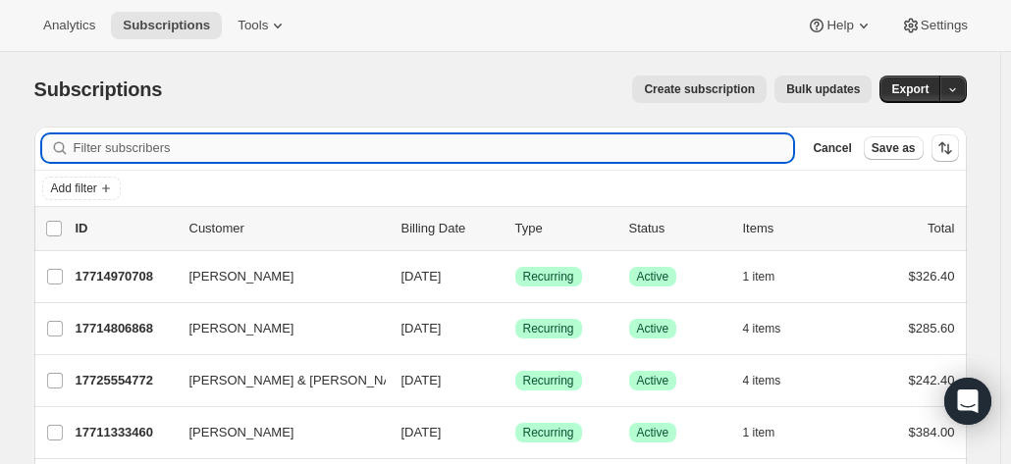
click at [143, 147] on input "Filter subscribers" at bounding box center [434, 147] width 720 height 27
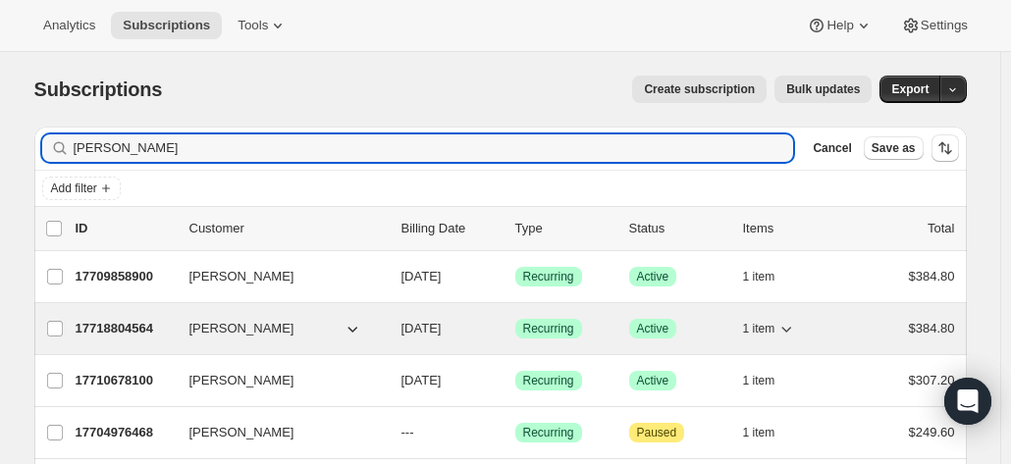
type input "john o"
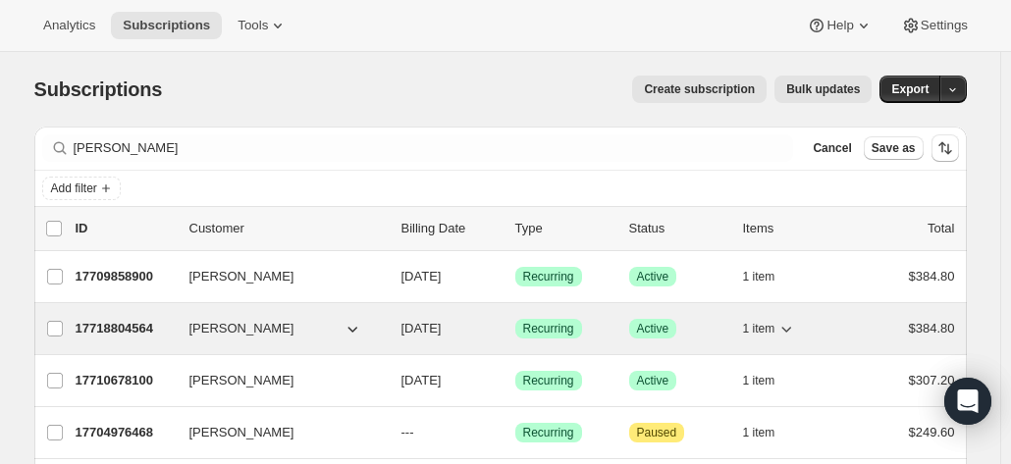
click at [146, 319] on p "17718804564" at bounding box center [125, 329] width 98 height 20
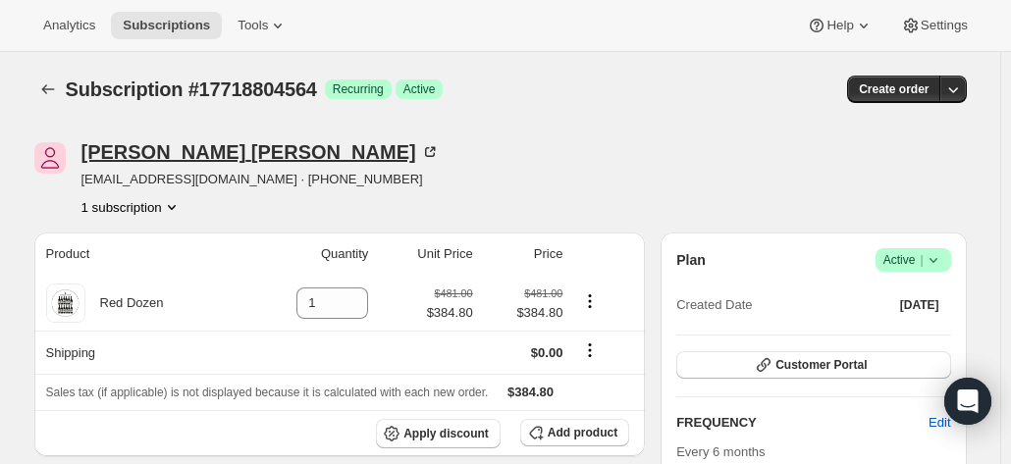
click at [420, 148] on icon at bounding box center [430, 152] width 20 height 20
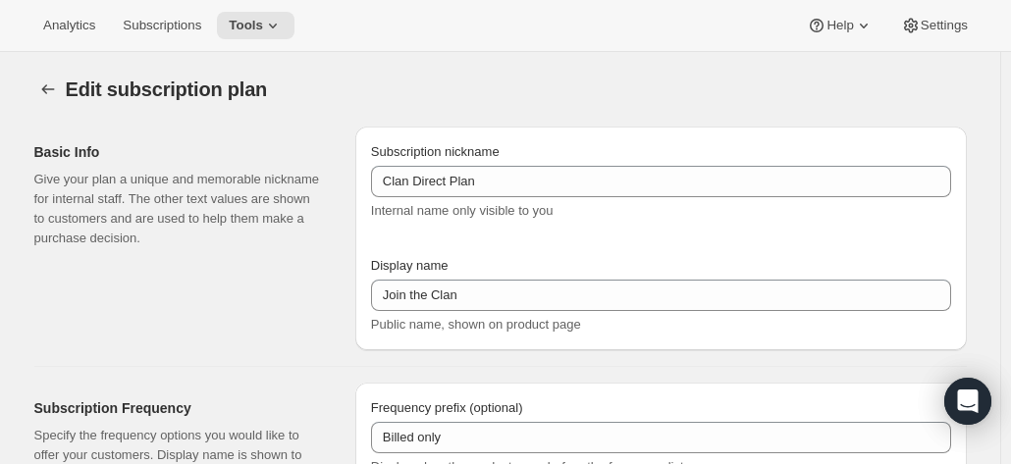
select select "YEAR"
